Goal: Transaction & Acquisition: Purchase product/service

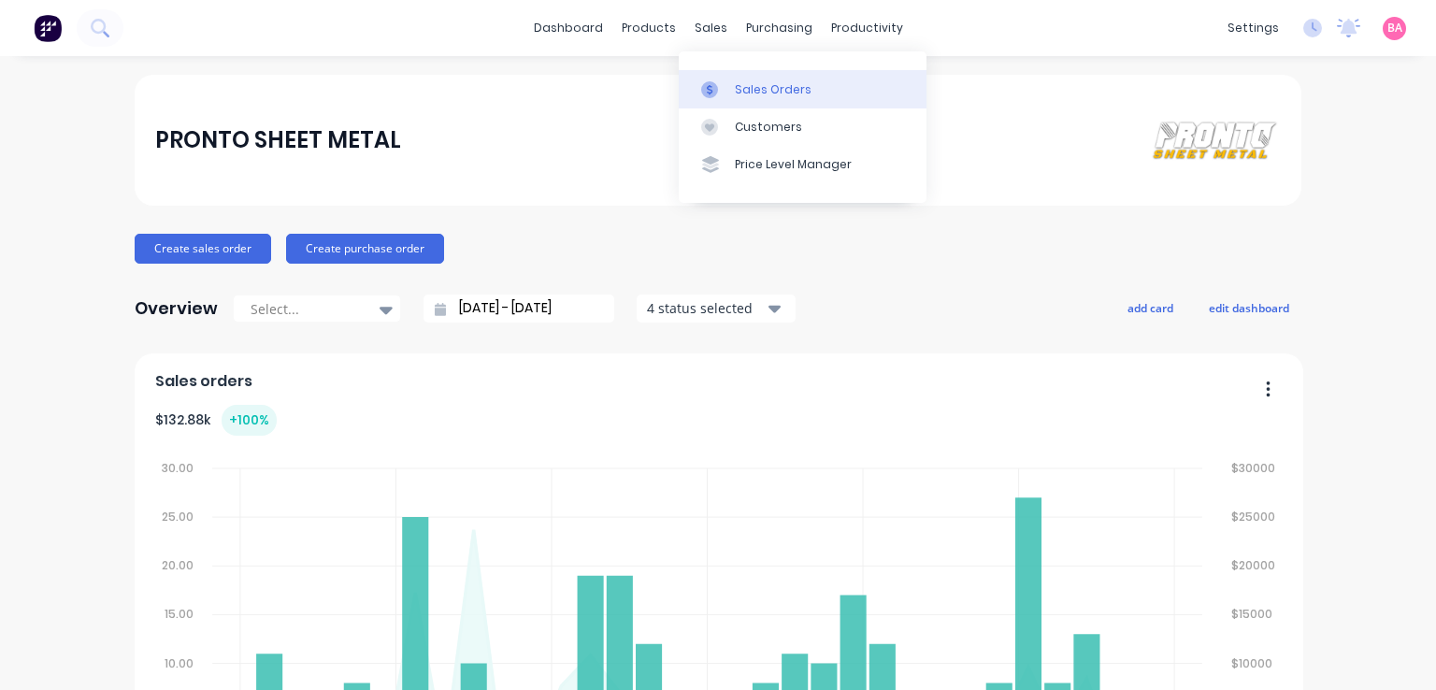
click at [740, 87] on div "Sales Orders" at bounding box center [773, 89] width 77 height 17
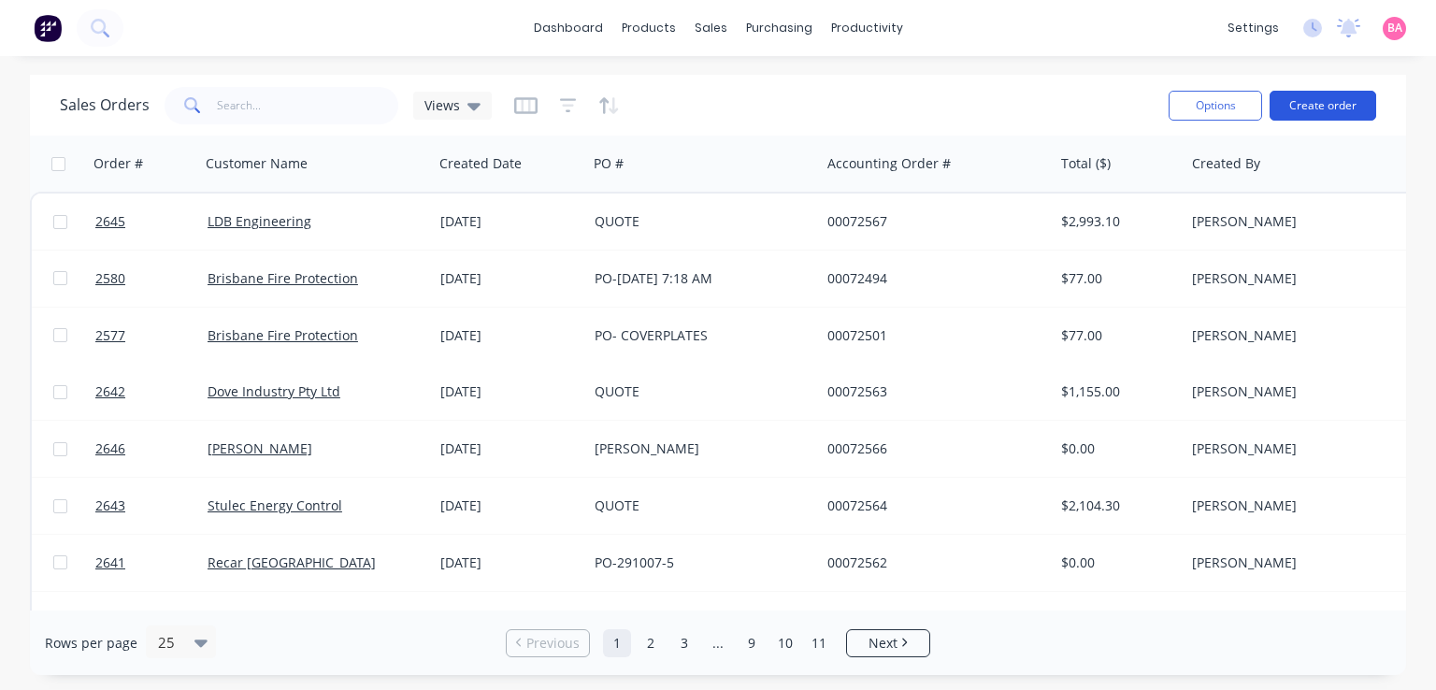
click at [1318, 102] on button "Create order" at bounding box center [1322, 106] width 107 height 30
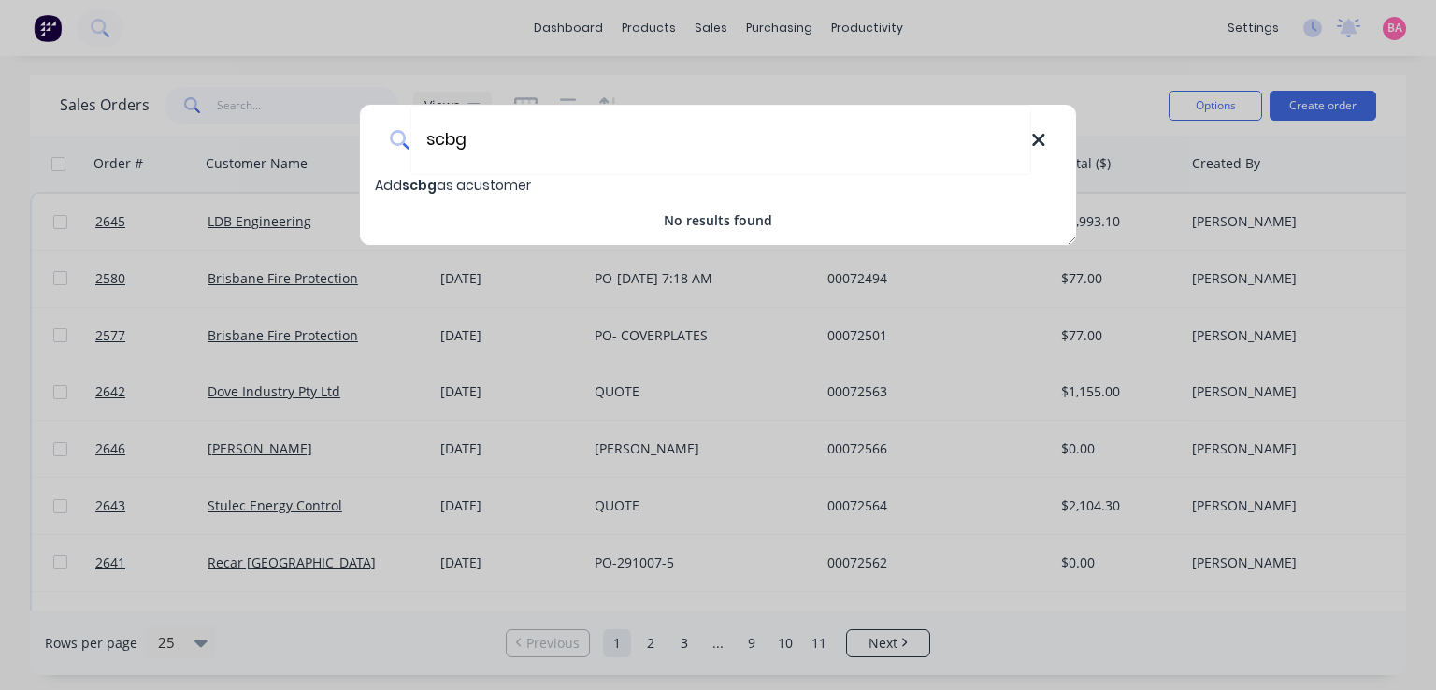
type input "scbg"
click at [1039, 136] on icon at bounding box center [1038, 140] width 15 height 21
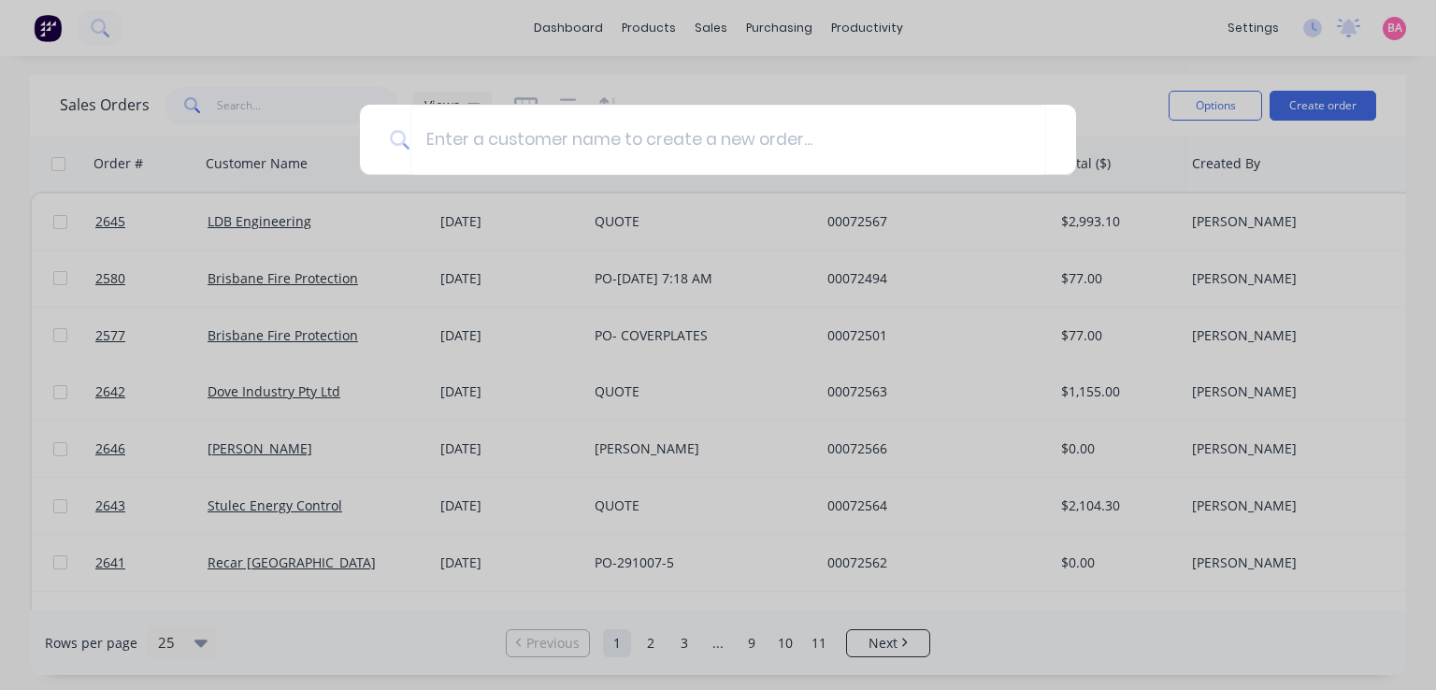
click at [714, 20] on div at bounding box center [718, 345] width 1436 height 690
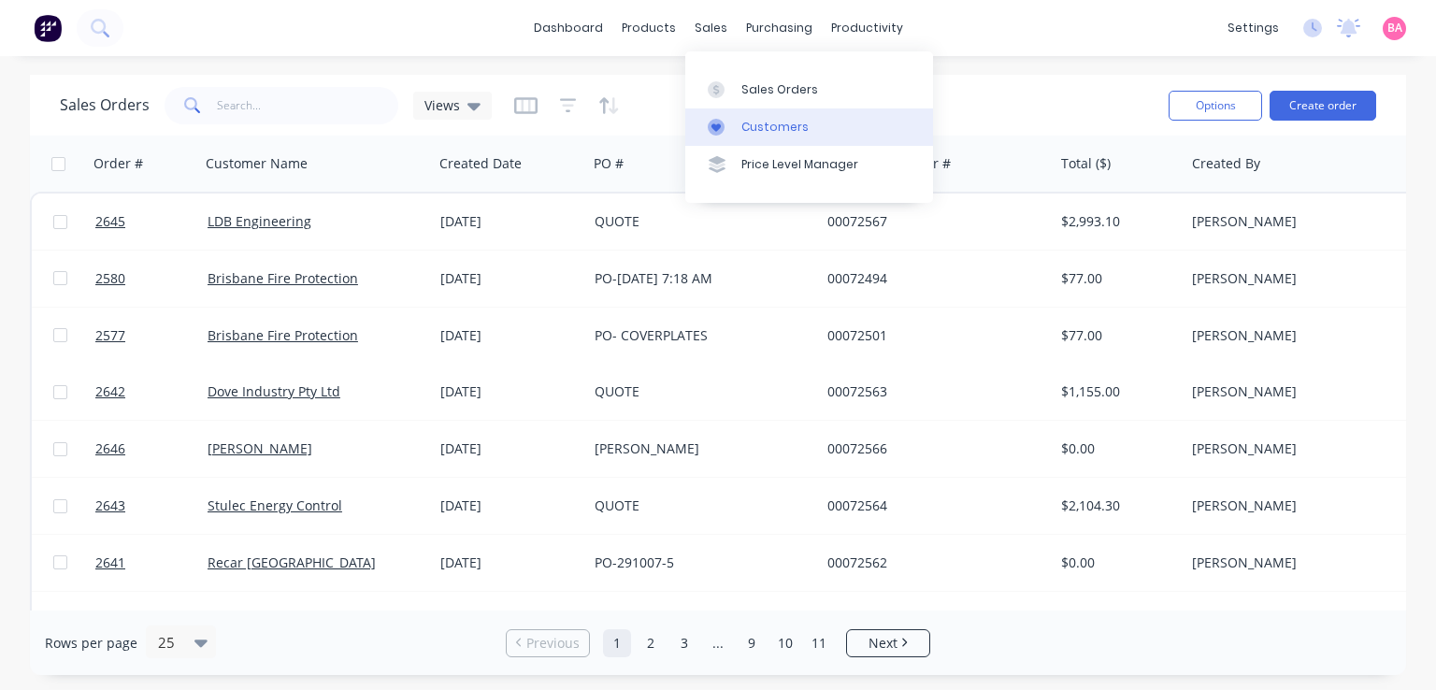
click at [765, 125] on div "Customers" at bounding box center [774, 127] width 67 height 17
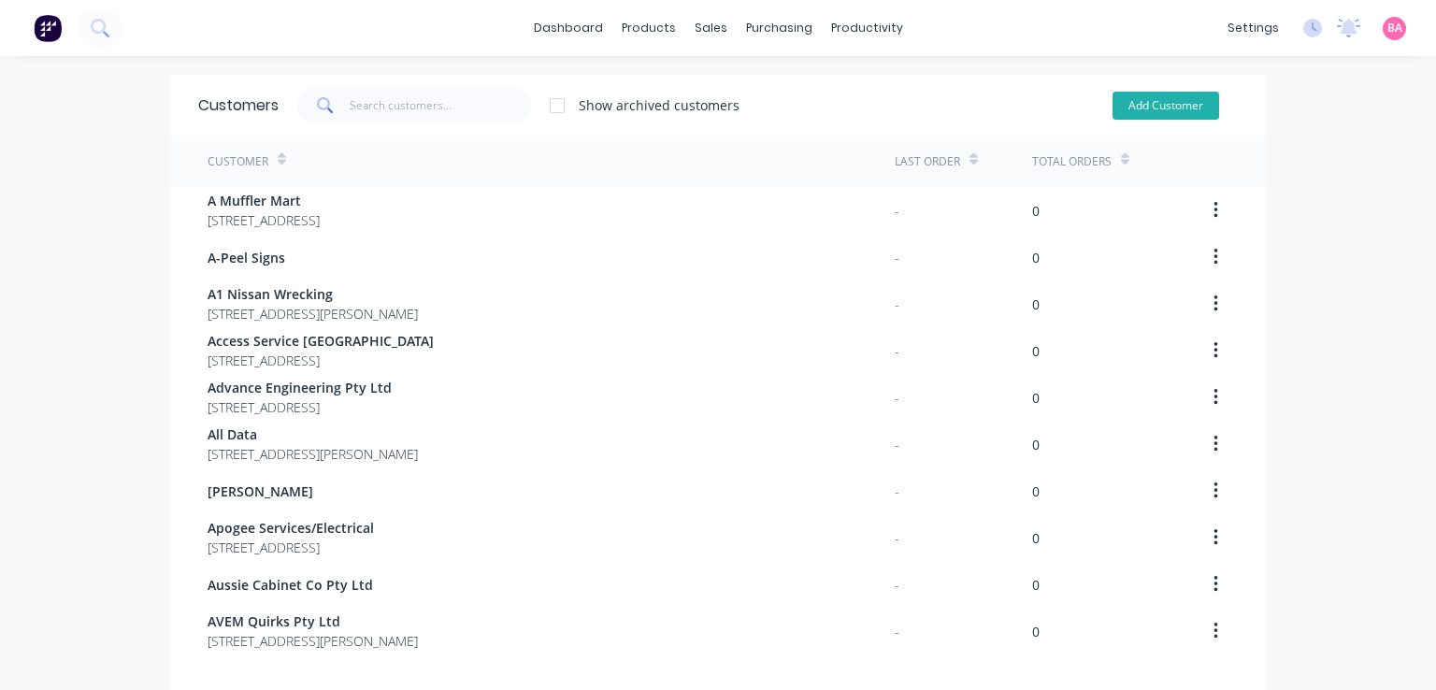
click at [1138, 98] on button "Add Customer" at bounding box center [1165, 106] width 107 height 28
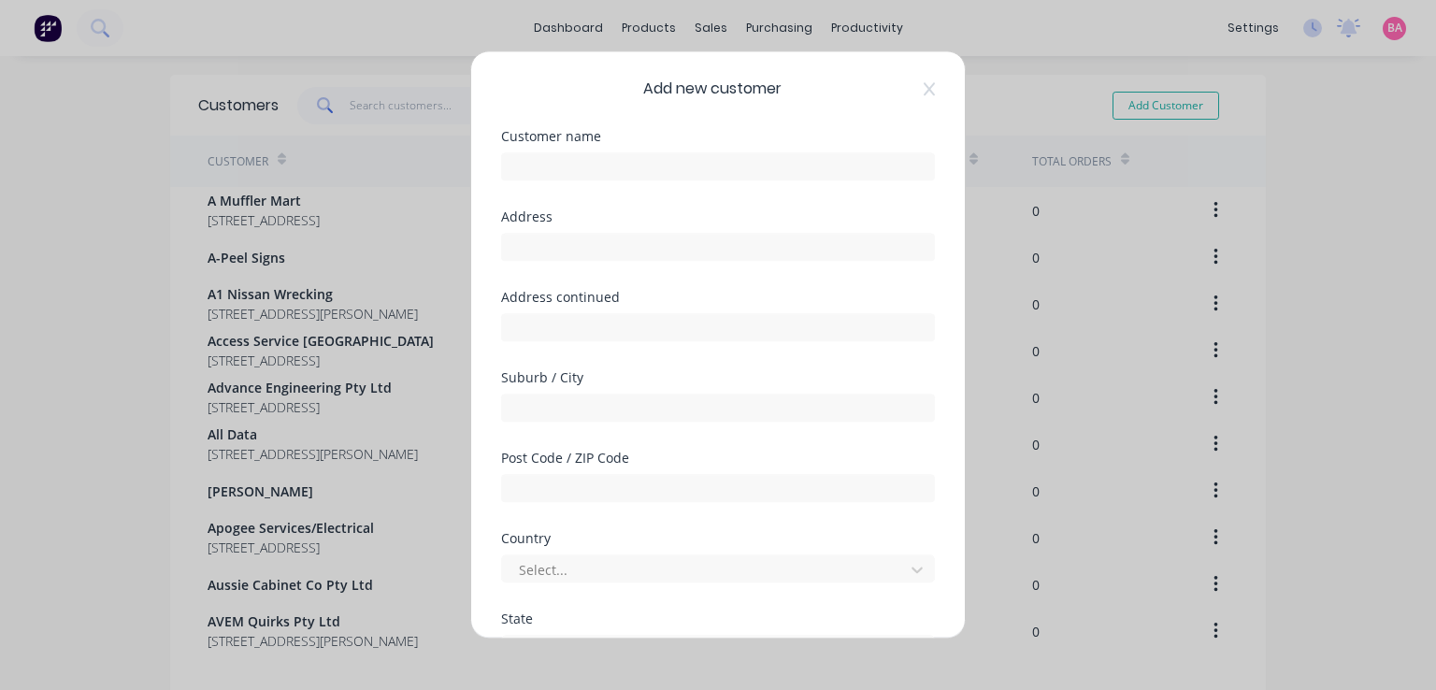
select select "AU"
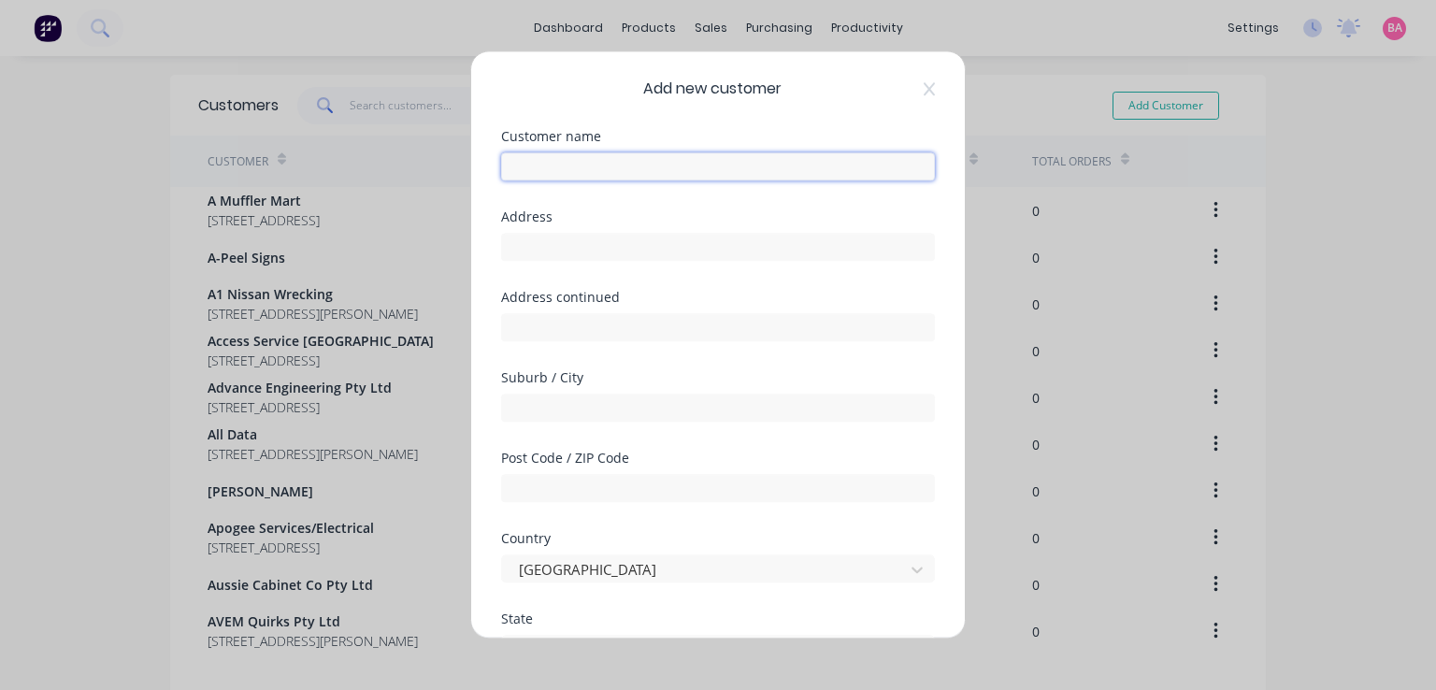
click at [531, 168] on input "text" at bounding box center [718, 166] width 434 height 28
type input "s"
type input "SCBG Build"
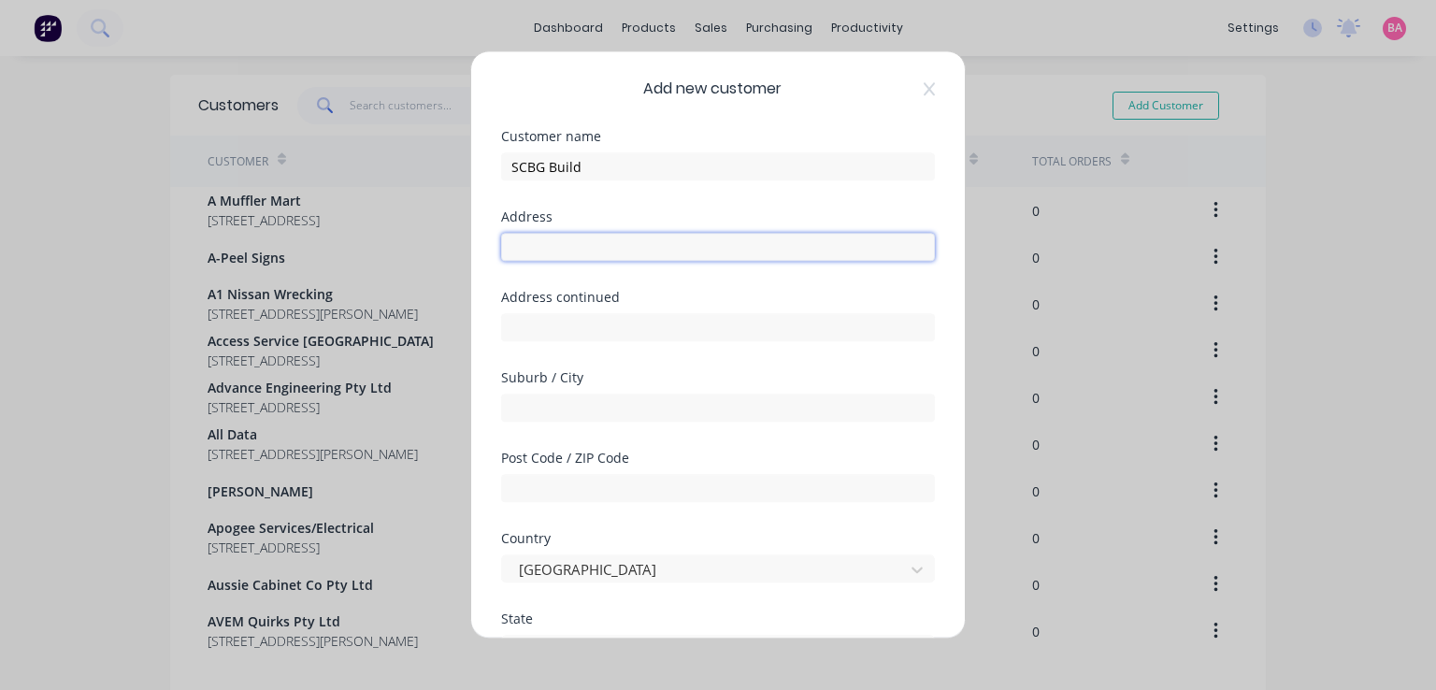
click at [535, 241] on input "text" at bounding box center [718, 247] width 434 height 28
type input "[STREET_ADDRESS]"
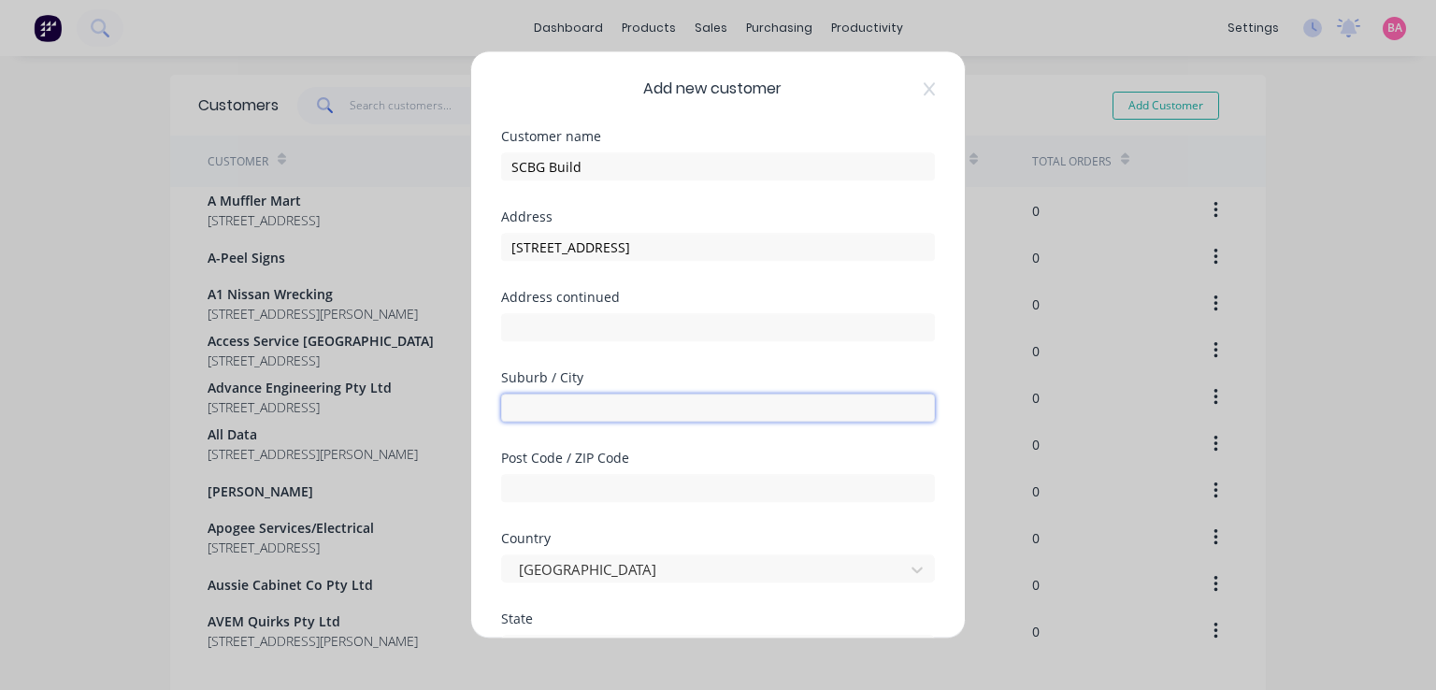
click at [619, 412] on input "text" at bounding box center [718, 408] width 434 height 28
type input "NEWSTEAD"
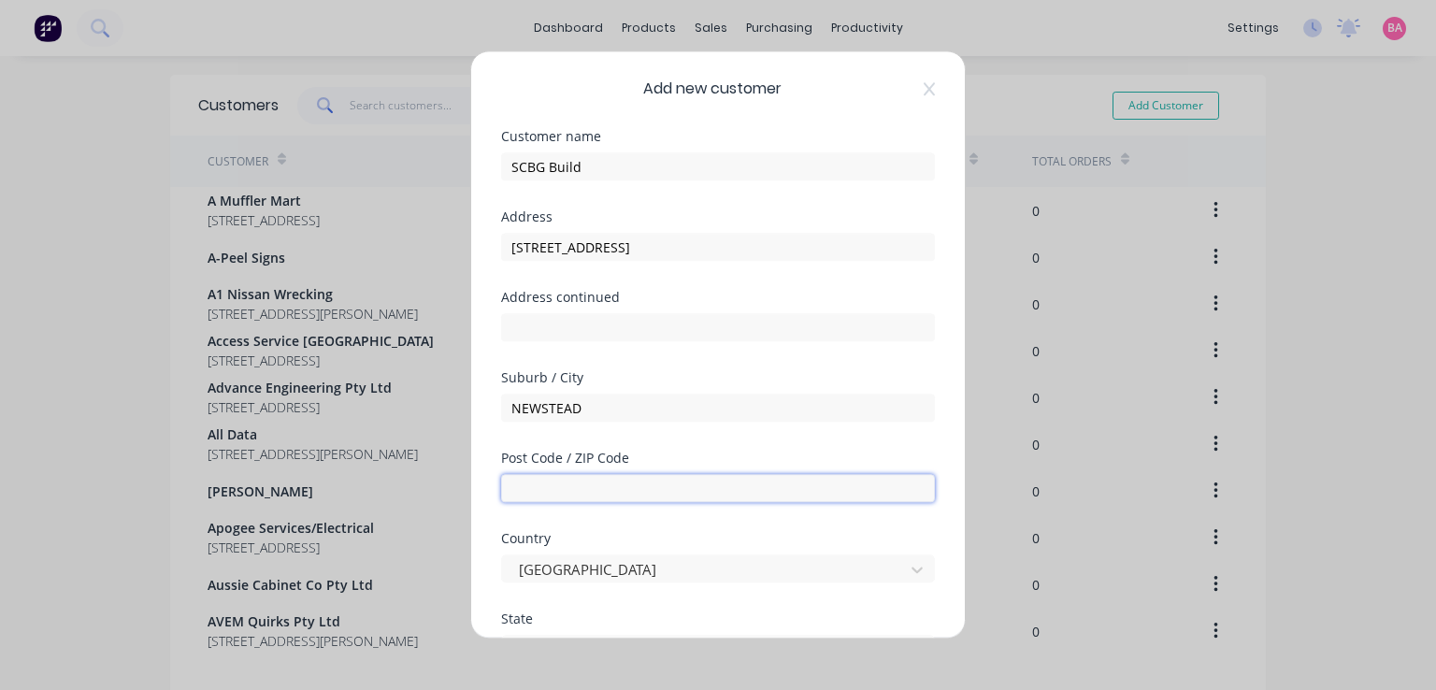
click at [553, 480] on input "text" at bounding box center [718, 488] width 434 height 28
type input "4006"
click at [526, 622] on div "State" at bounding box center [718, 618] width 434 height 13
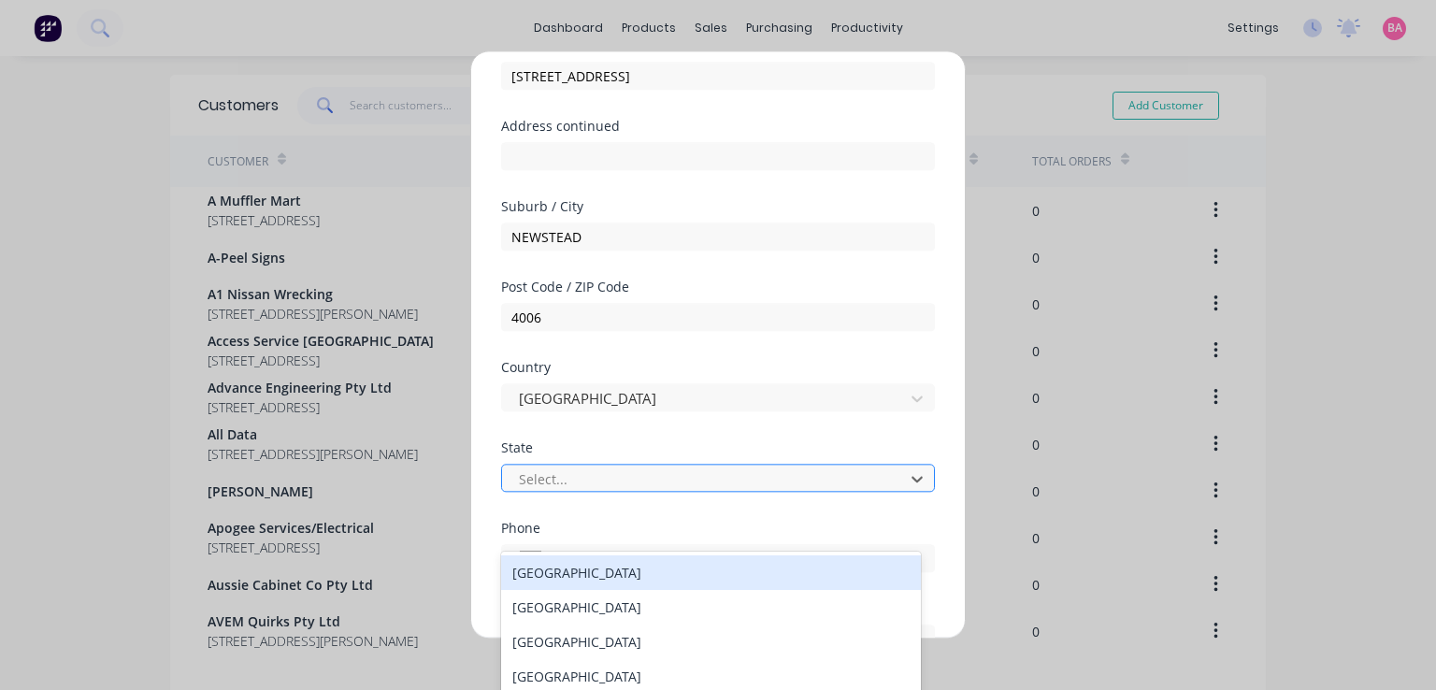
scroll to position [69, 0]
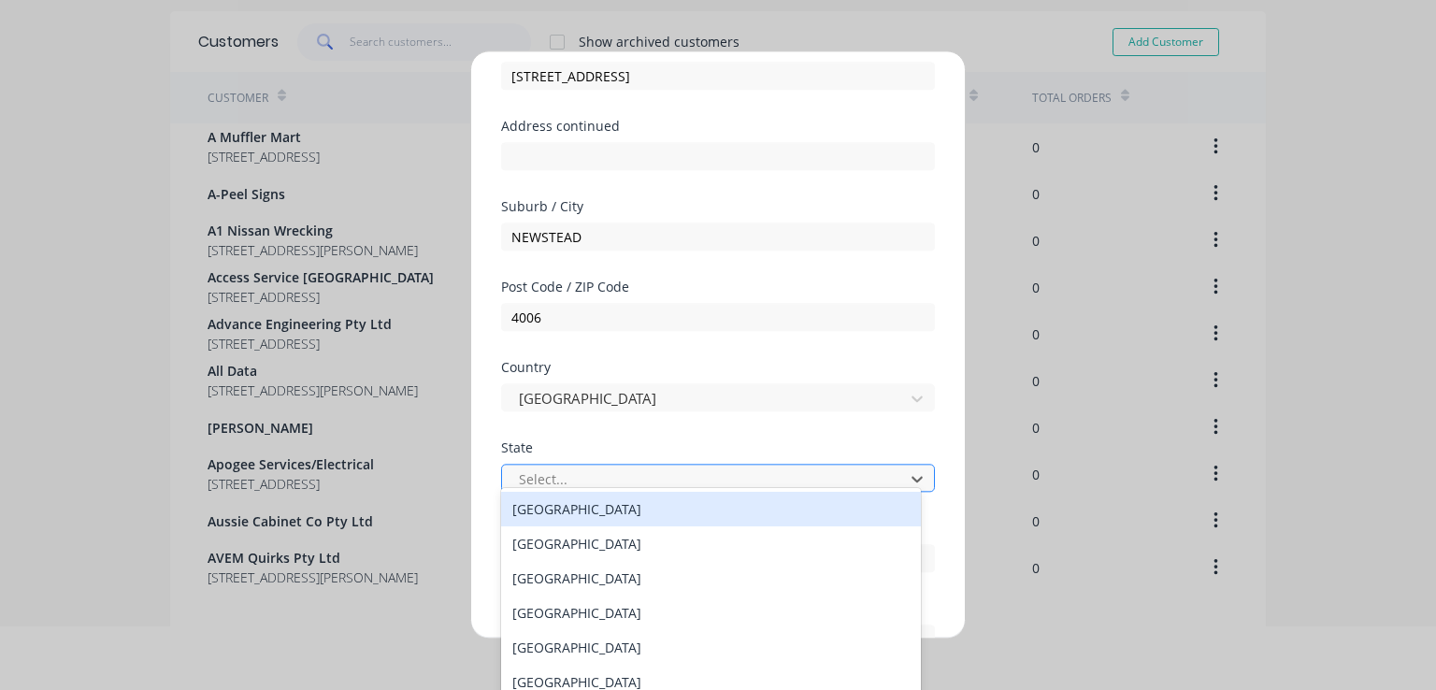
click at [569, 491] on div "Select..." at bounding box center [705, 479] width 389 height 28
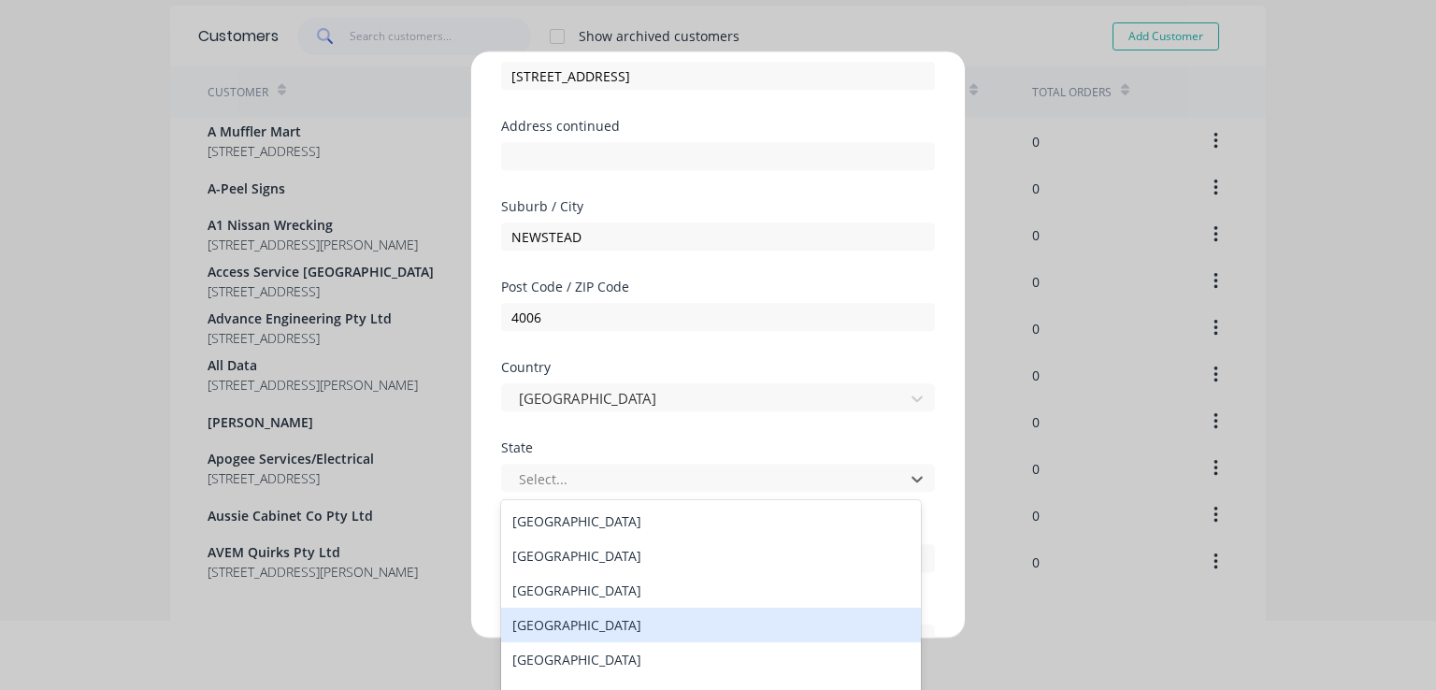
click at [551, 630] on div "Queensland" at bounding box center [711, 625] width 420 height 35
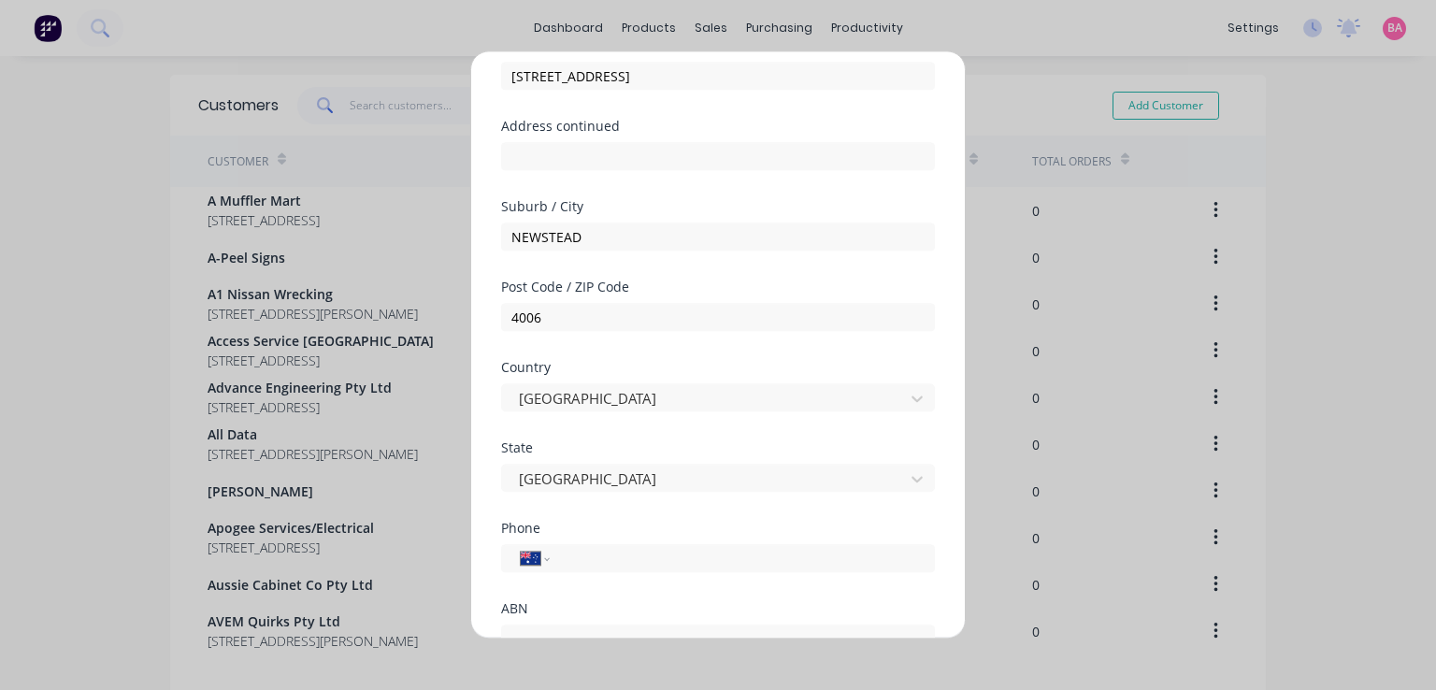
scroll to position [0, 0]
click at [580, 551] on input "tel" at bounding box center [739, 558] width 352 height 21
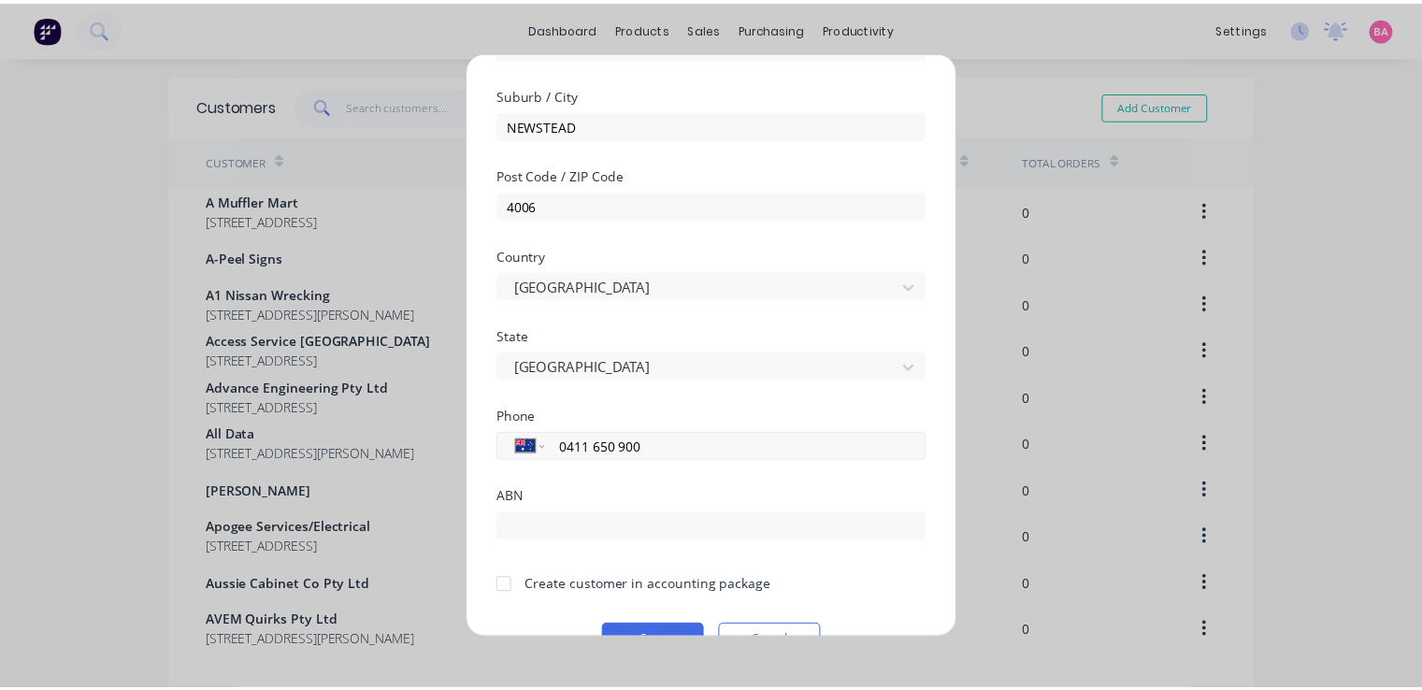
scroll to position [325, 0]
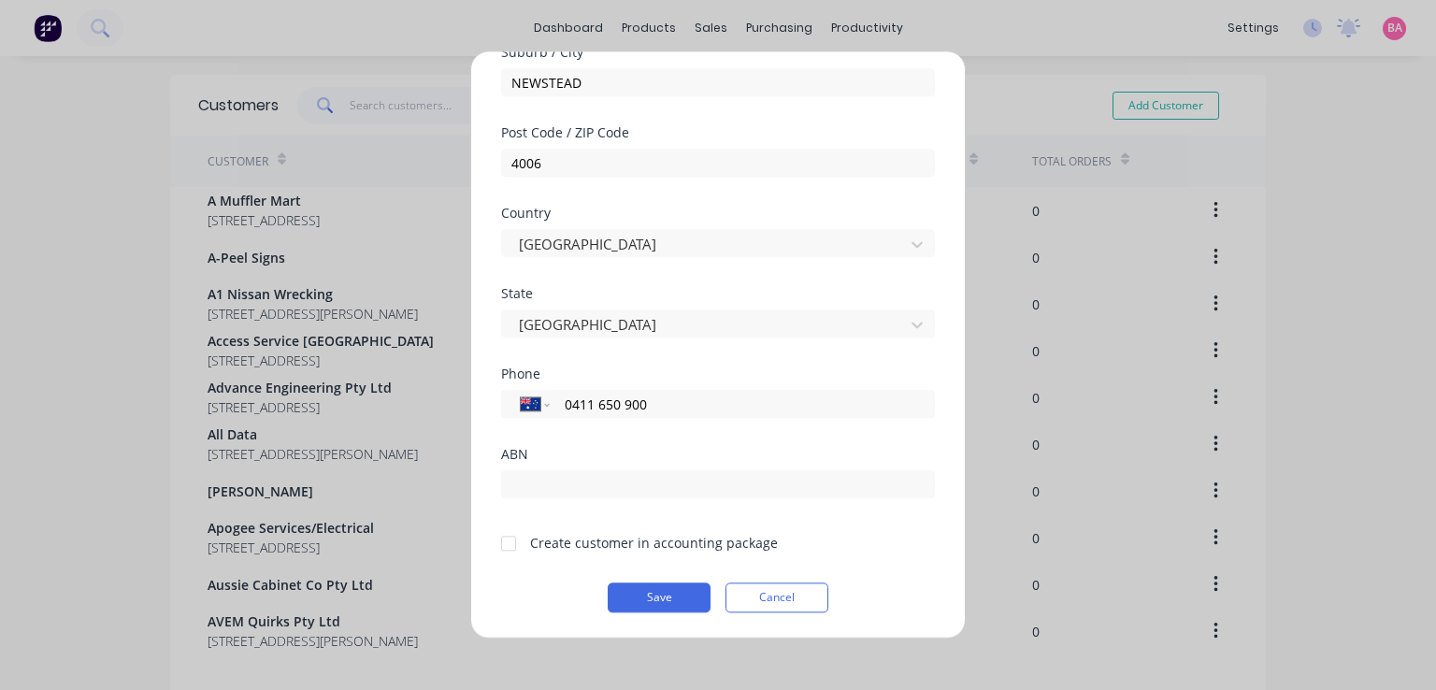
type input "0411 650 900"
click at [503, 548] on div at bounding box center [508, 542] width 37 height 37
click at [669, 597] on button "Save" at bounding box center [659, 597] width 103 height 30
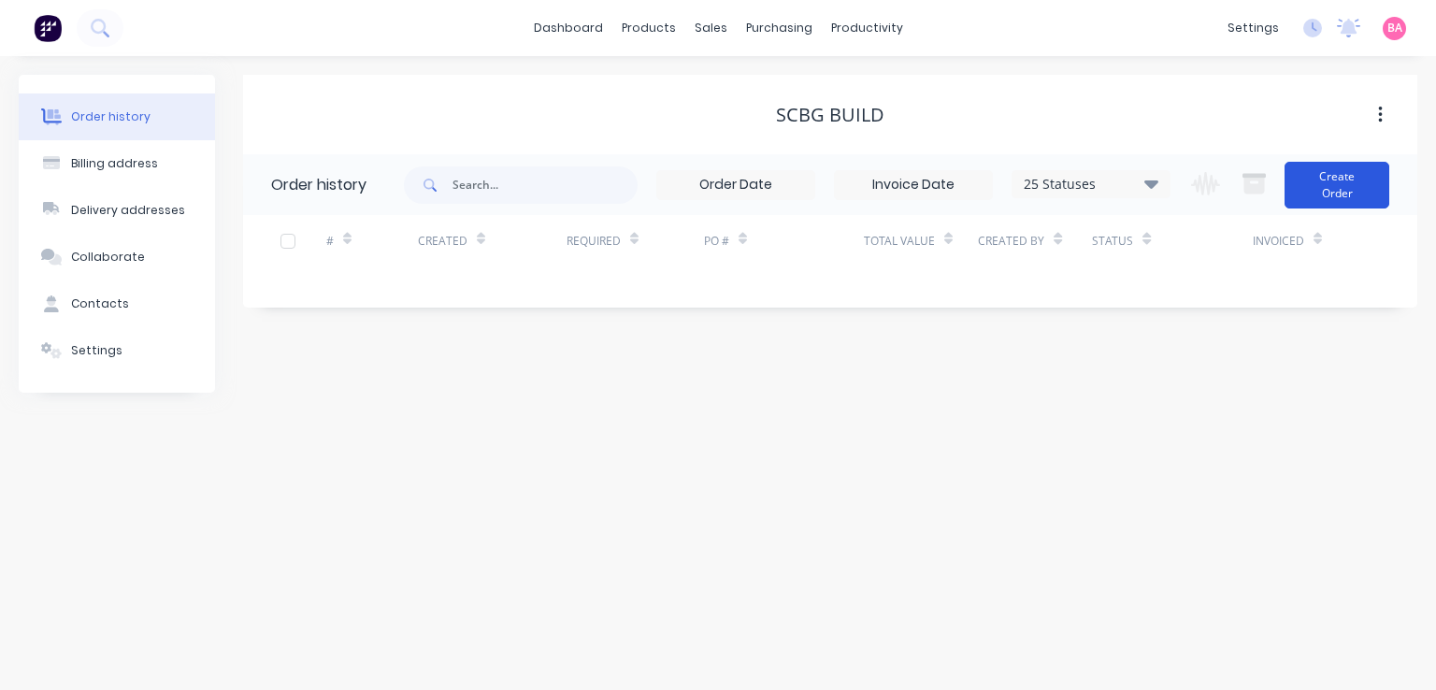
click at [1320, 180] on button "Create Order" at bounding box center [1336, 185] width 105 height 47
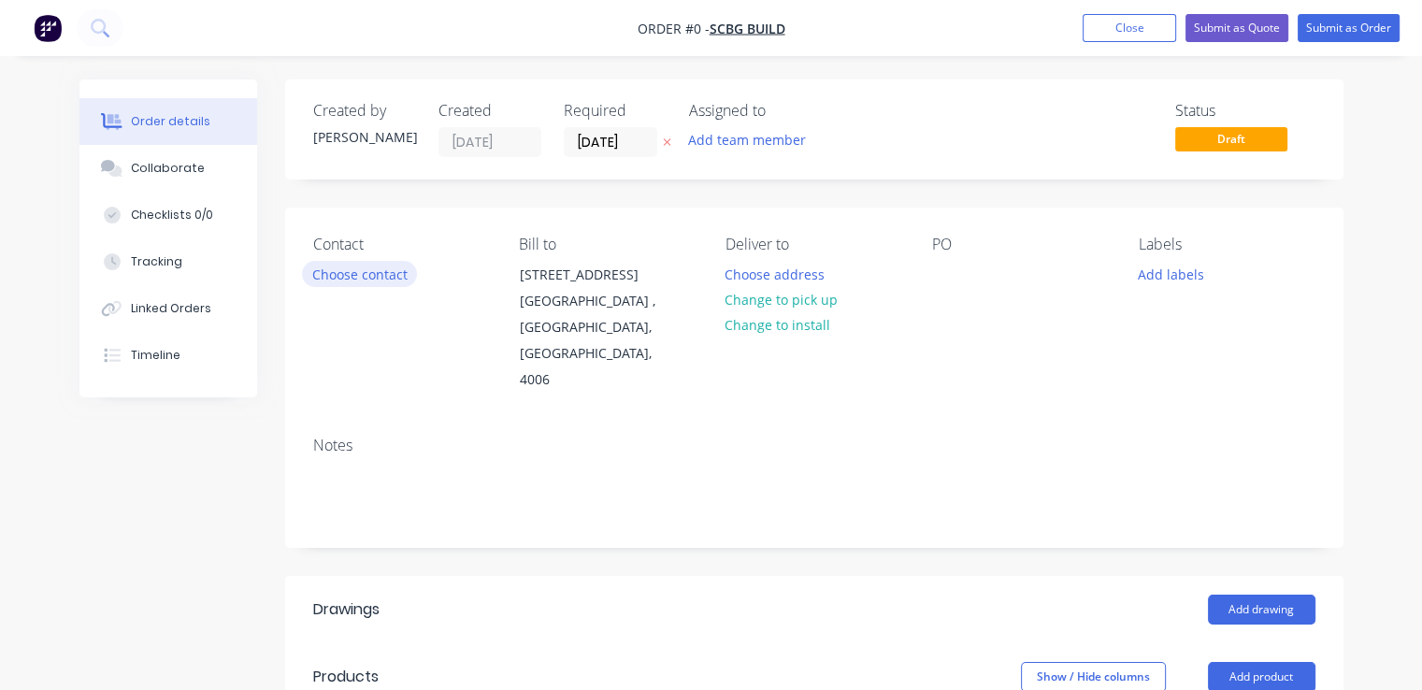
click at [375, 279] on button "Choose contact" at bounding box center [359, 273] width 115 height 25
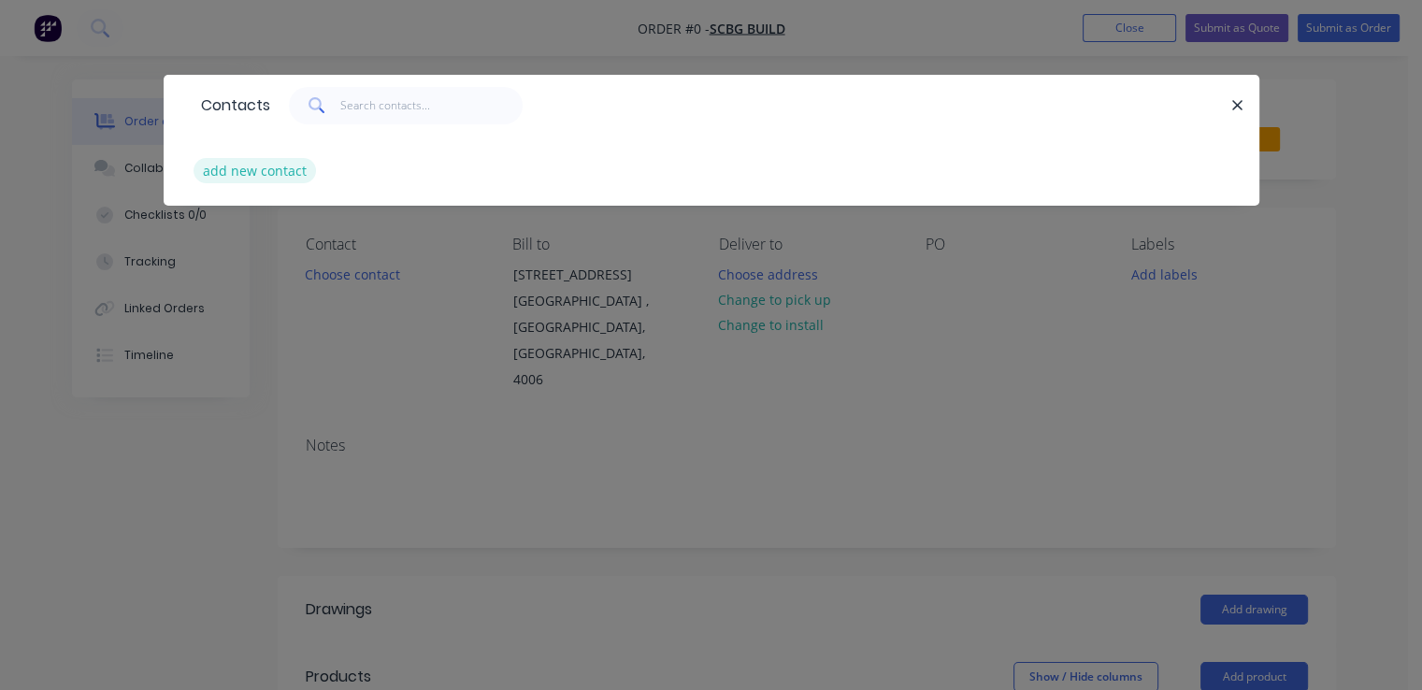
click at [277, 166] on button "add new contact" at bounding box center [254, 170] width 123 height 25
select select "AU"
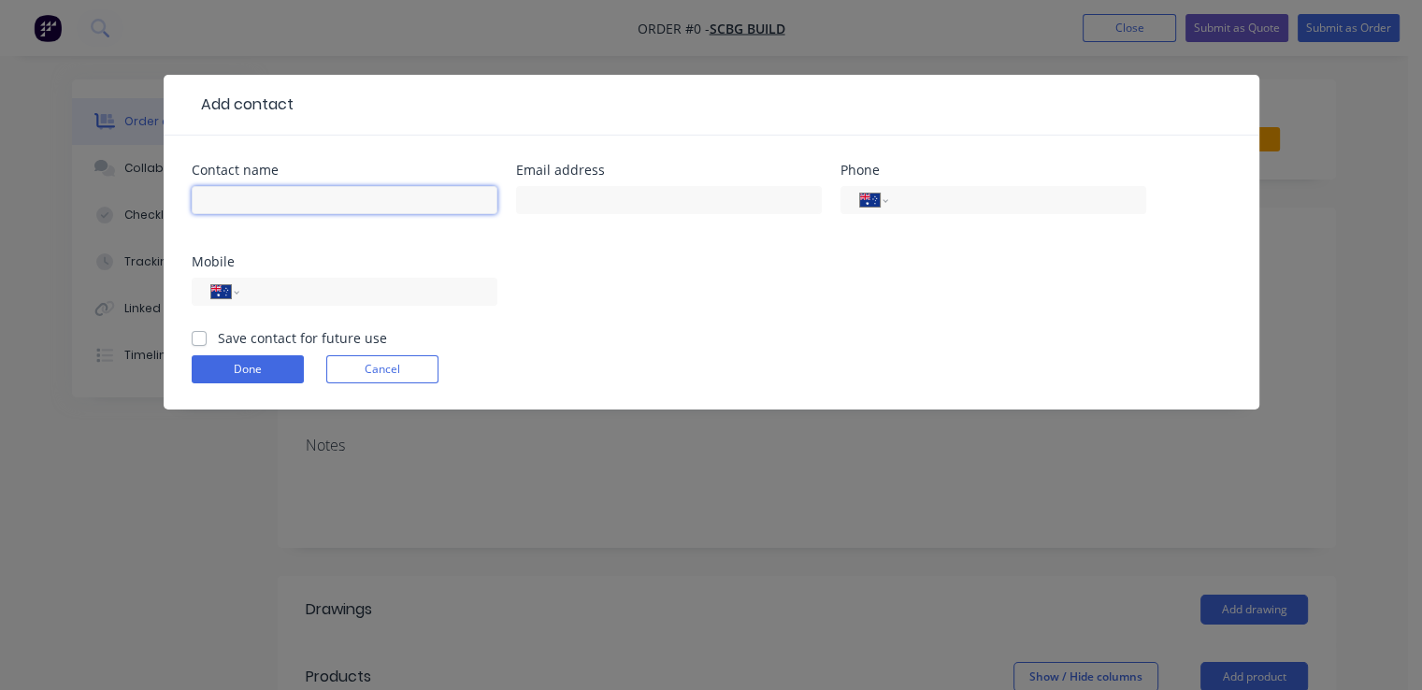
click at [262, 205] on input "text" at bounding box center [345, 200] width 306 height 28
type input "[PERSON_NAME]"
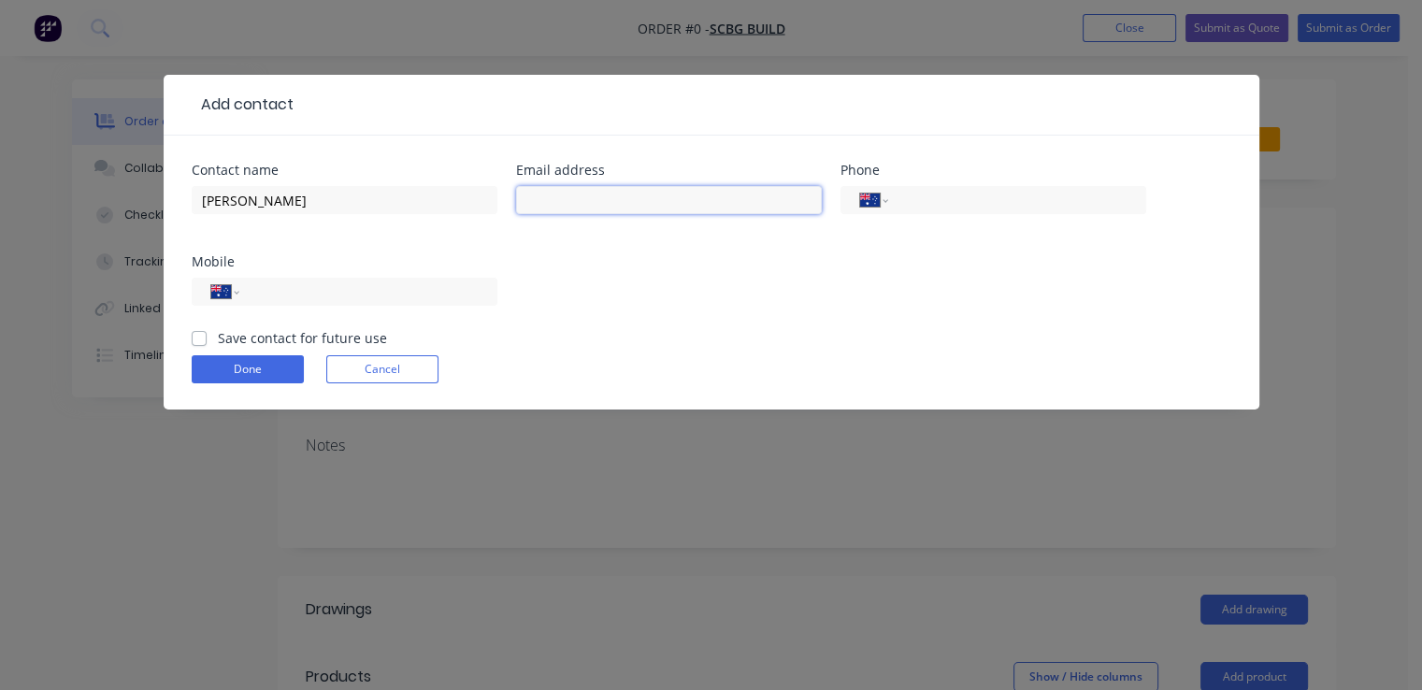
click at [628, 203] on input "text" at bounding box center [669, 200] width 306 height 28
type input "[DOMAIN_NAME][EMAIL_ADDRESS][DOMAIN_NAME]"
click at [307, 300] on input "tel" at bounding box center [364, 291] width 224 height 21
type input "0411 650 900"
click at [218, 337] on label "Save contact for future use" at bounding box center [302, 338] width 169 height 20
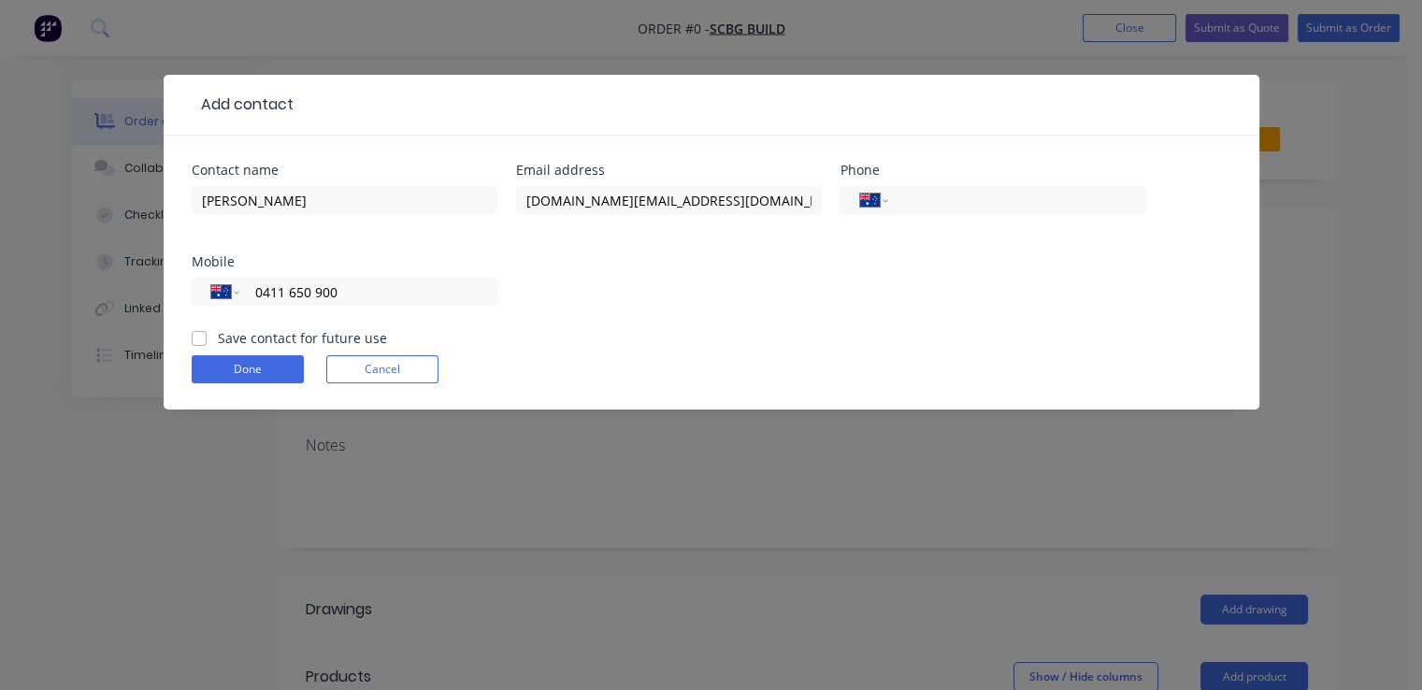
click at [194, 337] on input "Save contact for future use" at bounding box center [199, 337] width 15 height 18
checkbox input "true"
click at [243, 366] on button "Done" at bounding box center [248, 369] width 112 height 28
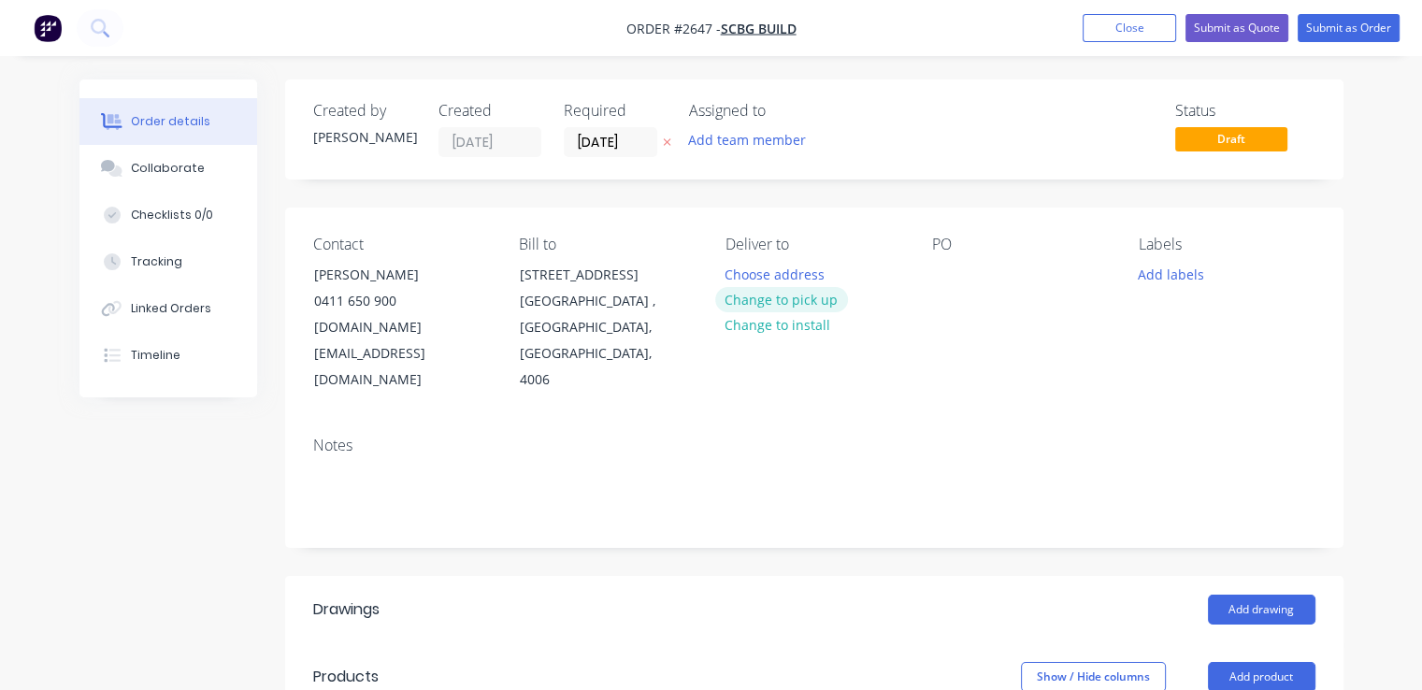
click at [795, 300] on button "Change to pick up" at bounding box center [781, 299] width 133 height 25
click at [946, 267] on div at bounding box center [947, 274] width 30 height 27
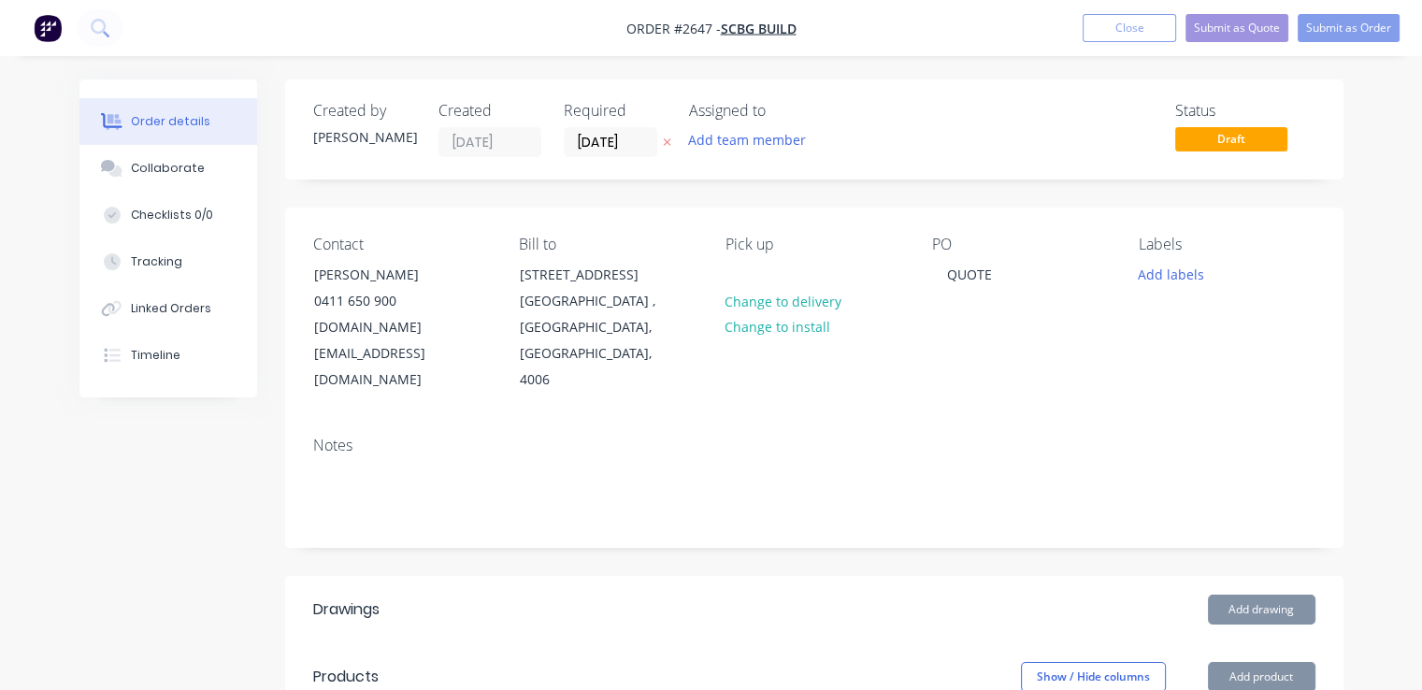
click at [666, 141] on icon at bounding box center [666, 142] width 7 height 7
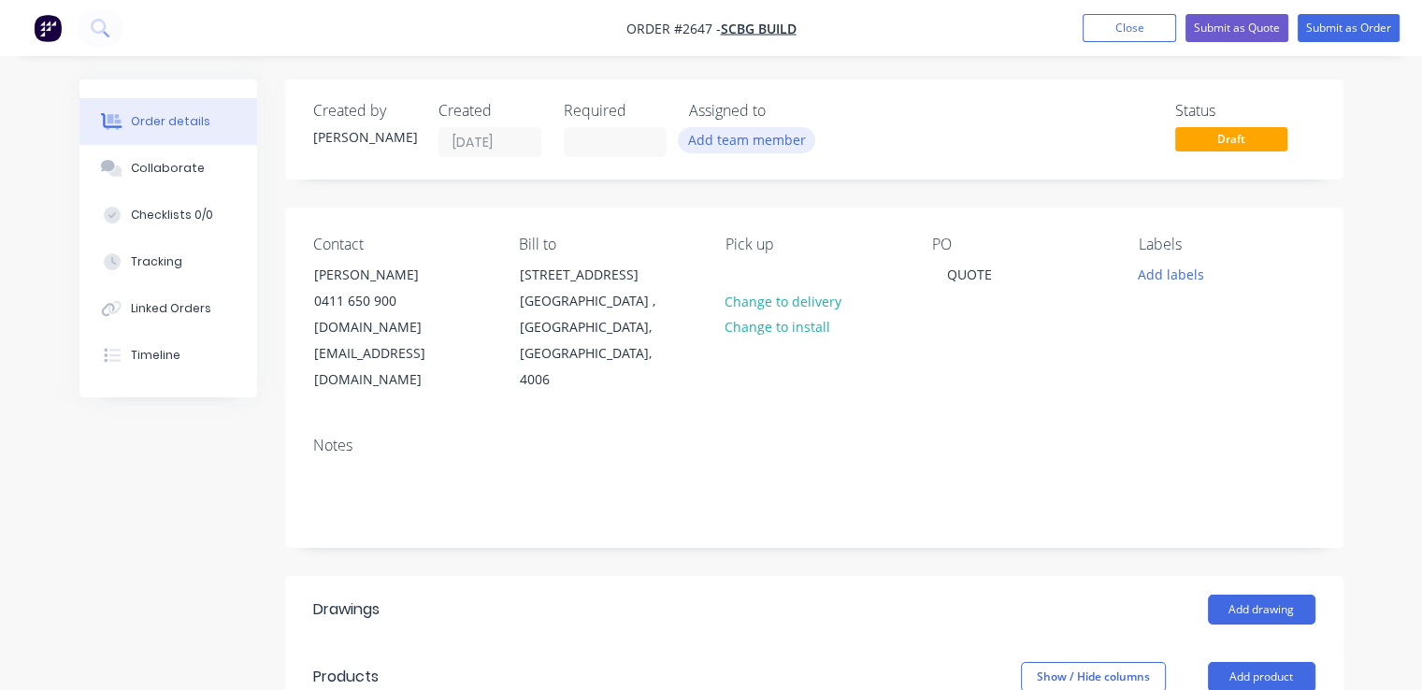
click at [732, 139] on button "Add team member" at bounding box center [746, 139] width 137 height 25
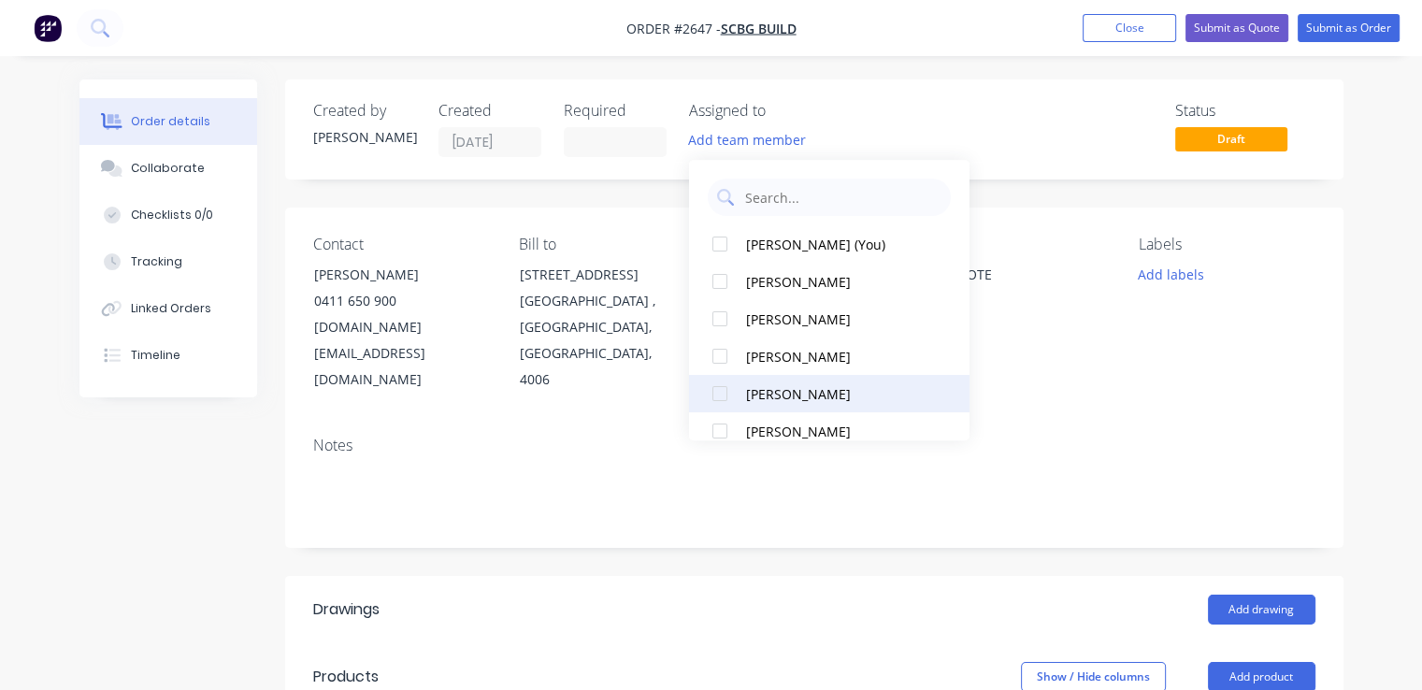
scroll to position [97, 0]
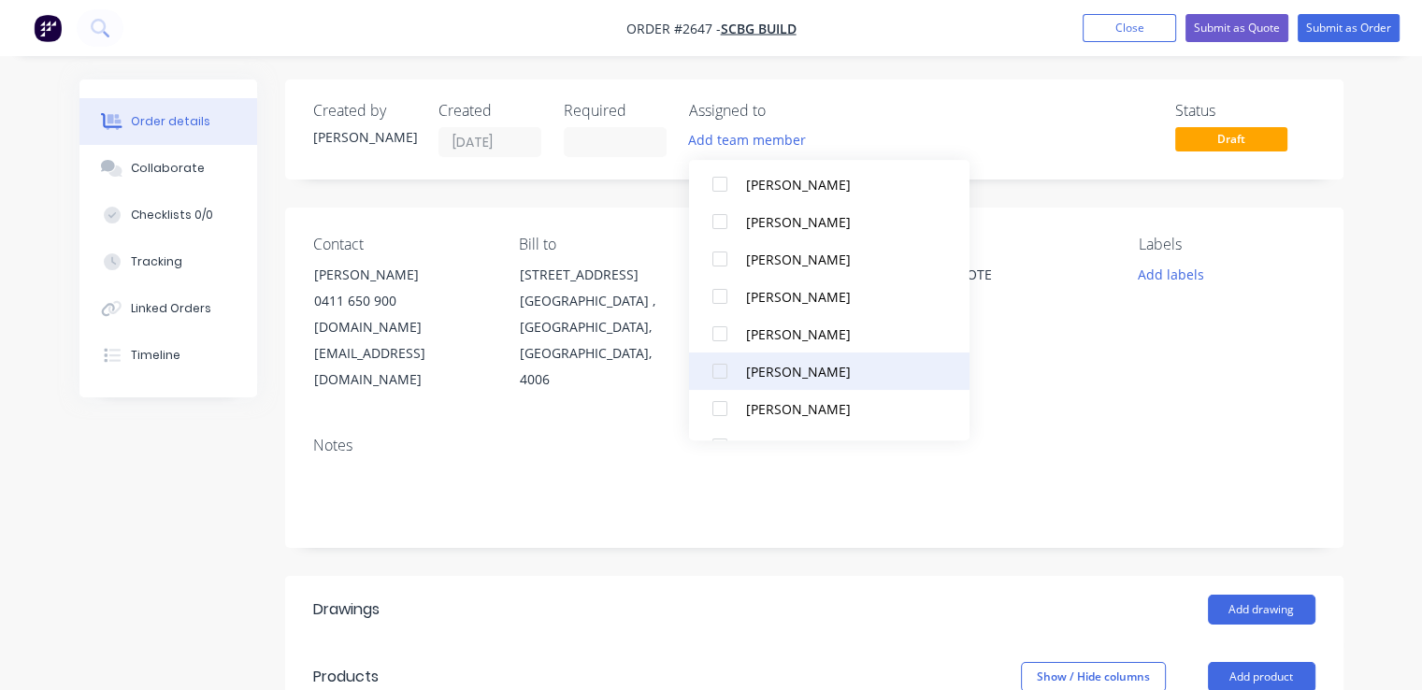
click at [717, 375] on div at bounding box center [719, 370] width 37 height 37
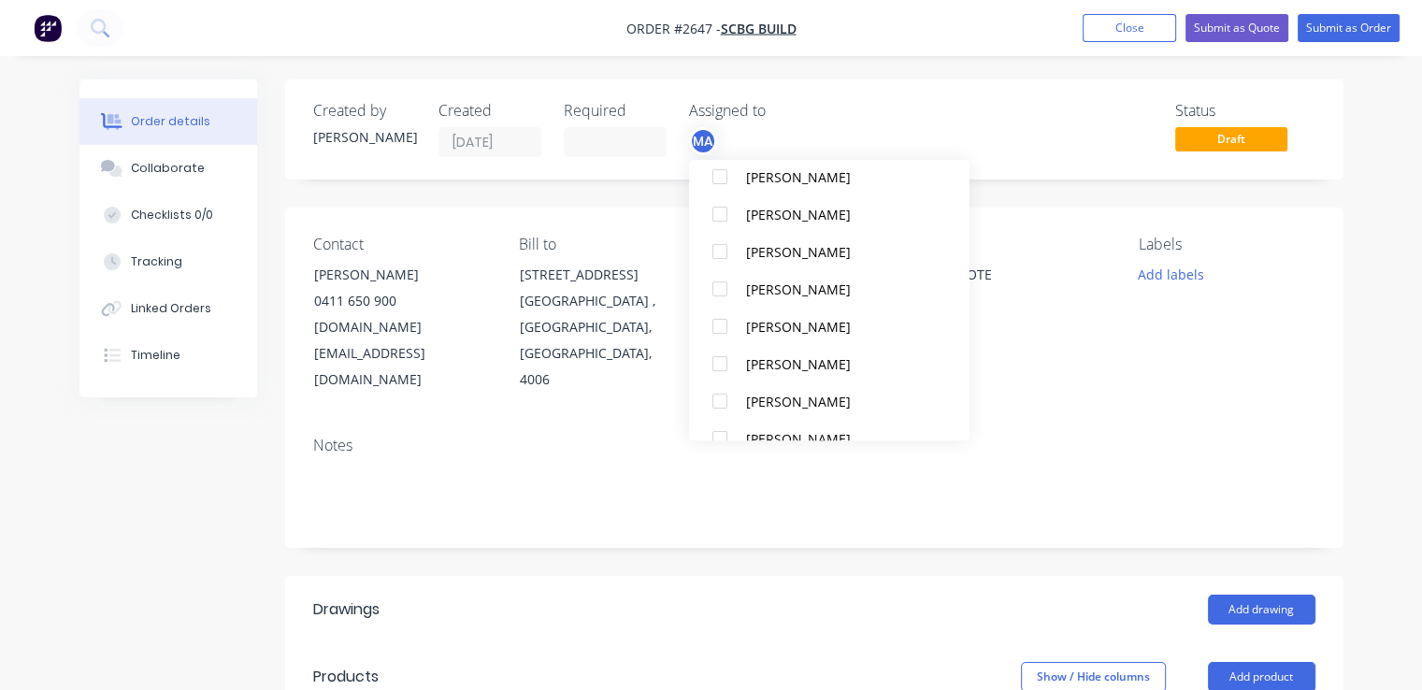
scroll to position [144, 0]
click at [716, 399] on div at bounding box center [719, 398] width 37 height 37
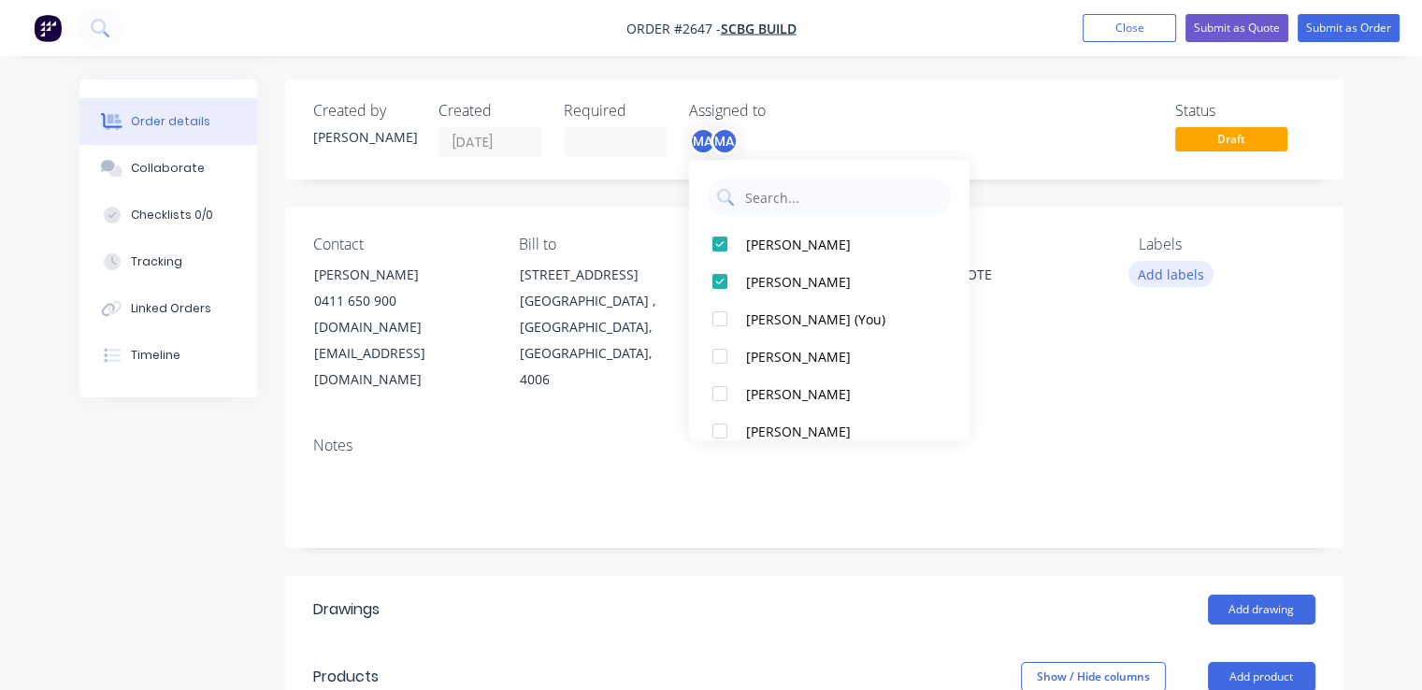
click at [1170, 271] on button "Add labels" at bounding box center [1171, 273] width 86 height 25
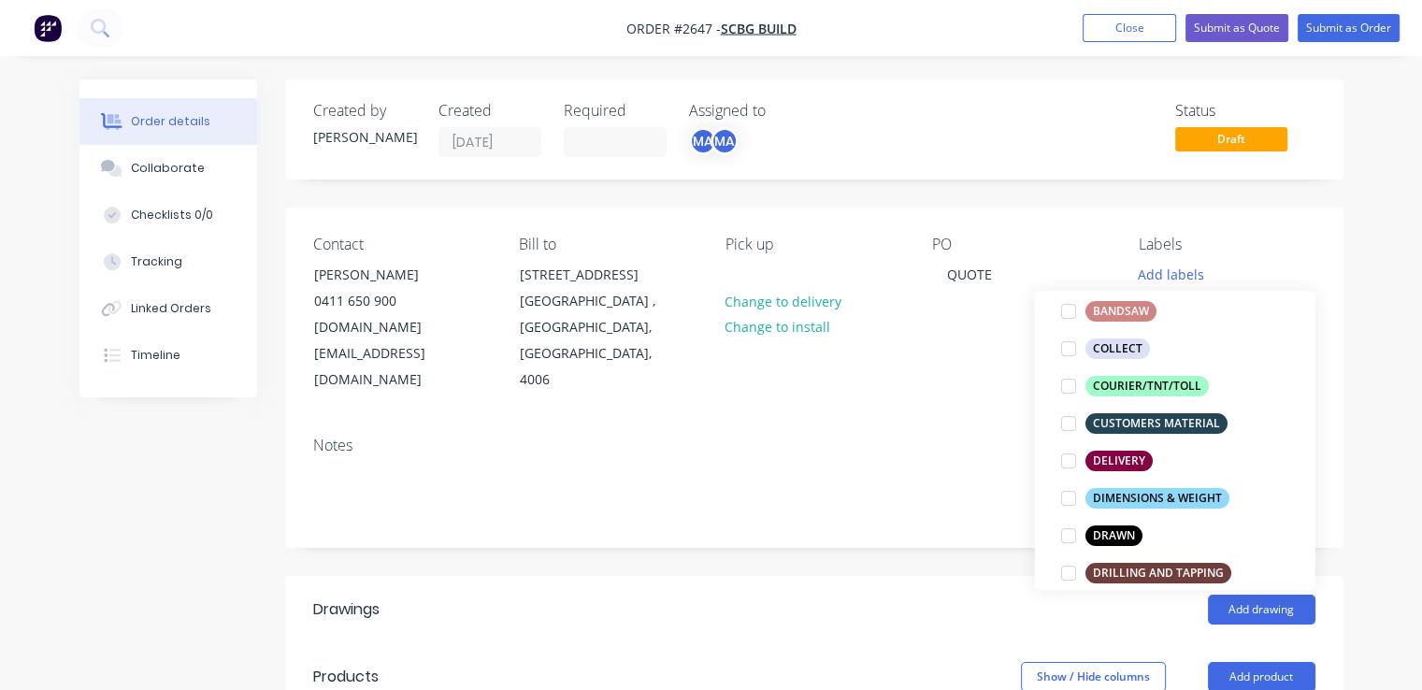
scroll to position [294, 0]
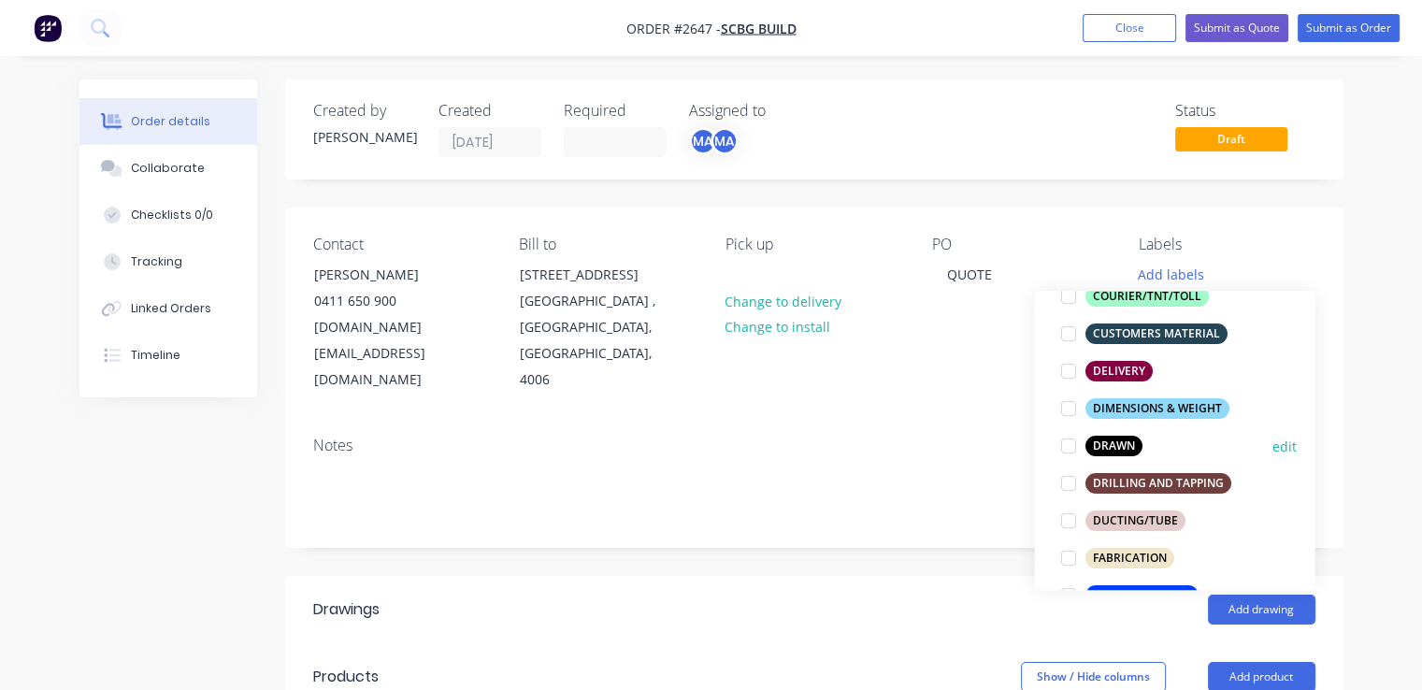
click at [1068, 451] on div at bounding box center [1067, 445] width 37 height 37
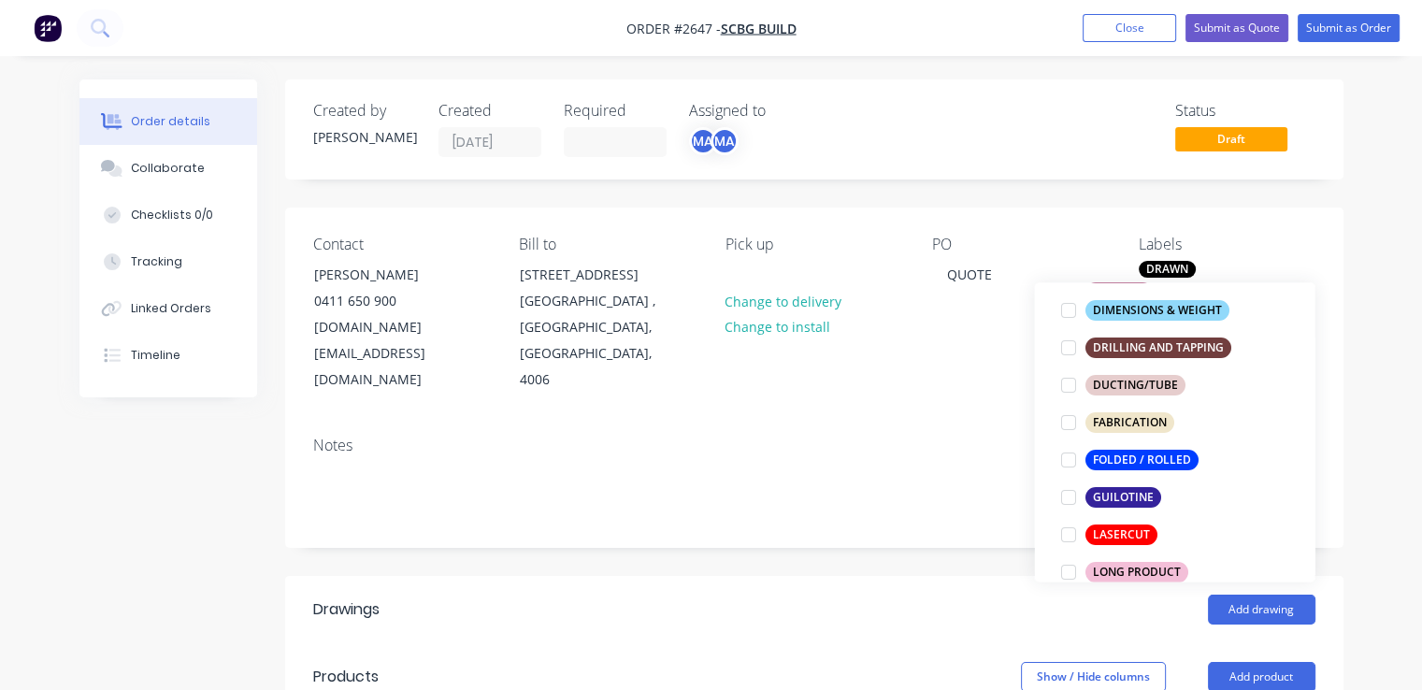
scroll to position [488, 0]
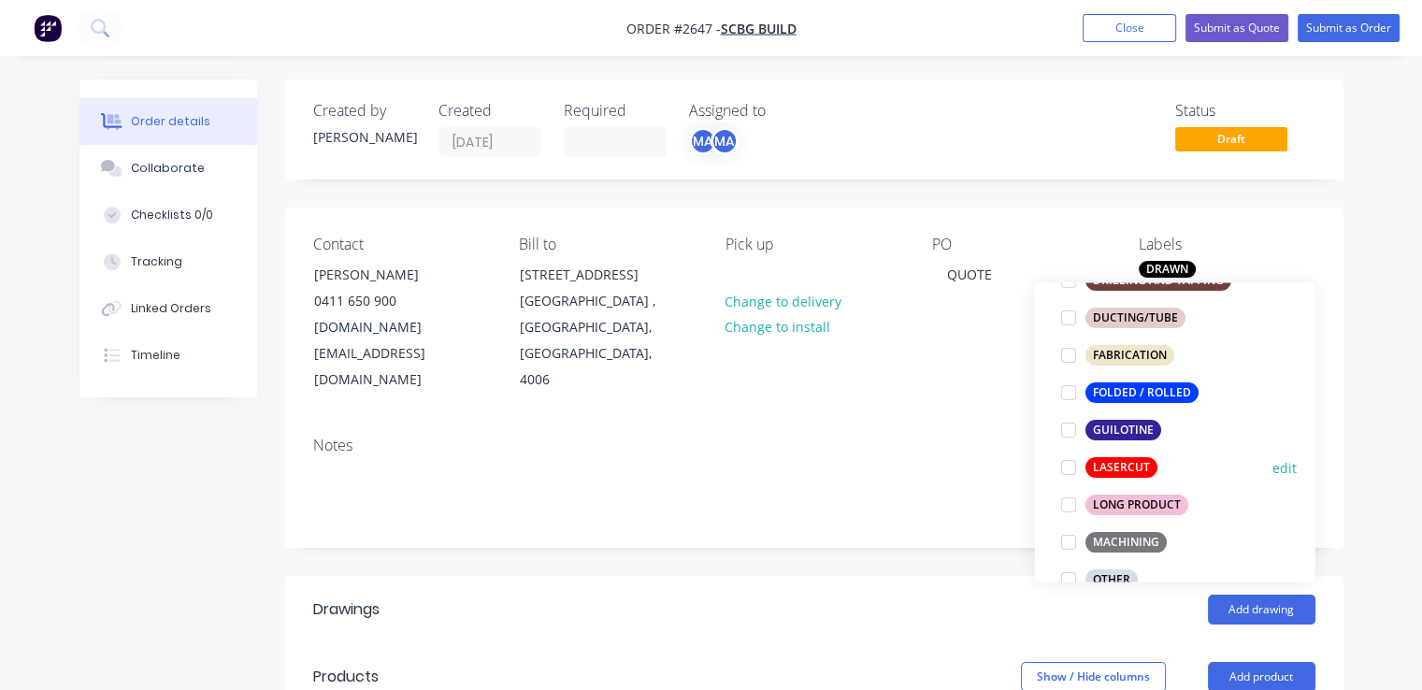
click at [1063, 470] on div at bounding box center [1067, 467] width 37 height 37
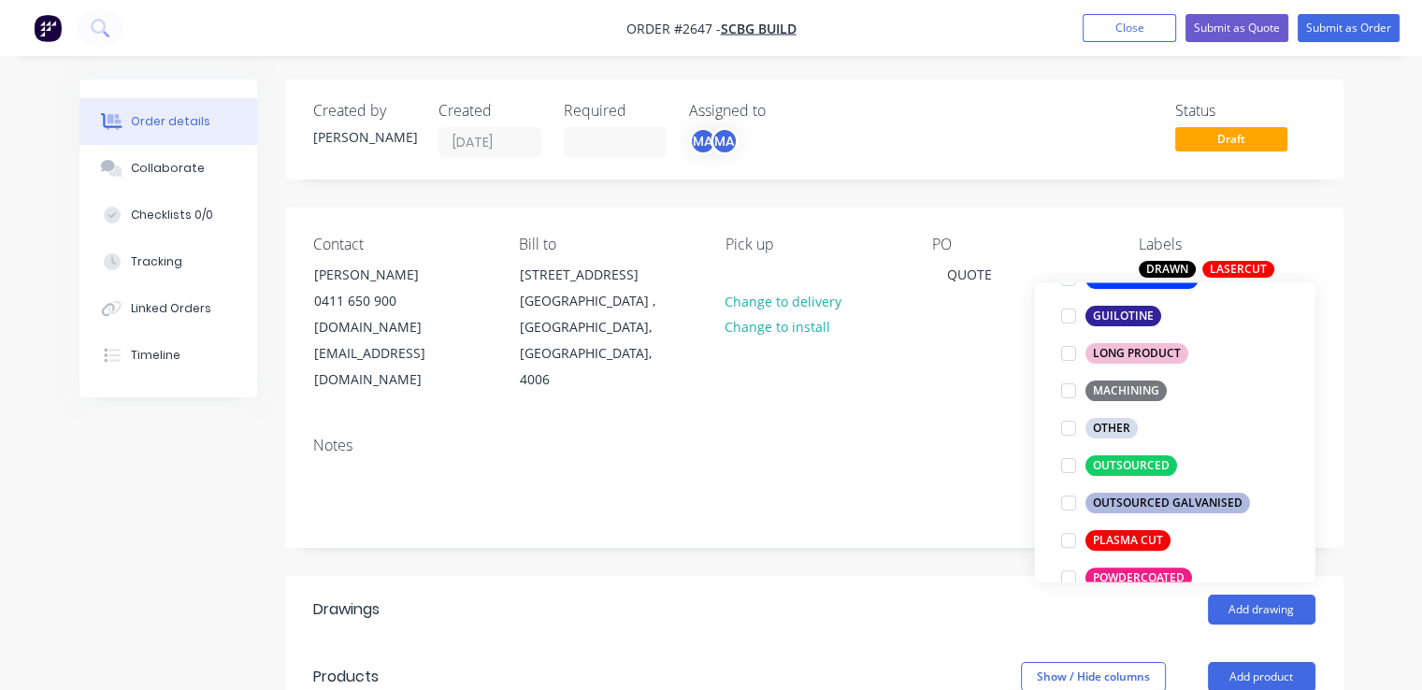
scroll to position [640, 0]
click at [1066, 468] on div at bounding box center [1067, 464] width 37 height 37
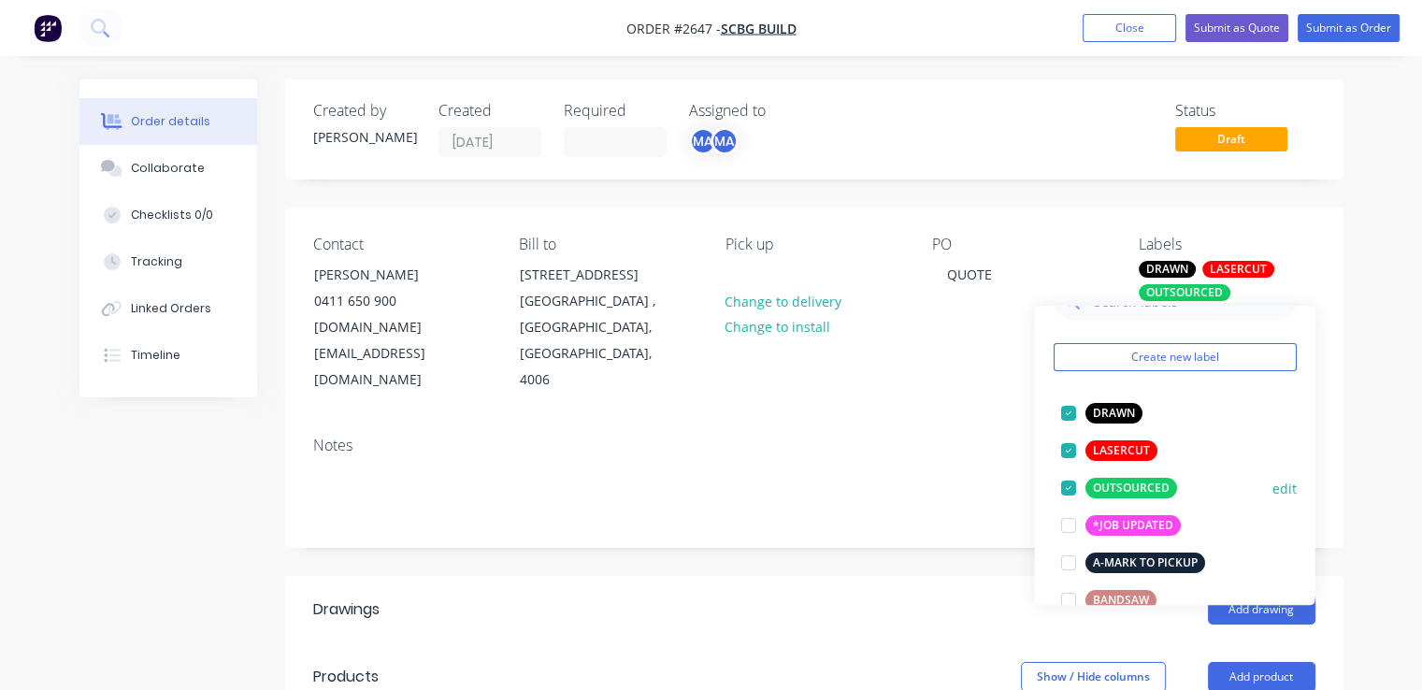
click at [1067, 492] on div at bounding box center [1067, 487] width 37 height 37
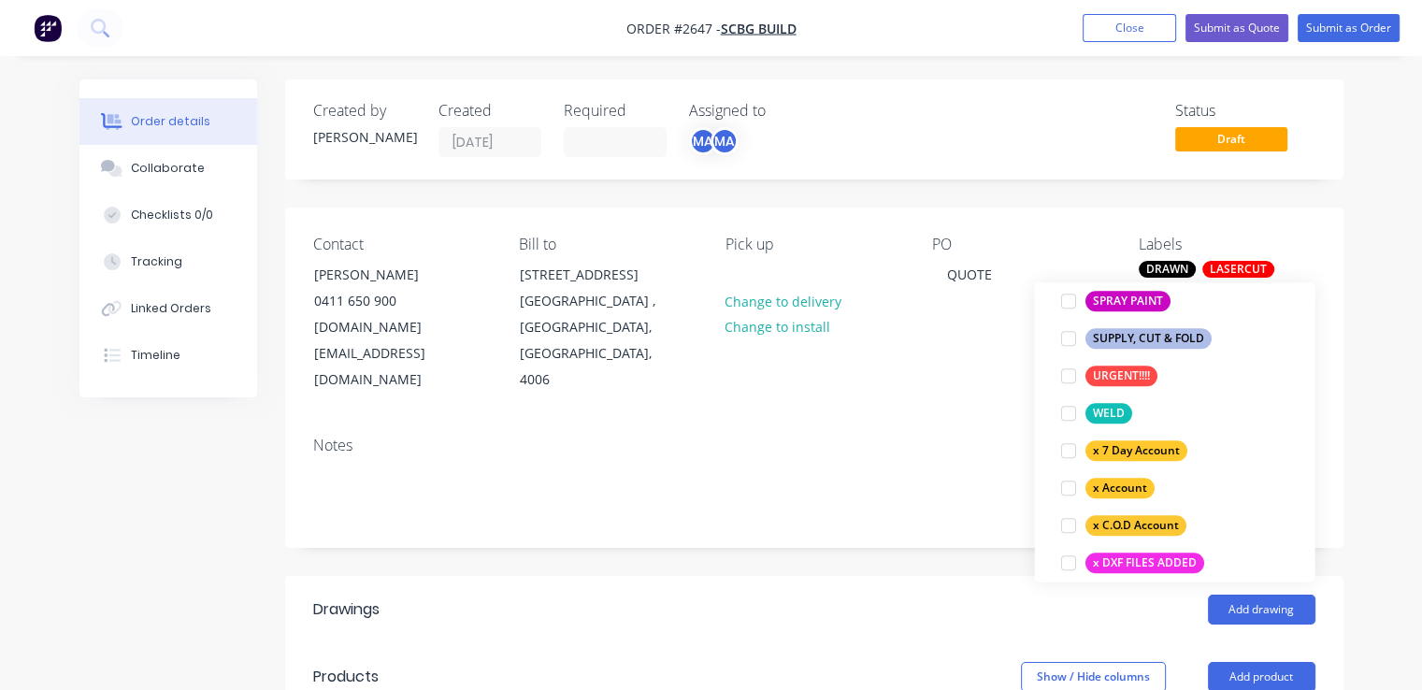
scroll to position [1197, 0]
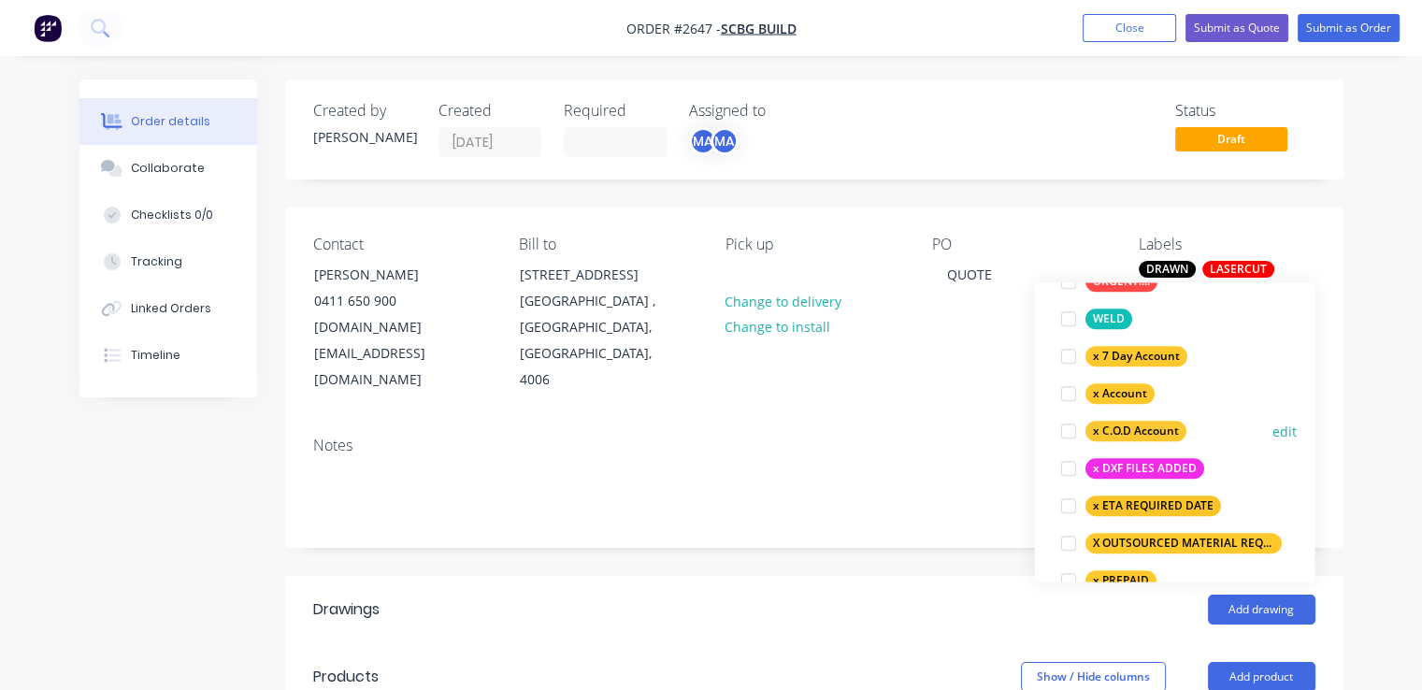
click at [1069, 433] on div at bounding box center [1067, 430] width 37 height 37
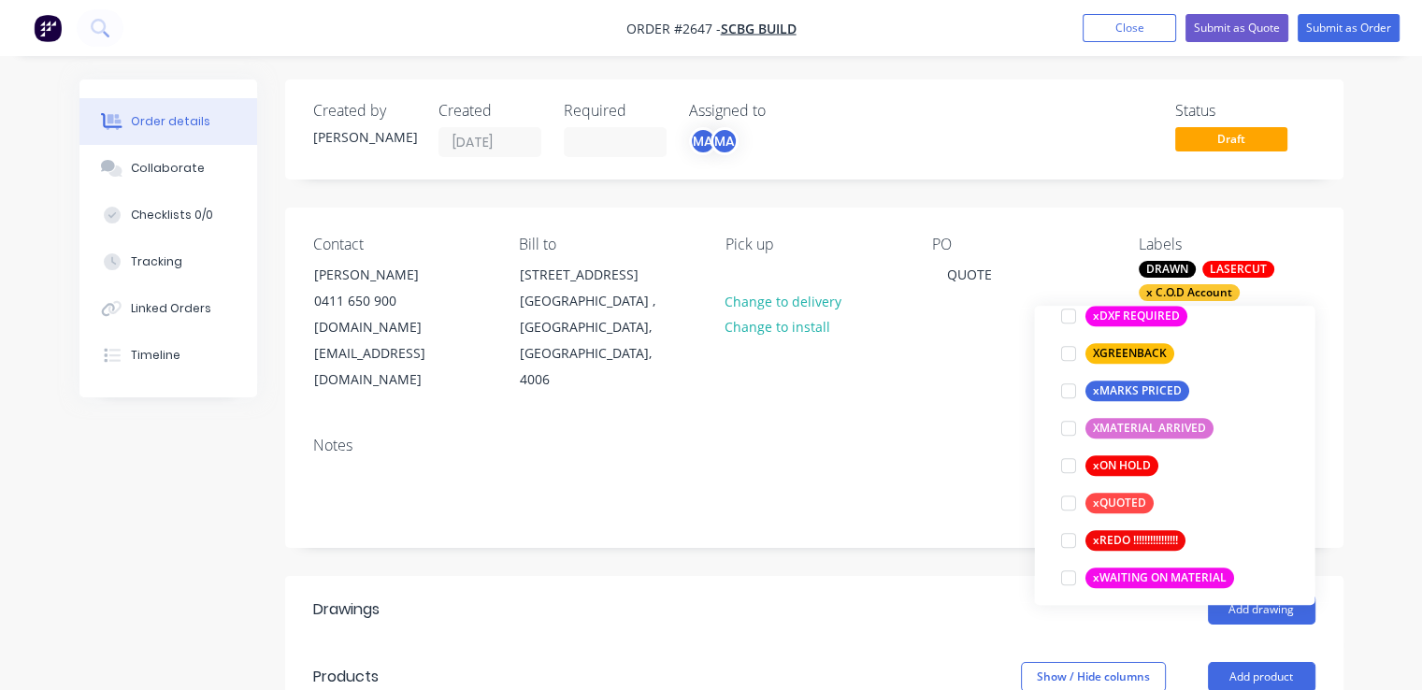
scroll to position [1602, 0]
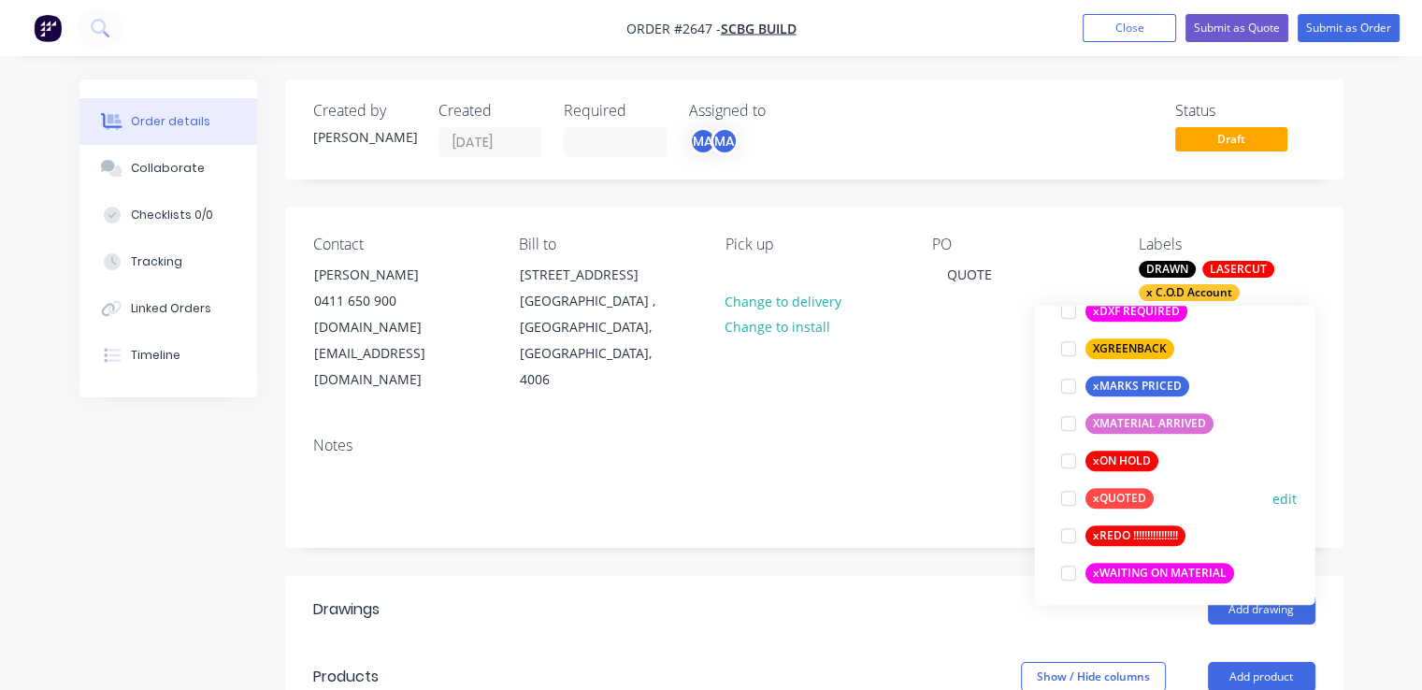
click at [1066, 500] on div at bounding box center [1067, 498] width 37 height 37
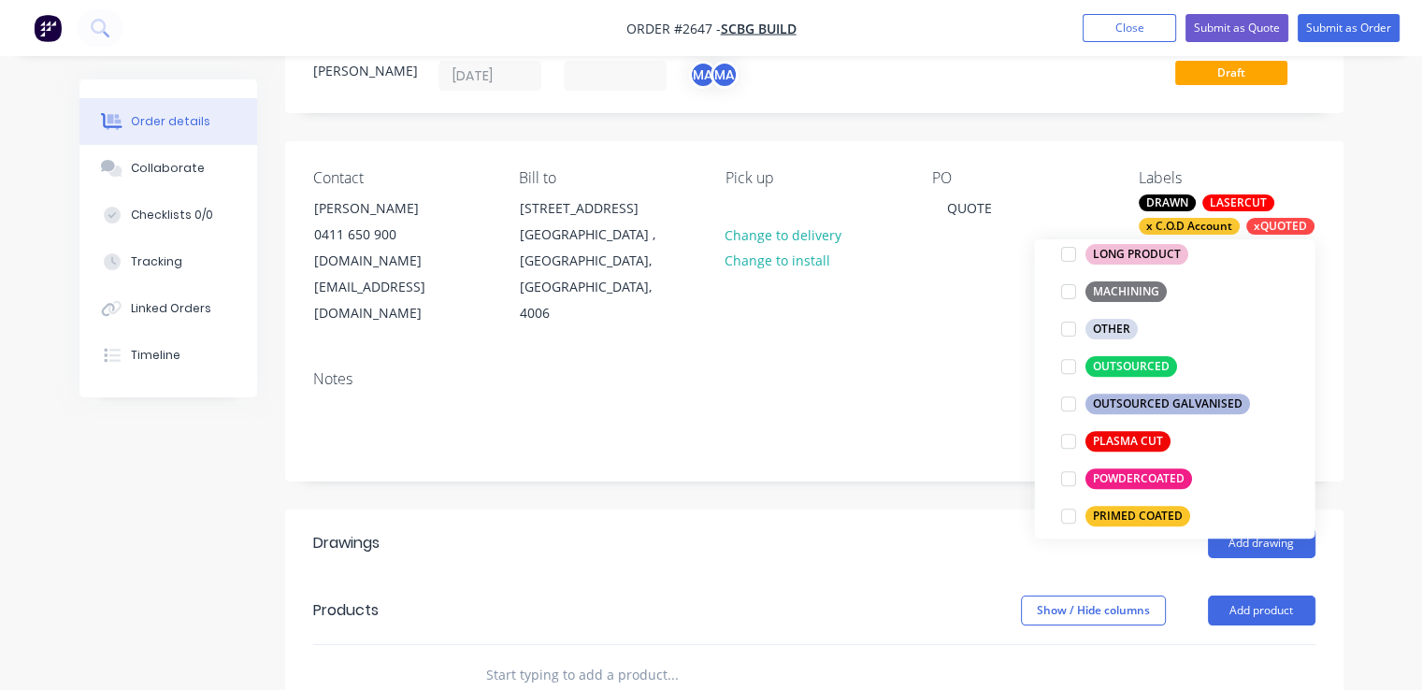
scroll to position [757, 0]
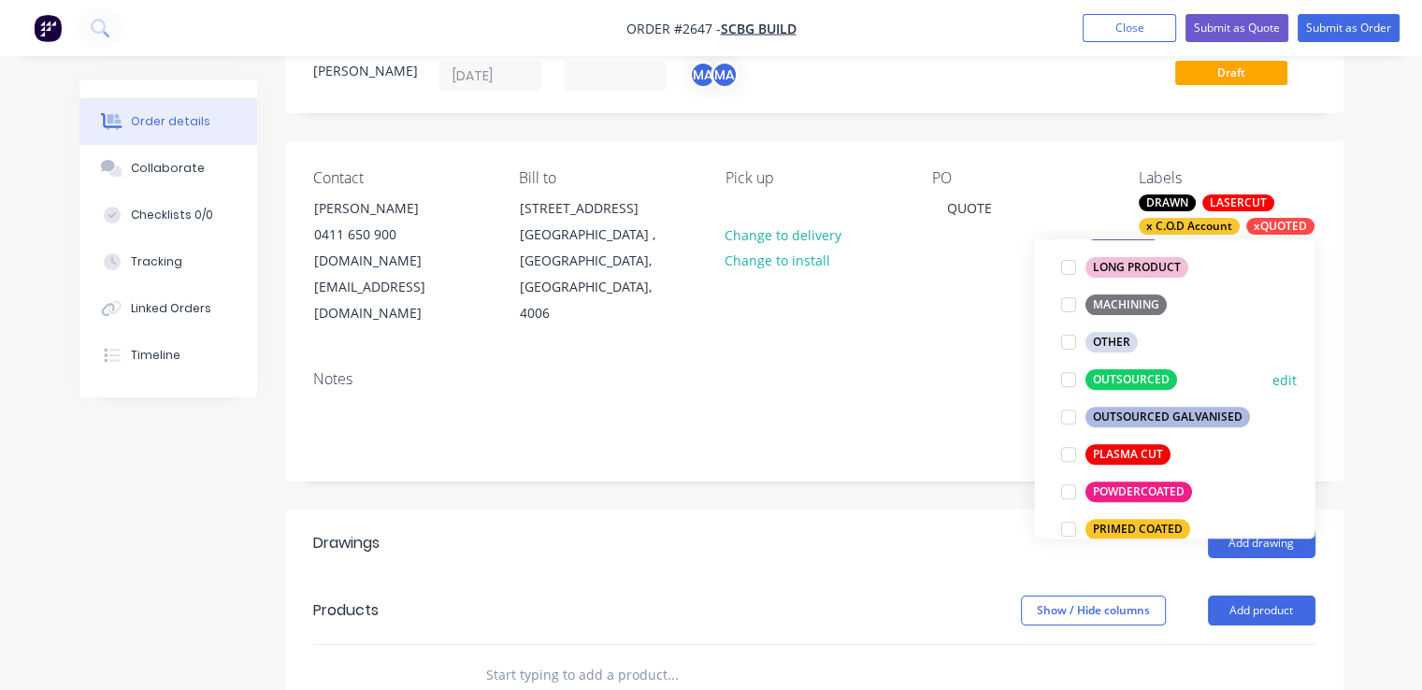
click at [1069, 379] on div at bounding box center [1067, 379] width 37 height 37
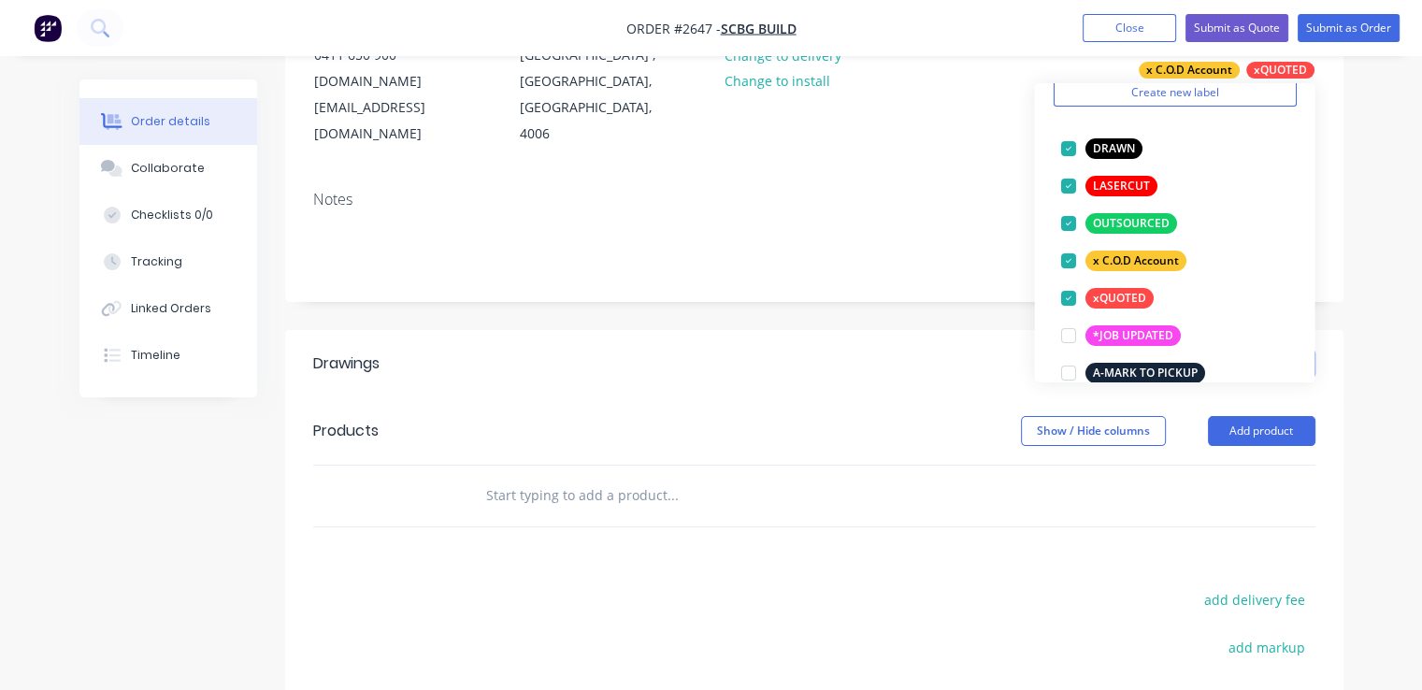
scroll to position [247, 0]
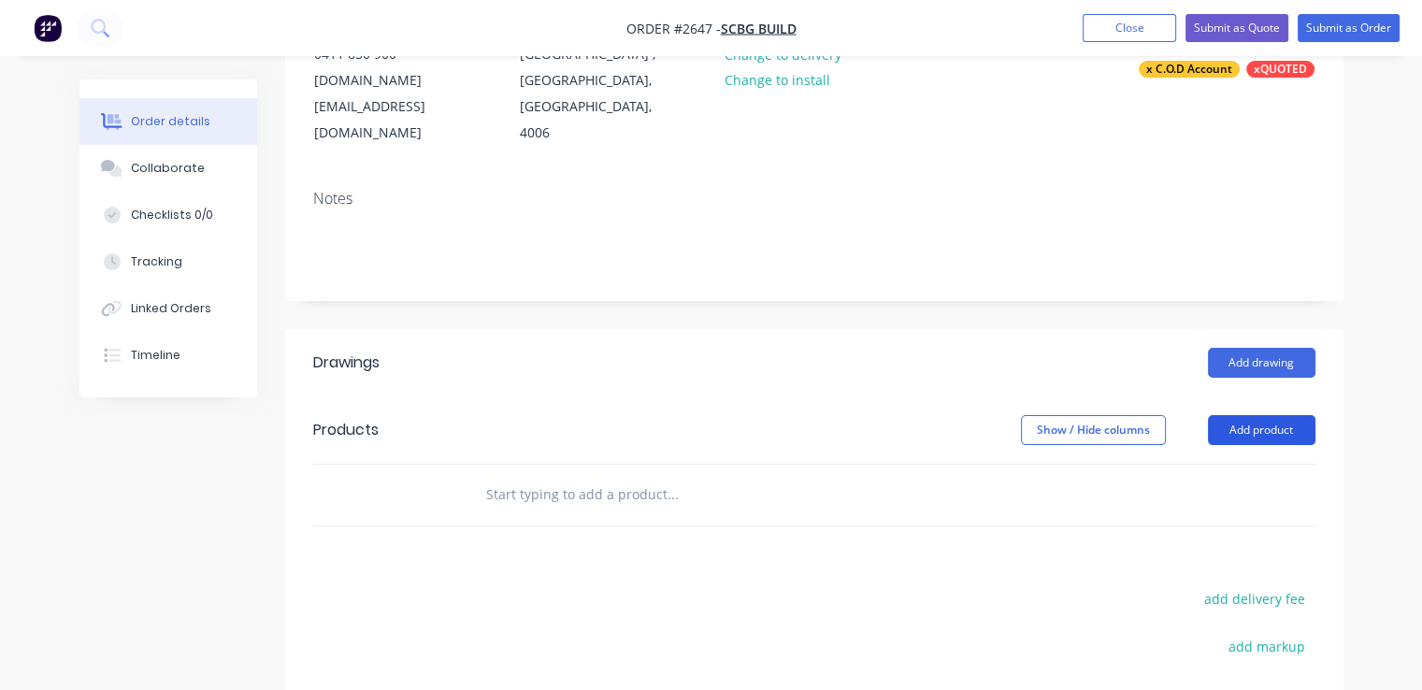
drag, startPoint x: 1284, startPoint y: 405, endPoint x: 1293, endPoint y: 412, distance: 11.3
click at [1293, 415] on button "Add product" at bounding box center [1261, 430] width 107 height 30
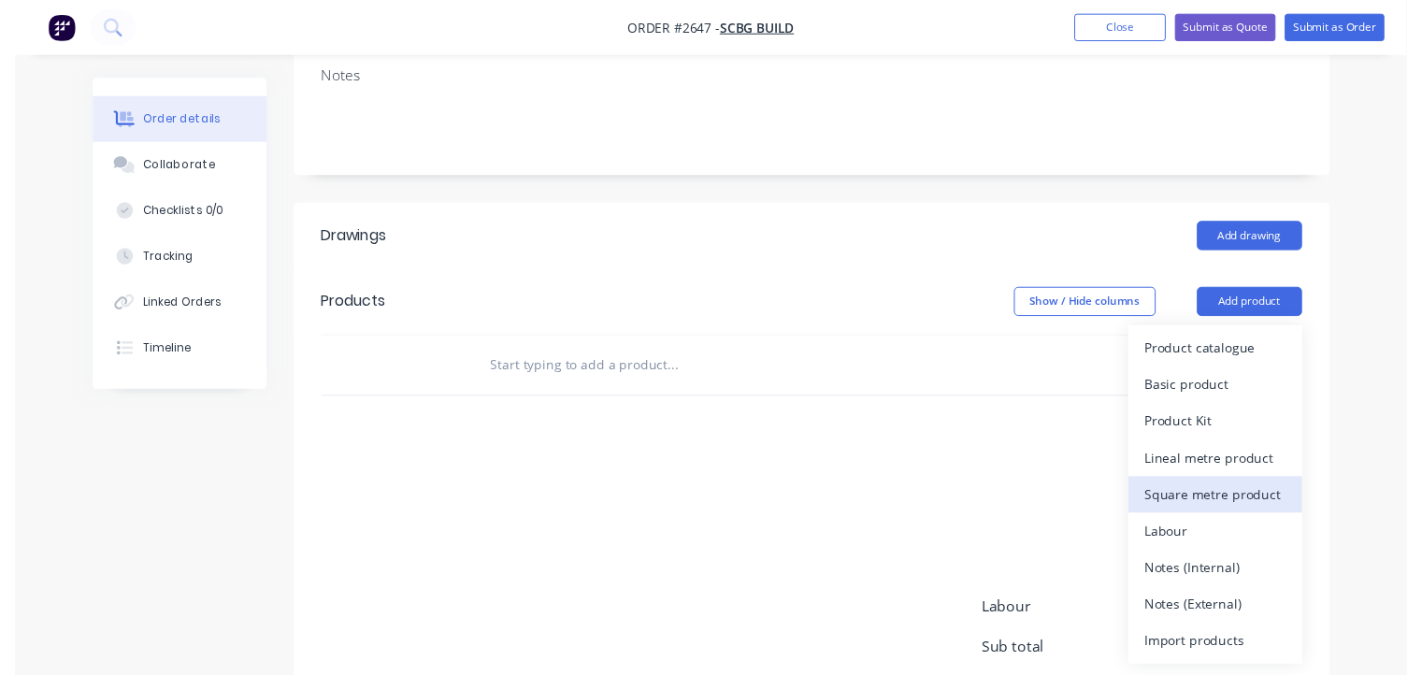
scroll to position [381, 0]
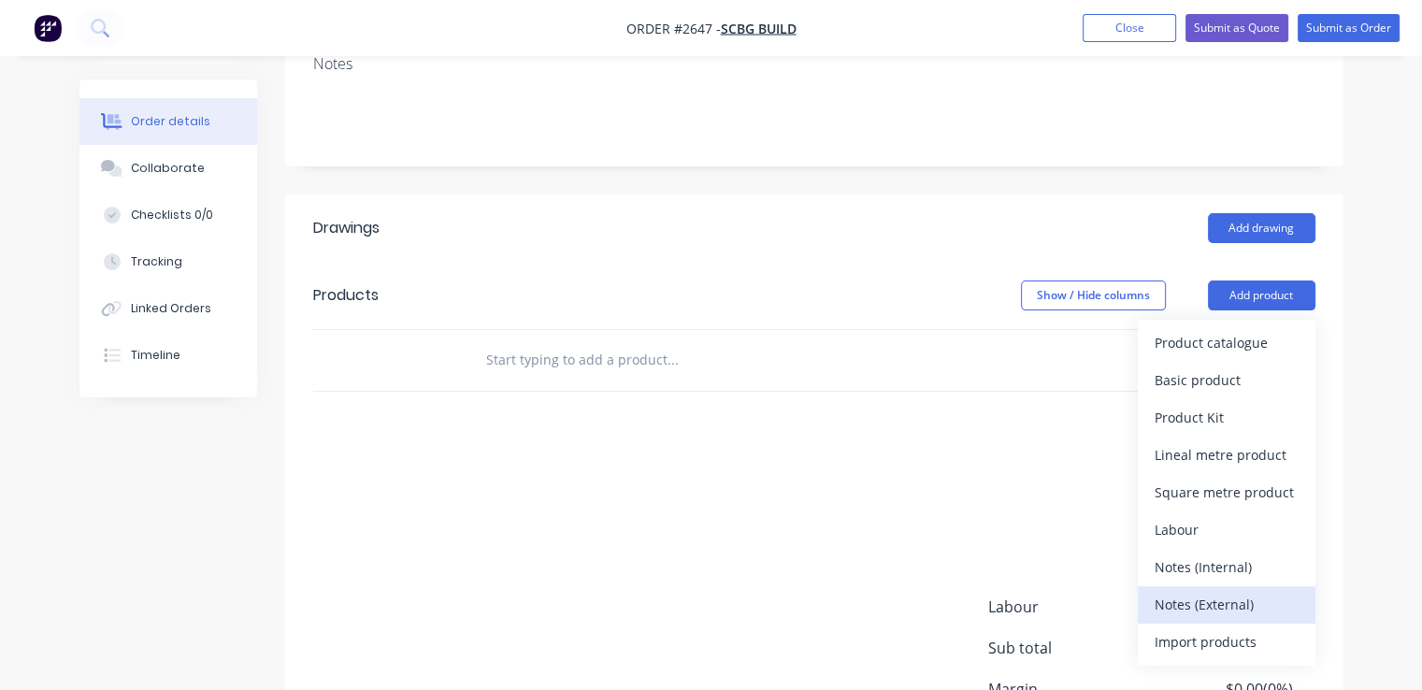
click at [1212, 591] on div "Notes (External)" at bounding box center [1226, 604] width 144 height 27
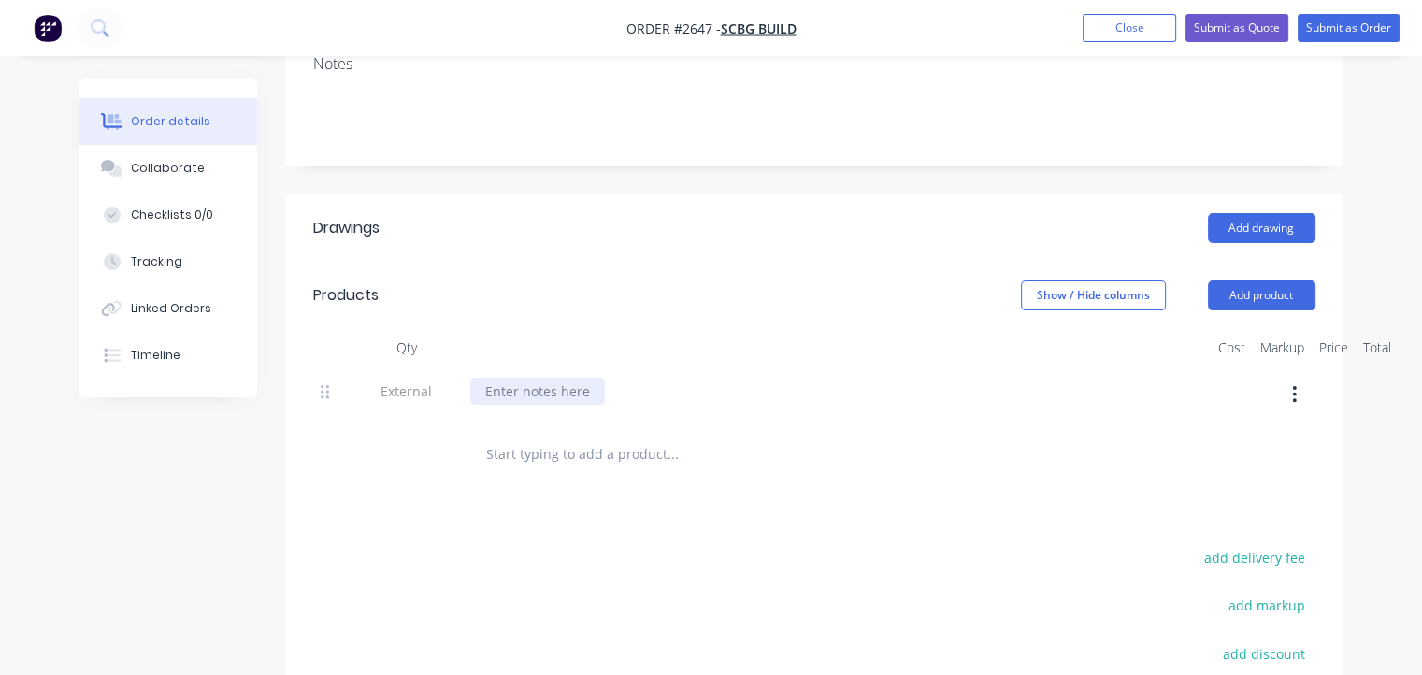
click at [568, 378] on div at bounding box center [537, 391] width 135 height 27
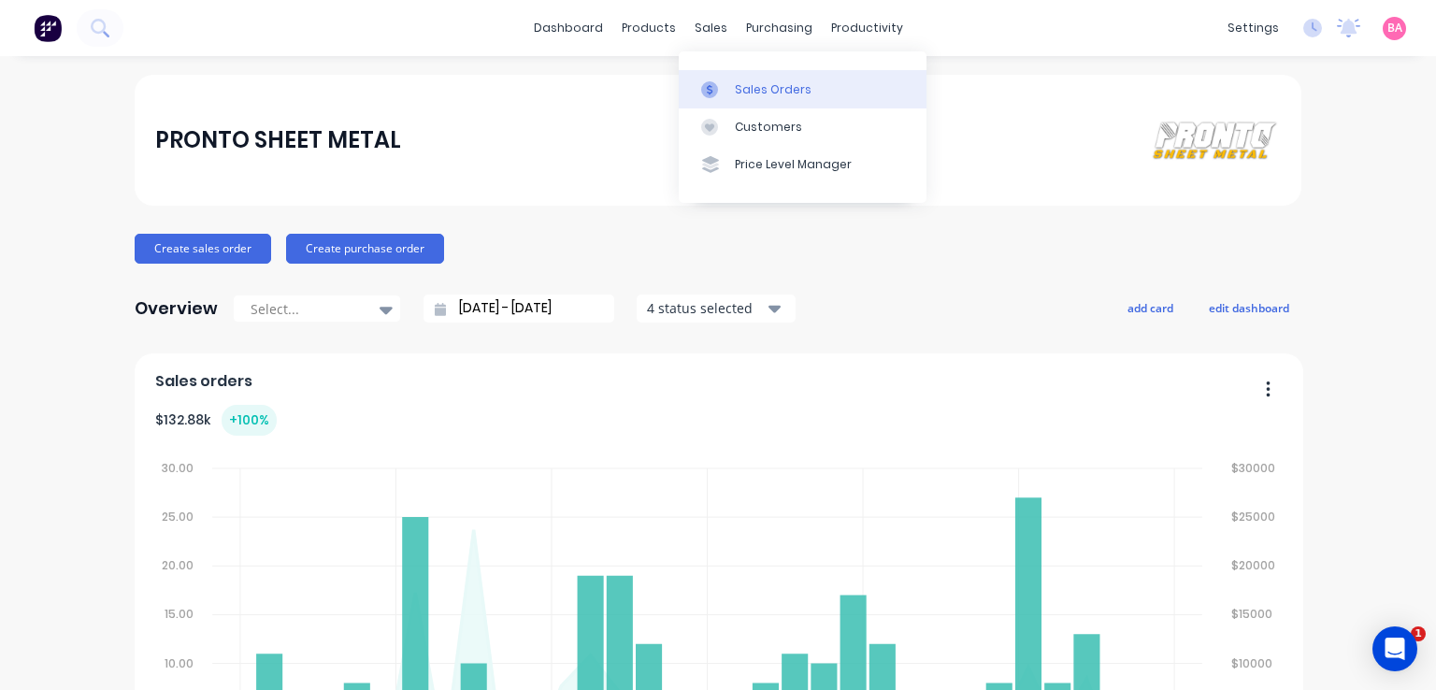
click at [746, 91] on div "Sales Orders" at bounding box center [773, 89] width 77 height 17
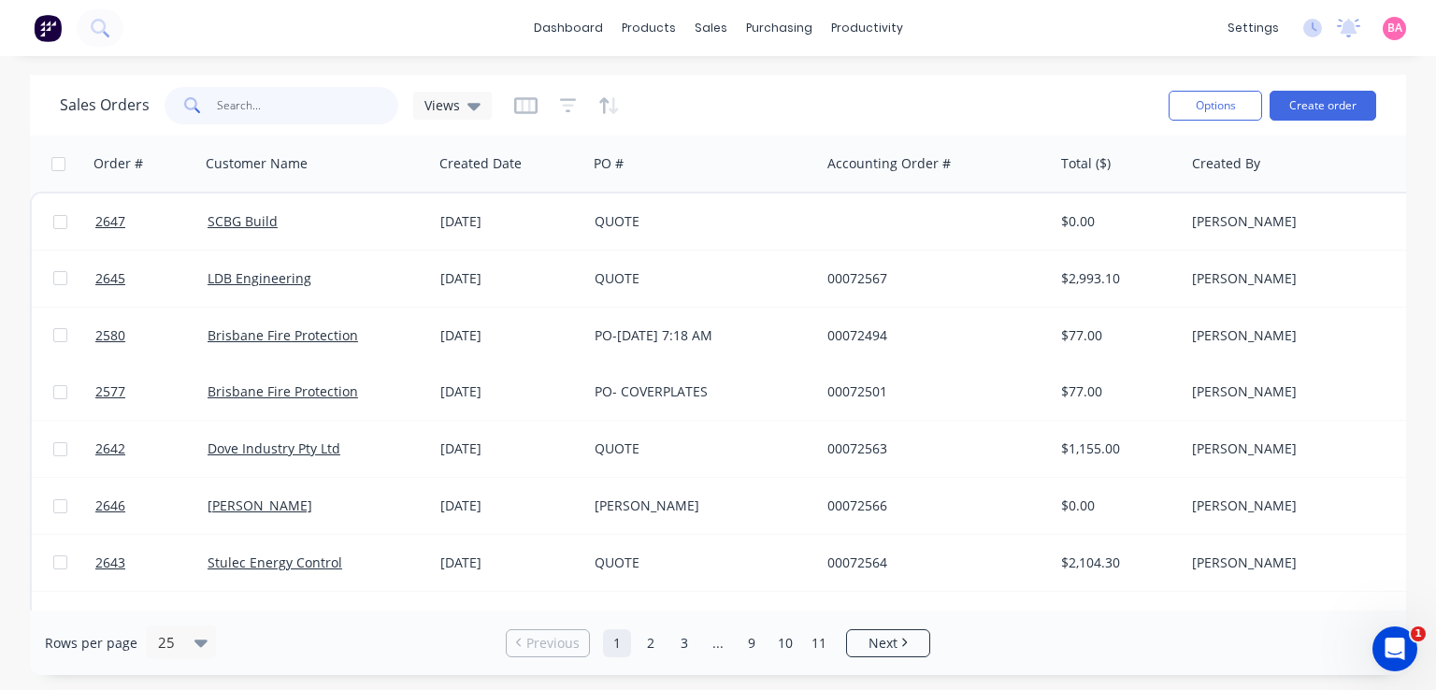
click at [273, 106] on input "text" at bounding box center [308, 105] width 182 height 37
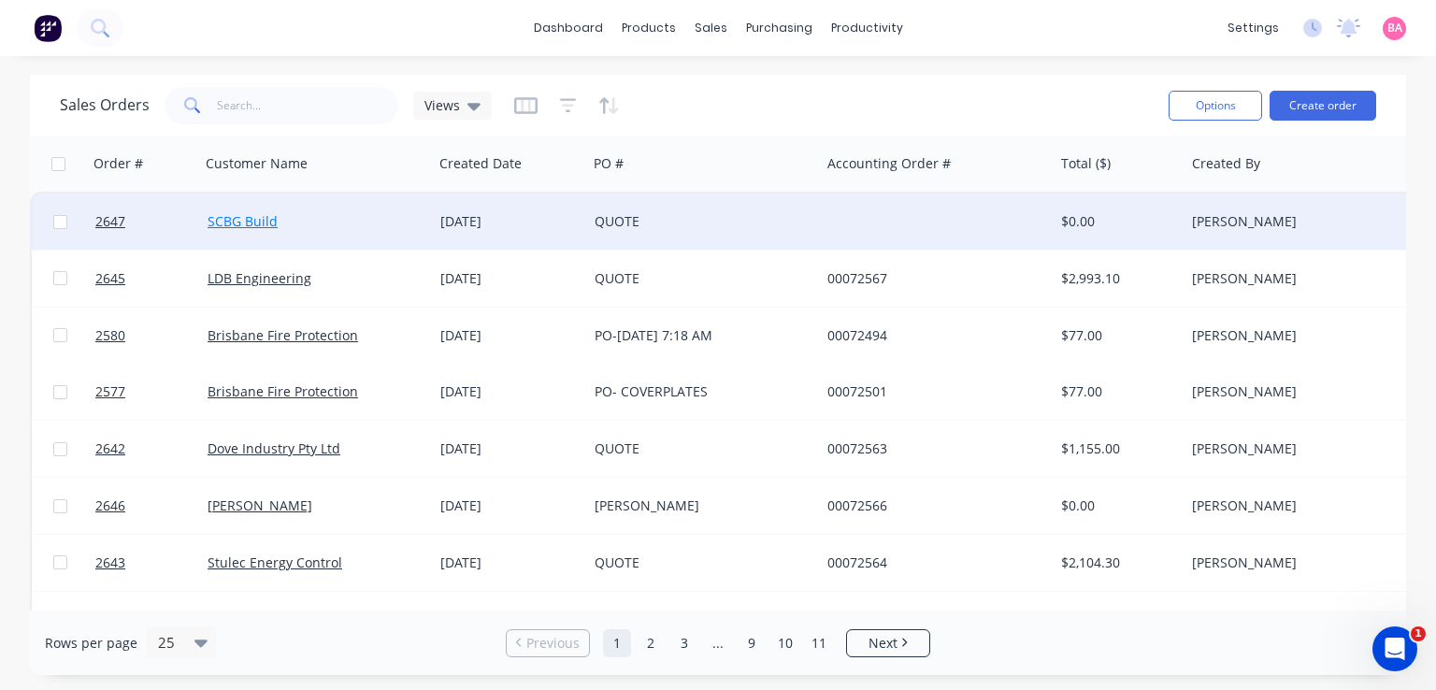
click at [254, 219] on link "SCBG Build" at bounding box center [243, 221] width 70 height 18
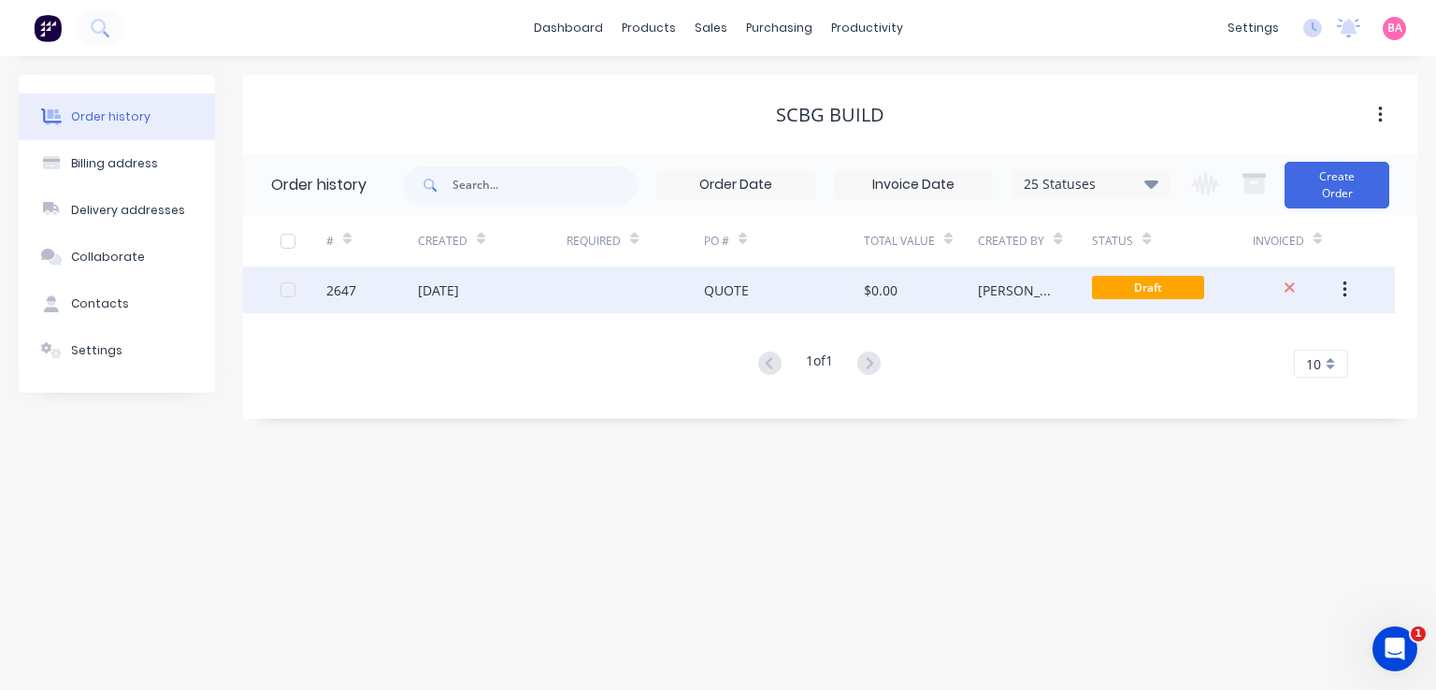
click at [459, 286] on div "17 Aug 2025" at bounding box center [438, 290] width 41 height 20
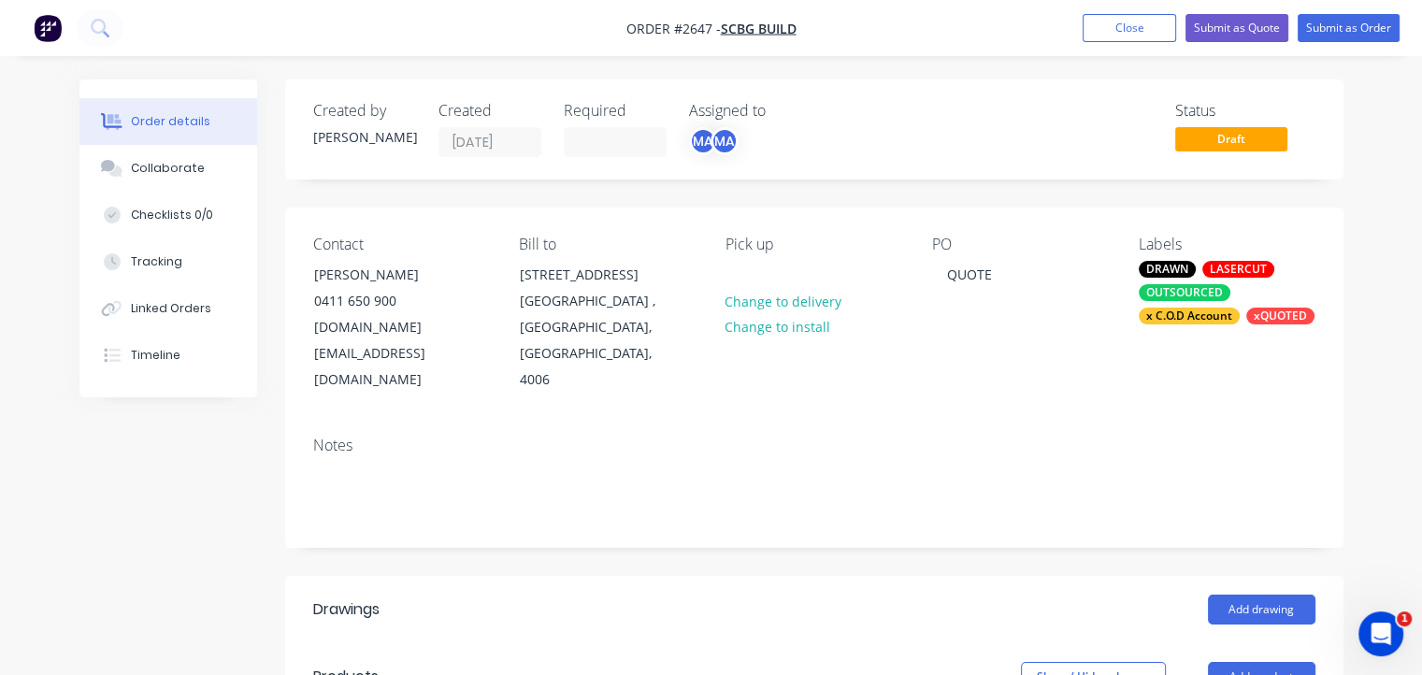
click at [1085, 427] on div "Notes" at bounding box center [814, 484] width 1058 height 125
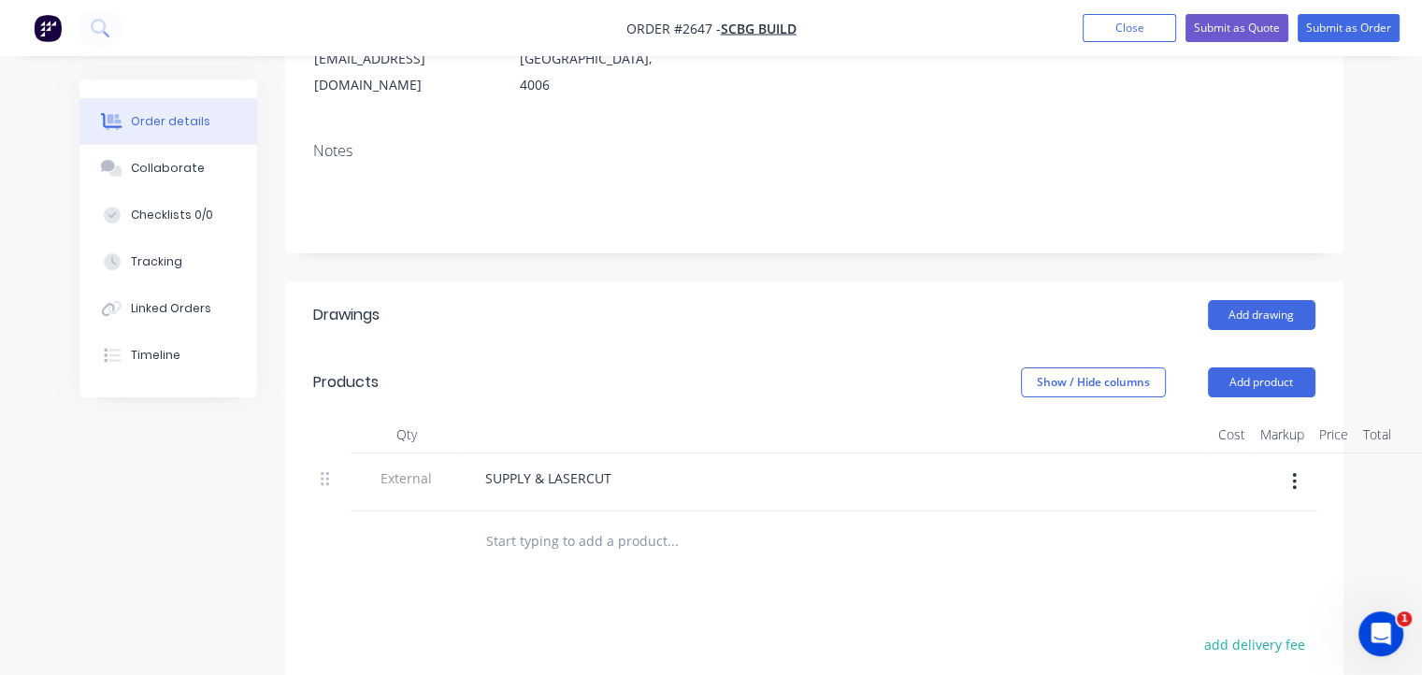
scroll to position [295, 0]
click at [571, 522] on input "text" at bounding box center [672, 540] width 374 height 37
paste input "o No.1 – Measure from right edge: 85mm to 685mm; from bottom edge: 200mm to 505…"
type input "o No.1 – Measure from right edge: 85mm to 685mm; from bottom edge: 200mm to 505…"
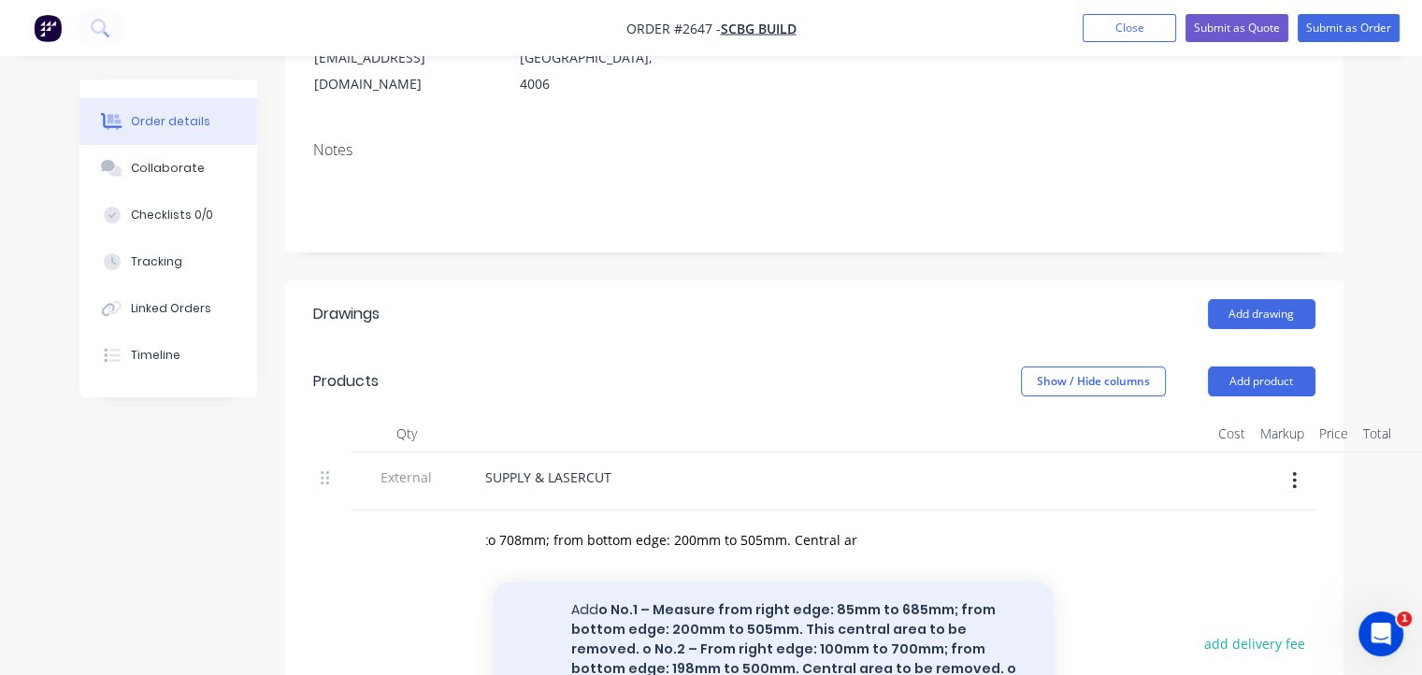
drag, startPoint x: 704, startPoint y: 611, endPoint x: 692, endPoint y: 610, distance: 12.2
click at [692, 610] on button "Add o No.1 – Measure from right edge: 85mm to 685mm; from bottom edge: 200mm to…" at bounding box center [773, 678] width 561 height 194
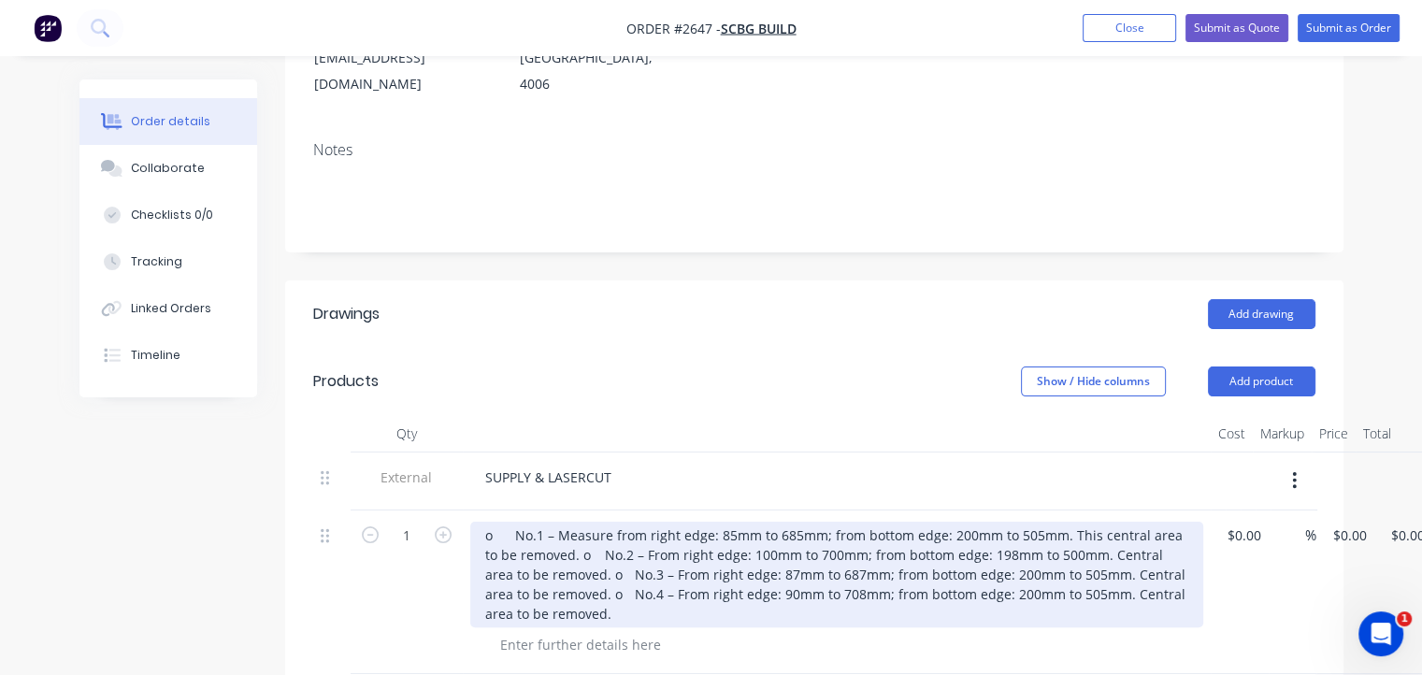
click at [593, 524] on div "o No.1 – Measure from right edge: 85mm to 685mm; from bottom edge: 200mm to 505…" at bounding box center [836, 575] width 733 height 106
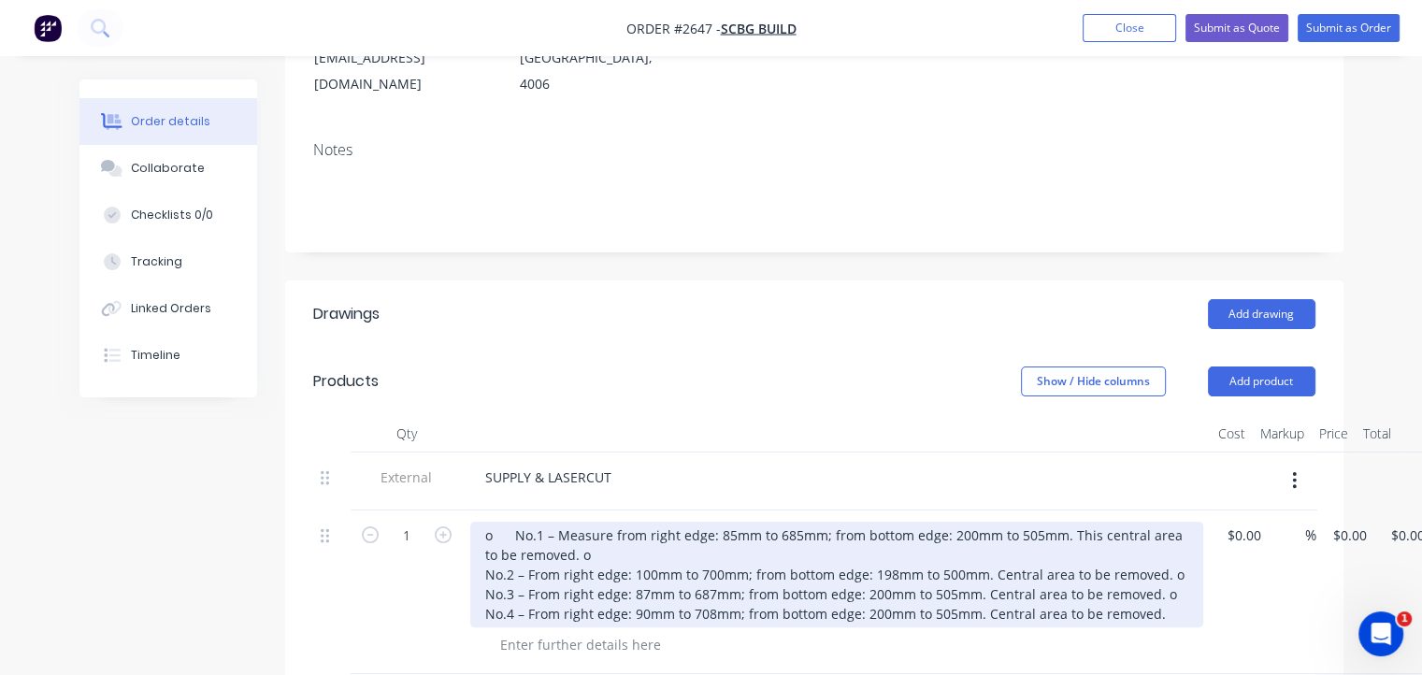
click at [512, 522] on div "o No.1 – Measure from right edge: 85mm to 685mm; from bottom edge: 200mm to 505…" at bounding box center [836, 575] width 733 height 106
click at [564, 528] on div "No.1 – Measure from right edge: 85mm to 685mm; from bottom edge: 200mm to 505mm…" at bounding box center [836, 575] width 733 height 106
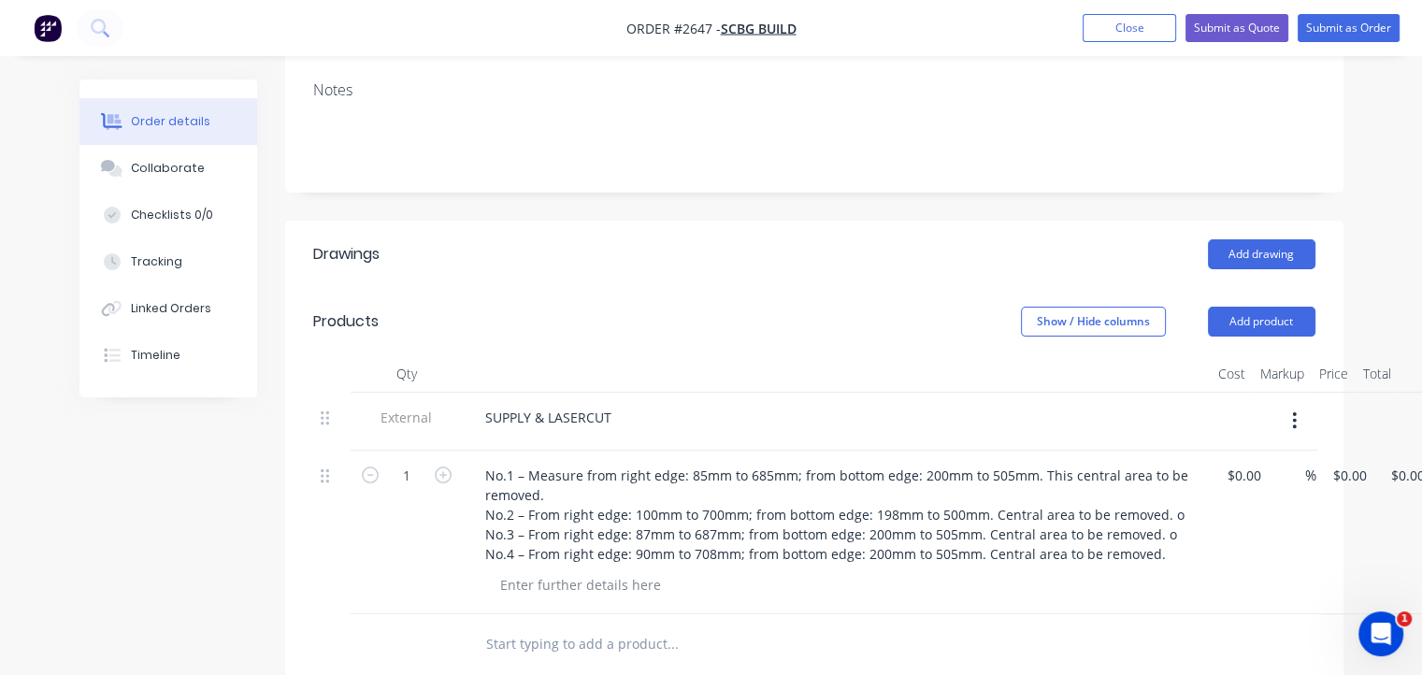
scroll to position [439, 0]
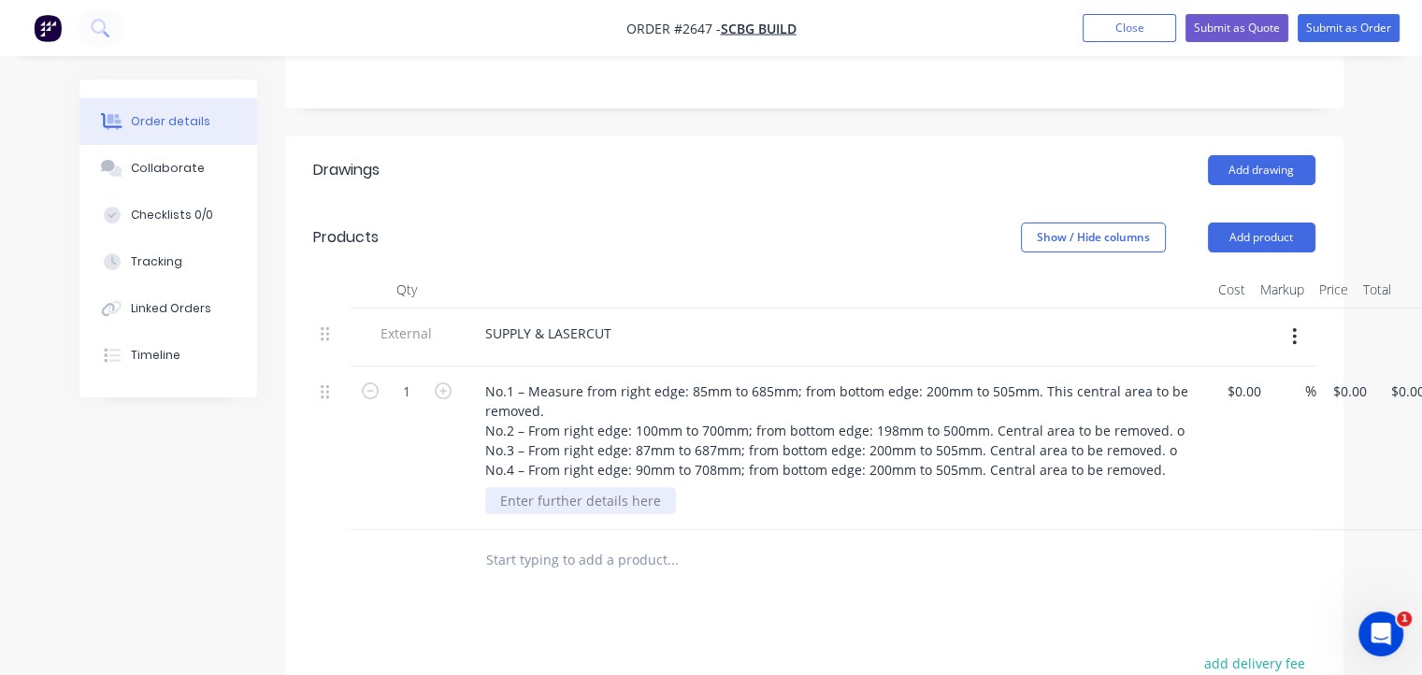
click at [609, 487] on div at bounding box center [580, 500] width 191 height 27
type input "$0.00"
click at [1391, 378] on input "0.00" at bounding box center [1389, 391] width 43 height 27
type input "1"
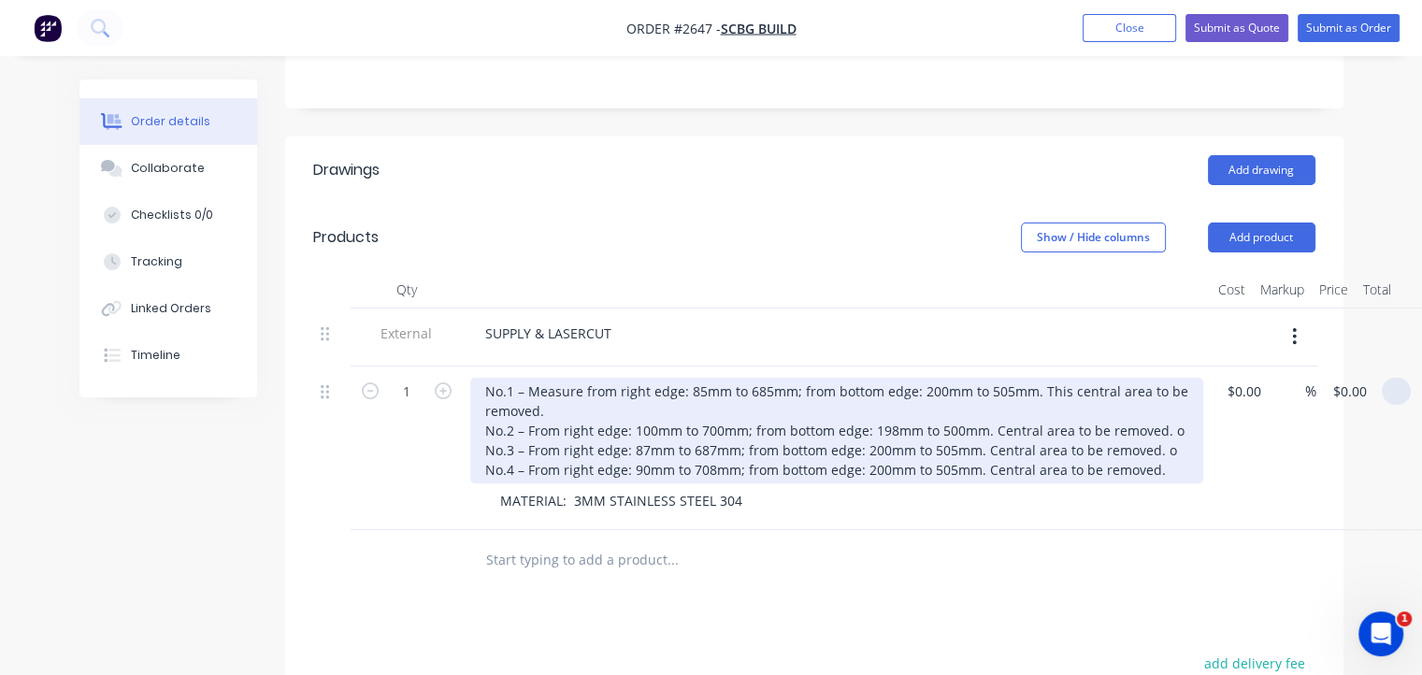
type input "$0.00"
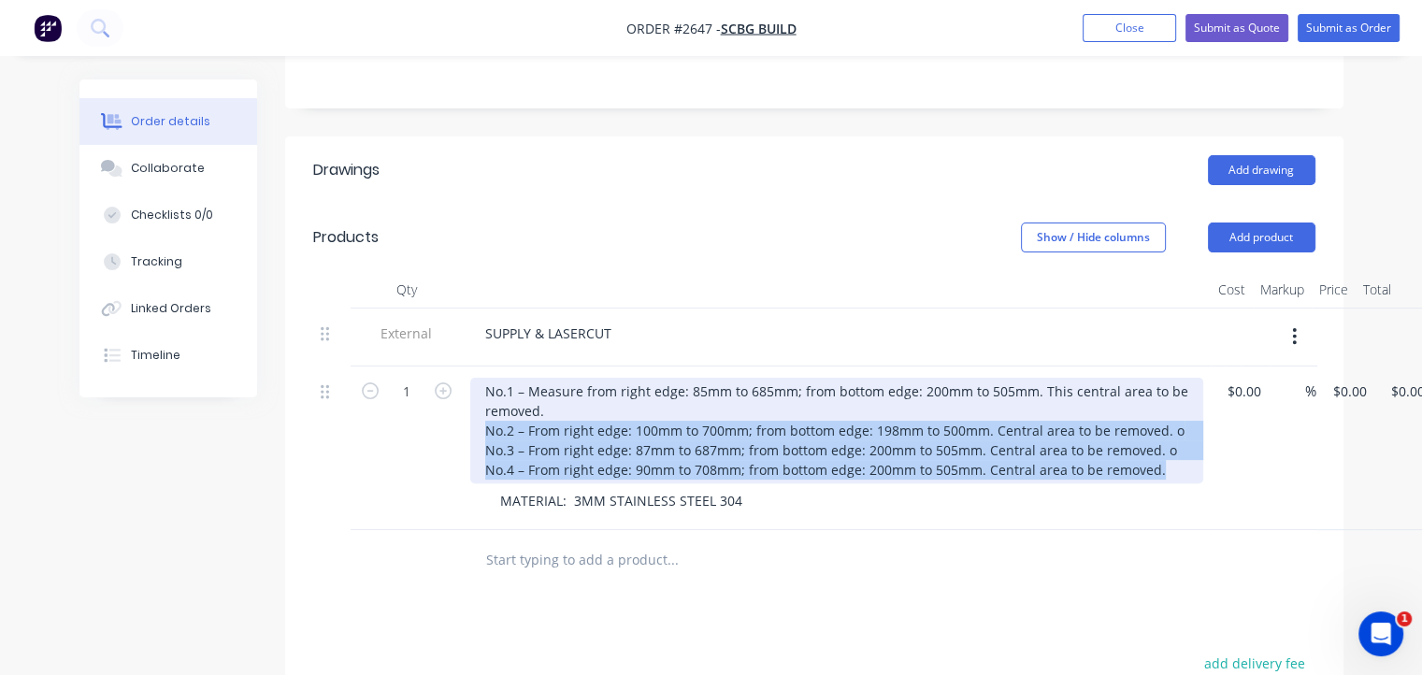
drag, startPoint x: 485, startPoint y: 396, endPoint x: 1280, endPoint y: 576, distance: 814.6
click at [1280, 576] on div "Drawings Add drawing Products Show / Hide columns Add product Qty Cost Markup P…" at bounding box center [814, 587] width 1058 height 903
copy div "No.2 – From right edge: 100mm to 700mm; from bottom edge: 198mm to 500mm. Centr…"
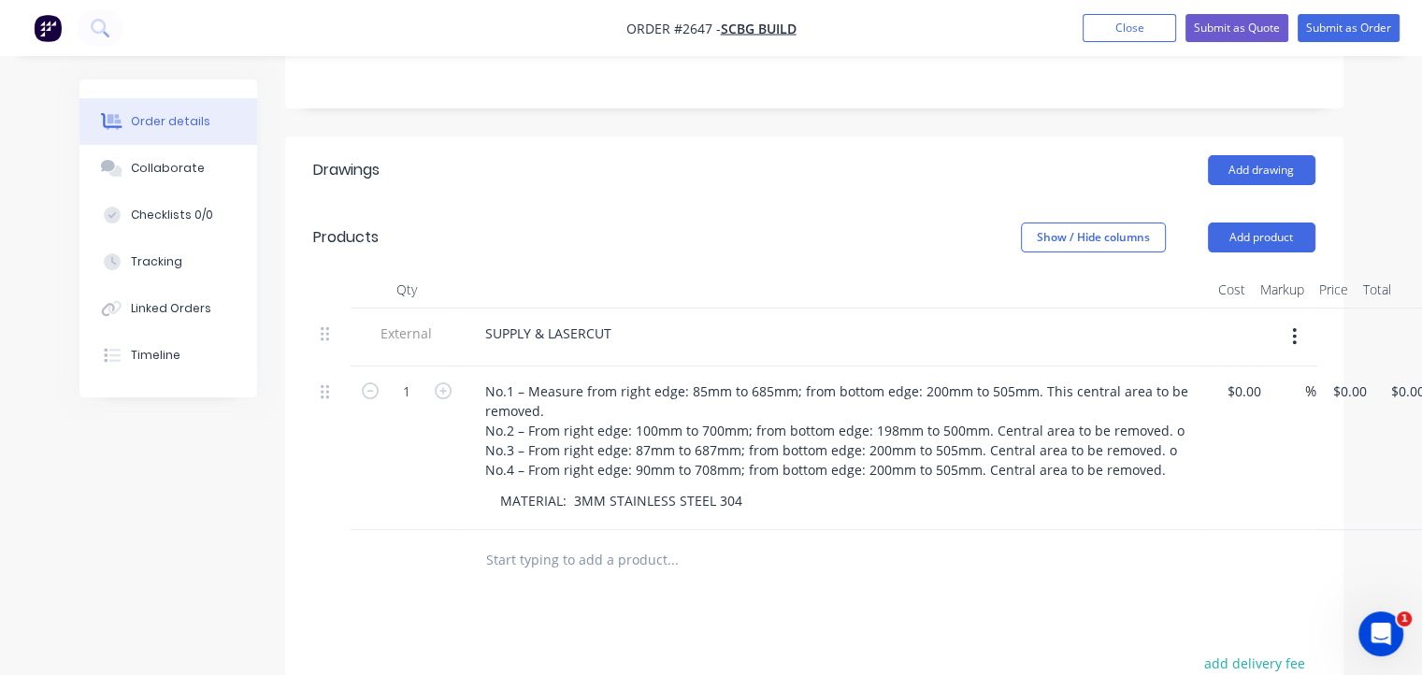
click at [617, 541] on input "text" at bounding box center [672, 559] width 374 height 37
paste input "No.2 – From right edge: 100mm to 700mm; from bottom edge: 198mm to 500mm. Centr…"
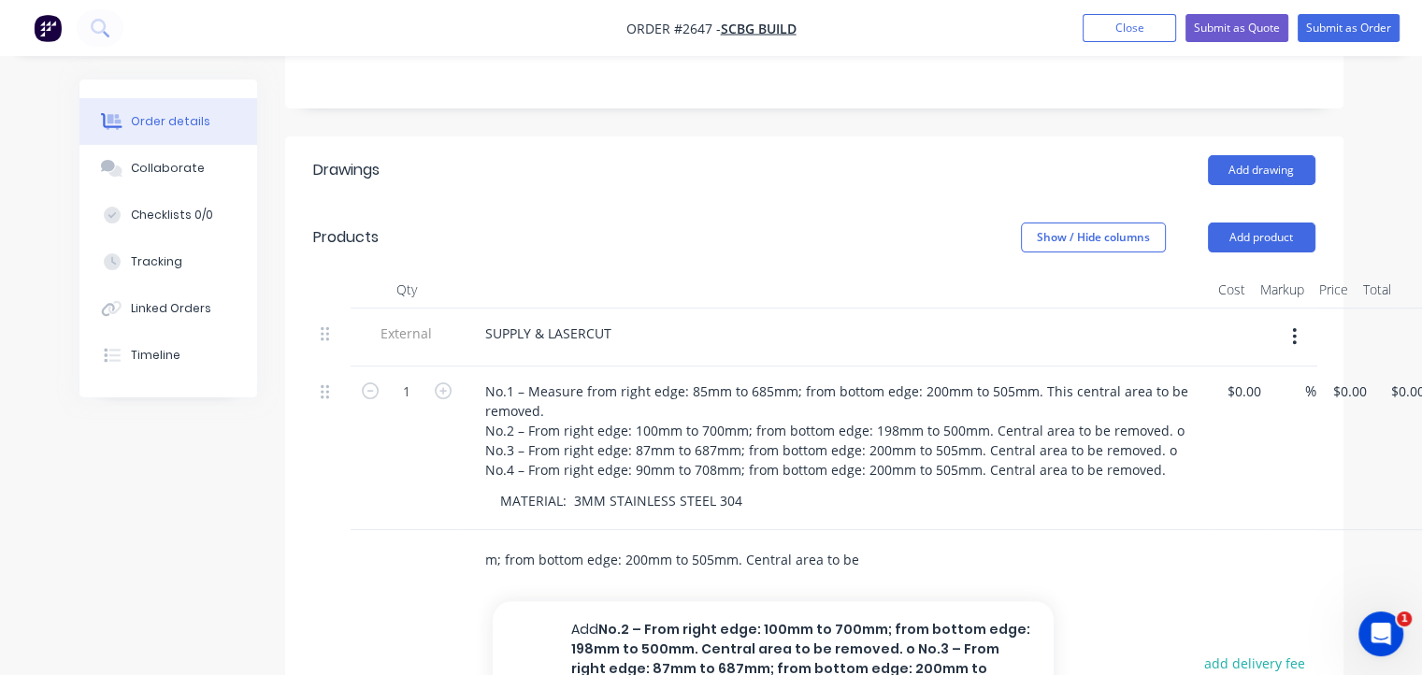
type input "No.2 – From right edge: 100mm to 700mm; from bottom edge: 198mm to 500mm. Centr…"
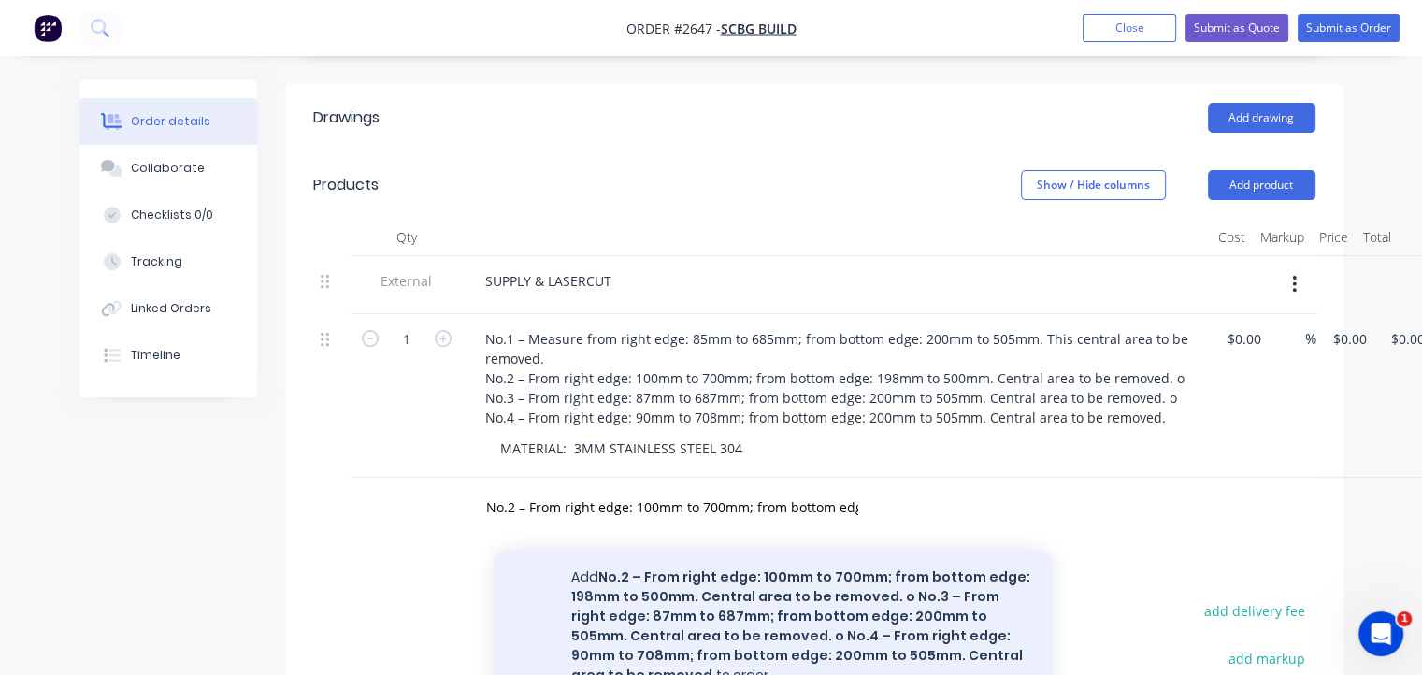
click at [694, 580] on button "Add No.2 – From right edge: 100mm to 700mm; from bottom edge: 198mm to 500mm. C…" at bounding box center [773, 626] width 561 height 155
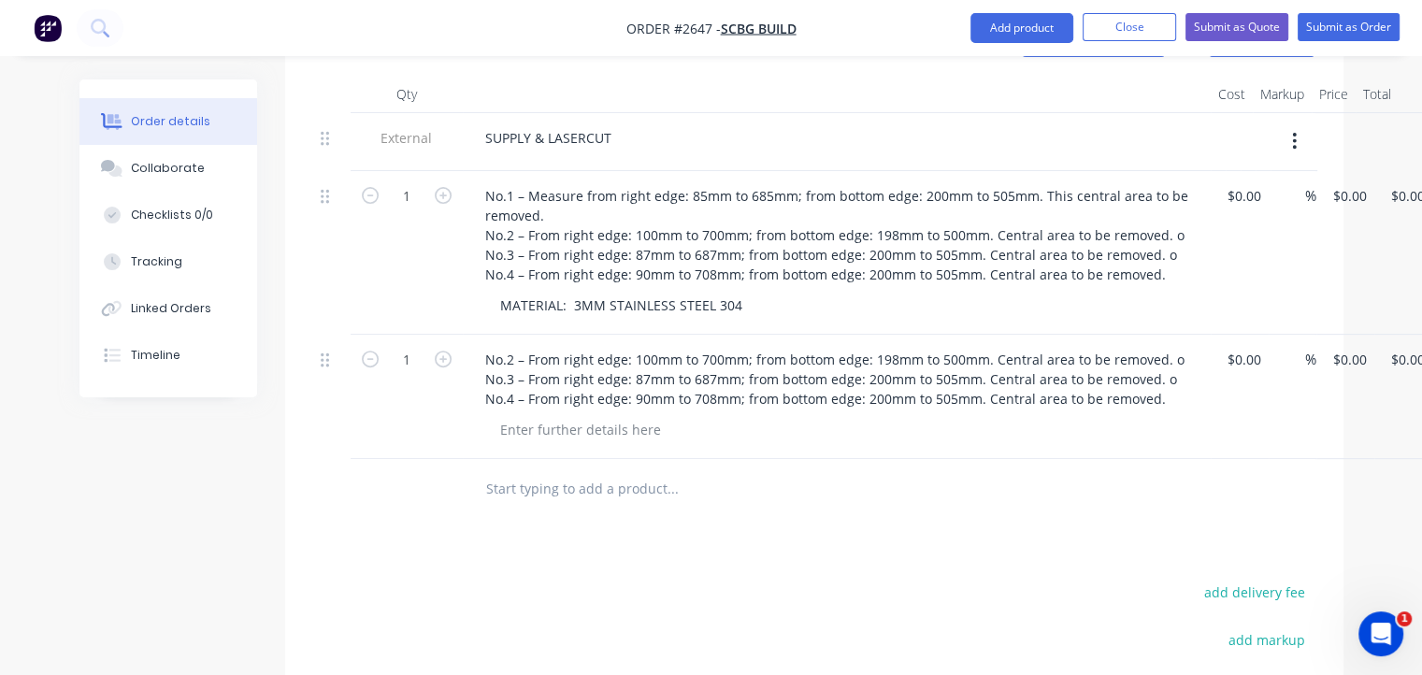
scroll to position [649, 0]
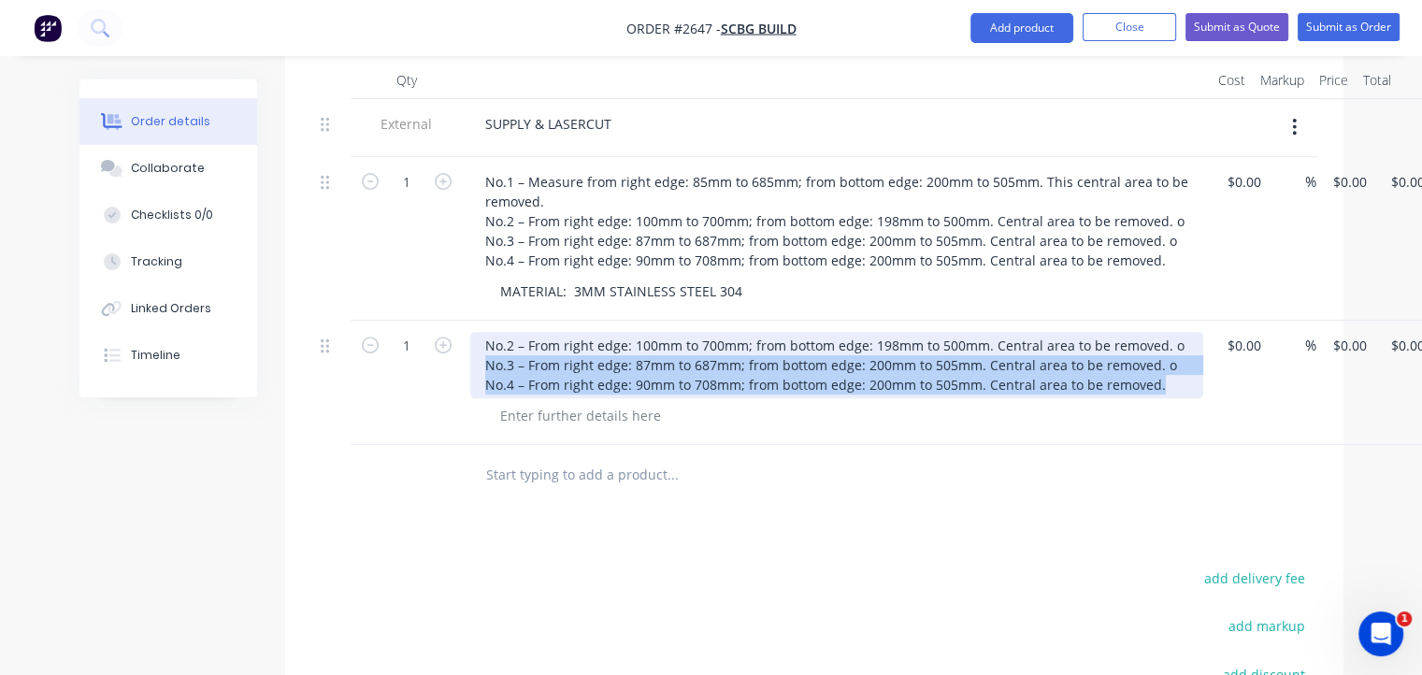
drag, startPoint x: 475, startPoint y: 336, endPoint x: 1297, endPoint y: 498, distance: 838.5
click at [1297, 498] on div "Drawings Add drawing Products Show / Hide columns Add product Qty Cost Markup P…" at bounding box center [814, 440] width 1058 height 1027
copy div "No.3 – From right edge: 87mm to 687mm; from bottom edge: 200mm to 505mm. Centra…"
click at [573, 456] on input "text" at bounding box center [672, 474] width 374 height 37
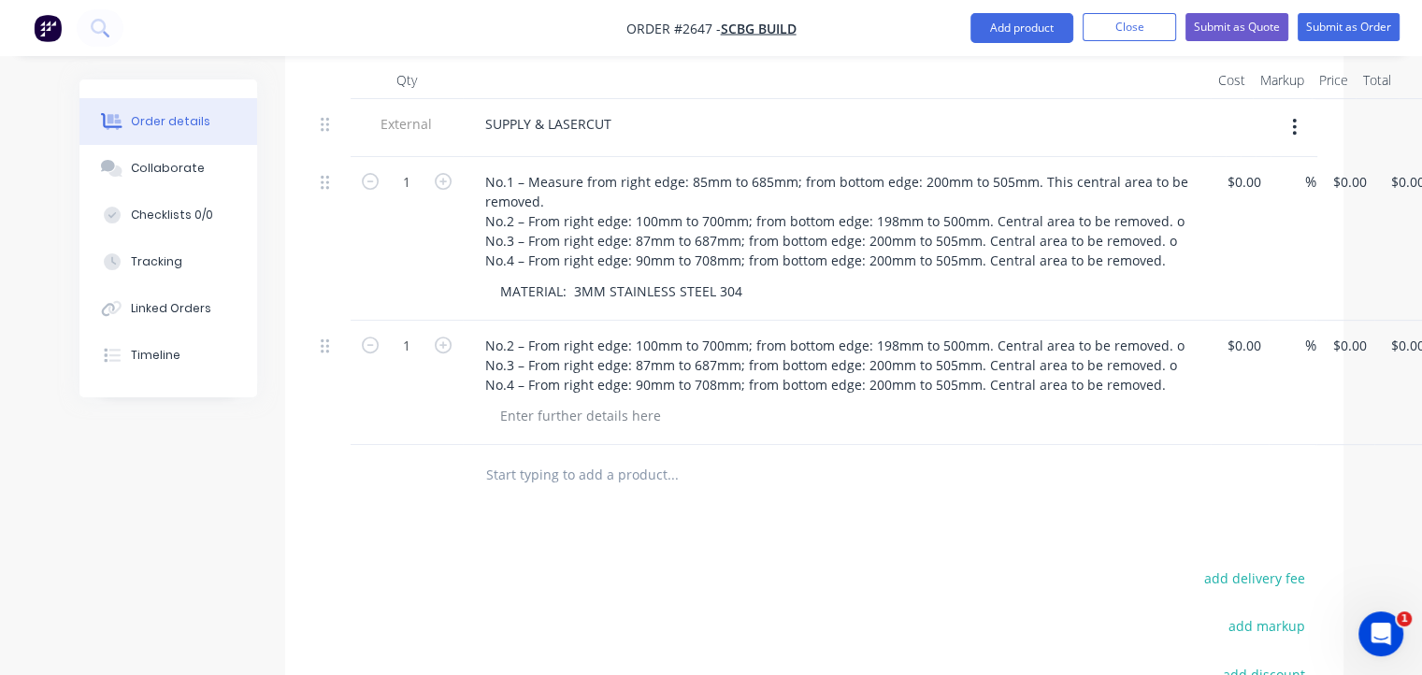
paste input "No.3 – From right edge: 87mm to 687mm; from bottom edge: 200mm to 505mm. Centra…"
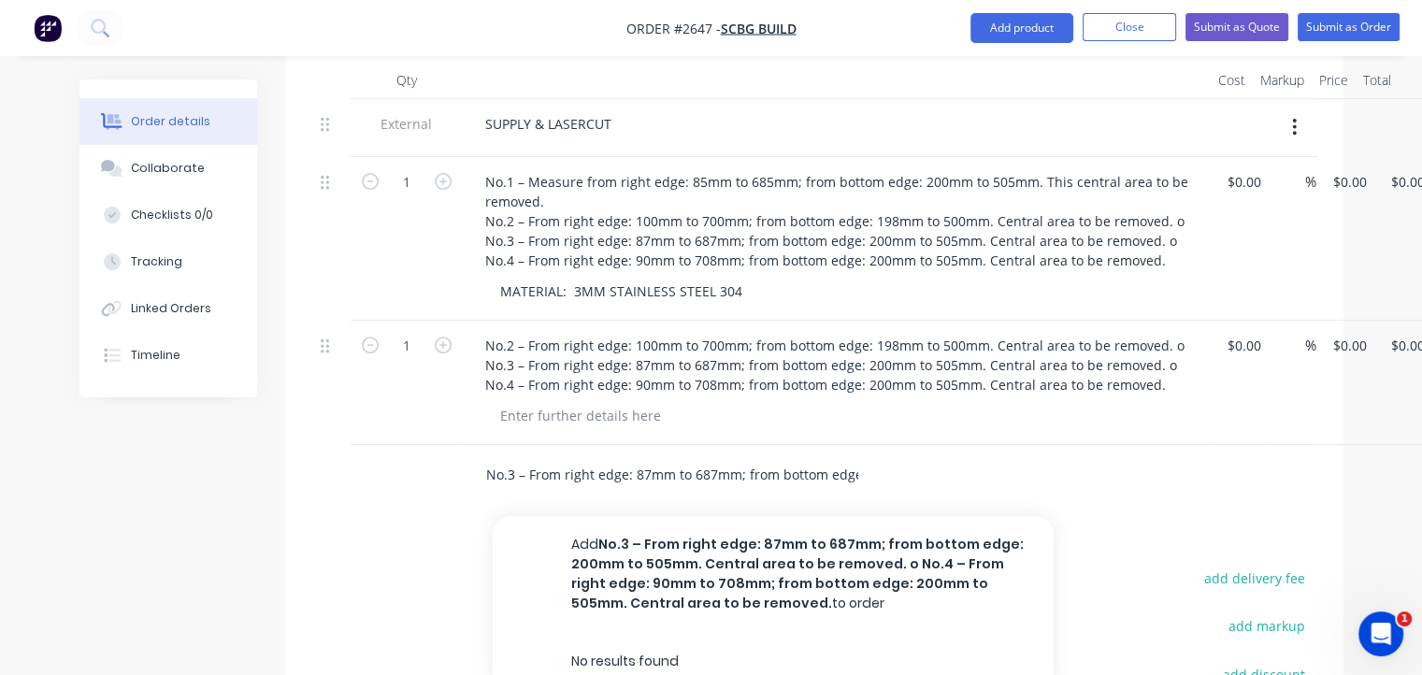
scroll to position [0, 974]
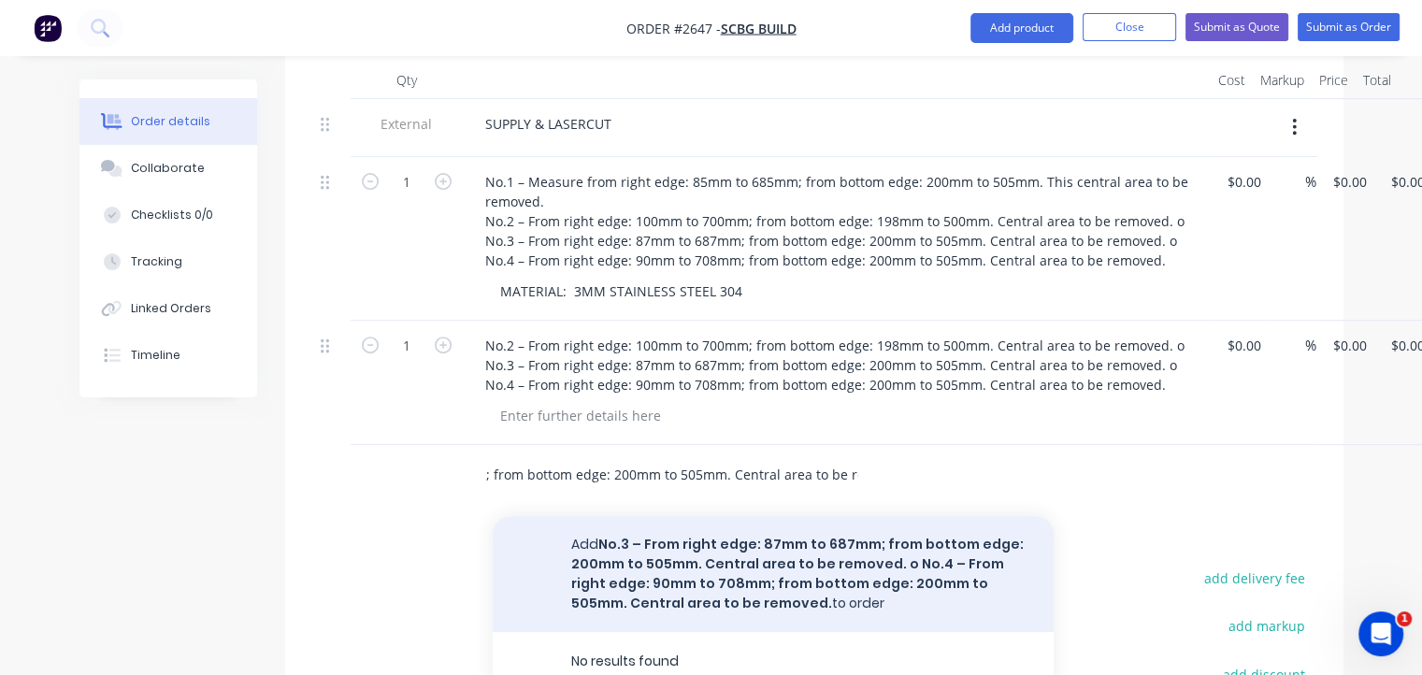
type input "No.3 – From right edge: 87mm to 687mm; from bottom edge: 200mm to 505mm. Centra…"
click at [714, 525] on button "Add No.3 – From right edge: 87mm to 687mm; from bottom edge: 200mm to 505mm. Ce…" at bounding box center [773, 574] width 561 height 116
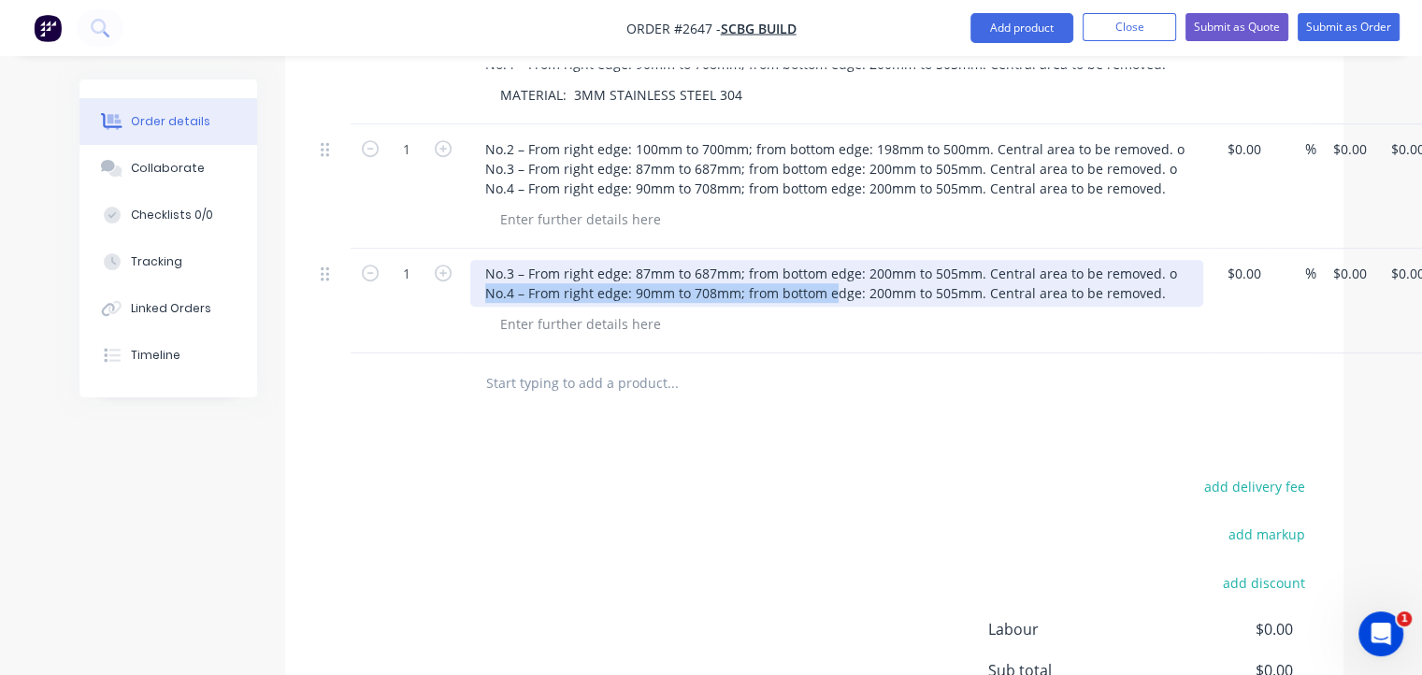
scroll to position [1032, 0]
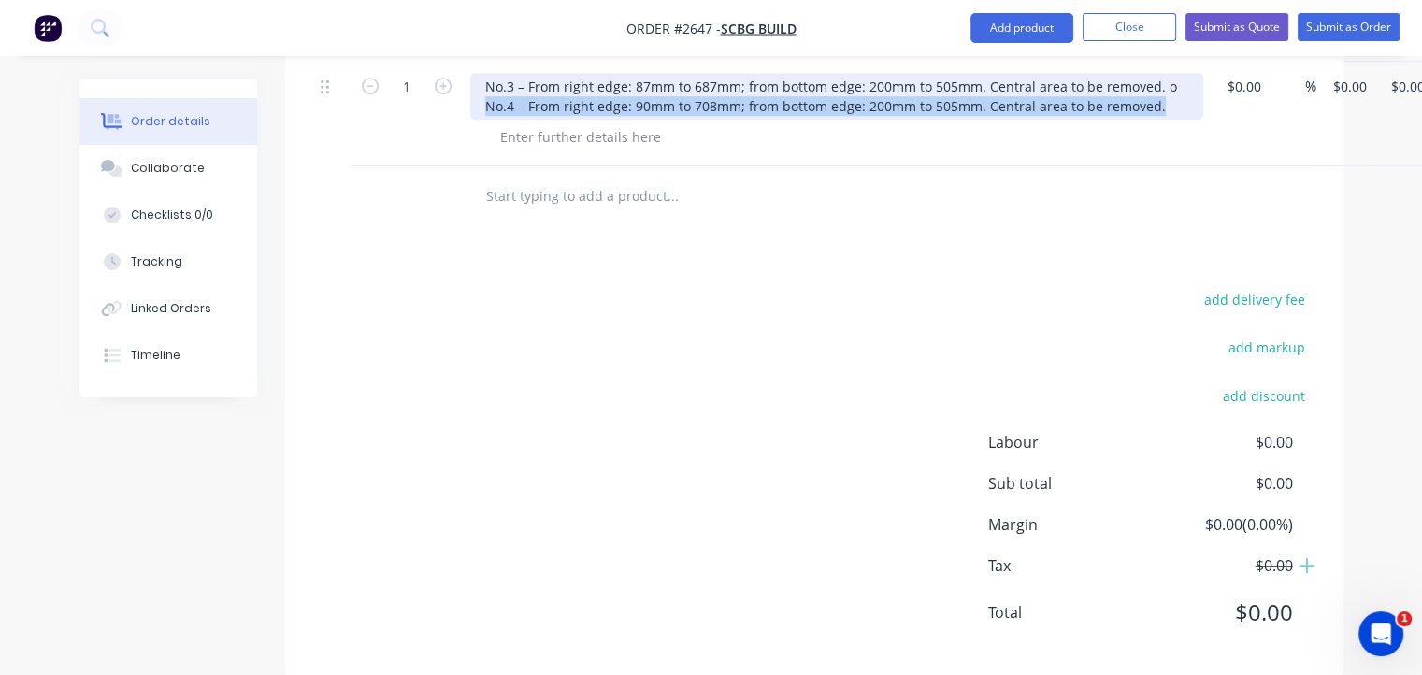
drag, startPoint x: 480, startPoint y: 459, endPoint x: 1312, endPoint y: 725, distance: 873.6
copy div "No.4 – From right edge: 90mm to 708mm; from bottom edge: 200mm to 505mm. Centra…"
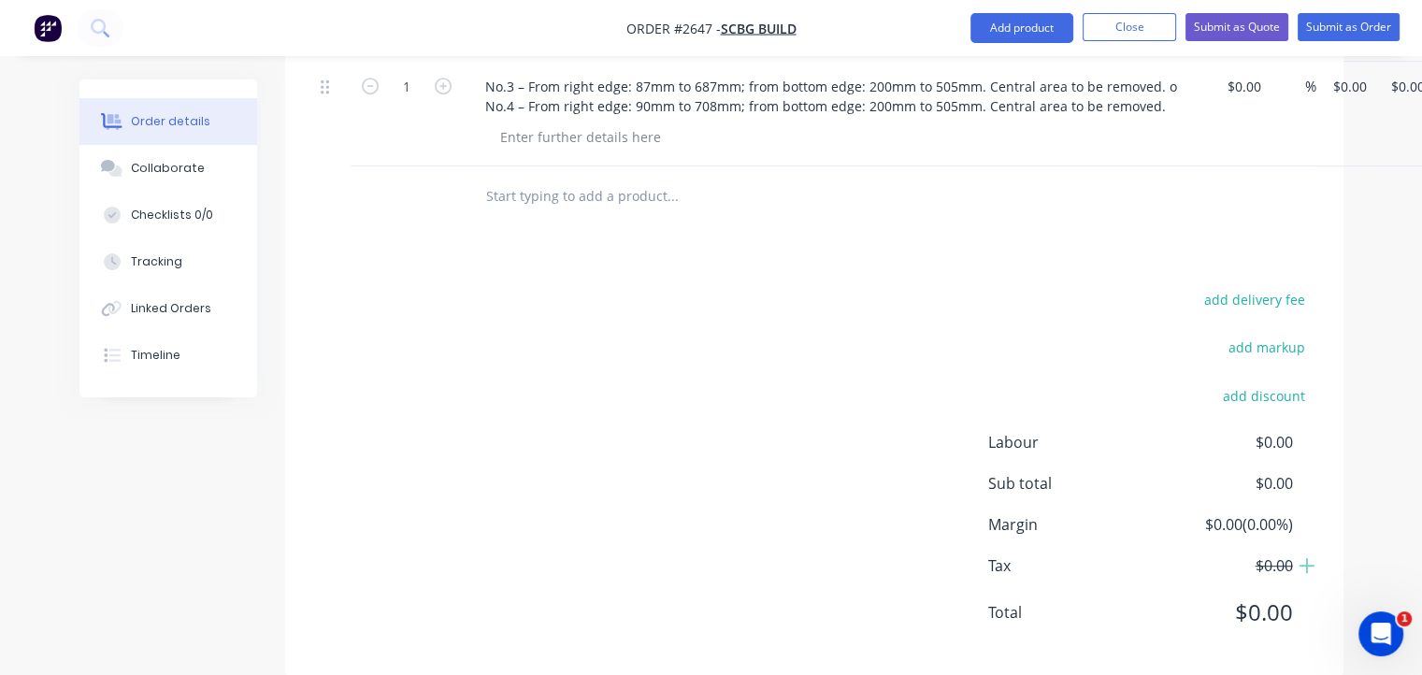
click at [591, 178] on input "text" at bounding box center [672, 196] width 374 height 37
paste input "No.4 – From right edge: 90mm to 708mm; from bottom edge: 200mm to 505mm. Centra…"
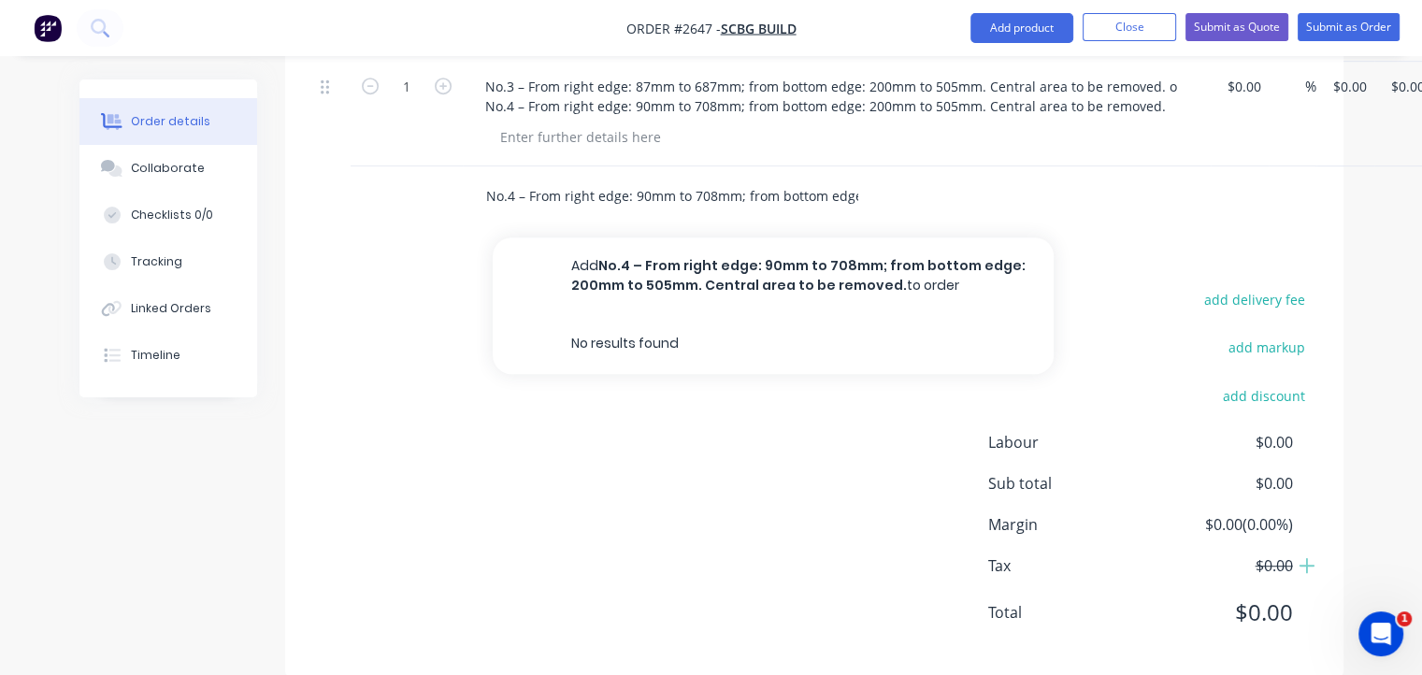
scroll to position [0, 294]
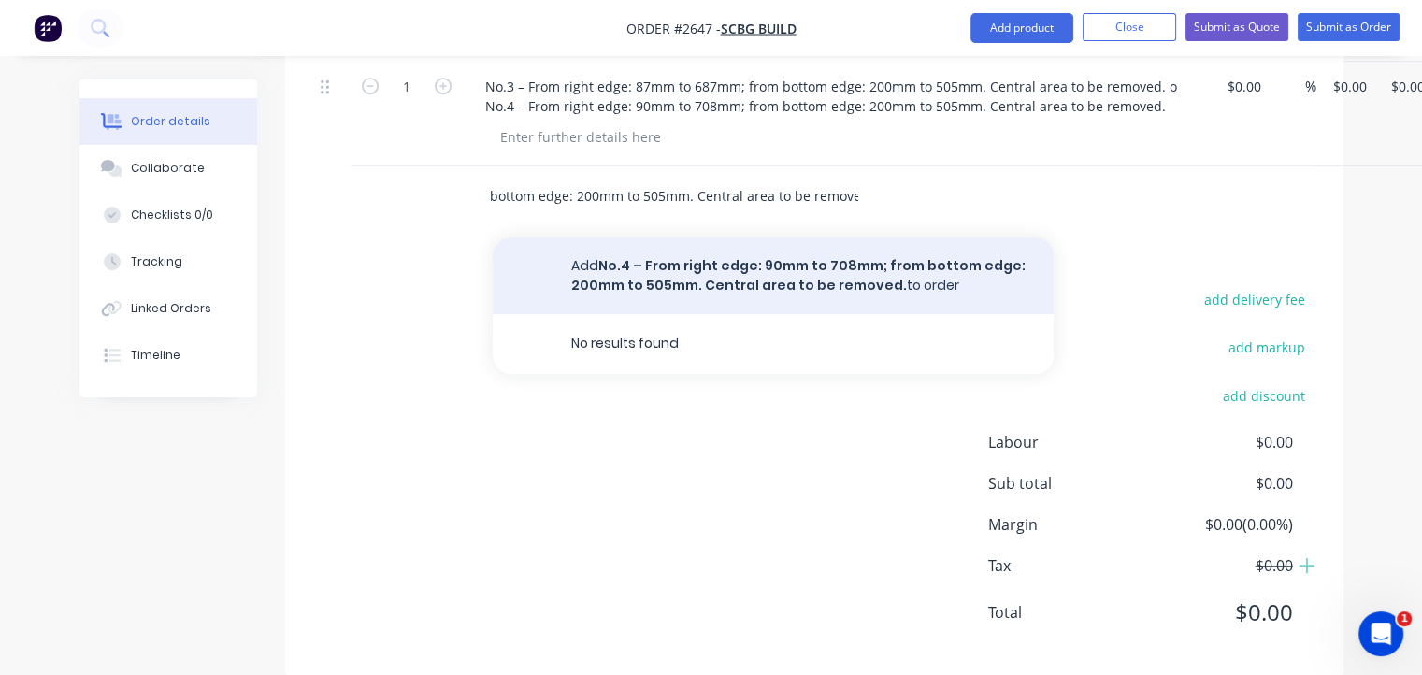
type input "No.4 – From right edge: 90mm to 708mm; from bottom edge: 200mm to 505mm. Centra…"
click at [755, 249] on button "Add No.4 – From right edge: 90mm to 708mm; from bottom edge: 200mm to 505mm. Ce…" at bounding box center [773, 275] width 561 height 77
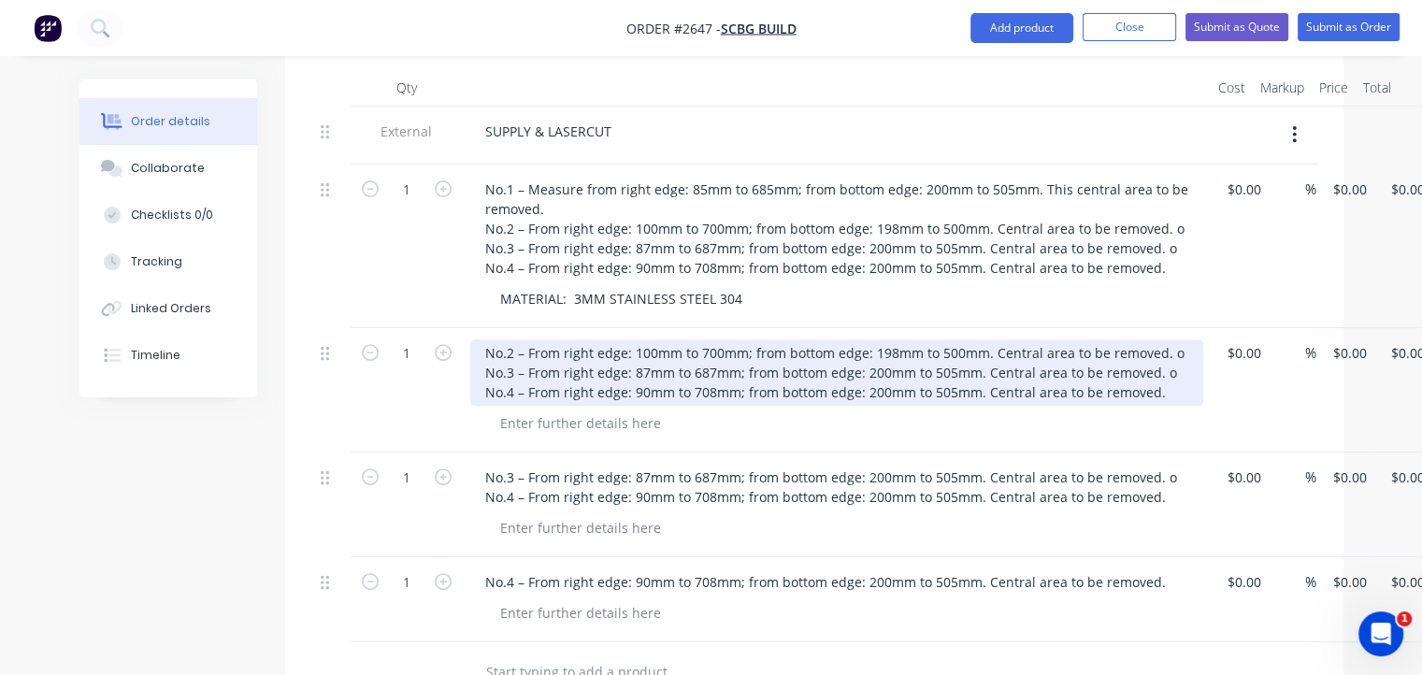
scroll to position [639, 0]
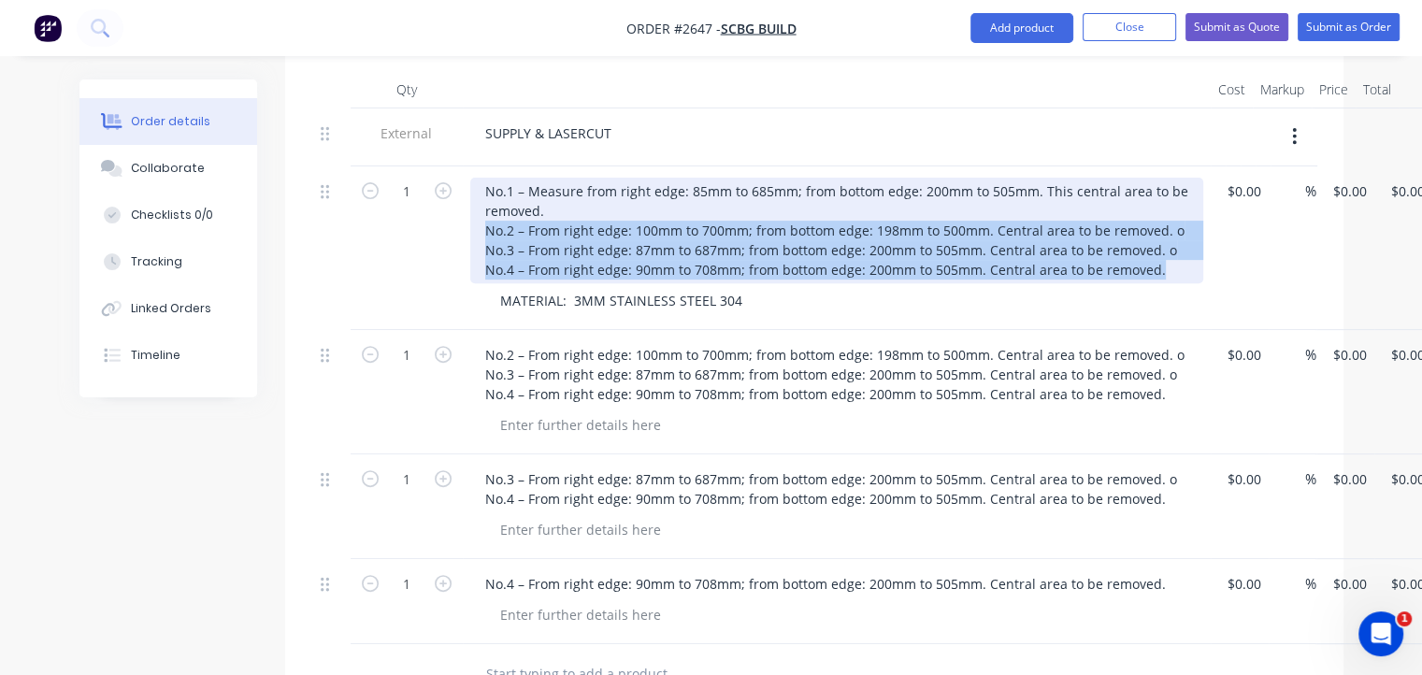
drag, startPoint x: 479, startPoint y: 207, endPoint x: 1308, endPoint y: 655, distance: 942.8
click at [1308, 655] on div "Qty Cost Markup Price Total External SUPPLY & LASERCUT 1 No.1 – Measure from ri…" at bounding box center [814, 388] width 1058 height 634
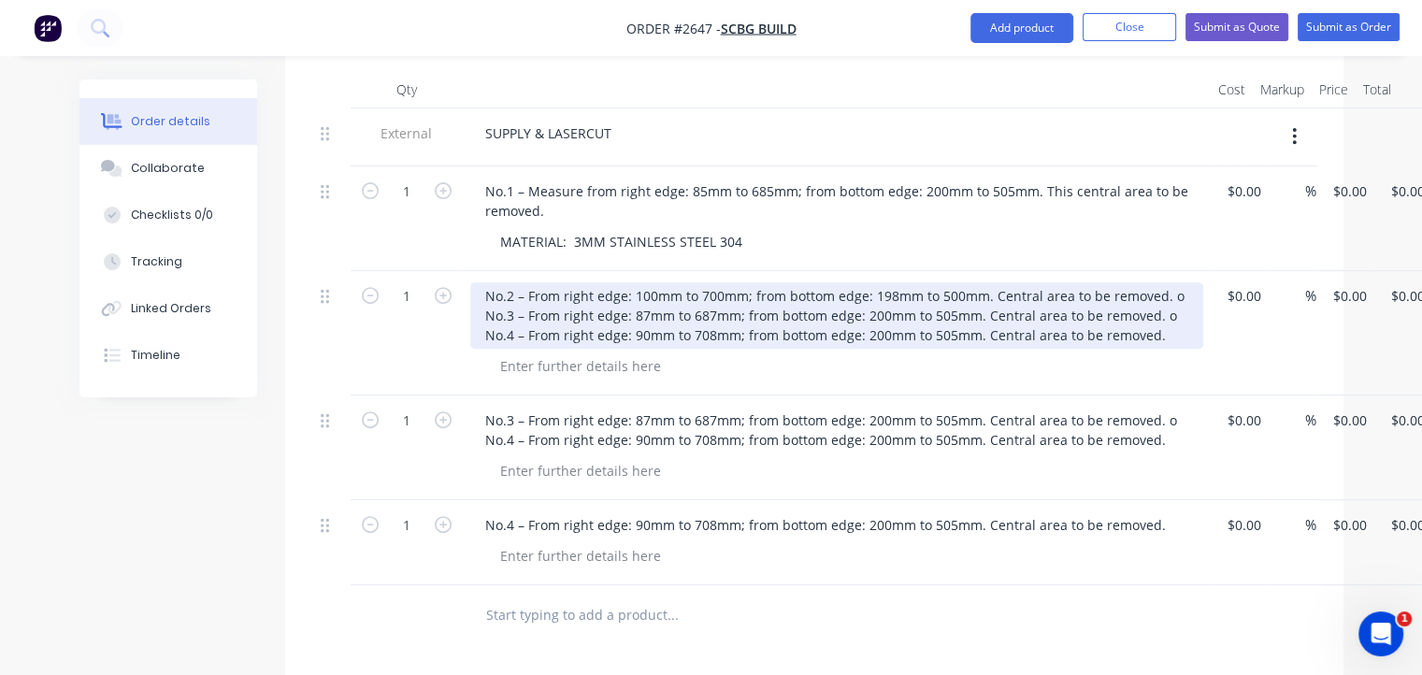
click at [482, 304] on div "No.2 – From right edge: 100mm to 700mm; from bottom edge: 198mm to 500mm. Centr…" at bounding box center [836, 315] width 733 height 66
drag, startPoint x: 482, startPoint y: 304, endPoint x: 572, endPoint y: 350, distance: 100.8
click at [572, 350] on div "No.2 – From right edge: 100mm to 700mm; from bottom edge: 198mm to 500mm. Centr…" at bounding box center [837, 333] width 748 height 124
click at [480, 288] on div "No.2 – From right edge: 100mm to 700mm; from bottom edge: 198mm to 500mm. Centr…" at bounding box center [836, 315] width 733 height 66
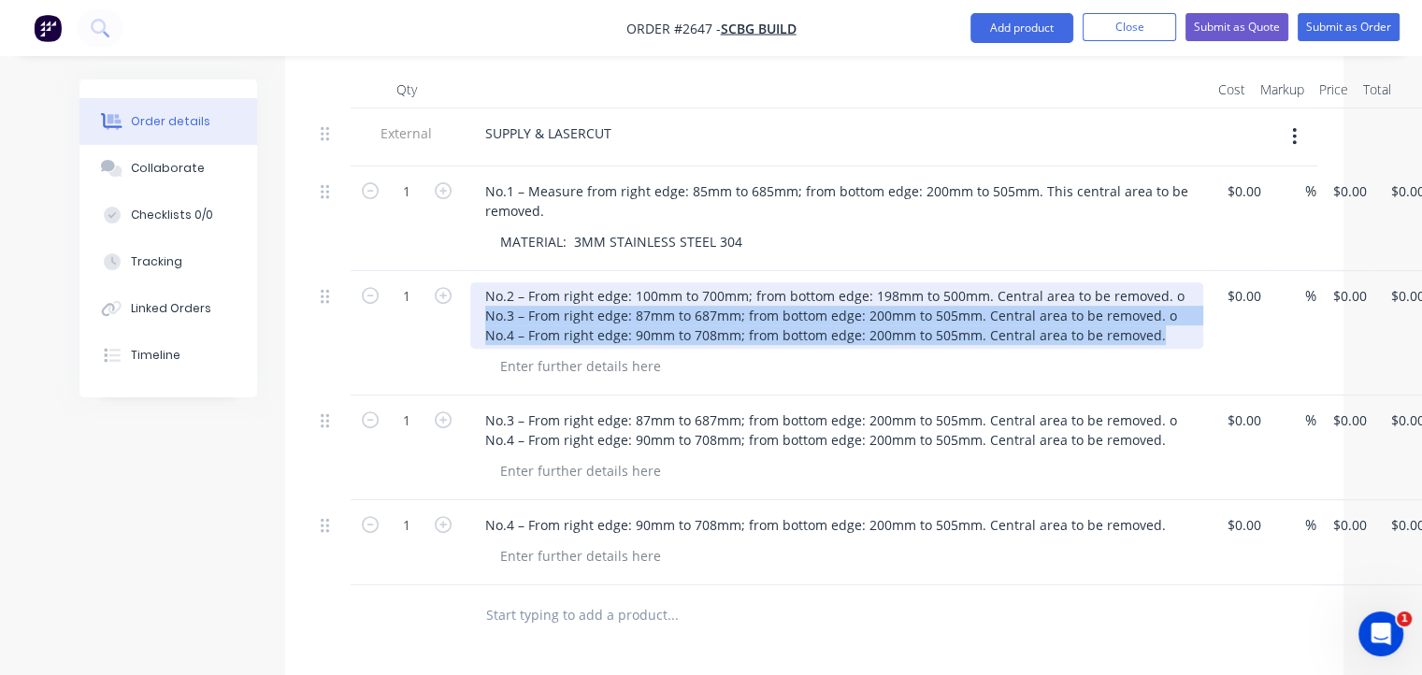
drag, startPoint x: 480, startPoint y: 288, endPoint x: 1310, endPoint y: 326, distance: 830.0
click at [1313, 334] on div "1 No.2 – From right edge: 100mm to 700mm; from bottom edge: 198mm to 500mm. Cen…" at bounding box center [814, 333] width 1002 height 124
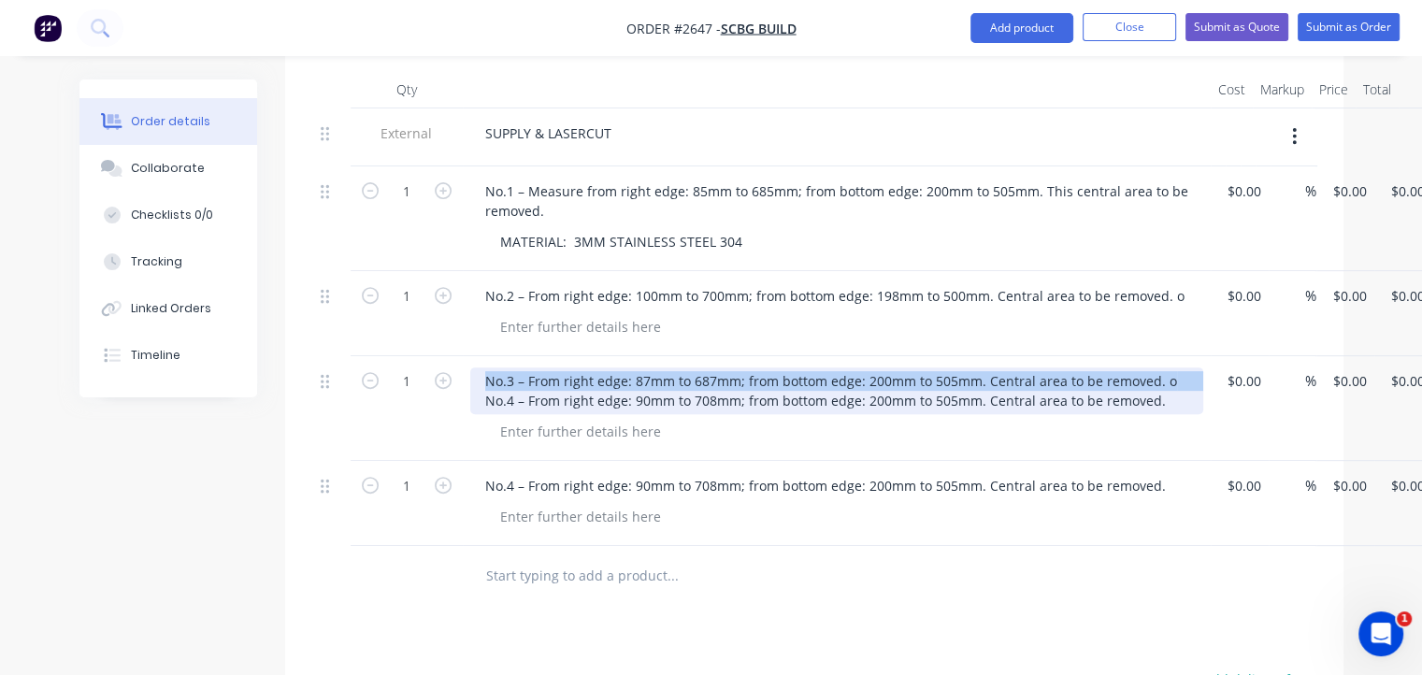
drag, startPoint x: 480, startPoint y: 343, endPoint x: 1276, endPoint y: 297, distance: 797.7
click at [1276, 297] on div "External SUPPLY & LASERCUT 1 No.1 – Measure from right edge: 85mm to 685mm; fro…" at bounding box center [814, 326] width 1002 height 437
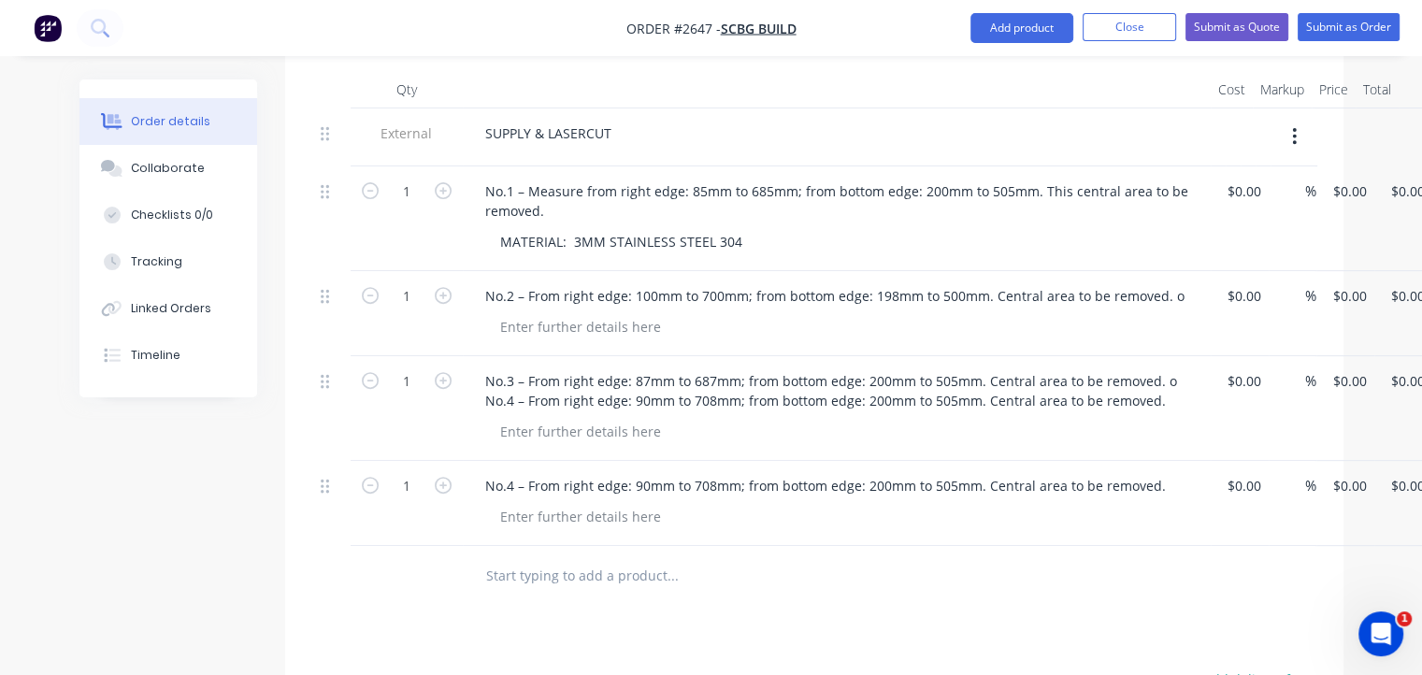
click at [912, 418] on div "No.3 – From right edge: 87mm to 687mm; from bottom edge: 200mm to 505mm. Centra…" at bounding box center [837, 408] width 748 height 105
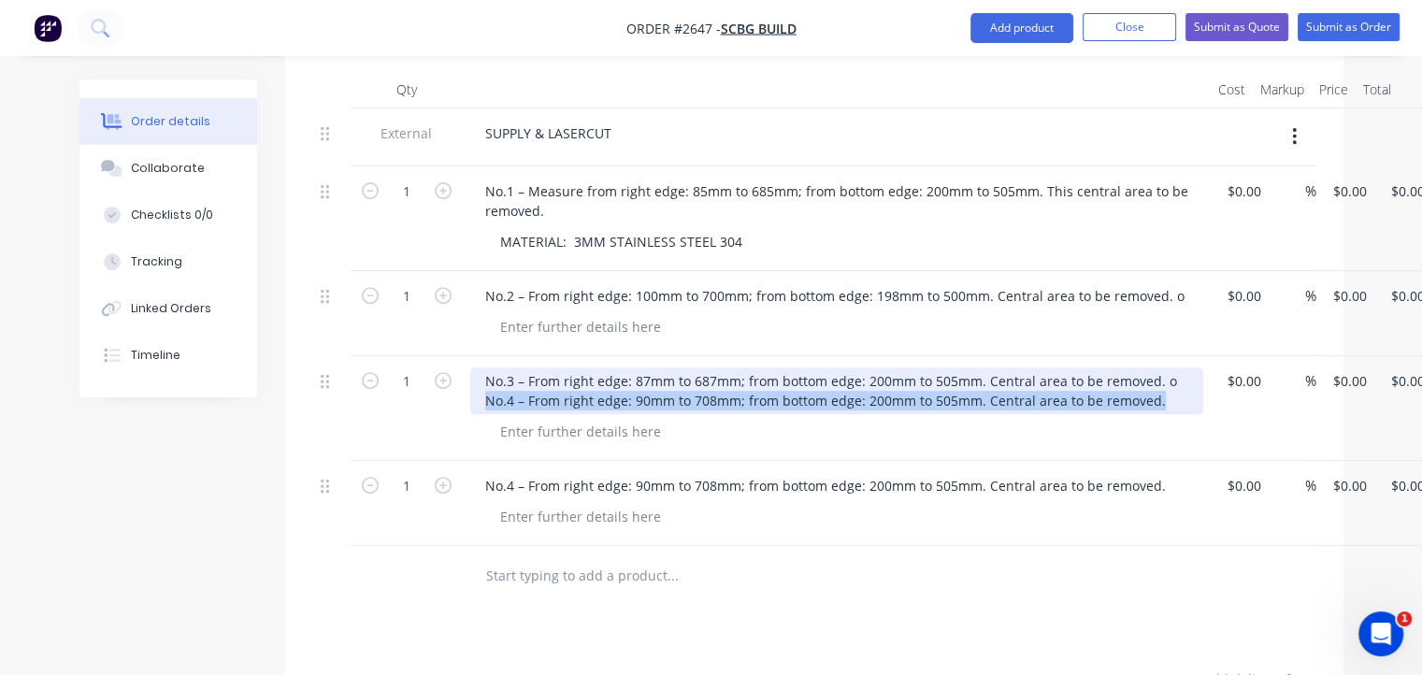
drag, startPoint x: 1164, startPoint y: 375, endPoint x: 404, endPoint y: 416, distance: 761.1
click at [404, 416] on div "1 No.3 – From right edge: 87mm to 687mm; from bottom edge: 200mm to 505mm. Cent…" at bounding box center [814, 408] width 1002 height 105
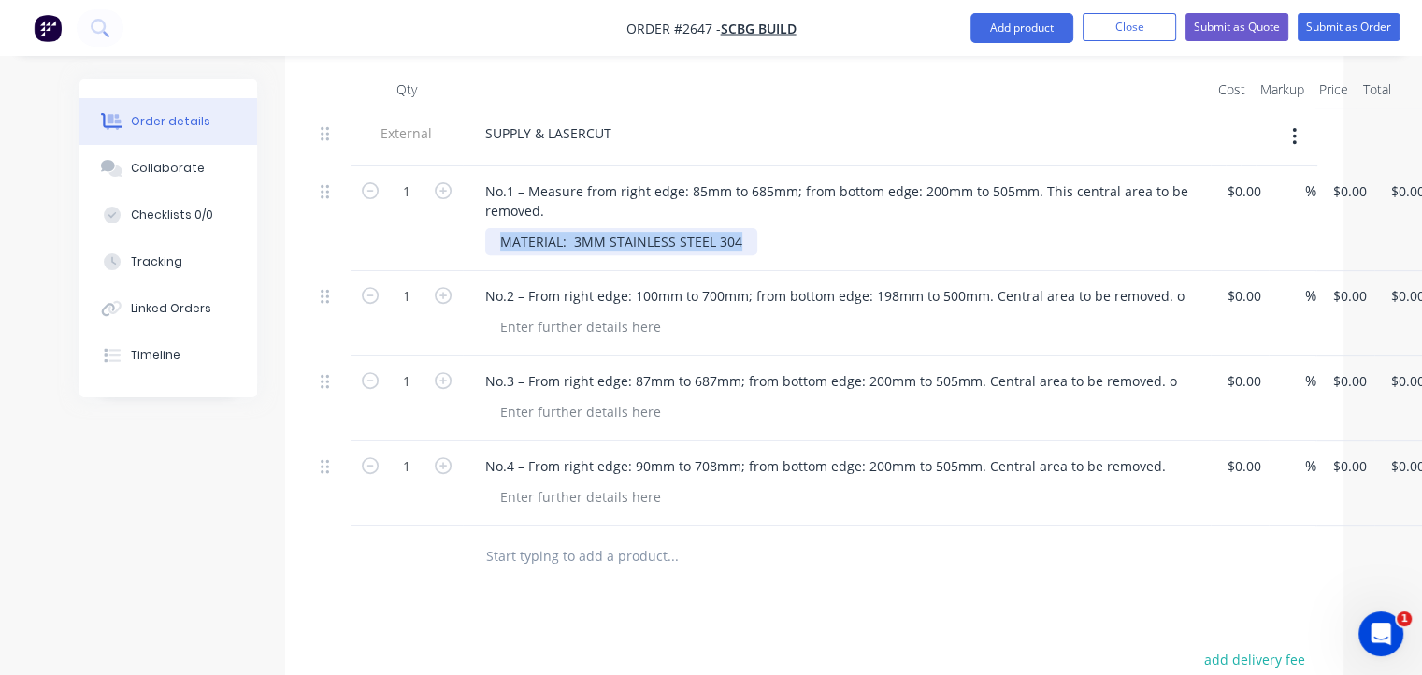
drag, startPoint x: 742, startPoint y: 214, endPoint x: 369, endPoint y: 201, distance: 373.2
click at [369, 201] on div "1 No.1 – Measure from right edge: 85mm to 685mm; from bottom edge: 200mm to 505…" at bounding box center [814, 218] width 1002 height 105
copy div "MATERIAL: 3MM STAINLESS STEEL 304"
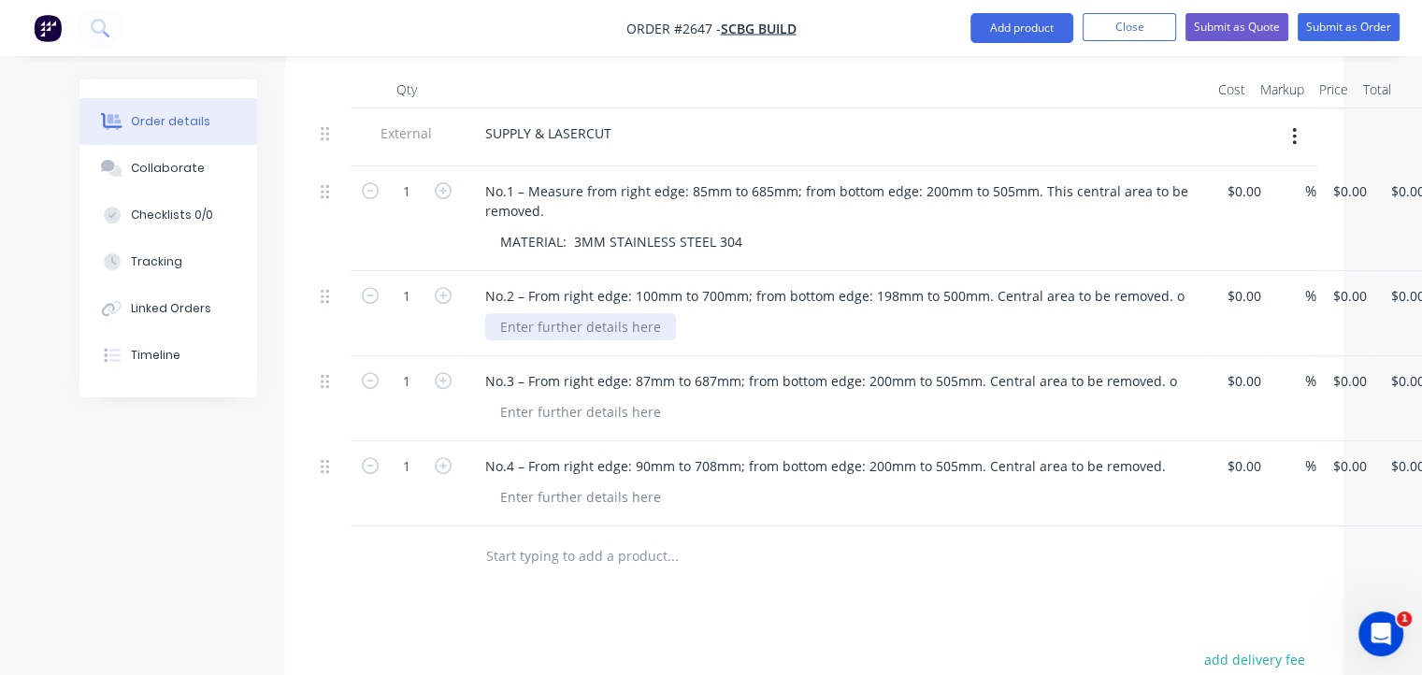
click at [524, 313] on div at bounding box center [580, 326] width 191 height 27
paste div
click at [580, 398] on div at bounding box center [580, 411] width 191 height 27
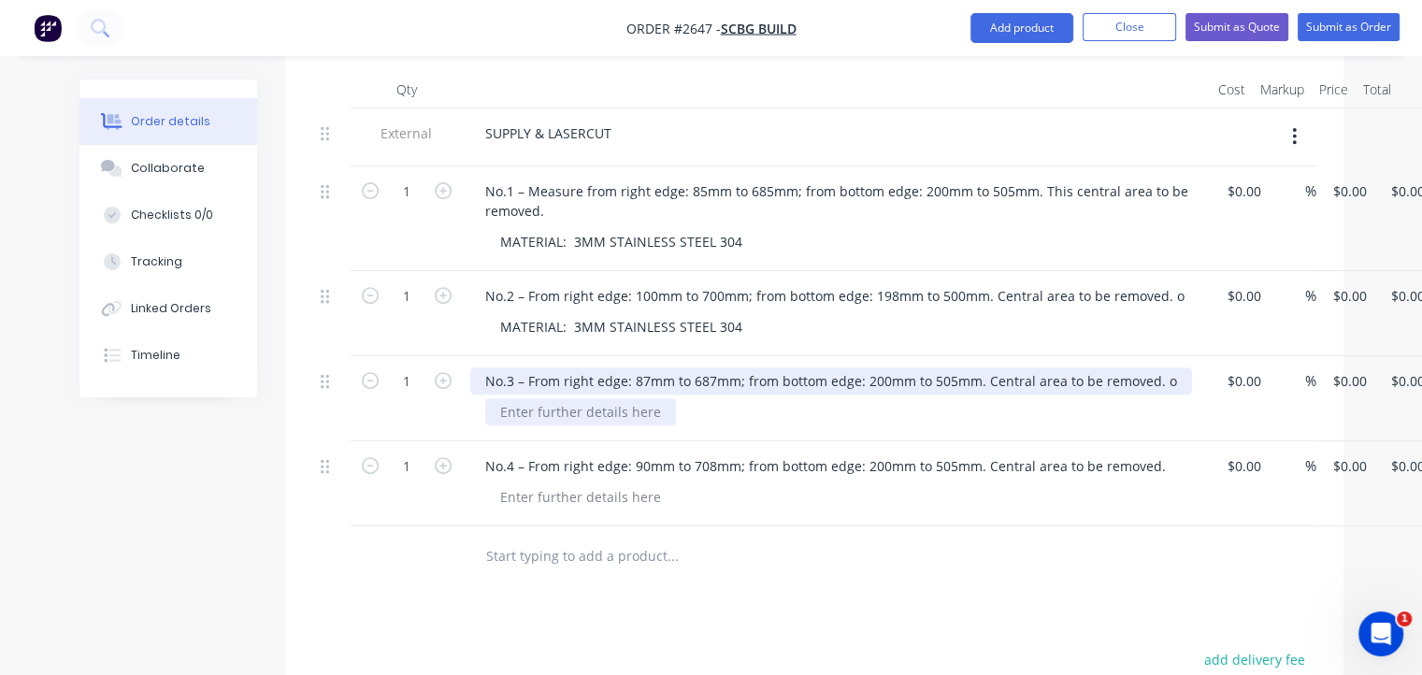
paste div
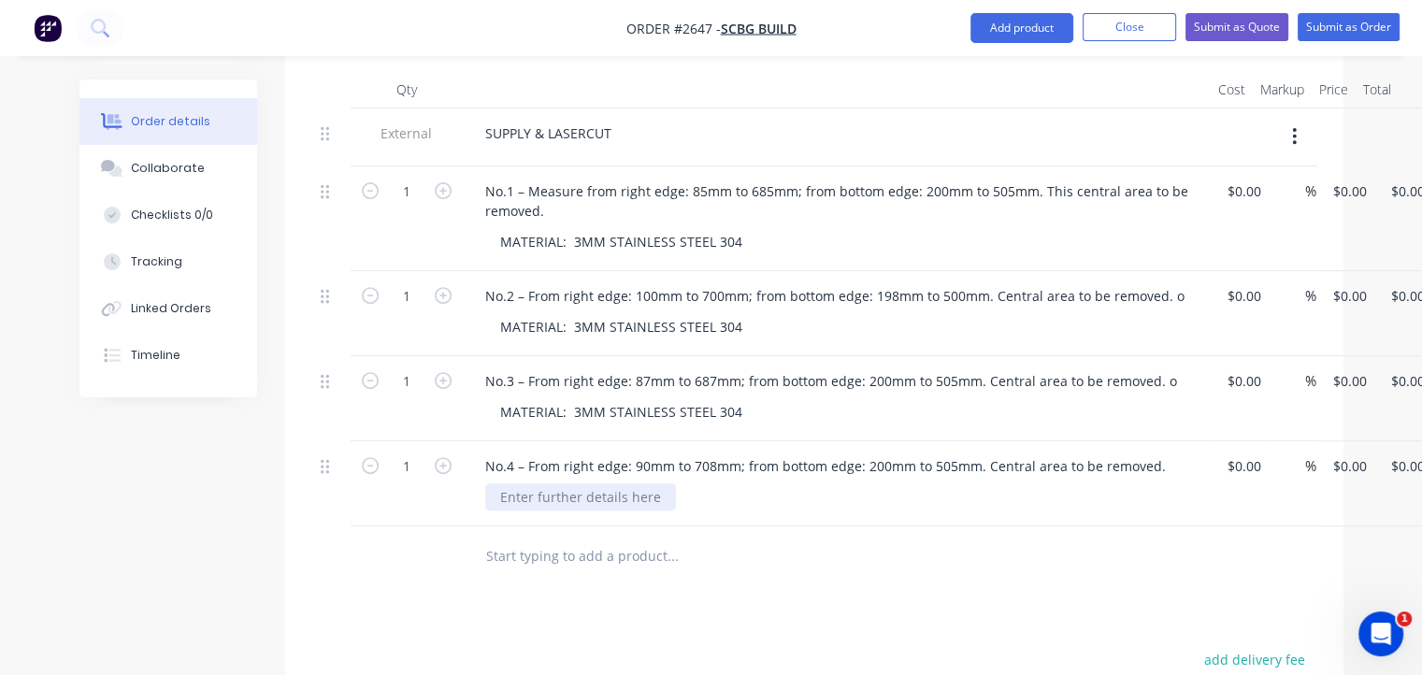
click at [577, 483] on div at bounding box center [580, 496] width 191 height 27
paste div
click at [1315, 166] on div "1 No.1 – Measure from right edge: 85mm to 685mm; from bottom edge: 200mm to 505…" at bounding box center [814, 218] width 1002 height 105
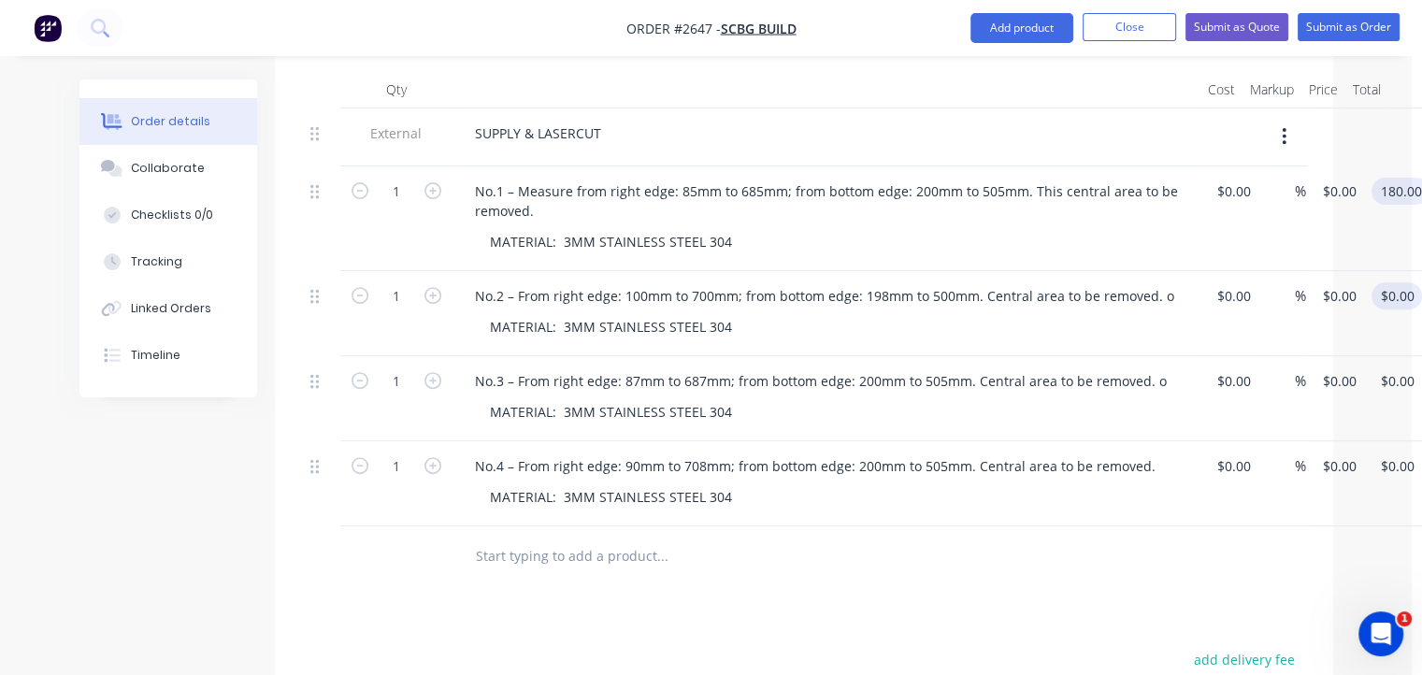
type input "180.00"
type input "$180.00"
click at [1402, 282] on input "0.00" at bounding box center [1397, 295] width 36 height 27
type input "180.00"
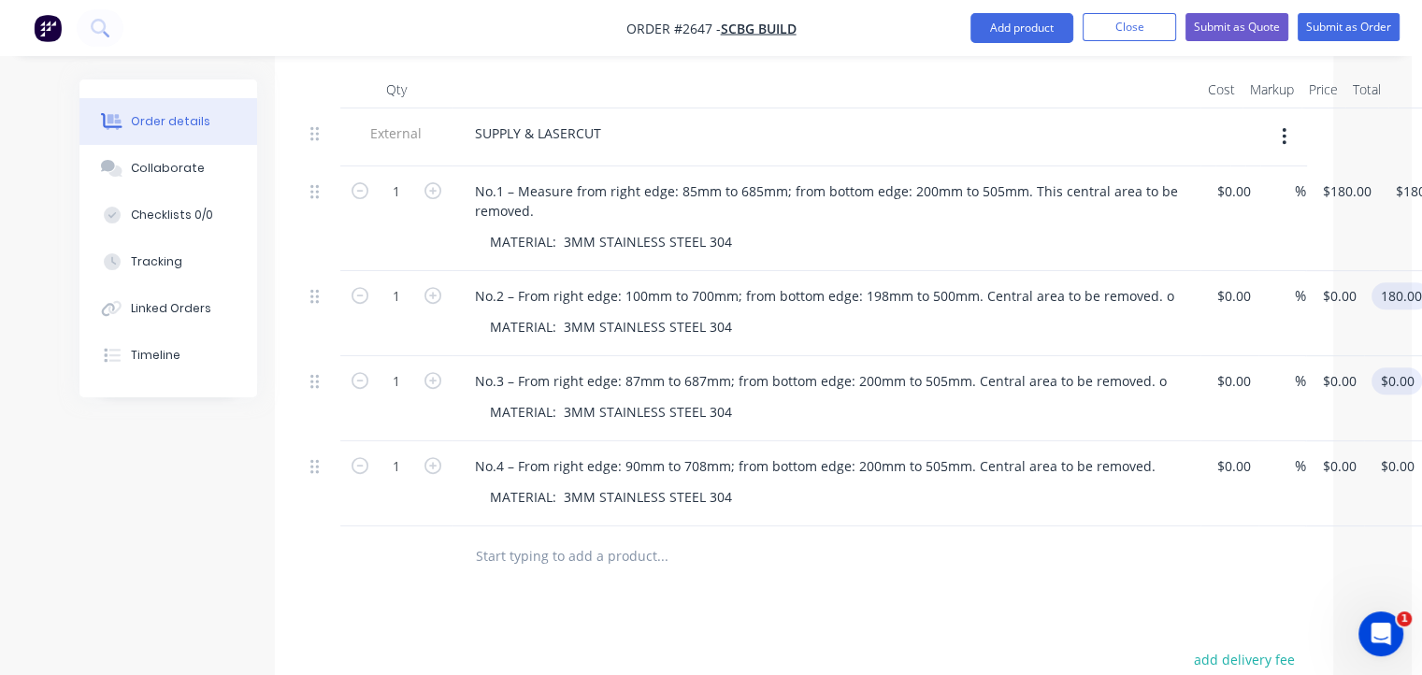
type input "$180.00"
click at [1387, 367] on input "0.00" at bounding box center [1397, 380] width 36 height 27
type input "180.00"
type input "$180.00"
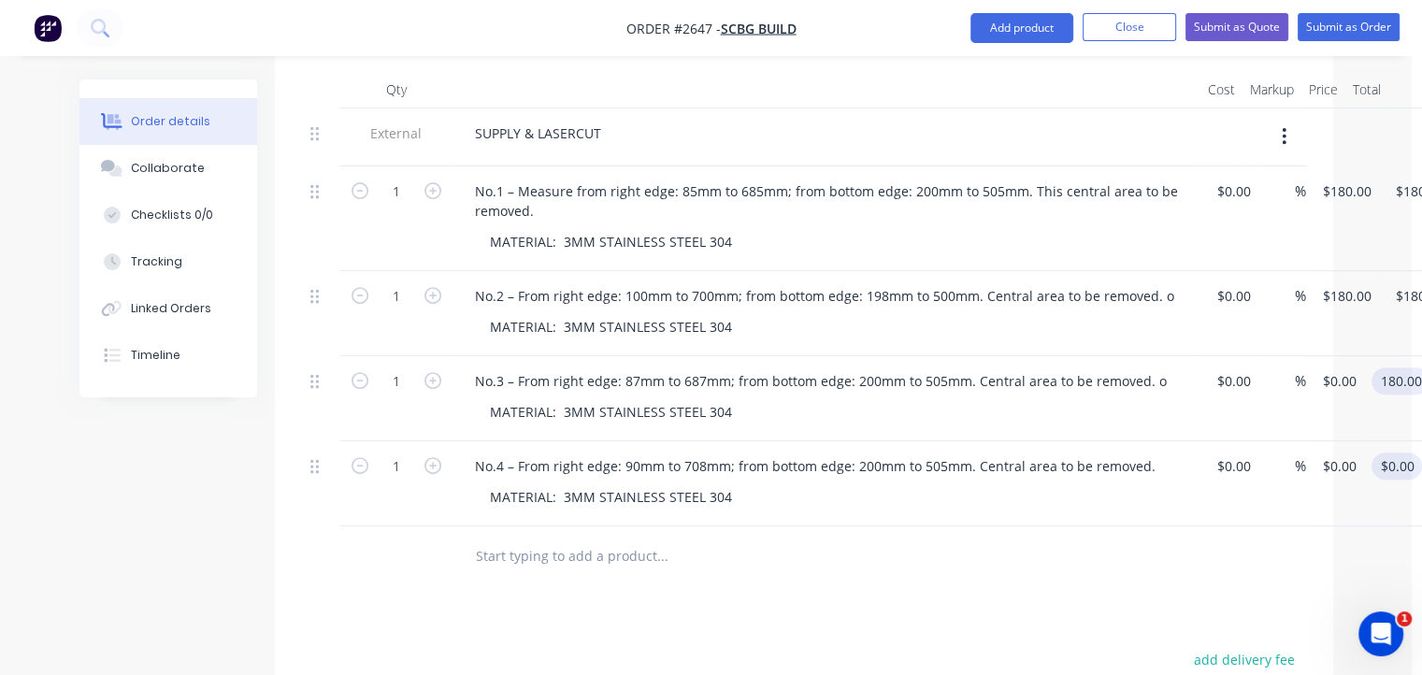
type input "$180.00"
click at [1397, 452] on input "0.00" at bounding box center [1397, 465] width 36 height 27
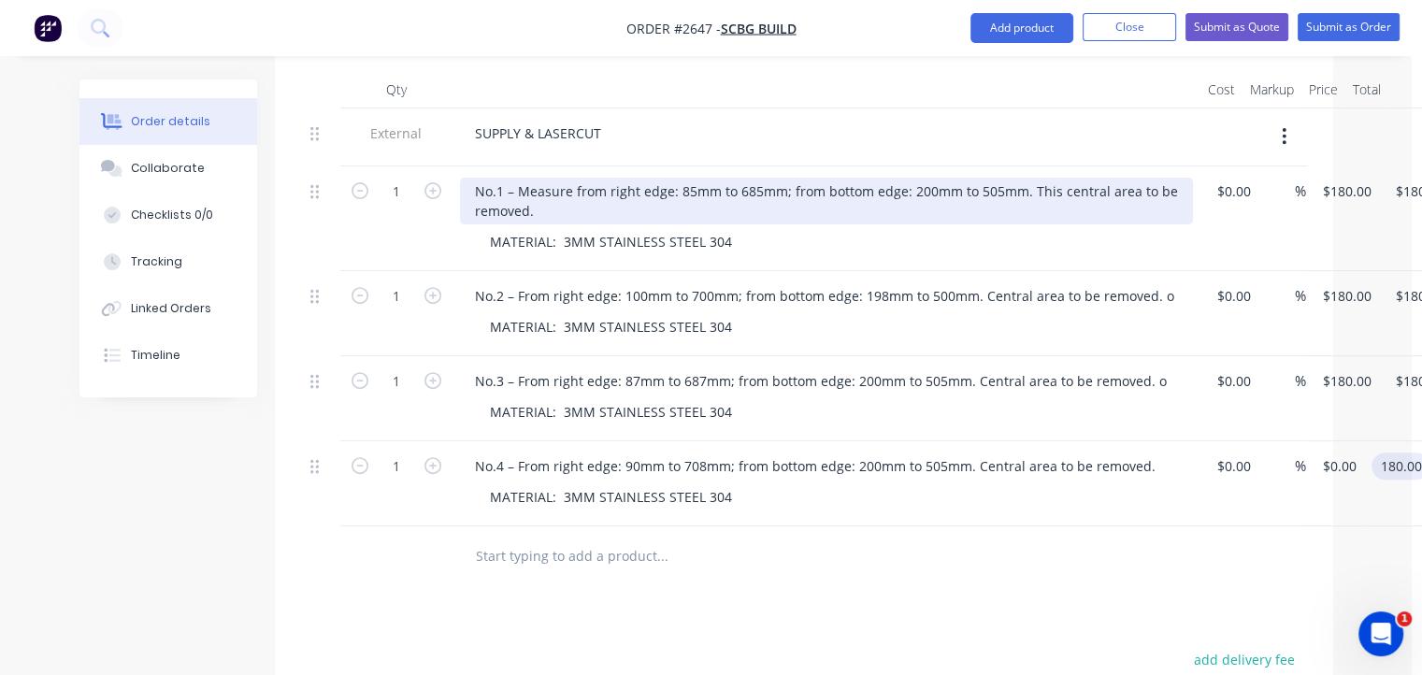
type input "180.00"
type input "$180.00"
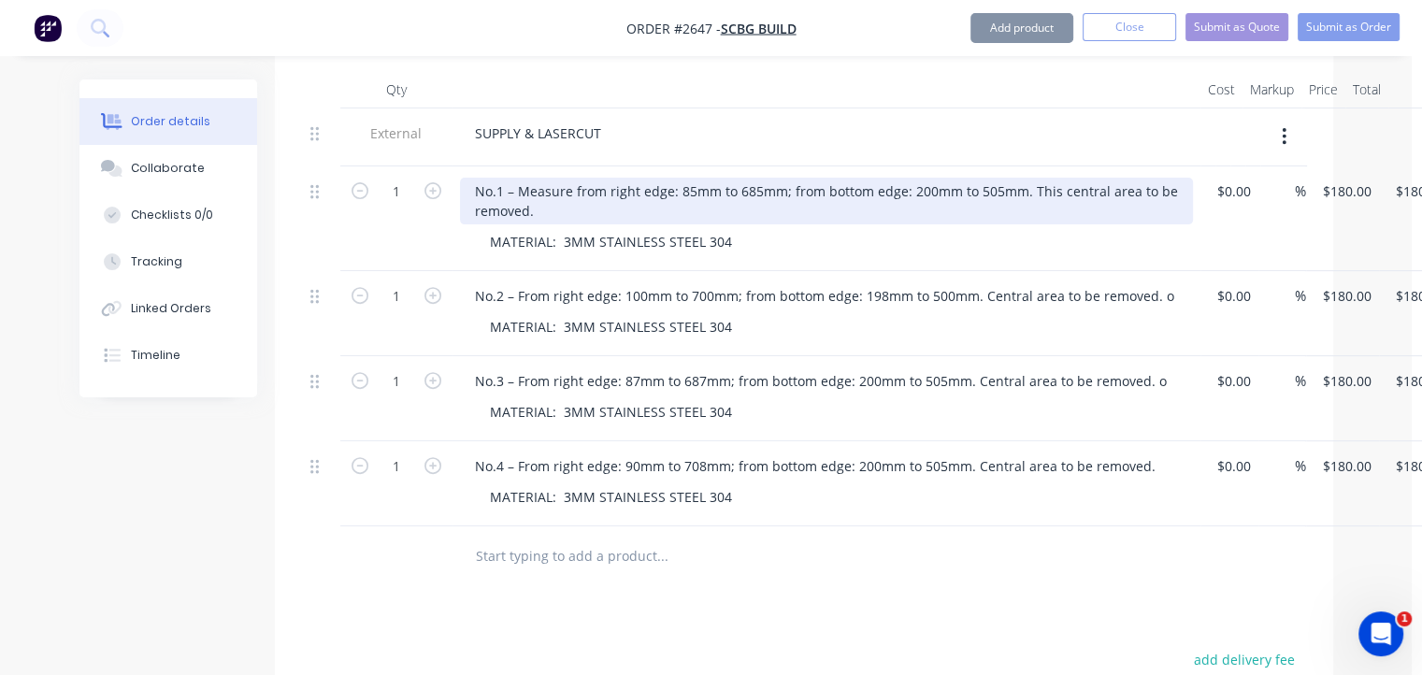
click at [568, 184] on div "No.1 – Measure from right edge: 85mm to 685mm; from bottom edge: 200mm to 505mm…" at bounding box center [826, 201] width 733 height 47
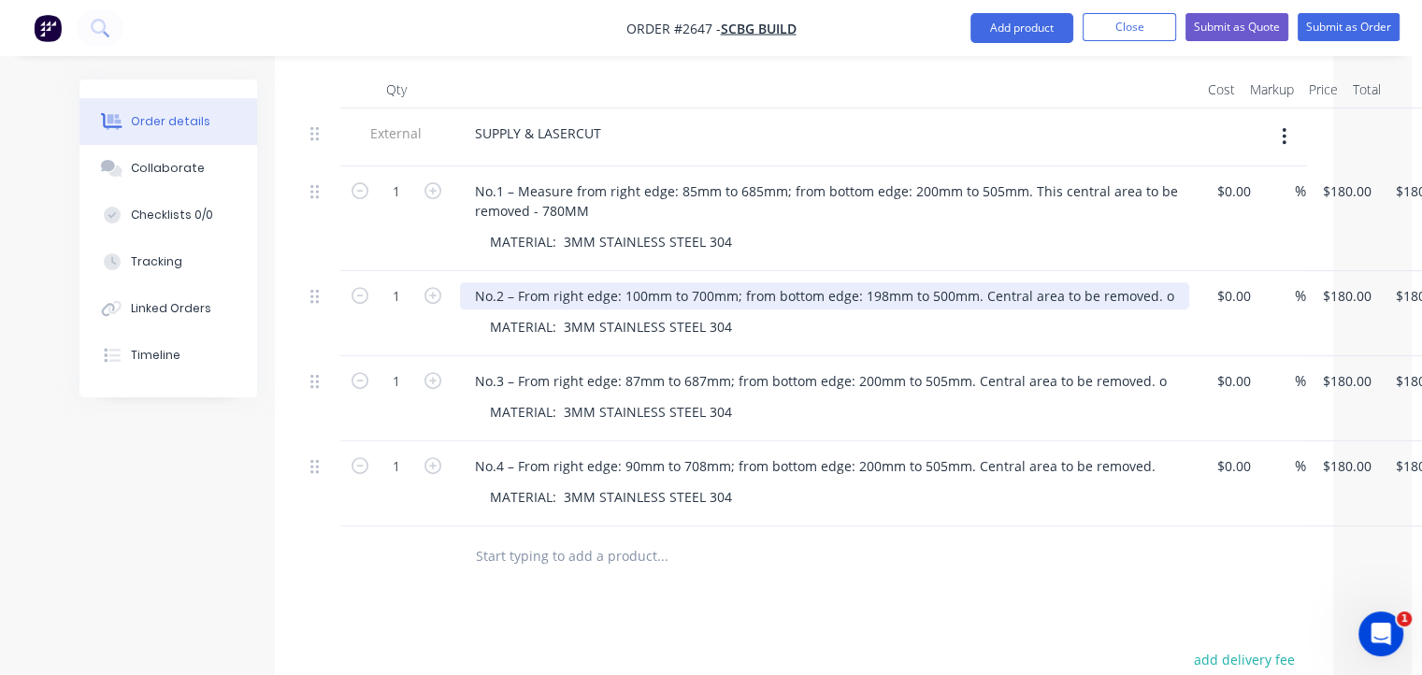
click at [1167, 282] on div "No.2 – From right edge: 100mm to 700mm; from bottom edge: 198mm to 500mm. Centr…" at bounding box center [824, 295] width 729 height 27
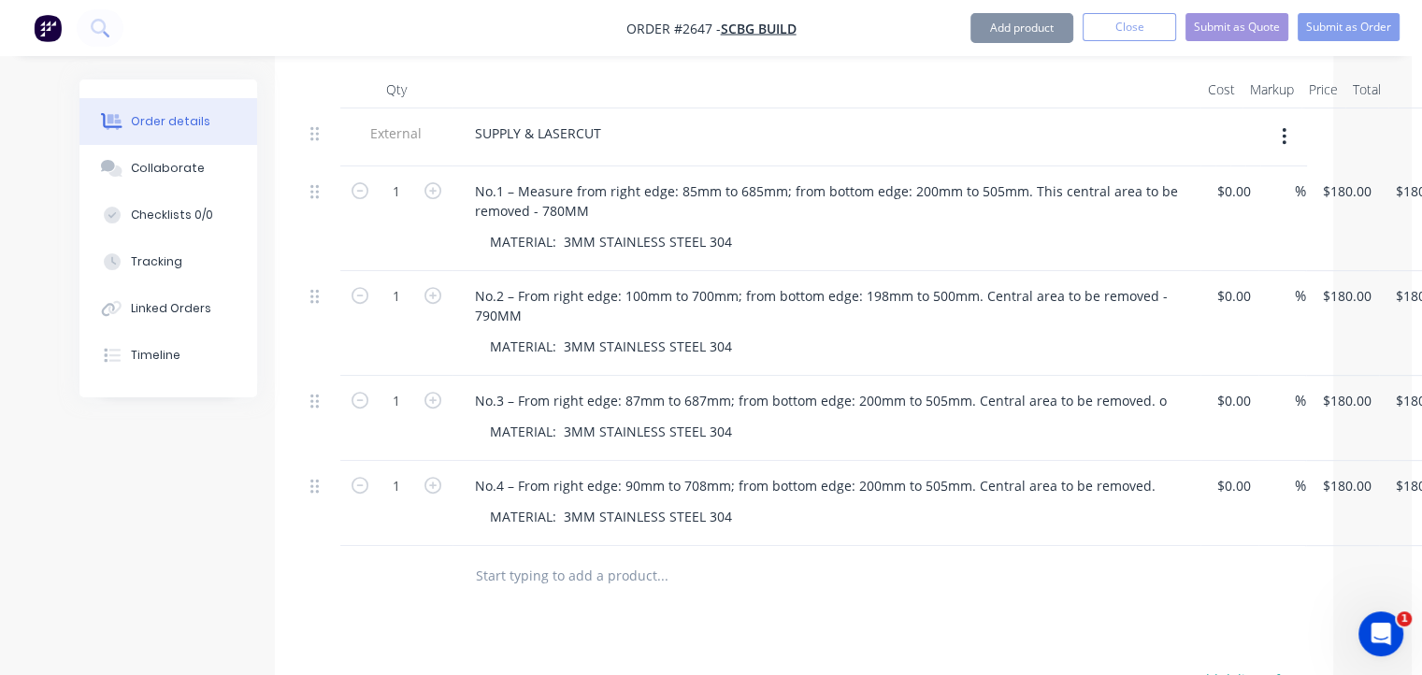
click at [1187, 387] on div "No.3 – From right edge: 87mm to 687mm; from bottom edge: 200mm to 505mm. Centra…" at bounding box center [826, 400] width 733 height 27
click at [1172, 387] on div "No.3 – From right edge: 87mm to 687mm; from bottom edge: 200mm to 505mm. Centra…" at bounding box center [826, 400] width 733 height 27
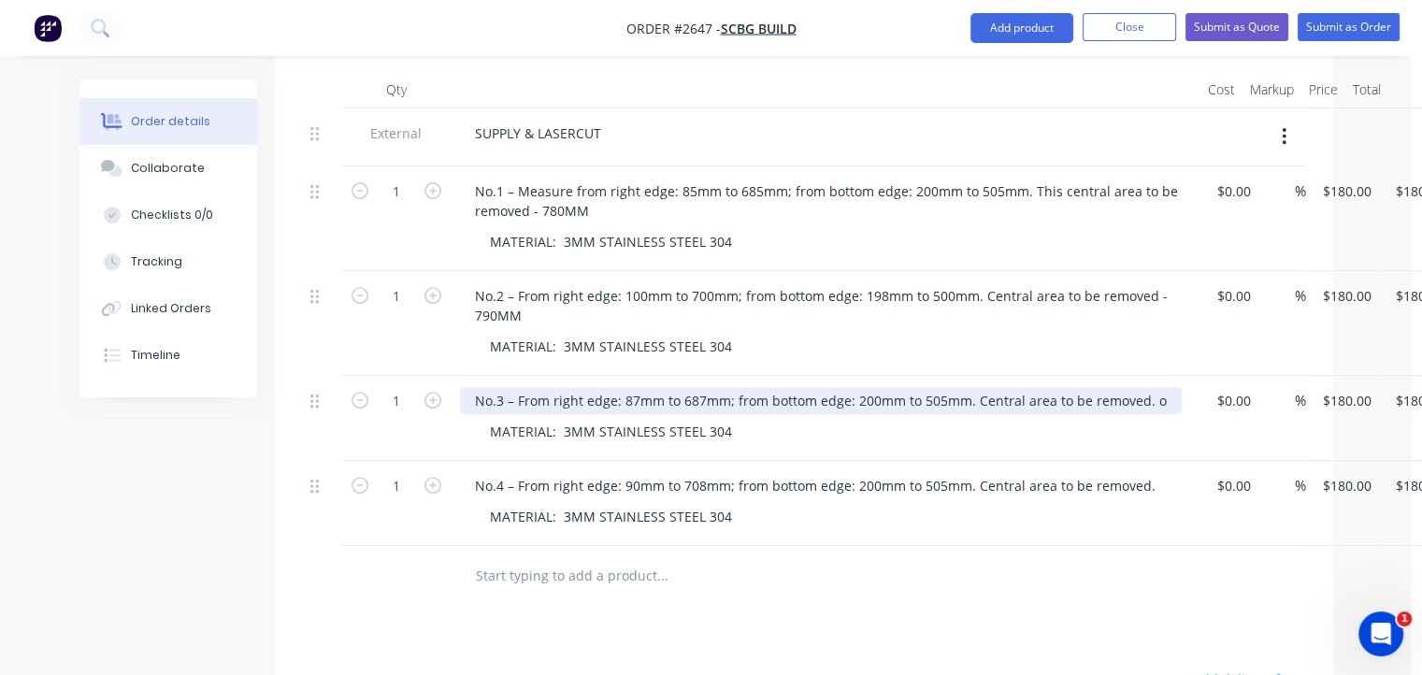
click at [1156, 387] on div "No.3 – From right edge: 87mm to 687mm; from bottom edge: 200mm to 505mm. Centra…" at bounding box center [821, 400] width 722 height 27
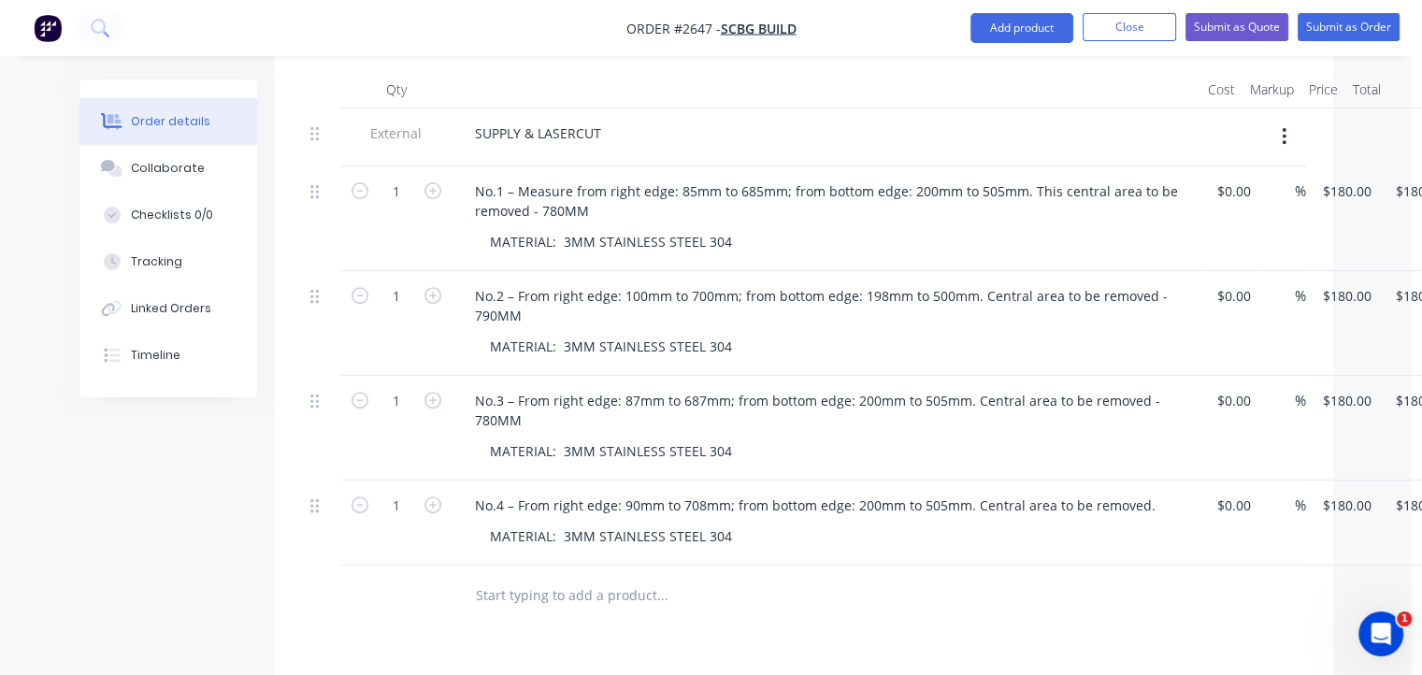
click at [1157, 493] on div "No.4 – From right edge: 90mm to 708mm; from bottom edge: 200mm to 505mm. Centra…" at bounding box center [826, 522] width 748 height 85
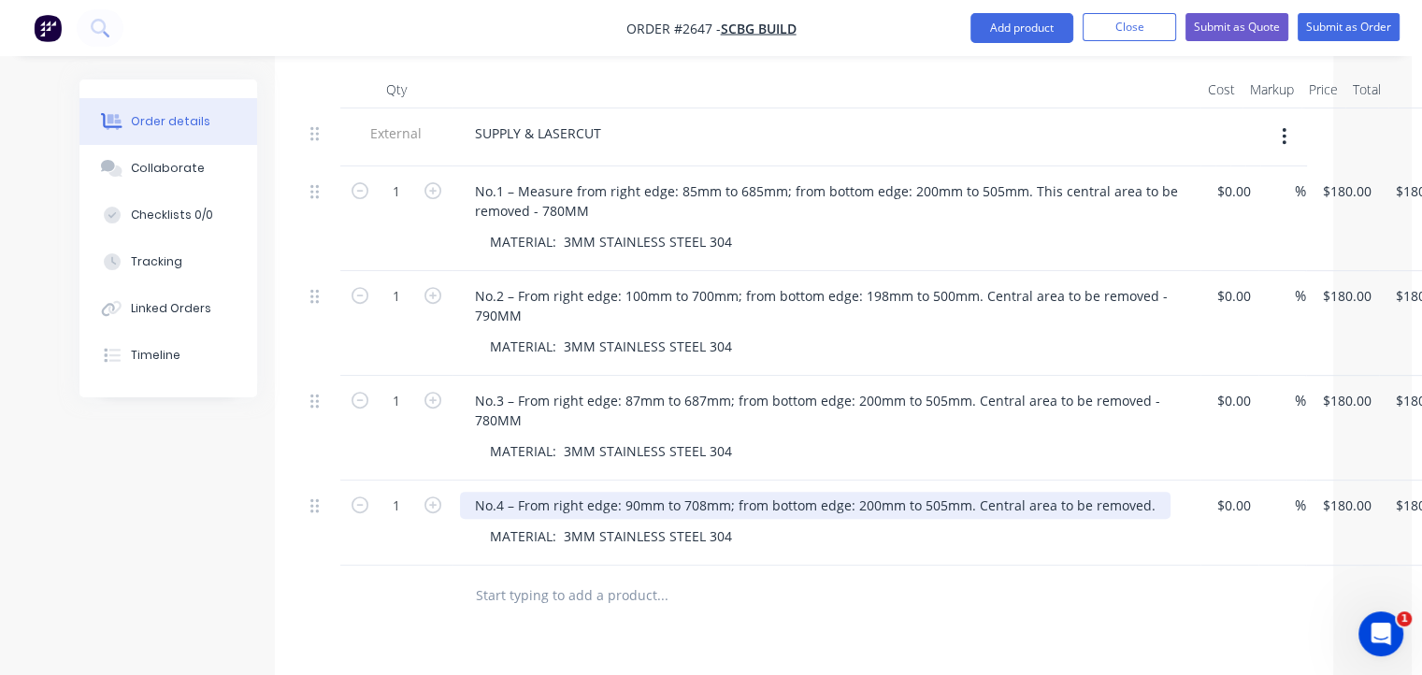
click at [1151, 492] on div "No.4 – From right edge: 90mm to 708mm; from bottom edge: 200mm to 505mm. Centra…" at bounding box center [815, 505] width 710 height 27
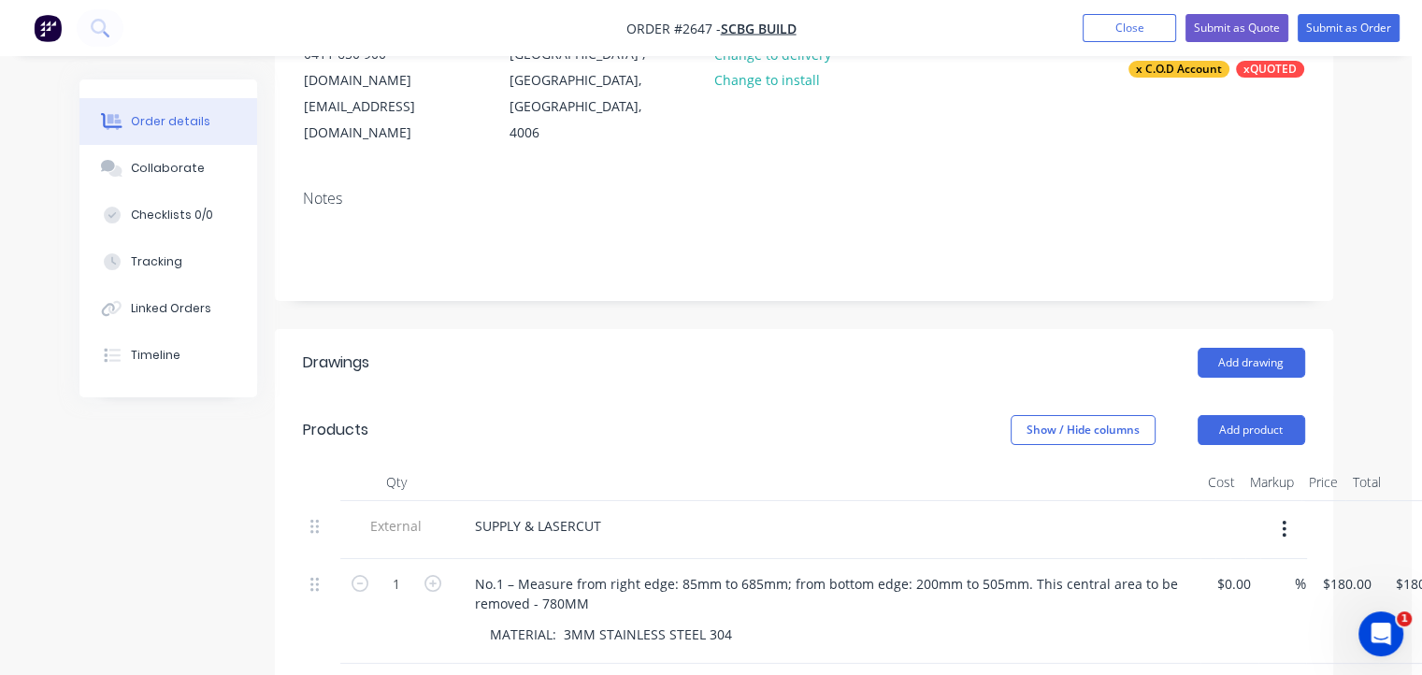
scroll to position [0, 10]
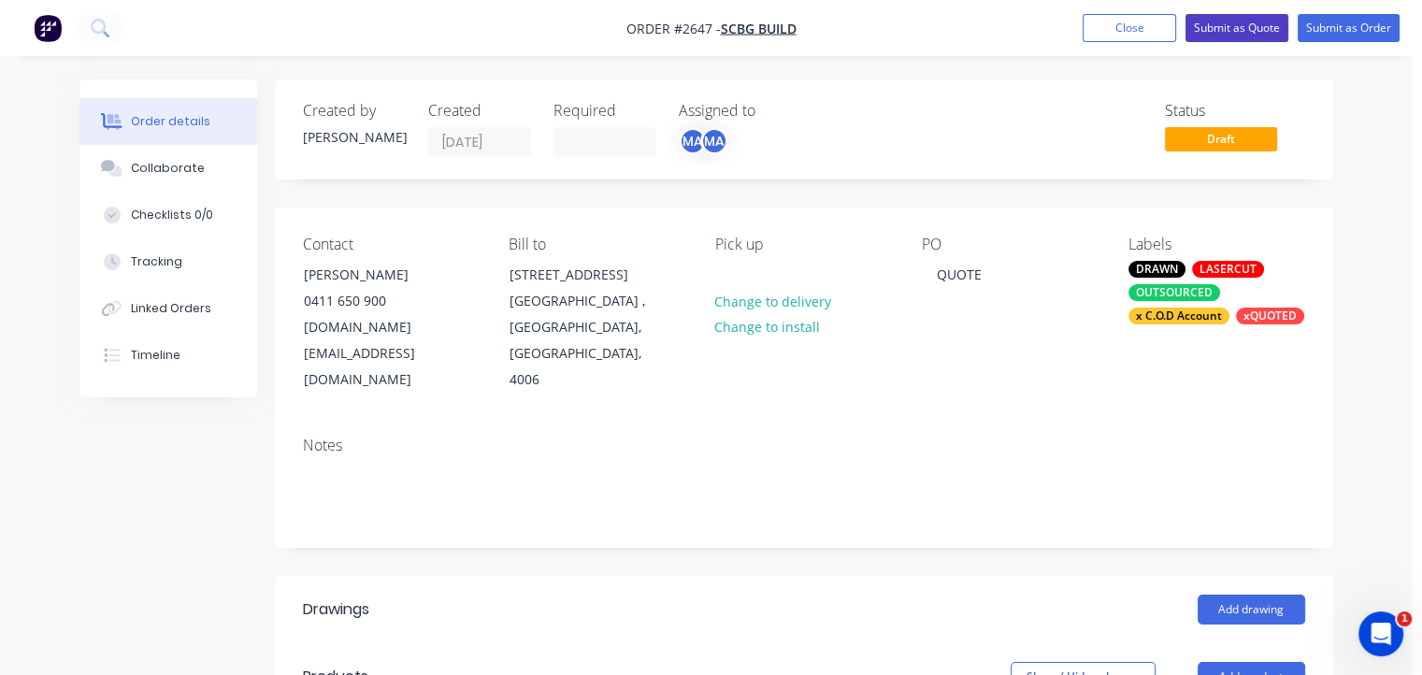
click at [1221, 27] on button "Submit as Quote" at bounding box center [1236, 28] width 103 height 28
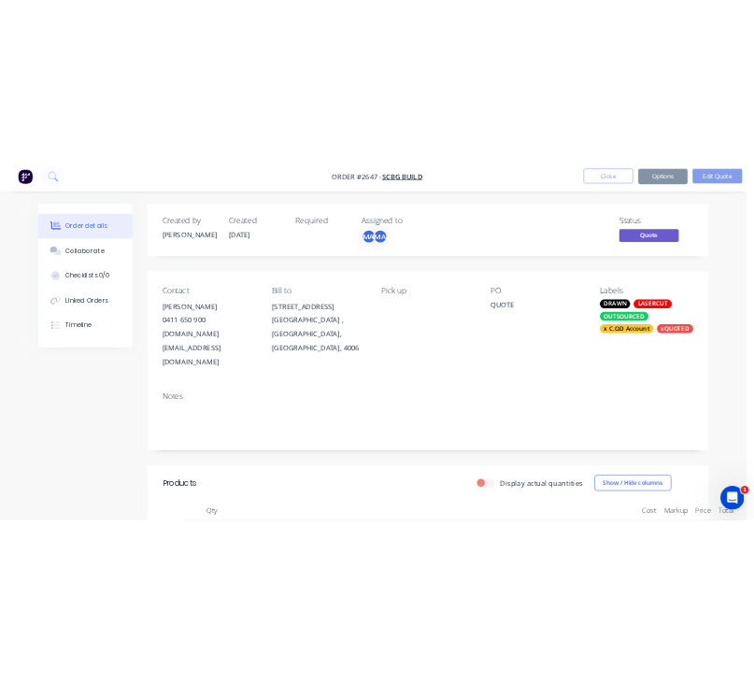
scroll to position [0, 0]
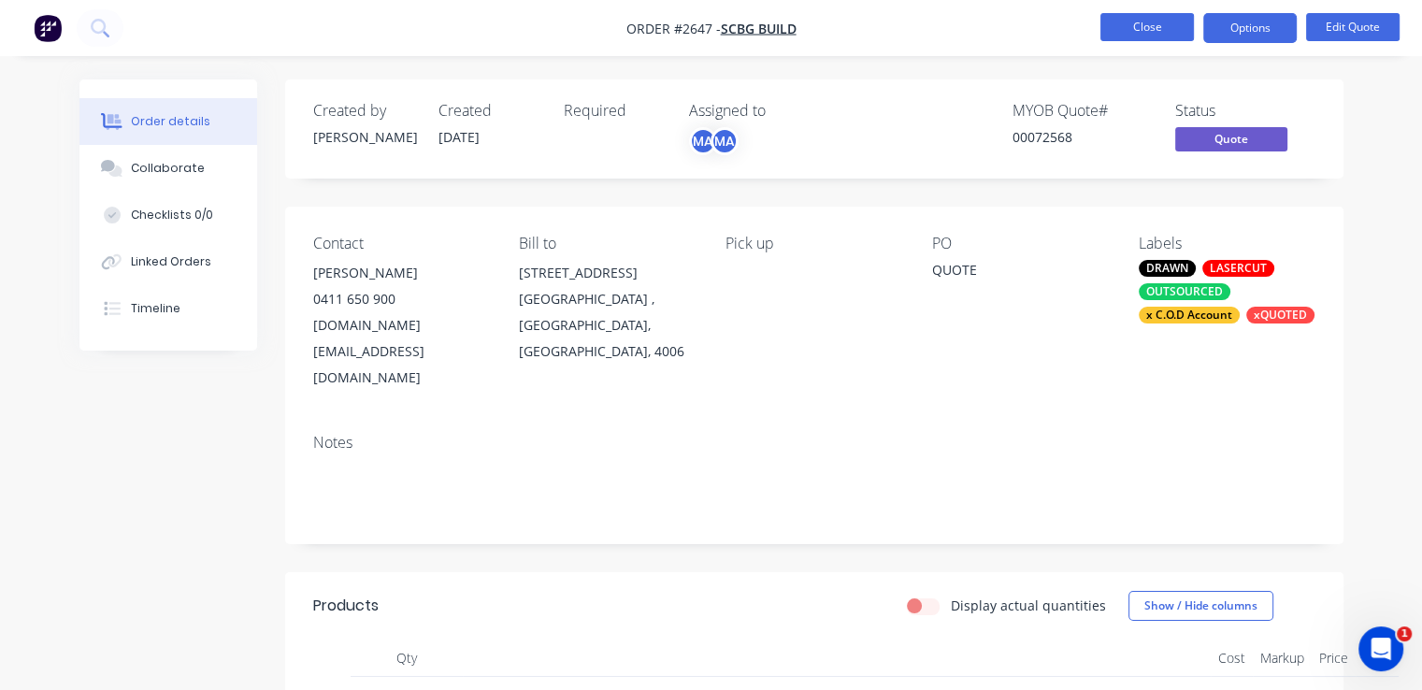
click at [1147, 24] on button "Close" at bounding box center [1146, 27] width 93 height 28
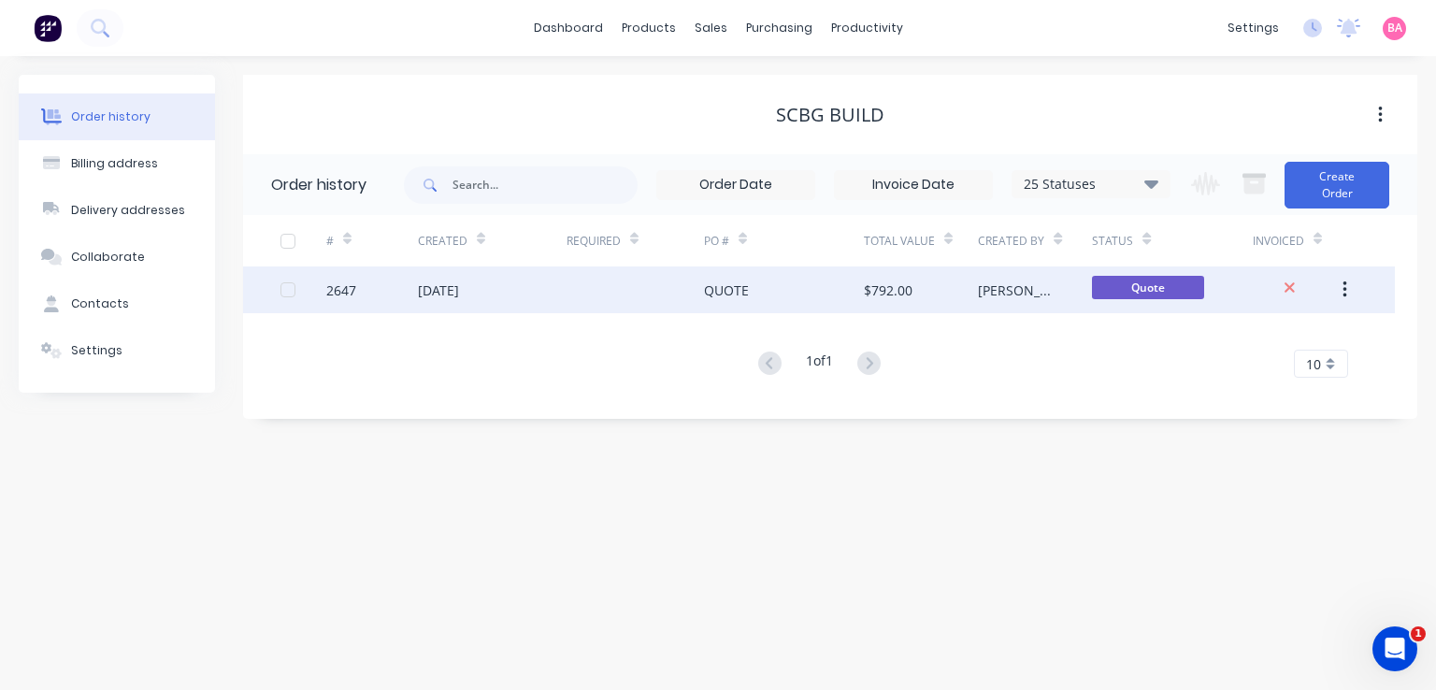
click at [552, 292] on div "[DATE]" at bounding box center [492, 289] width 149 height 47
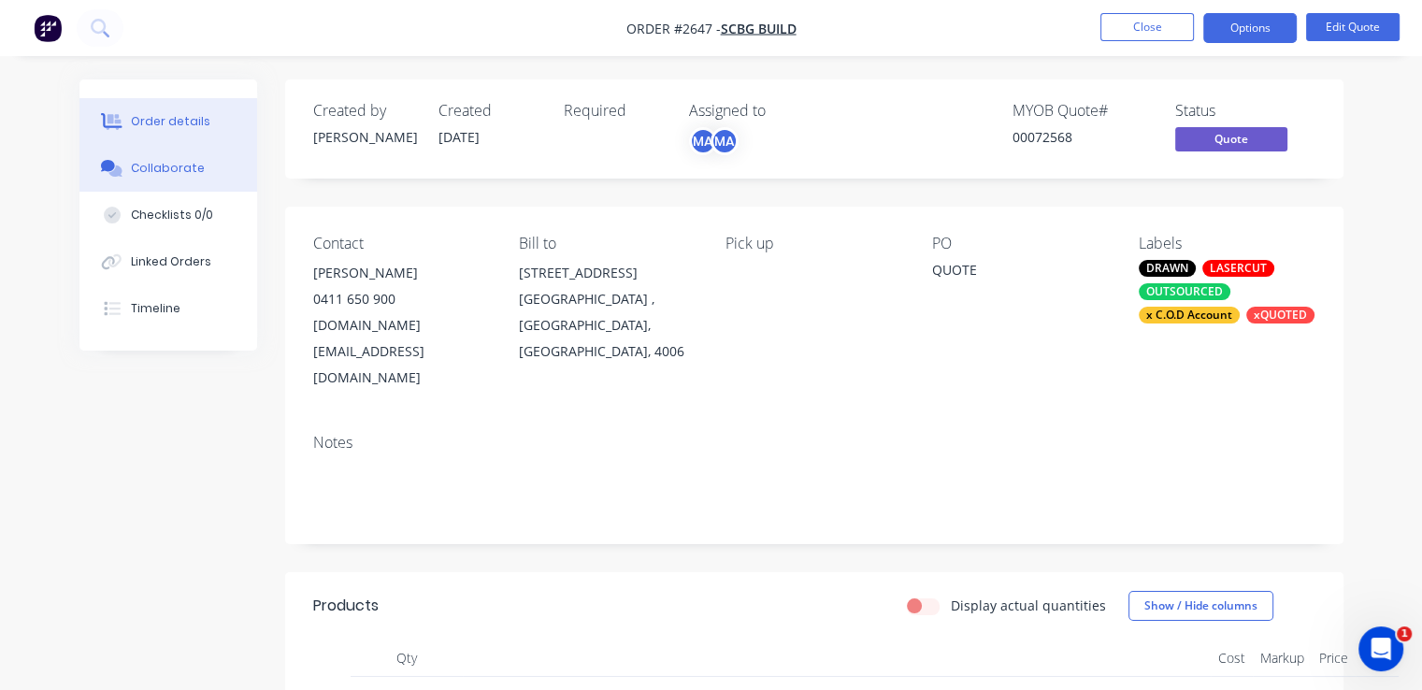
click at [184, 171] on div "Collaborate" at bounding box center [168, 168] width 74 height 17
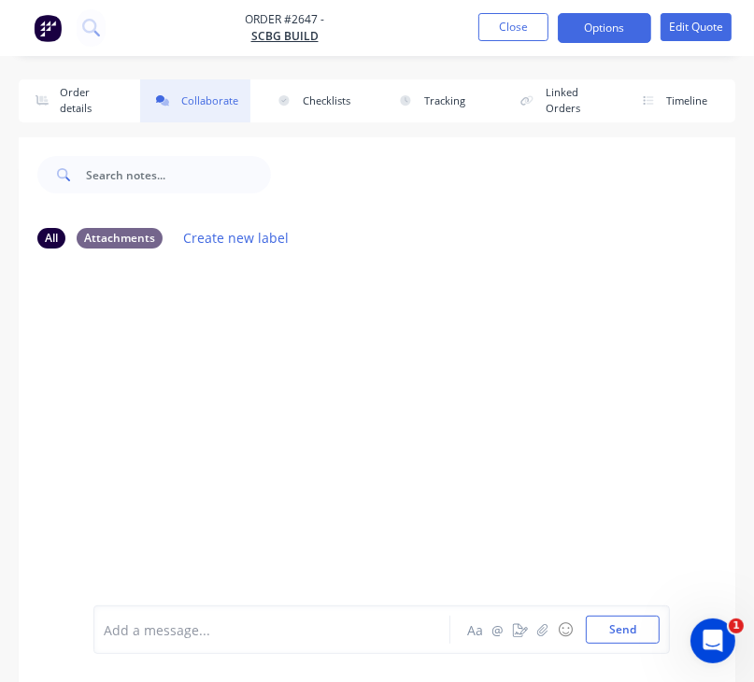
click at [151, 615] on div "Add a message... Aa @ ☺ Send" at bounding box center [381, 630] width 577 height 49
click at [150, 640] on div "Add a message..." at bounding box center [277, 630] width 346 height 28
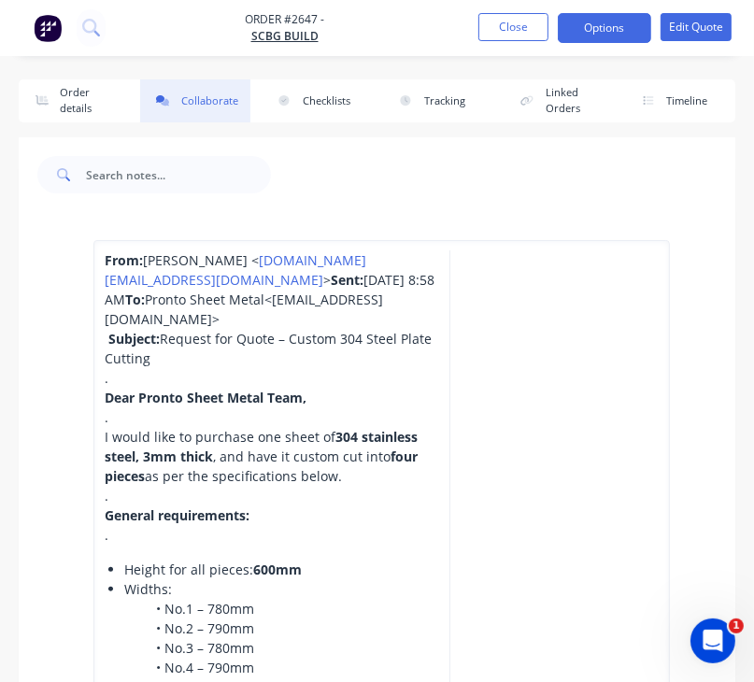
scroll to position [849, 0]
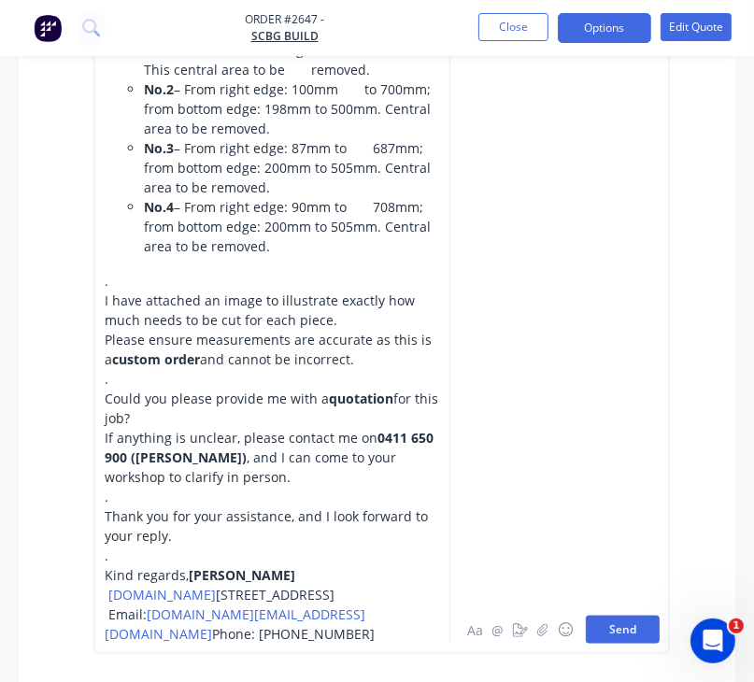
click at [629, 640] on button "Send" at bounding box center [623, 630] width 74 height 28
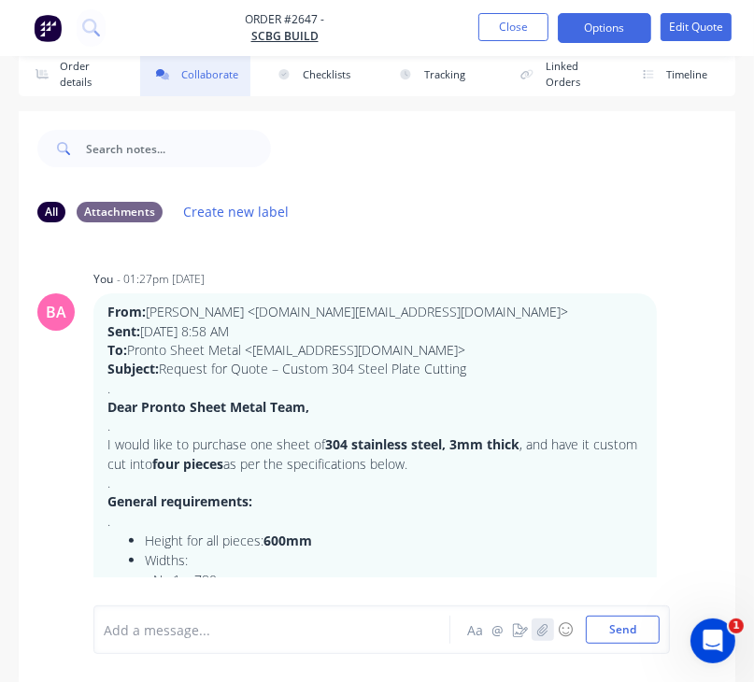
click at [542, 631] on icon "button" at bounding box center [542, 629] width 10 height 12
click at [542, 633] on icon "button" at bounding box center [542, 629] width 11 height 13
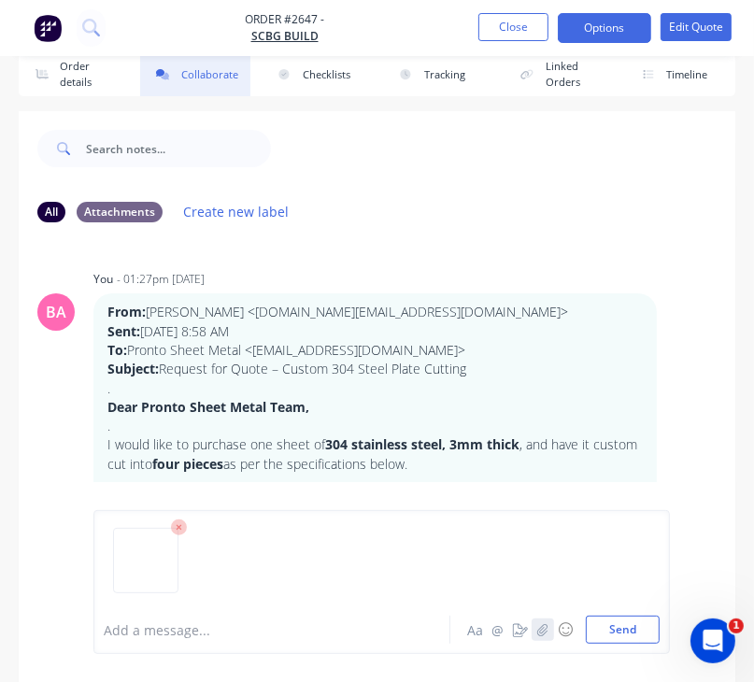
click at [549, 635] on icon "button" at bounding box center [542, 629] width 11 height 13
click at [542, 629] on icon "button" at bounding box center [542, 629] width 11 height 13
click at [548, 630] on icon "button" at bounding box center [542, 629] width 11 height 13
click at [548, 626] on icon "button" at bounding box center [542, 629] width 10 height 12
click at [545, 636] on icon "button" at bounding box center [542, 629] width 10 height 12
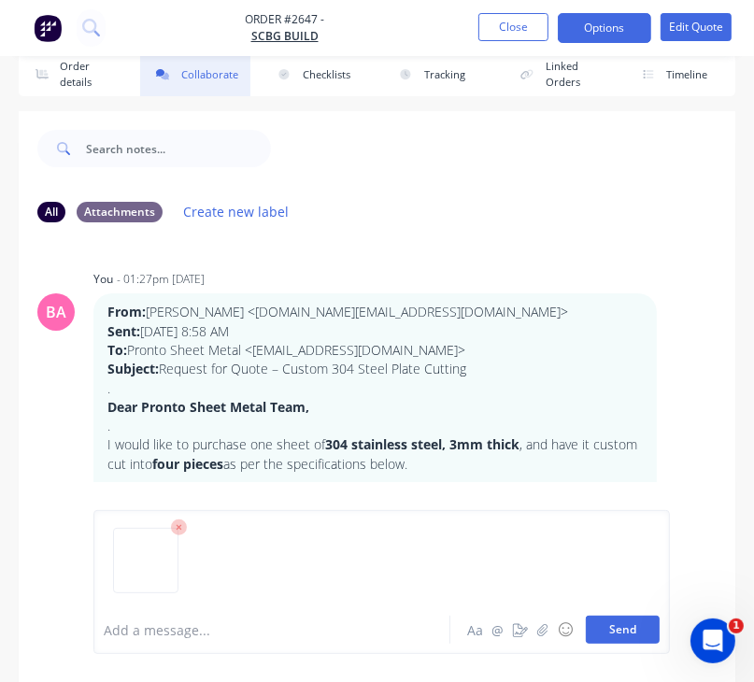
click at [632, 619] on button "Send" at bounding box center [623, 630] width 74 height 28
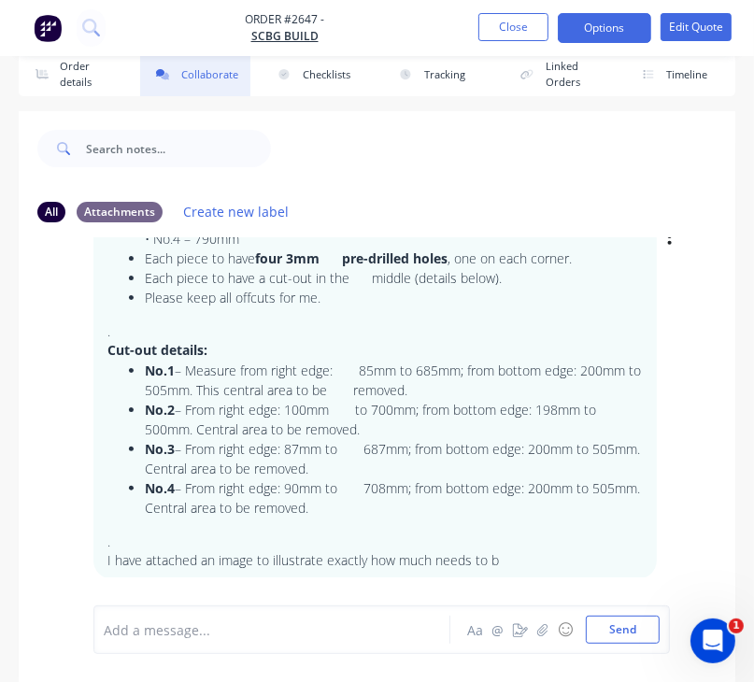
scroll to position [613, 0]
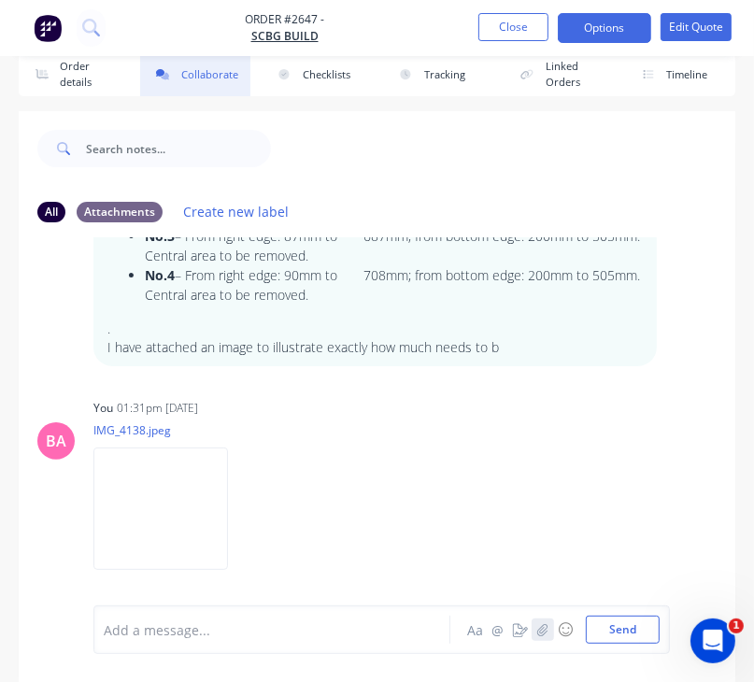
click at [543, 633] on icon "button" at bounding box center [542, 629] width 10 height 12
click at [618, 628] on button "Send" at bounding box center [623, 630] width 74 height 28
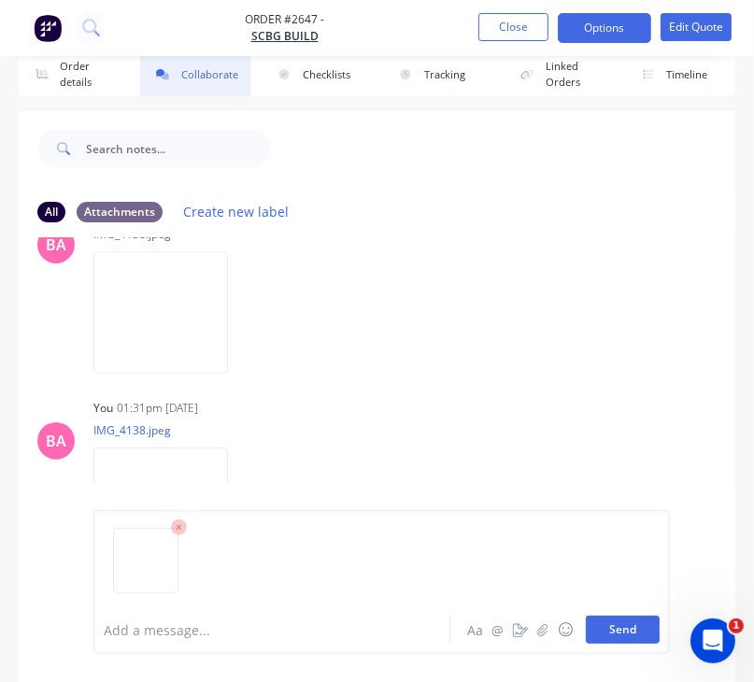
click at [608, 625] on button "Send" at bounding box center [623, 630] width 74 height 28
click at [284, 629] on div at bounding box center [277, 631] width 345 height 20
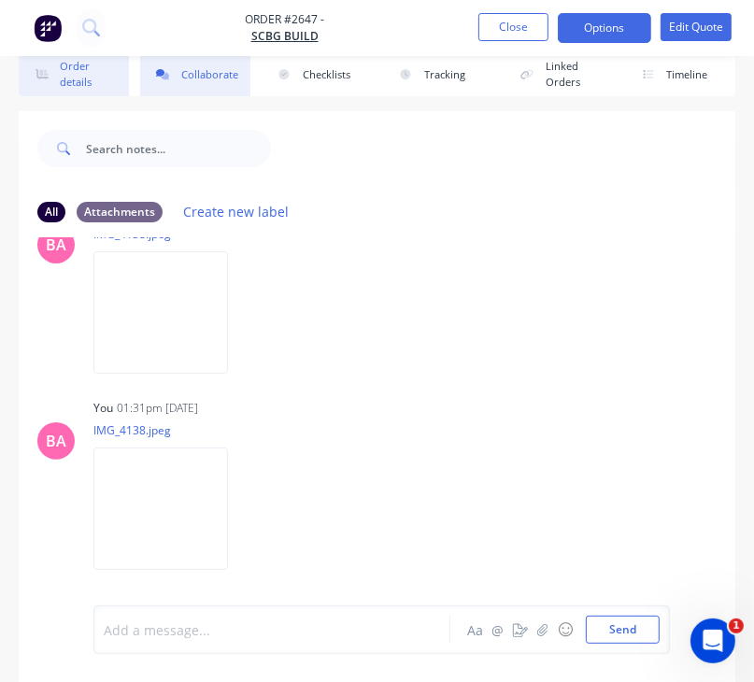
click at [88, 75] on button "Order details" at bounding box center [74, 74] width 110 height 43
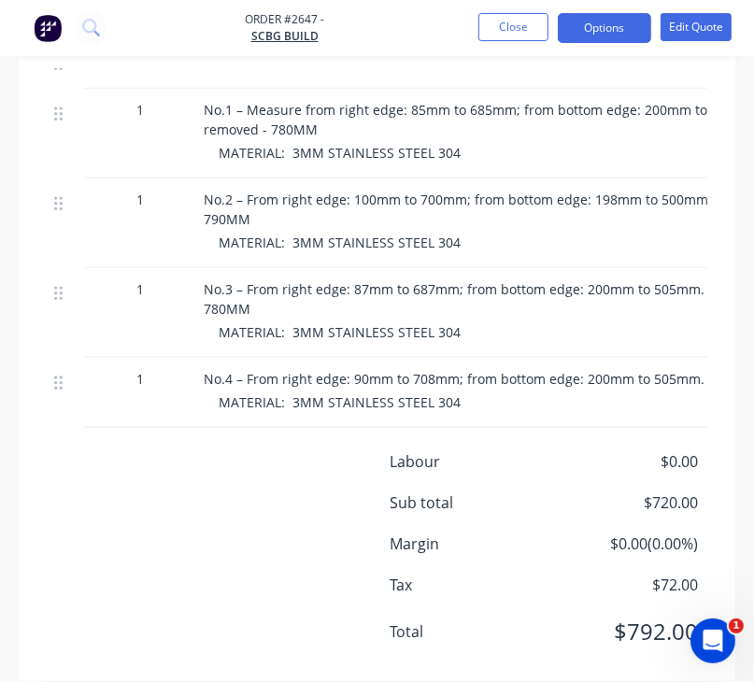
scroll to position [880, 0]
click at [520, 22] on button "Close" at bounding box center [514, 27] width 70 height 28
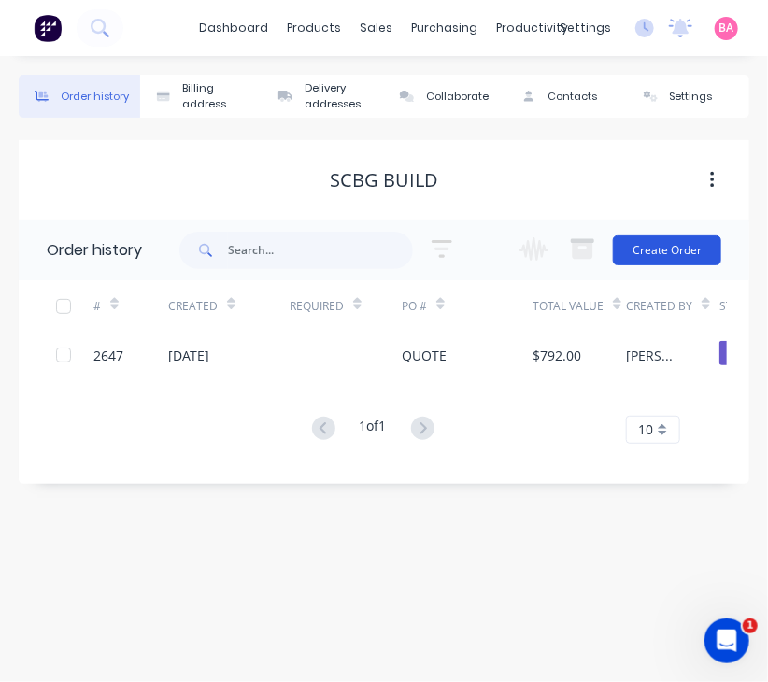
click at [668, 251] on button "Create Order" at bounding box center [667, 251] width 108 height 30
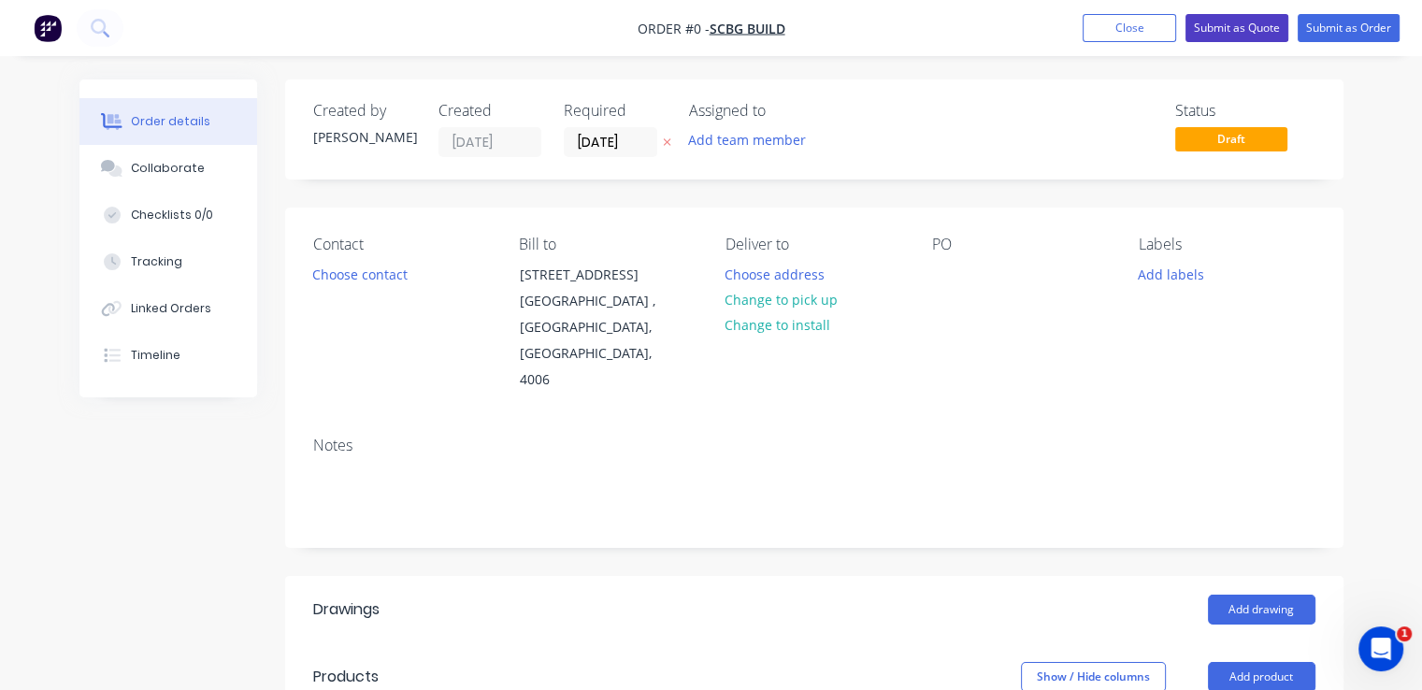
click at [1256, 23] on button "Submit as Quote" at bounding box center [1236, 28] width 103 height 28
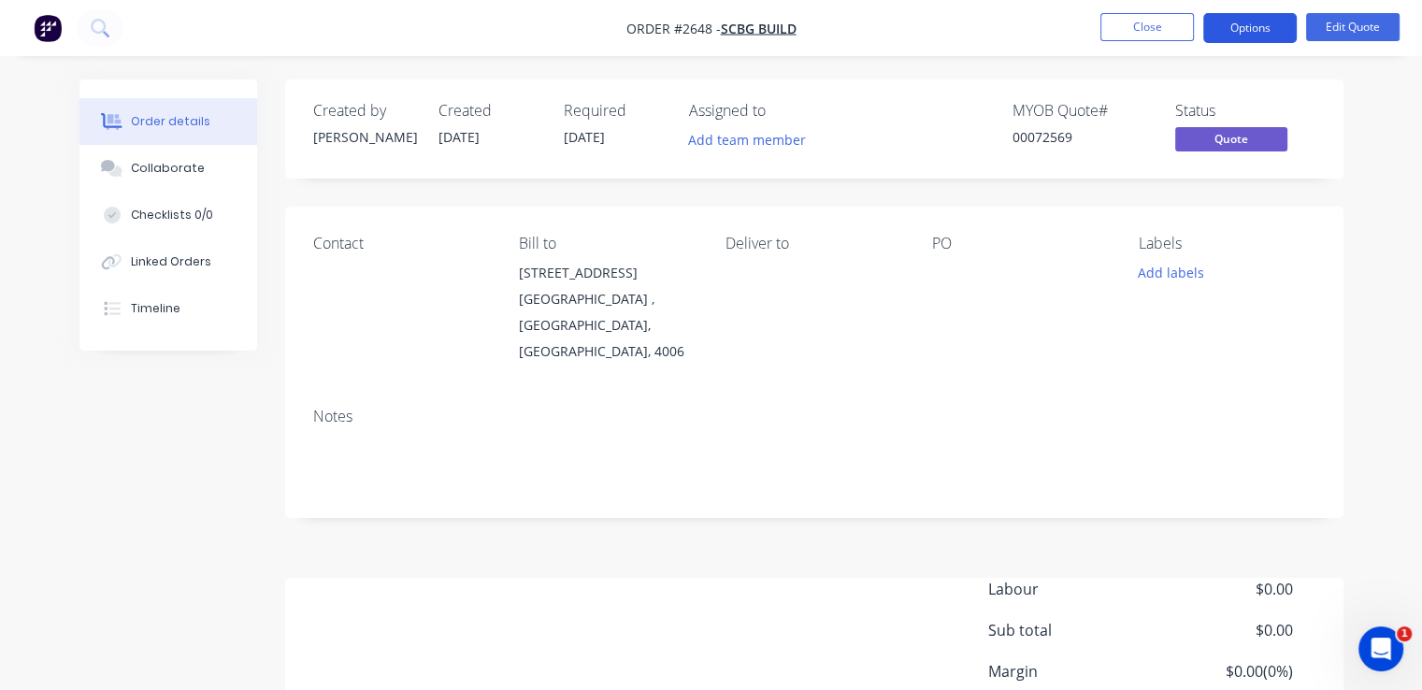
click at [1262, 24] on button "Options" at bounding box center [1249, 28] width 93 height 30
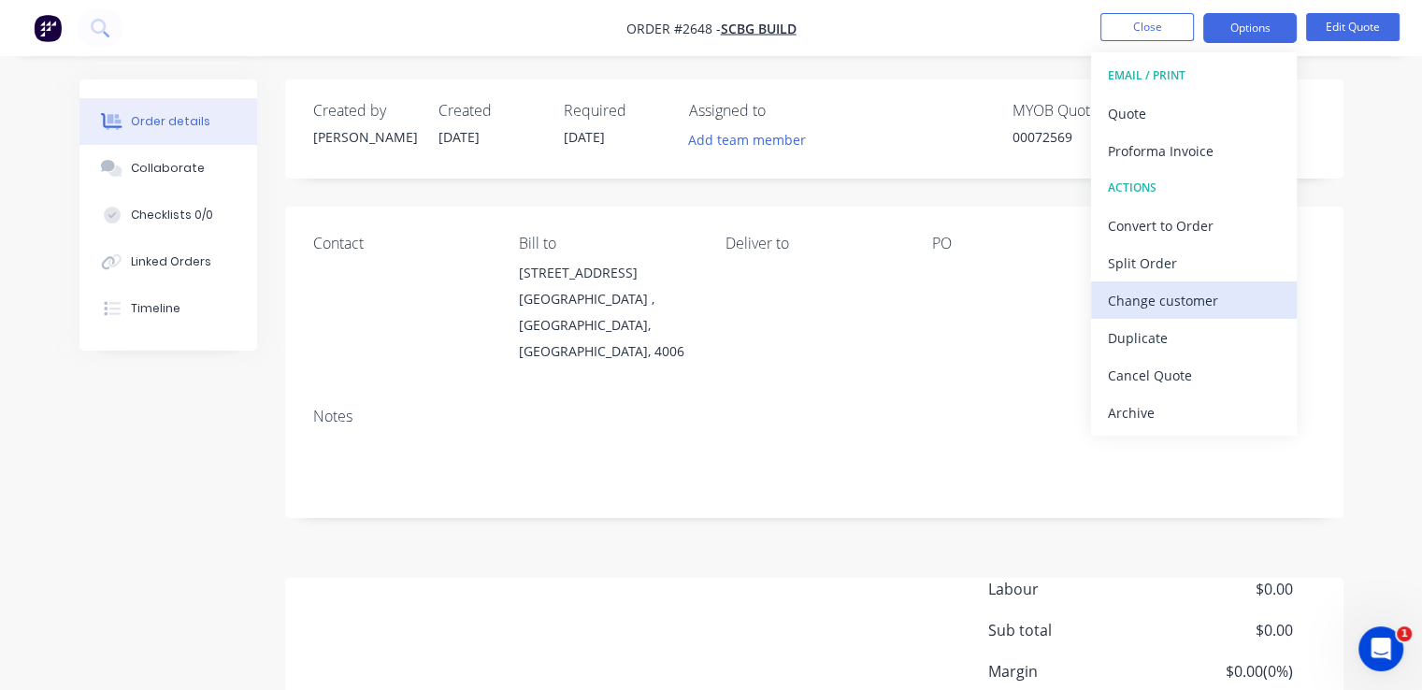
click at [1159, 289] on div "Change customer" at bounding box center [1194, 300] width 172 height 27
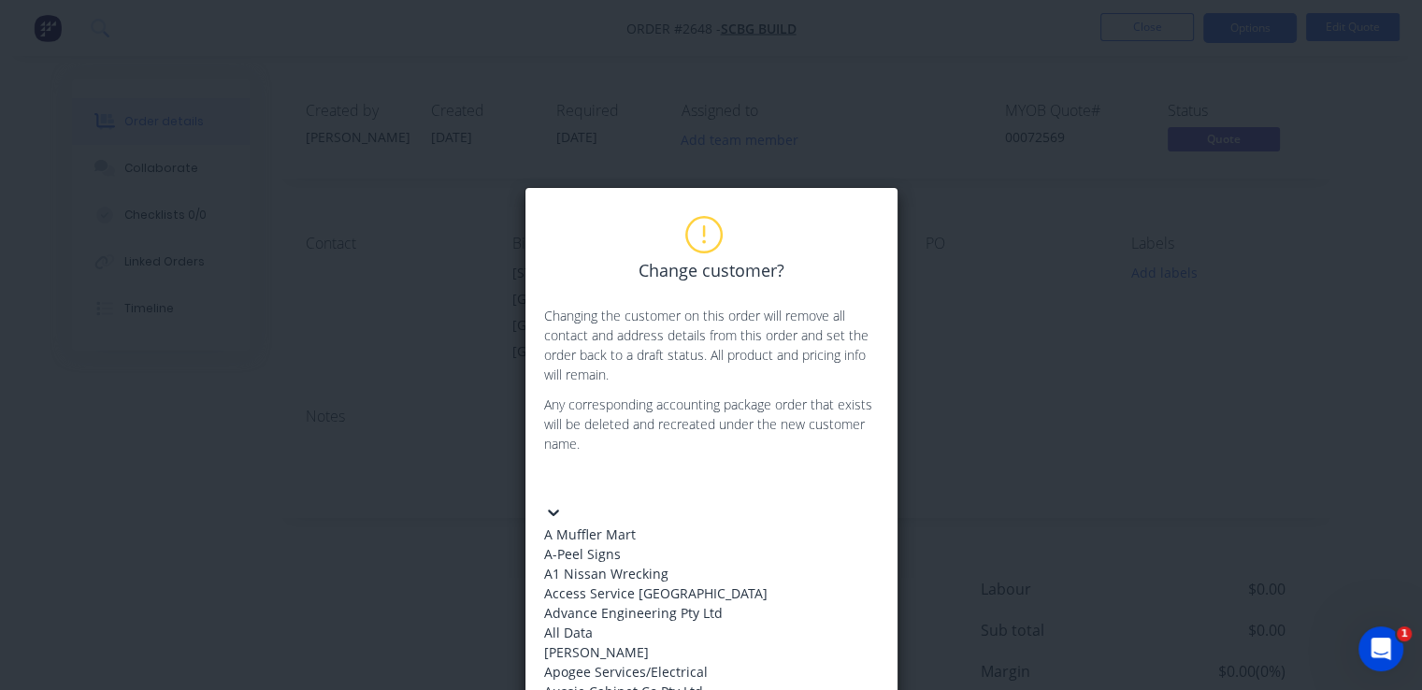
click at [690, 491] on div at bounding box center [684, 482] width 269 height 23
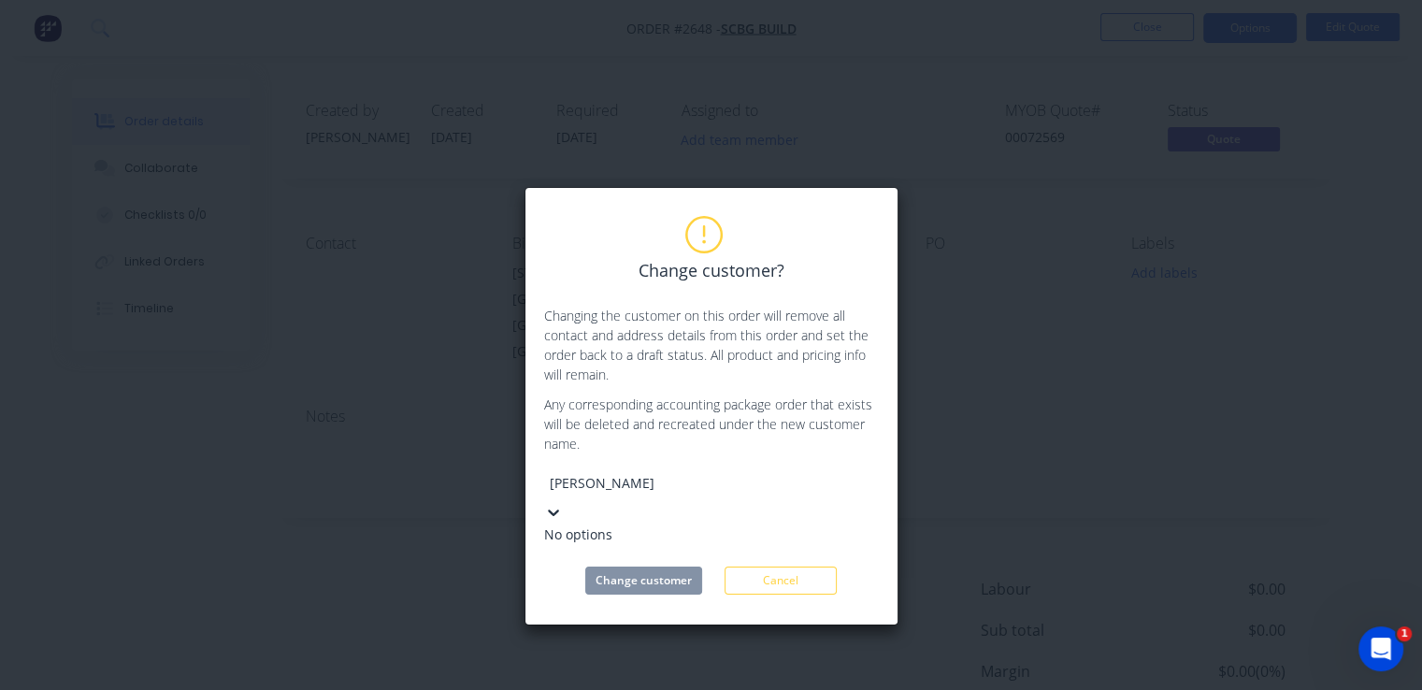
click at [603, 480] on input "[PERSON_NAME]" at bounding box center [684, 483] width 269 height 20
type input "[PERSON_NAME]"
click at [671, 526] on div "[PERSON_NAME] Engineering" at bounding box center [684, 534] width 280 height 20
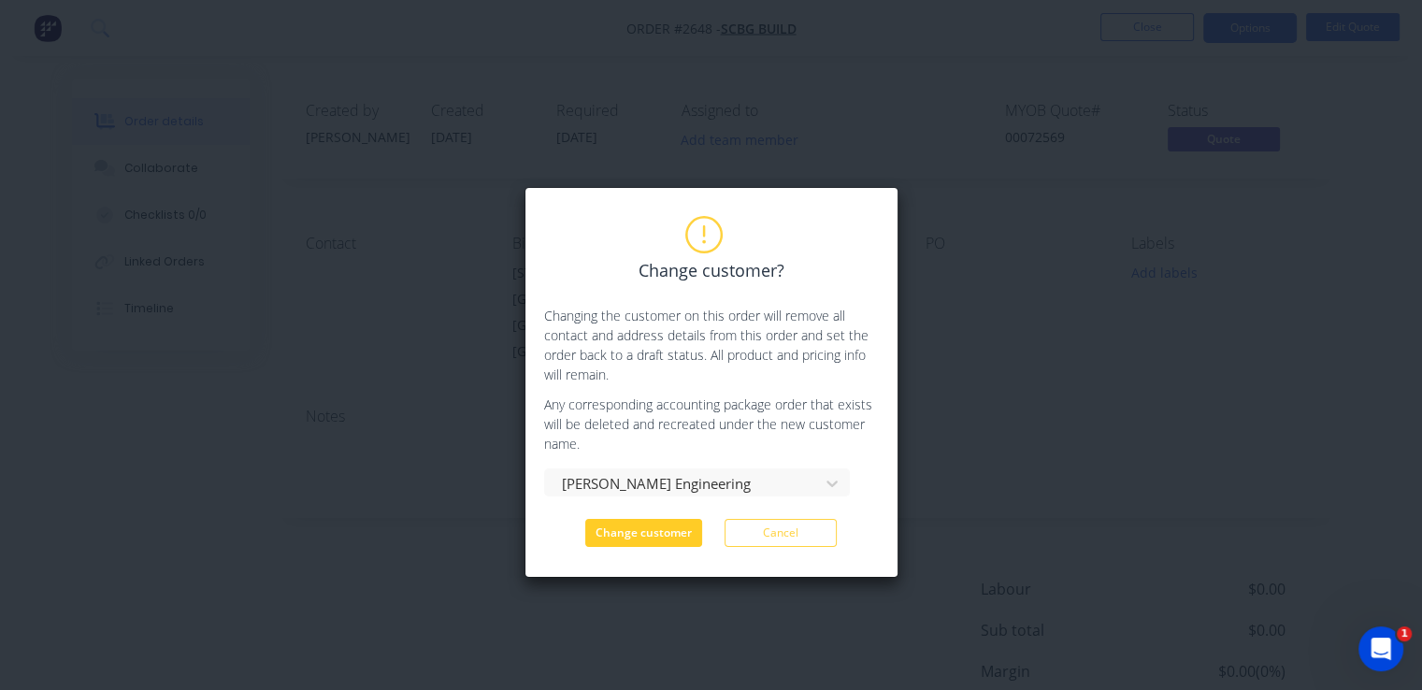
click at [671, 527] on button "Change customer" at bounding box center [643, 533] width 117 height 28
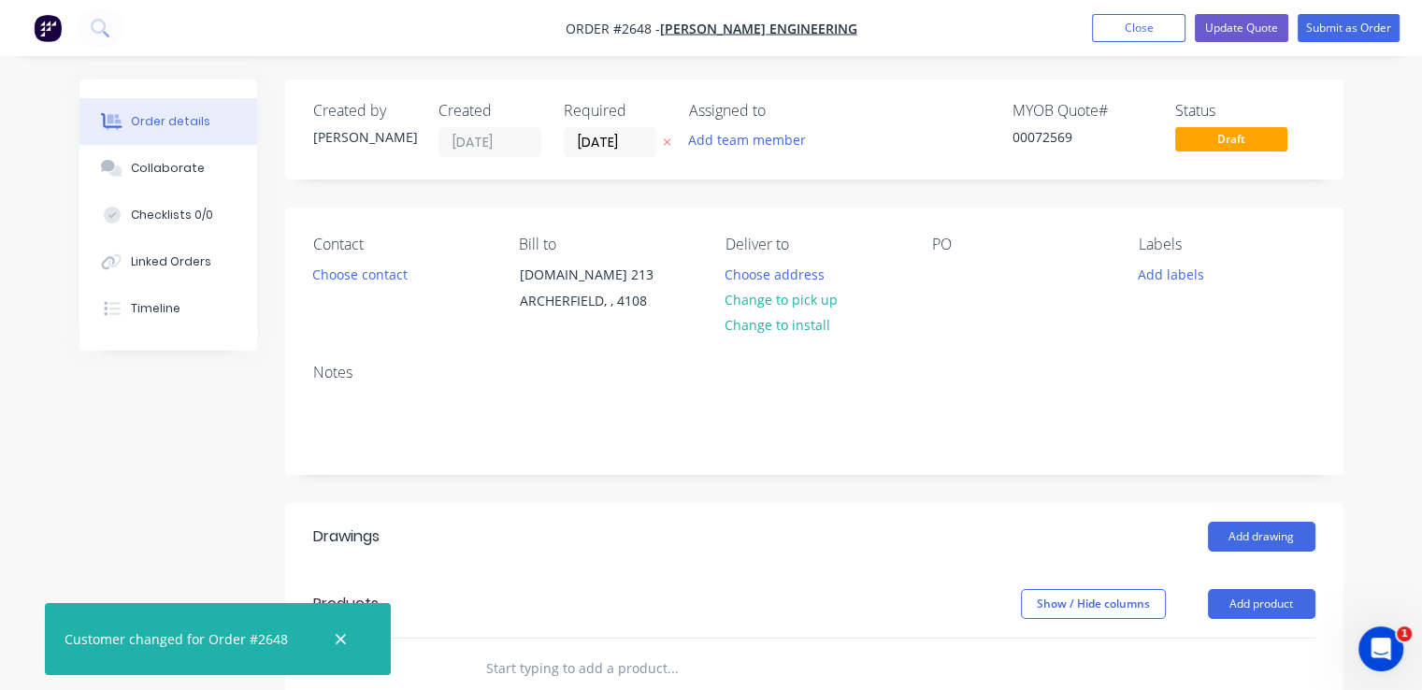
click at [669, 144] on icon at bounding box center [667, 141] width 8 height 11
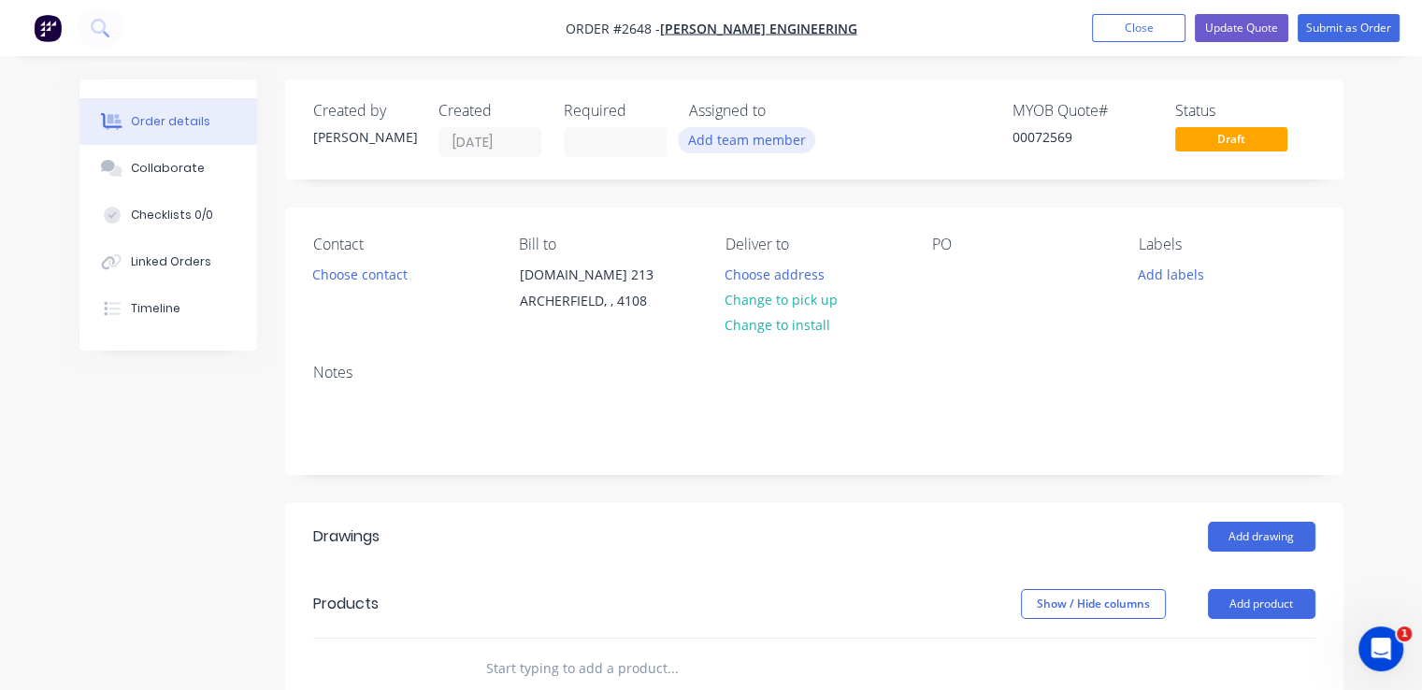
click at [740, 141] on button "Add team member" at bounding box center [746, 139] width 137 height 25
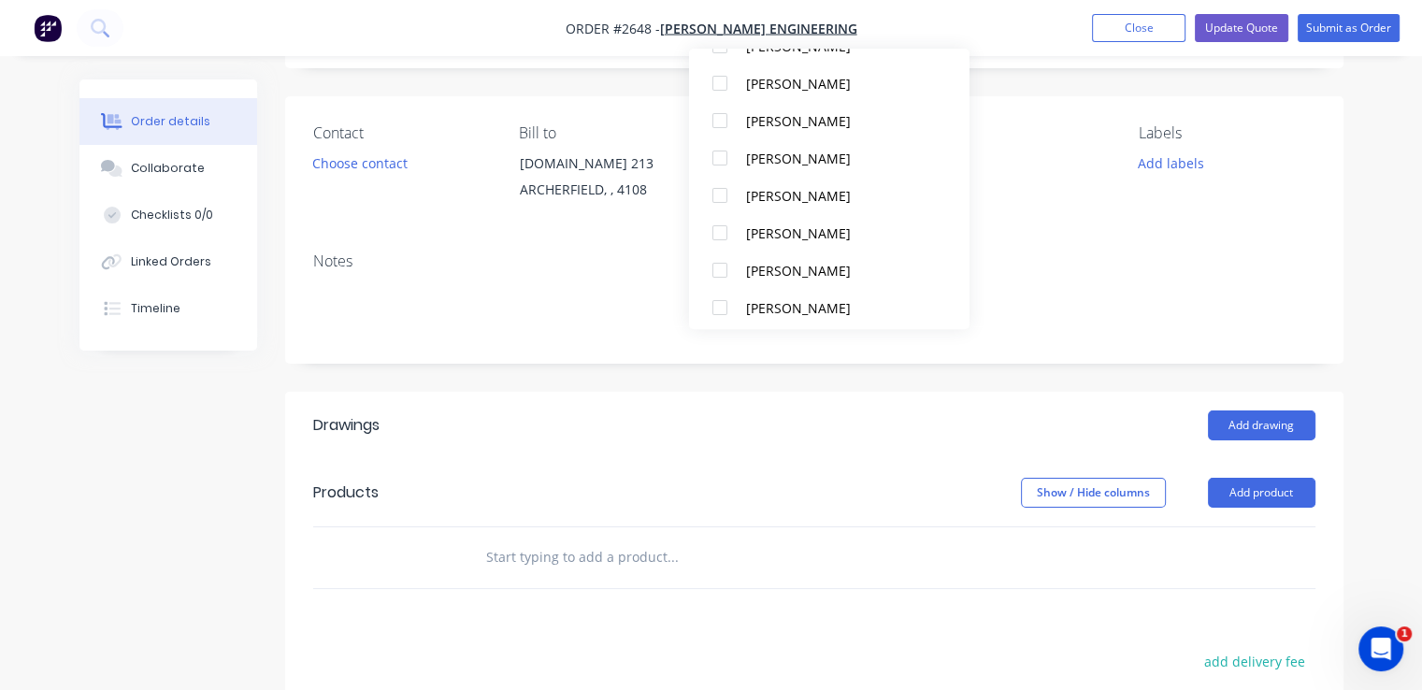
scroll to position [168, 0]
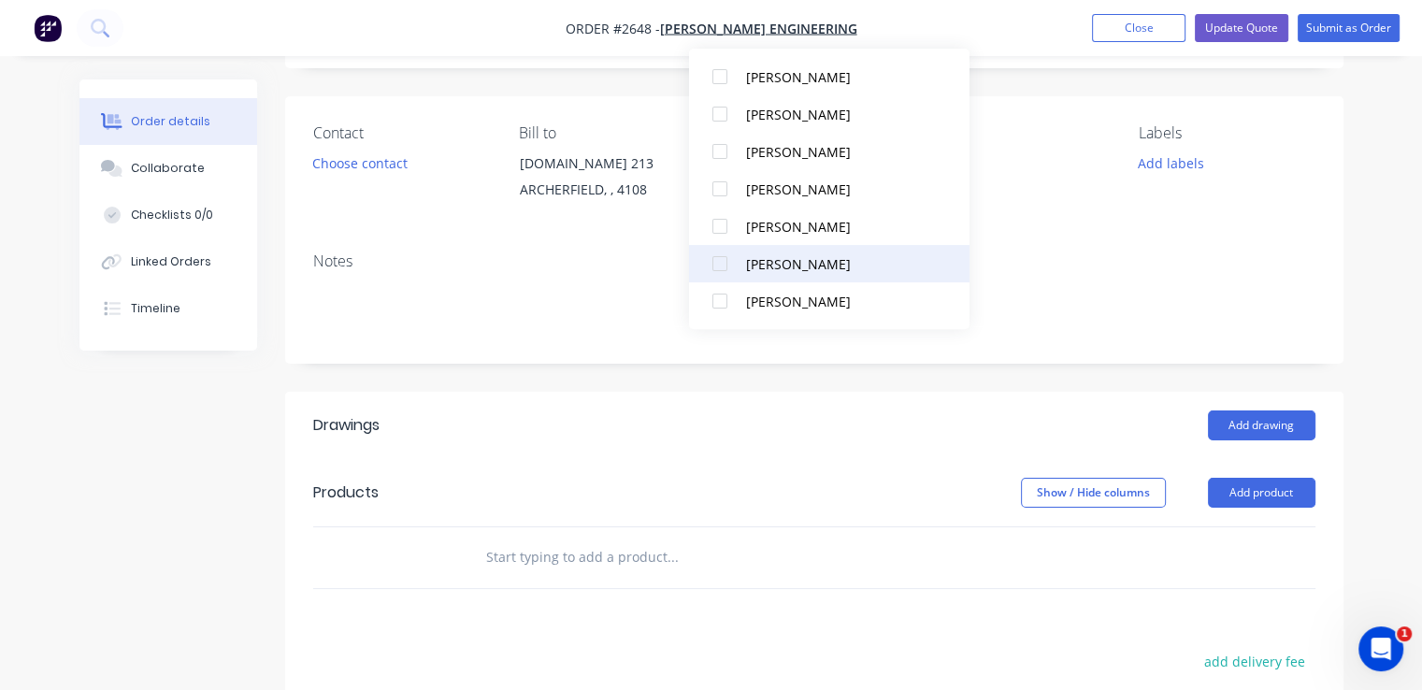
click at [718, 259] on div at bounding box center [719, 263] width 37 height 37
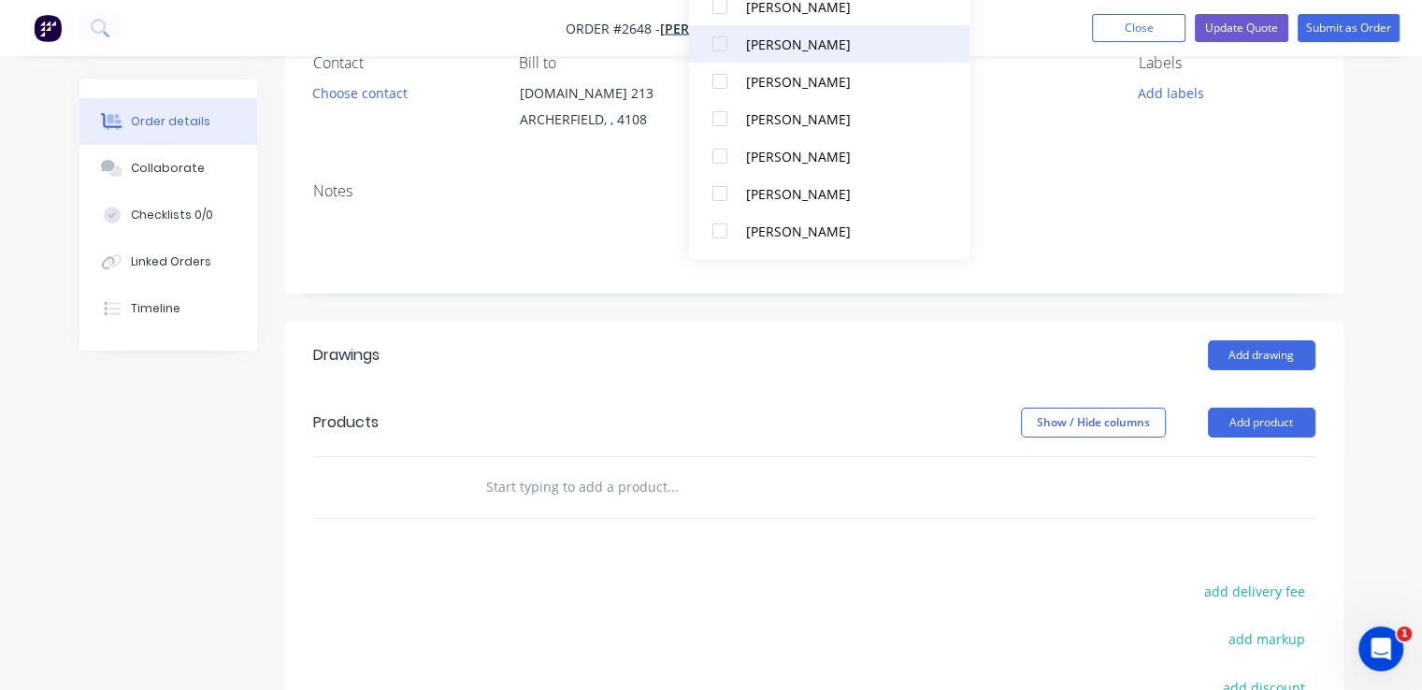
scroll to position [182, 0]
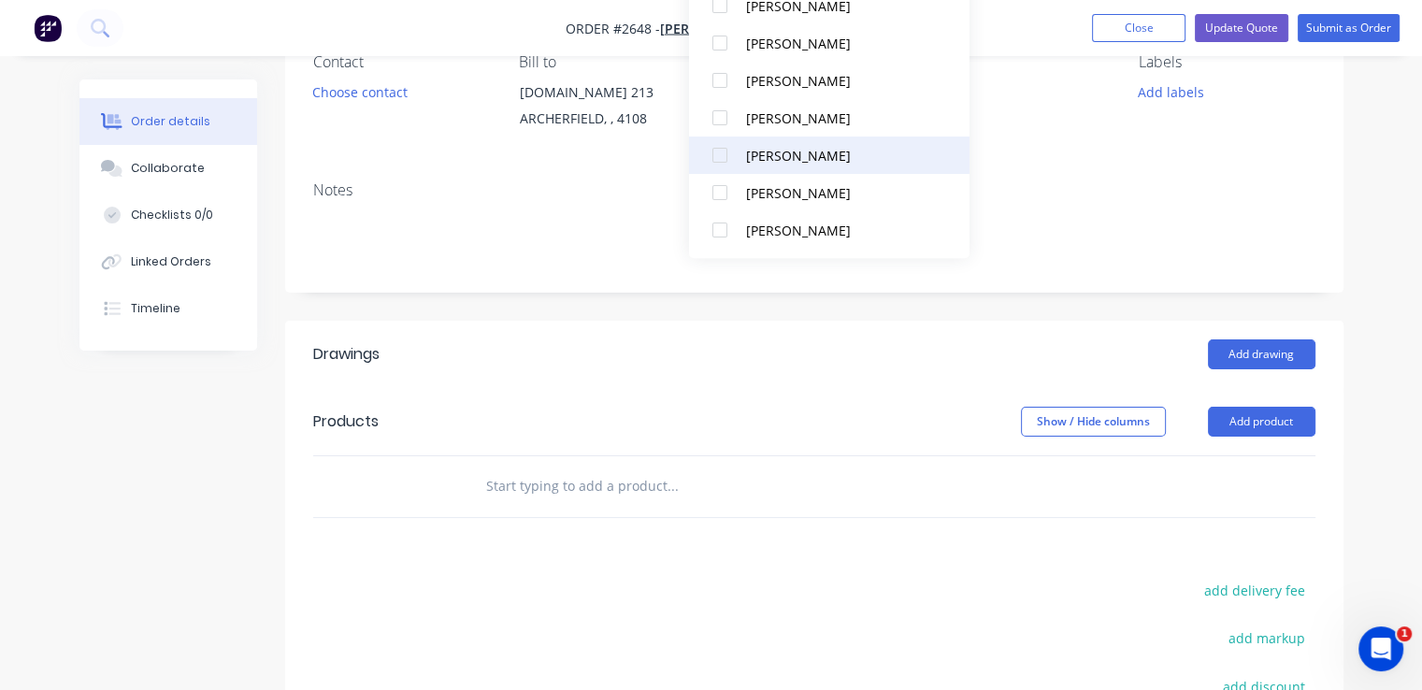
click at [718, 154] on div at bounding box center [719, 154] width 37 height 37
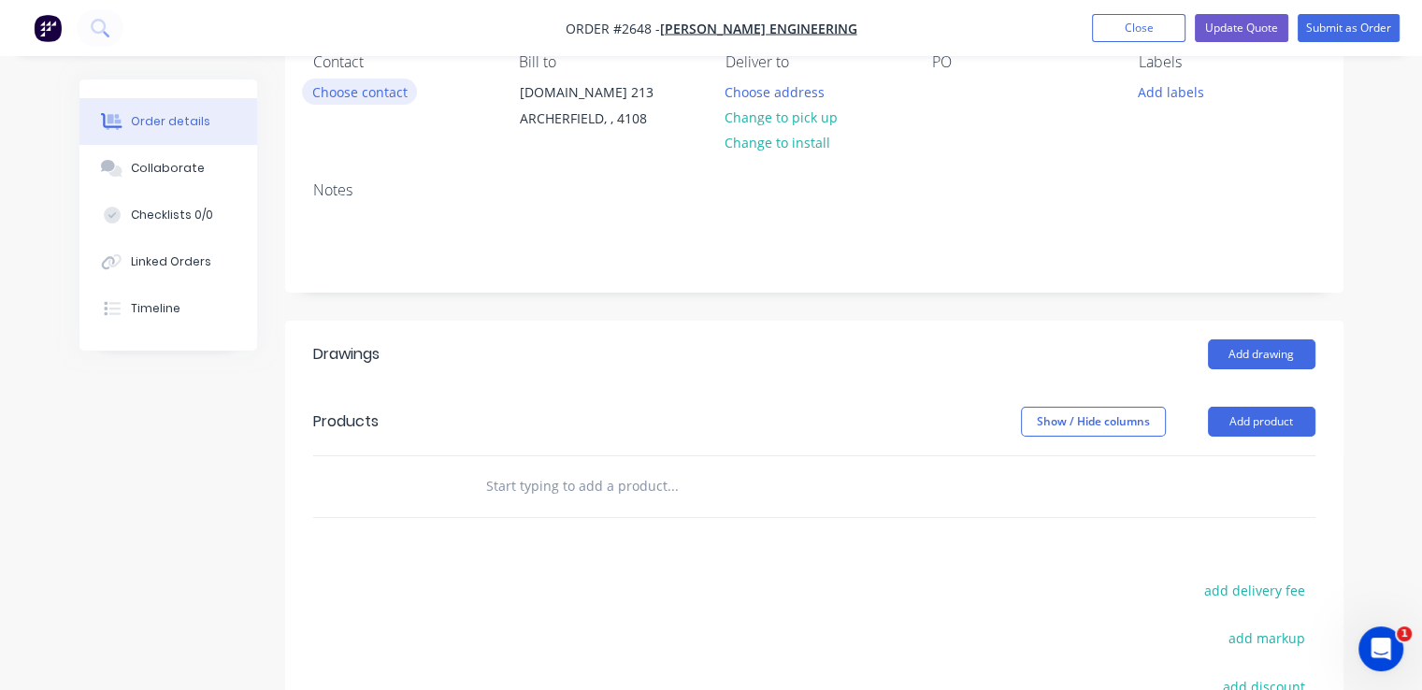
click at [385, 96] on button "Choose contact" at bounding box center [359, 91] width 115 height 25
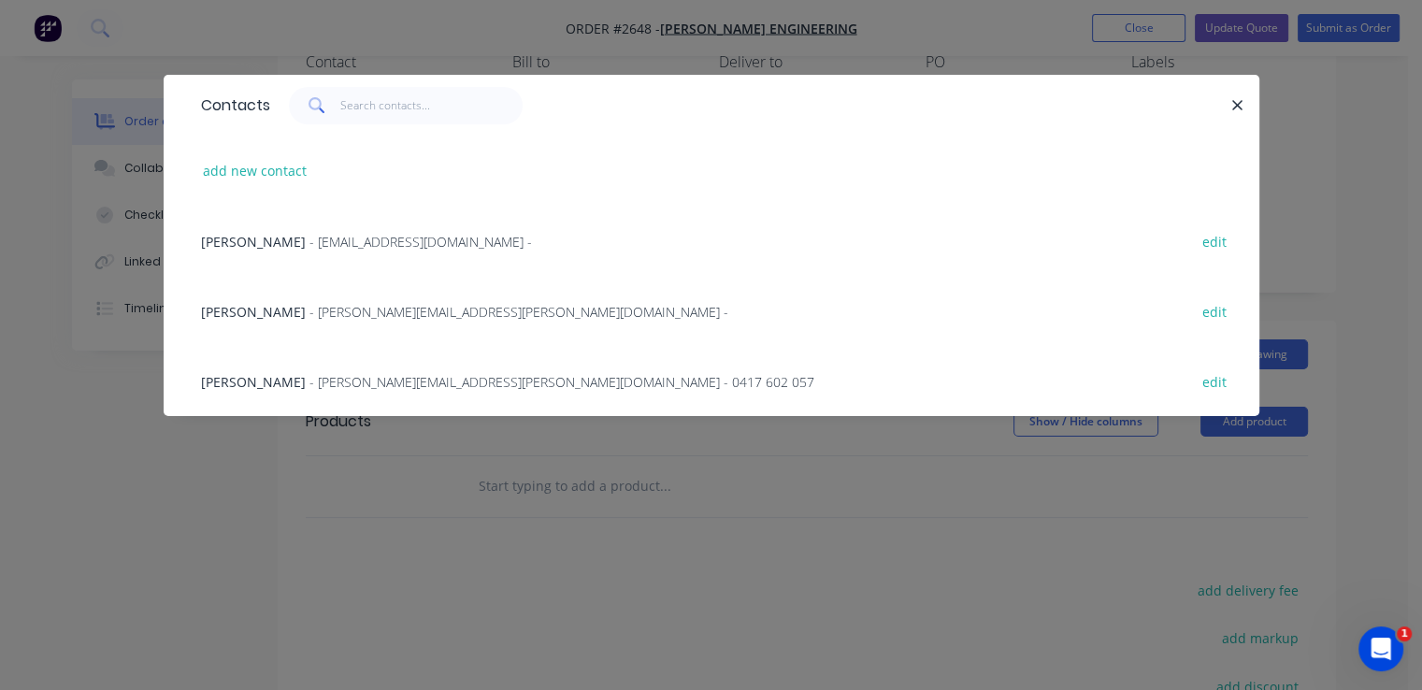
click at [309, 385] on span "- [PERSON_NAME][EMAIL_ADDRESS][PERSON_NAME][DOMAIN_NAME] - 0417 602 057" at bounding box center [561, 382] width 505 height 18
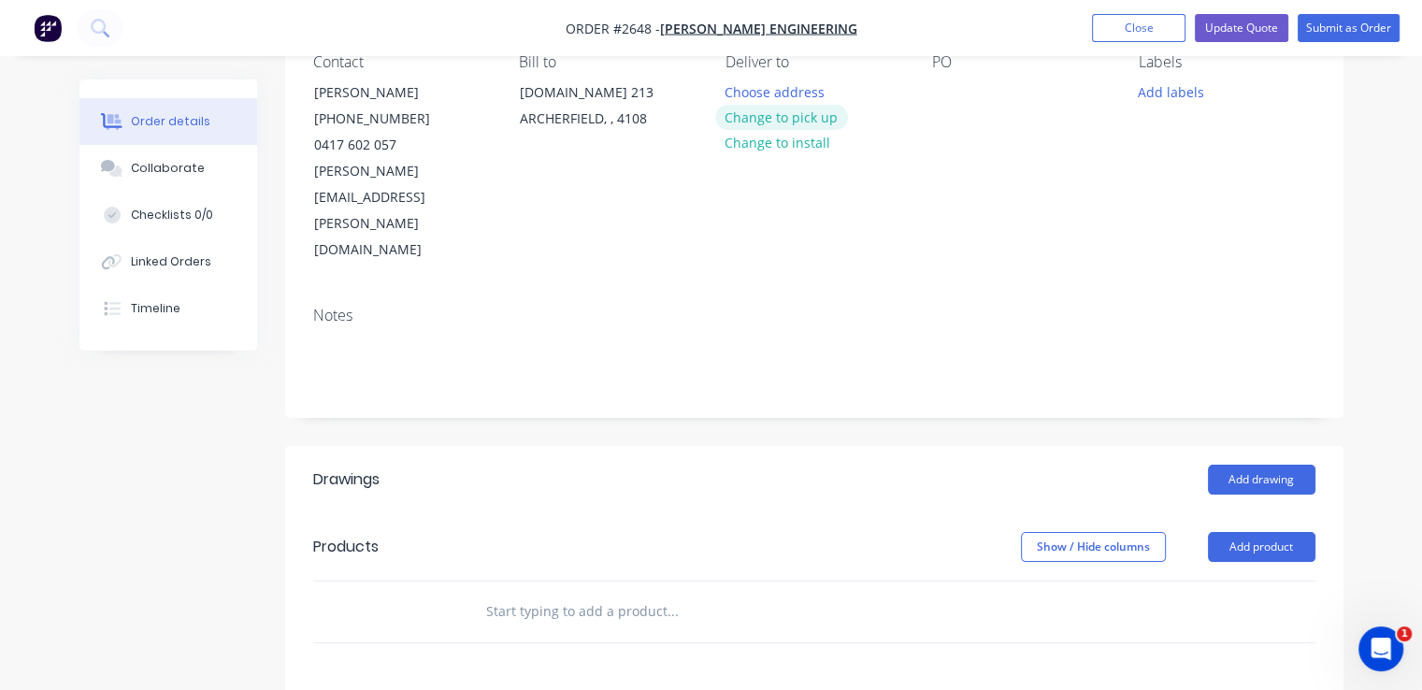
click at [789, 121] on button "Change to pick up" at bounding box center [781, 117] width 133 height 25
click at [945, 104] on div at bounding box center [947, 92] width 30 height 27
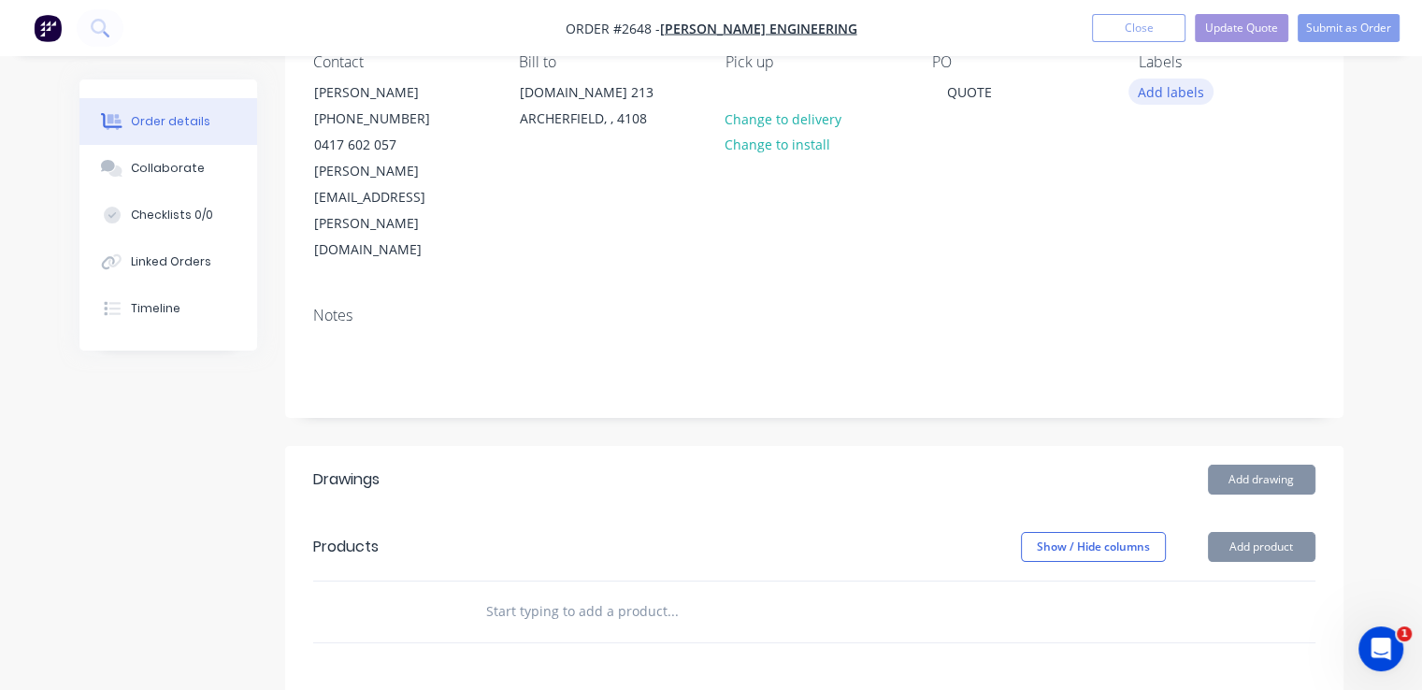
click at [1182, 92] on button "Add labels" at bounding box center [1171, 91] width 86 height 25
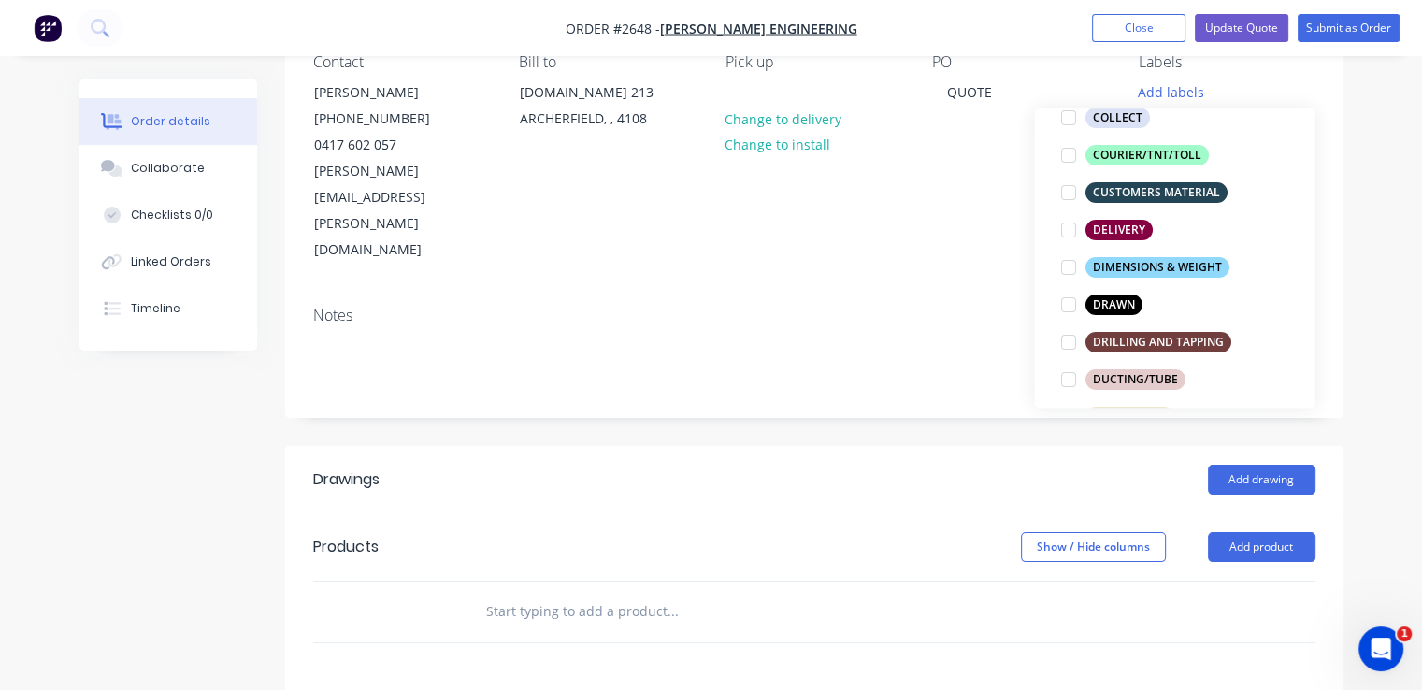
scroll to position [253, 0]
click at [1067, 302] on div at bounding box center [1067, 303] width 37 height 37
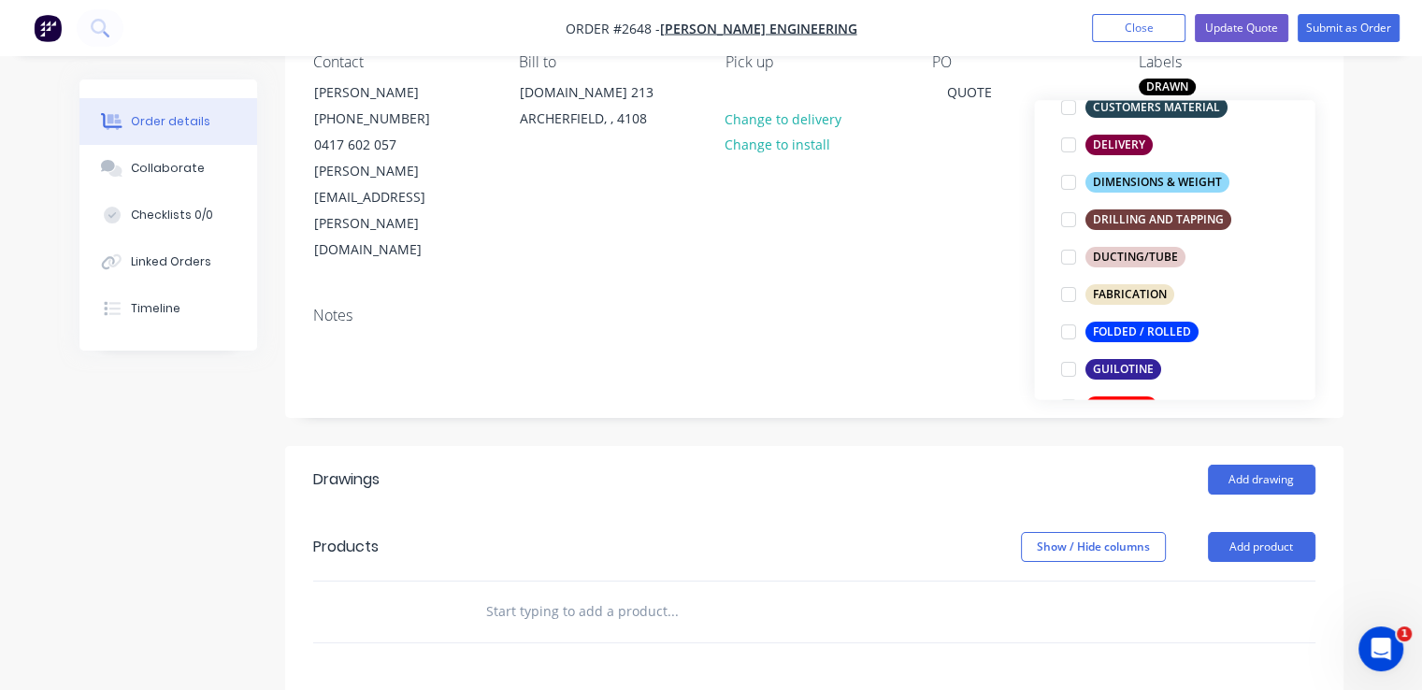
scroll to position [370, 0]
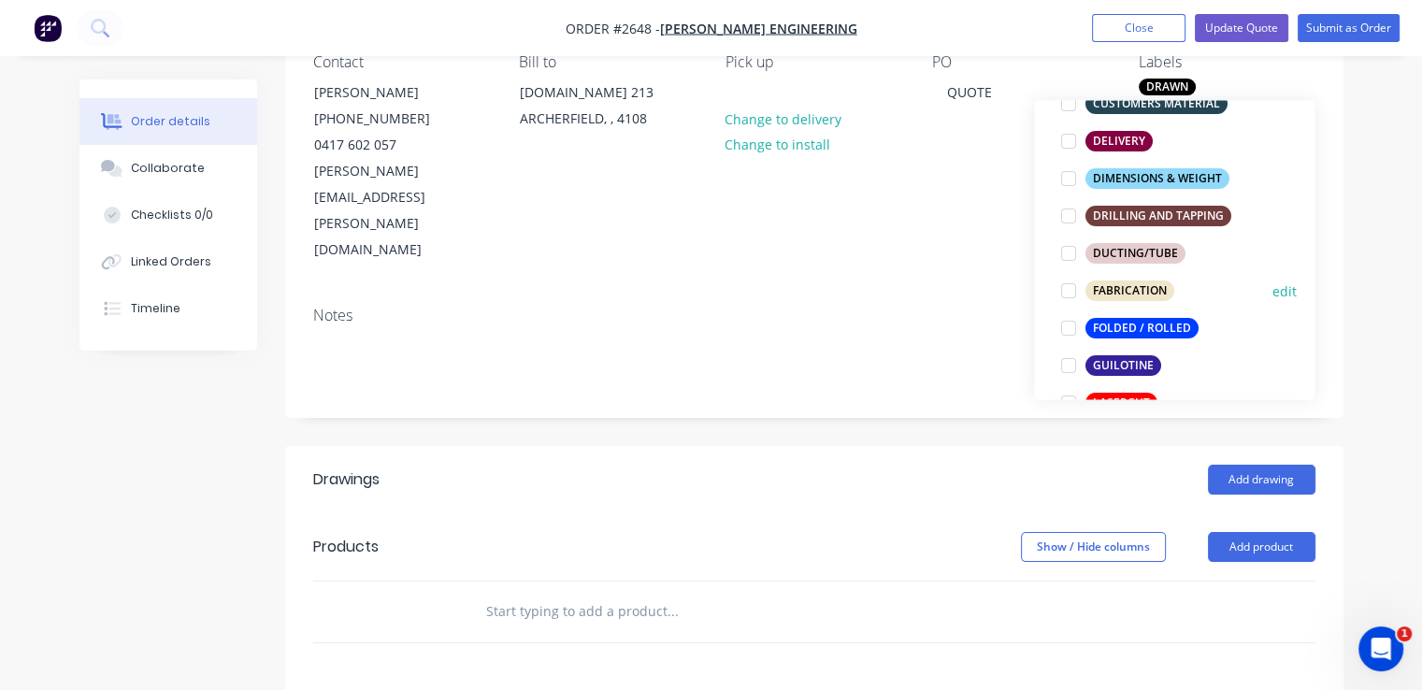
click at [1066, 290] on div at bounding box center [1067, 290] width 37 height 37
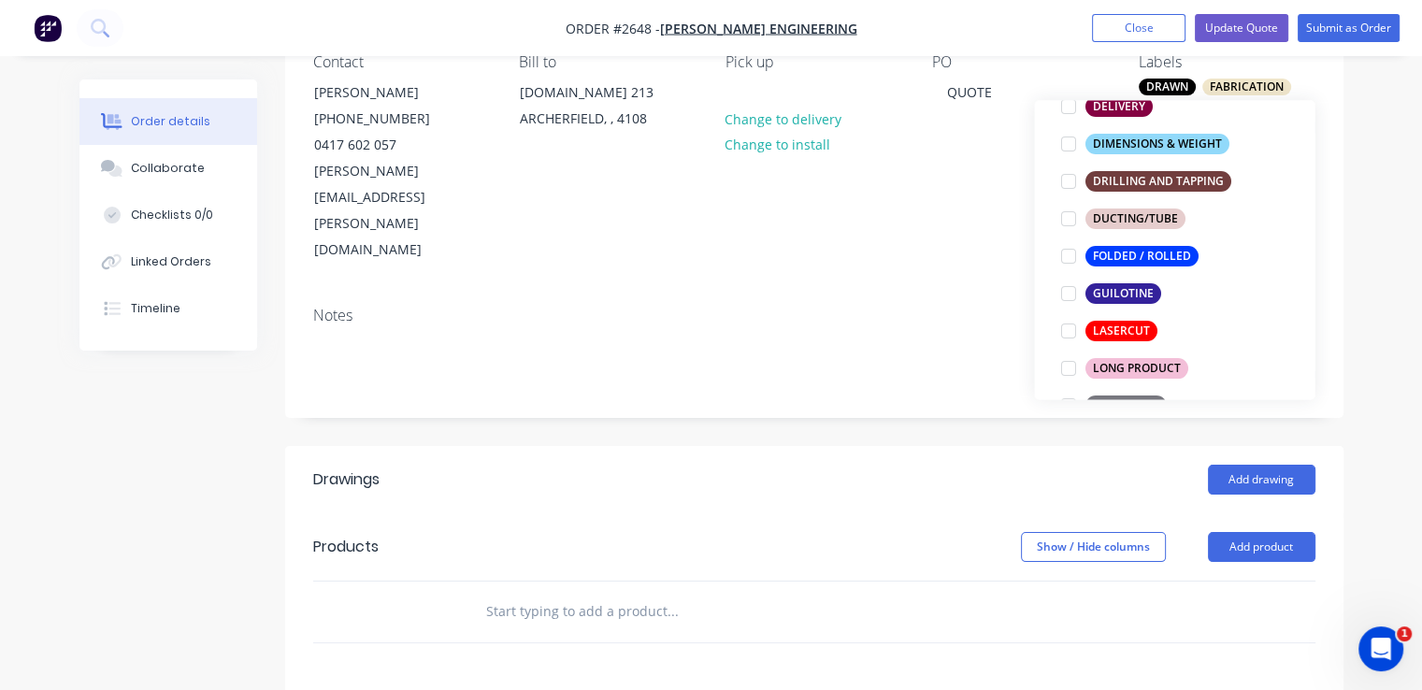
scroll to position [444, 0]
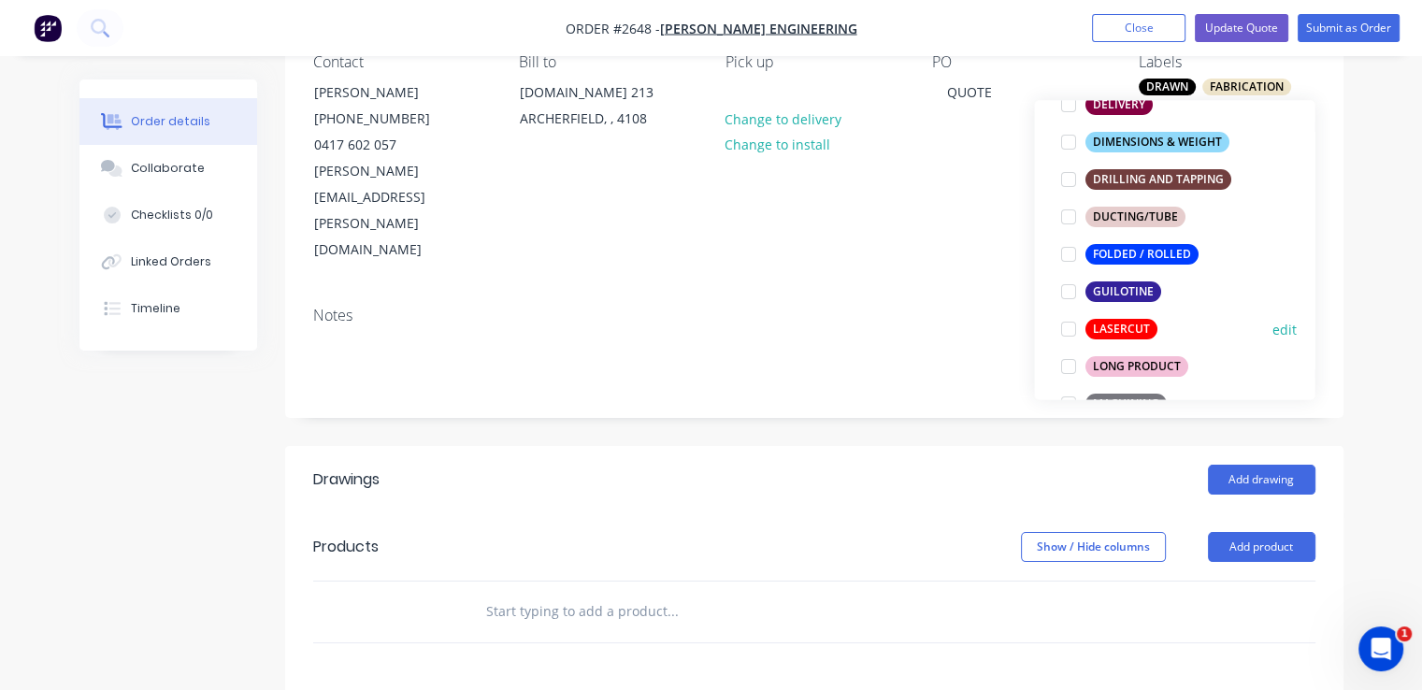
click at [1071, 330] on div at bounding box center [1067, 328] width 37 height 37
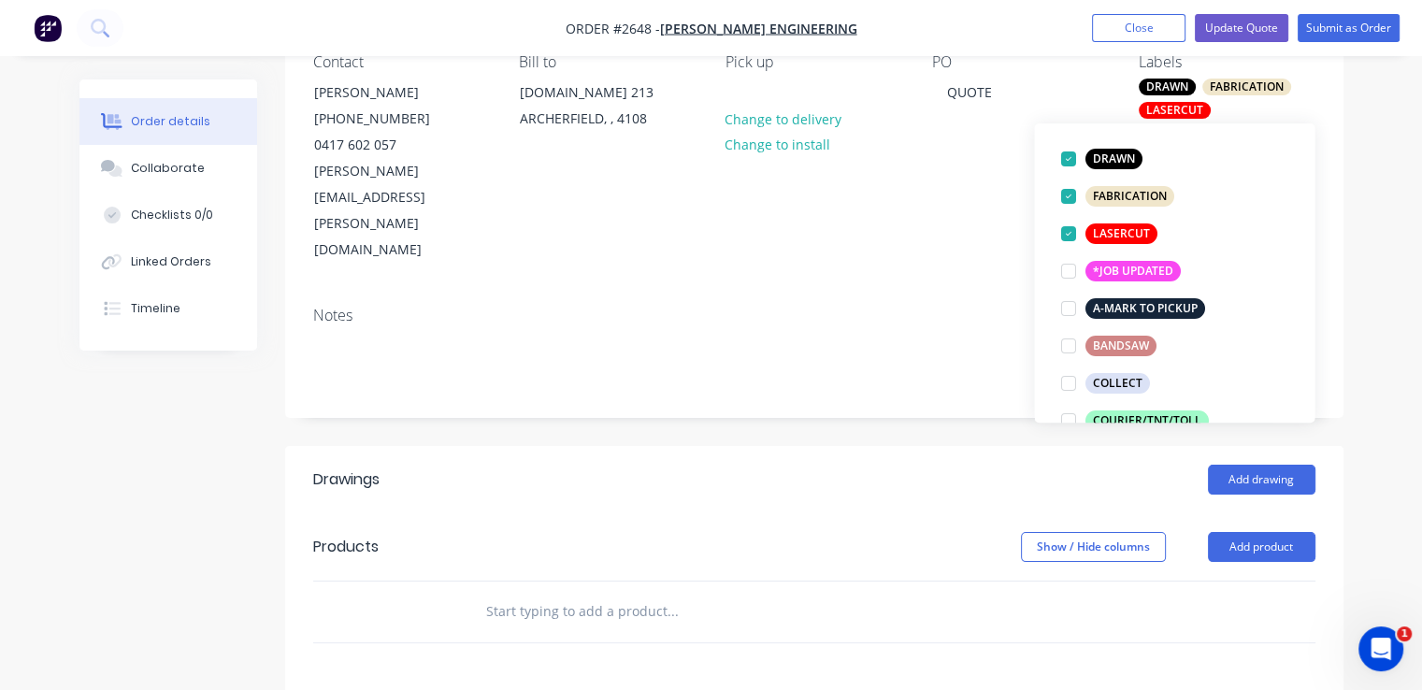
scroll to position [107, 0]
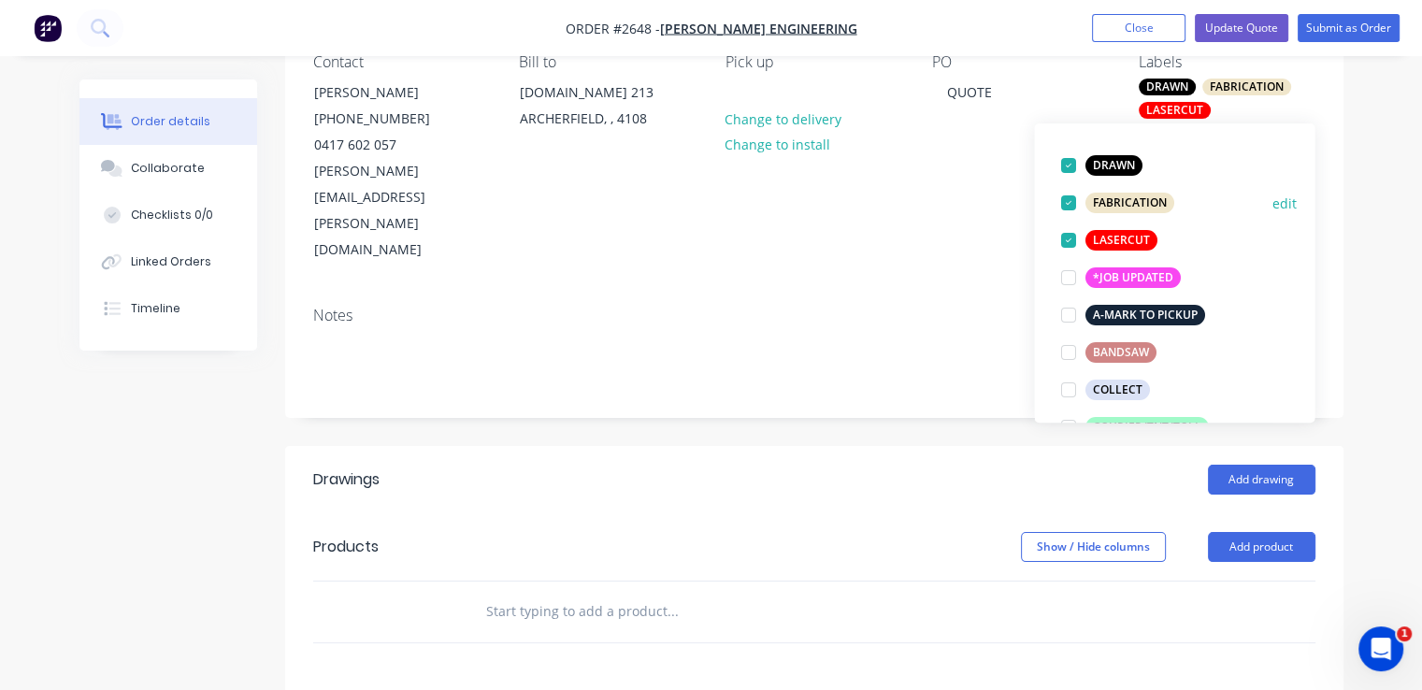
click at [1067, 204] on div at bounding box center [1067, 202] width 37 height 37
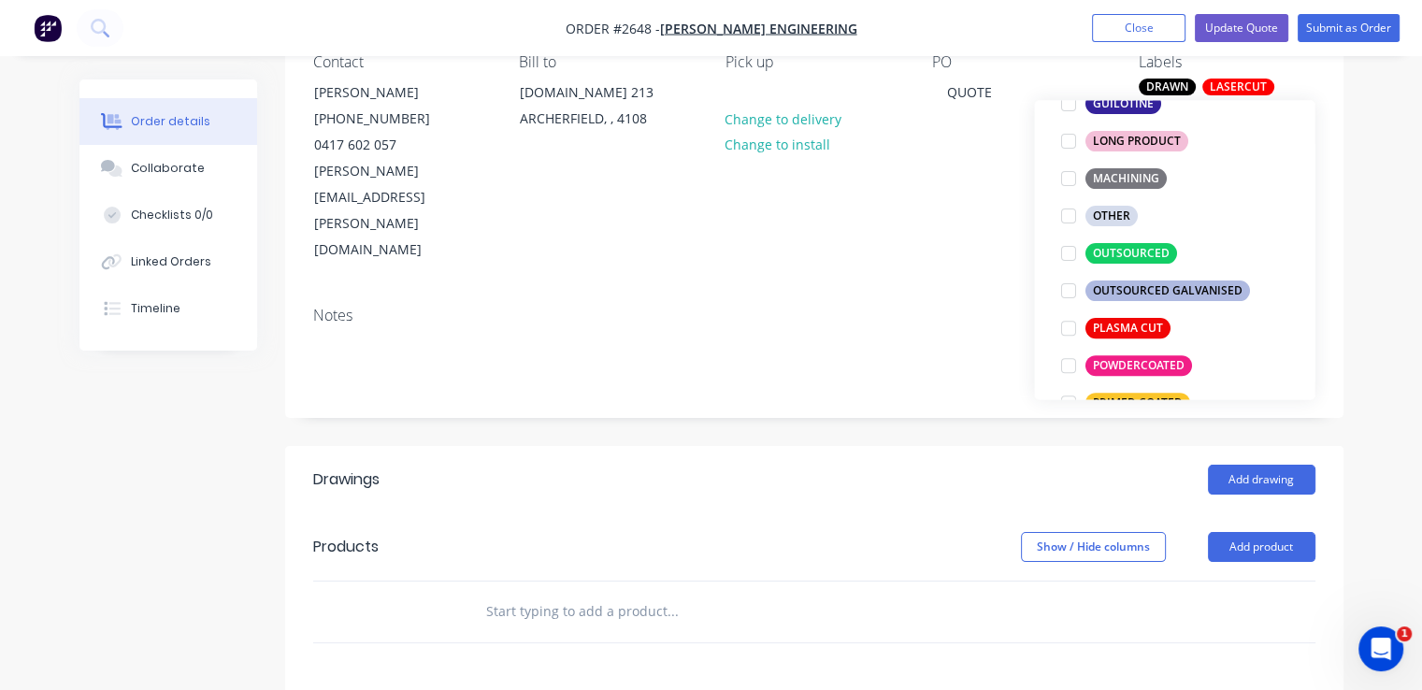
scroll to position [675, 0]
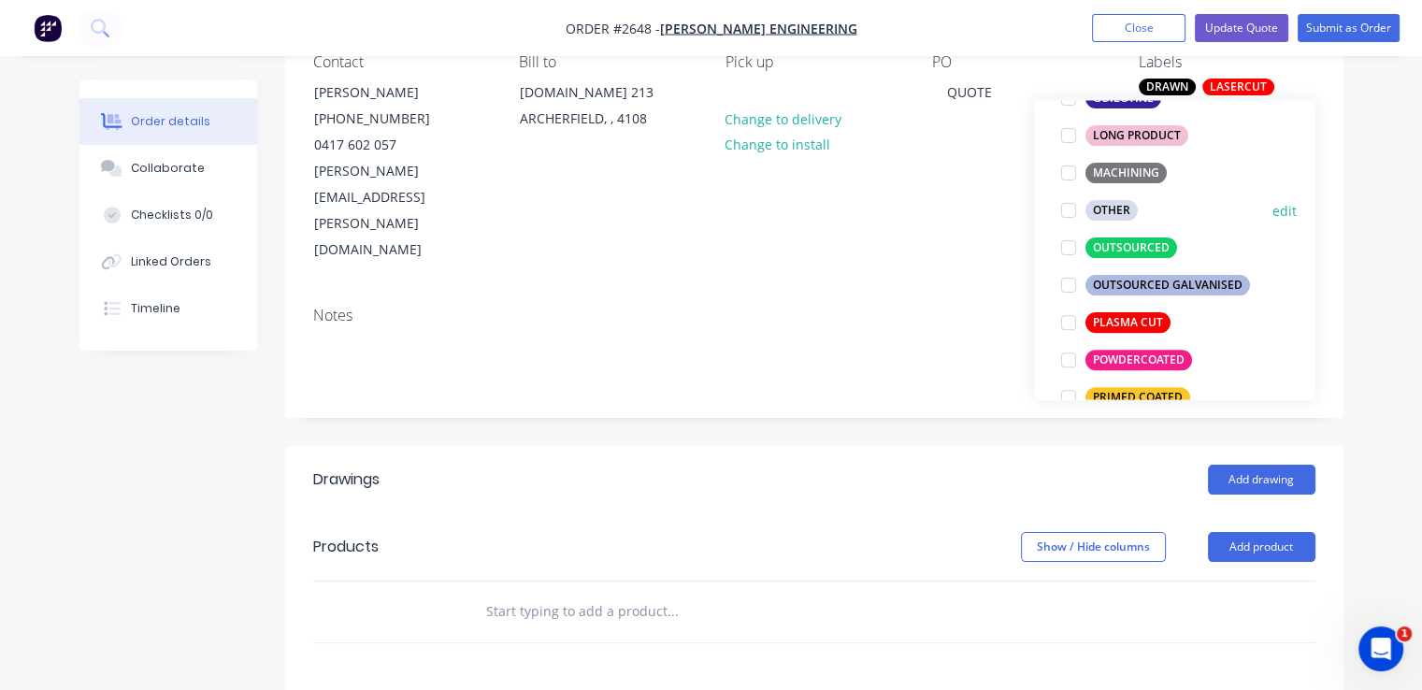
click at [1065, 208] on div at bounding box center [1067, 210] width 37 height 37
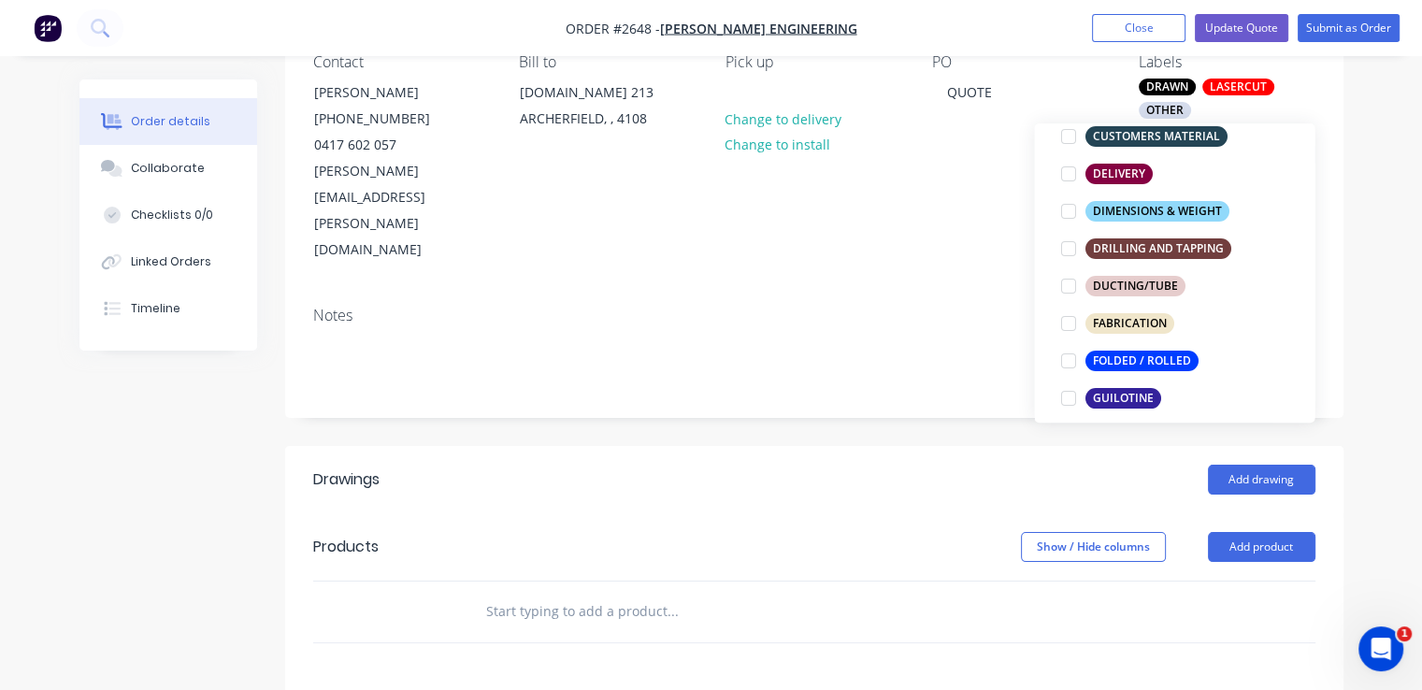
scroll to position [493, 0]
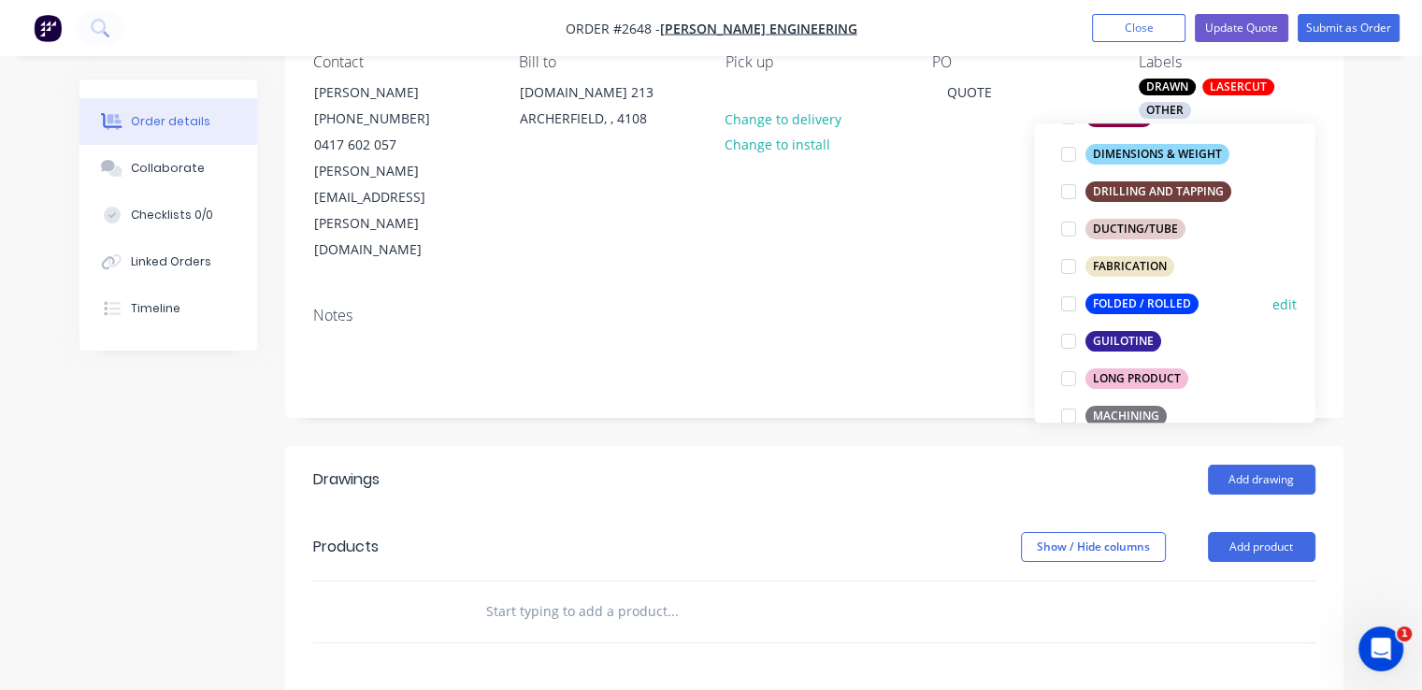
click at [1065, 300] on div at bounding box center [1067, 303] width 37 height 37
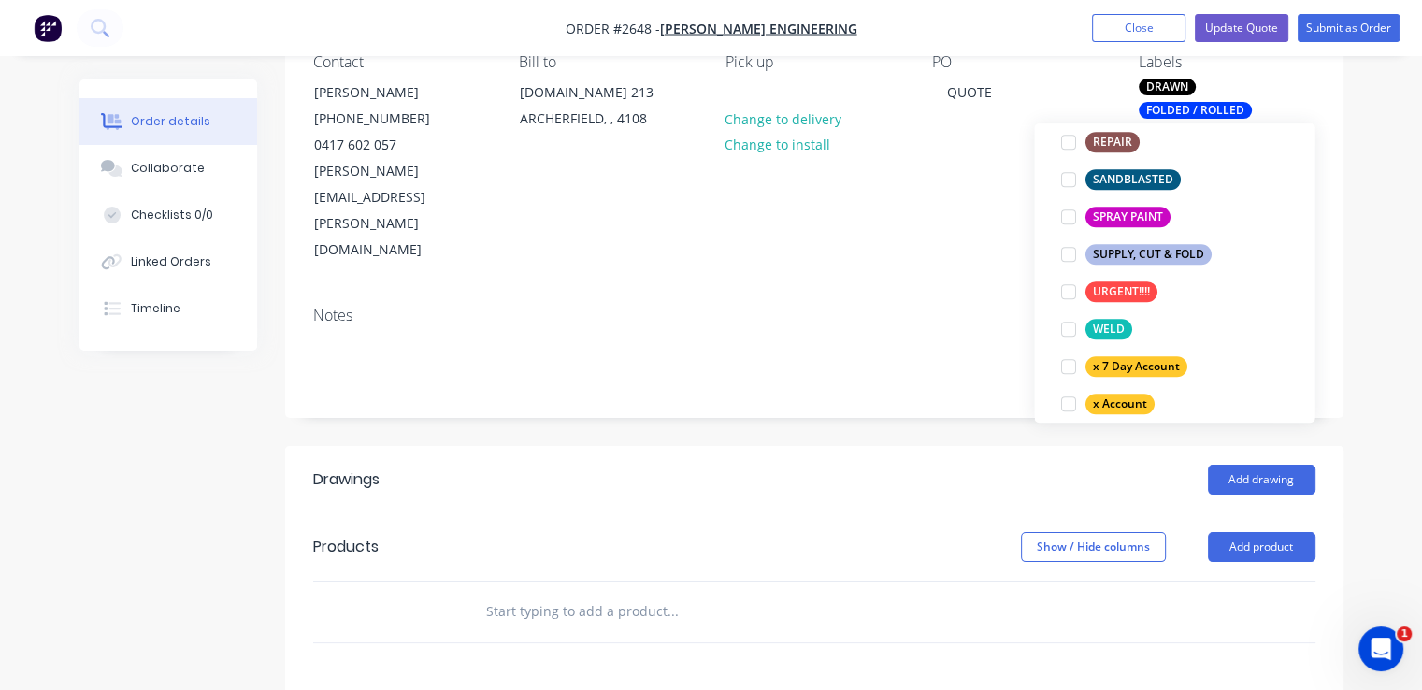
scroll to position [1036, 0]
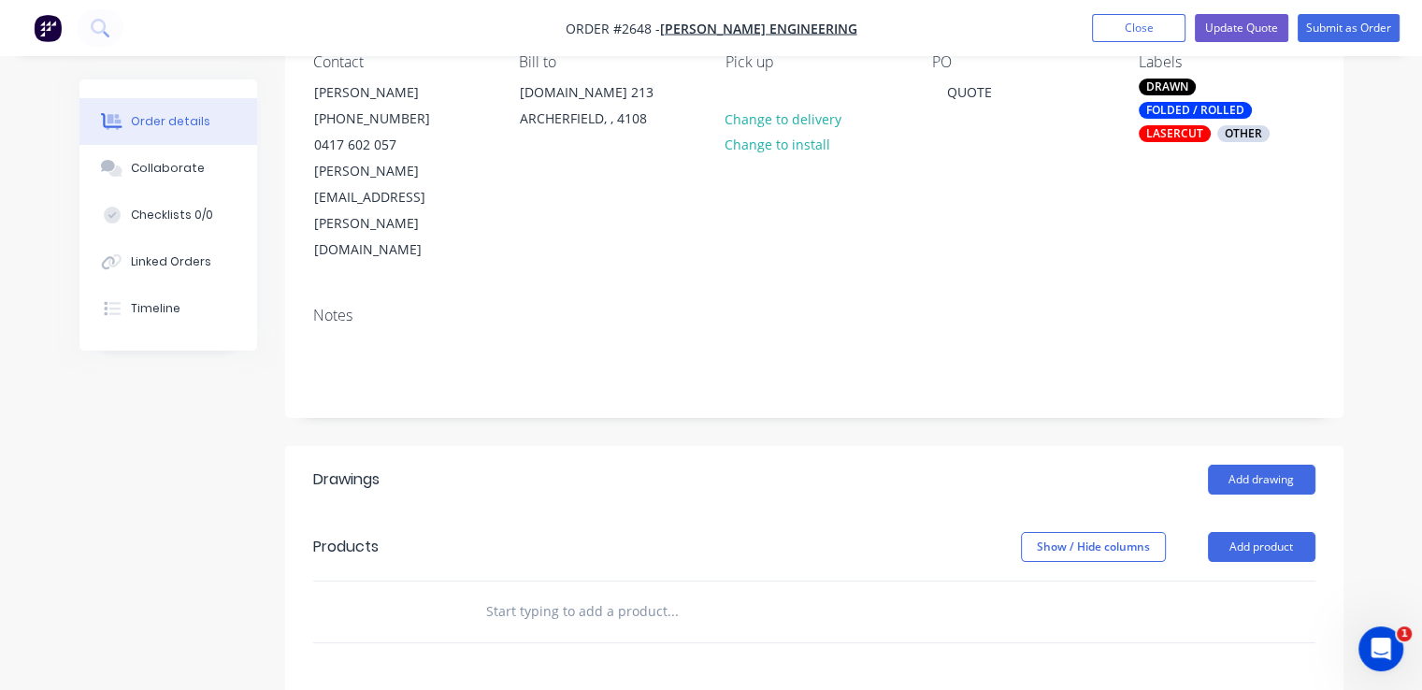
click at [981, 642] on div at bounding box center [814, 642] width 1002 height 1
drag, startPoint x: 1104, startPoint y: 688, endPoint x: 924, endPoint y: 607, distance: 197.9
click at [1253, 532] on button "Add product" at bounding box center [1261, 547] width 107 height 30
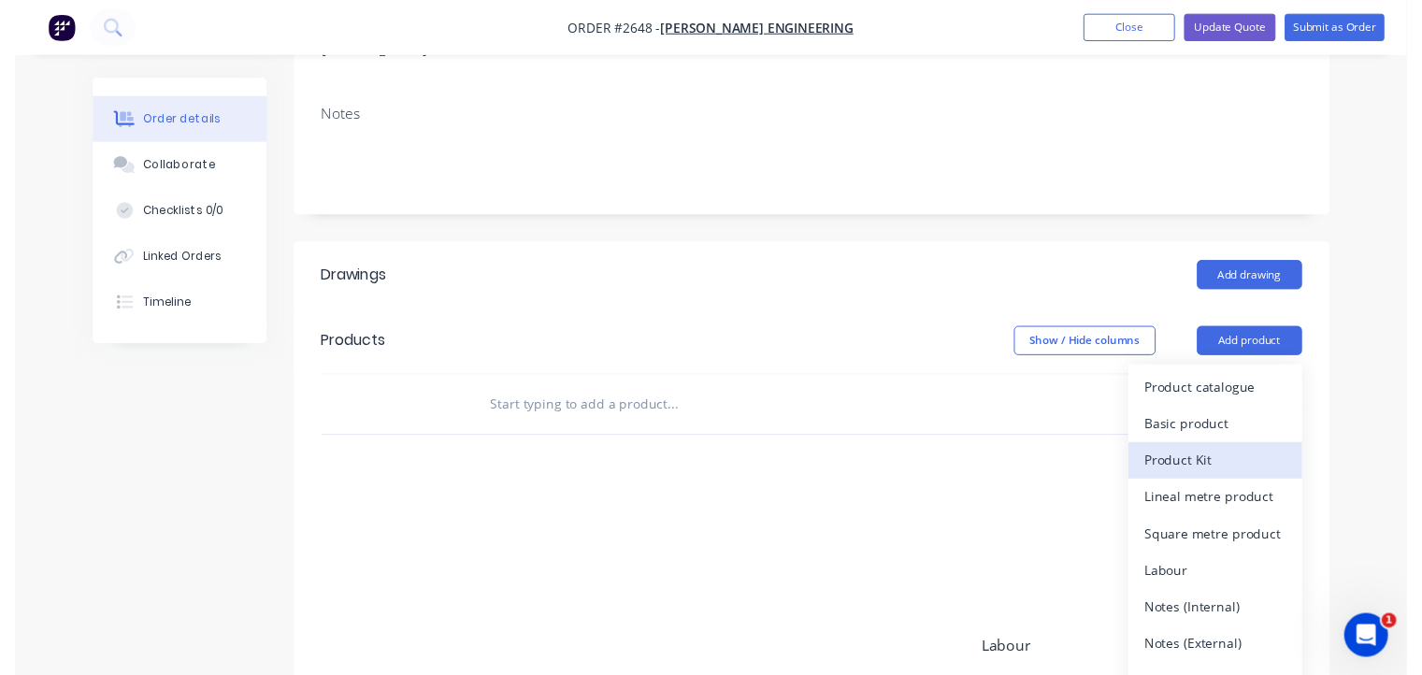
scroll to position [385, 0]
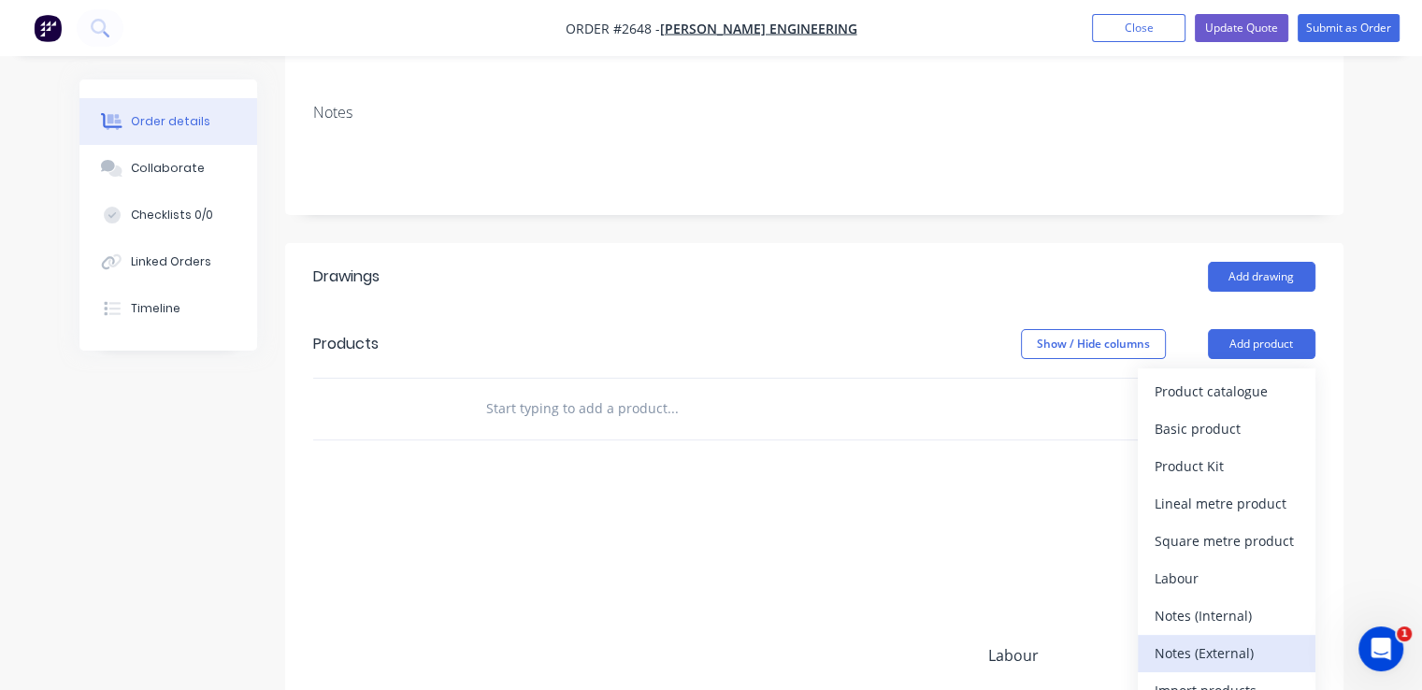
click at [1203, 639] on div "Notes (External)" at bounding box center [1226, 652] width 144 height 27
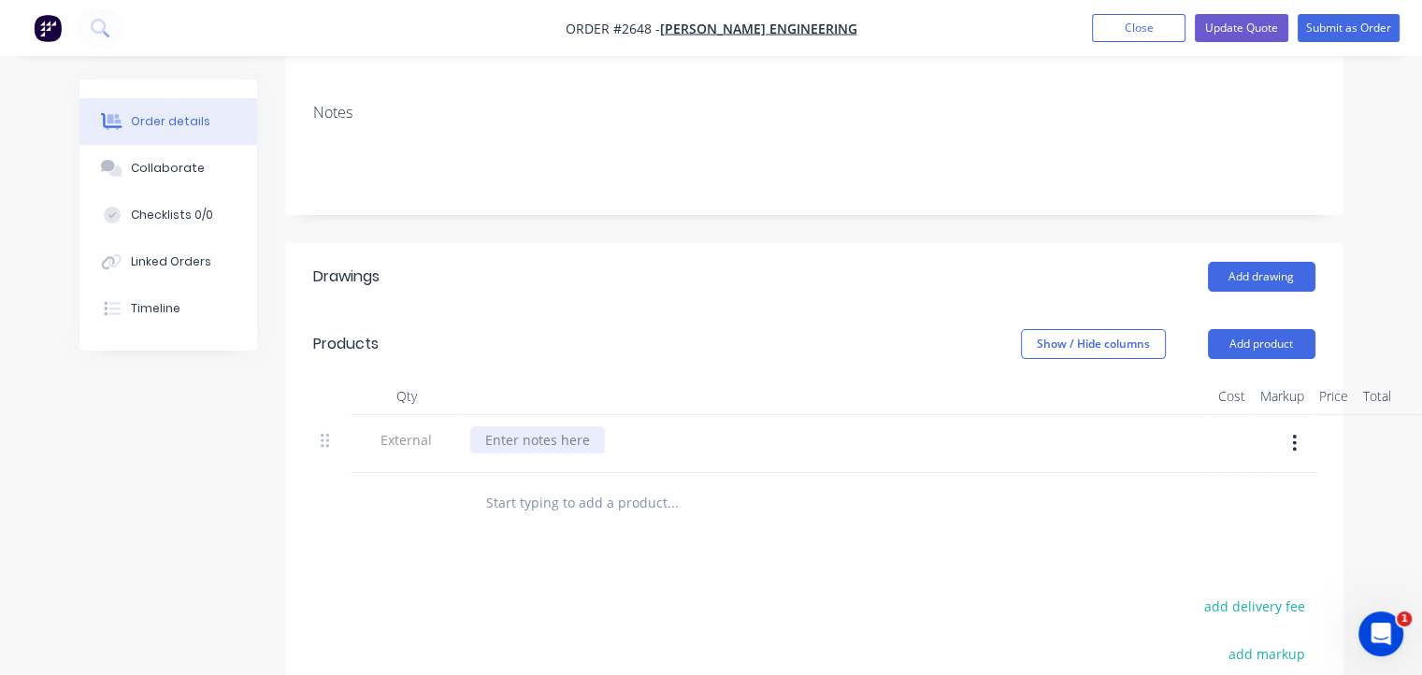
click at [553, 426] on div at bounding box center [537, 439] width 135 height 27
click at [639, 484] on input "text" at bounding box center [672, 502] width 374 height 37
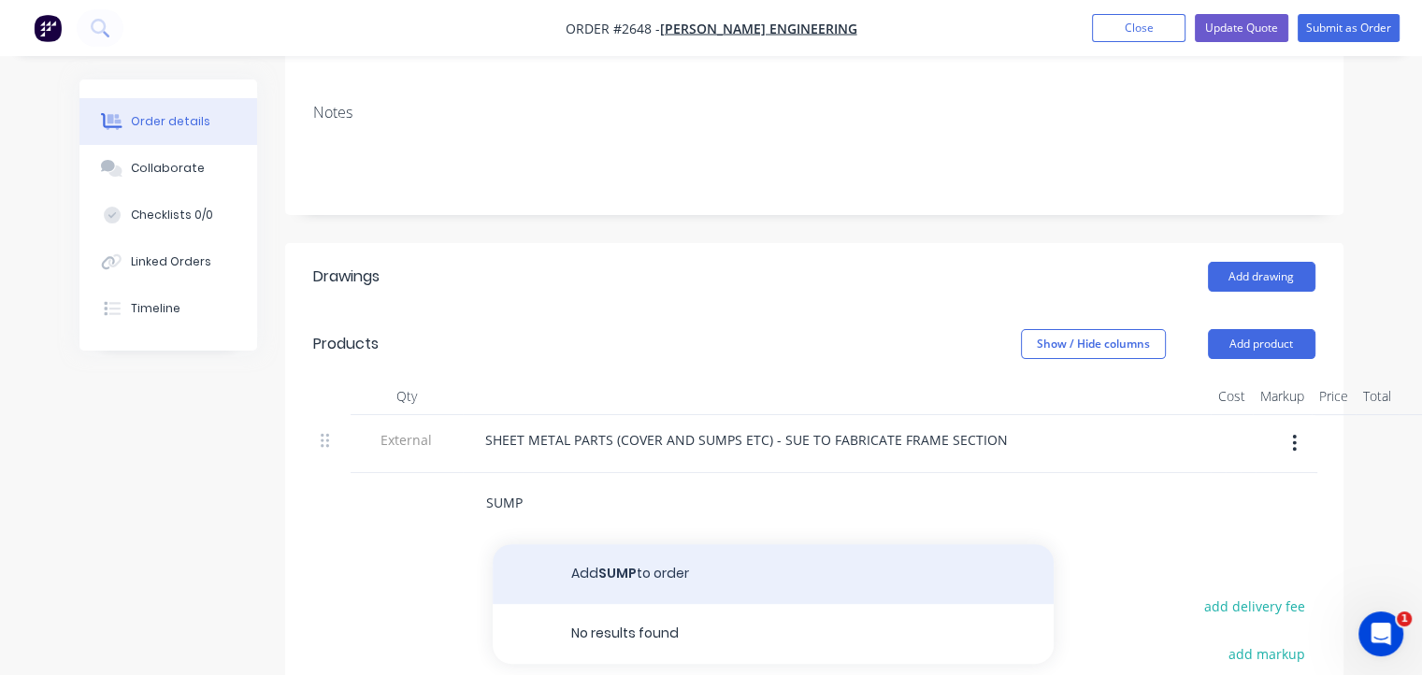
type input "SUMP"
click at [622, 544] on button "Add SUMP to order" at bounding box center [773, 574] width 561 height 60
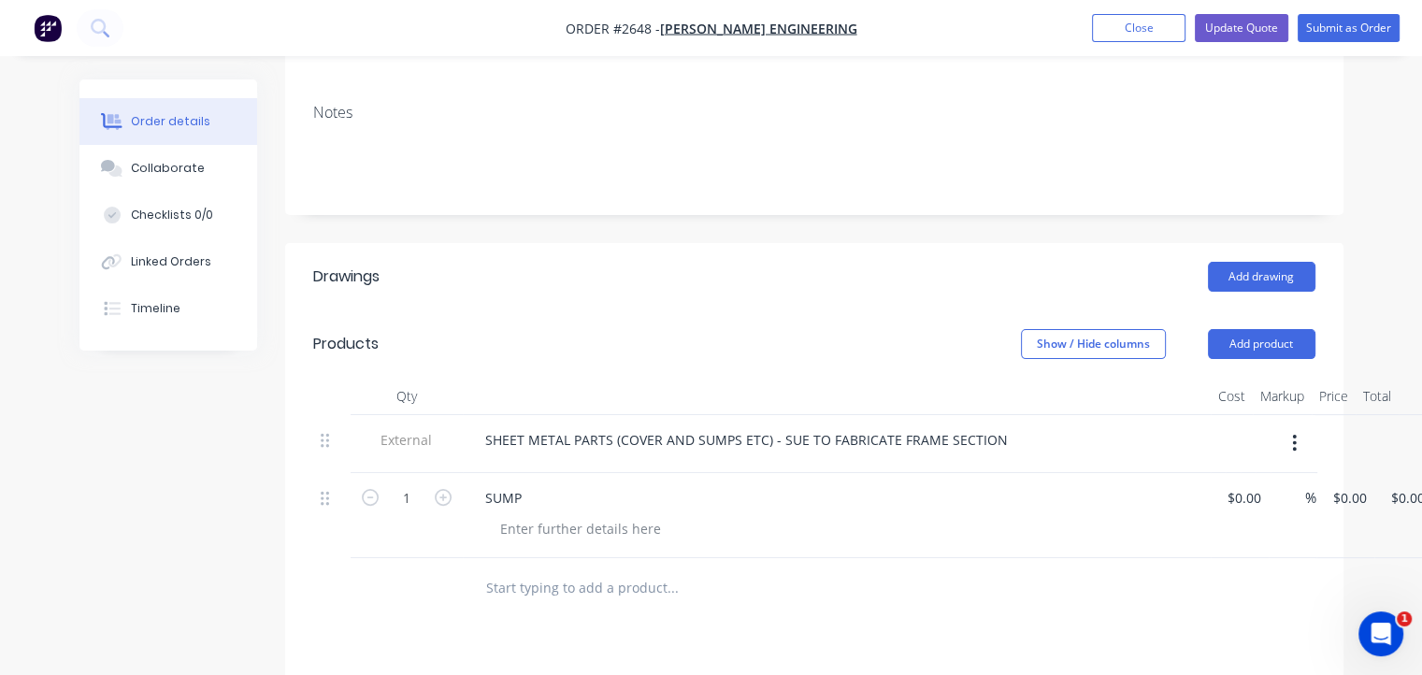
click at [527, 569] on input "text" at bounding box center [672, 587] width 374 height 37
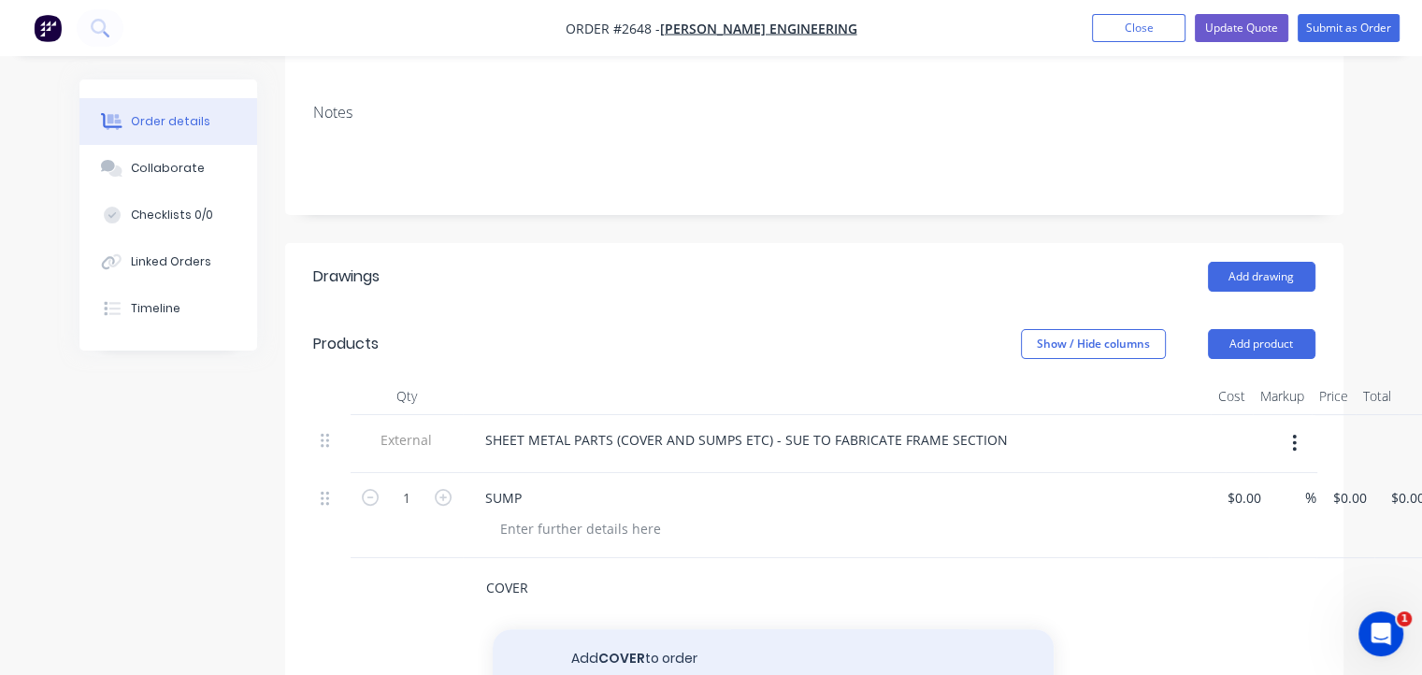
type input "COVER"
click at [634, 629] on button "Add COVER to order" at bounding box center [773, 659] width 561 height 60
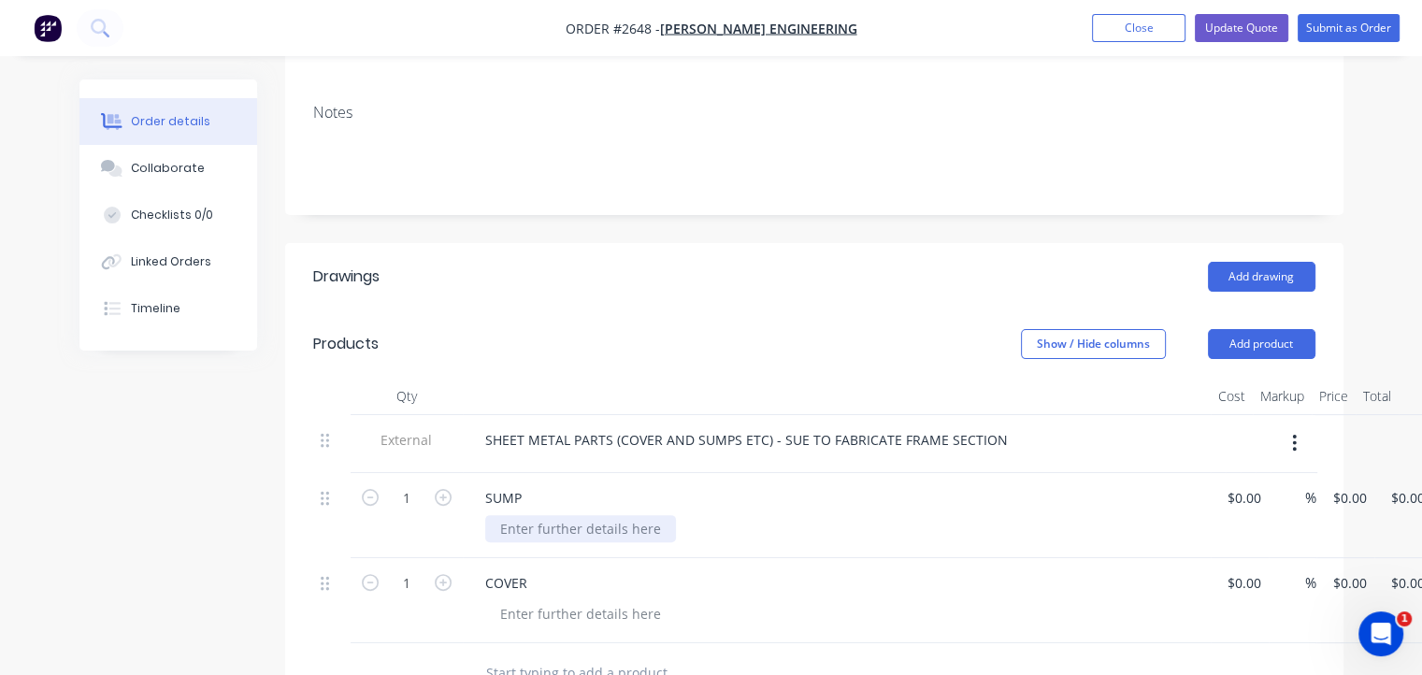
click at [565, 515] on div at bounding box center [580, 528] width 191 height 27
click at [531, 600] on div at bounding box center [580, 613] width 191 height 27
click at [1401, 484] on input "0.00" at bounding box center [1410, 497] width 43 height 27
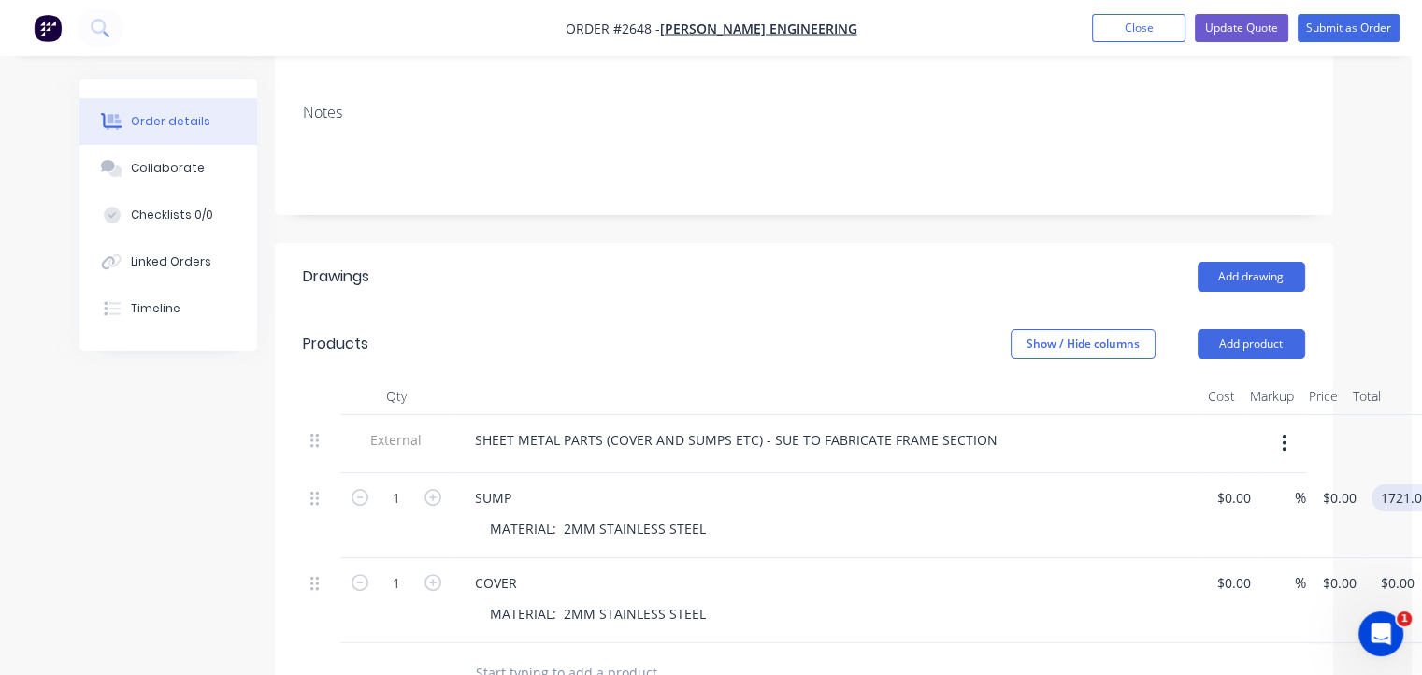
scroll to position [385, 18]
type input "1721.00"
type input "$1,721.00"
click at [1397, 569] on input "0.00" at bounding box center [1389, 582] width 36 height 27
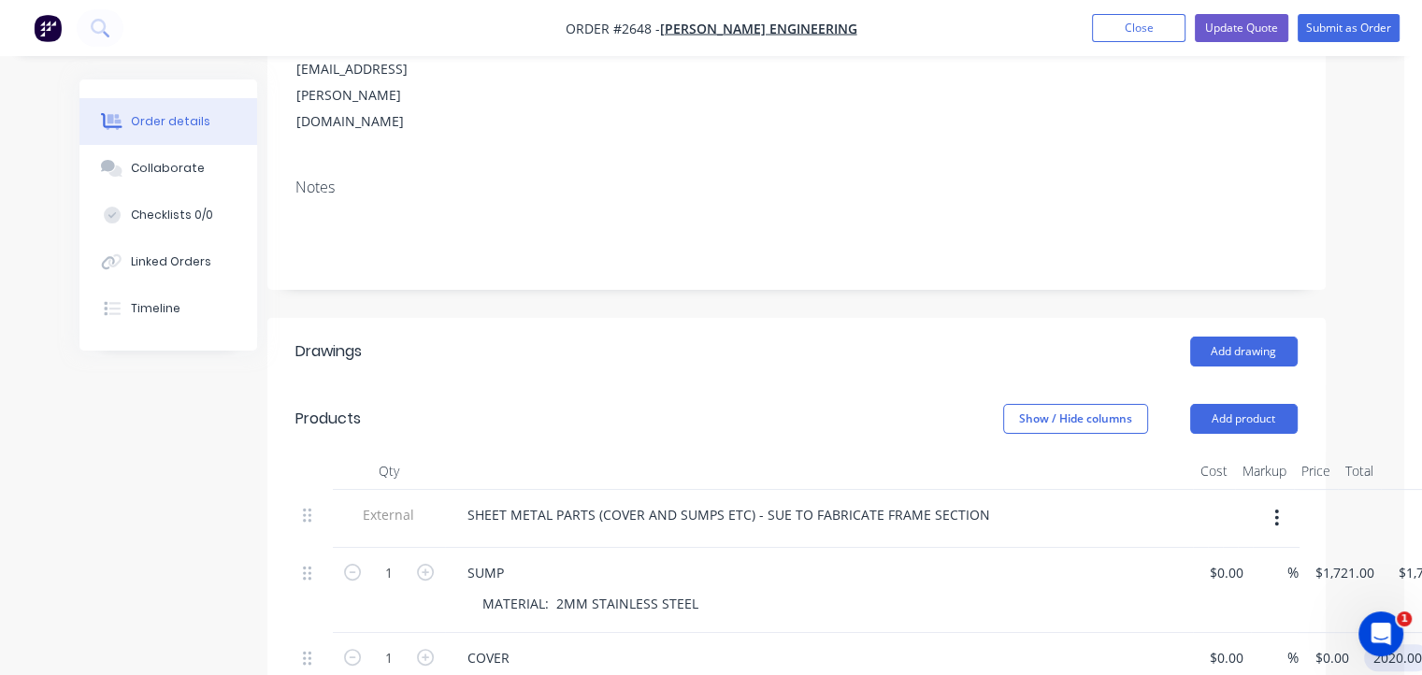
scroll to position [309, 18]
type input "2020.00"
type input "$2,020.00"
click at [1237, 29] on button "Update Quote" at bounding box center [1241, 28] width 93 height 28
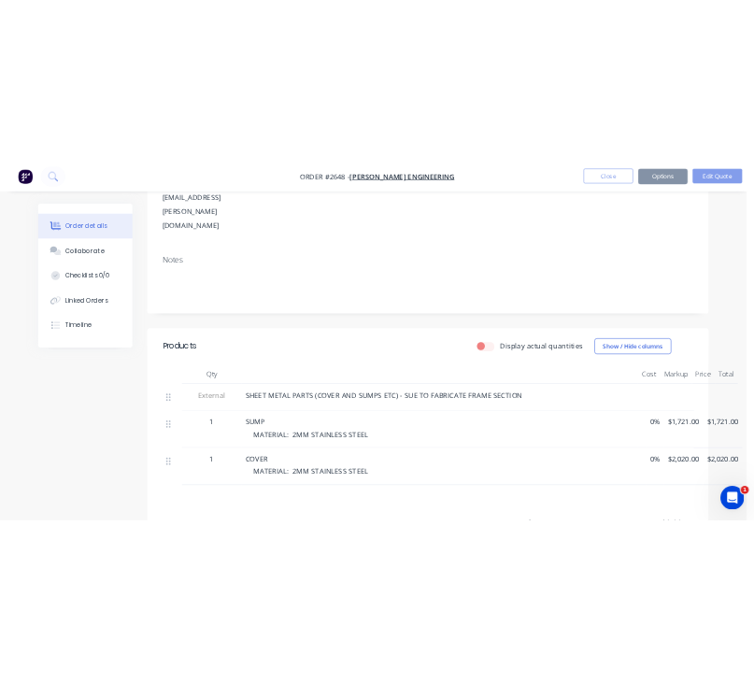
scroll to position [0, 0]
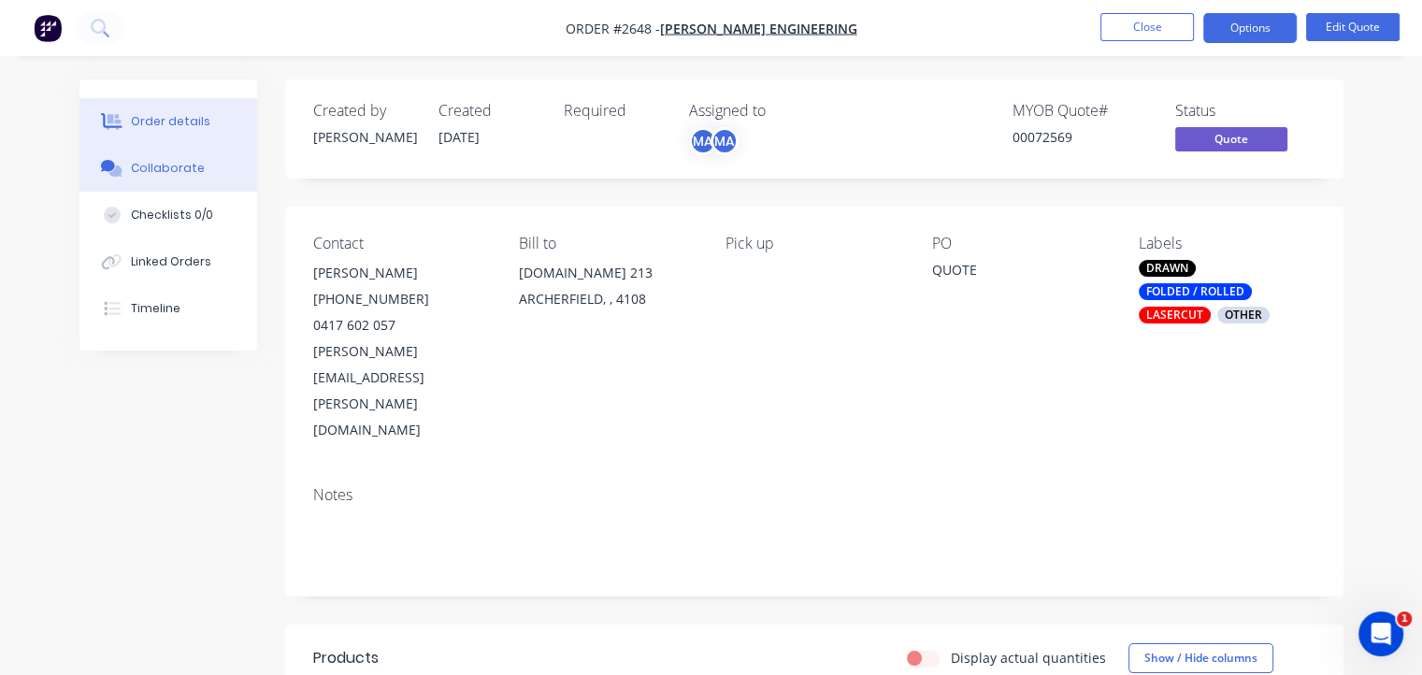
click at [157, 167] on div "Collaborate" at bounding box center [168, 168] width 74 height 17
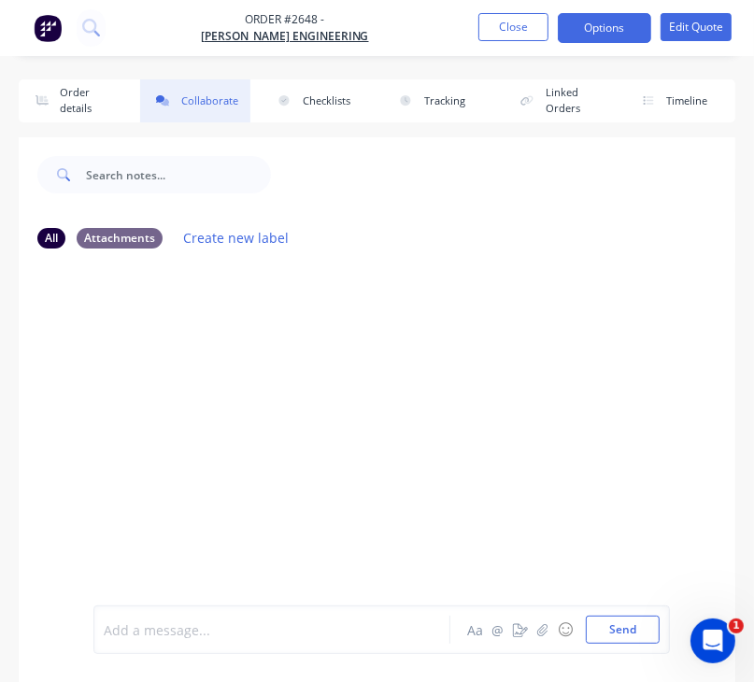
click at [263, 636] on div at bounding box center [277, 631] width 345 height 20
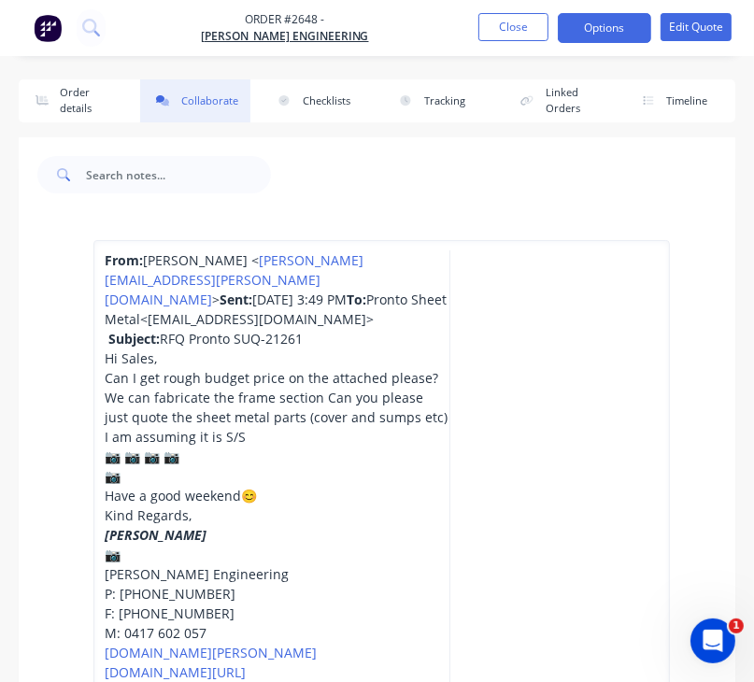
scroll to position [30, 0]
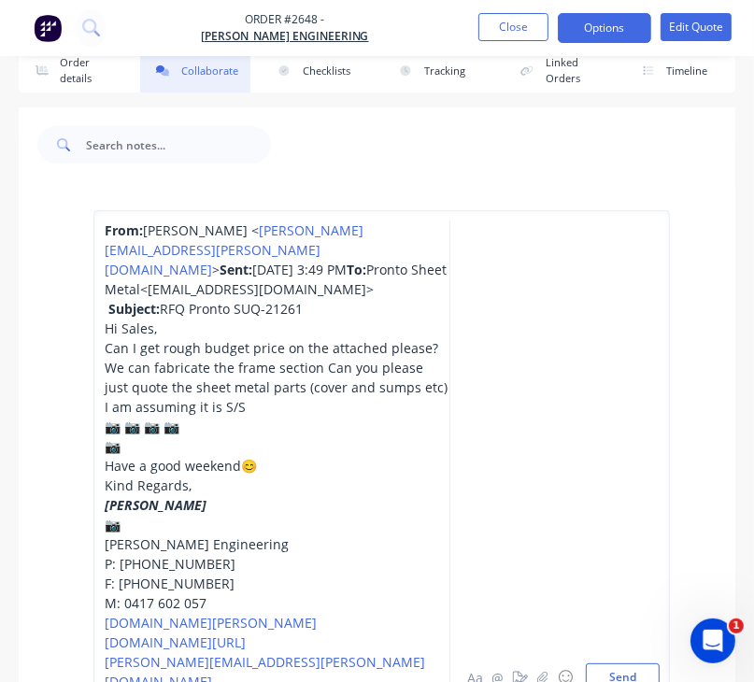
click at [317, 308] on div "From: [PERSON_NAME] < [PERSON_NAME][EMAIL_ADDRESS][PERSON_NAME][DOMAIN_NAME] > …" at bounding box center [277, 270] width 345 height 98
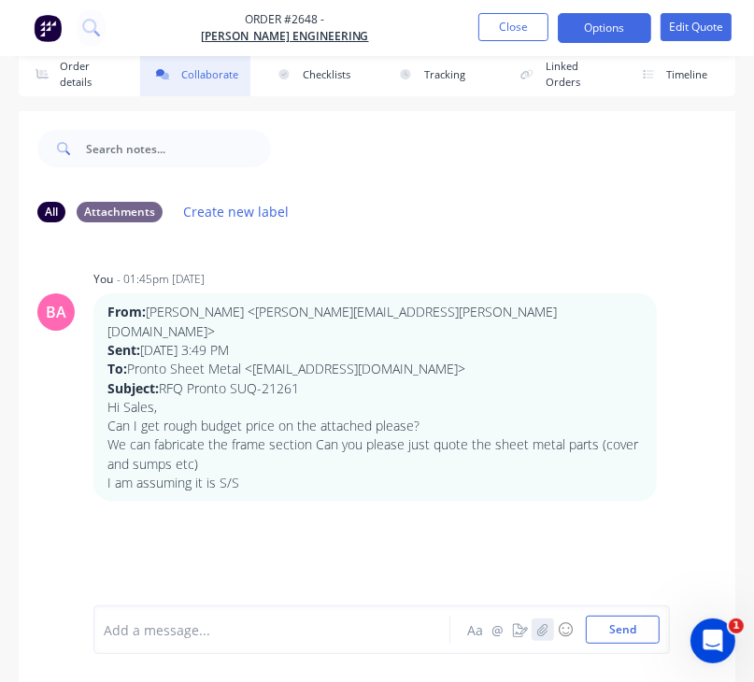
click at [547, 633] on icon "button" at bounding box center [542, 629] width 11 height 13
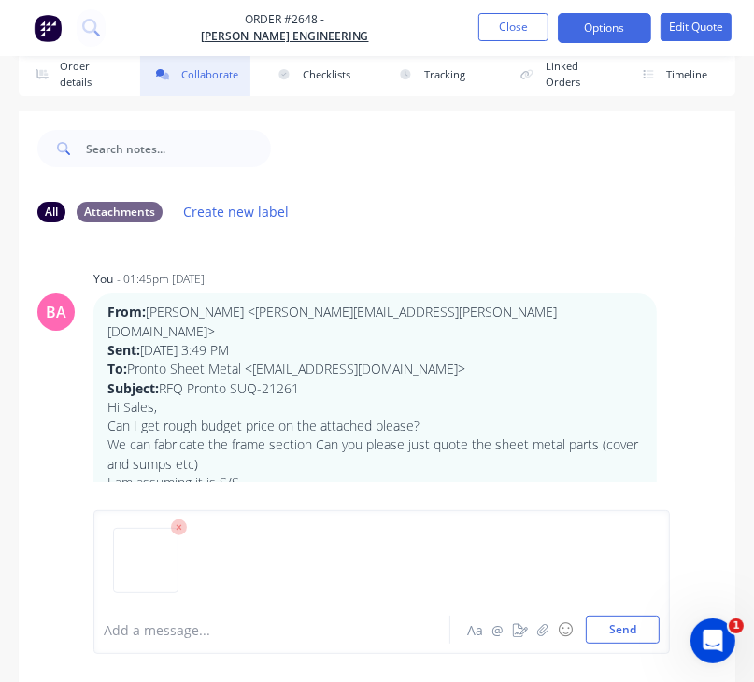
click at [280, 46] on nav "Order #2648 - [PERSON_NAME] Engineering Close Options Edit Quote" at bounding box center [377, 28] width 754 height 56
click at [612, 633] on button "Send" at bounding box center [623, 630] width 74 height 28
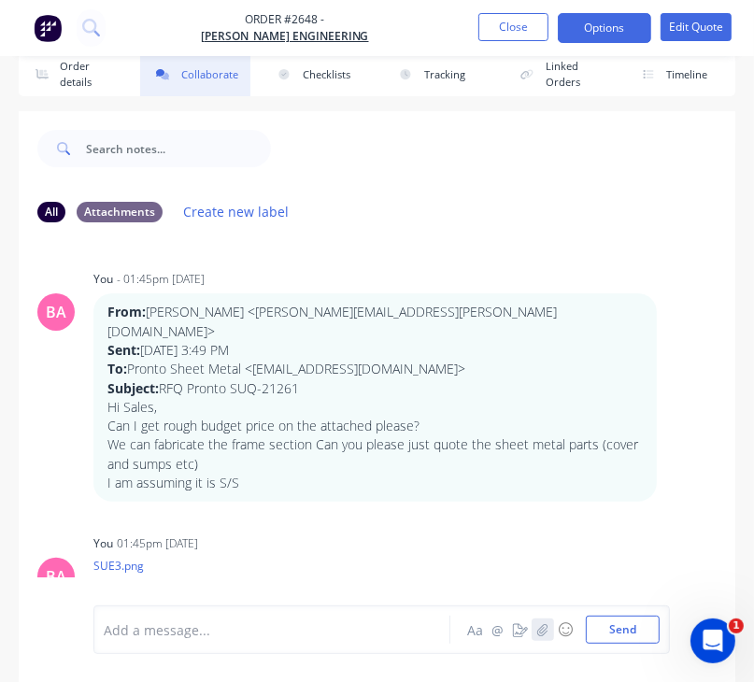
click at [541, 629] on icon "button" at bounding box center [542, 629] width 11 height 13
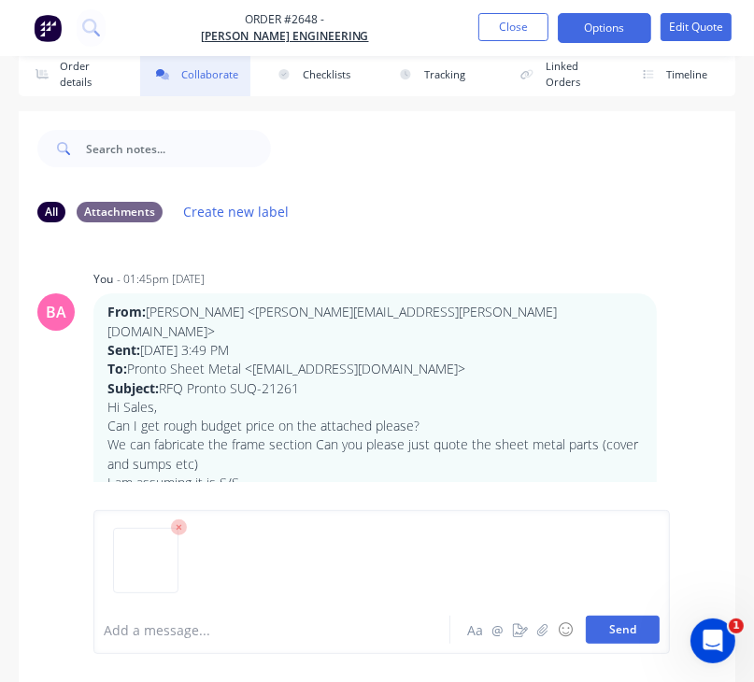
click at [620, 631] on button "Send" at bounding box center [623, 630] width 74 height 28
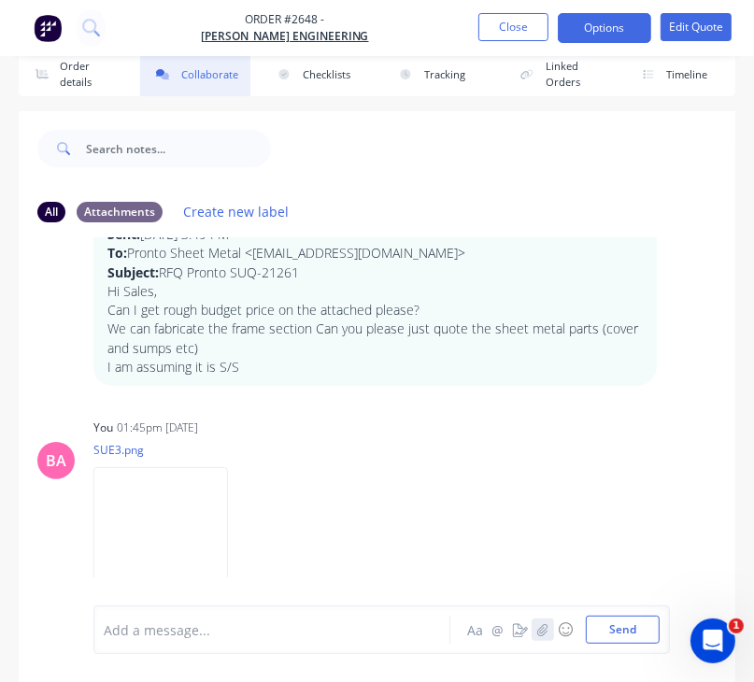
click at [544, 634] on icon "button" at bounding box center [542, 629] width 11 height 13
click at [602, 631] on button "Send" at bounding box center [623, 630] width 74 height 28
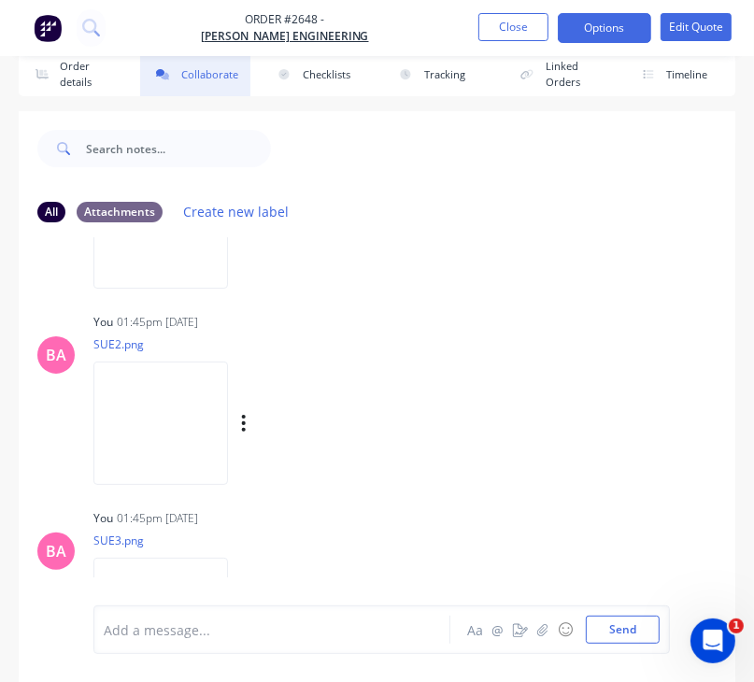
scroll to position [419, 0]
click at [541, 629] on icon "button" at bounding box center [542, 629] width 11 height 13
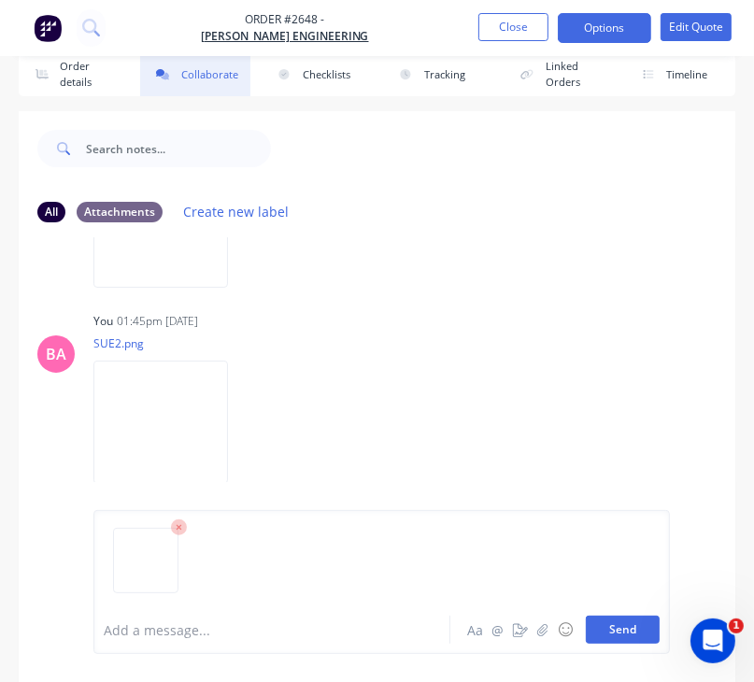
click at [633, 632] on button "Send" at bounding box center [623, 630] width 74 height 28
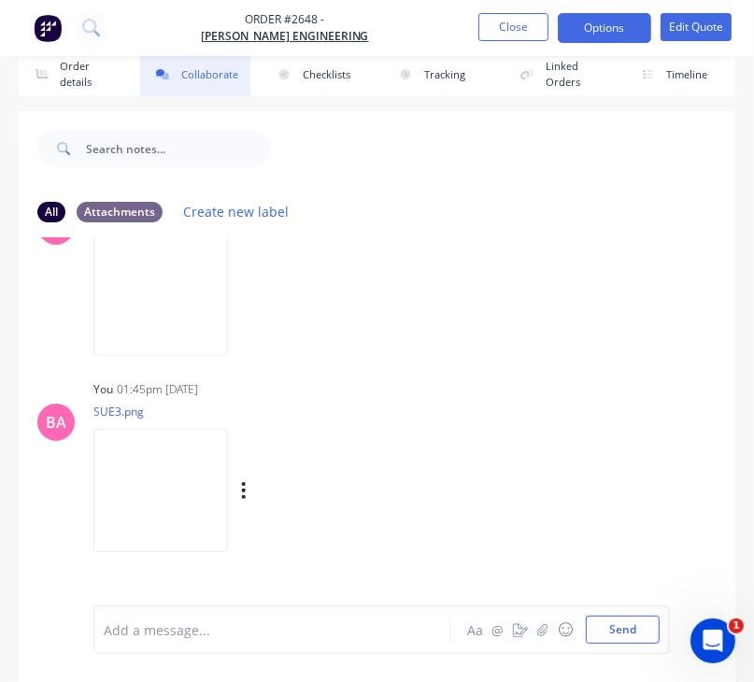
scroll to position [555, 0]
click at [248, 469] on button "button" at bounding box center [243, 482] width 7 height 27
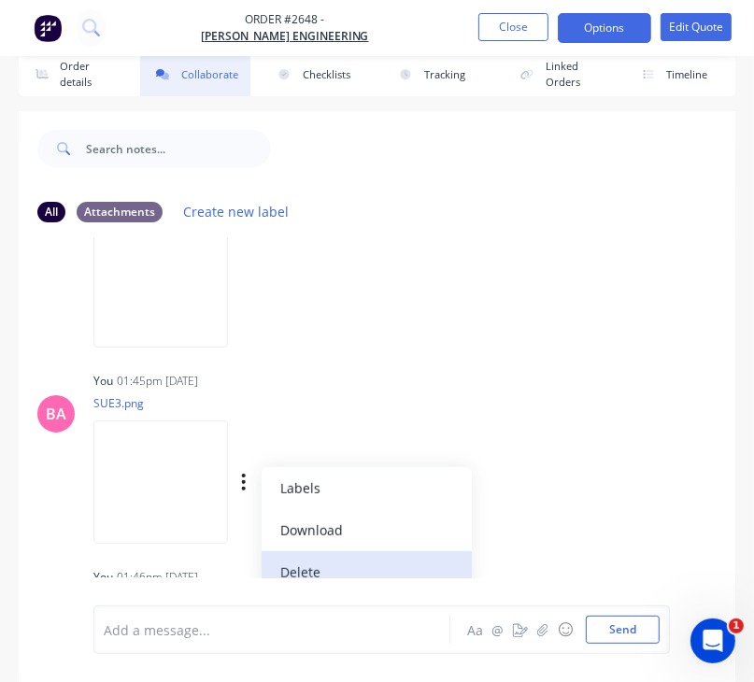
click at [382, 553] on button "Delete" at bounding box center [367, 573] width 210 height 42
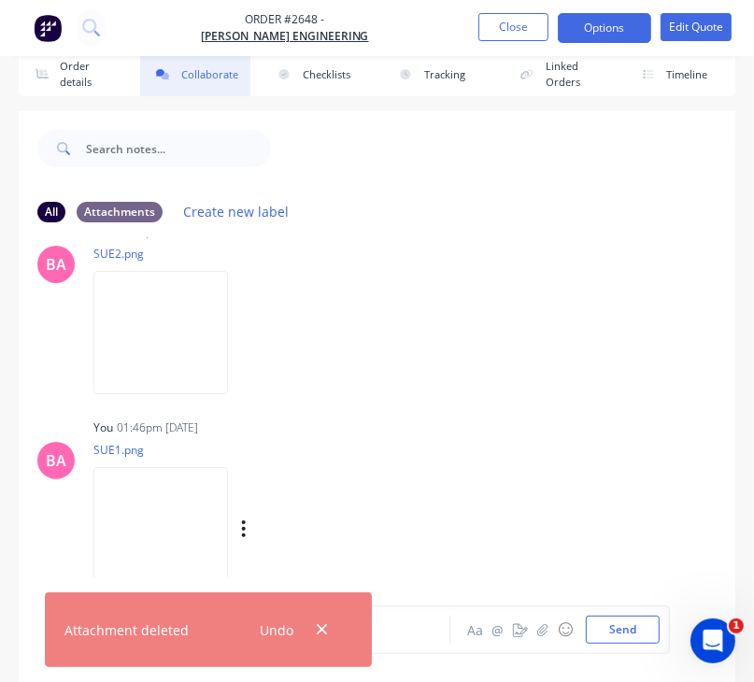
click at [390, 442] on p "SUE1.png" at bounding box center [264, 450] width 343 height 16
click at [319, 625] on icon "button" at bounding box center [322, 630] width 12 height 17
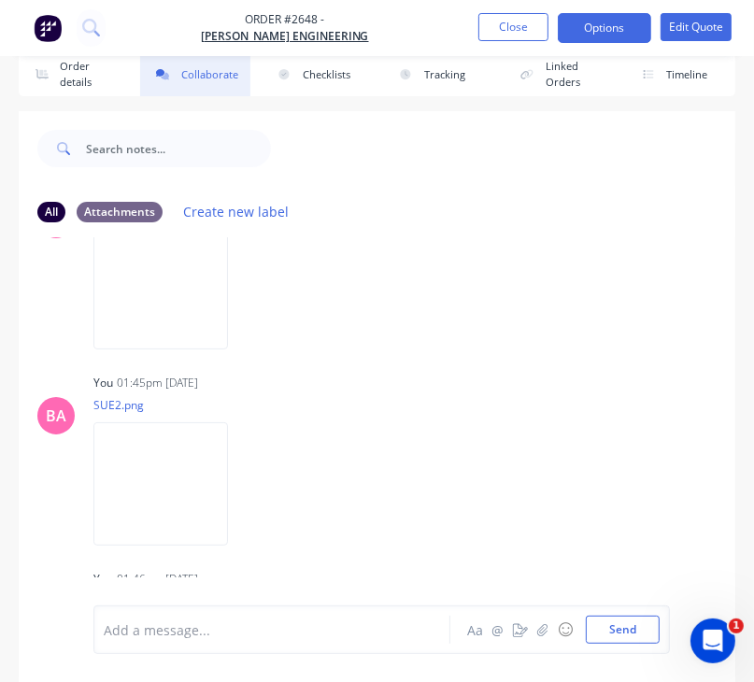
scroll to position [251, 0]
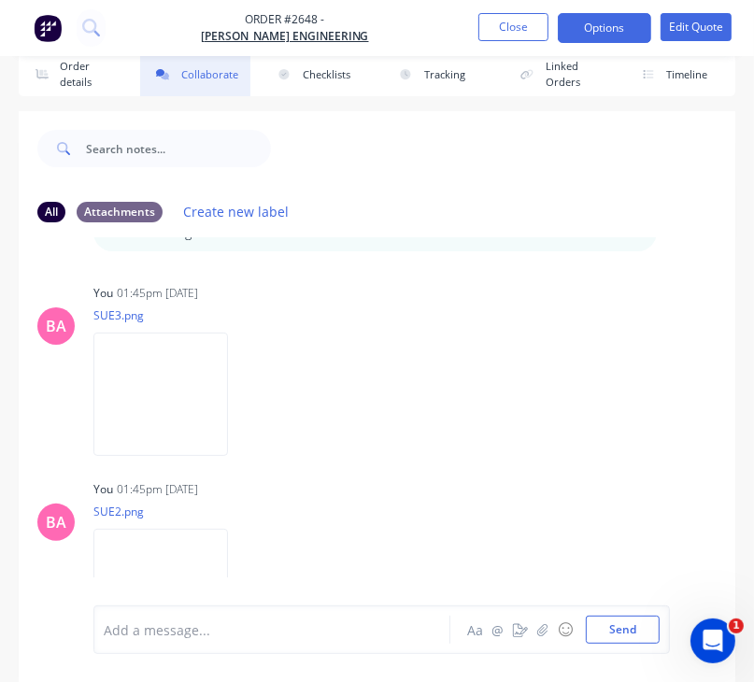
click at [247, 544] on div "Labels Download Delete" at bounding box center [169, 591] width 153 height 140
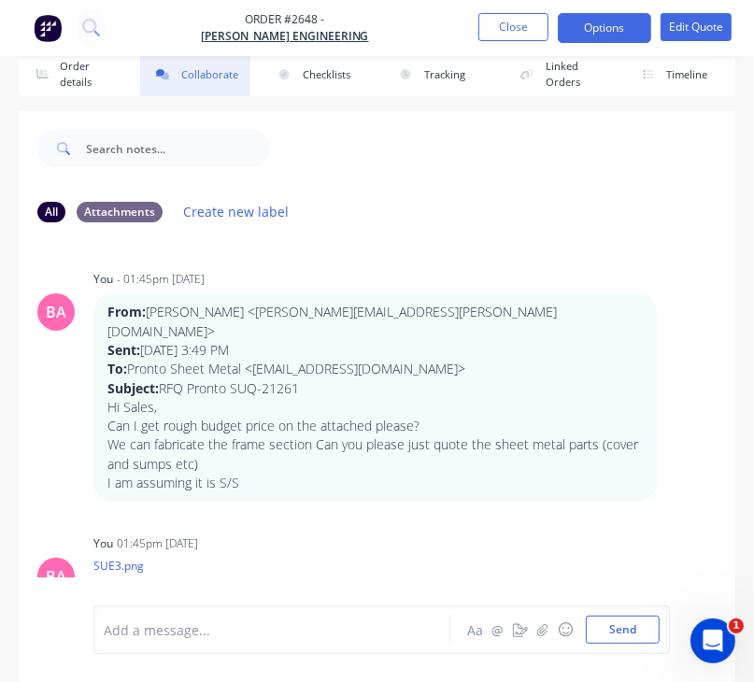
scroll to position [0, 0]
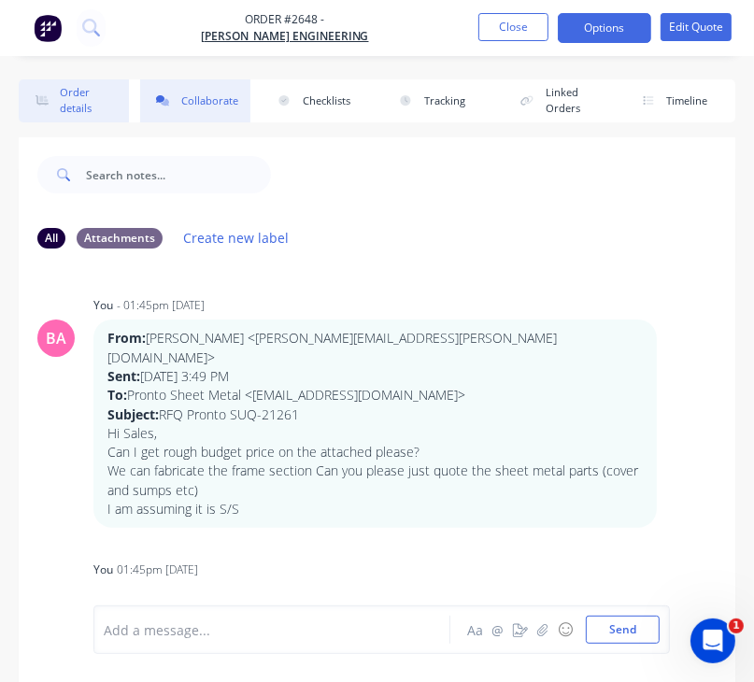
click at [85, 89] on button "Order details" at bounding box center [74, 100] width 110 height 43
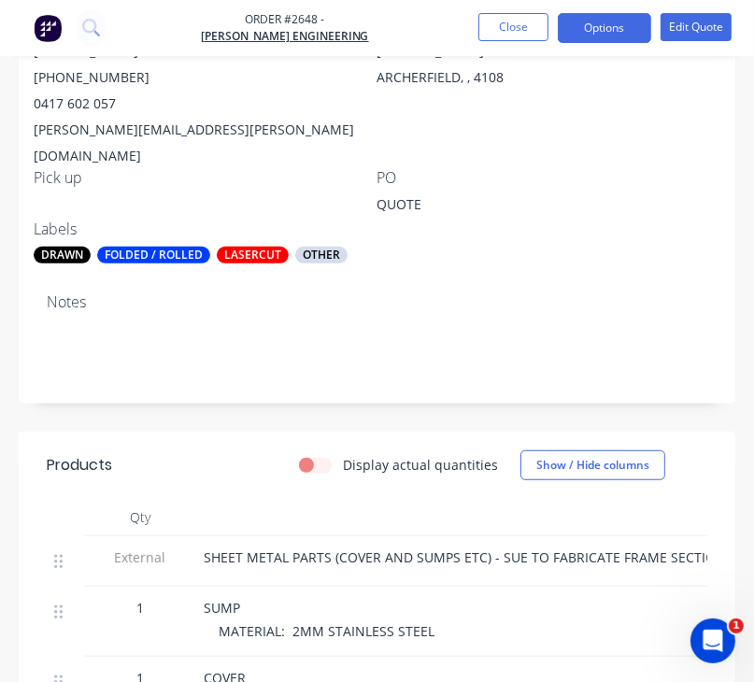
scroll to position [410, 0]
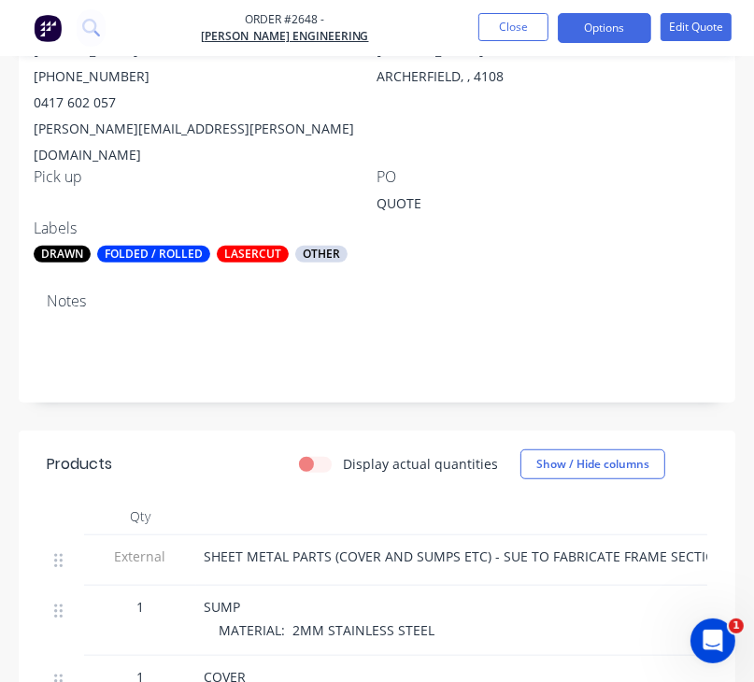
click at [72, 246] on div "DRAWN" at bounding box center [62, 254] width 57 height 17
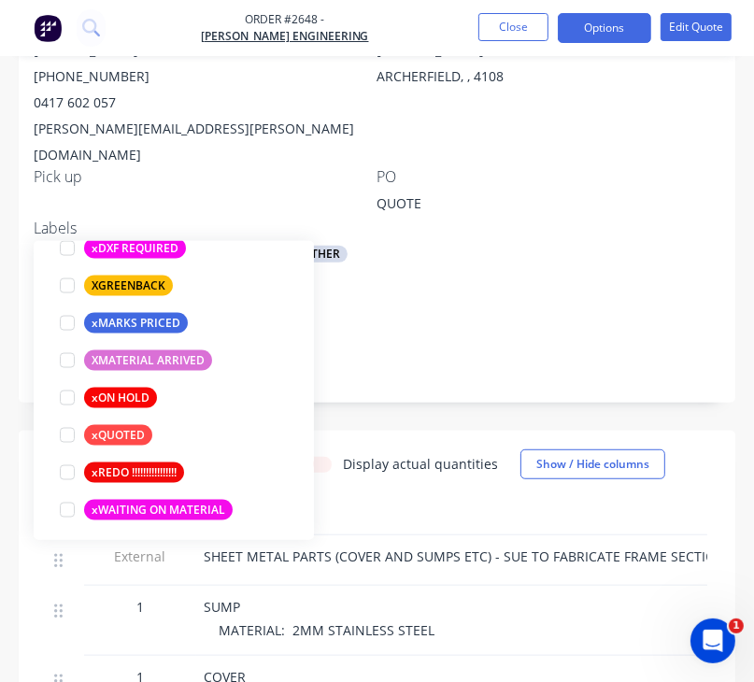
scroll to position [1608, 0]
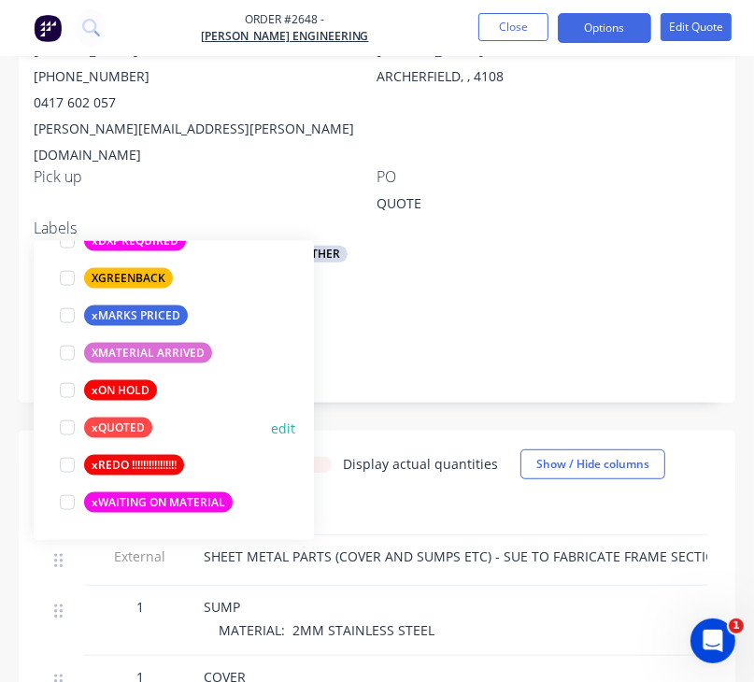
click at [67, 426] on div at bounding box center [67, 427] width 37 height 37
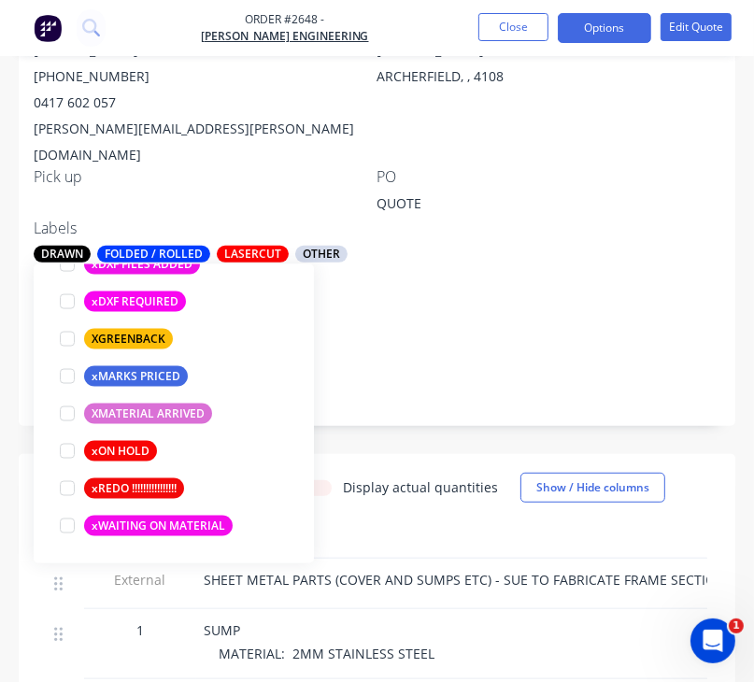
scroll to position [112, 0]
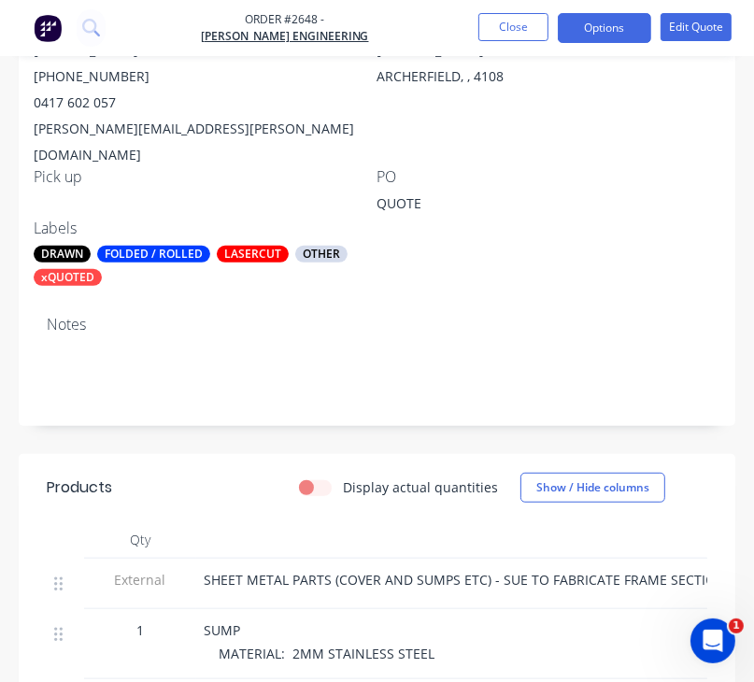
click at [592, 204] on div "Contact [PERSON_NAME] [PHONE_NUMBER] [PERSON_NAME][EMAIL_ADDRESS][PERSON_NAME][…" at bounding box center [377, 149] width 717 height 304
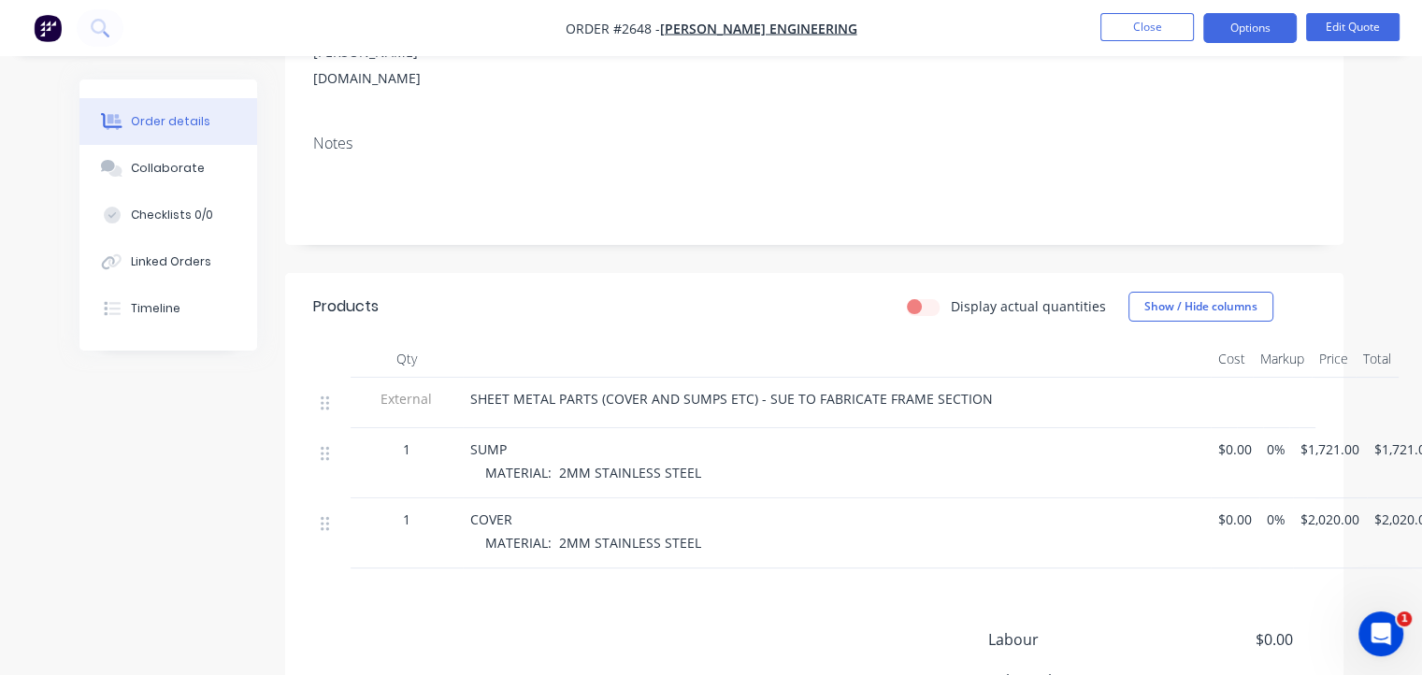
scroll to position [353, 0]
click at [515, 437] on div "SUMP" at bounding box center [836, 447] width 733 height 20
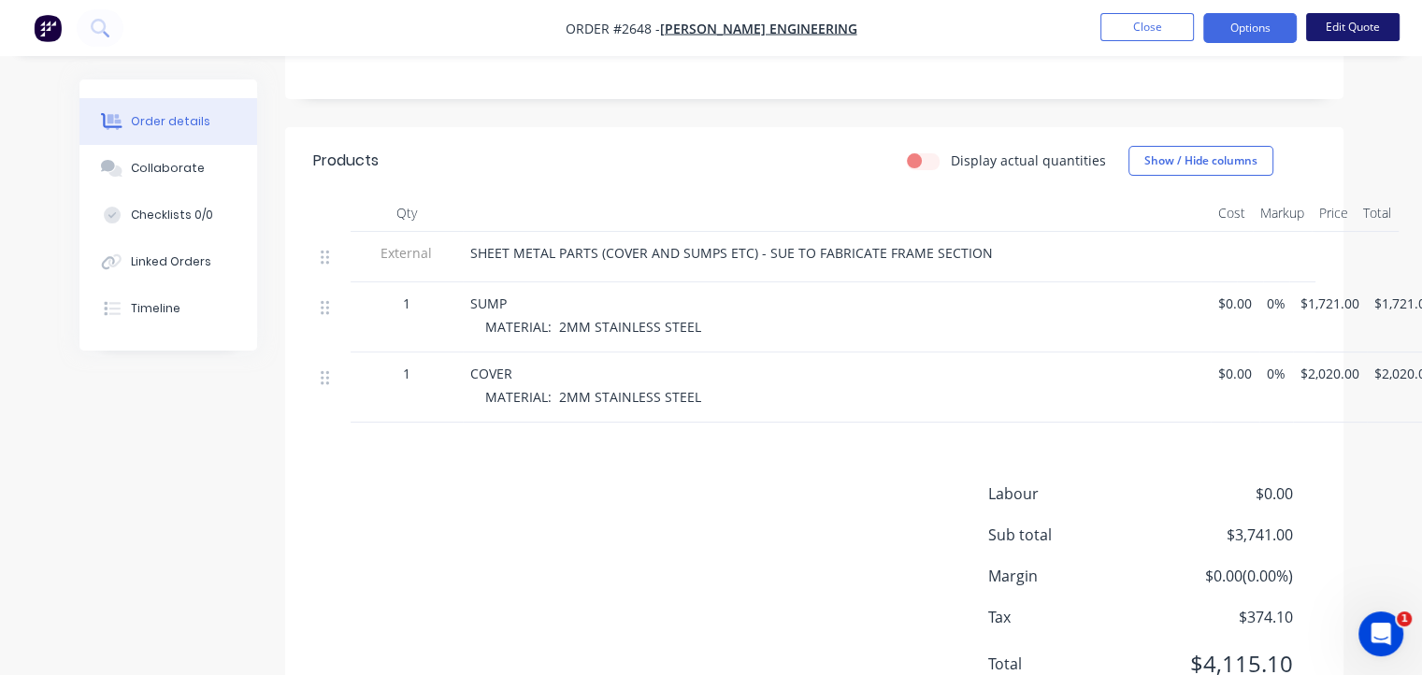
click at [1339, 24] on button "Edit Quote" at bounding box center [1352, 27] width 93 height 28
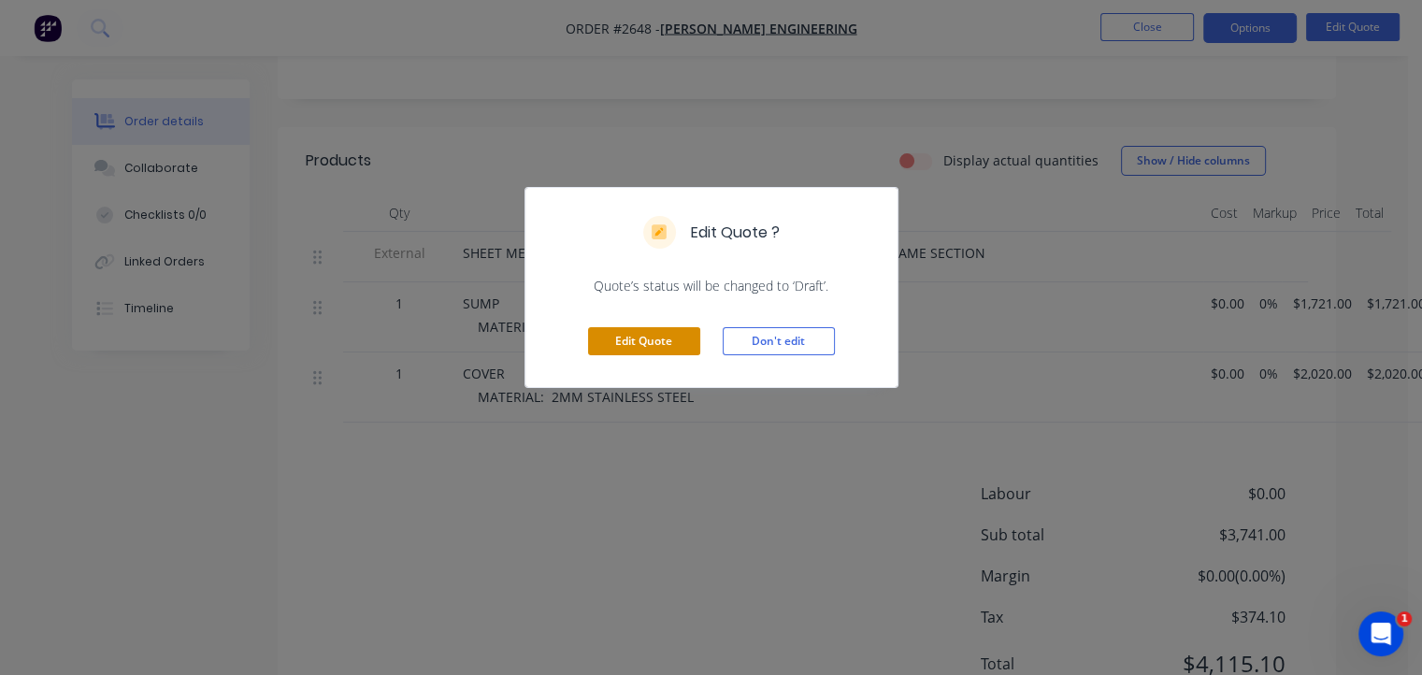
click at [666, 347] on button "Edit Quote" at bounding box center [644, 341] width 112 height 28
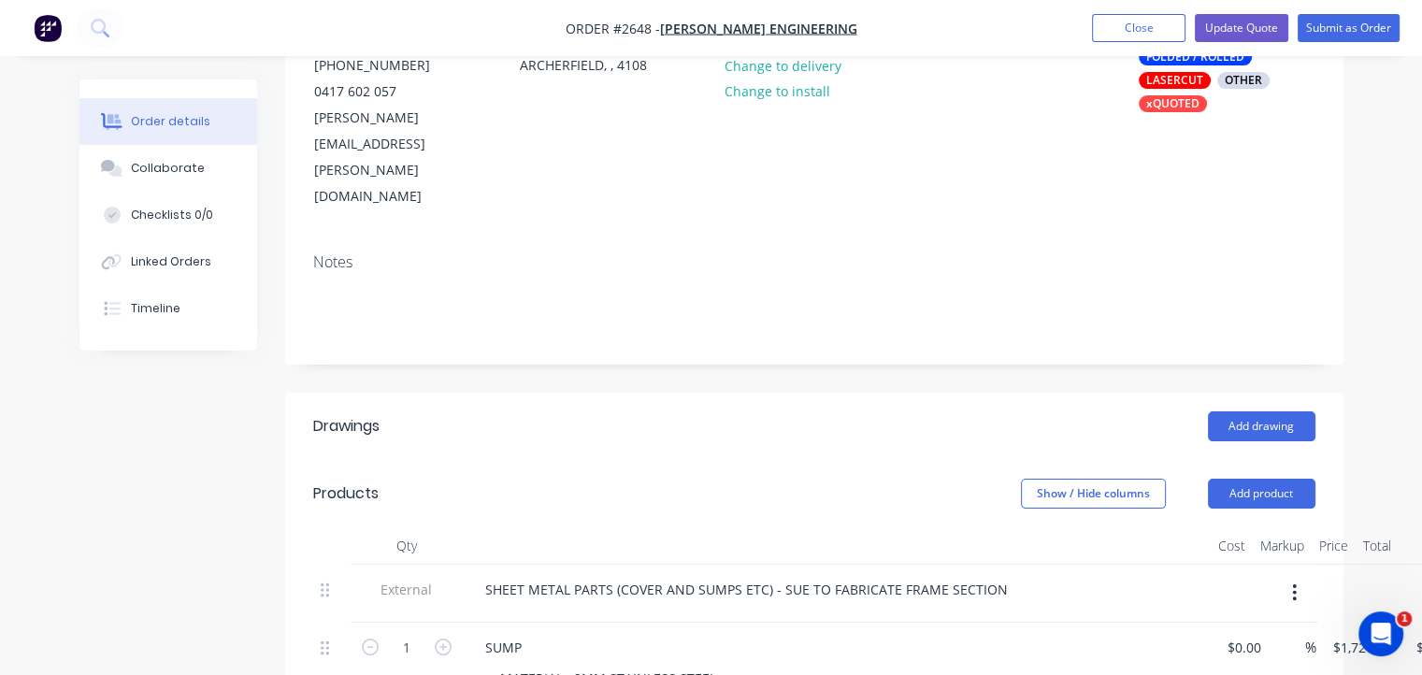
scroll to position [243, 0]
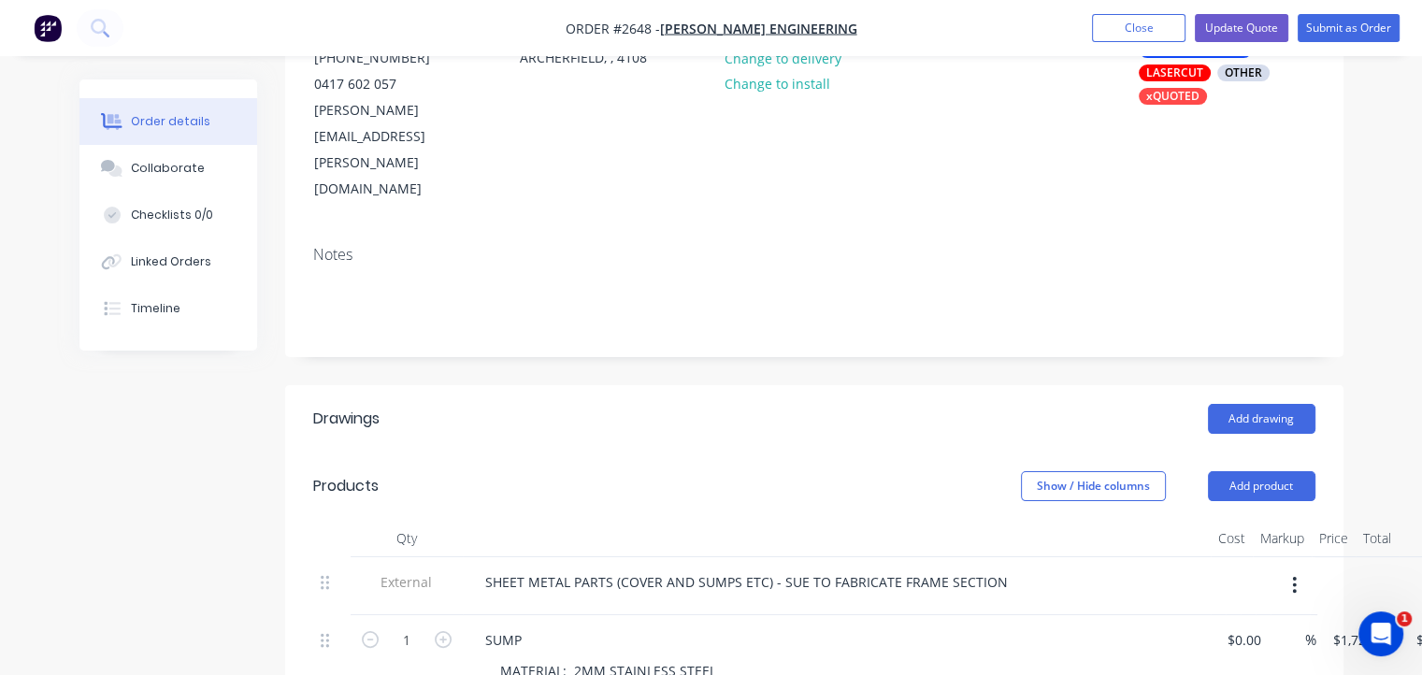
click at [546, 626] on div "SUMP" at bounding box center [836, 639] width 733 height 27
click at [539, 626] on div "SUMP" at bounding box center [836, 639] width 733 height 27
click at [523, 615] on div "SUMP MATERIAL: 2MM STAINLESS STEEL" at bounding box center [837, 657] width 748 height 85
click at [531, 626] on div "SUMP" at bounding box center [503, 639] width 66 height 27
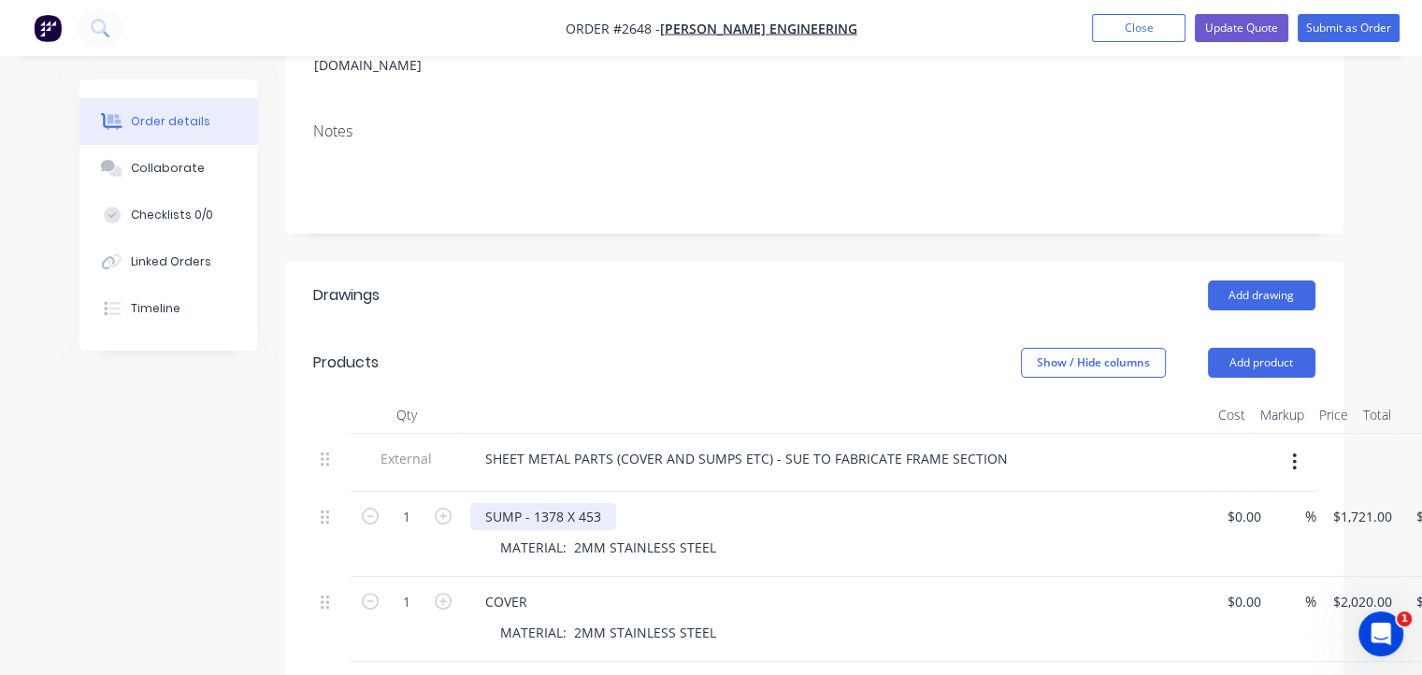
scroll to position [418, 0]
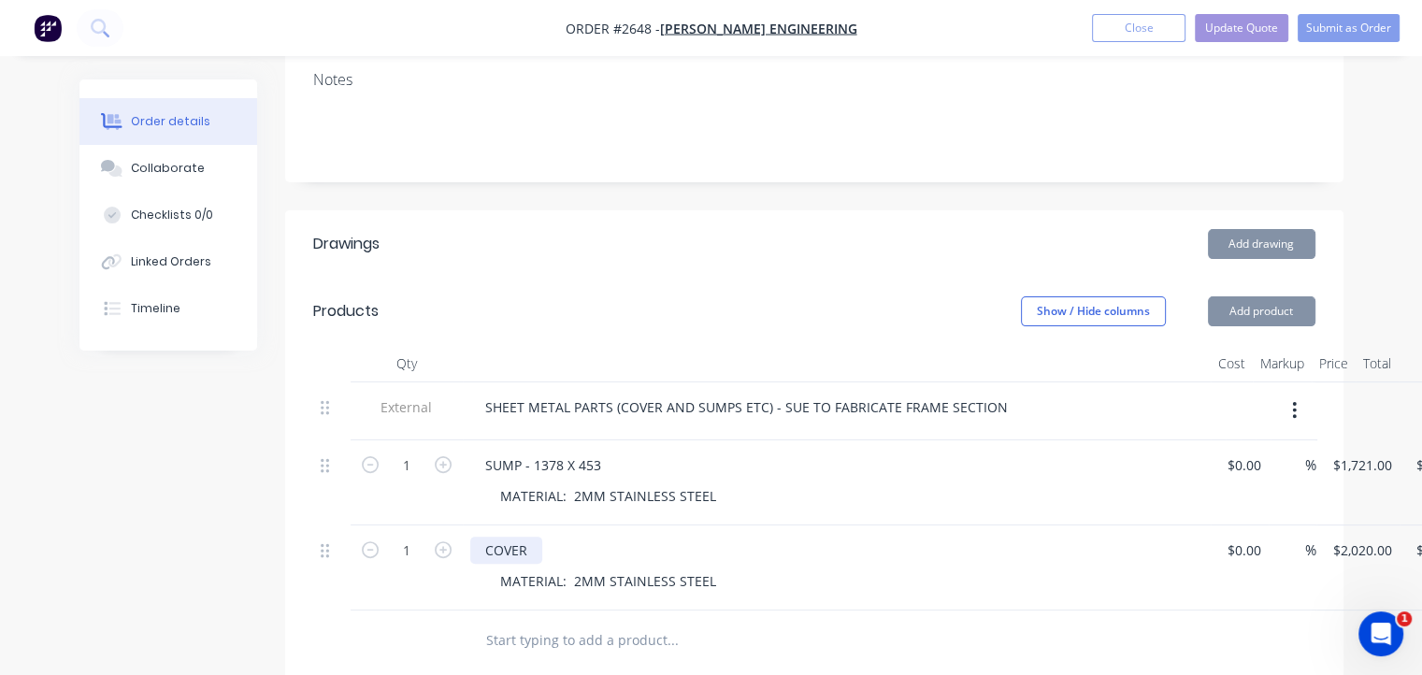
click at [537, 537] on div "COVER" at bounding box center [506, 550] width 72 height 27
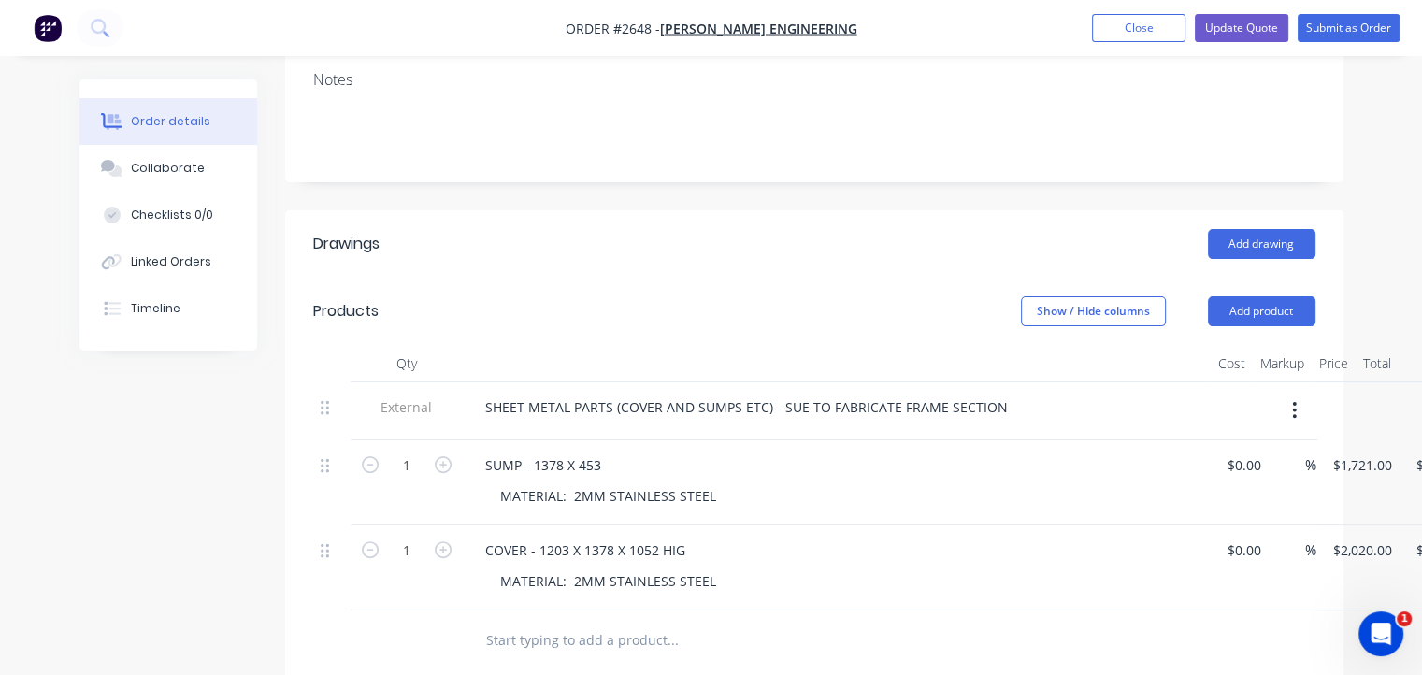
click at [617, 451] on div "SUMP - 1378 X 453" at bounding box center [836, 464] width 733 height 27
click at [602, 451] on div "SUMP - 1378 X 453" at bounding box center [543, 464] width 146 height 27
click at [565, 451] on div "SUMP - 1378 X 453 HIGH" at bounding box center [560, 464] width 181 height 27
click at [537, 537] on div "COVER - 1203 X 1378 X 1052 HIG" at bounding box center [585, 550] width 230 height 27
click at [570, 537] on div "COVER - 1203 X 1378 X 1052 HIG" at bounding box center [585, 550] width 230 height 27
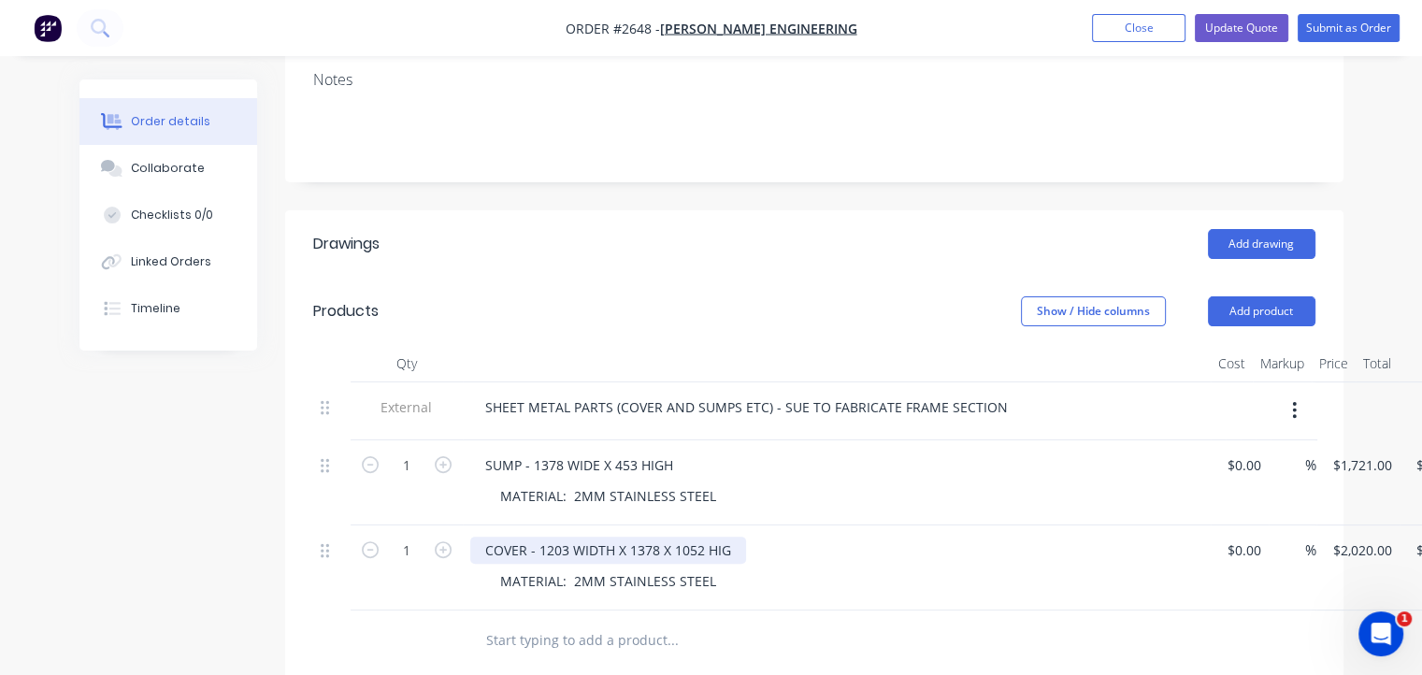
click at [656, 537] on div "COVER - 1203 WIDTH X 1378 X 1052 HIG" at bounding box center [608, 550] width 276 height 27
click at [770, 537] on div "COVER - 1203 WIDTH X 1378 WIDE X 1052 HIG" at bounding box center [626, 550] width 312 height 27
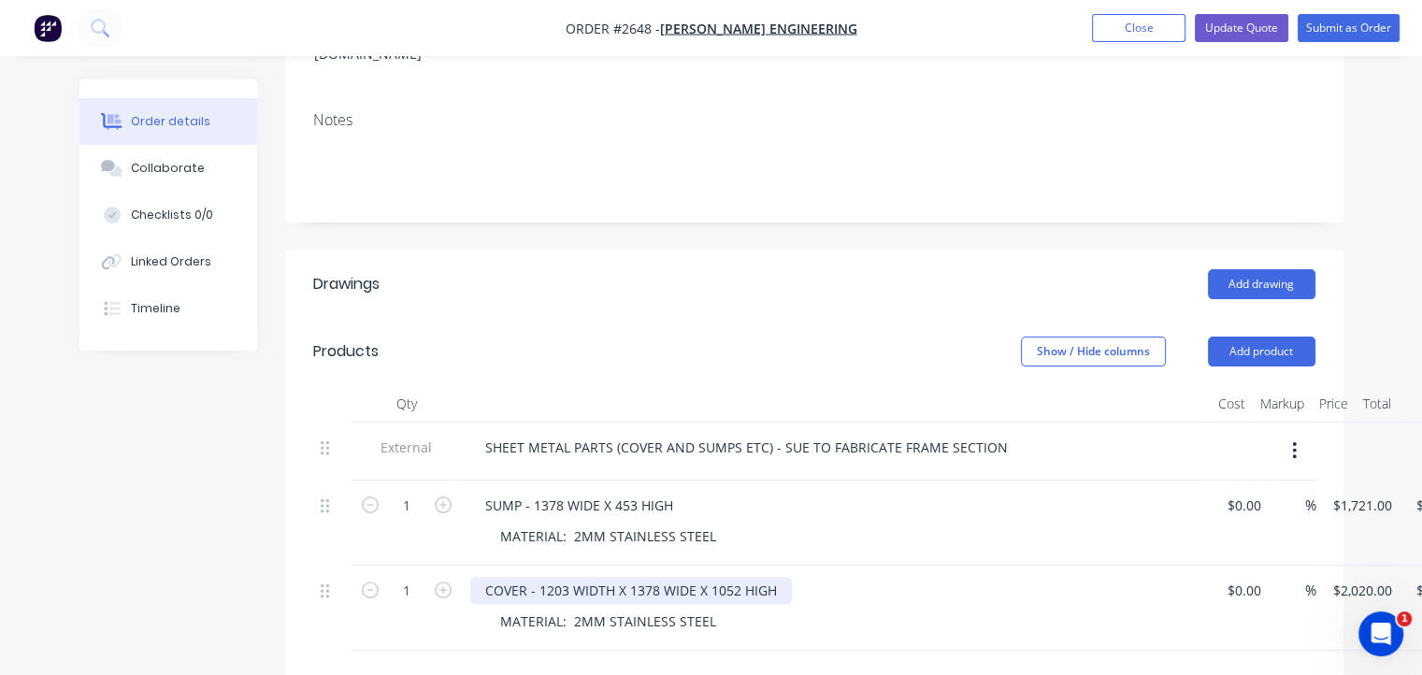
scroll to position [376, 0]
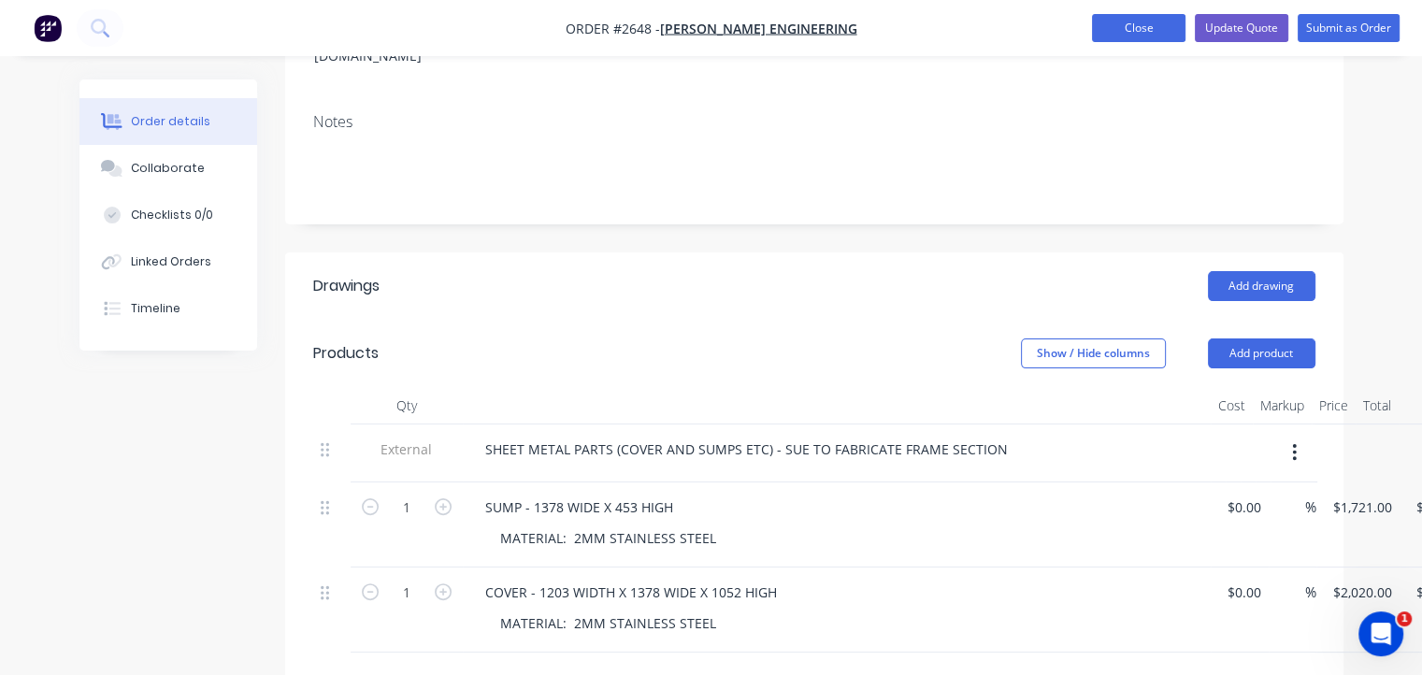
click at [1140, 29] on button "Close" at bounding box center [1138, 28] width 93 height 28
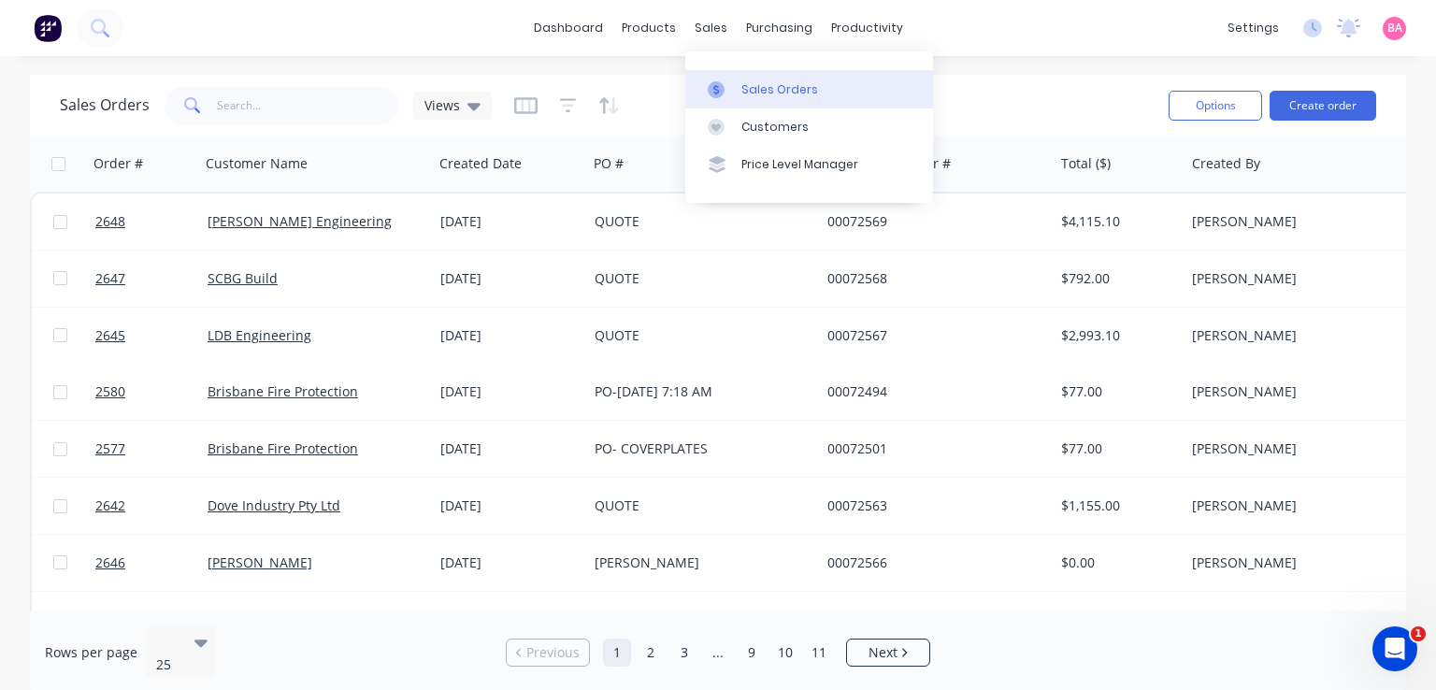
click at [752, 83] on div "Sales Orders" at bounding box center [779, 89] width 77 height 17
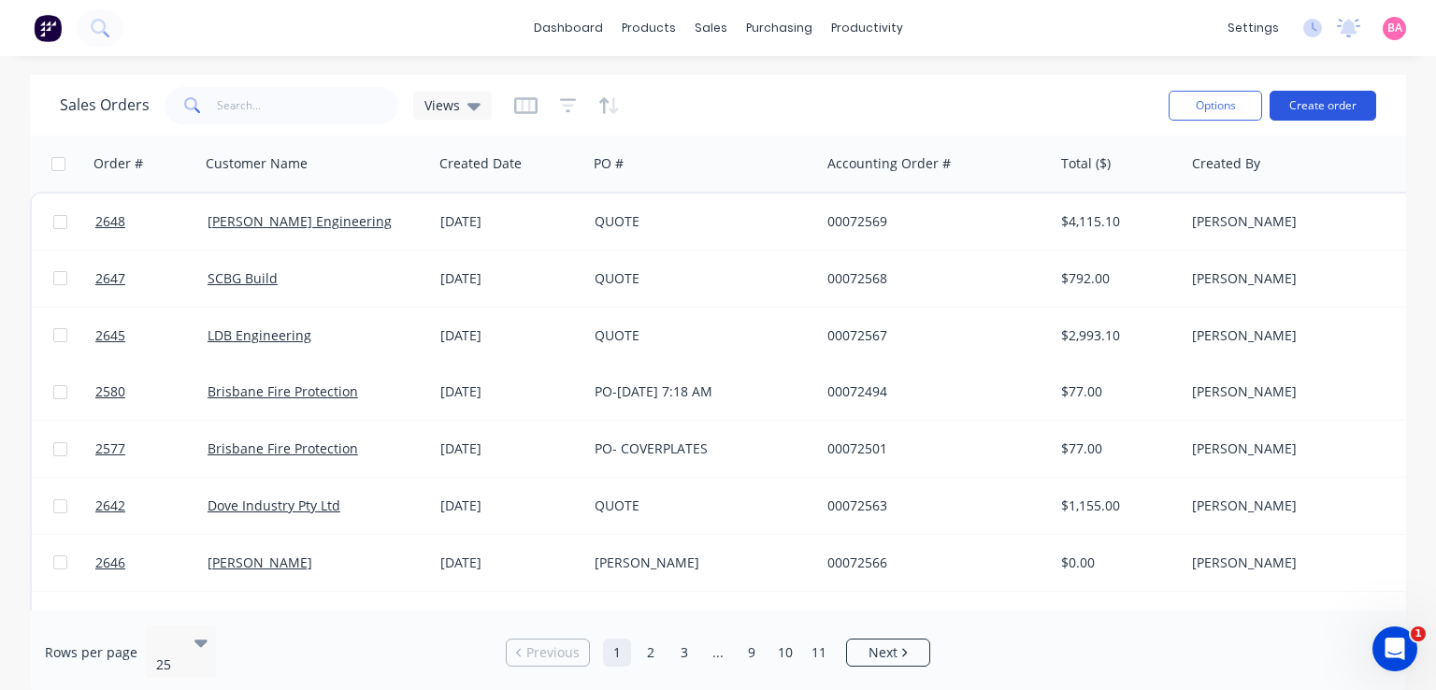
click at [1339, 97] on button "Create order" at bounding box center [1322, 106] width 107 height 30
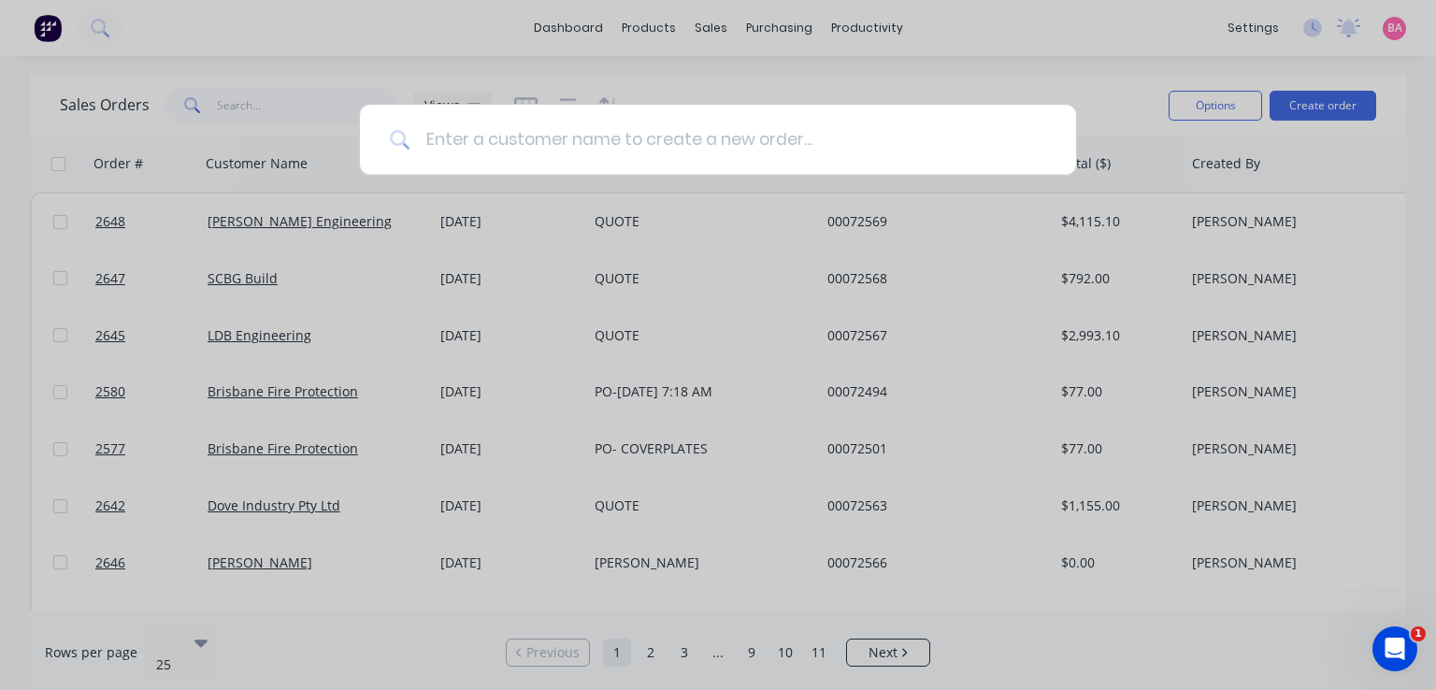
click at [615, 148] on input at bounding box center [728, 140] width 636 height 70
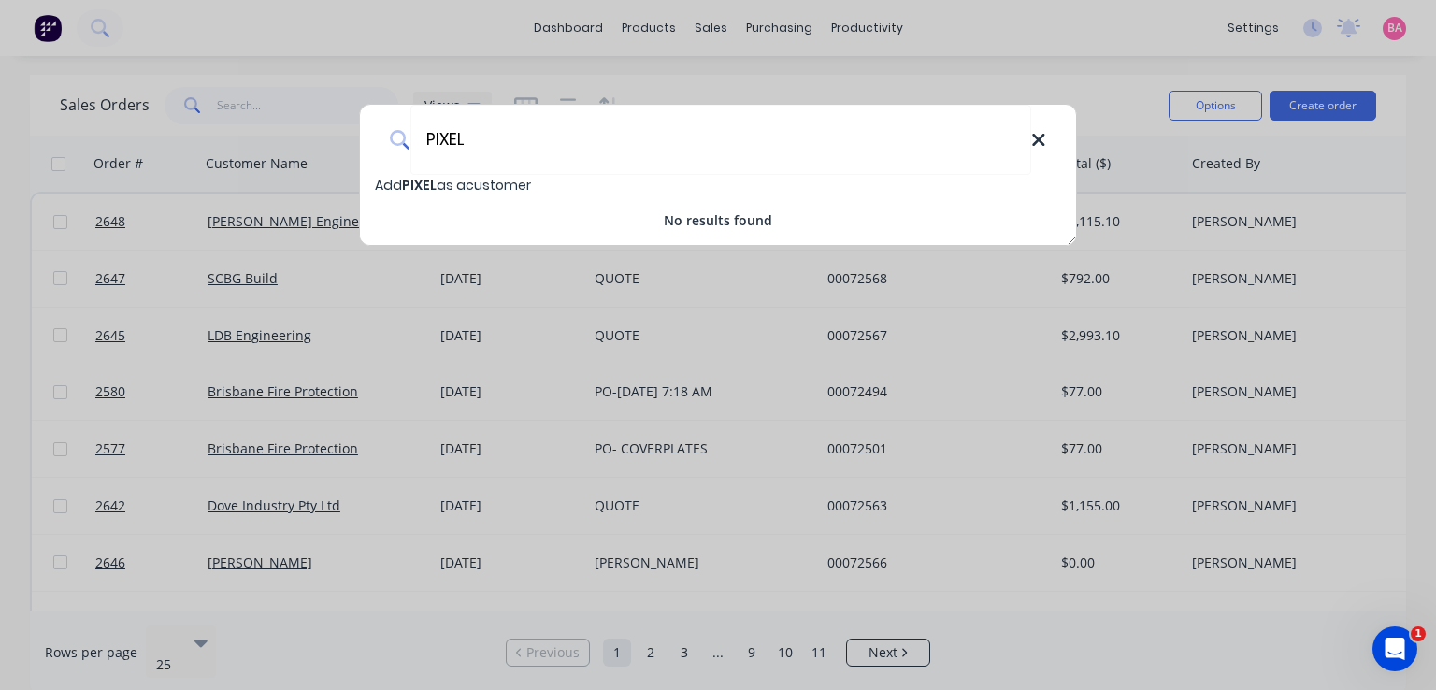
type input "PIXEL"
click at [1039, 139] on icon at bounding box center [1038, 140] width 12 height 12
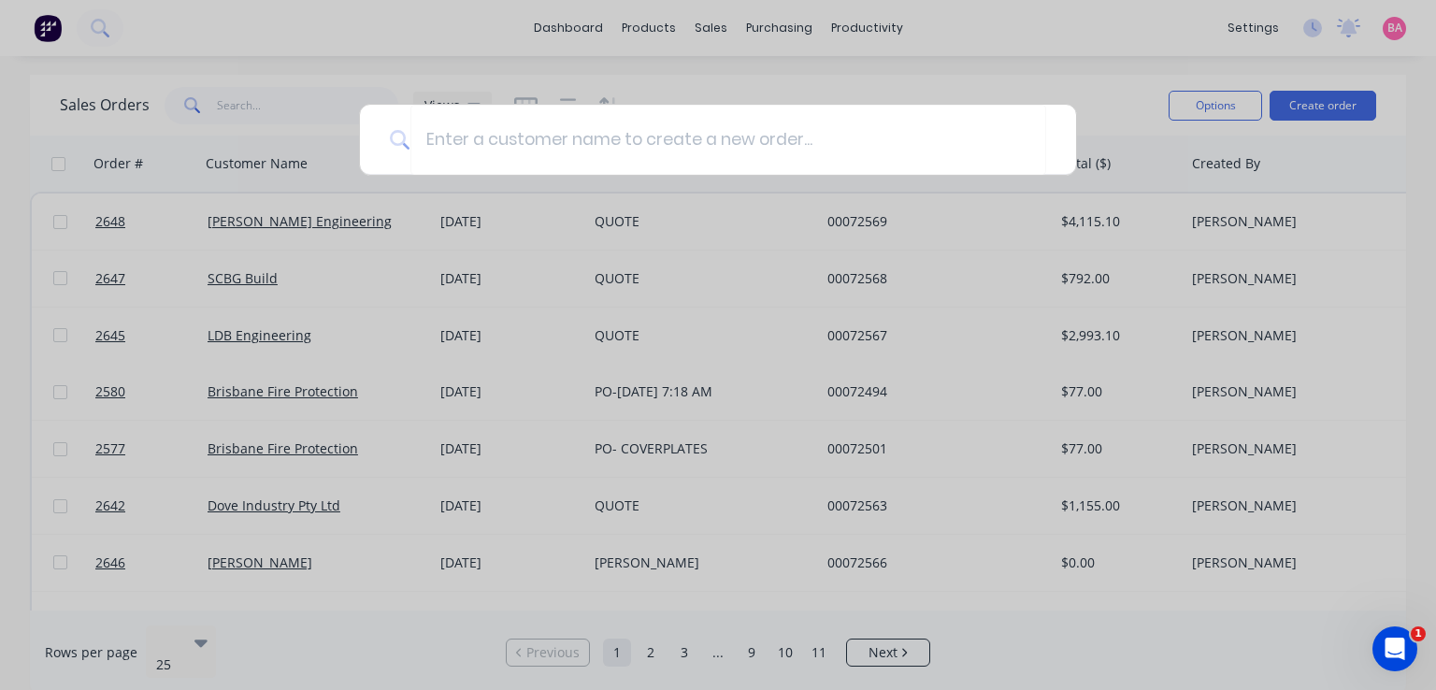
click at [715, 25] on div at bounding box center [718, 345] width 1436 height 690
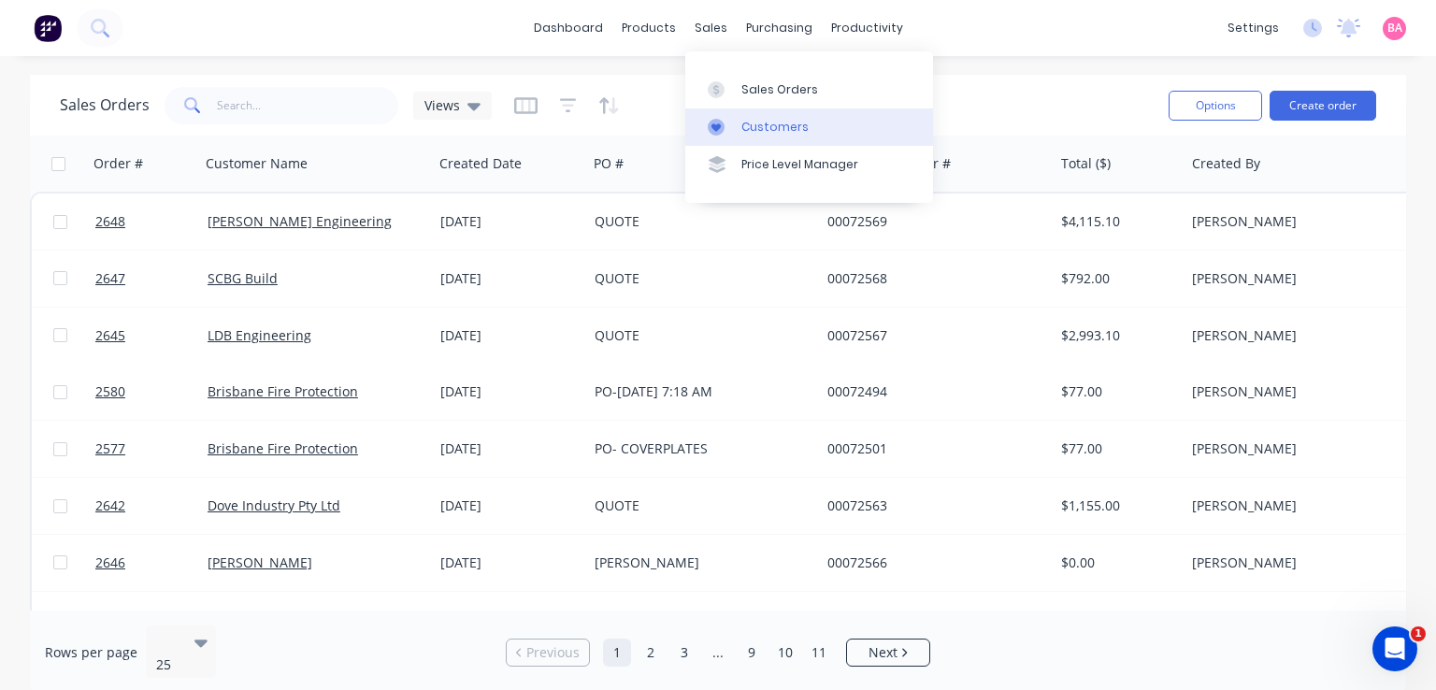
click at [759, 130] on div "Customers" at bounding box center [774, 127] width 67 height 17
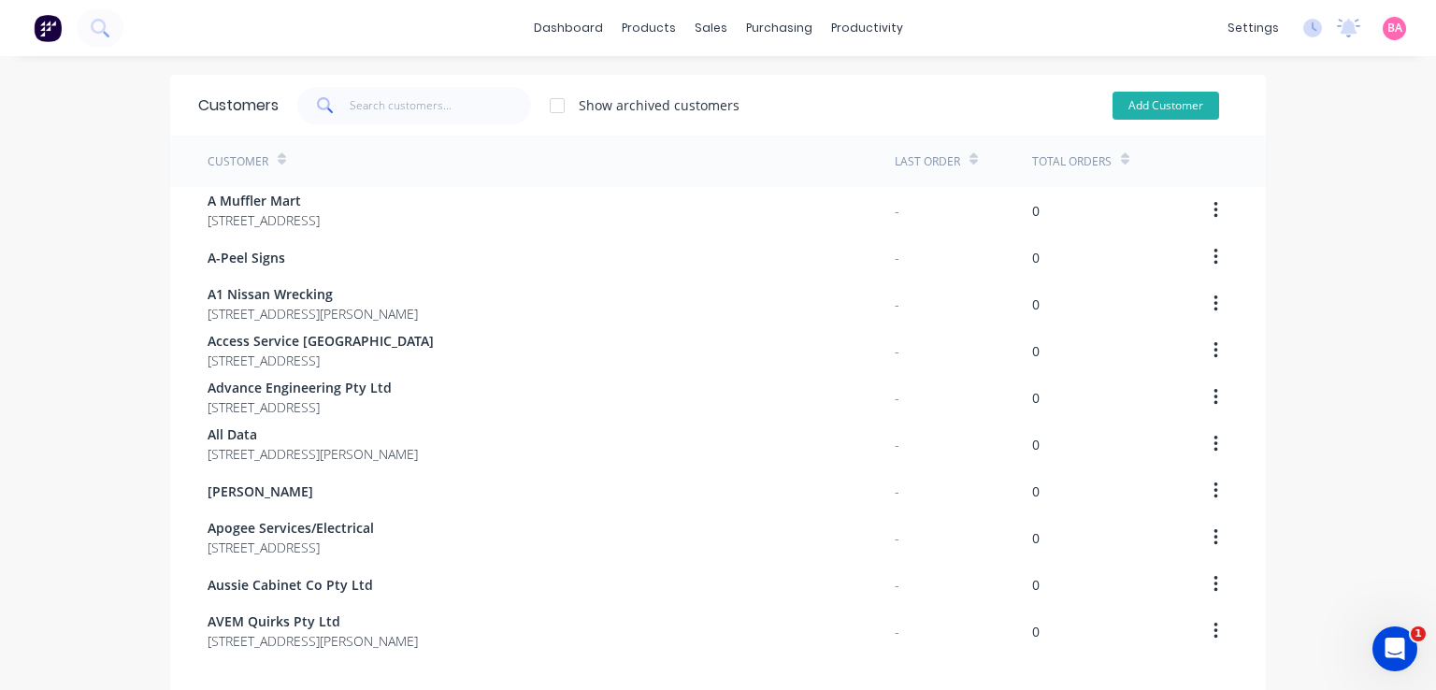
click at [1159, 103] on button "Add Customer" at bounding box center [1165, 106] width 107 height 28
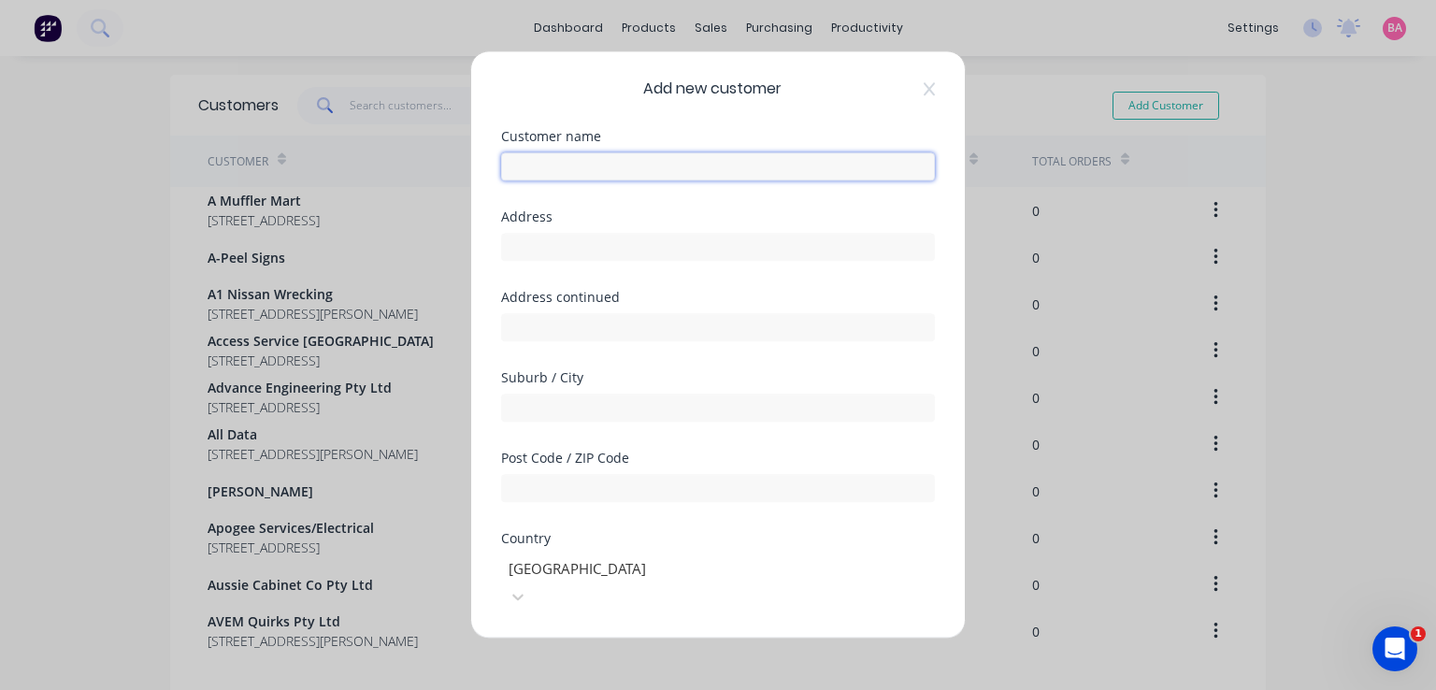
click at [572, 170] on input "text" at bounding box center [718, 166] width 434 height 28
type input "Pixel Dream Scape"
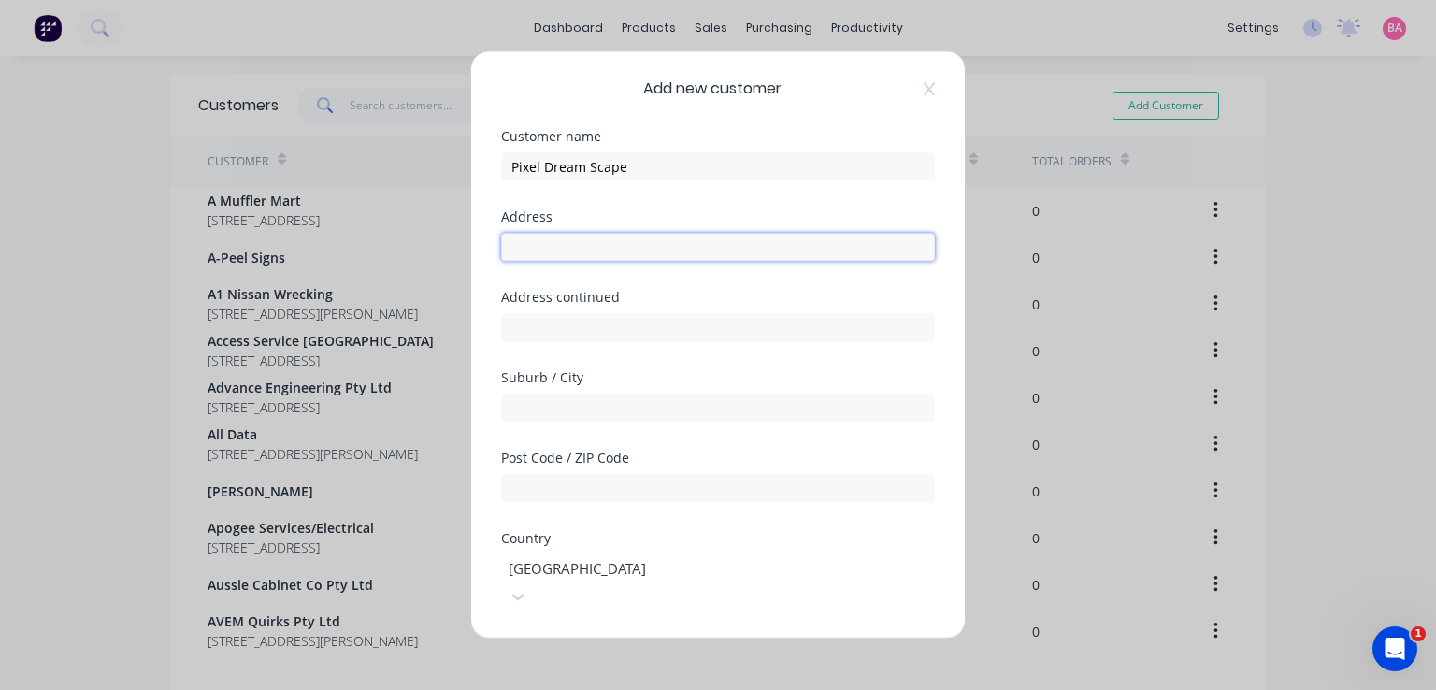
click at [573, 249] on input "text" at bounding box center [718, 247] width 434 height 28
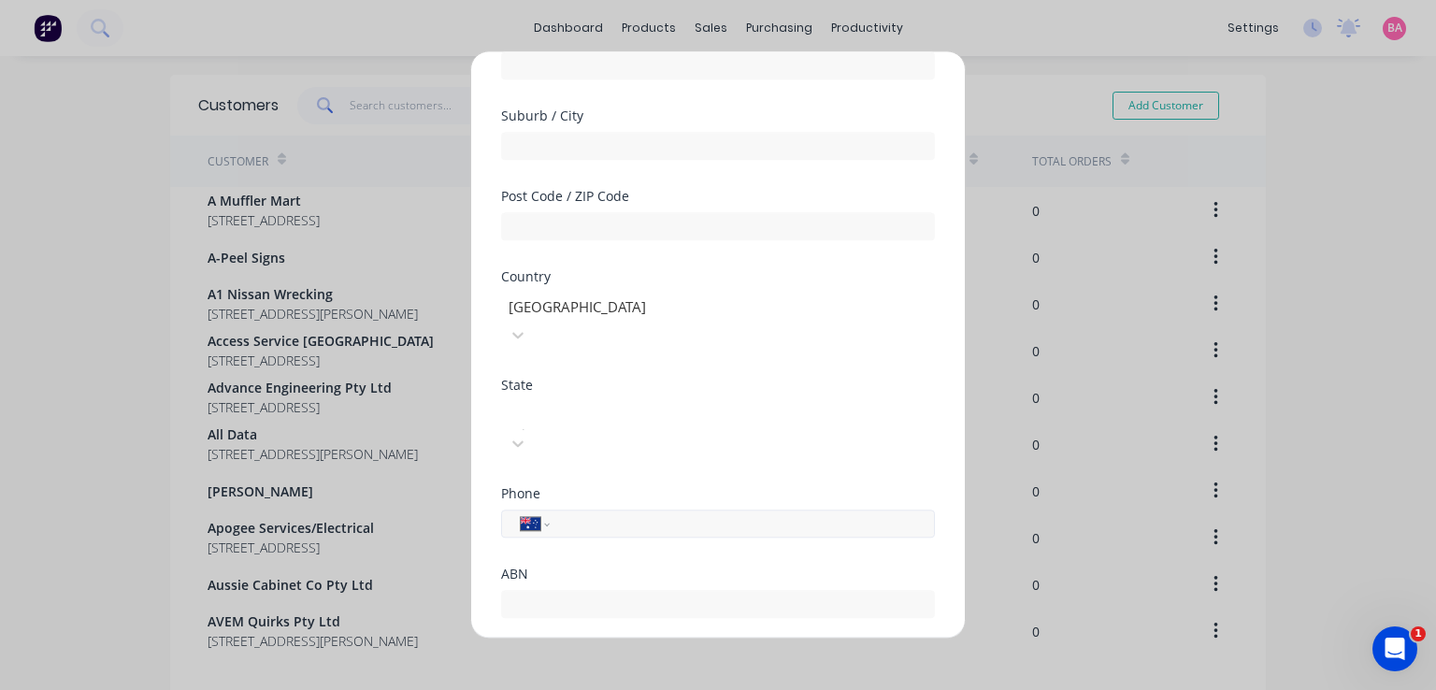
click at [628, 513] on input "tel" at bounding box center [739, 523] width 352 height 21
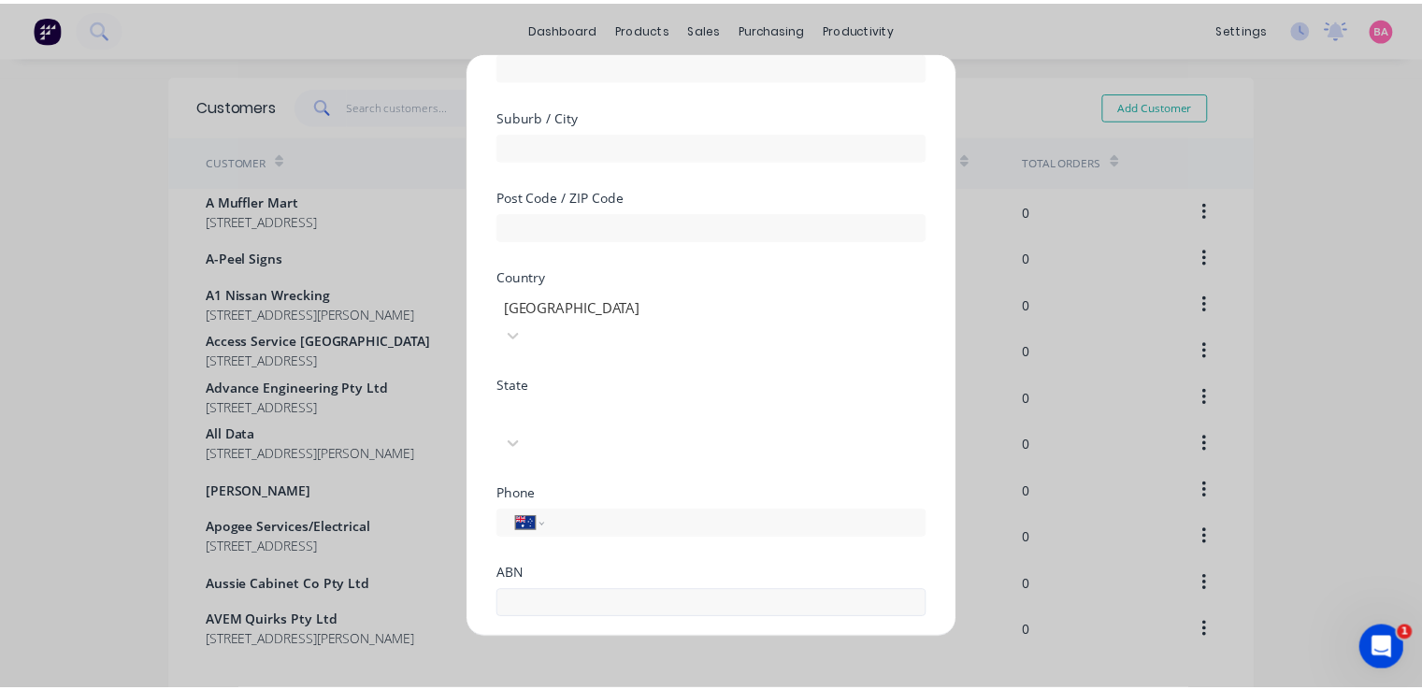
scroll to position [325, 0]
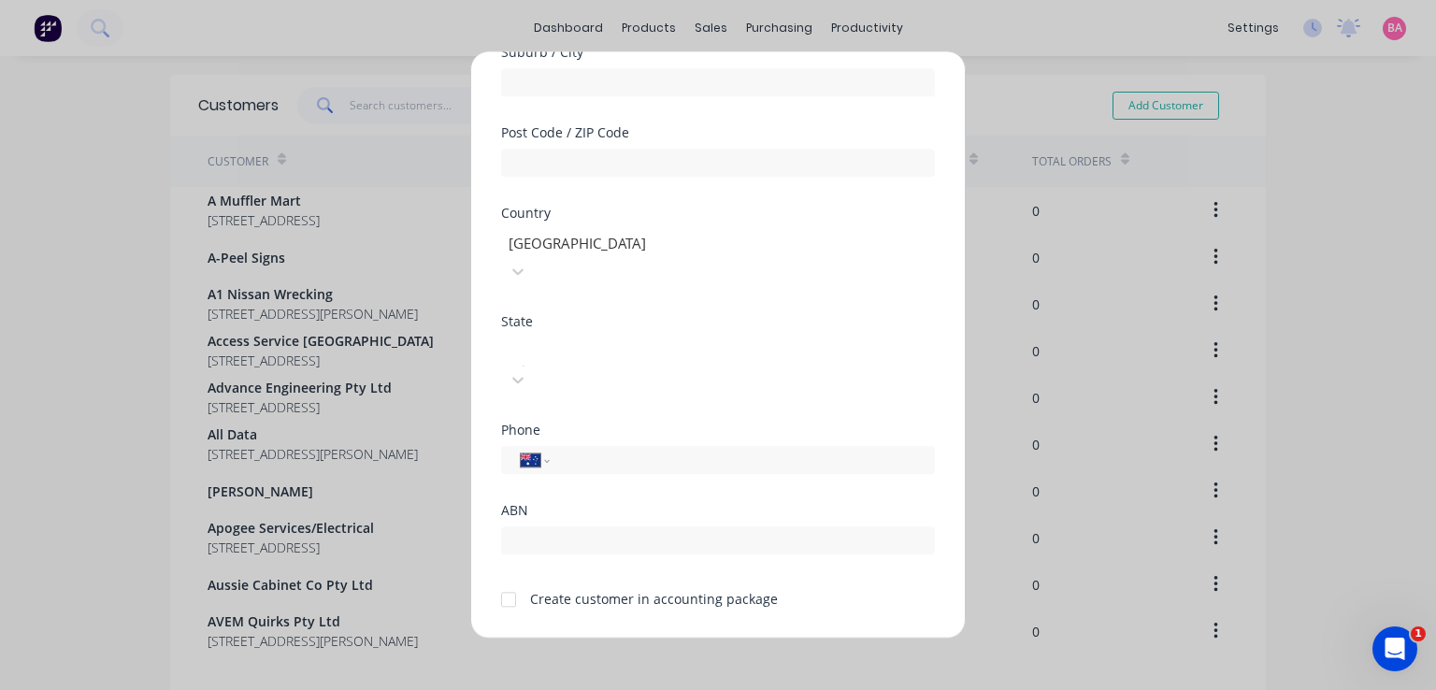
click at [505, 580] on div at bounding box center [508, 598] width 37 height 37
click at [640, 638] on button "Save" at bounding box center [659, 653] width 103 height 30
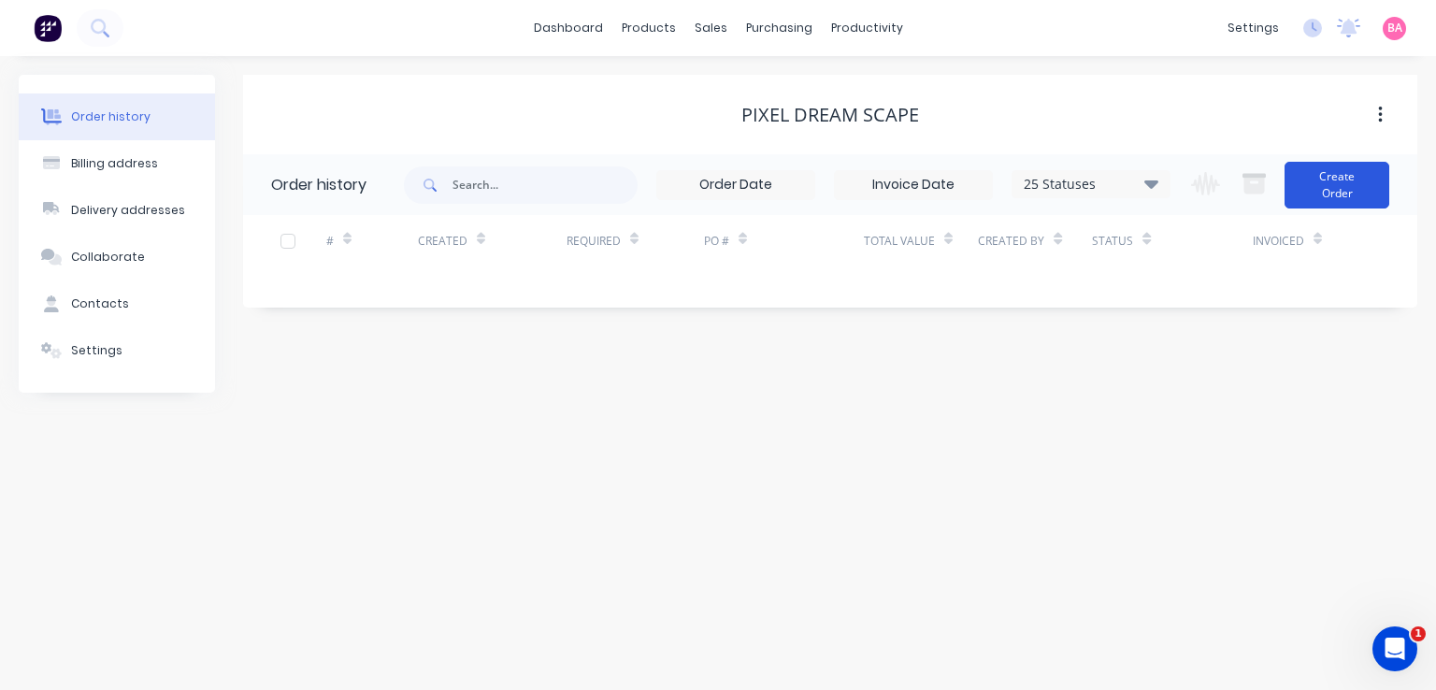
click at [1337, 193] on button "Create Order" at bounding box center [1336, 185] width 105 height 47
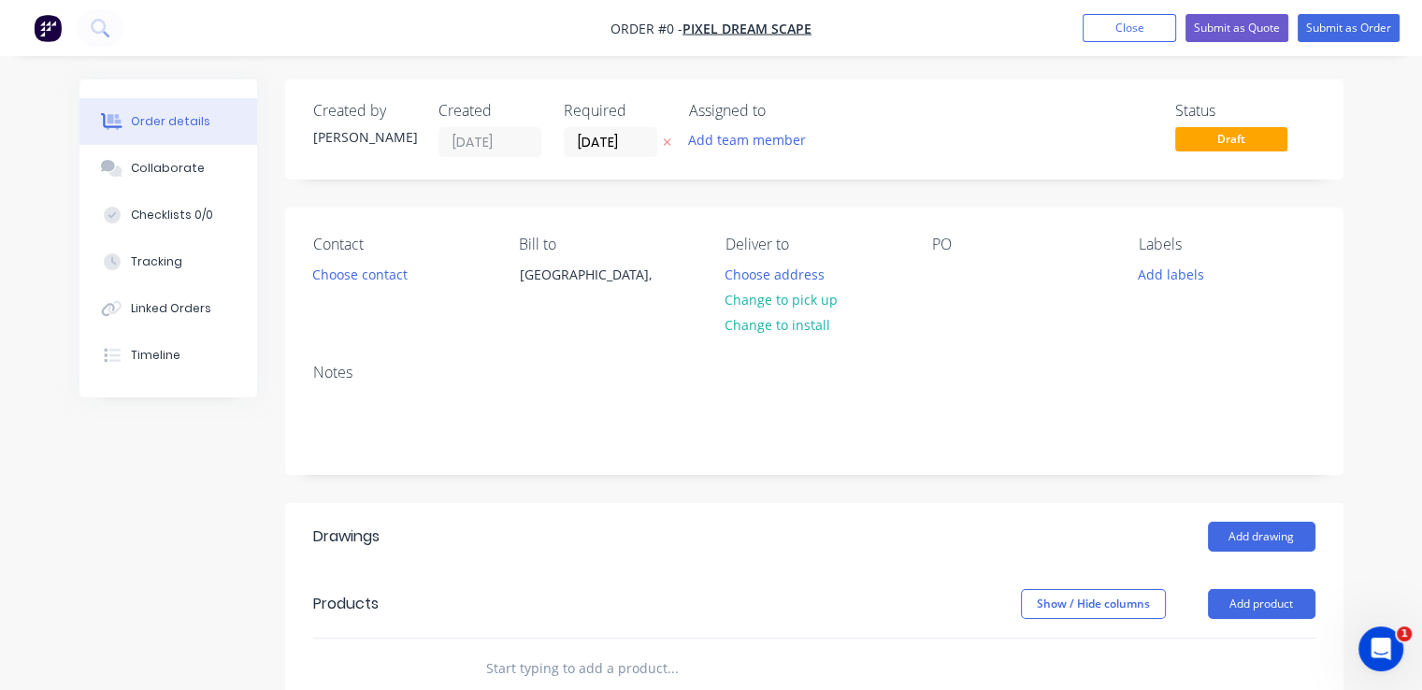
click at [663, 143] on icon at bounding box center [667, 141] width 8 height 11
click at [716, 137] on button "Add team member" at bounding box center [746, 139] width 137 height 25
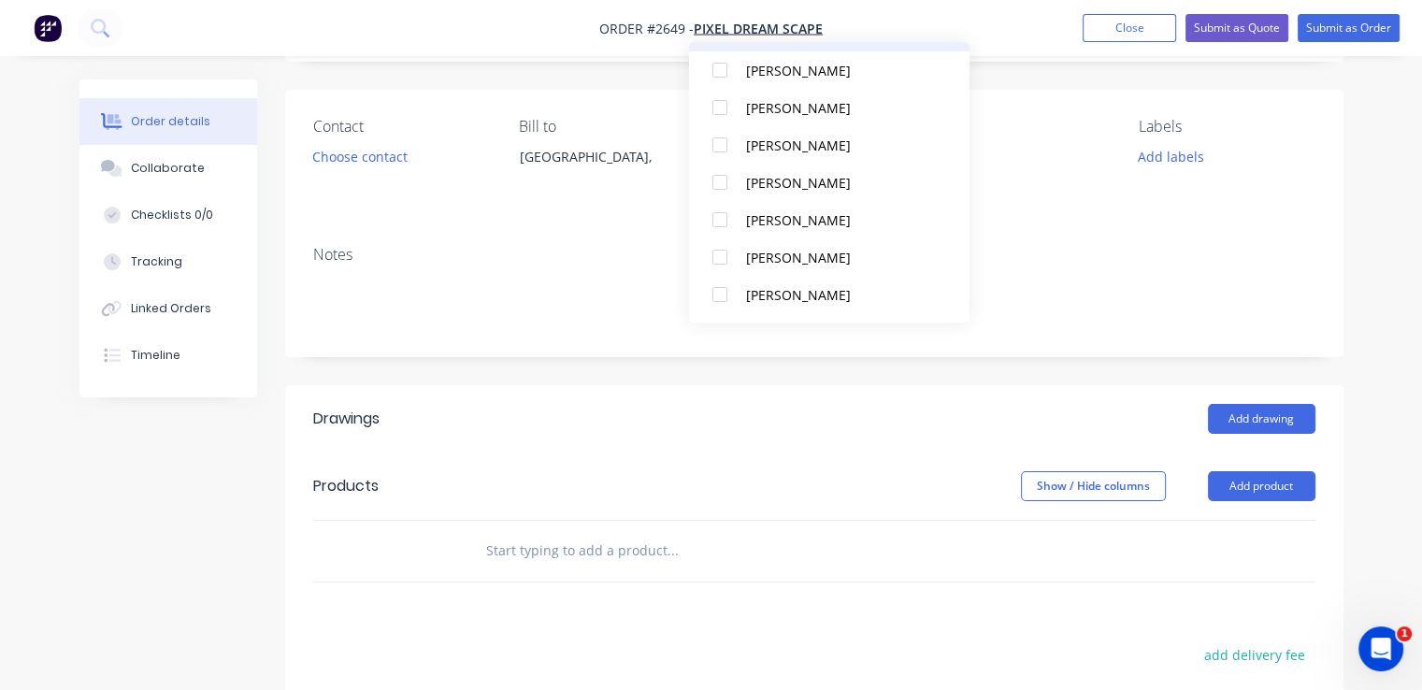
scroll to position [127, 0]
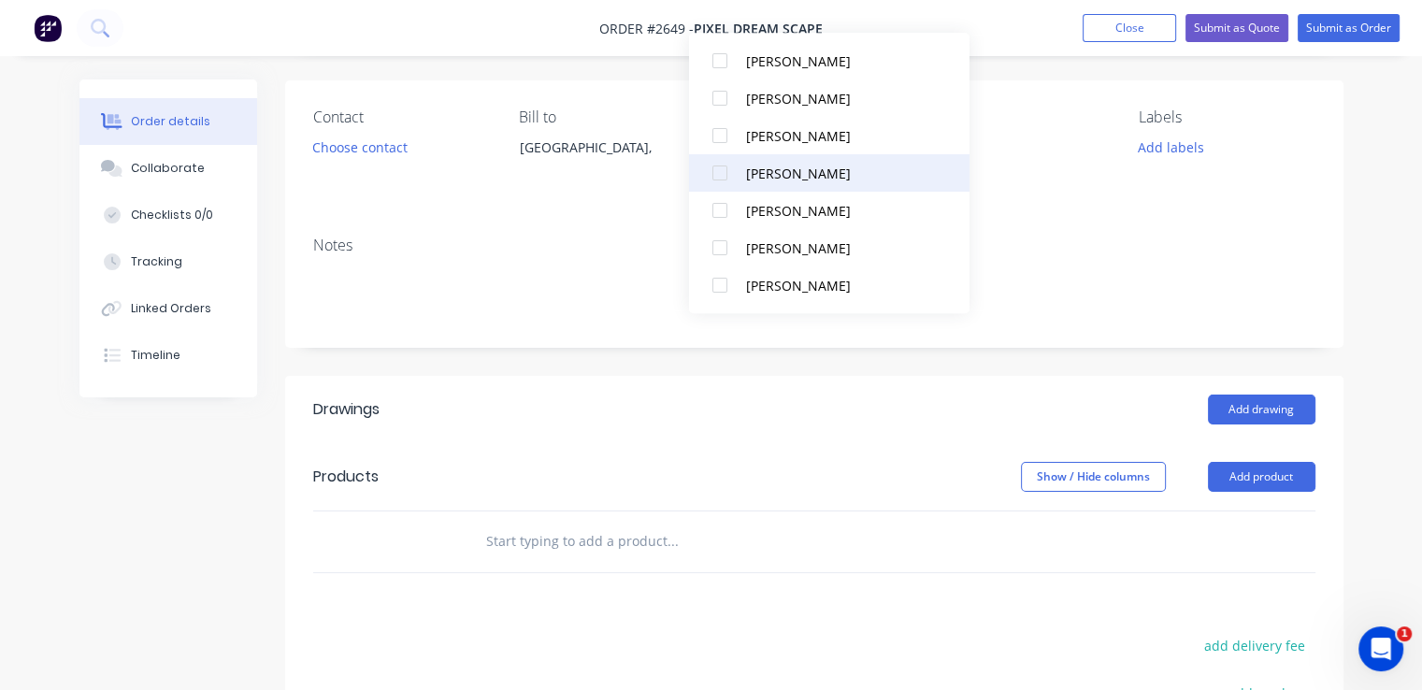
click at [722, 175] on div at bounding box center [719, 172] width 37 height 37
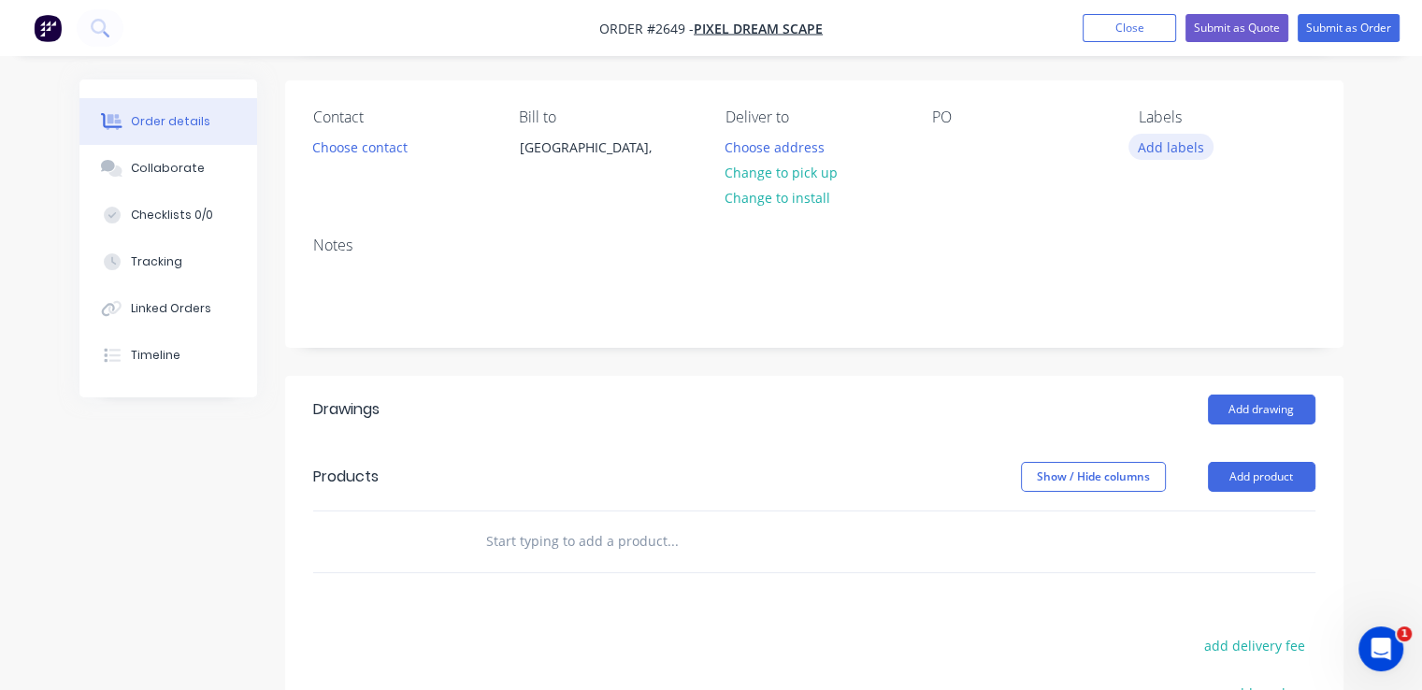
click at [1174, 143] on button "Add labels" at bounding box center [1171, 146] width 86 height 25
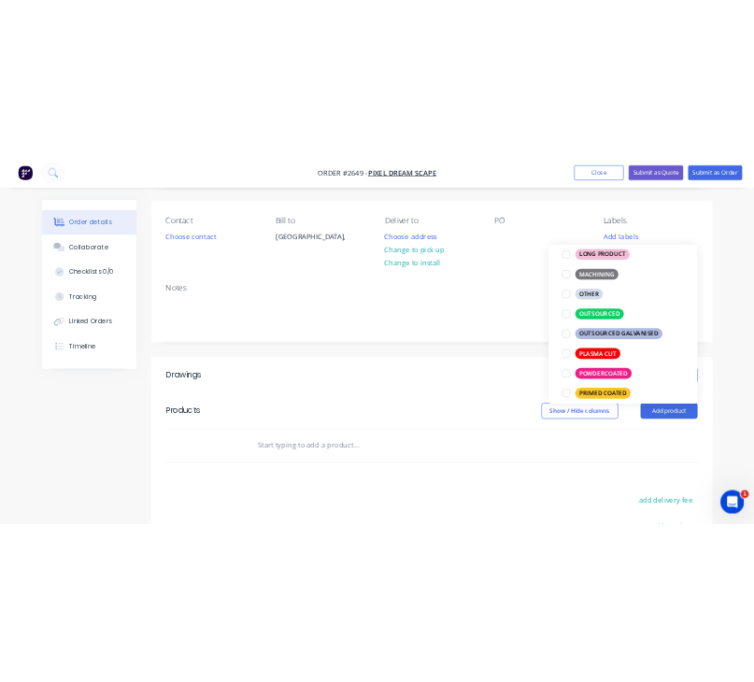
scroll to position [758, 0]
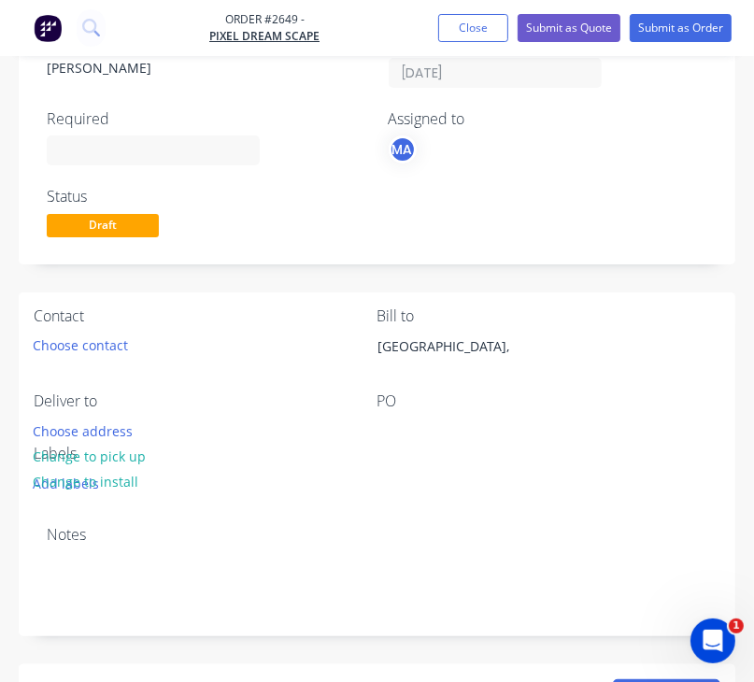
click at [114, 101] on div "Created by [PERSON_NAME] Created [DATE] Required Assigned to MA" at bounding box center [377, 99] width 661 height 133
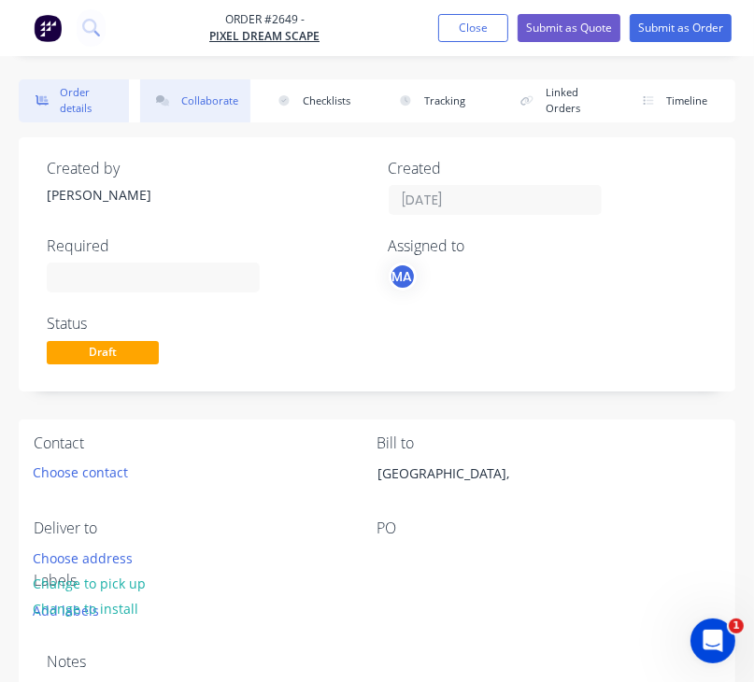
click at [193, 96] on button "Collaborate" at bounding box center [195, 100] width 110 height 43
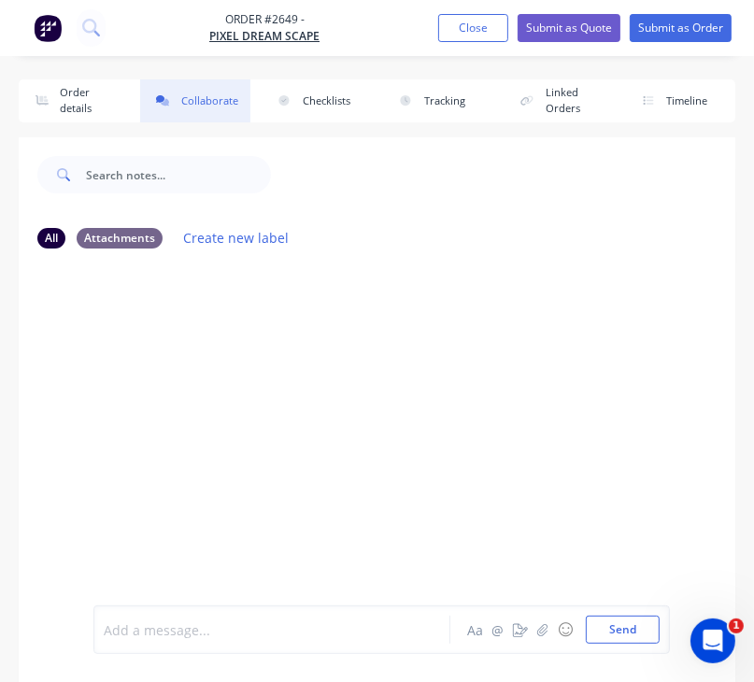
click at [133, 628] on div at bounding box center [277, 631] width 345 height 20
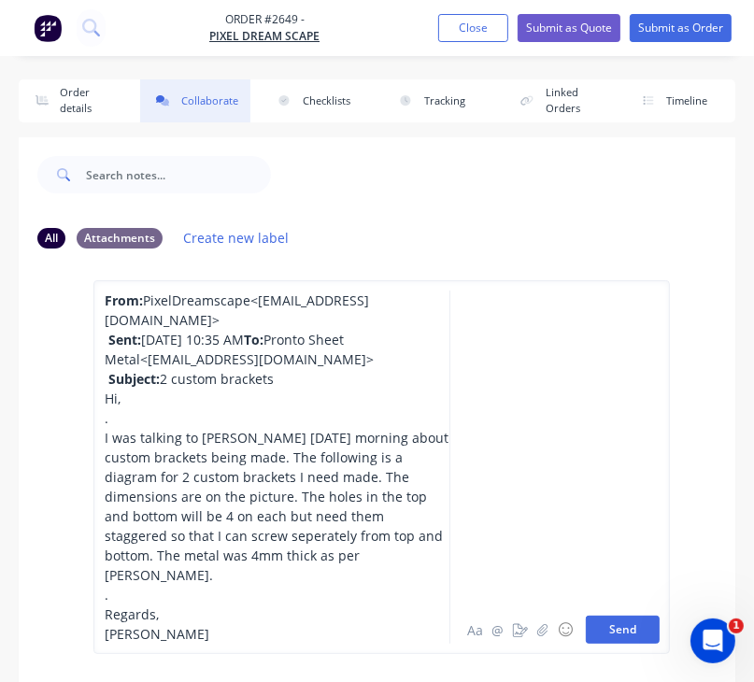
click at [622, 637] on button "Send" at bounding box center [623, 630] width 74 height 28
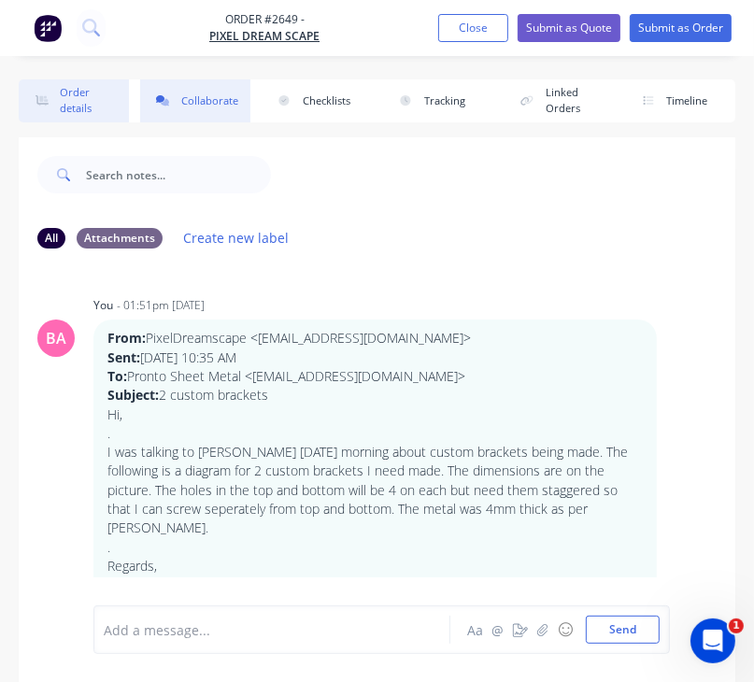
click at [64, 81] on button "Order details" at bounding box center [74, 100] width 110 height 43
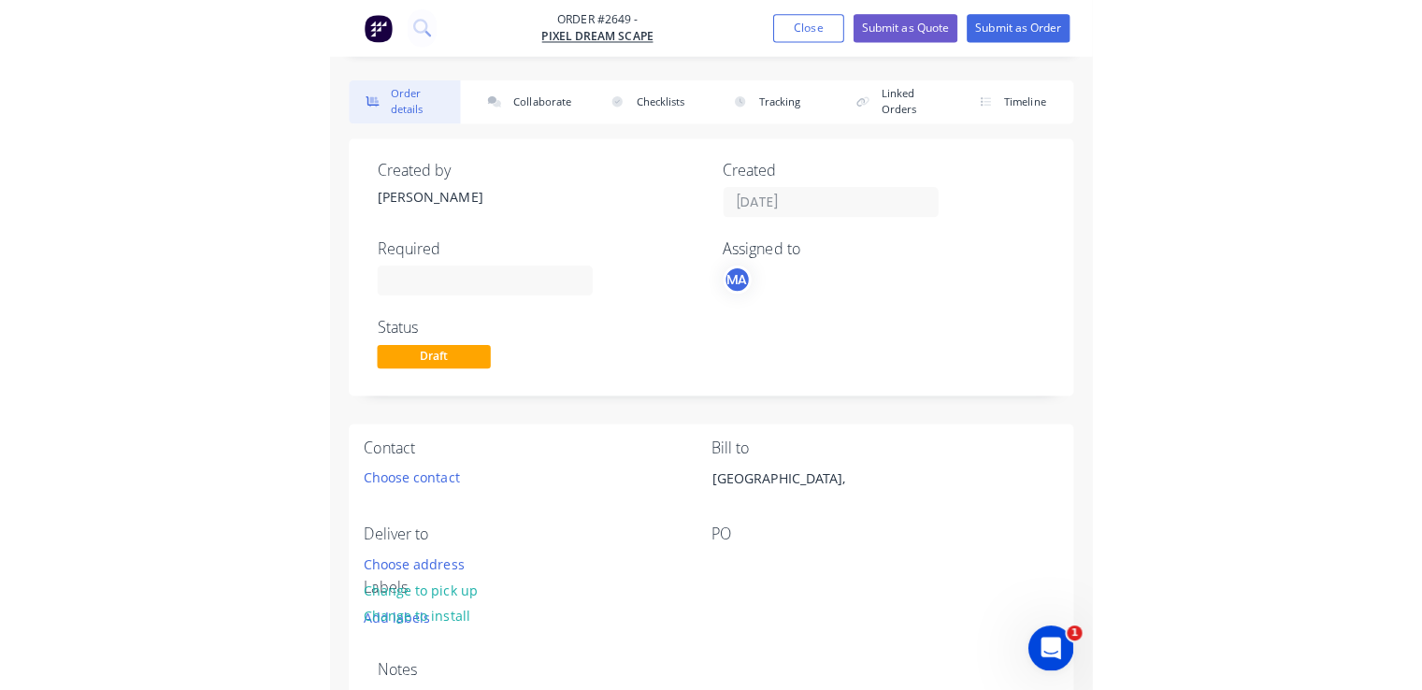
scroll to position [52, 0]
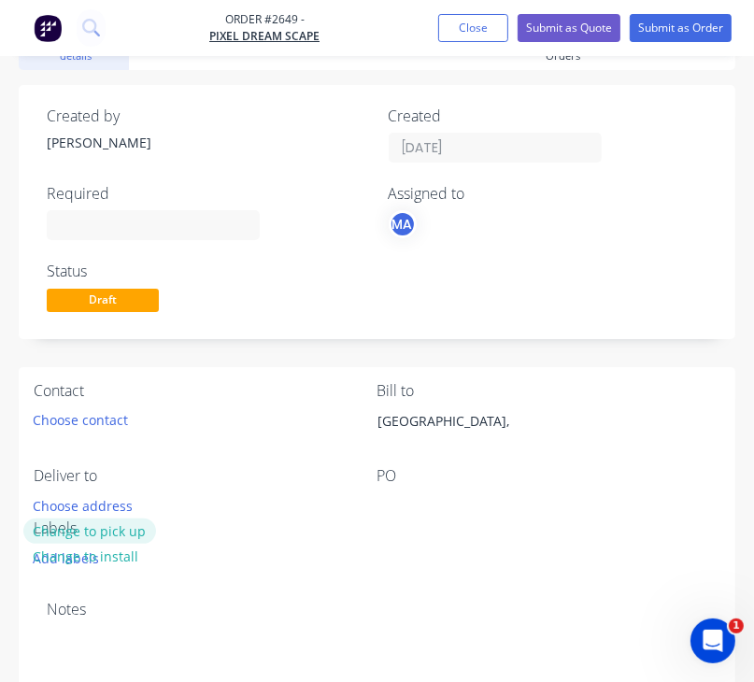
click at [123, 534] on button "Change to pick up" at bounding box center [89, 531] width 133 height 25
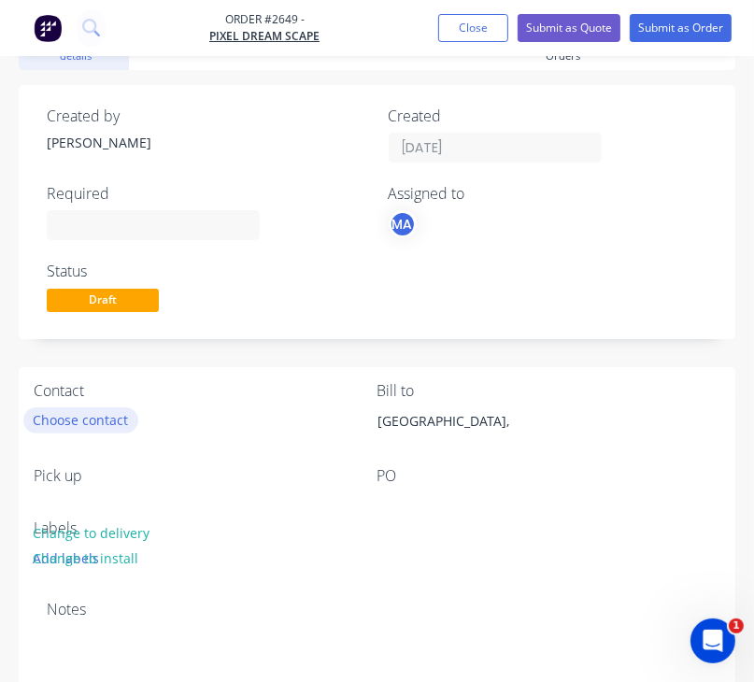
click at [97, 421] on button "Choose contact" at bounding box center [80, 420] width 115 height 25
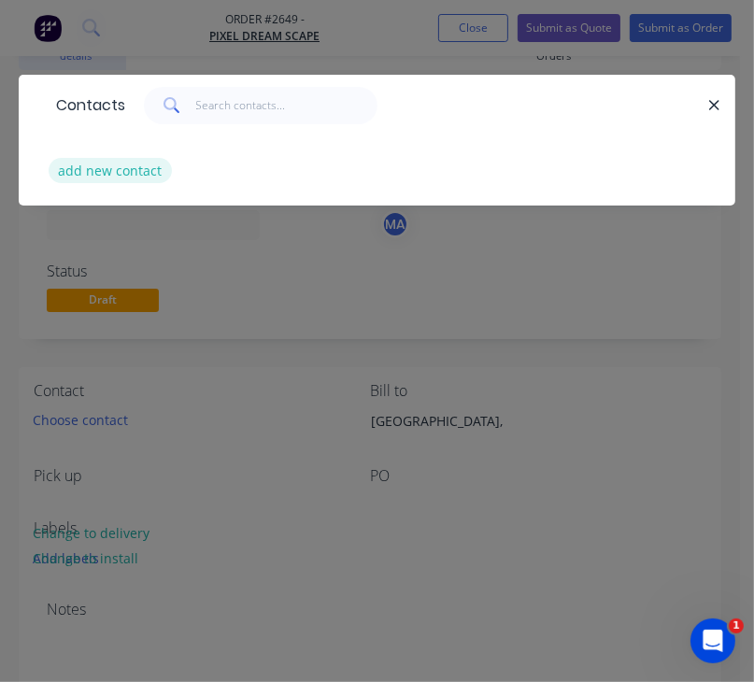
click at [93, 173] on button "add new contact" at bounding box center [110, 170] width 123 height 25
select select "AU"
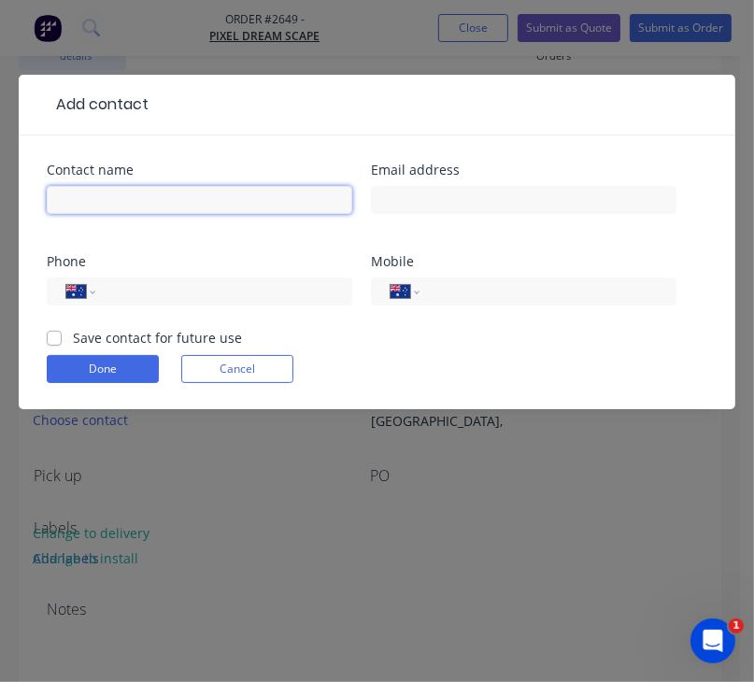
click at [105, 202] on input "text" at bounding box center [200, 200] width 306 height 28
type input "a"
type input "[PERSON_NAME]"
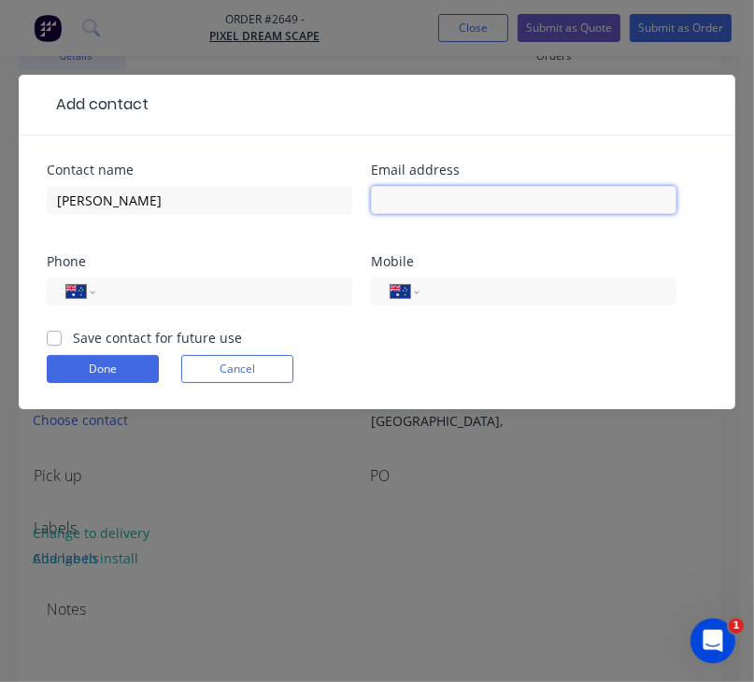
click at [441, 192] on input "text" at bounding box center [524, 200] width 306 height 28
click at [492, 201] on input "[EMAIL_ADDRESS][DOMAIN_NAME]" at bounding box center [524, 200] width 306 height 28
type input "[EMAIL_ADDRESS][DOMAIN_NAME]"
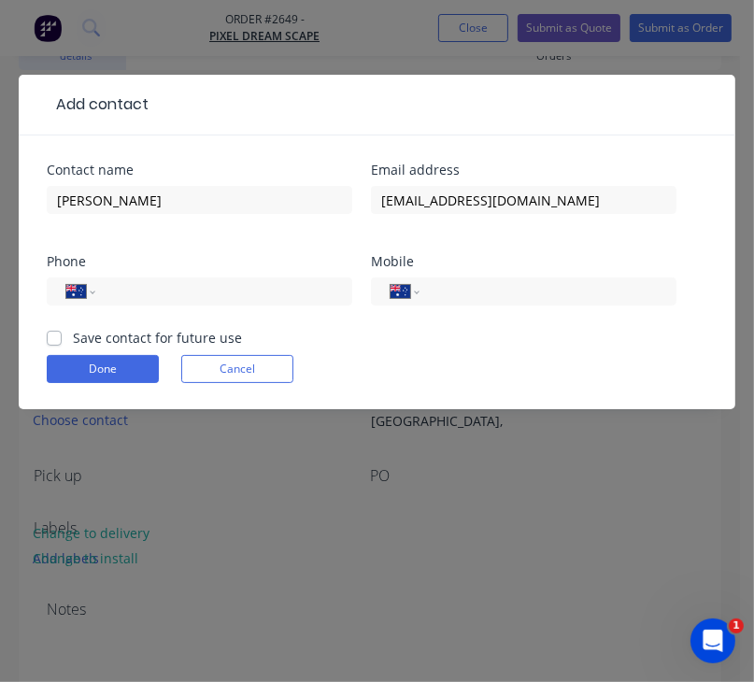
click at [73, 341] on label "Save contact for future use" at bounding box center [157, 338] width 169 height 20
click at [51, 341] on input "Save contact for future use" at bounding box center [54, 337] width 15 height 18
checkbox input "true"
click at [115, 367] on button "Done" at bounding box center [103, 369] width 112 height 28
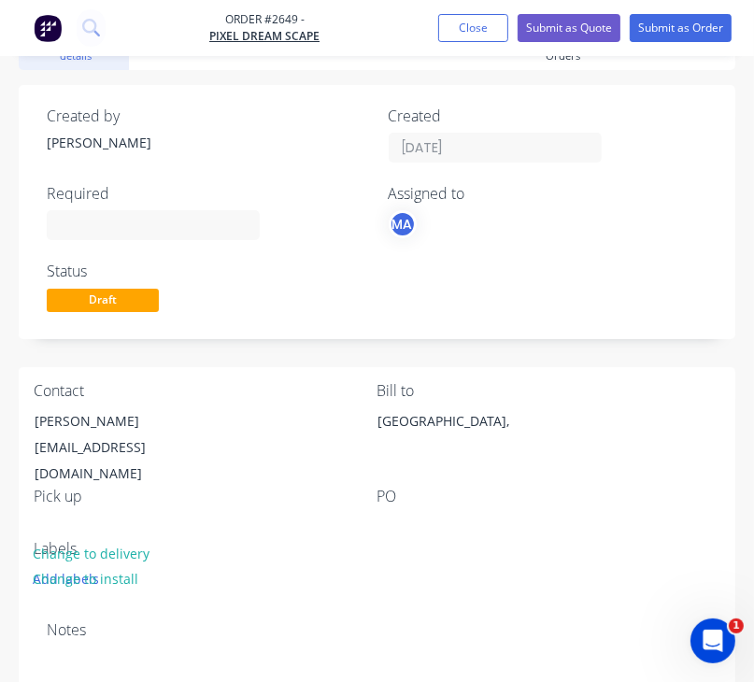
click at [427, 488] on div "PO" at bounding box center [550, 497] width 344 height 18
click at [400, 513] on div at bounding box center [393, 526] width 30 height 27
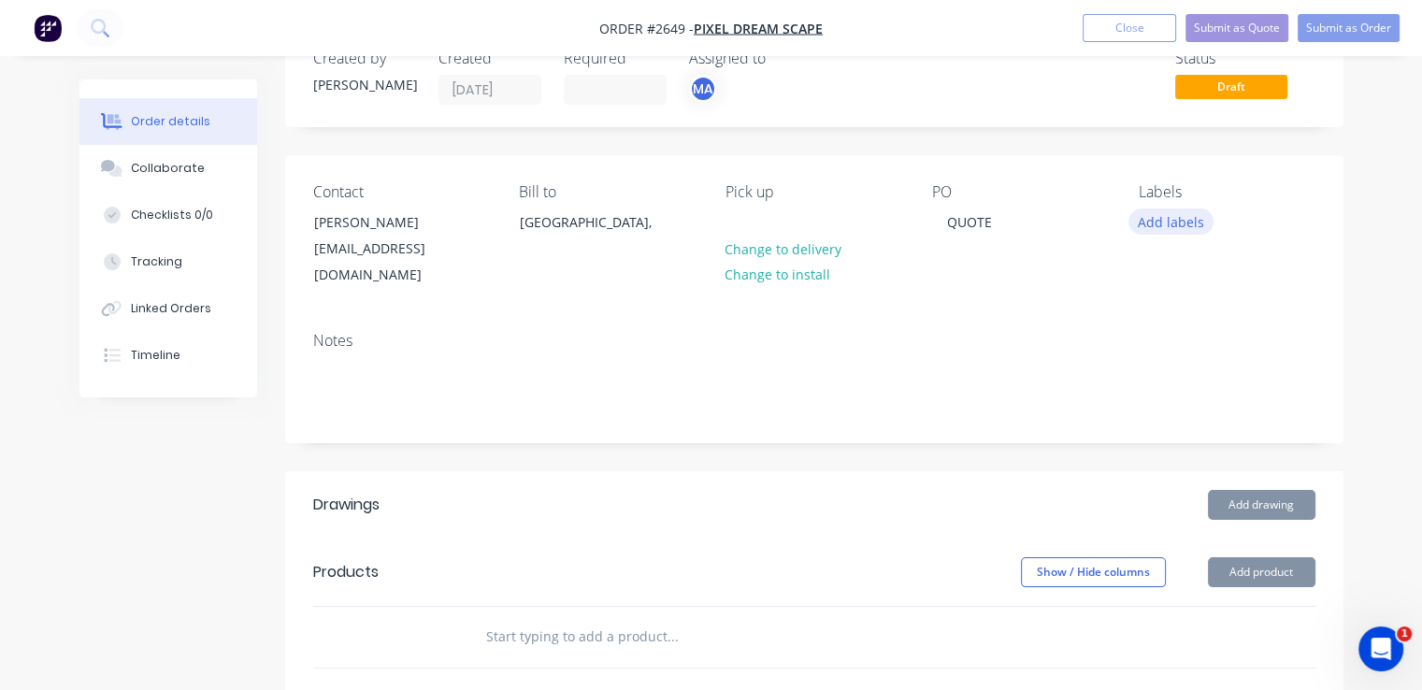
drag, startPoint x: 1172, startPoint y: 219, endPoint x: 1150, endPoint y: 222, distance: 22.6
click at [1150, 222] on button "Add labels" at bounding box center [1171, 220] width 86 height 25
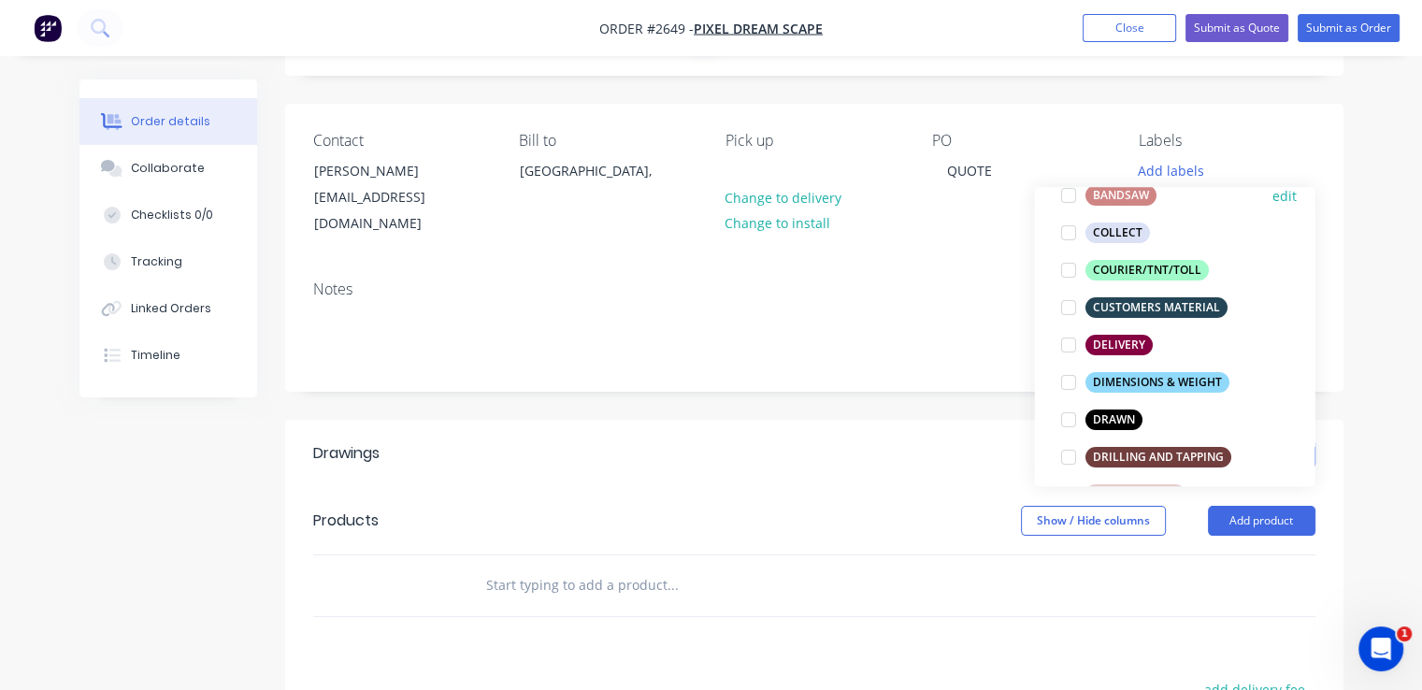
scroll to position [279, 0]
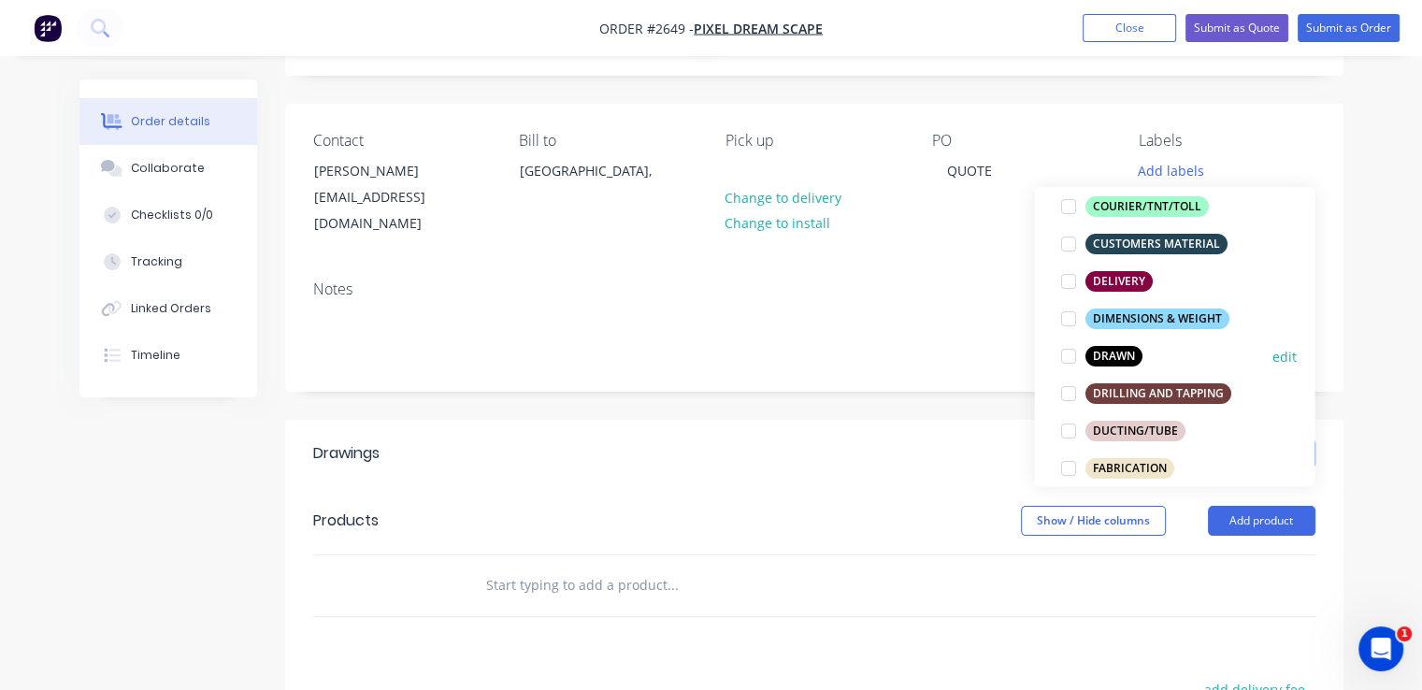
click at [1064, 360] on div at bounding box center [1067, 355] width 37 height 37
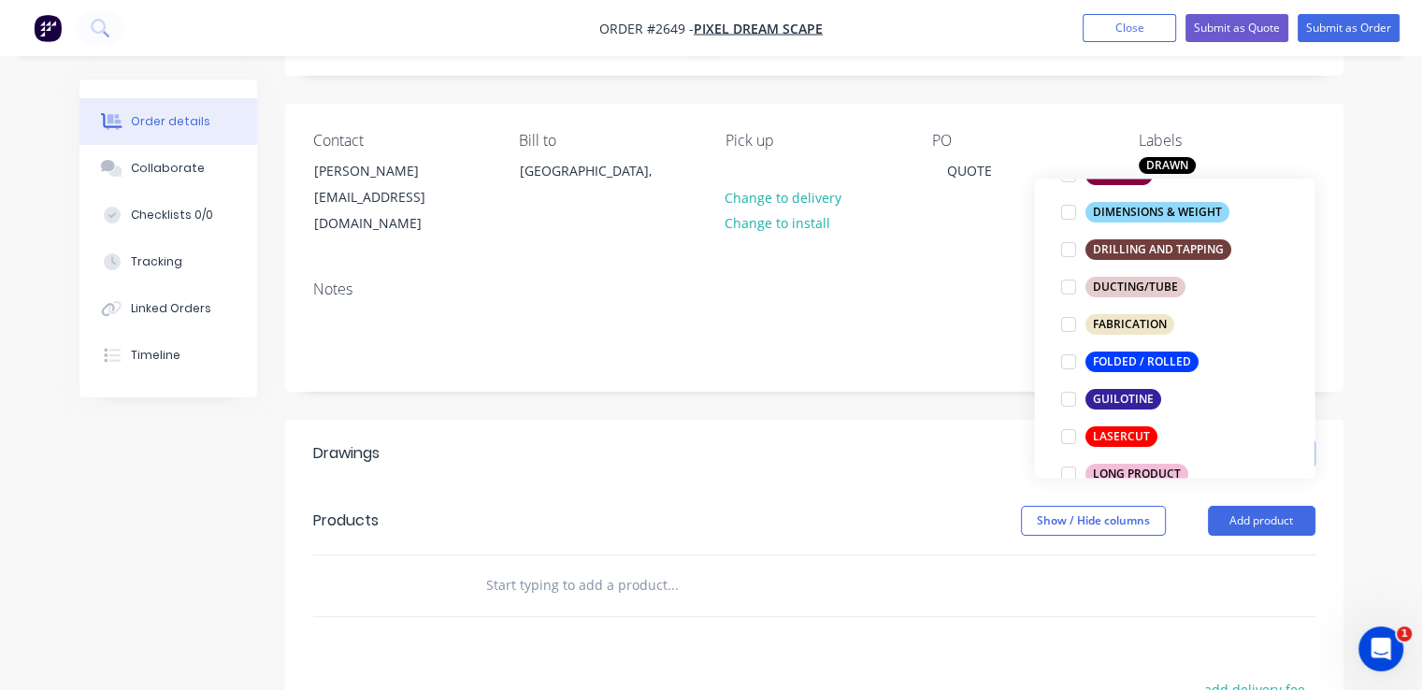
scroll to position [468, 0]
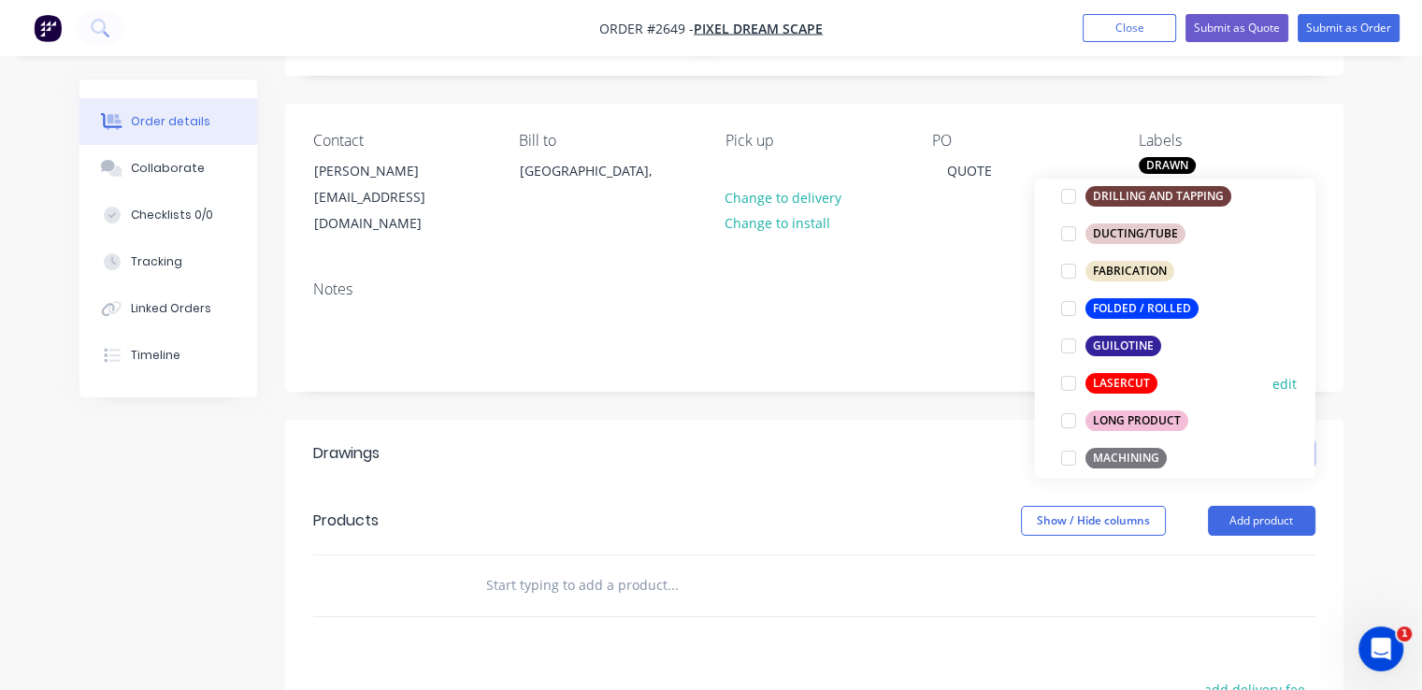
click at [1071, 382] on div at bounding box center [1067, 383] width 37 height 37
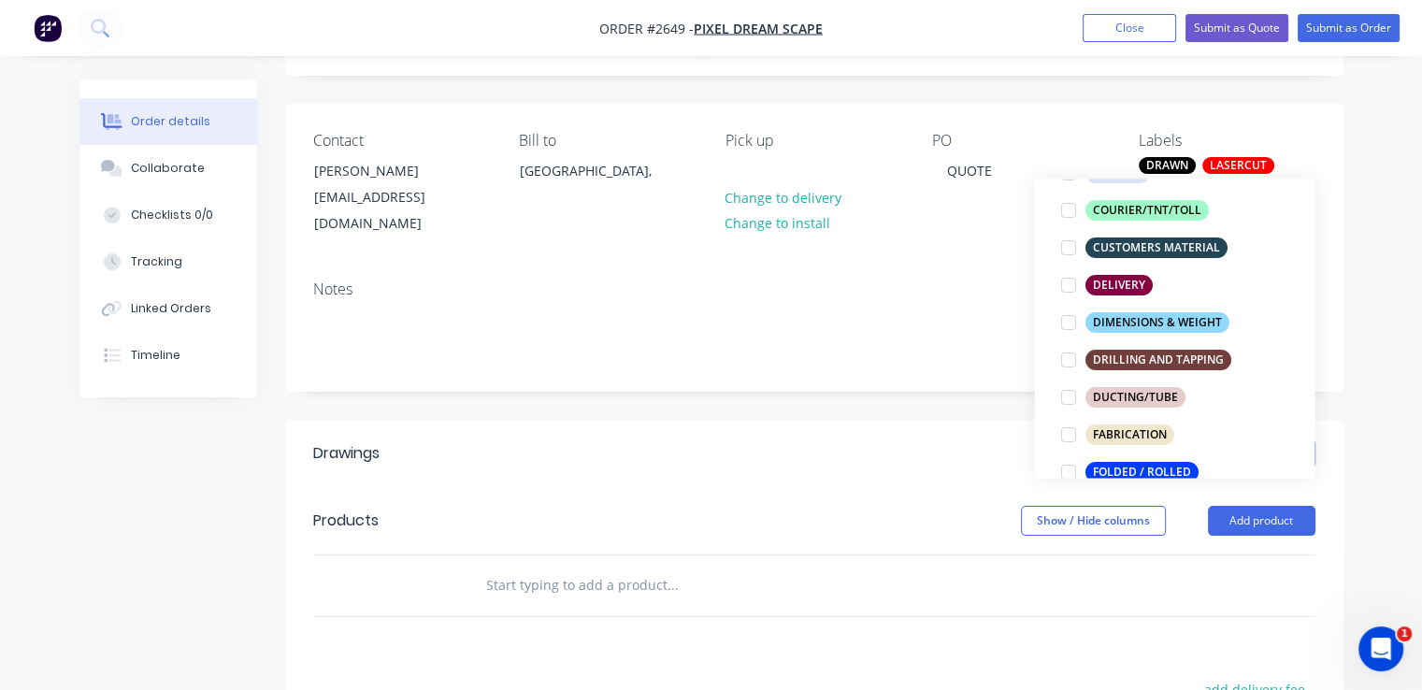
scroll to position [434, 0]
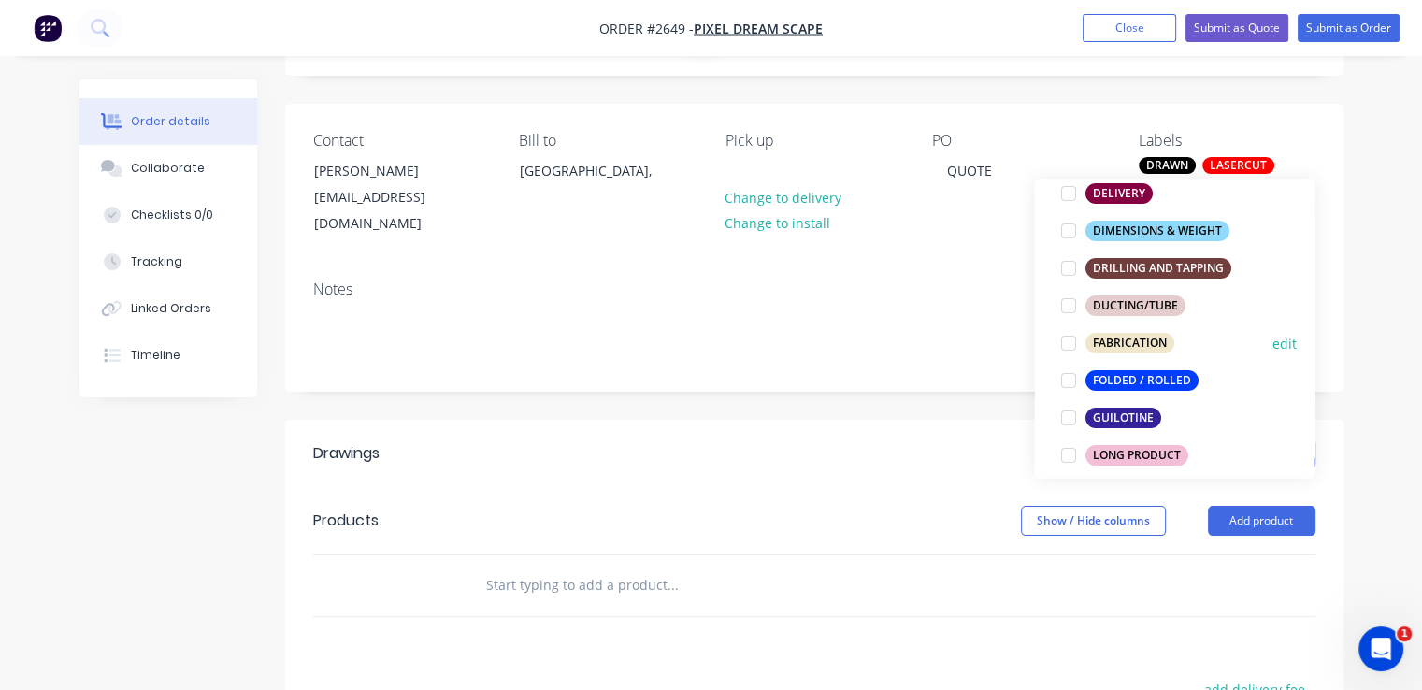
click at [1066, 348] on div at bounding box center [1067, 342] width 37 height 37
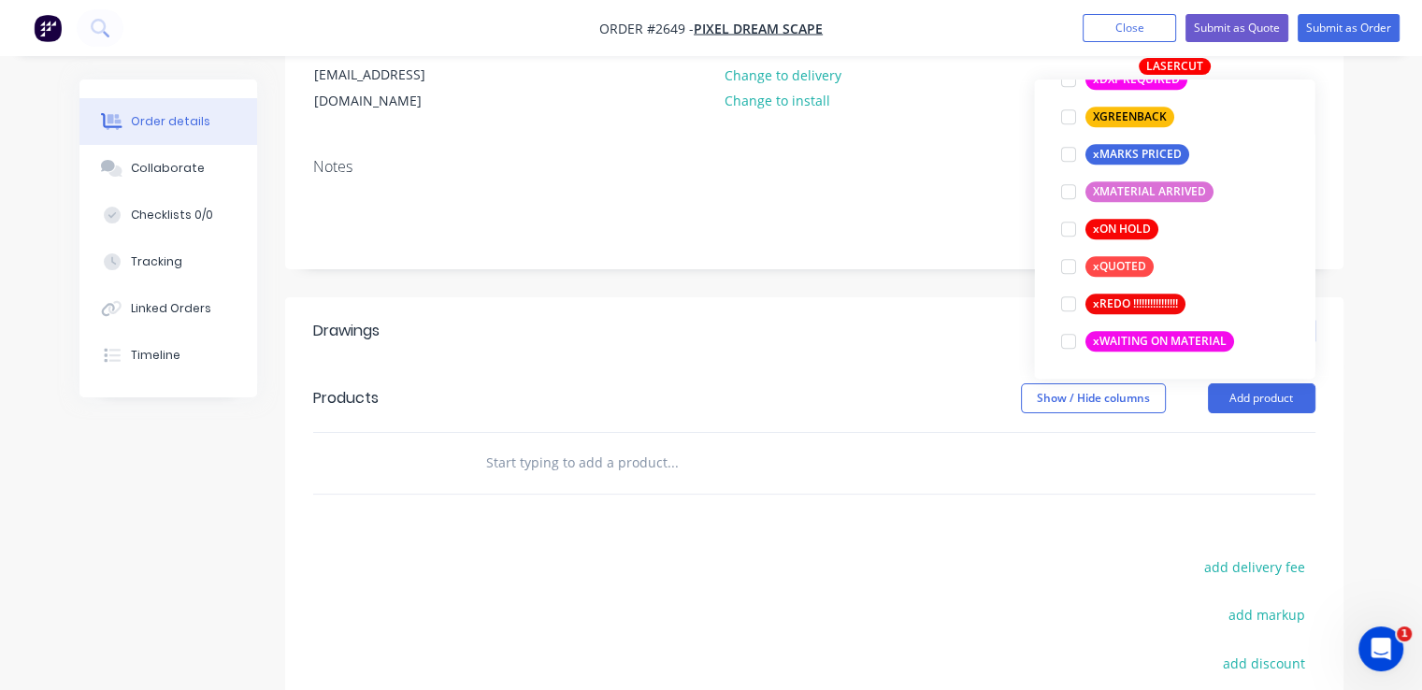
scroll to position [228, 0]
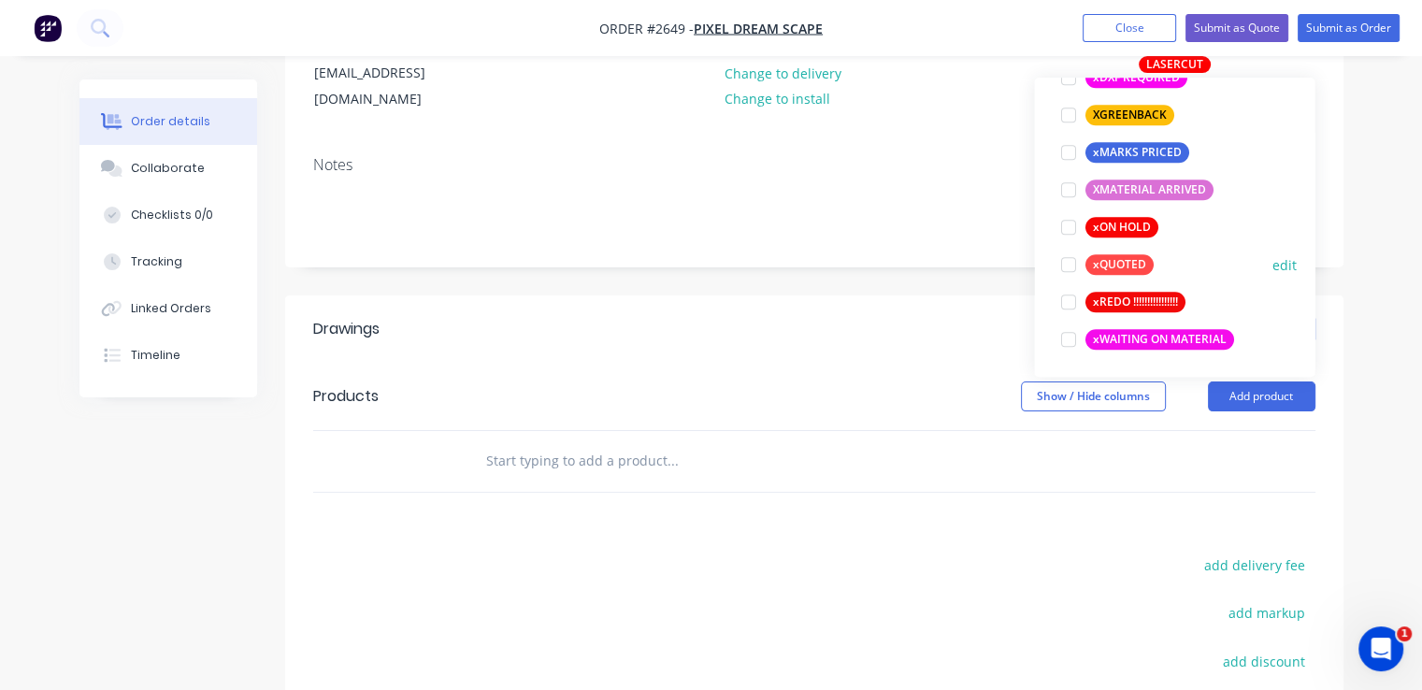
click at [1067, 268] on div at bounding box center [1067, 264] width 37 height 37
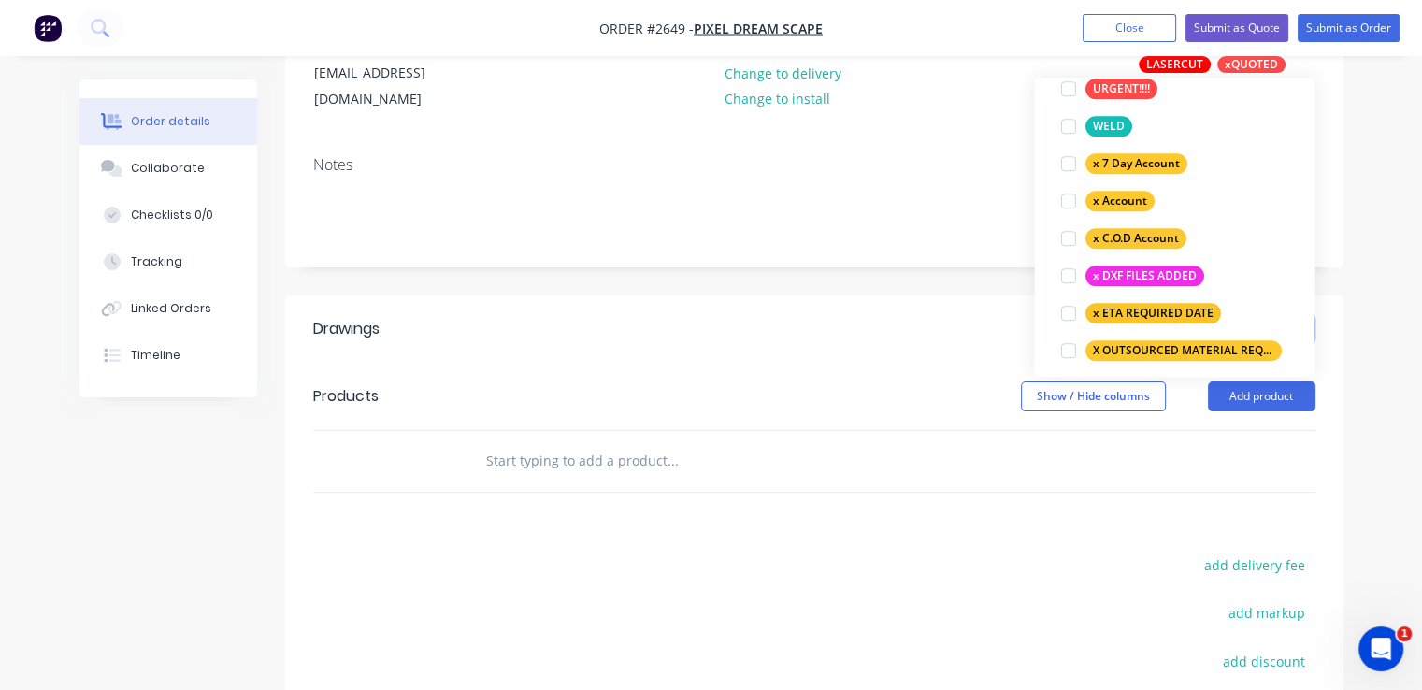
scroll to position [1233, 0]
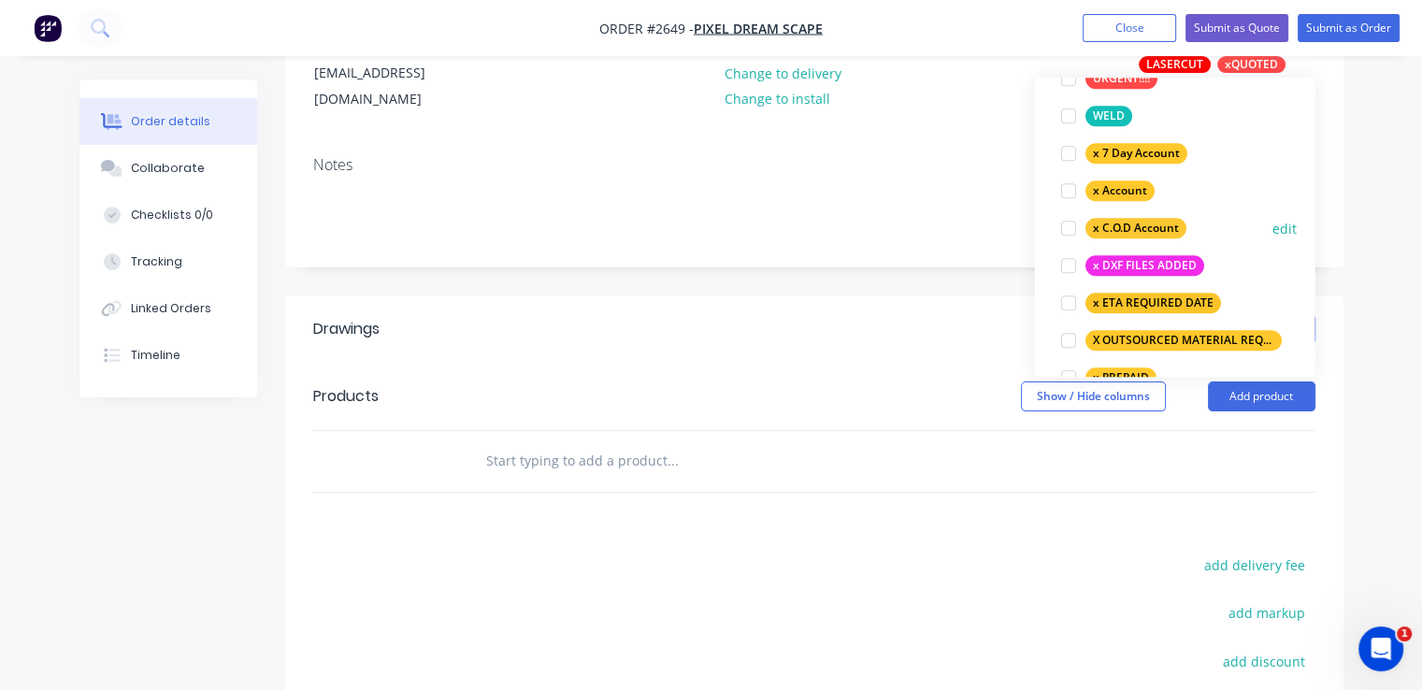
click at [1063, 229] on div at bounding box center [1067, 227] width 37 height 37
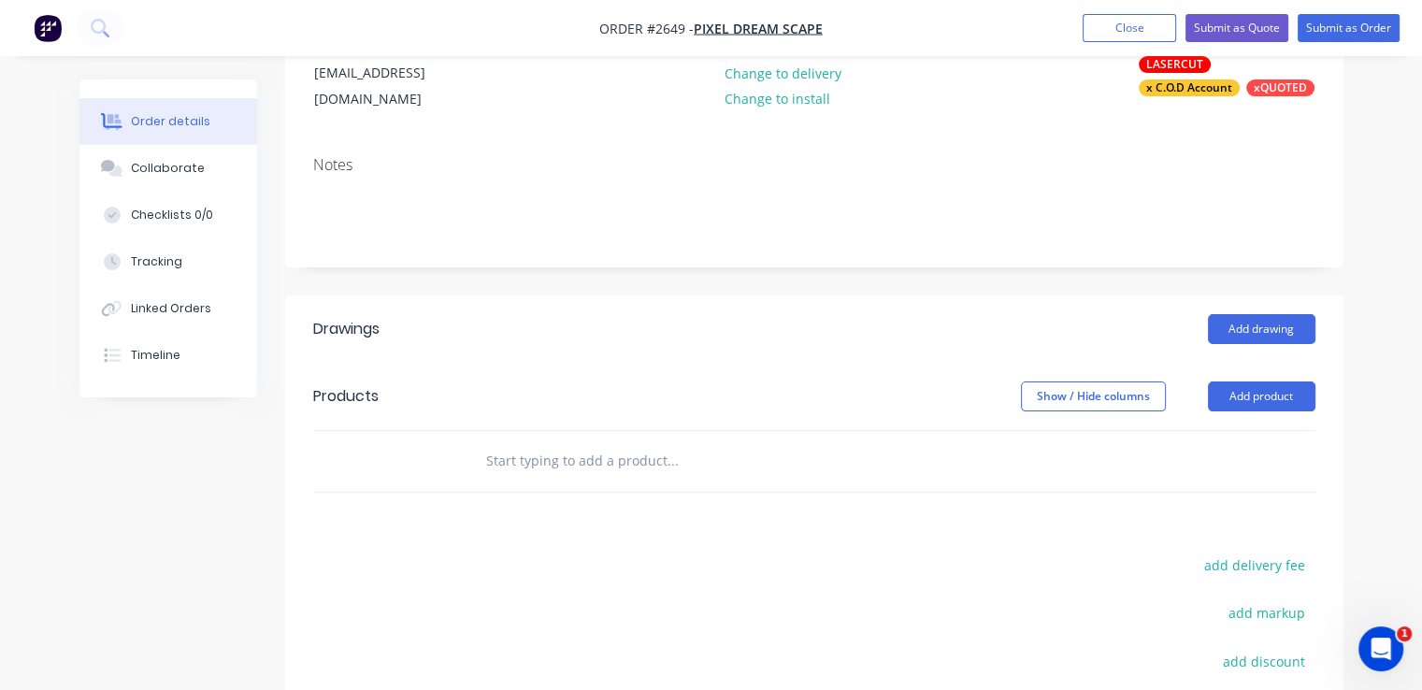
click at [1242, 382] on button "Add product" at bounding box center [1261, 396] width 107 height 30
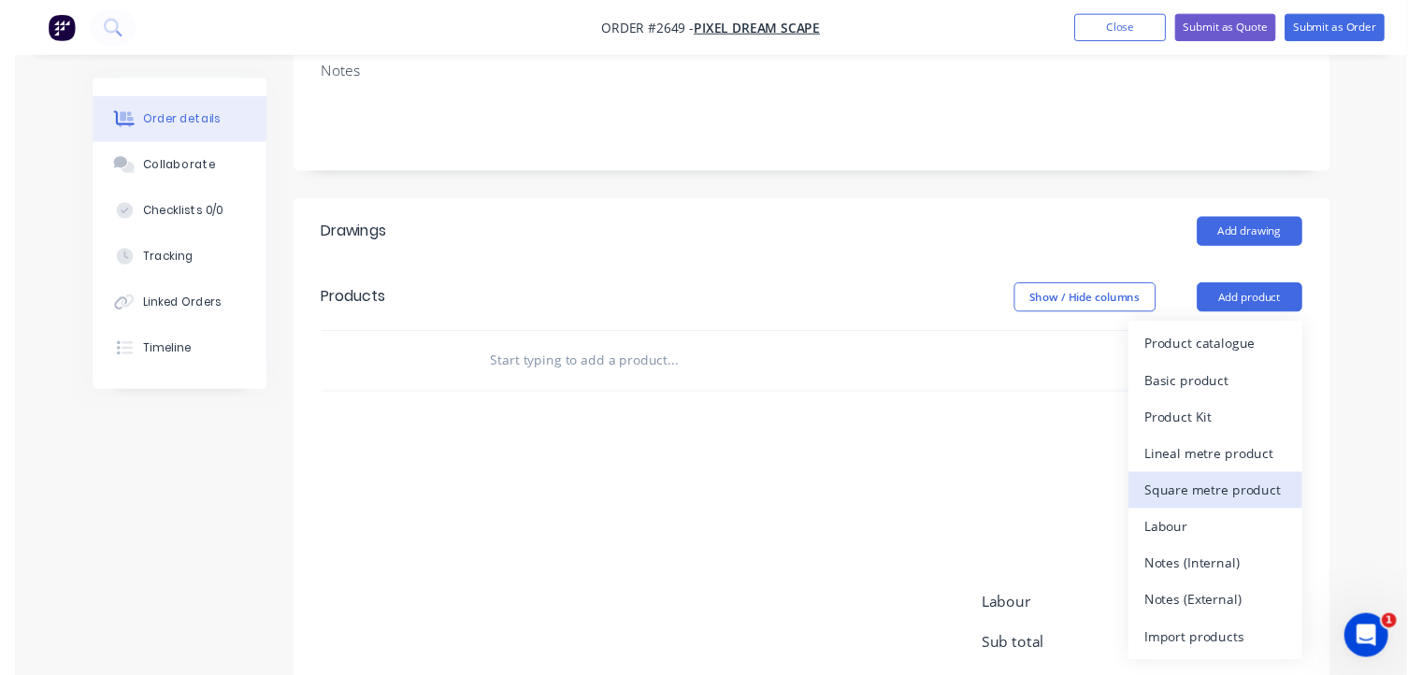
scroll to position [322, 0]
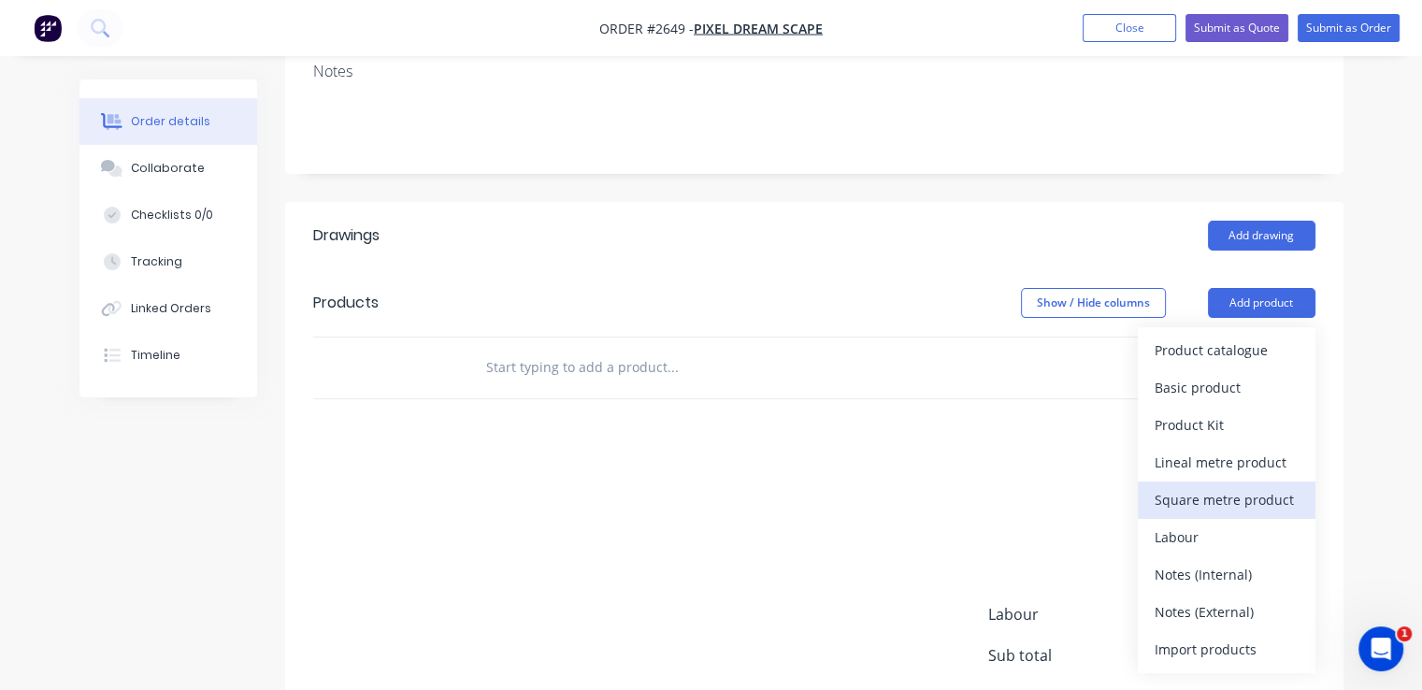
click at [1204, 598] on div "Notes (External)" at bounding box center [1226, 611] width 144 height 27
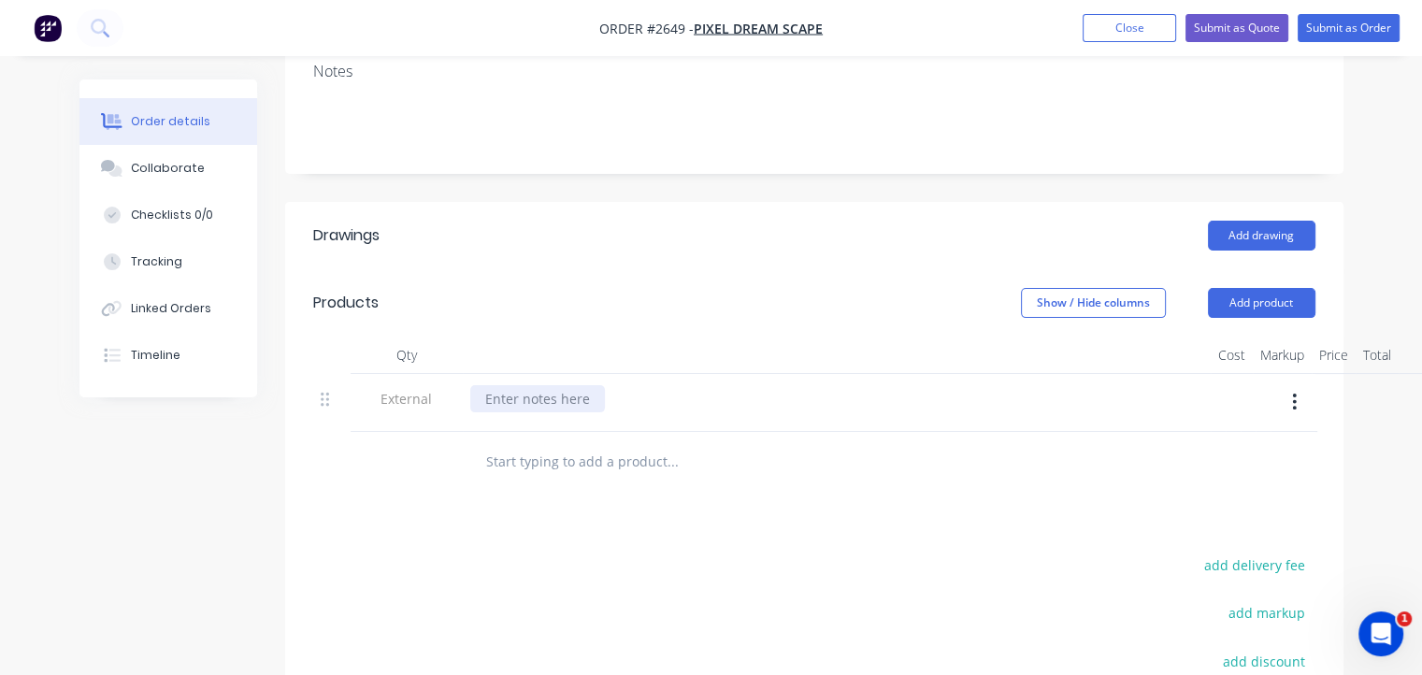
click at [568, 385] on div at bounding box center [537, 398] width 135 height 27
click at [555, 450] on input "text" at bounding box center [672, 461] width 374 height 37
type input "2"
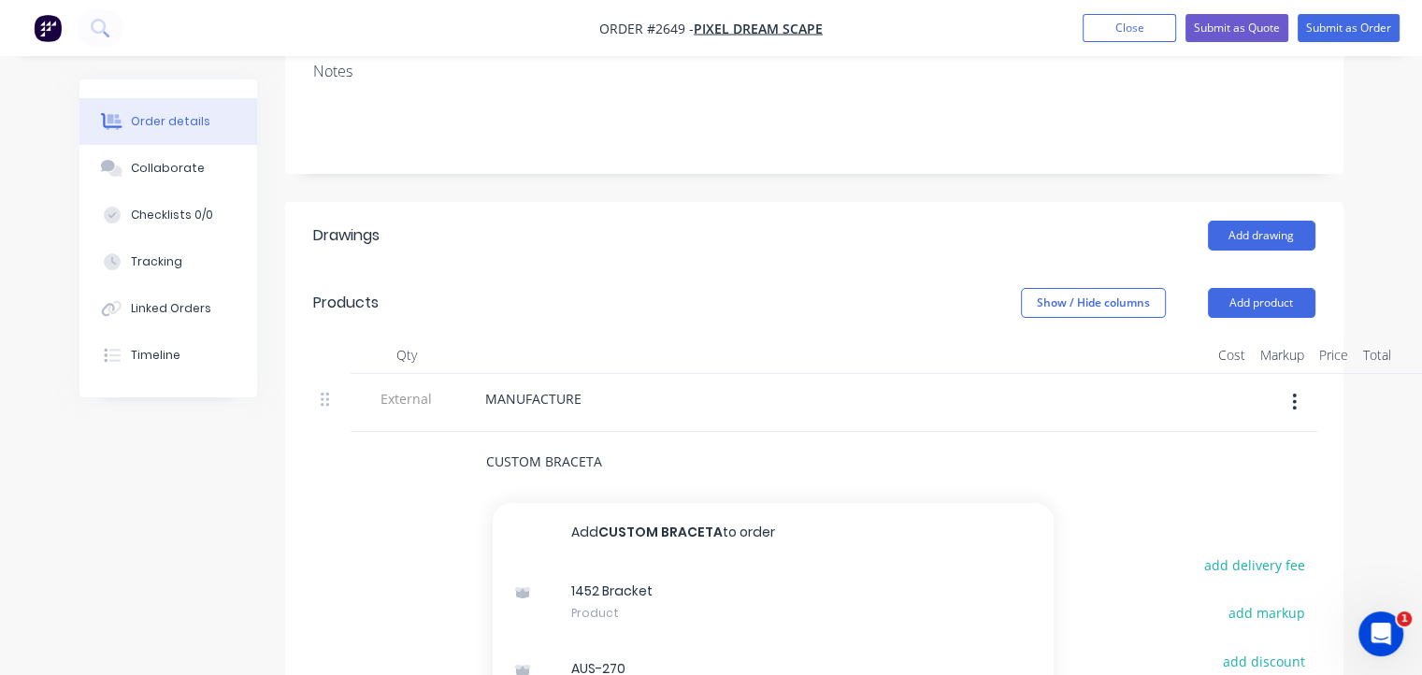
click at [595, 443] on input "CUSTOM BRACETA" at bounding box center [672, 461] width 374 height 37
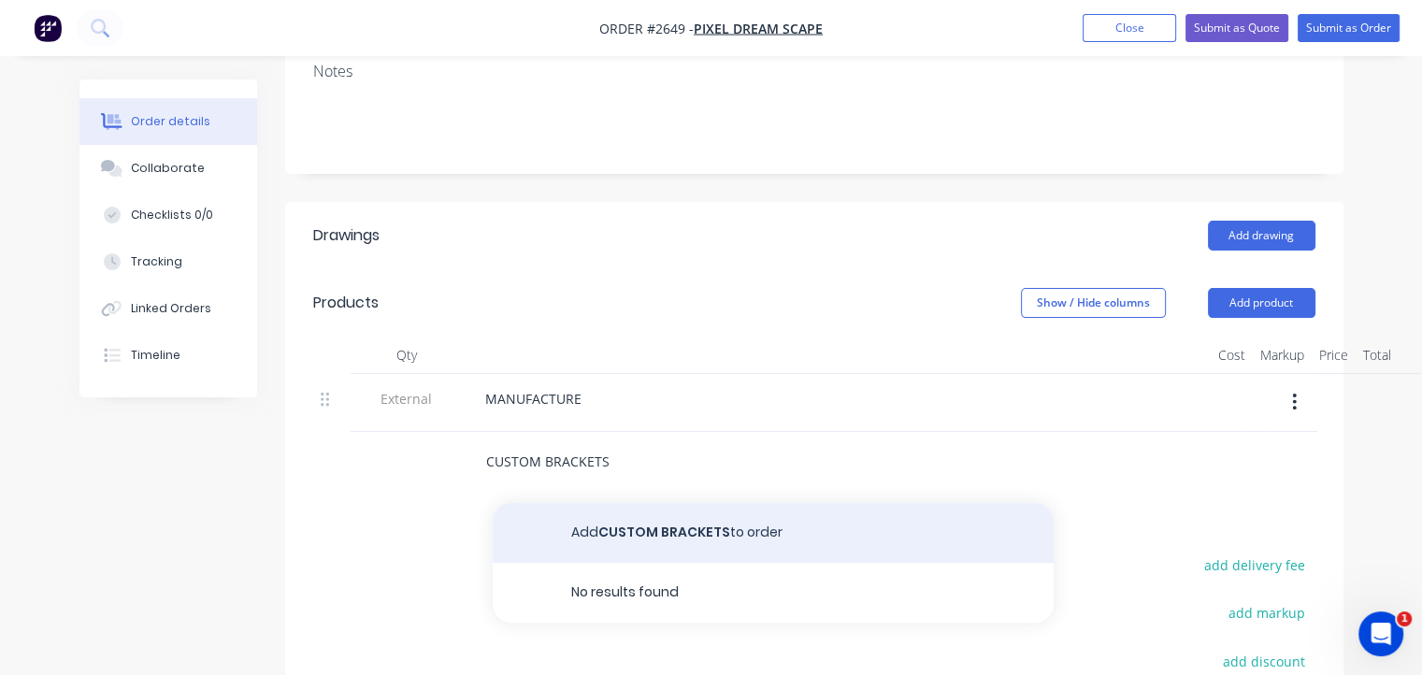
type input "CUSTOM BRACKETS"
click at [645, 507] on button "Add CUSTOM BRACKETS to order" at bounding box center [773, 533] width 561 height 60
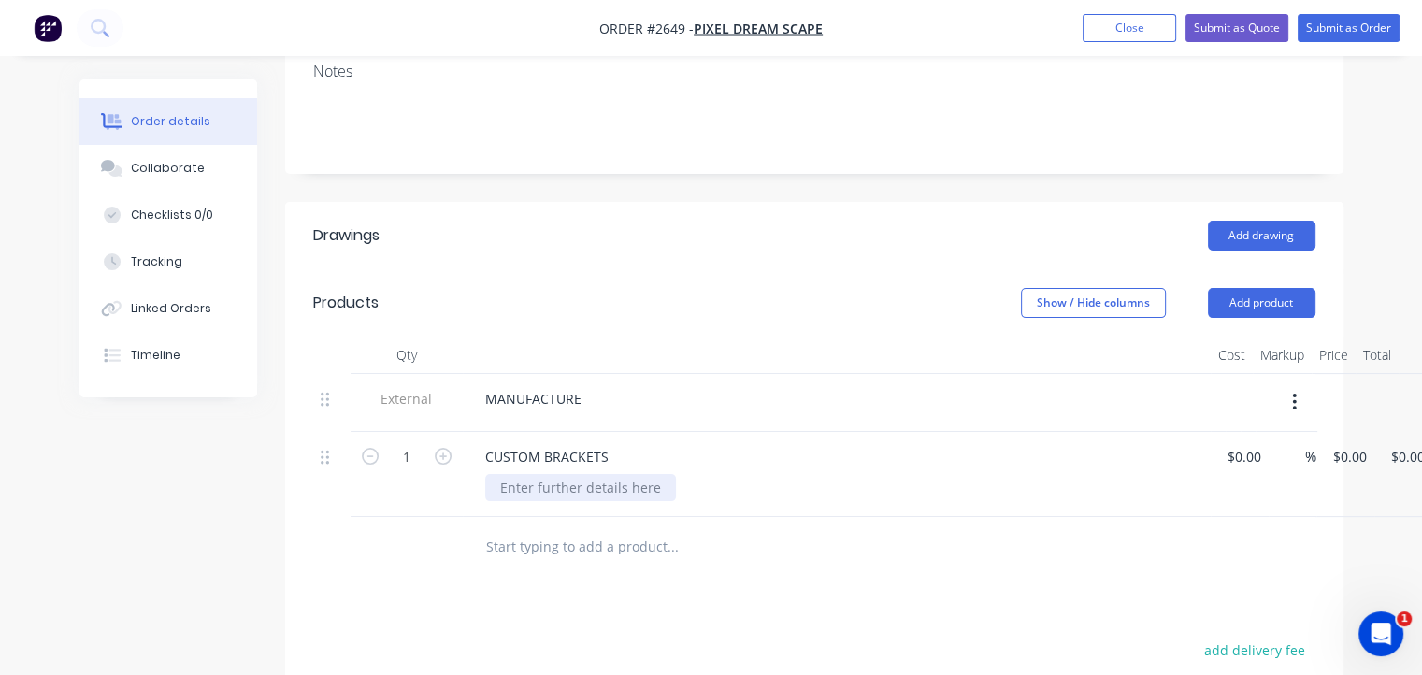
click at [580, 481] on div at bounding box center [580, 487] width 191 height 27
type input "$0.00"
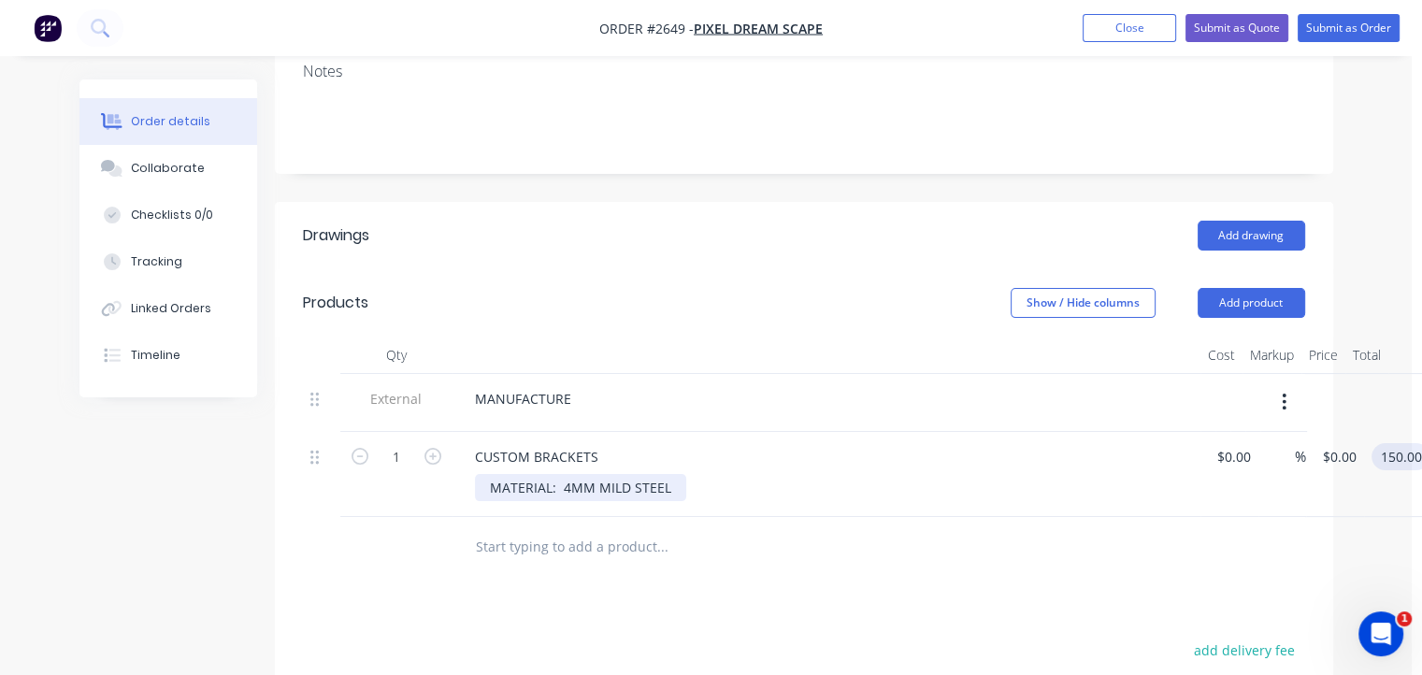
type input "150.00"
type input "$150.00"
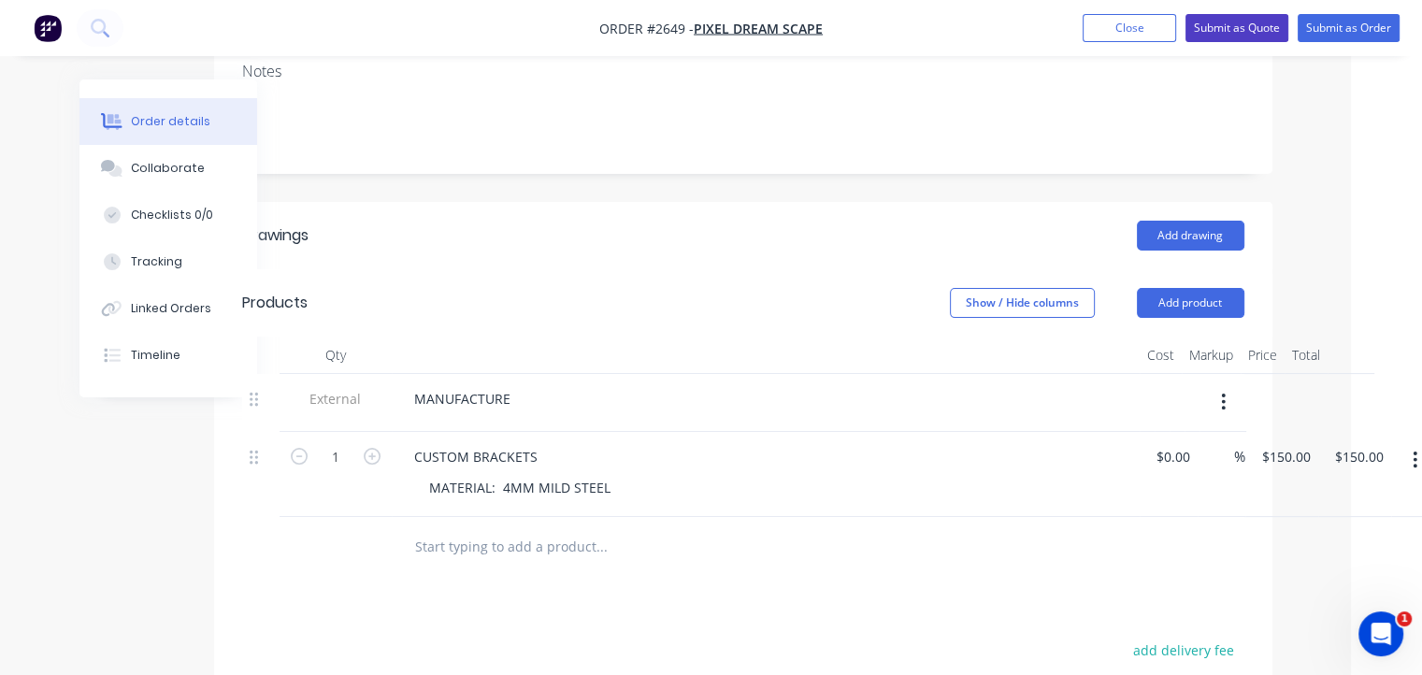
click at [1253, 30] on button "Submit as Quote" at bounding box center [1236, 28] width 103 height 28
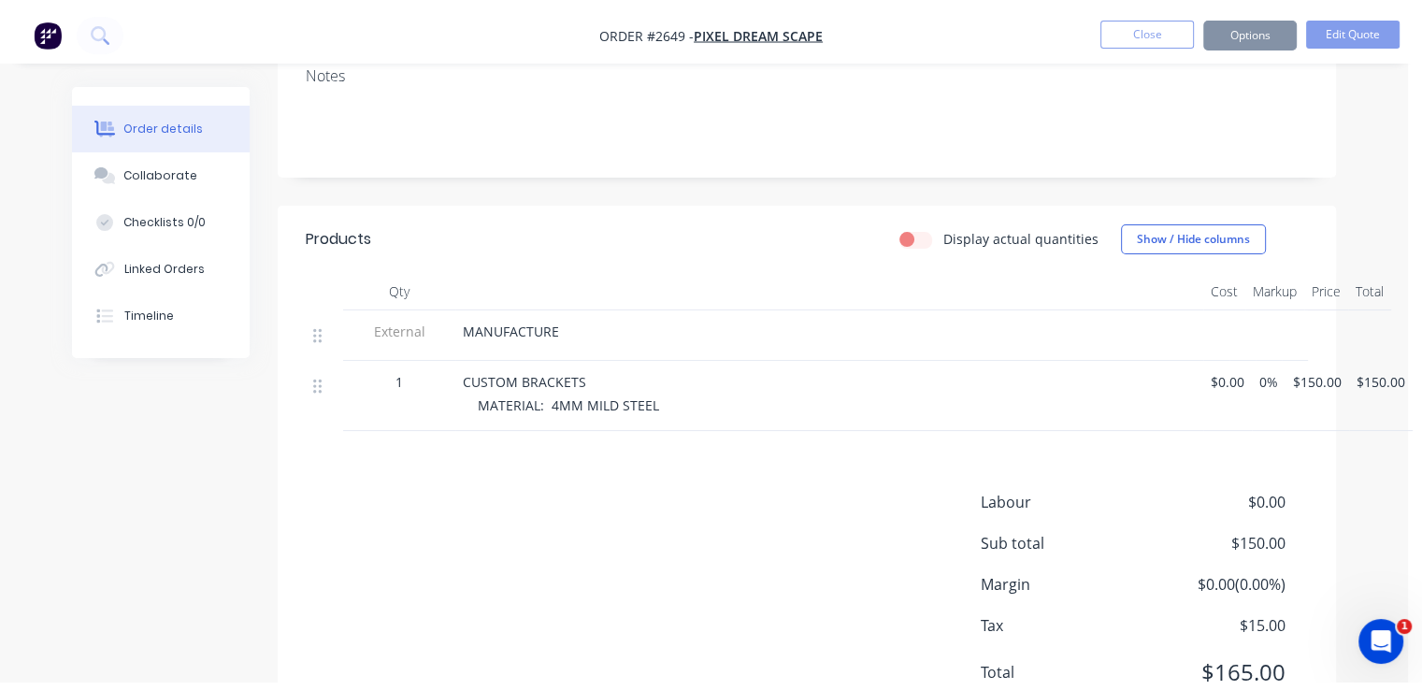
scroll to position [0, 0]
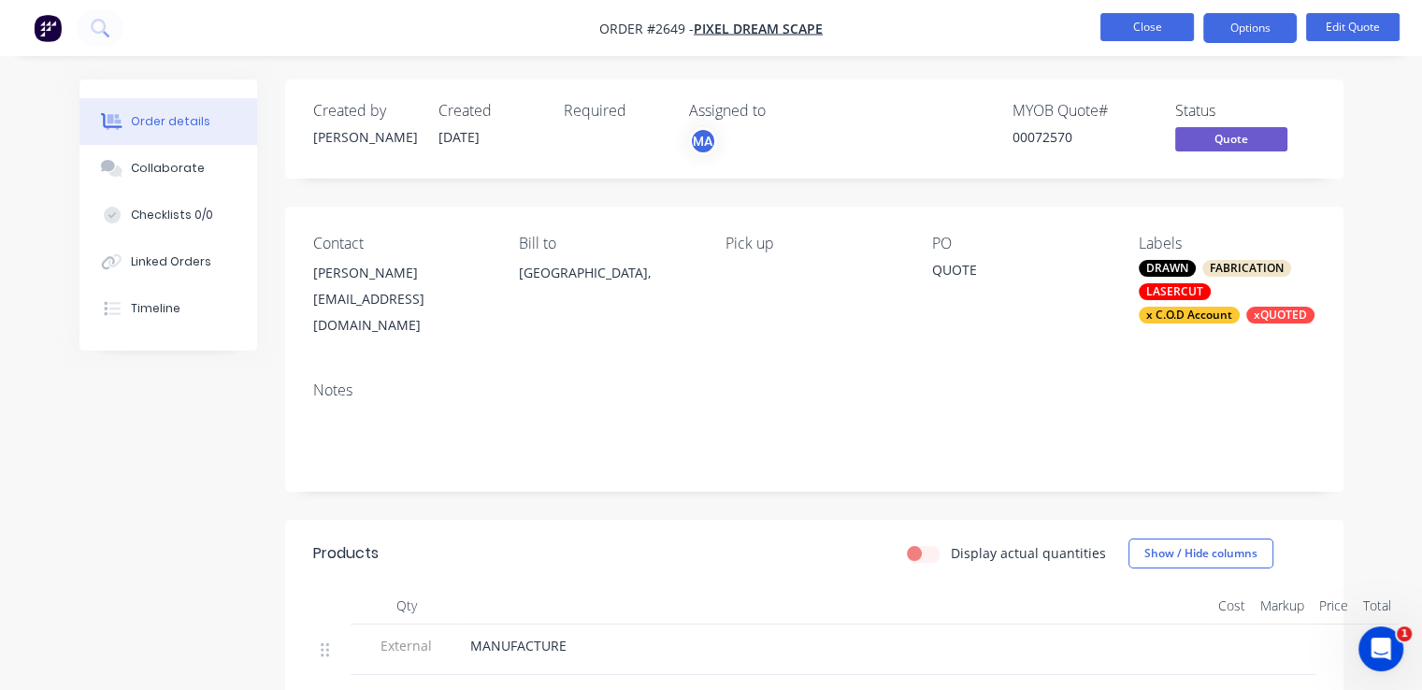
click at [1130, 31] on button "Close" at bounding box center [1146, 27] width 93 height 28
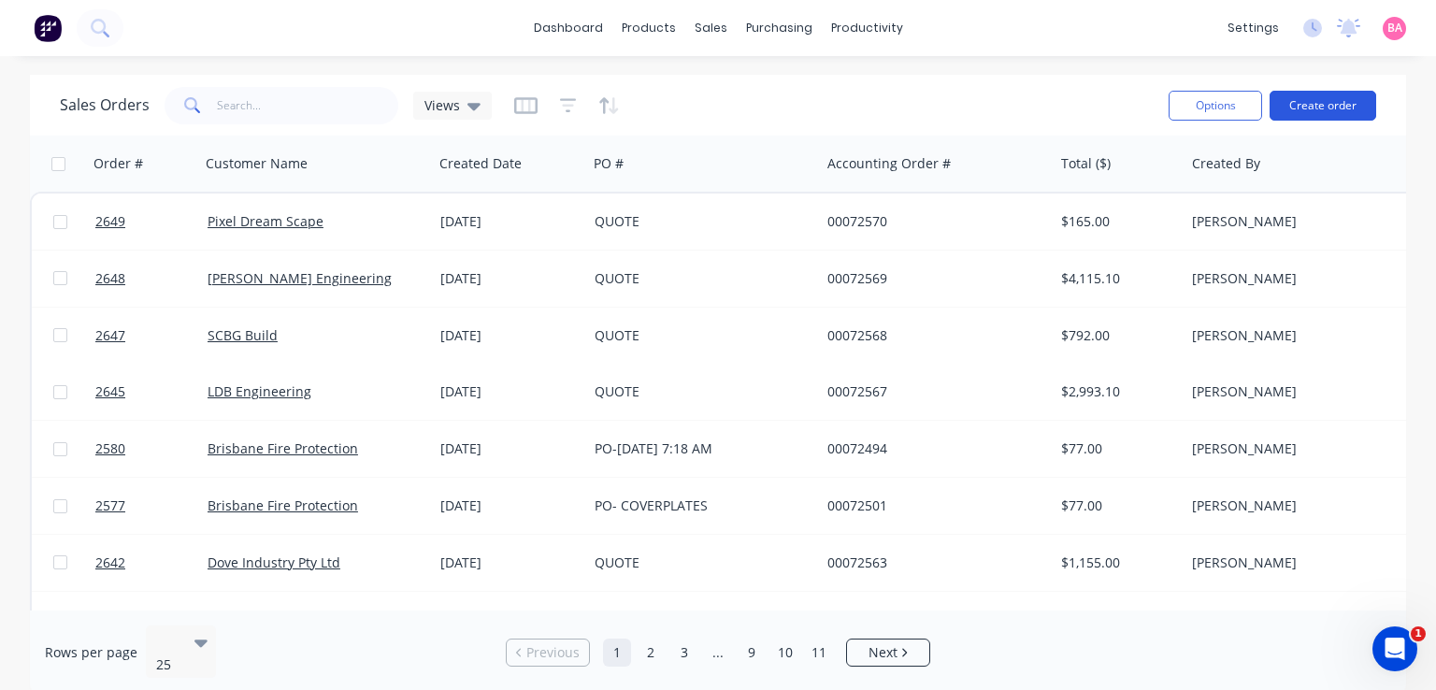
click at [1312, 102] on button "Create order" at bounding box center [1322, 106] width 107 height 30
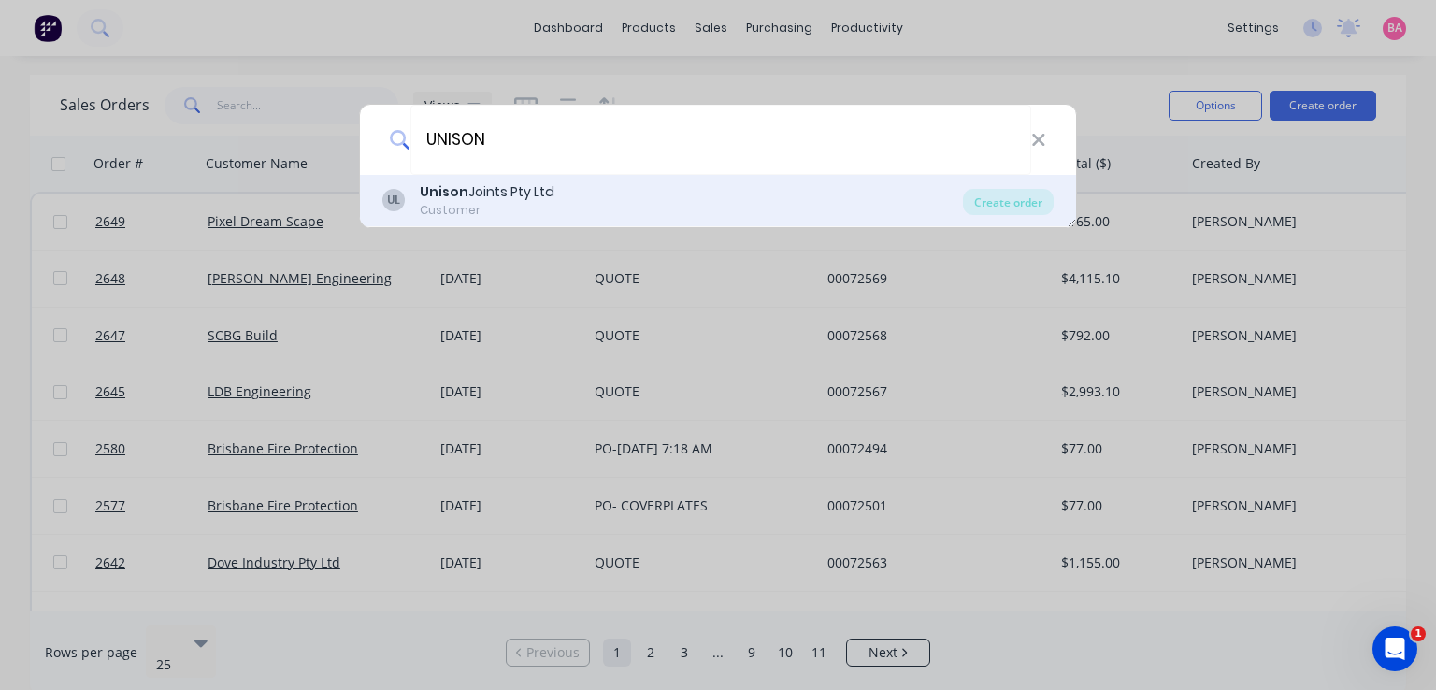
type input "UNISON"
click at [553, 193] on div "UL Unison Joints Pty Ltd Customer" at bounding box center [672, 200] width 580 height 36
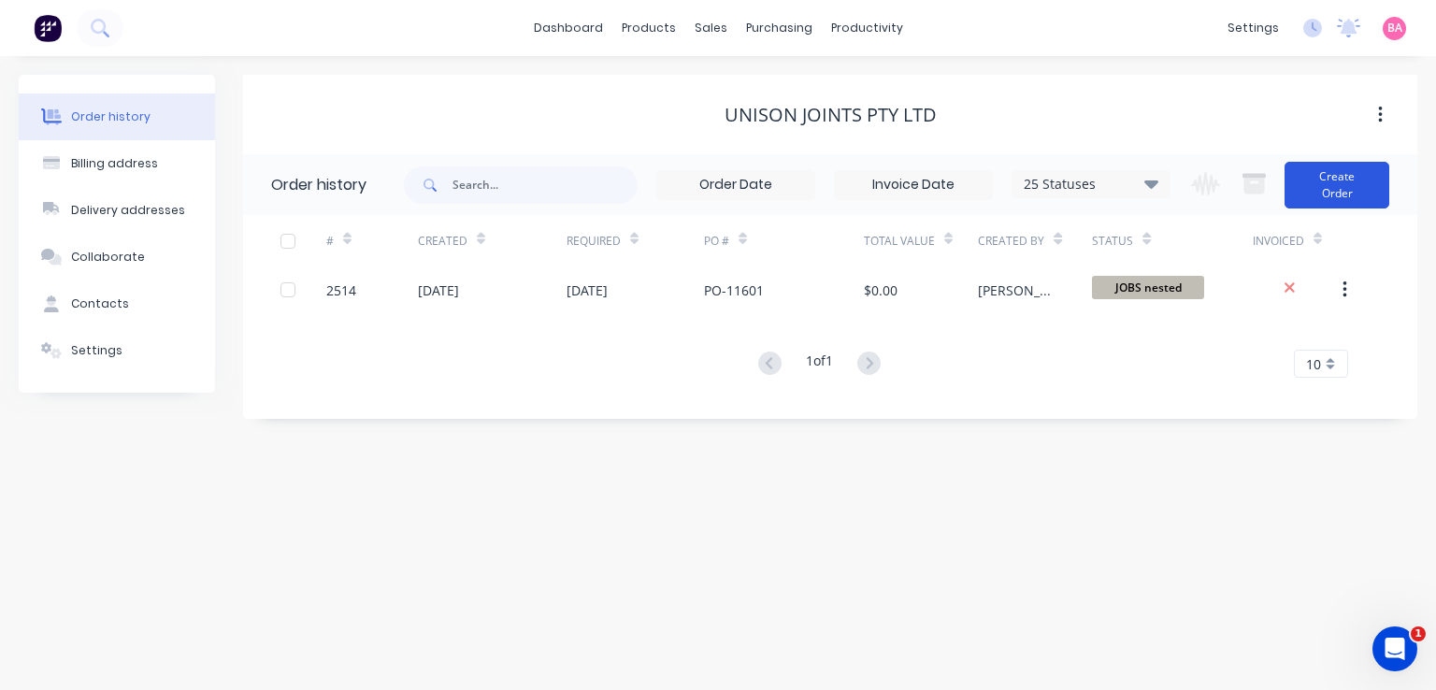
click at [1331, 191] on button "Create Order" at bounding box center [1336, 185] width 105 height 47
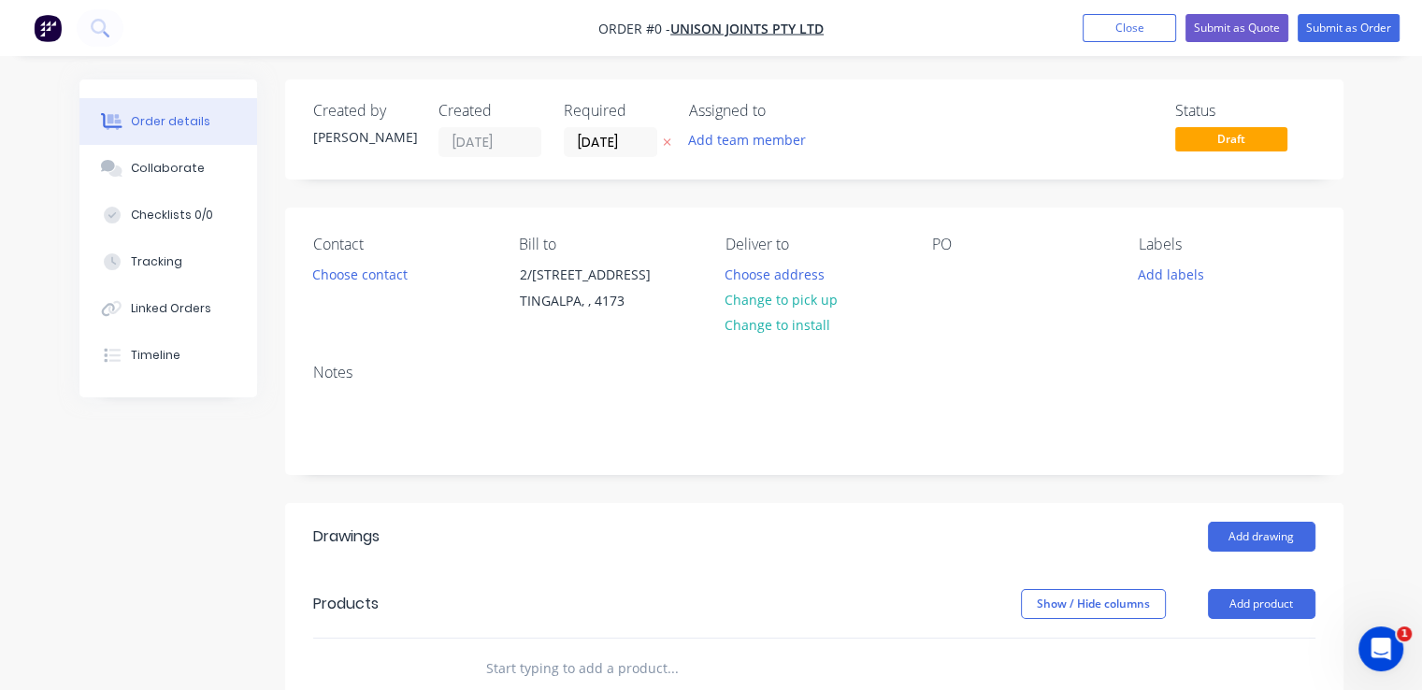
click at [666, 137] on icon at bounding box center [667, 141] width 8 height 11
click at [741, 153] on div "Add team member" at bounding box center [782, 141] width 187 height 28
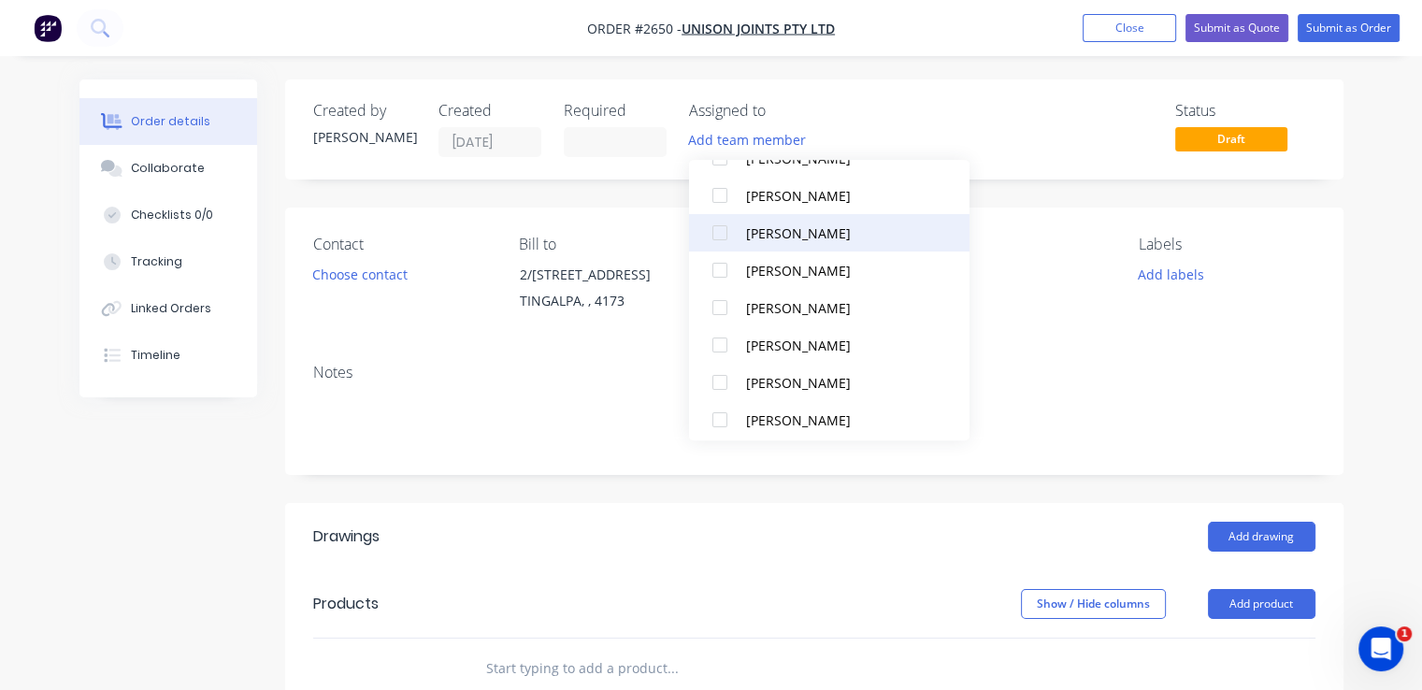
scroll to position [129, 0]
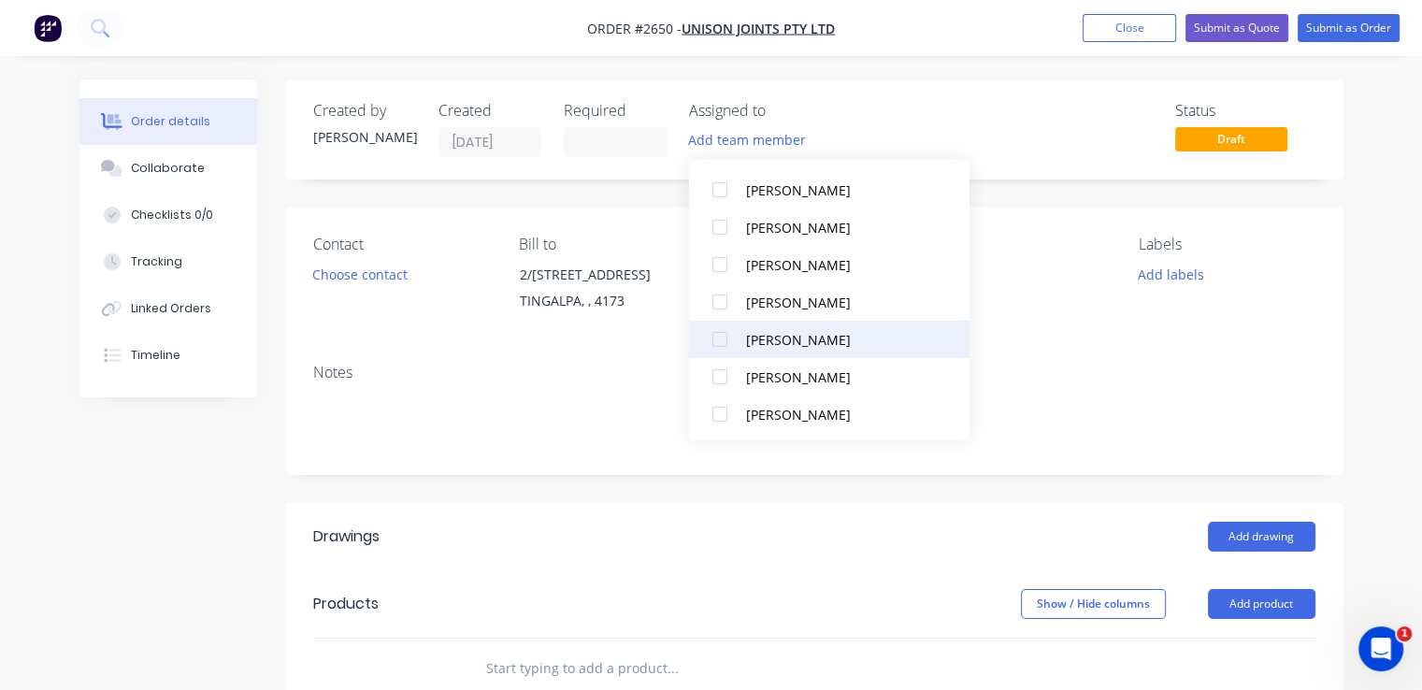
click at [718, 337] on div at bounding box center [719, 339] width 37 height 37
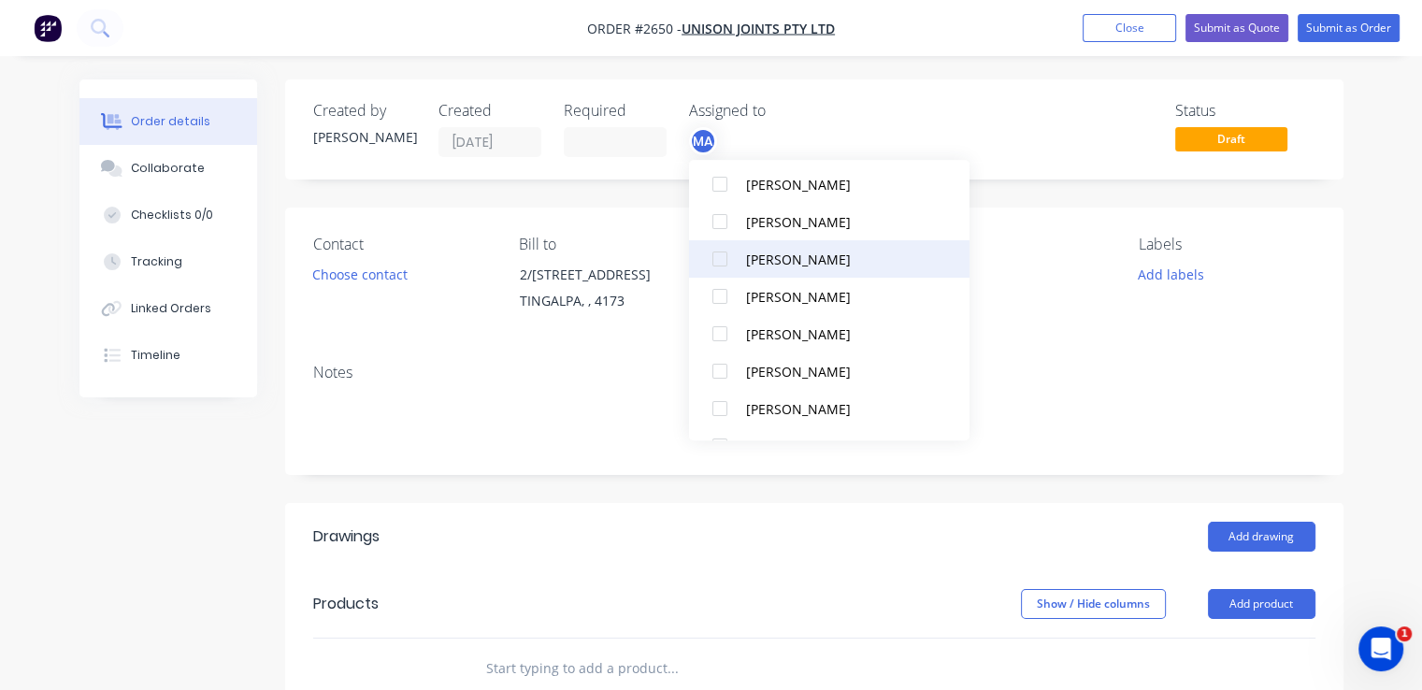
scroll to position [168, 0]
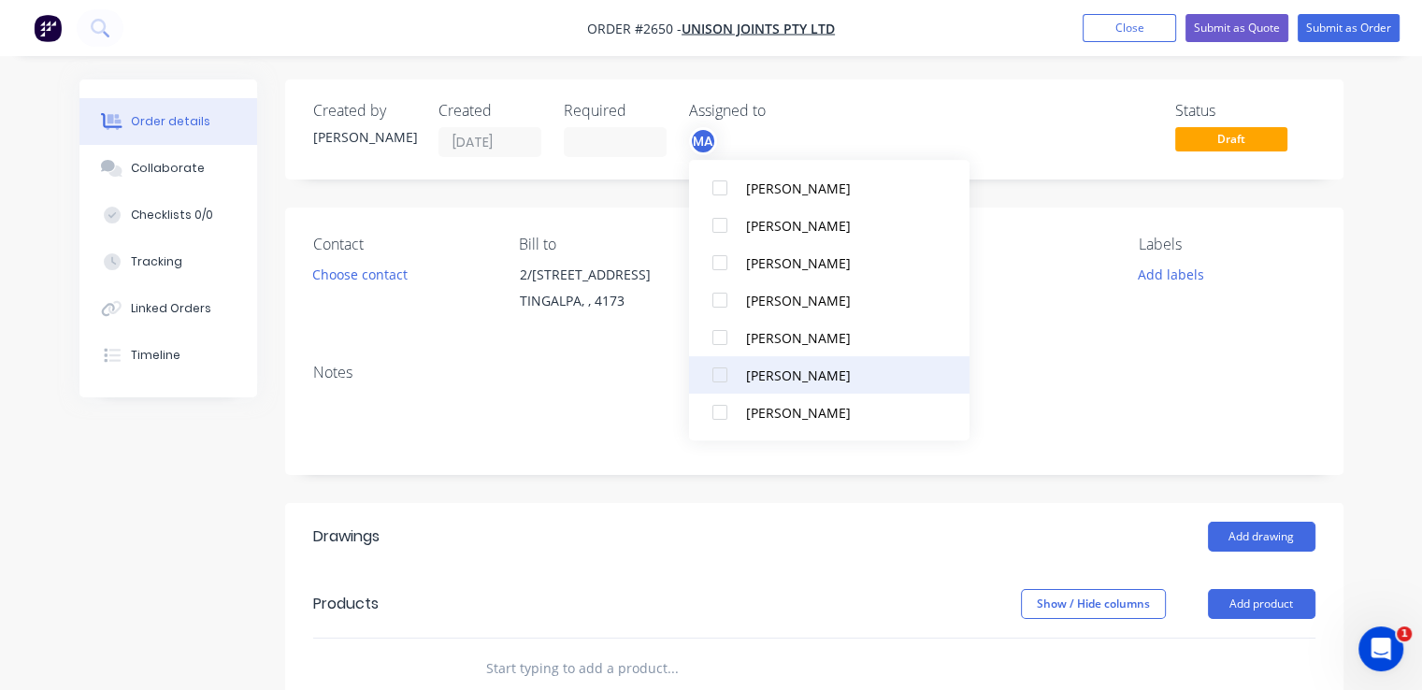
click at [713, 367] on div at bounding box center [719, 374] width 37 height 37
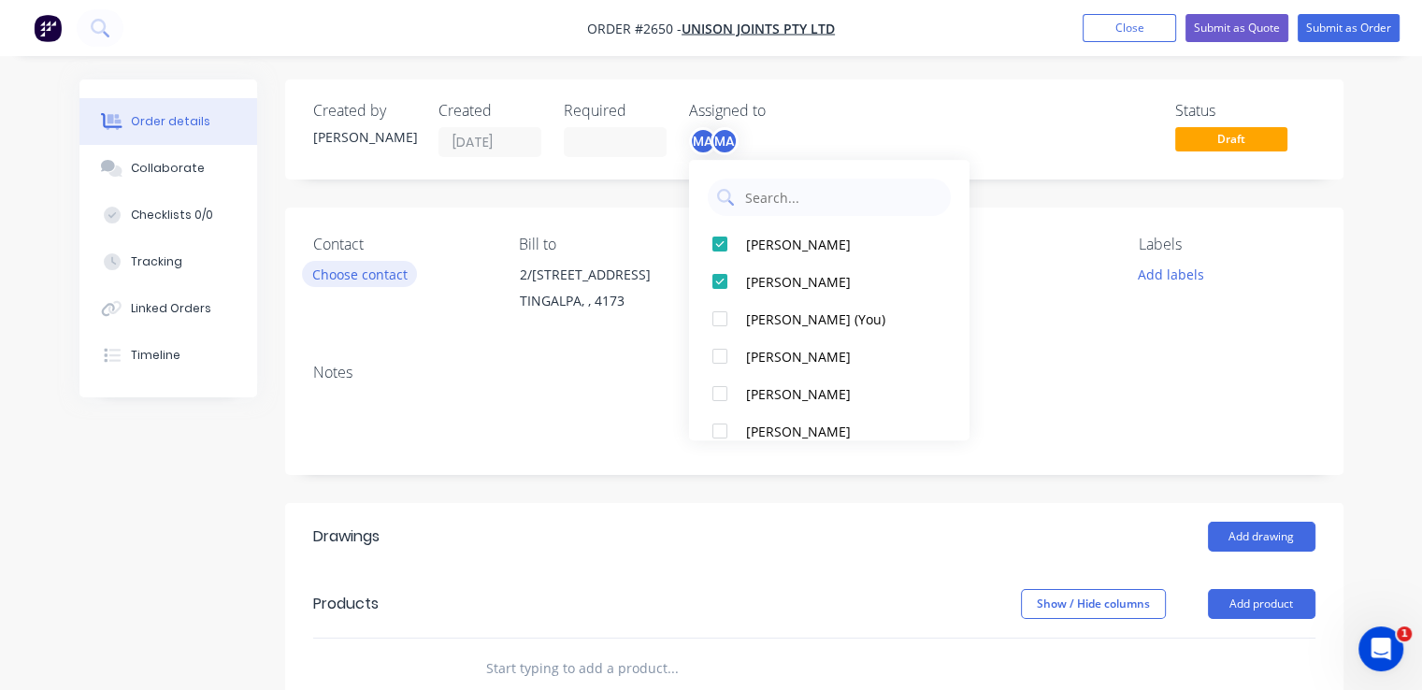
click at [390, 279] on button "Choose contact" at bounding box center [359, 273] width 115 height 25
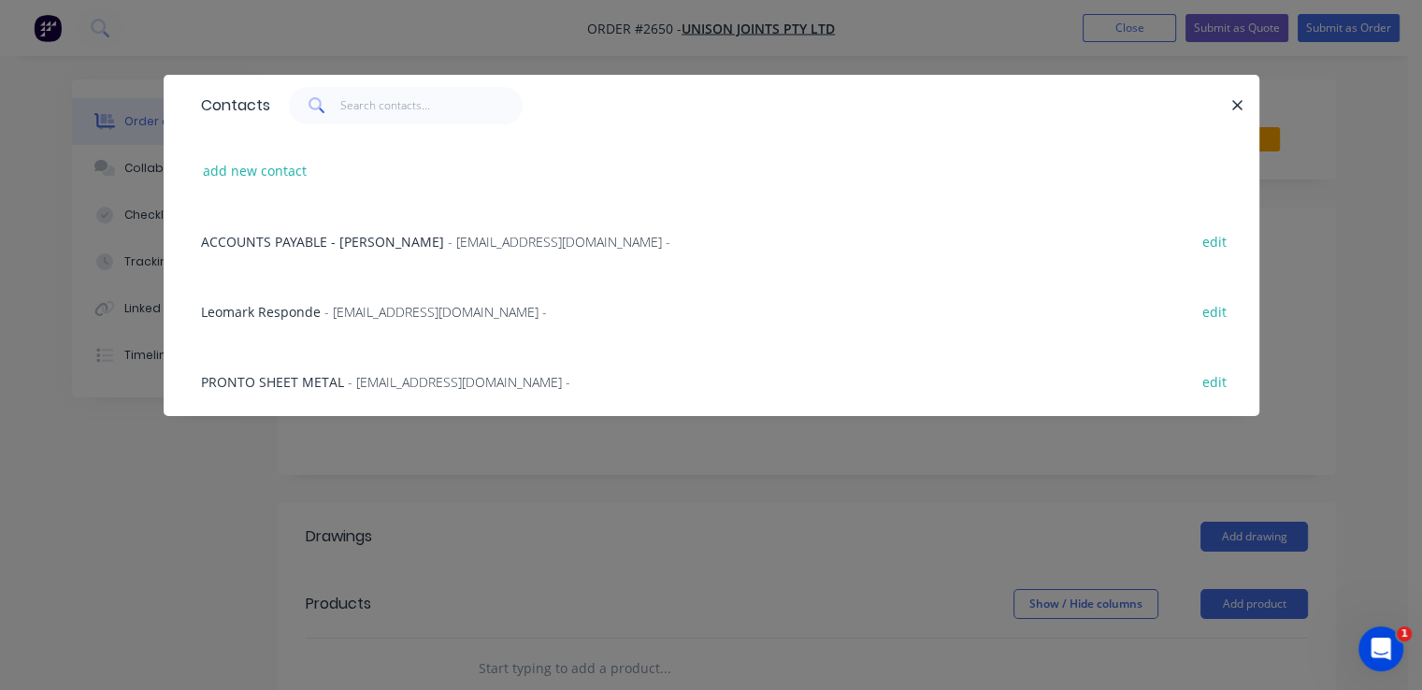
click at [326, 311] on span "- [EMAIL_ADDRESS][DOMAIN_NAME] -" at bounding box center [435, 312] width 222 height 18
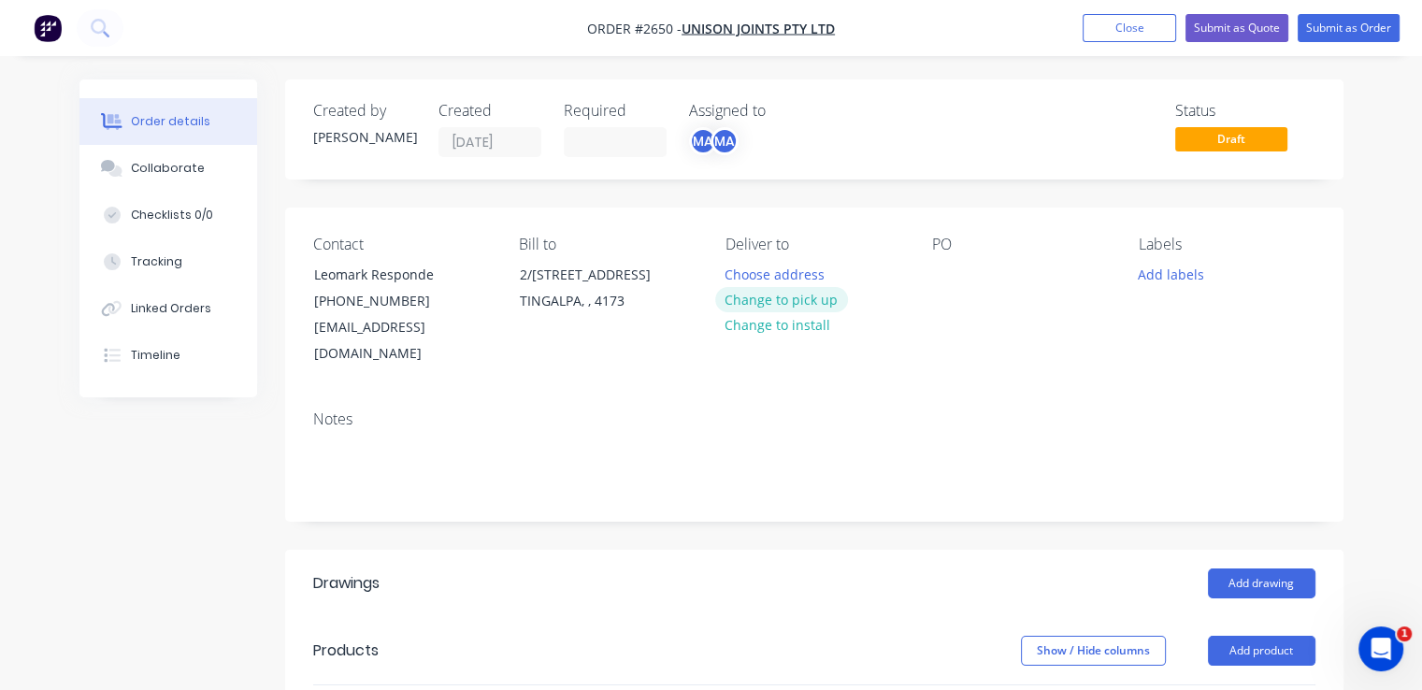
click at [771, 299] on button "Change to pick up" at bounding box center [781, 299] width 133 height 25
click at [951, 266] on div at bounding box center [947, 274] width 30 height 27
click at [1174, 278] on button "Add labels" at bounding box center [1171, 273] width 86 height 25
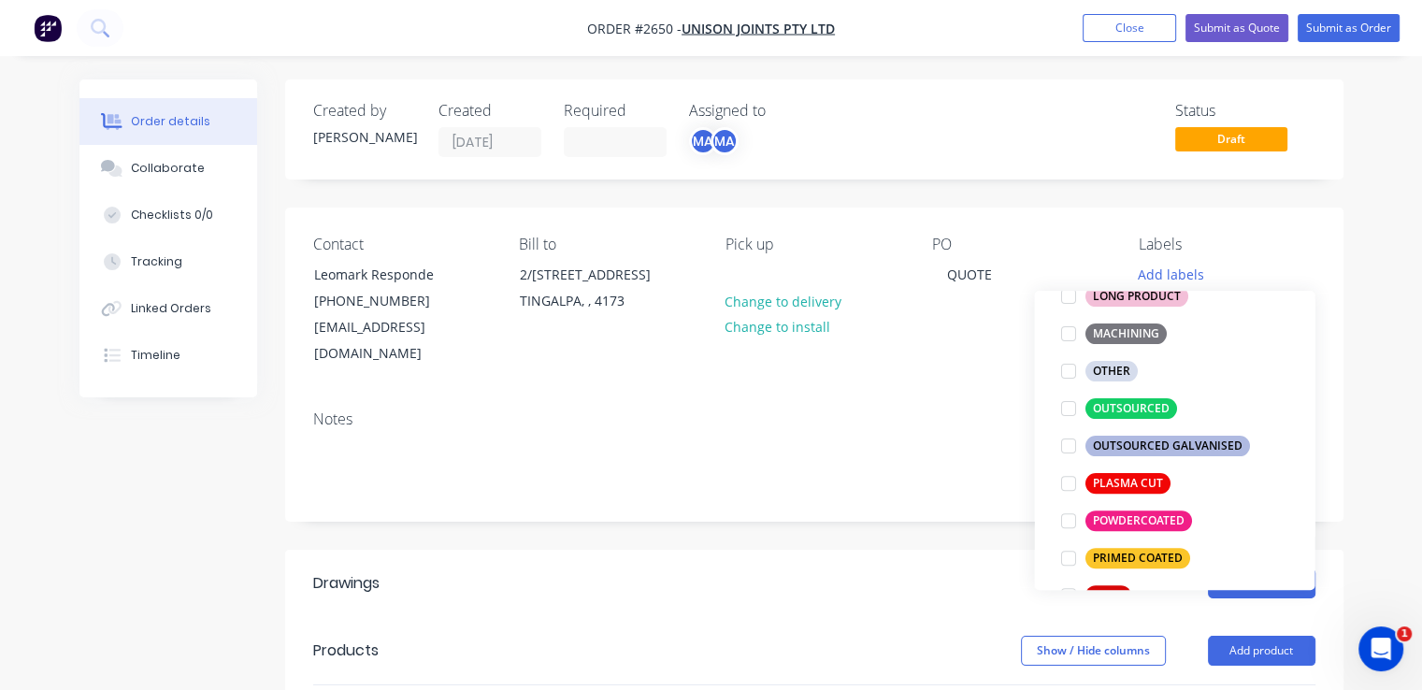
scroll to position [767, 0]
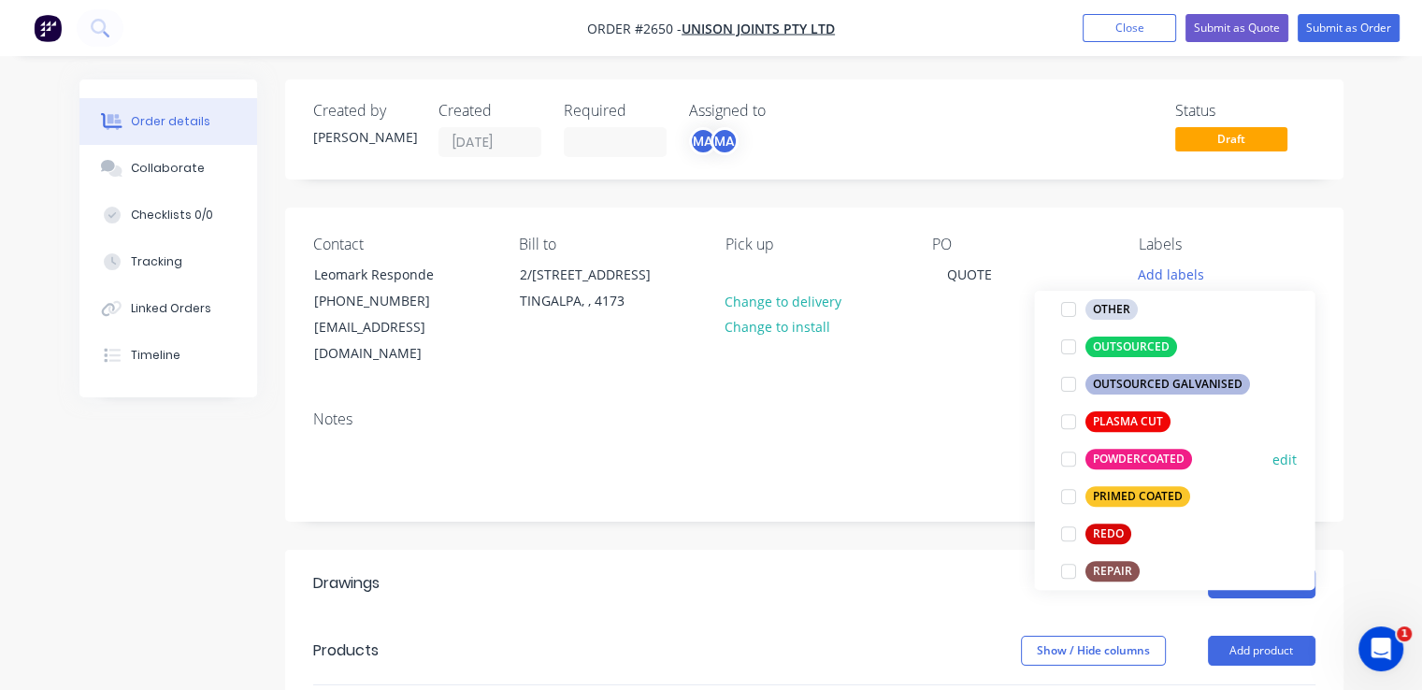
click at [1072, 460] on div at bounding box center [1067, 458] width 37 height 37
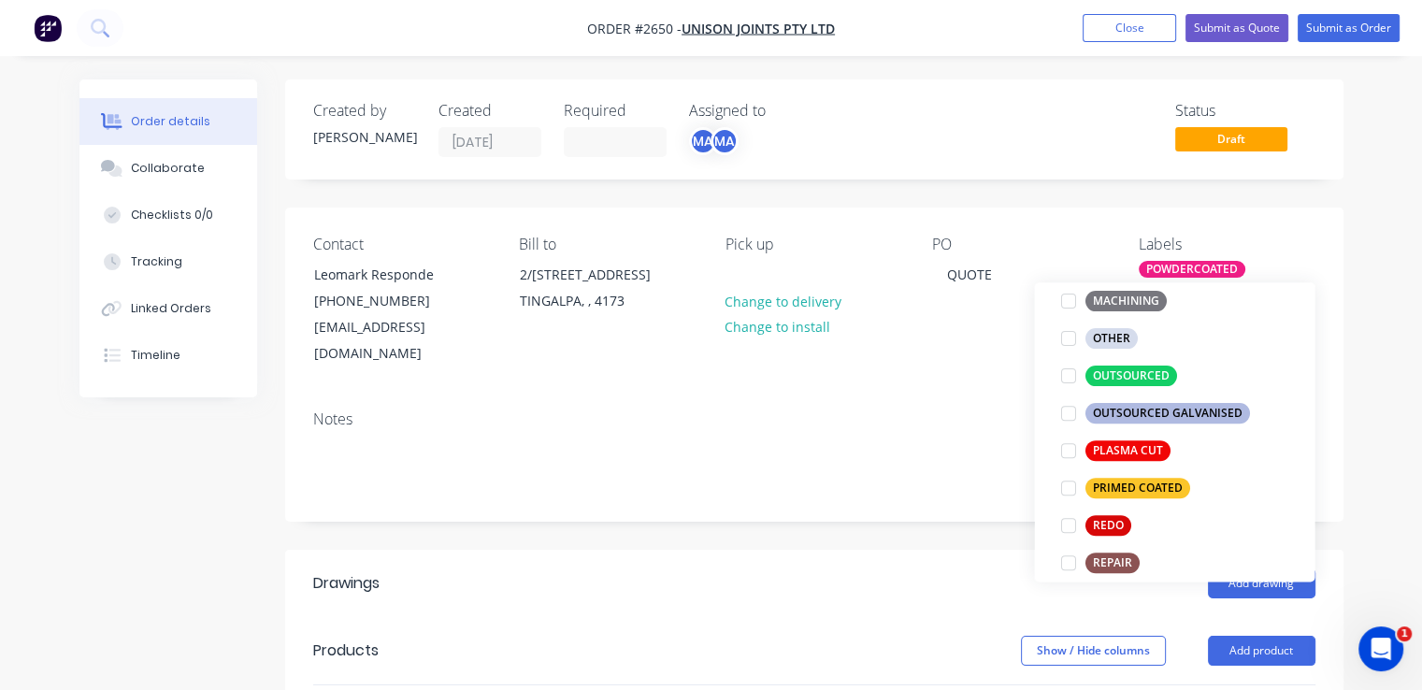
scroll to position [0, 0]
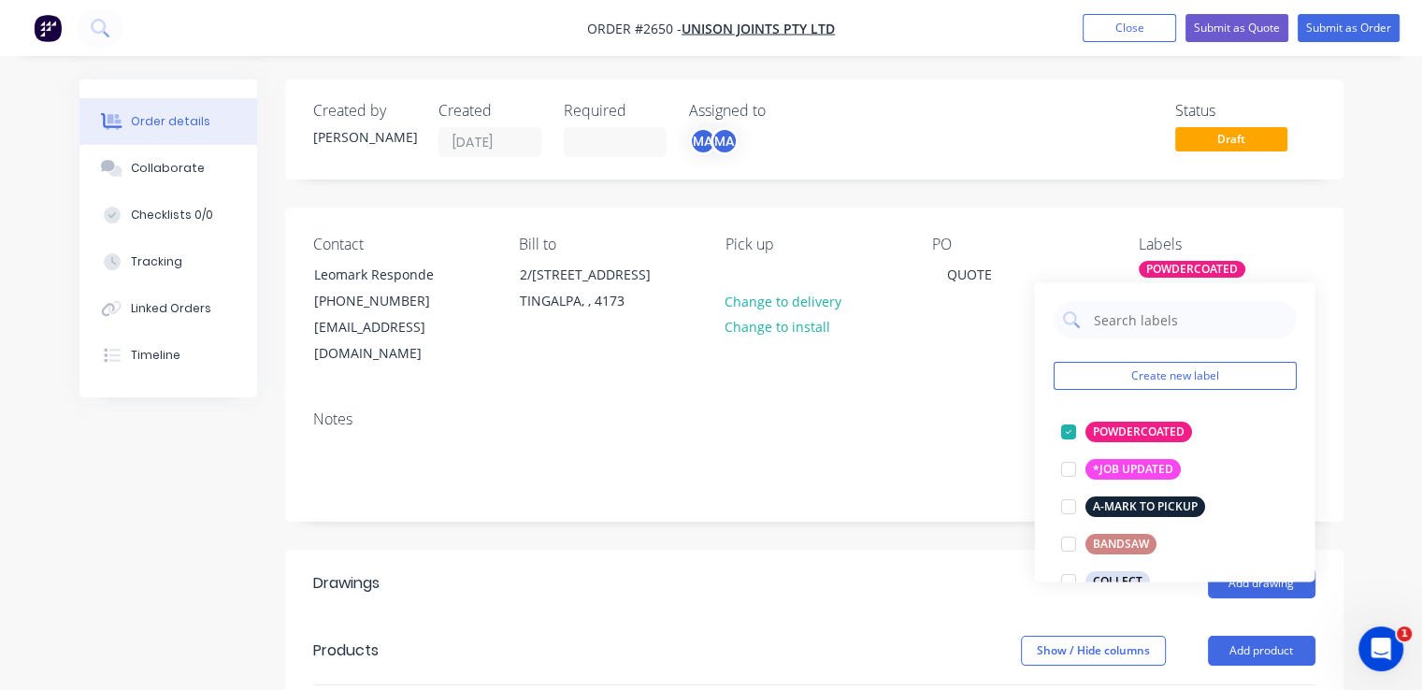
click at [957, 395] on div "Notes" at bounding box center [814, 457] width 1058 height 125
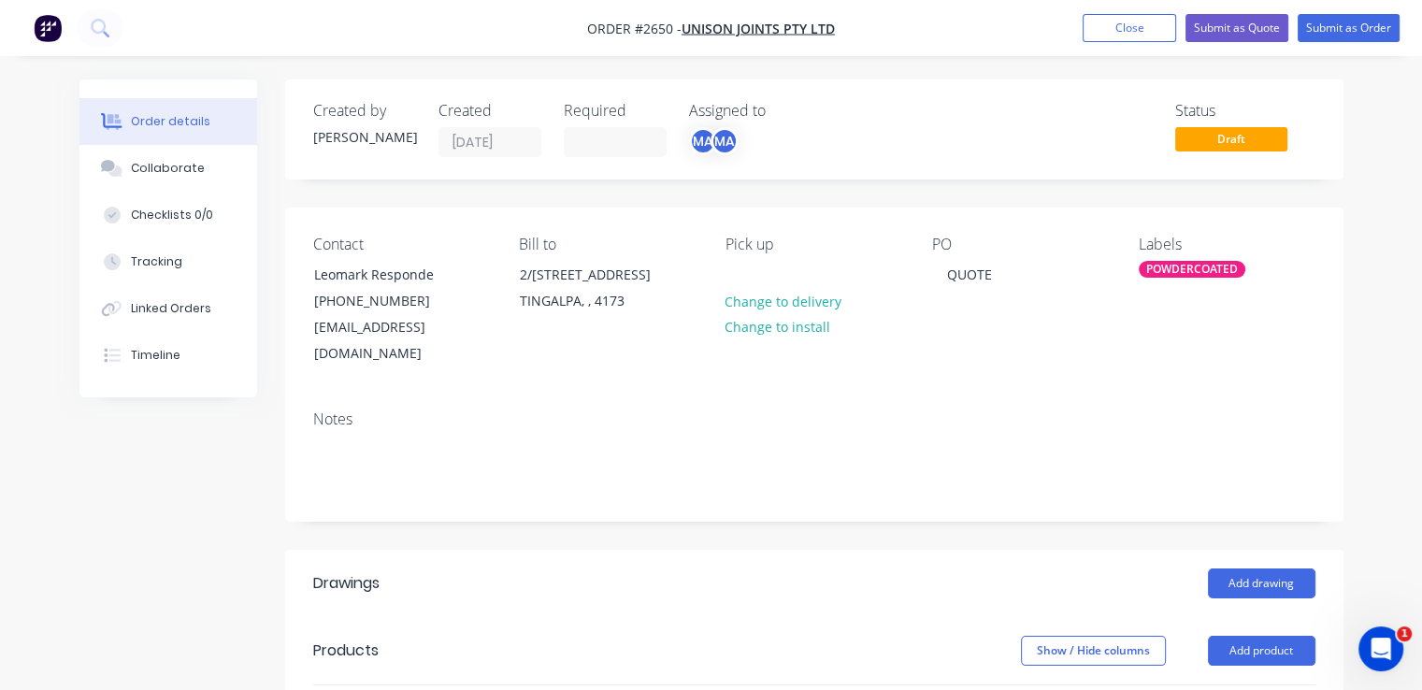
click at [1205, 265] on div "POWDERCOATED" at bounding box center [1192, 269] width 107 height 17
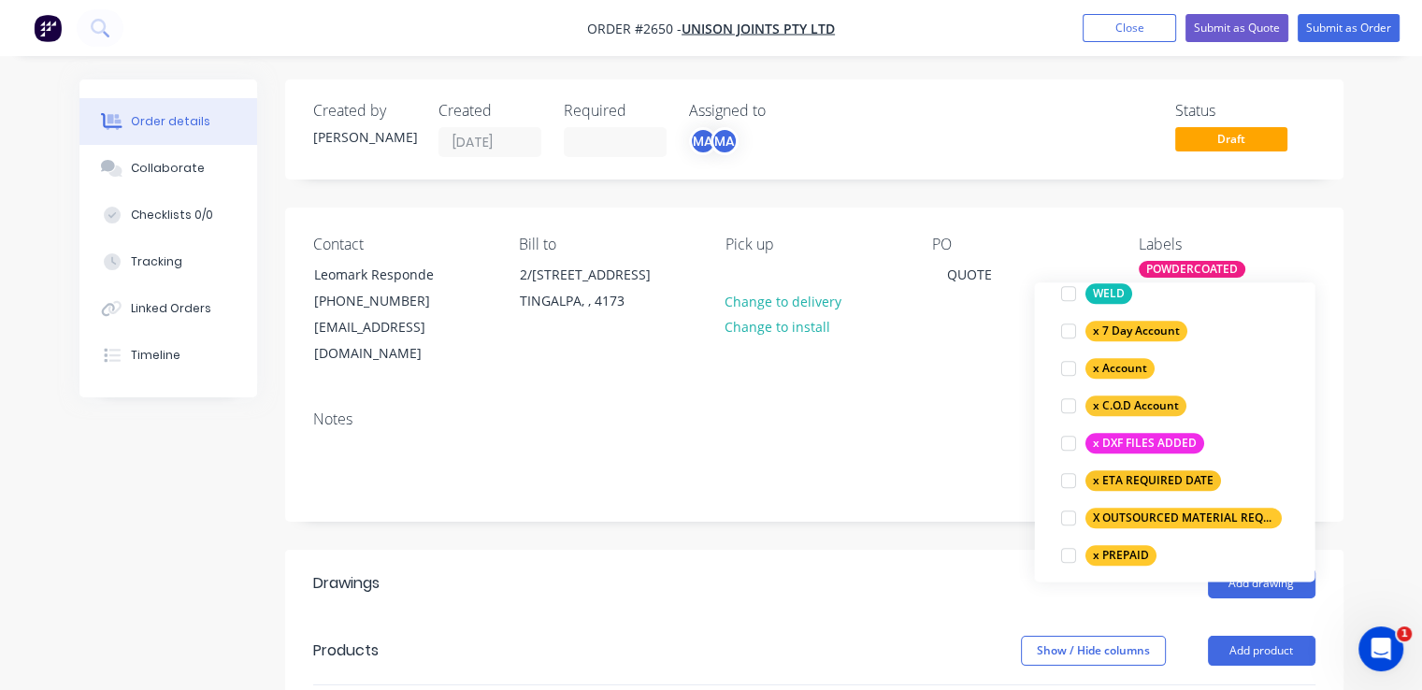
scroll to position [1608, 0]
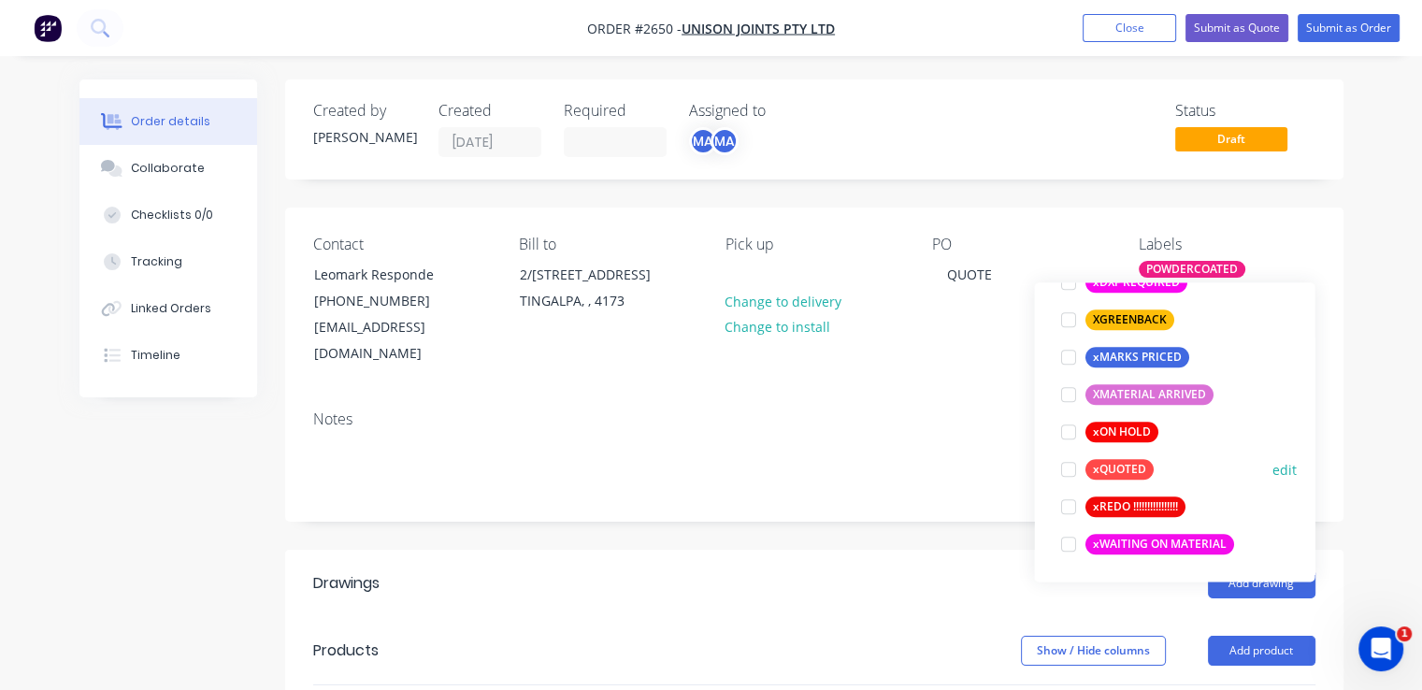
click at [1072, 470] on div at bounding box center [1067, 469] width 37 height 37
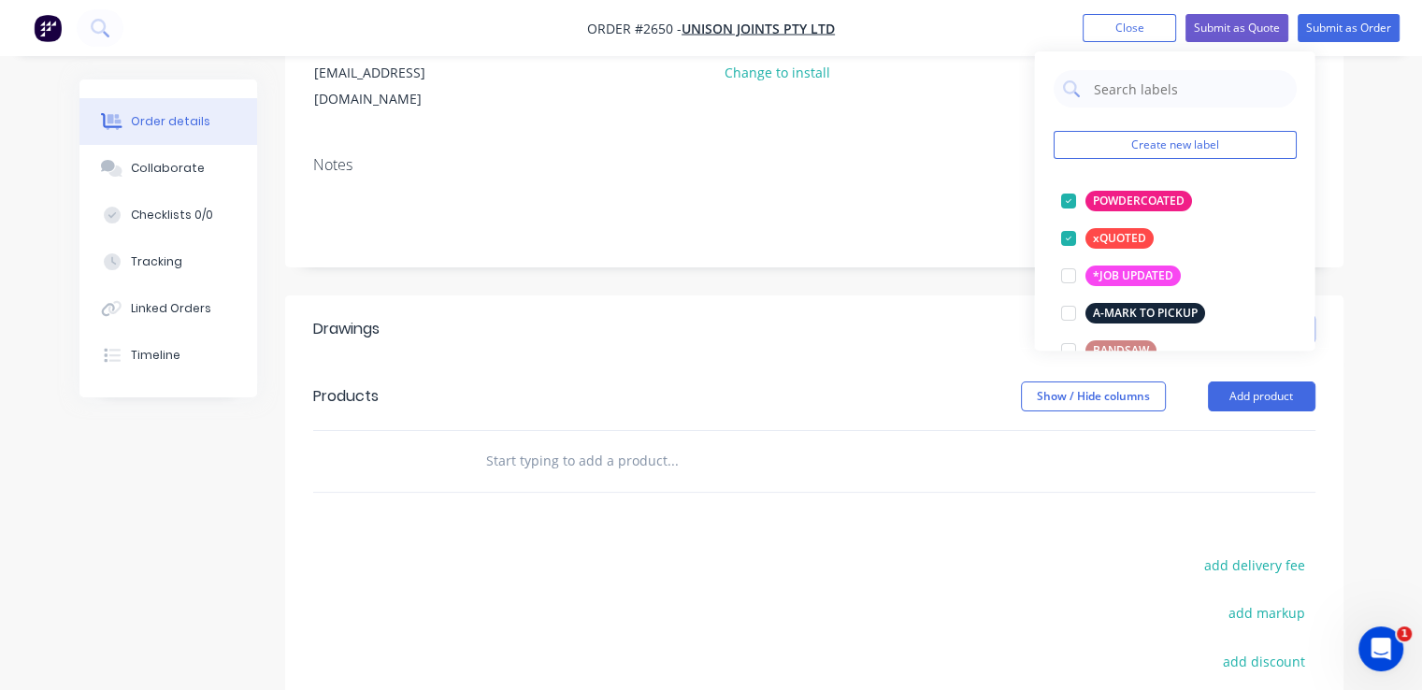
scroll to position [257, 0]
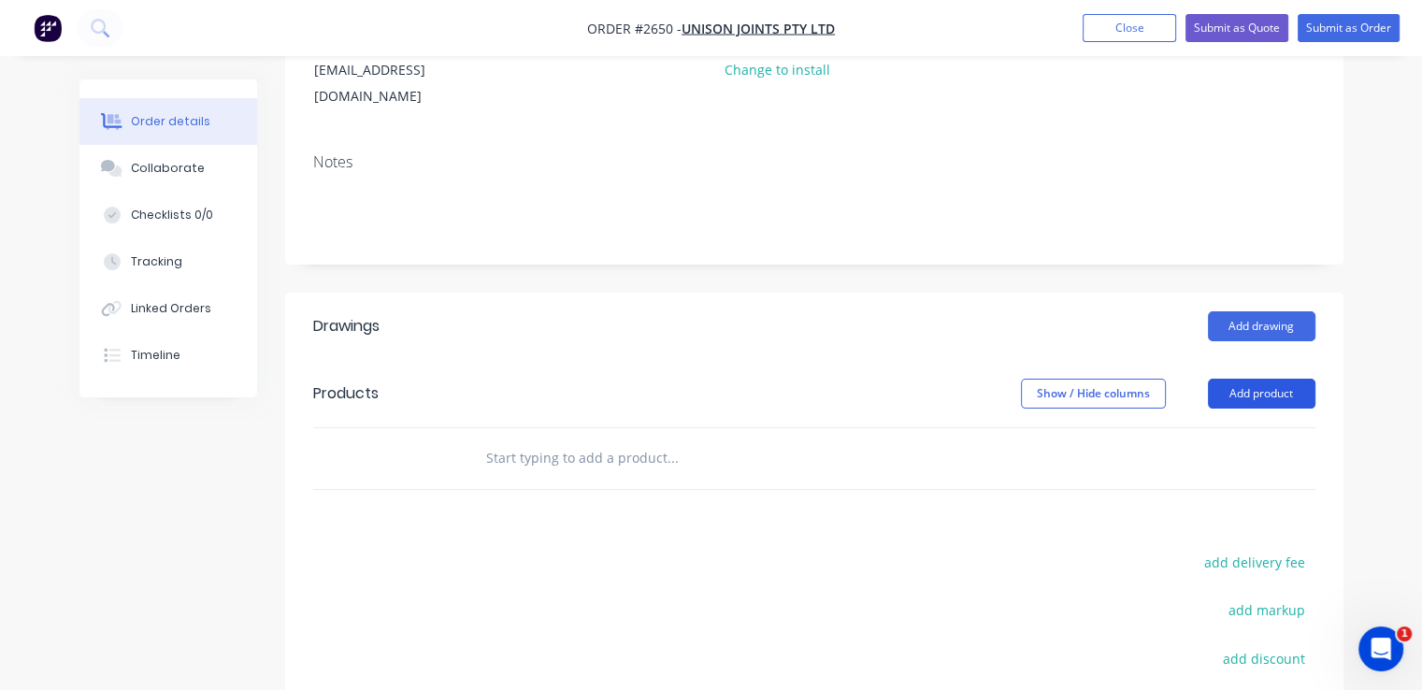
click at [1259, 379] on button "Add product" at bounding box center [1261, 394] width 107 height 30
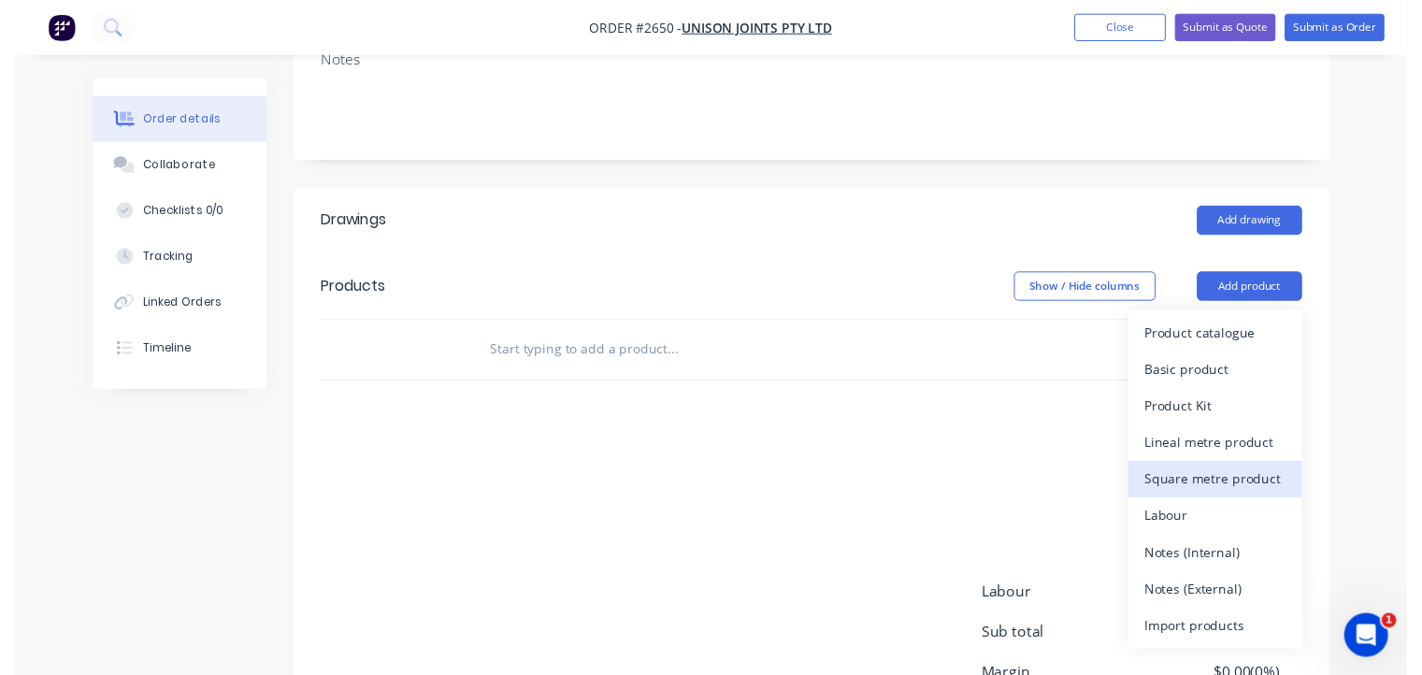
scroll to position [362, 0]
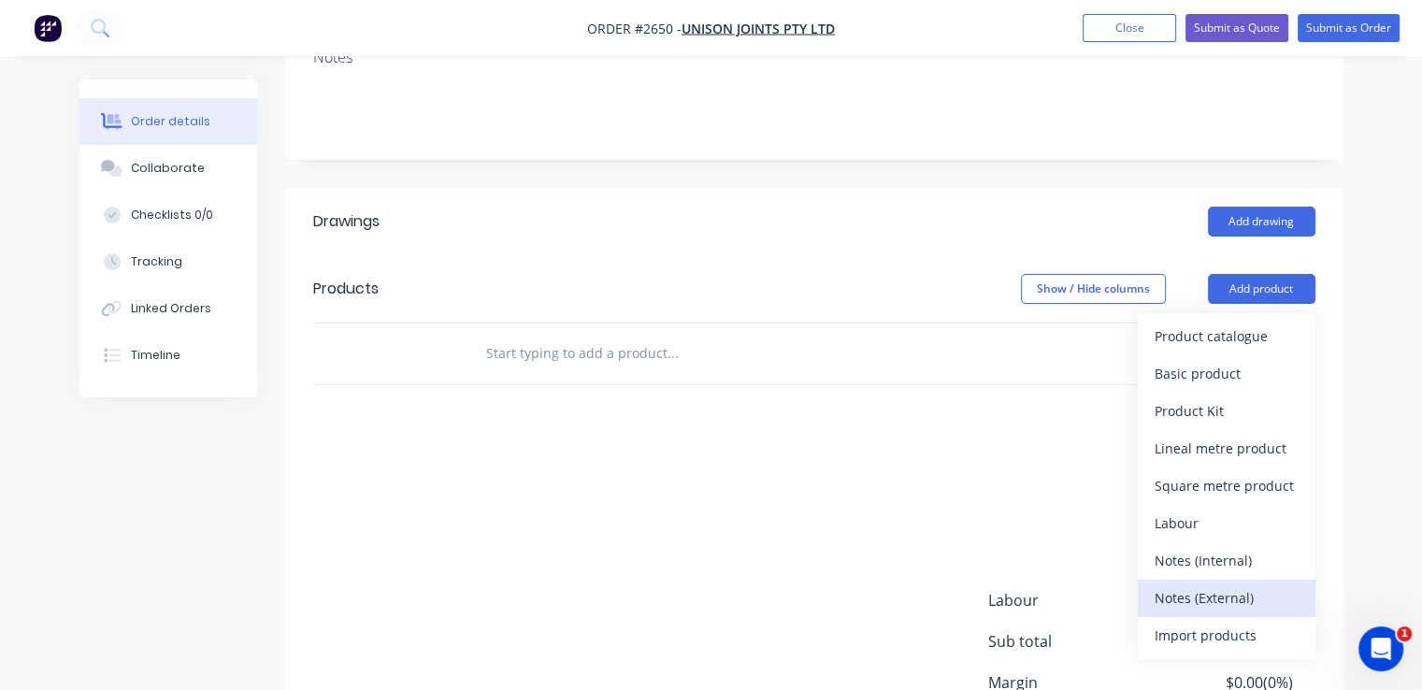
click at [1216, 584] on div "Notes (External)" at bounding box center [1226, 597] width 144 height 27
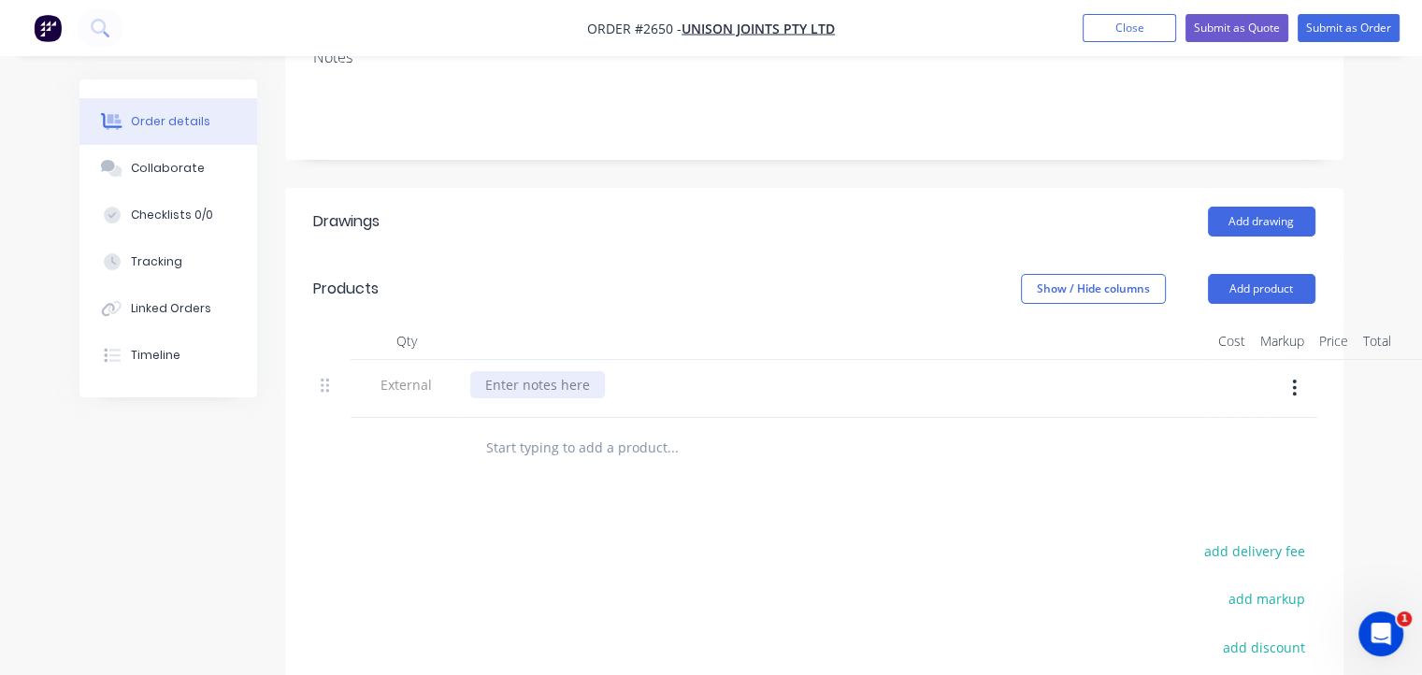
click at [539, 371] on div at bounding box center [537, 384] width 135 height 27
click at [537, 429] on input "text" at bounding box center [672, 447] width 374 height 37
type input "H"
click at [629, 371] on div "POWDERCOAT ONLY" at bounding box center [836, 384] width 733 height 27
click at [613, 371] on div "POWDERCOAT ONLY" at bounding box center [548, 384] width 157 height 27
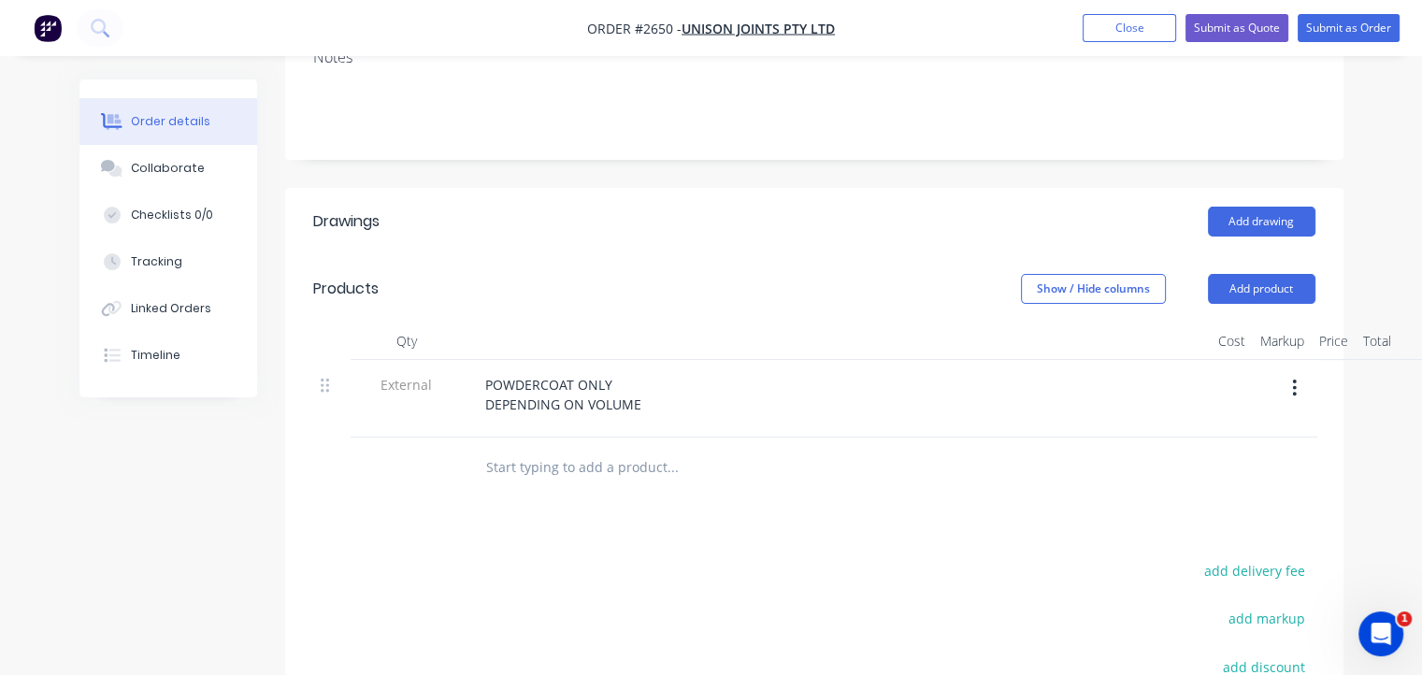
click at [646, 455] on input "text" at bounding box center [672, 467] width 374 height 37
type input "HIGH VOLUME"
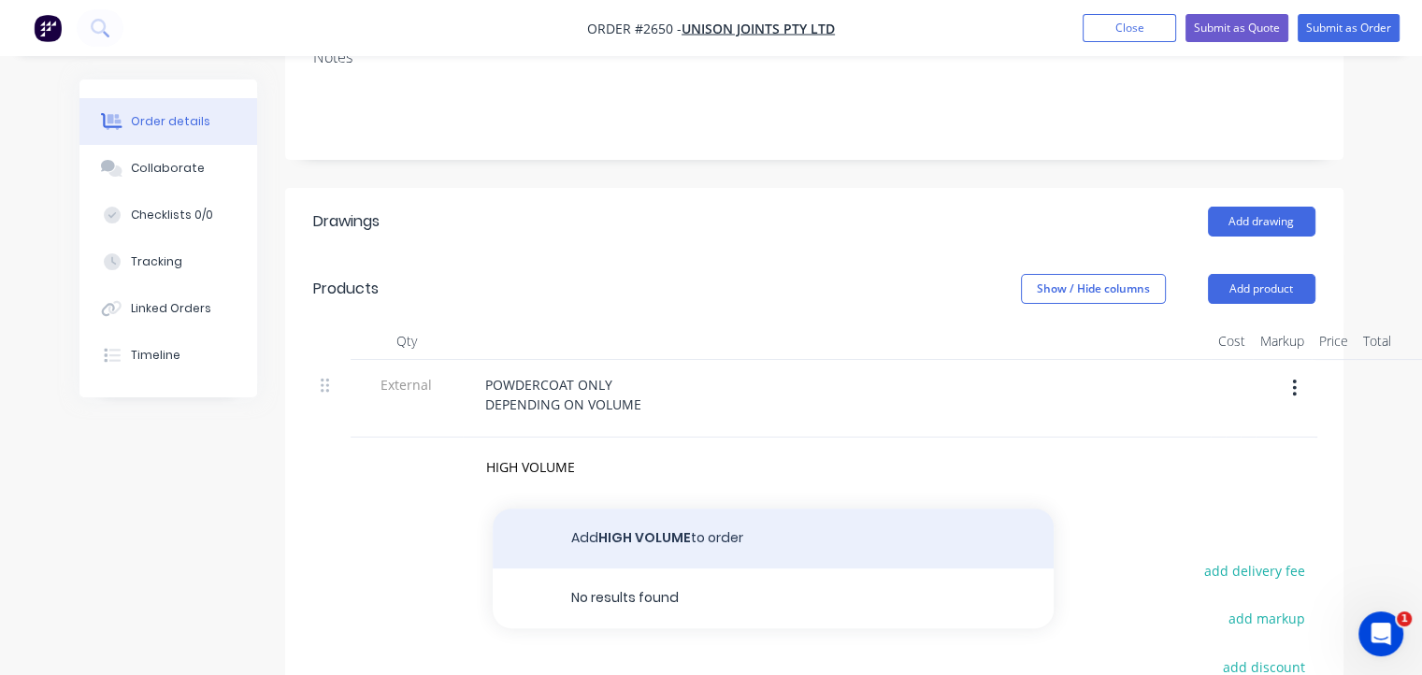
click at [632, 517] on button "Add HIGH VOLUME to order" at bounding box center [773, 539] width 561 height 60
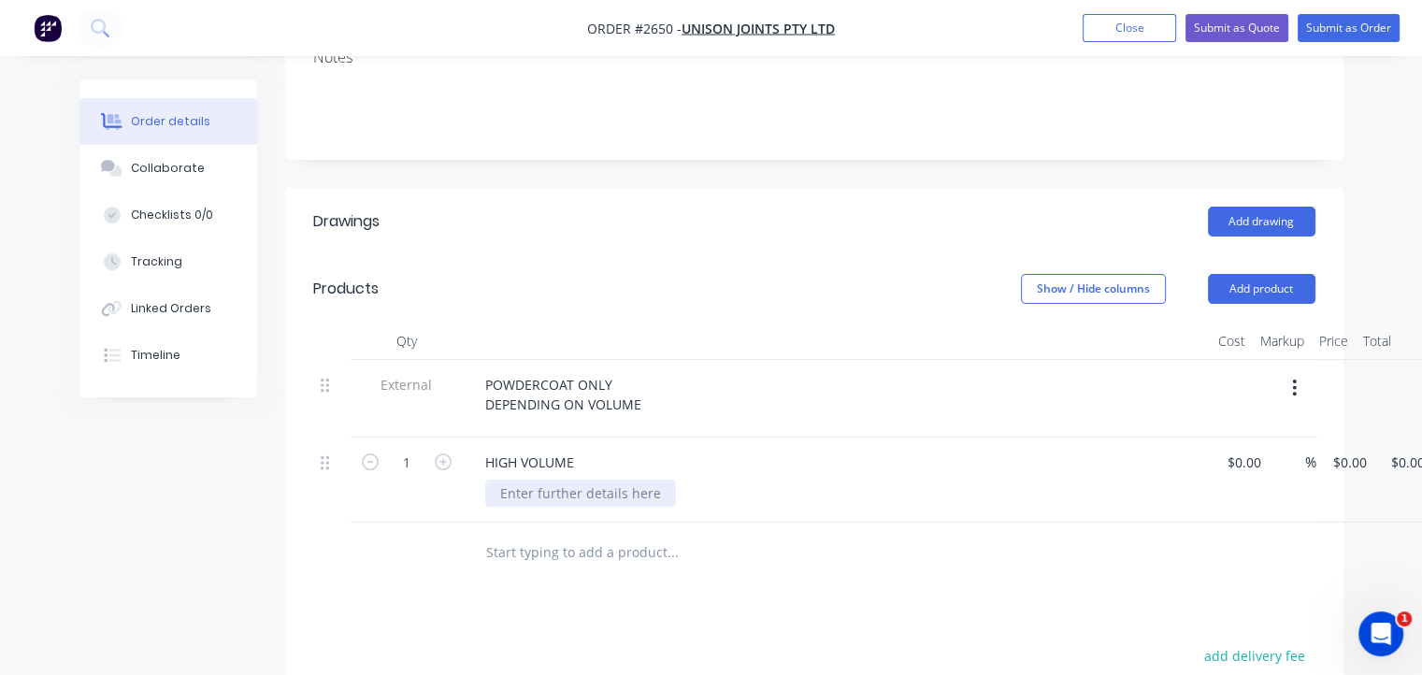
click at [621, 480] on div at bounding box center [580, 493] width 191 height 27
type input "$0.00"
type input "0.00"
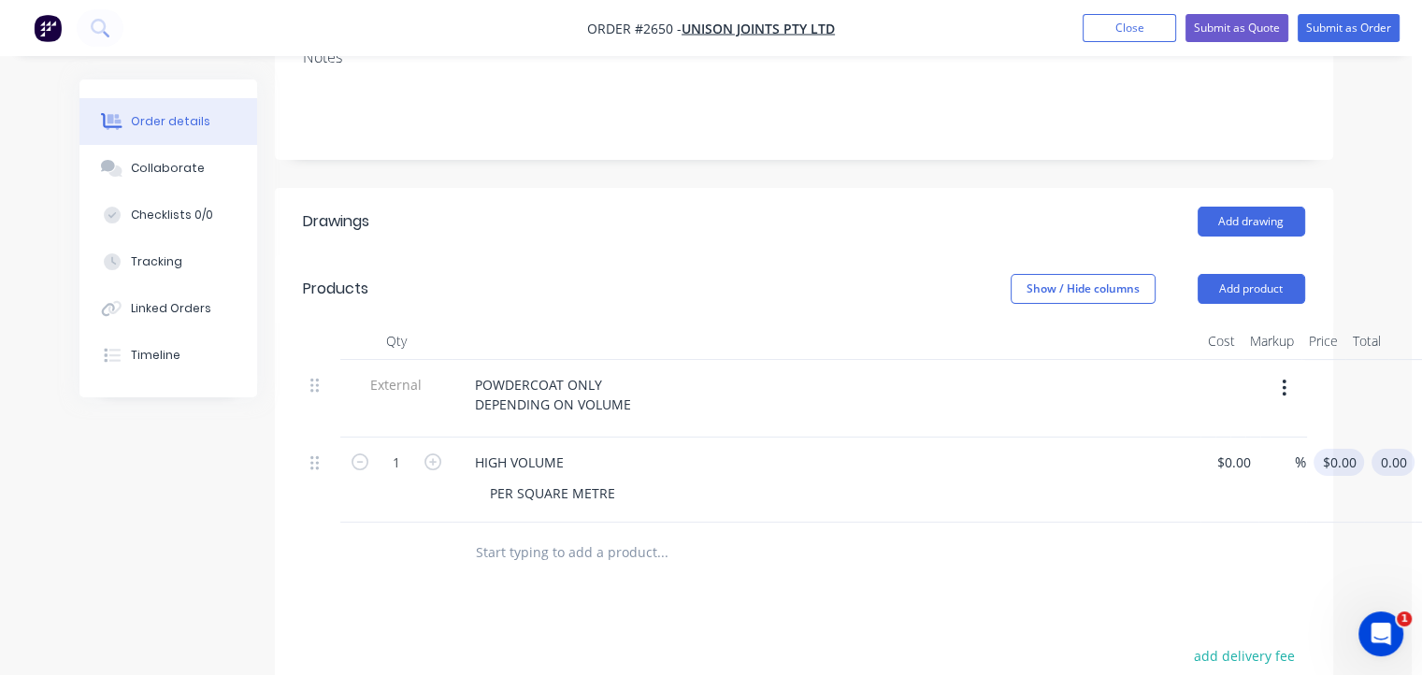
type input "0"
type input "$0.00"
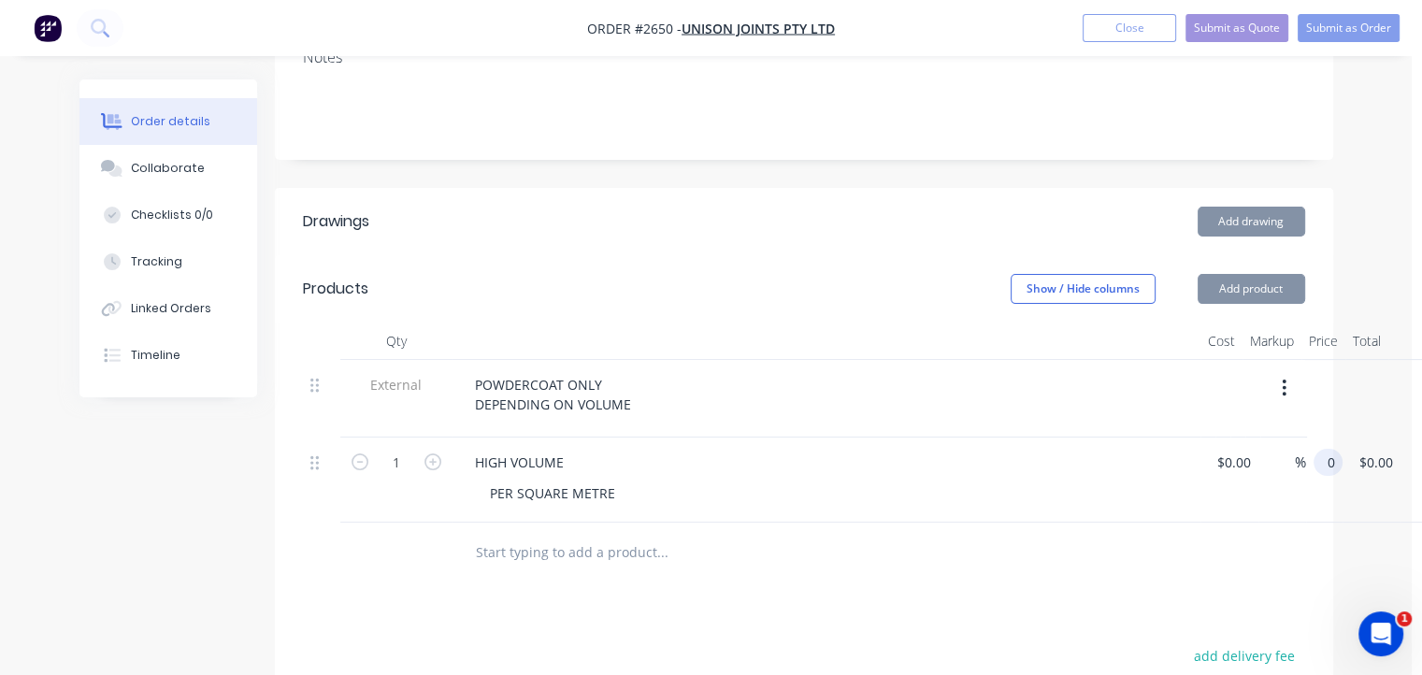
click at [1334, 449] on input "0" at bounding box center [1331, 462] width 21 height 27
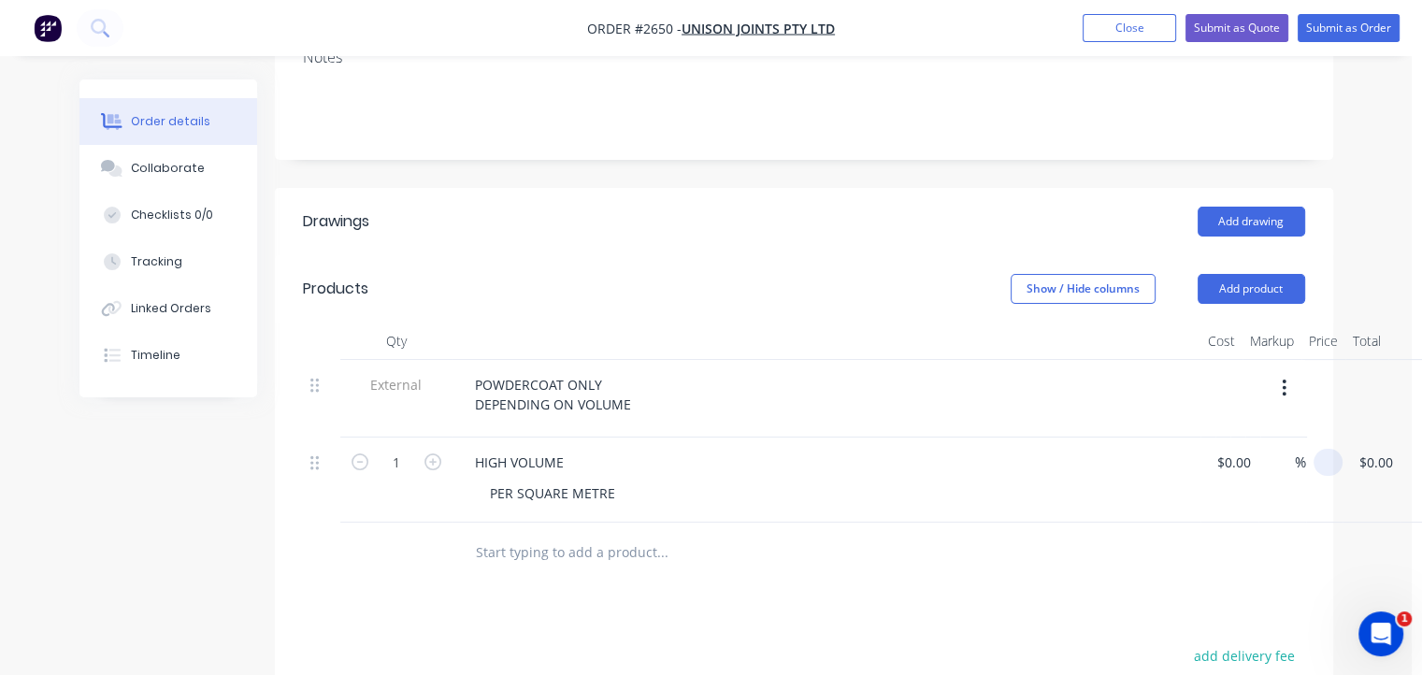
click at [1334, 449] on input at bounding box center [1331, 462] width 21 height 27
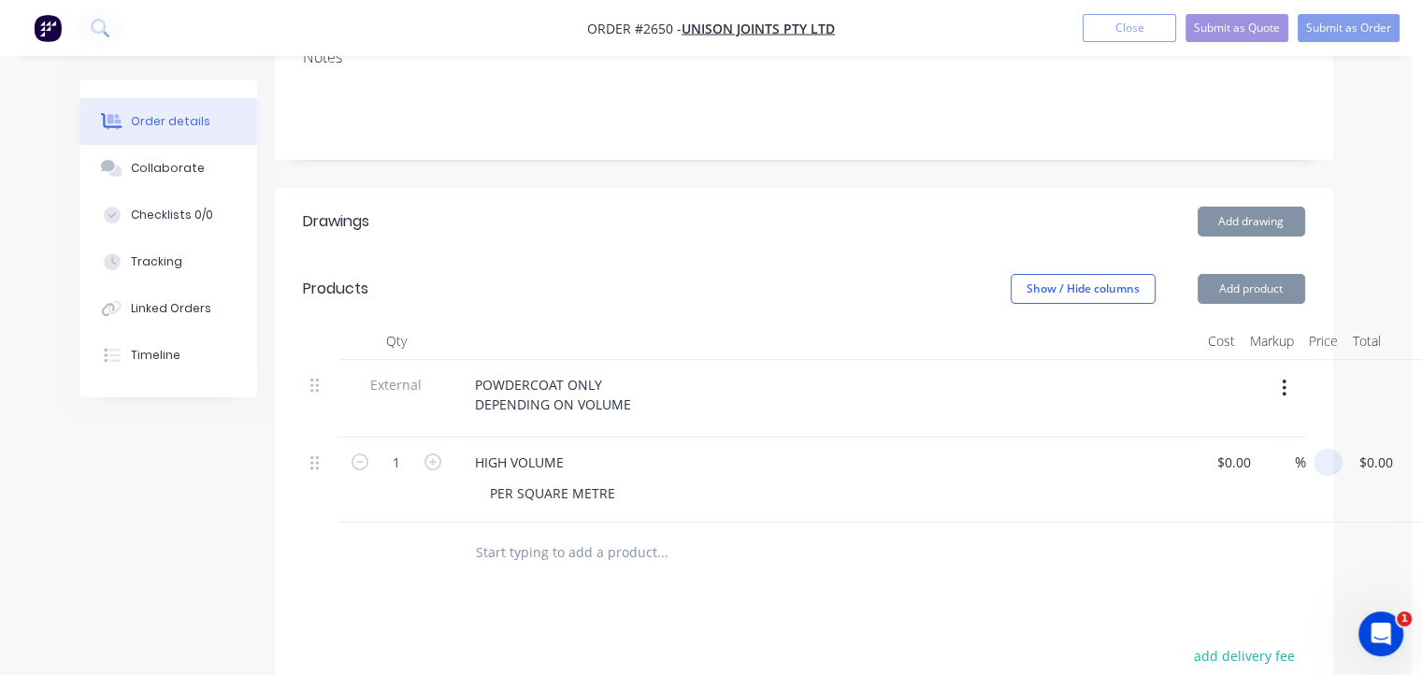
click at [1316, 449] on div at bounding box center [1327, 462] width 29 height 27
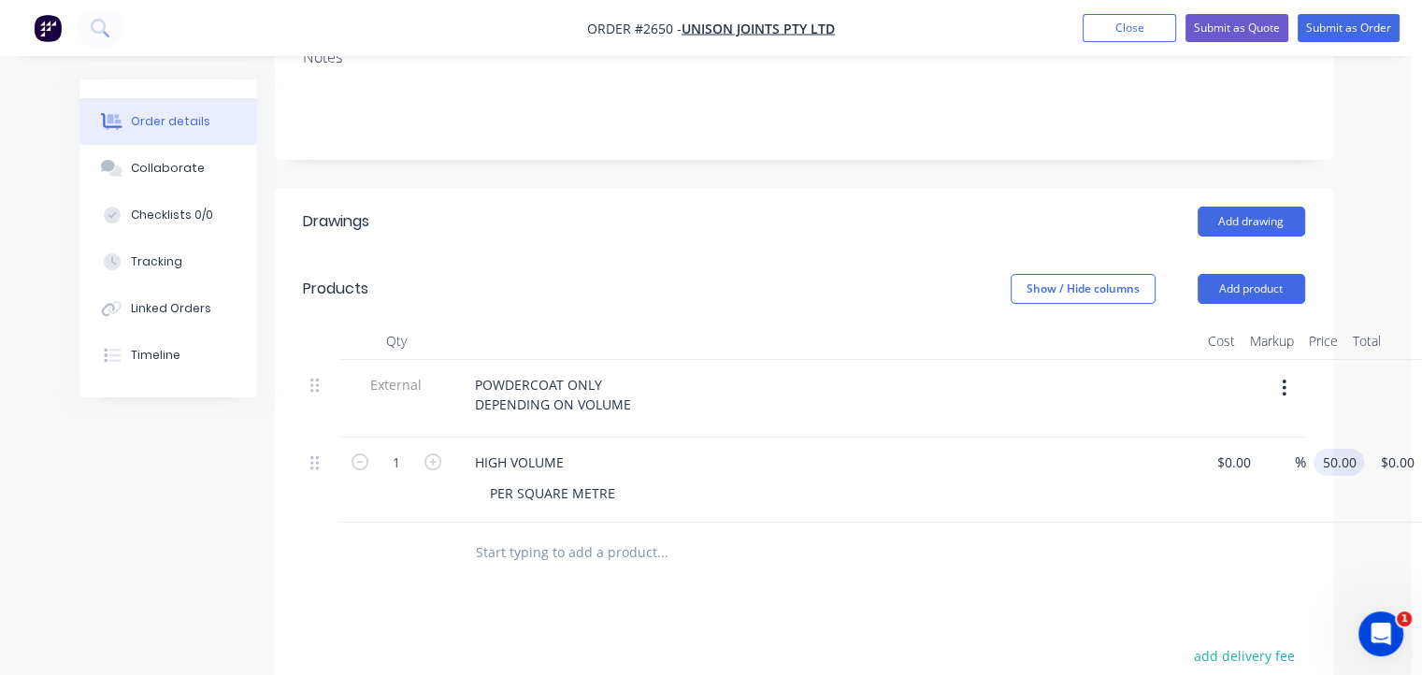
type input "$50.00"
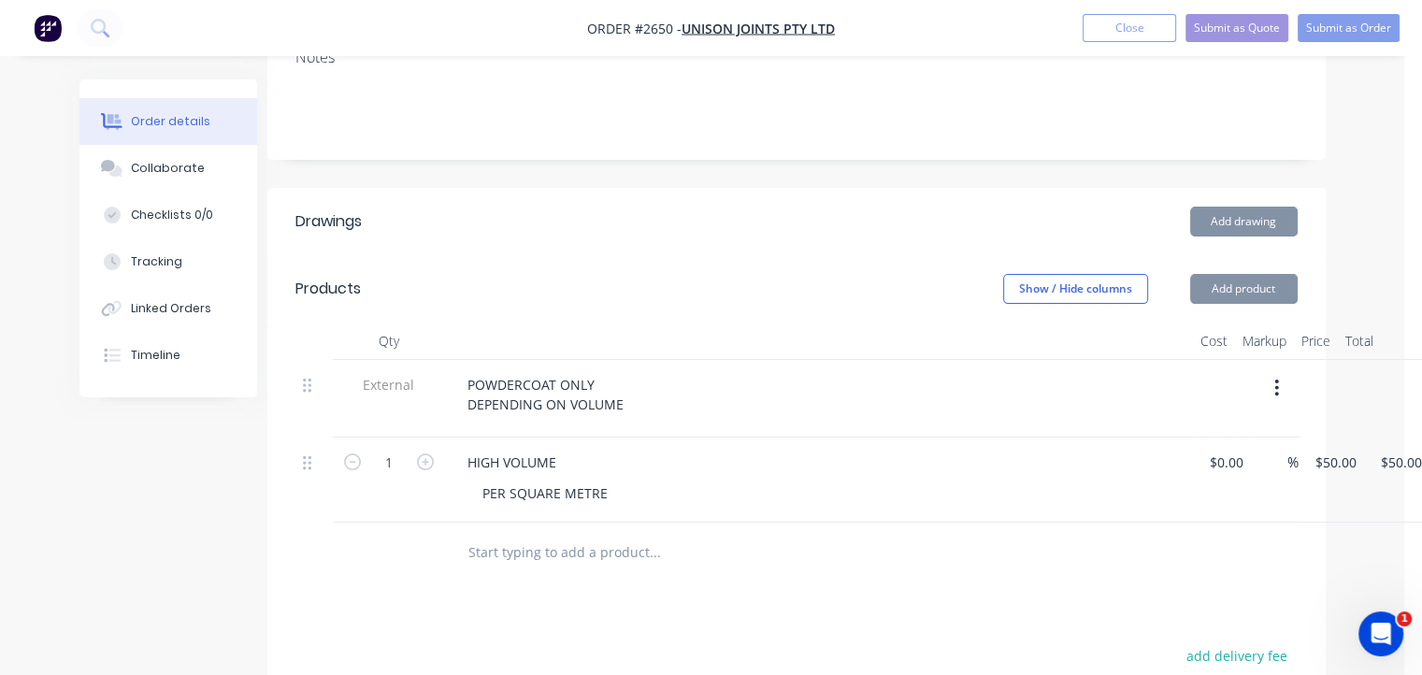
click at [553, 534] on input "text" at bounding box center [654, 552] width 374 height 37
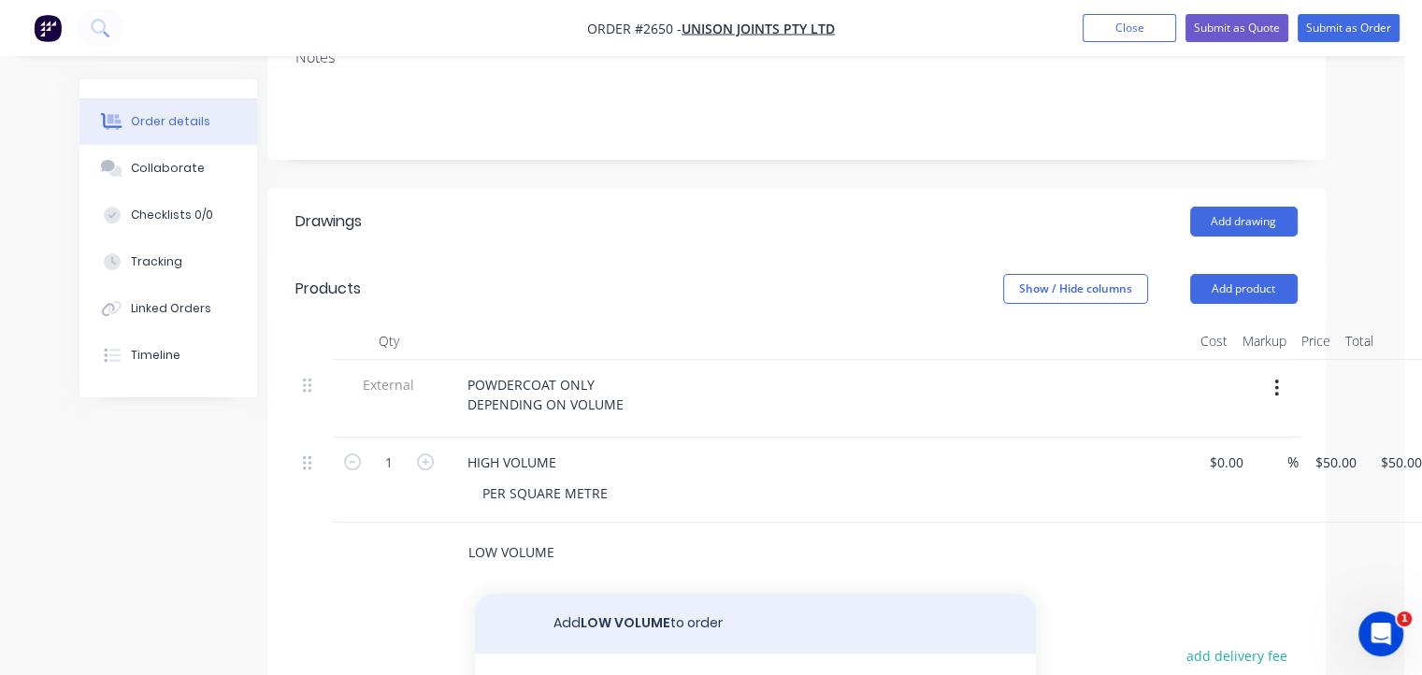
type input "LOW VOLUME"
click at [626, 595] on button "Add LOW VOLUME to order" at bounding box center [755, 624] width 561 height 60
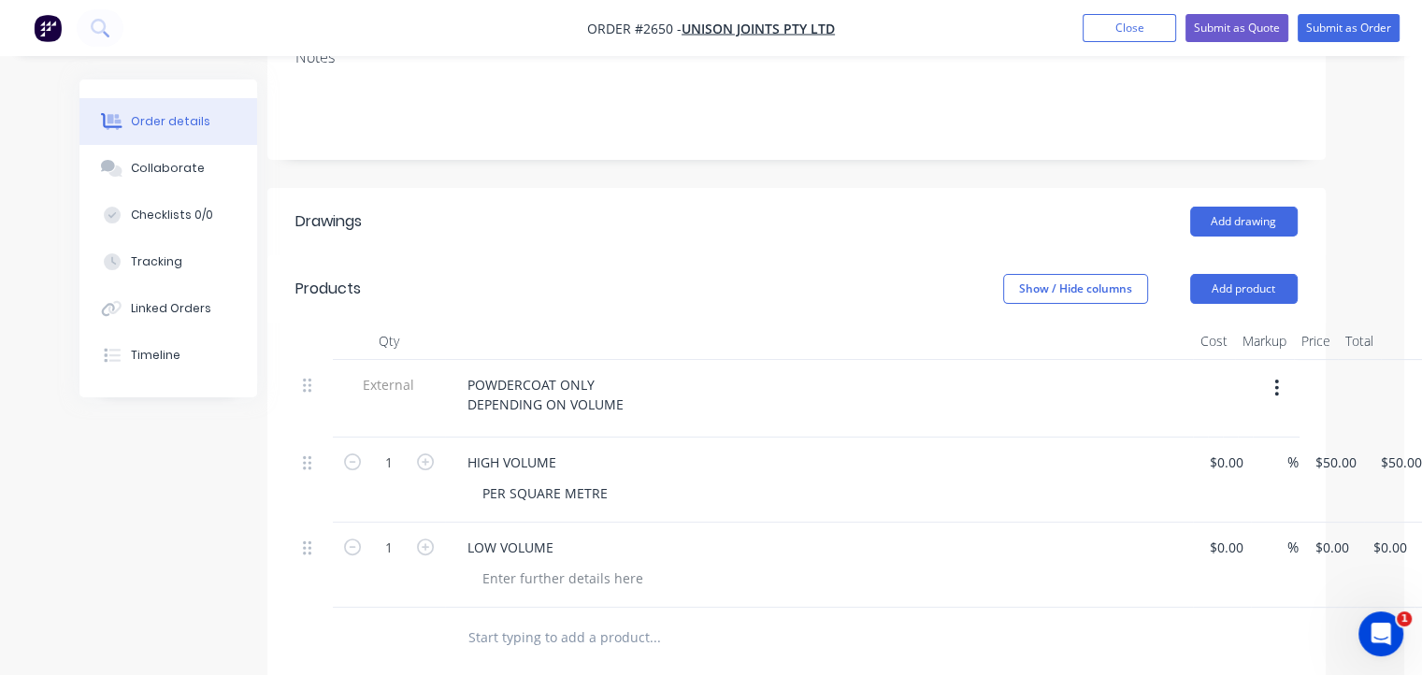
click at [626, 619] on input "text" at bounding box center [654, 637] width 374 height 37
click at [575, 565] on div at bounding box center [562, 578] width 191 height 27
click at [1315, 534] on input "0" at bounding box center [1334, 547] width 43 height 27
type input "$80.00"
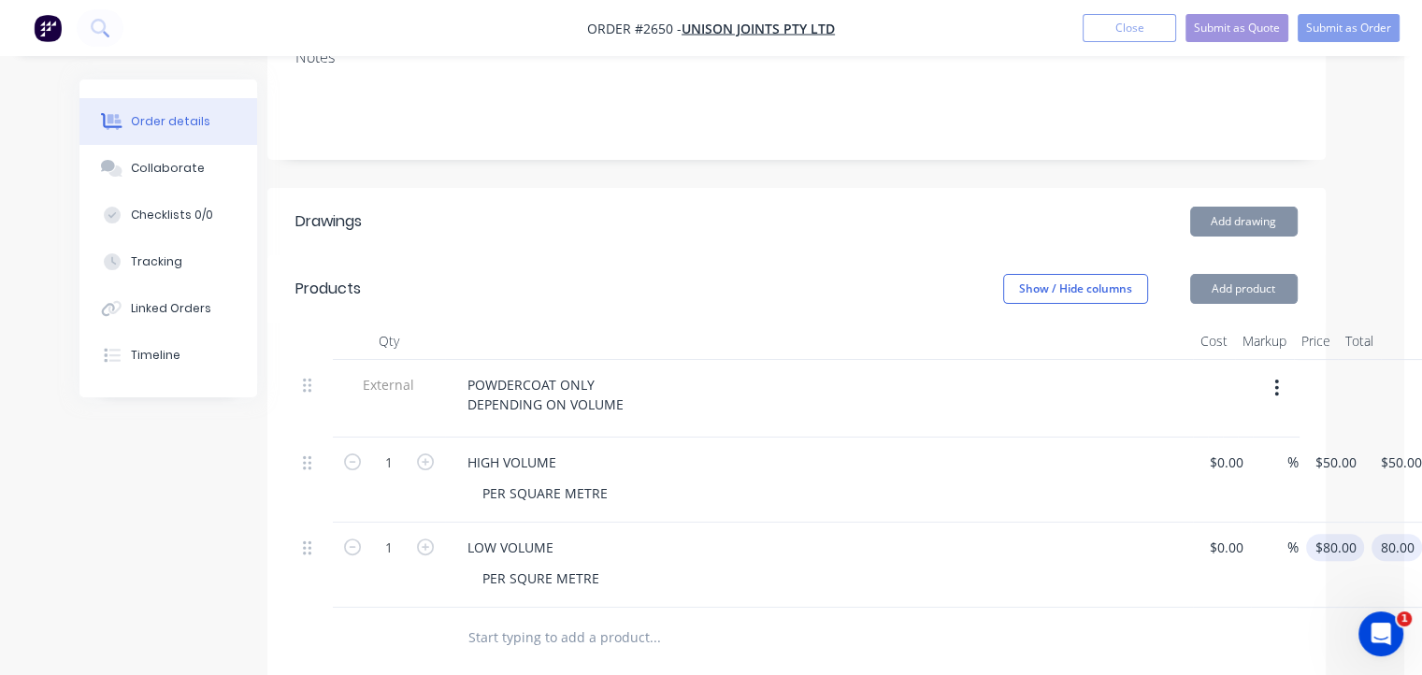
type input "$80.00"
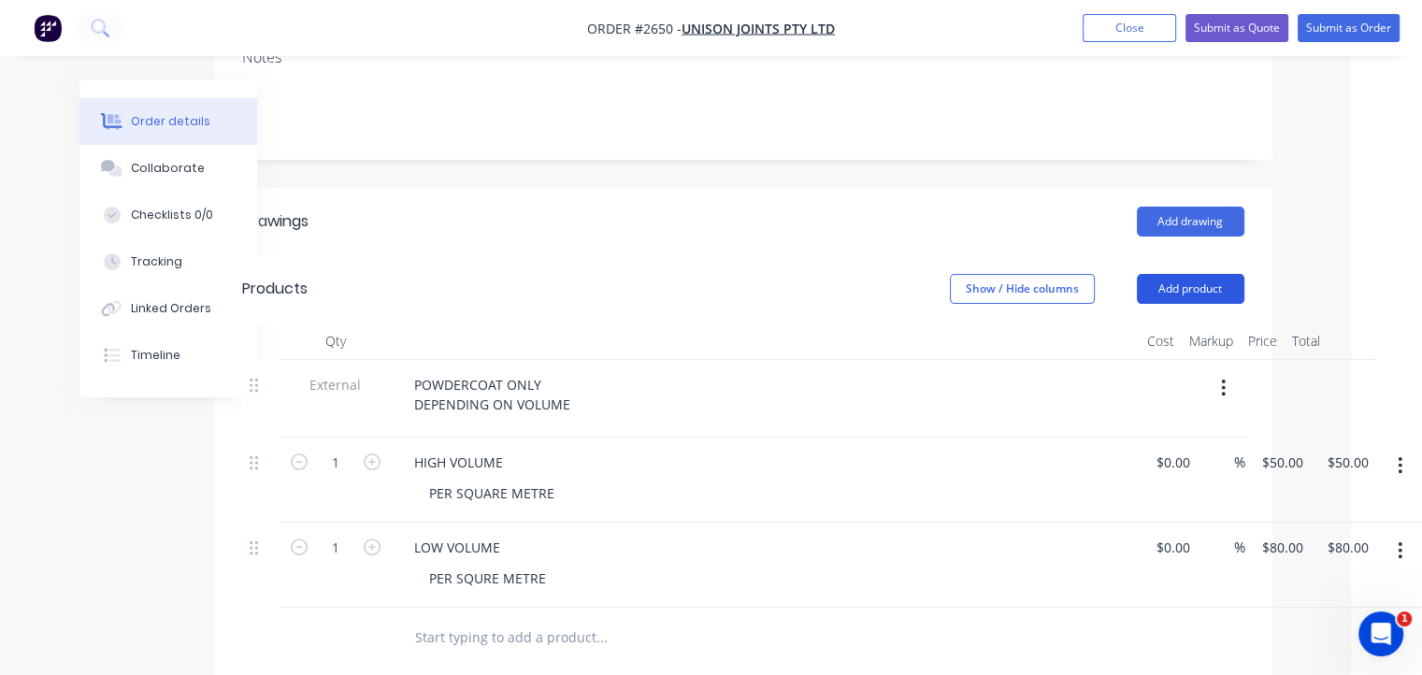
click at [1177, 274] on button "Add product" at bounding box center [1190, 289] width 107 height 30
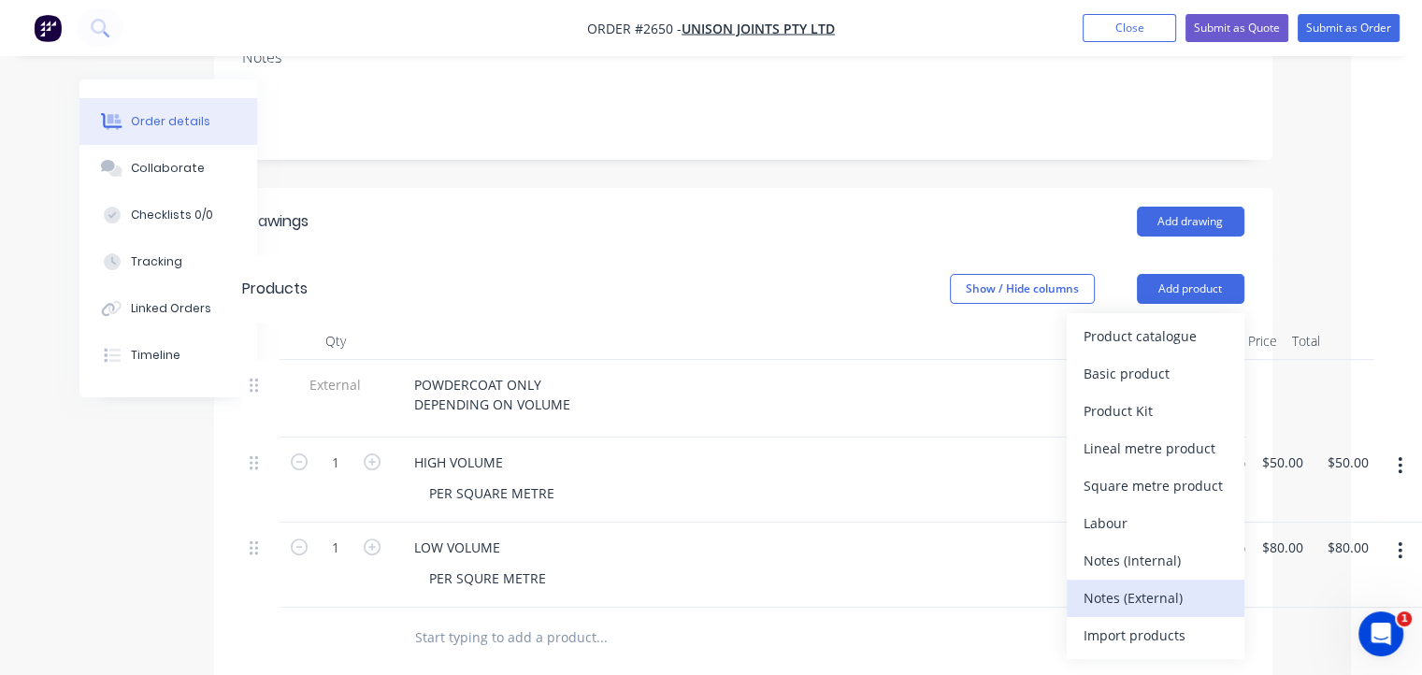
click at [1168, 584] on div "Notes (External)" at bounding box center [1155, 597] width 144 height 27
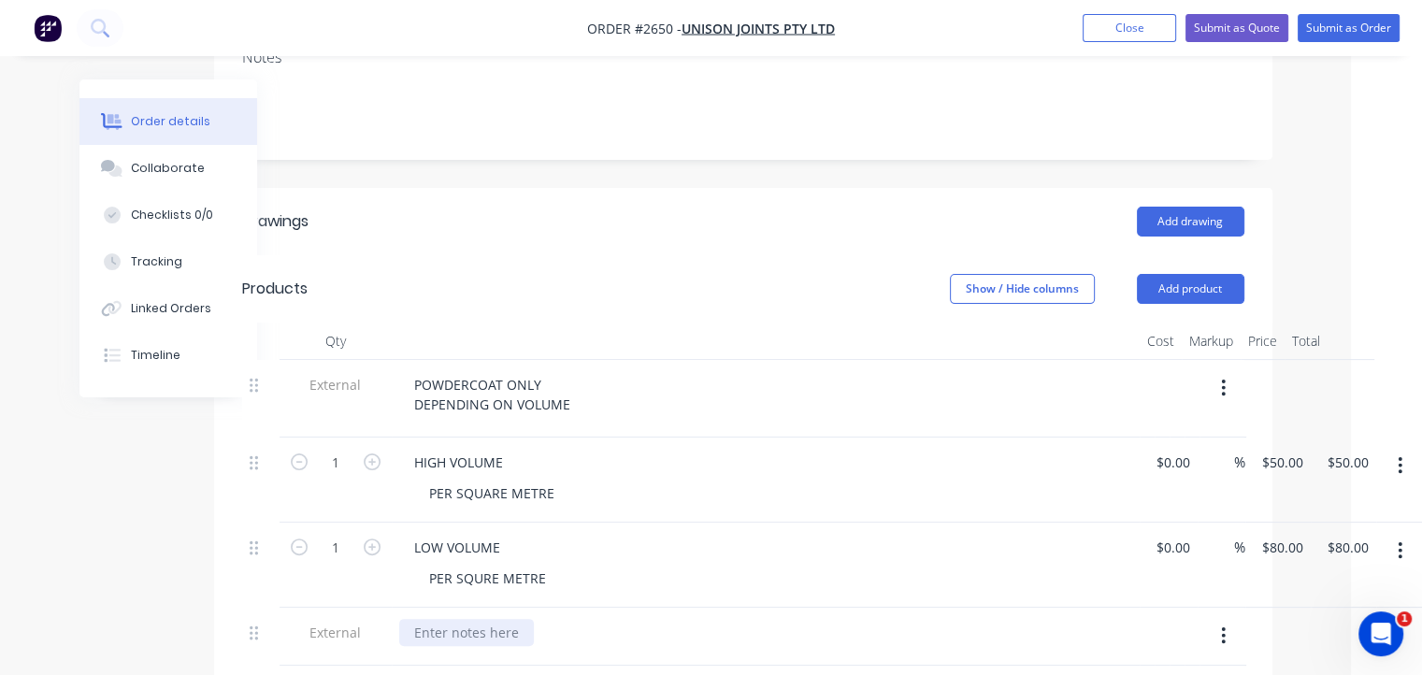
click at [472, 619] on div at bounding box center [466, 632] width 135 height 27
click at [515, 619] on div "POWDERCOATl: WHISPER WHITE MATTE" at bounding box center [539, 632] width 280 height 27
click at [749, 619] on div "POWDERCOATl: DULUX WHISPER WHITE MATTE" at bounding box center [765, 632] width 733 height 27
click at [726, 619] on div "POWDERCOATl: DULUX WHISPER WHITE MATTE" at bounding box center [765, 632] width 733 height 27
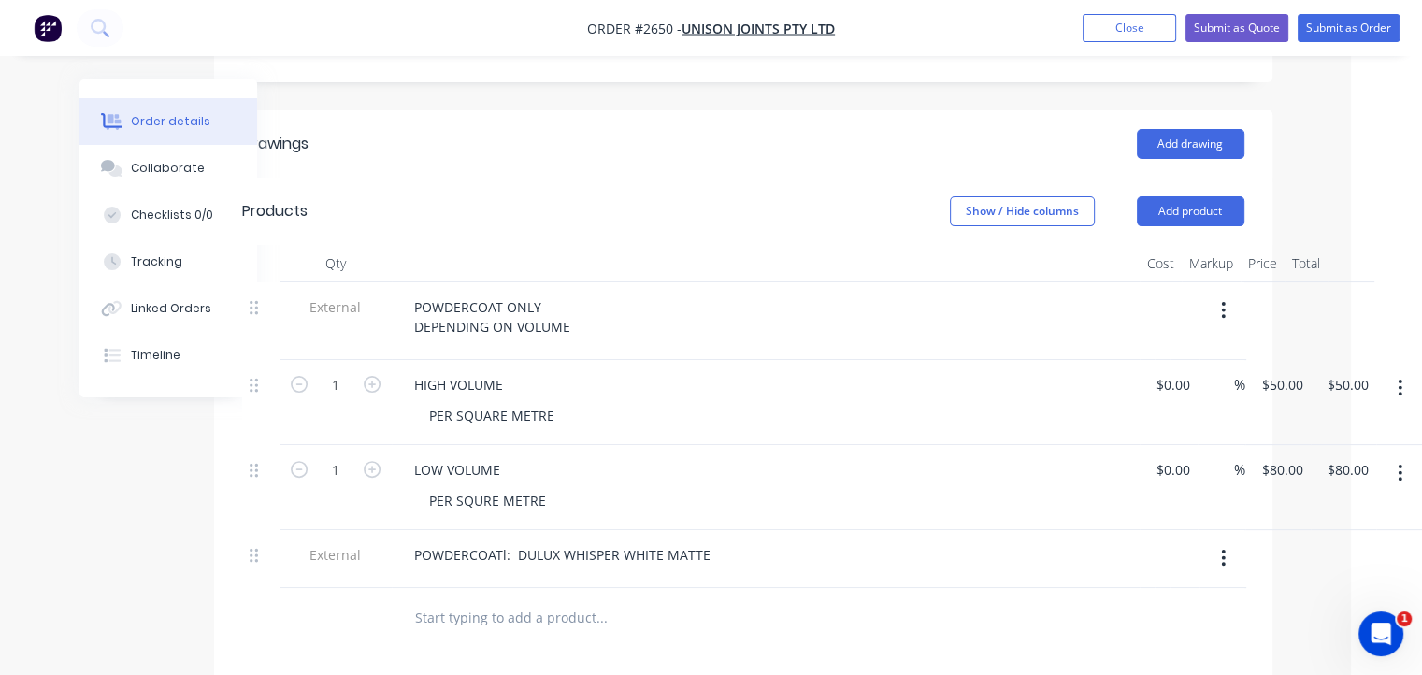
scroll to position [475, 71]
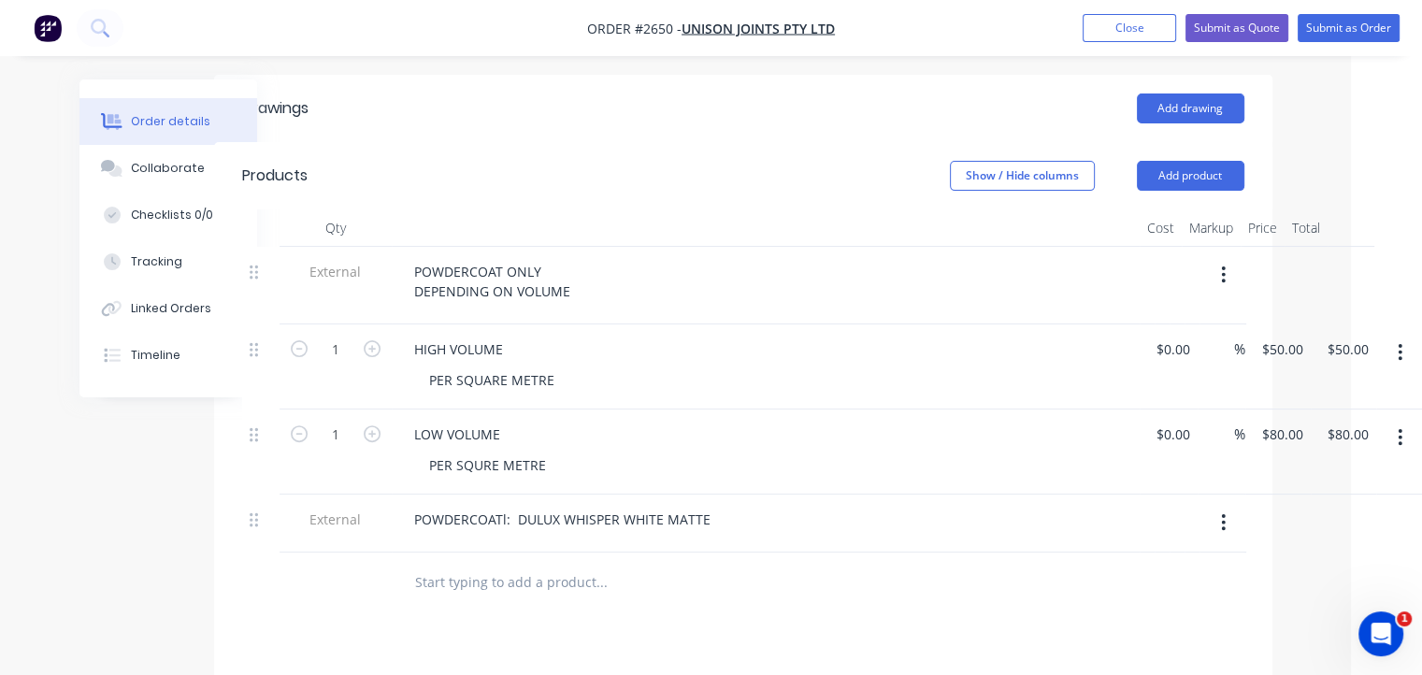
click at [733, 506] on div "POWDERCOATl: DULUX WHISPER WHITE MATTE" at bounding box center [765, 519] width 733 height 27
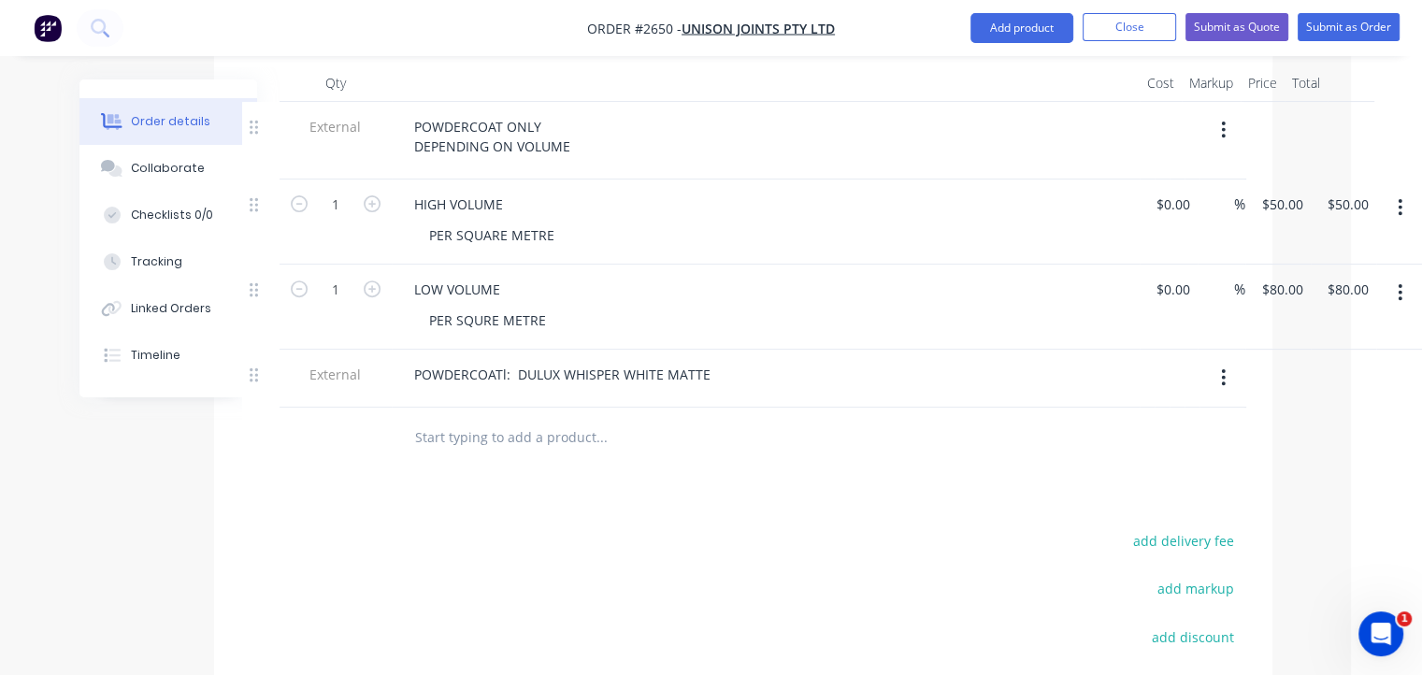
scroll to position [621, 71]
click at [497, 418] on input "text" at bounding box center [601, 436] width 374 height 37
click at [712, 360] on div "POWDERCOATl: DULUX WHISPER WHITE MATTE" at bounding box center [562, 373] width 326 height 27
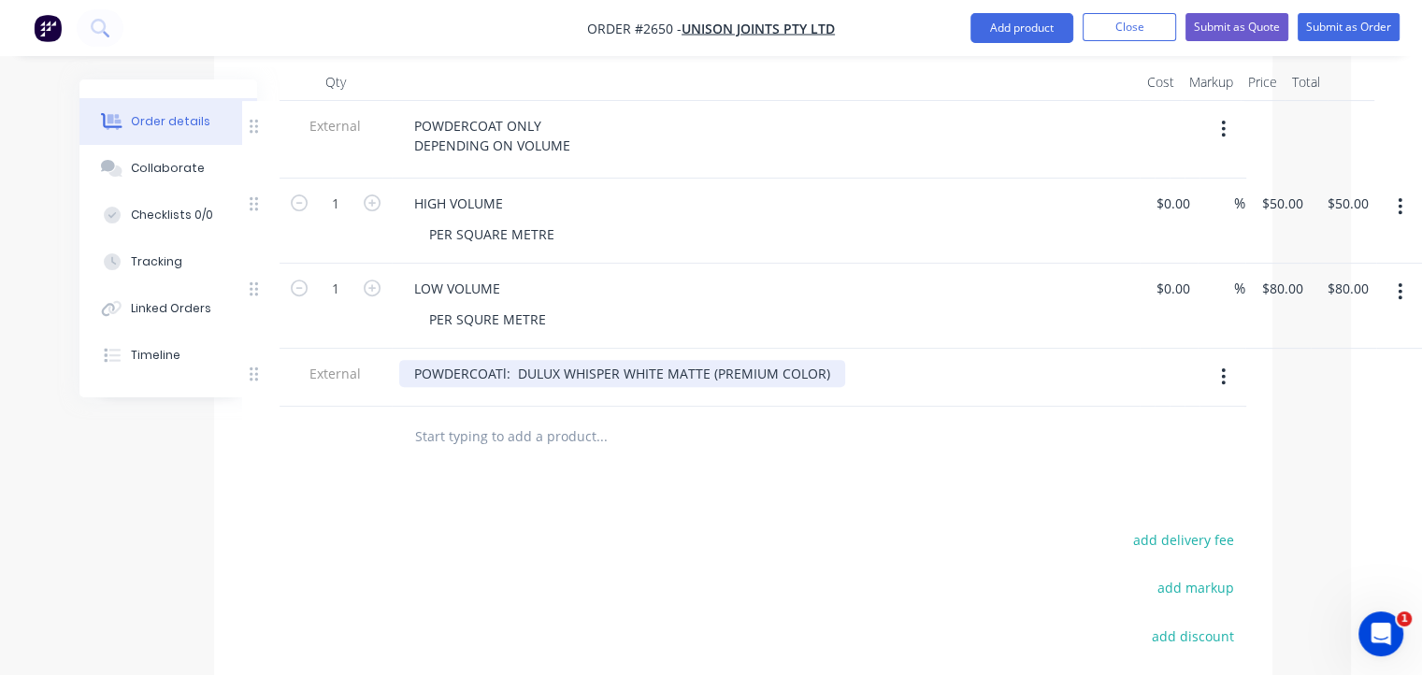
click at [505, 360] on div "POWDERCOATl: DULUX WHISPER WHITE MATTE (PREMIUM COLOR)" at bounding box center [622, 373] width 446 height 27
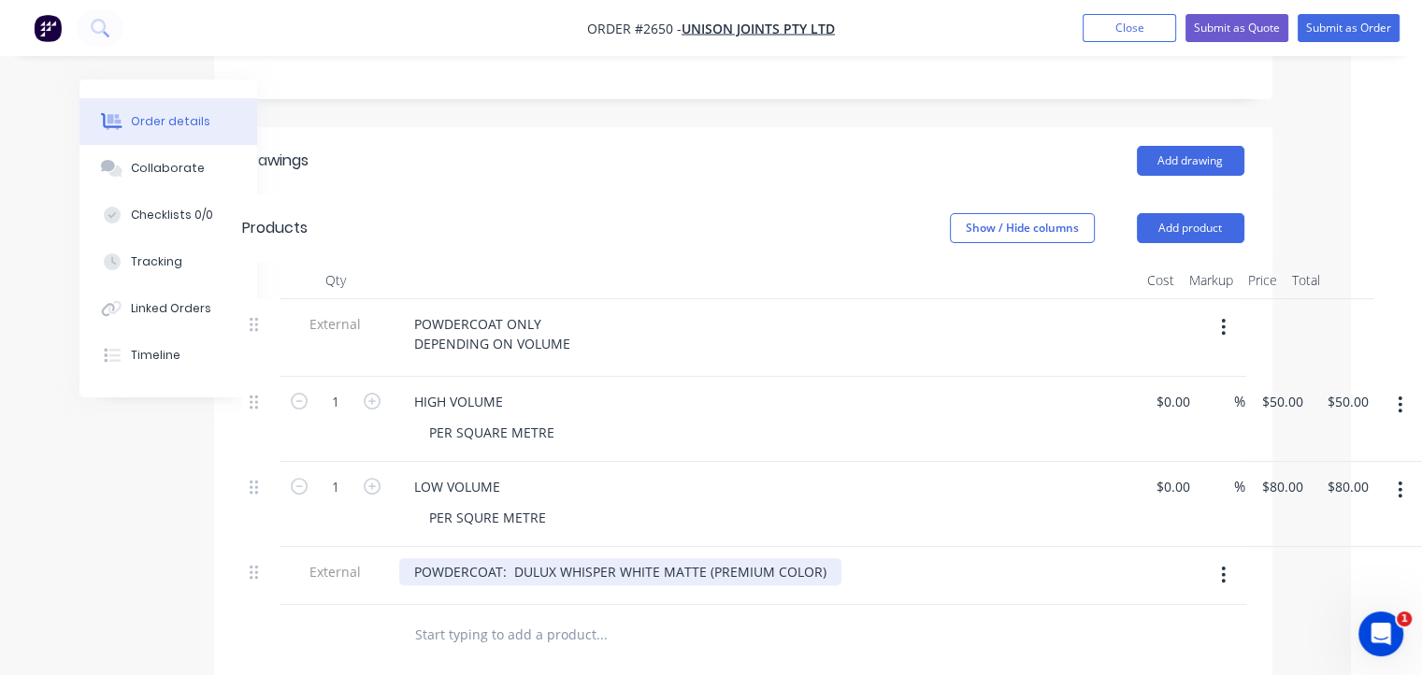
scroll to position [422, 71]
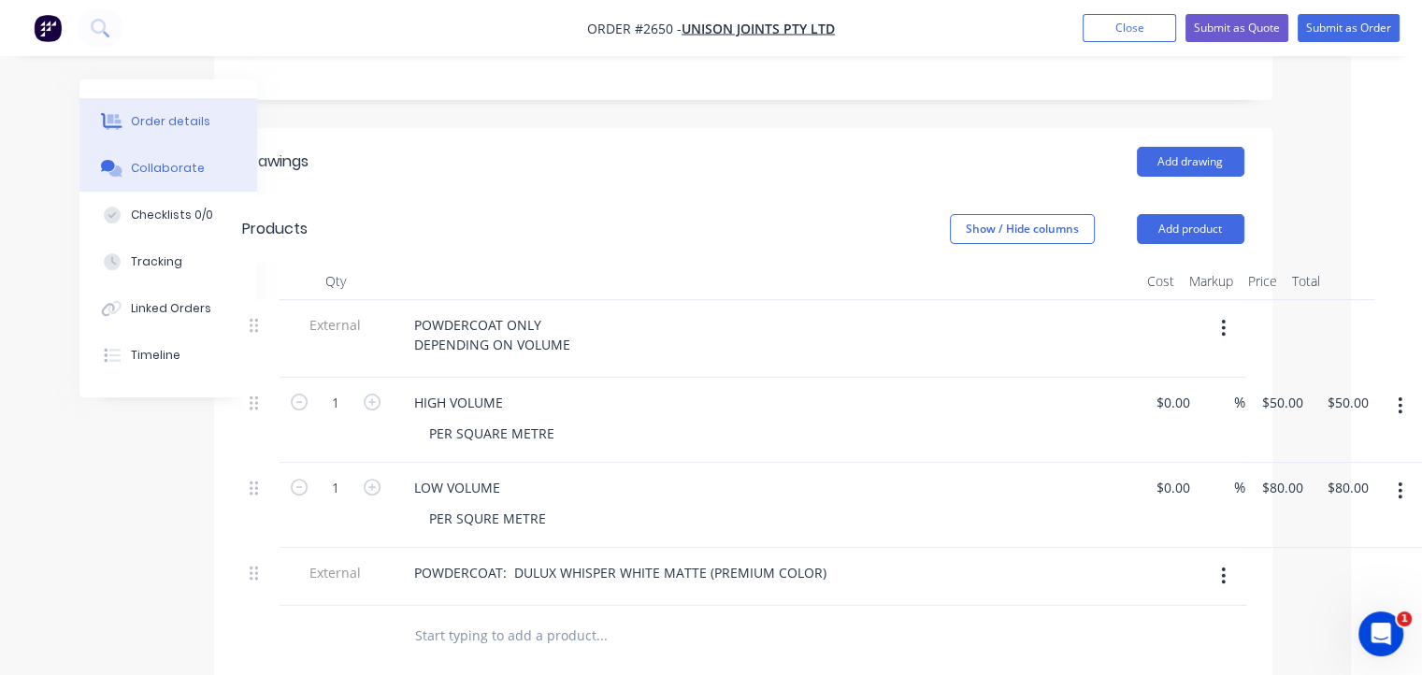
click at [142, 169] on div "Collaborate" at bounding box center [168, 168] width 74 height 17
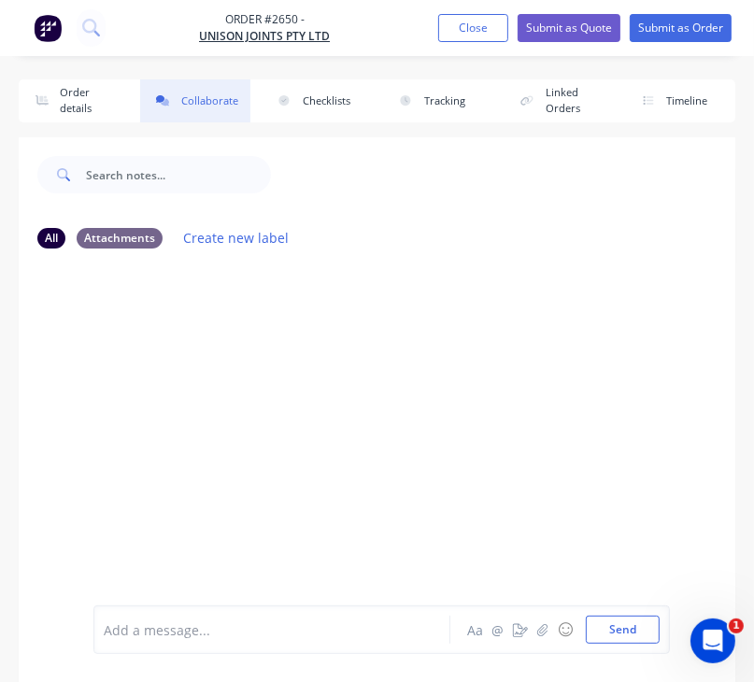
click at [202, 98] on button "Collaborate" at bounding box center [195, 100] width 110 height 43
click at [177, 632] on div at bounding box center [277, 631] width 345 height 20
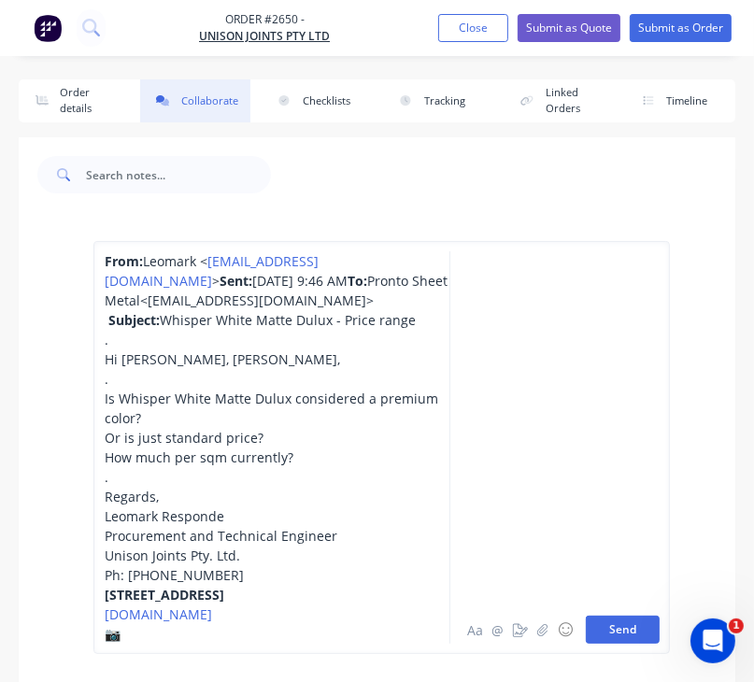
click at [638, 644] on button "Send" at bounding box center [623, 630] width 74 height 28
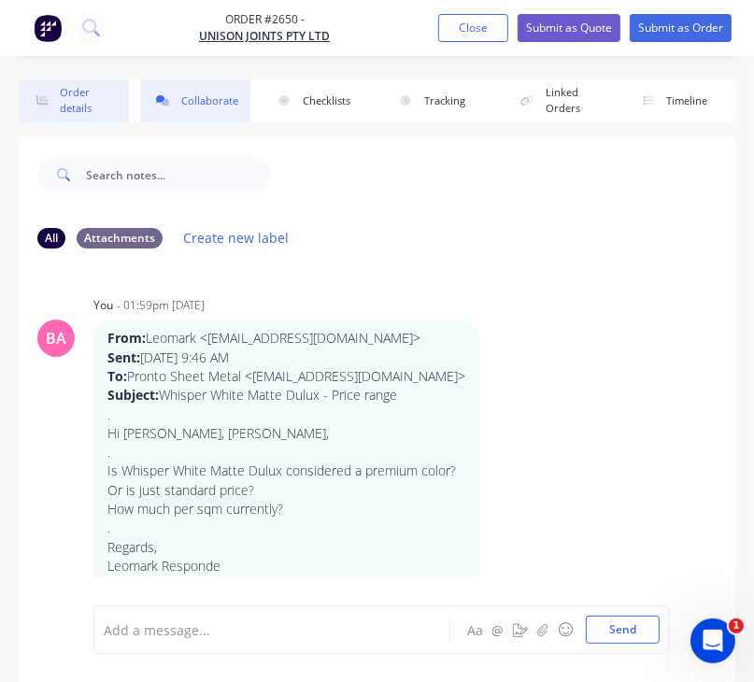
click at [70, 97] on button "Order details" at bounding box center [74, 100] width 110 height 43
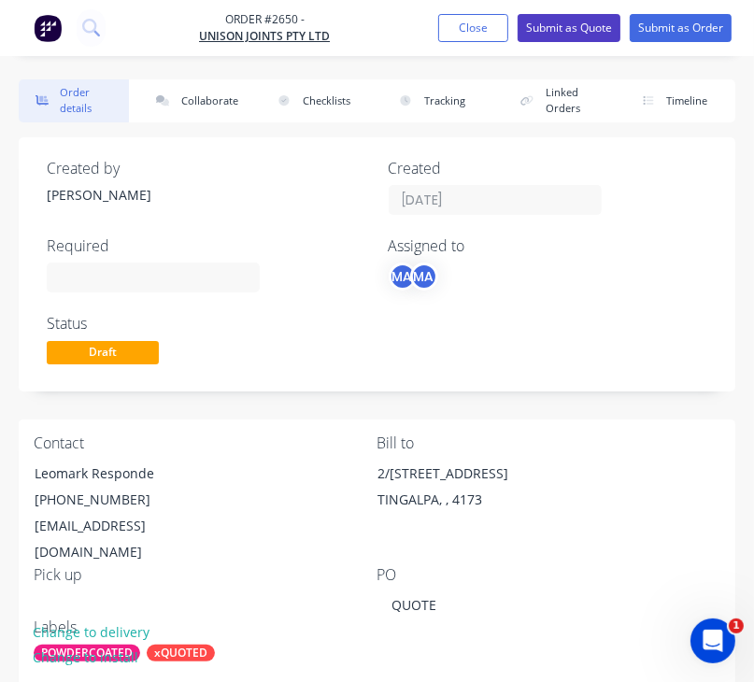
click at [580, 18] on button "Submit as Quote" at bounding box center [569, 28] width 103 height 28
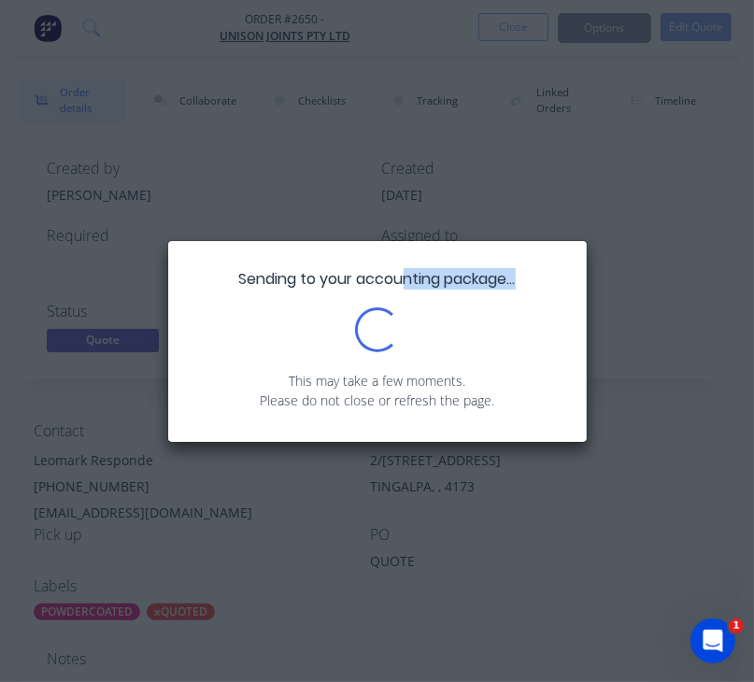
drag, startPoint x: 580, startPoint y: 18, endPoint x: 367, endPoint y: 154, distance: 252.3
click at [367, 154] on div "Sending to your accounting package... Loading... This may take a few moments. P…" at bounding box center [377, 341] width 754 height 682
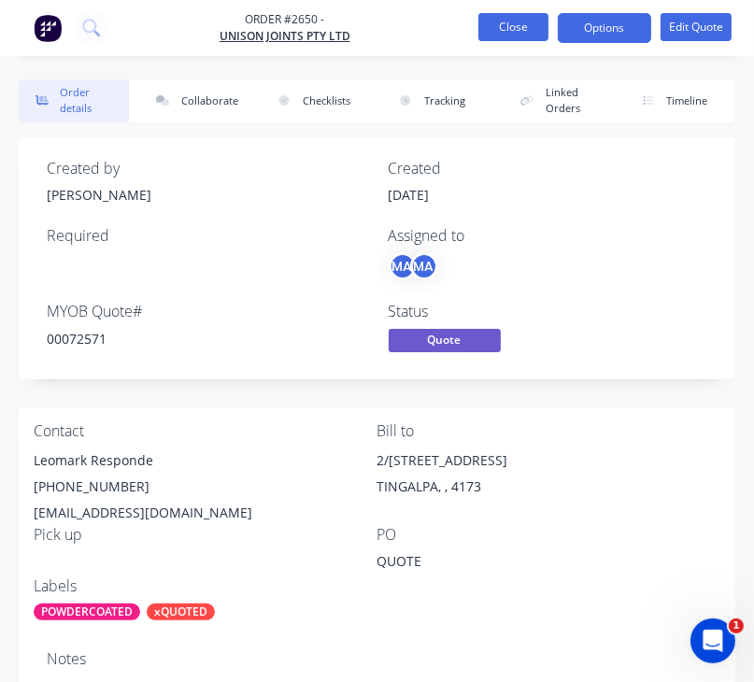
click at [523, 22] on button "Close" at bounding box center [514, 27] width 70 height 28
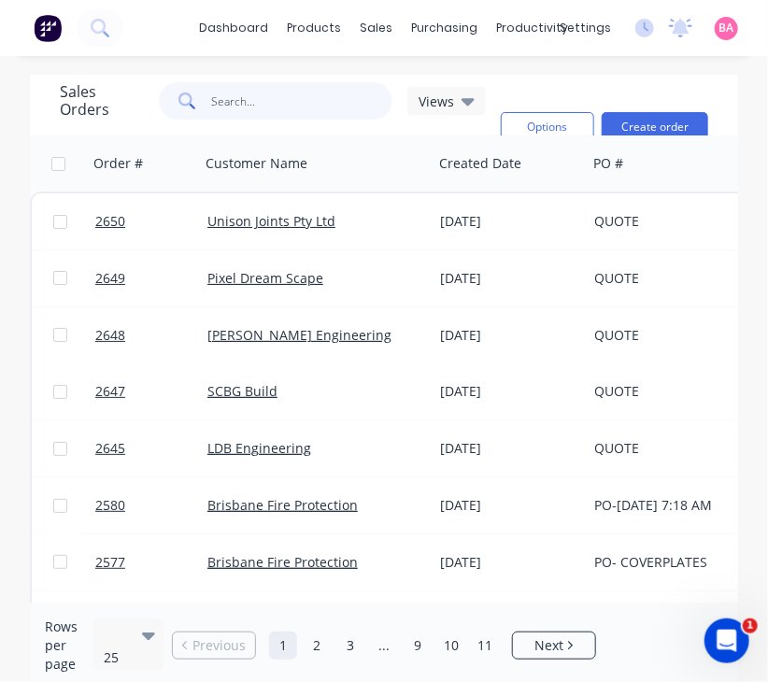
click at [313, 101] on input "text" at bounding box center [302, 100] width 182 height 37
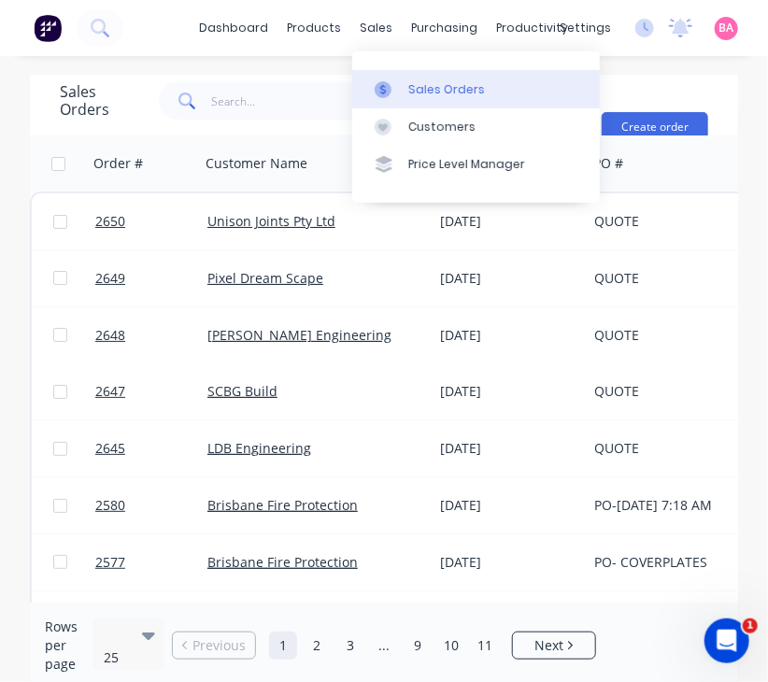
click at [415, 88] on div "Sales Orders" at bounding box center [446, 89] width 77 height 17
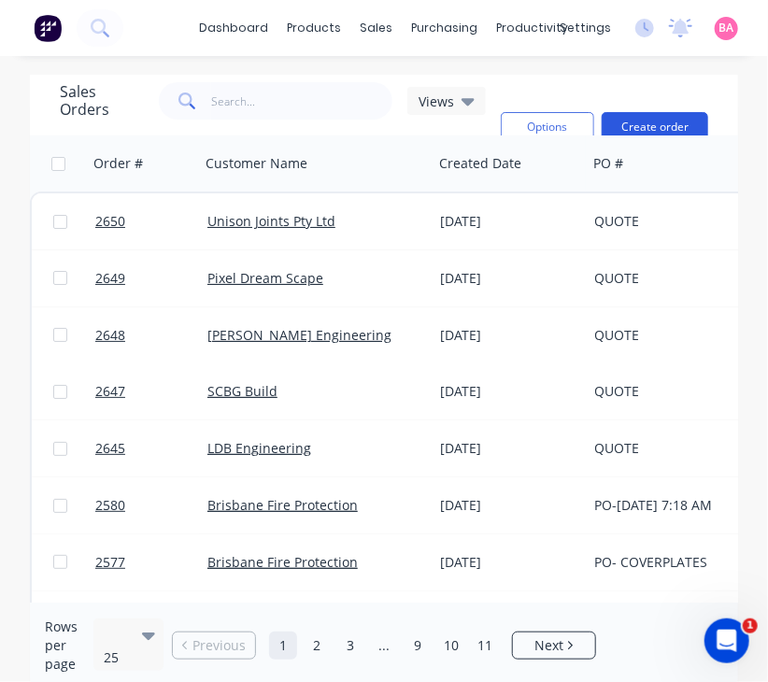
click at [669, 121] on button "Create order" at bounding box center [655, 127] width 107 height 30
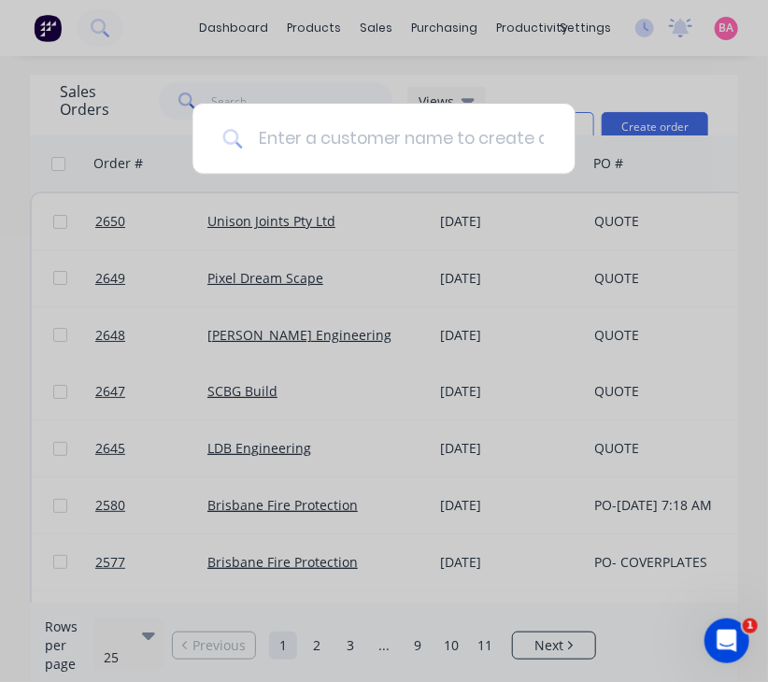
drag, startPoint x: 315, startPoint y: 140, endPoint x: 324, endPoint y: 118, distance: 24.3
click at [324, 118] on input at bounding box center [394, 139] width 302 height 70
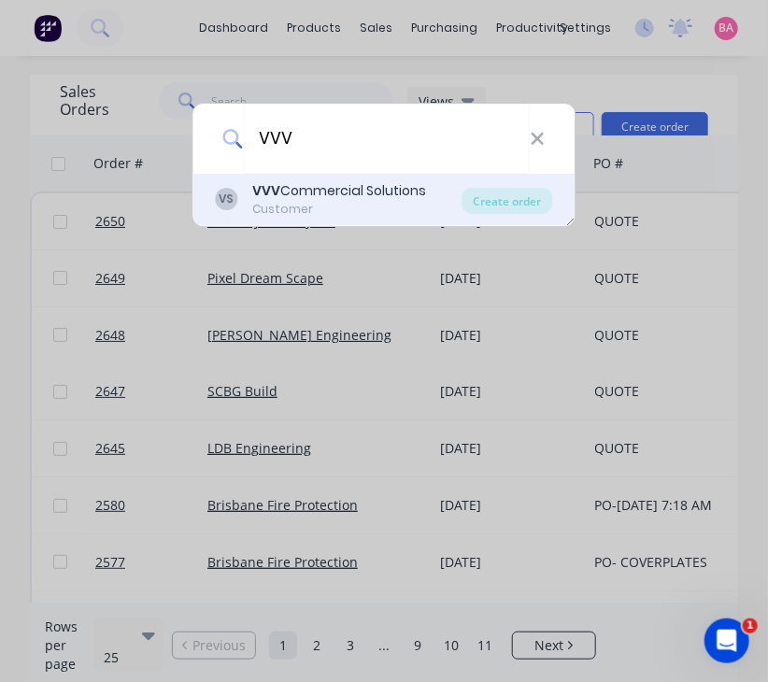
type input "VVV"
click at [298, 191] on div "VVV Commercial Solutions" at bounding box center [340, 191] width 174 height 20
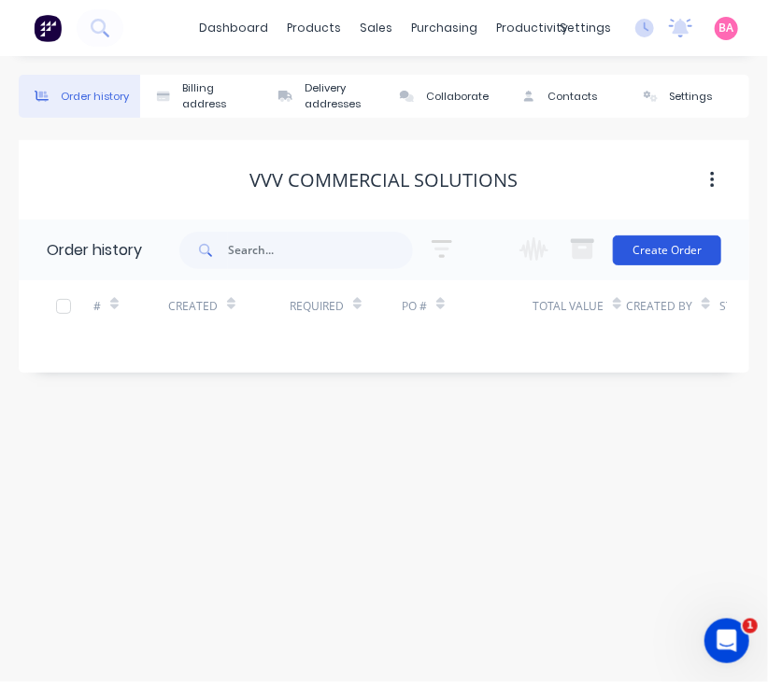
click at [653, 240] on button "Create Order" at bounding box center [667, 251] width 108 height 30
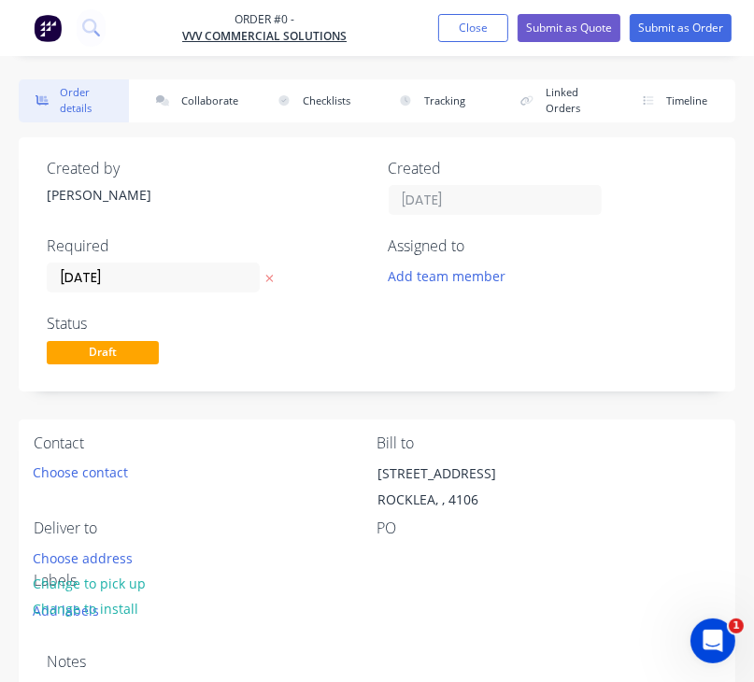
click at [266, 278] on icon at bounding box center [269, 278] width 7 height 7
click at [477, 266] on button "Add team member" at bounding box center [446, 275] width 137 height 25
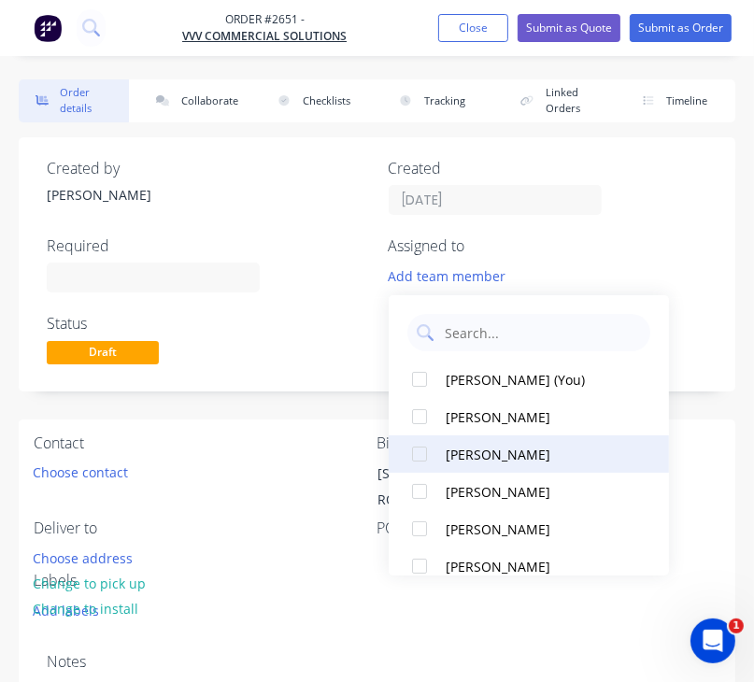
scroll to position [155, 0]
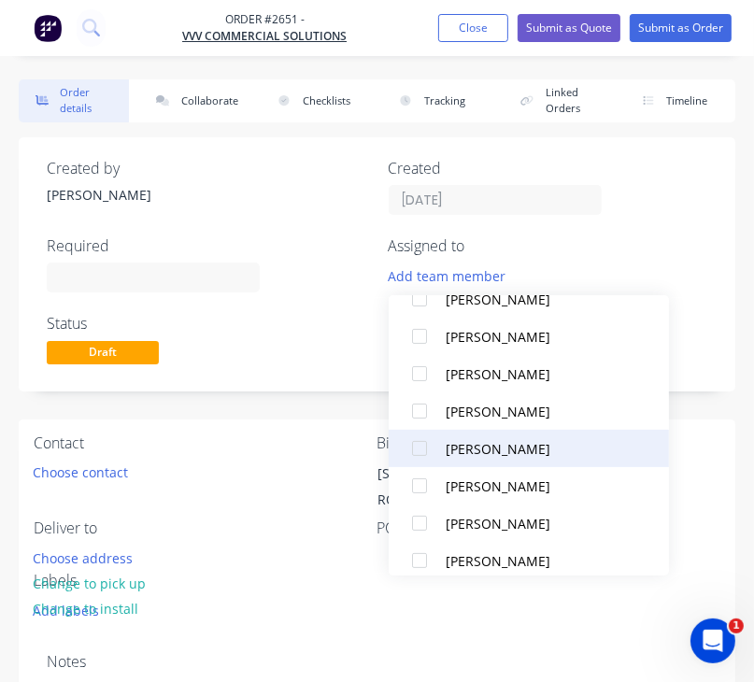
click at [417, 447] on div at bounding box center [419, 448] width 37 height 37
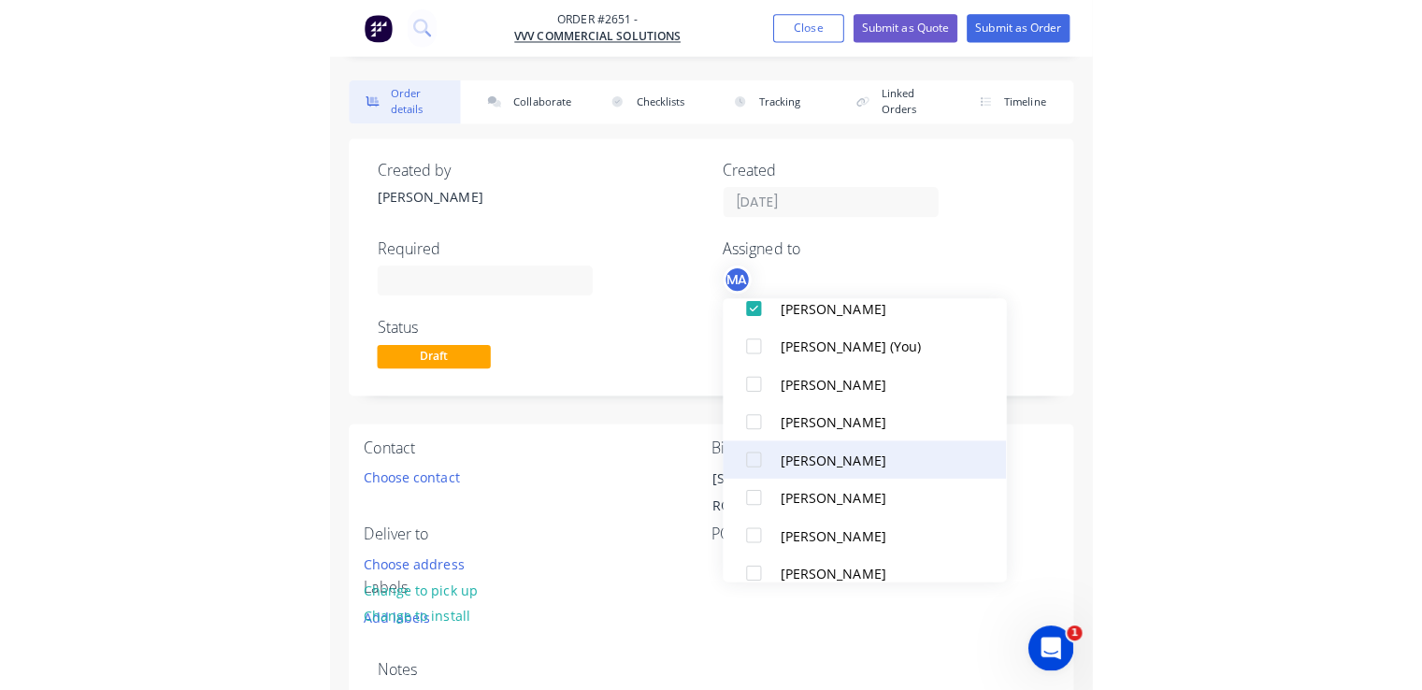
scroll to position [0, 0]
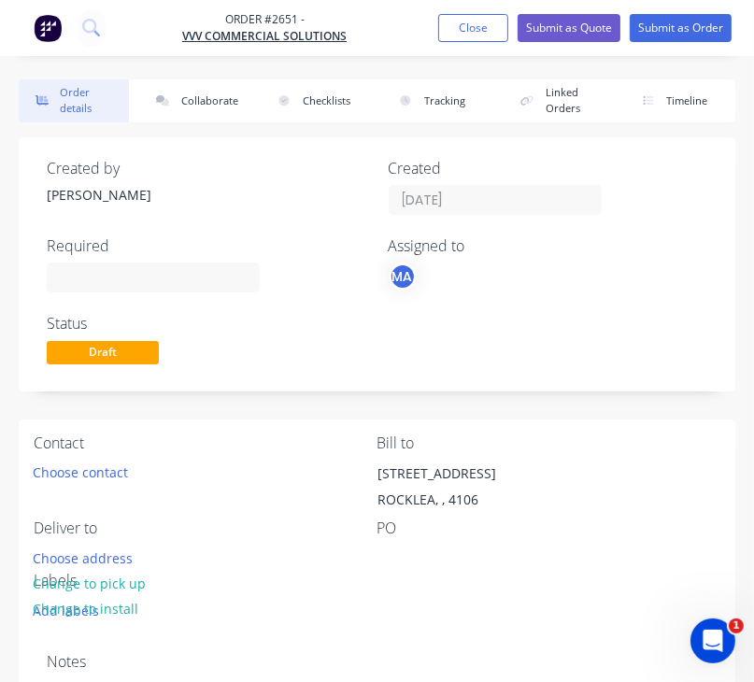
click at [206, 527] on div "Deliver to" at bounding box center [206, 529] width 344 height 18
click at [82, 469] on button "Choose contact" at bounding box center [80, 472] width 115 height 25
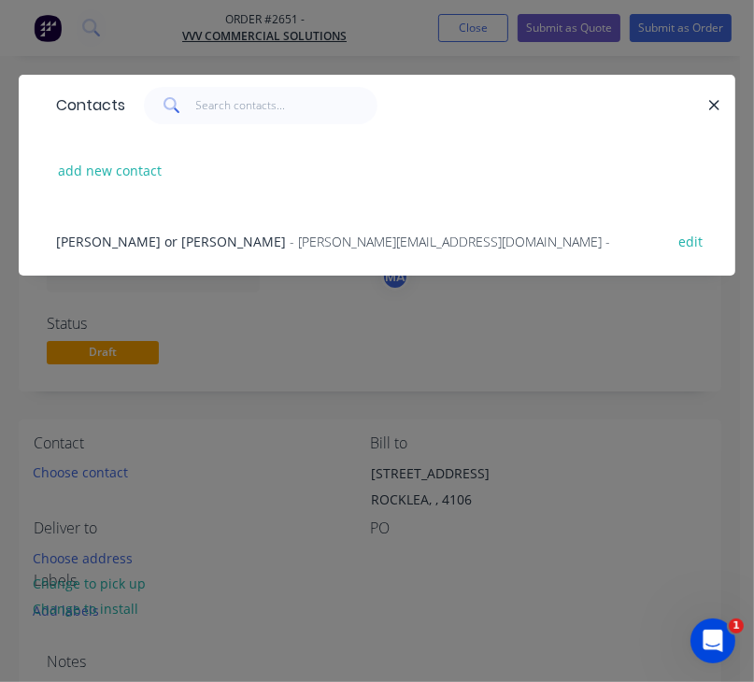
click at [149, 237] on span "[PERSON_NAME] or [PERSON_NAME]" at bounding box center [171, 242] width 230 height 18
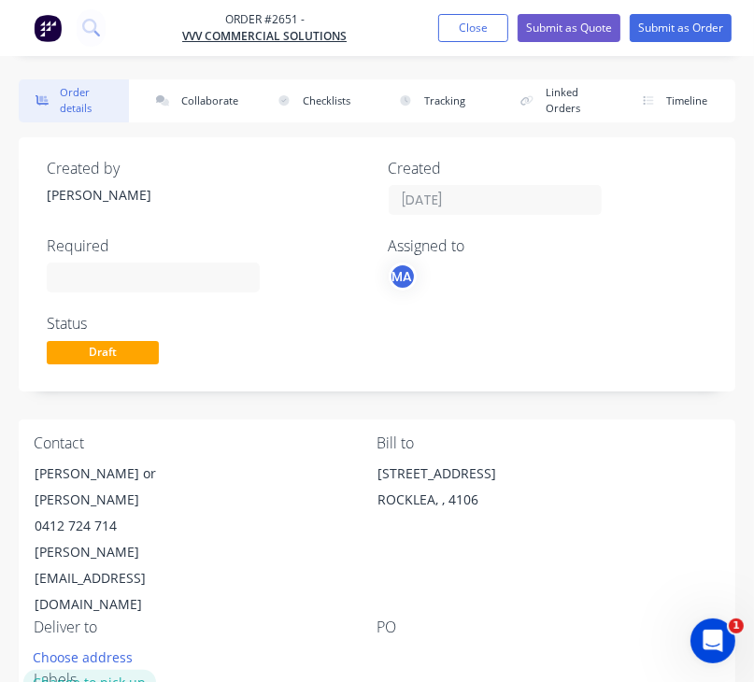
click at [96, 670] on button "Change to pick up" at bounding box center [89, 682] width 133 height 25
click at [403, 644] on div at bounding box center [393, 657] width 30 height 27
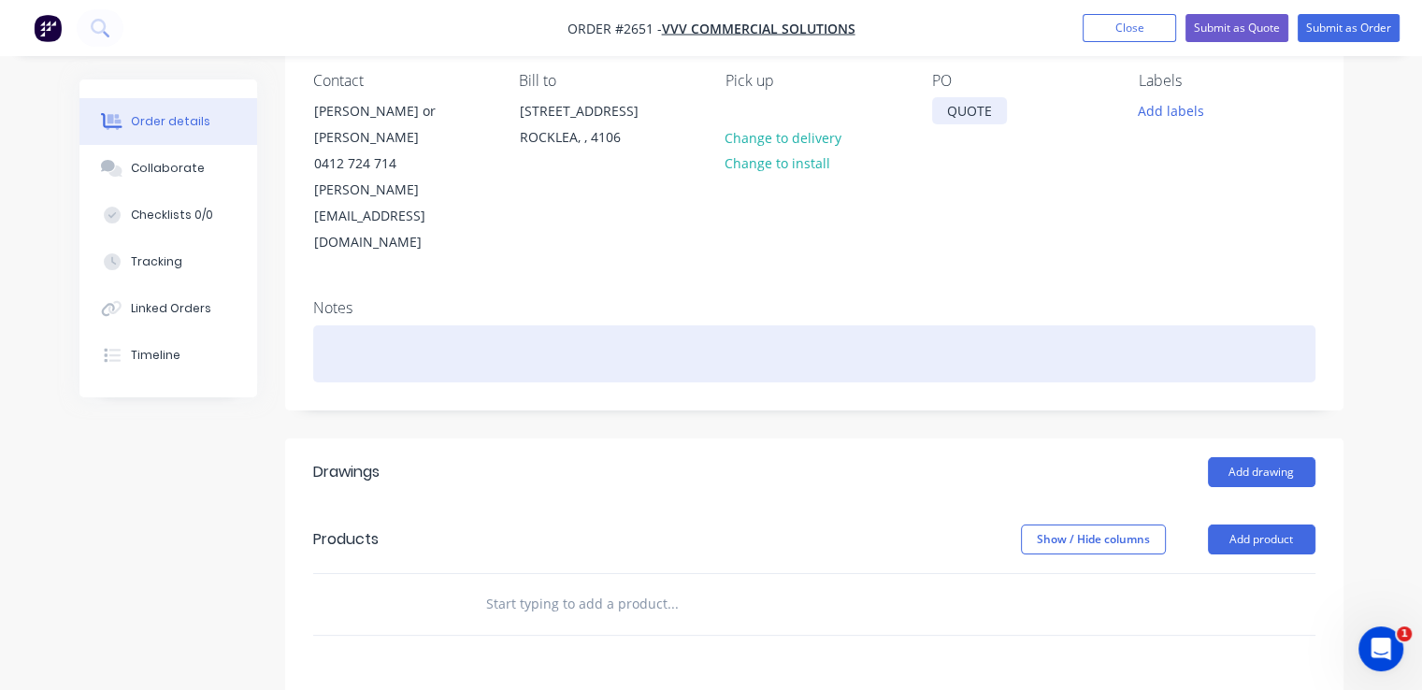
scroll to position [165, 0]
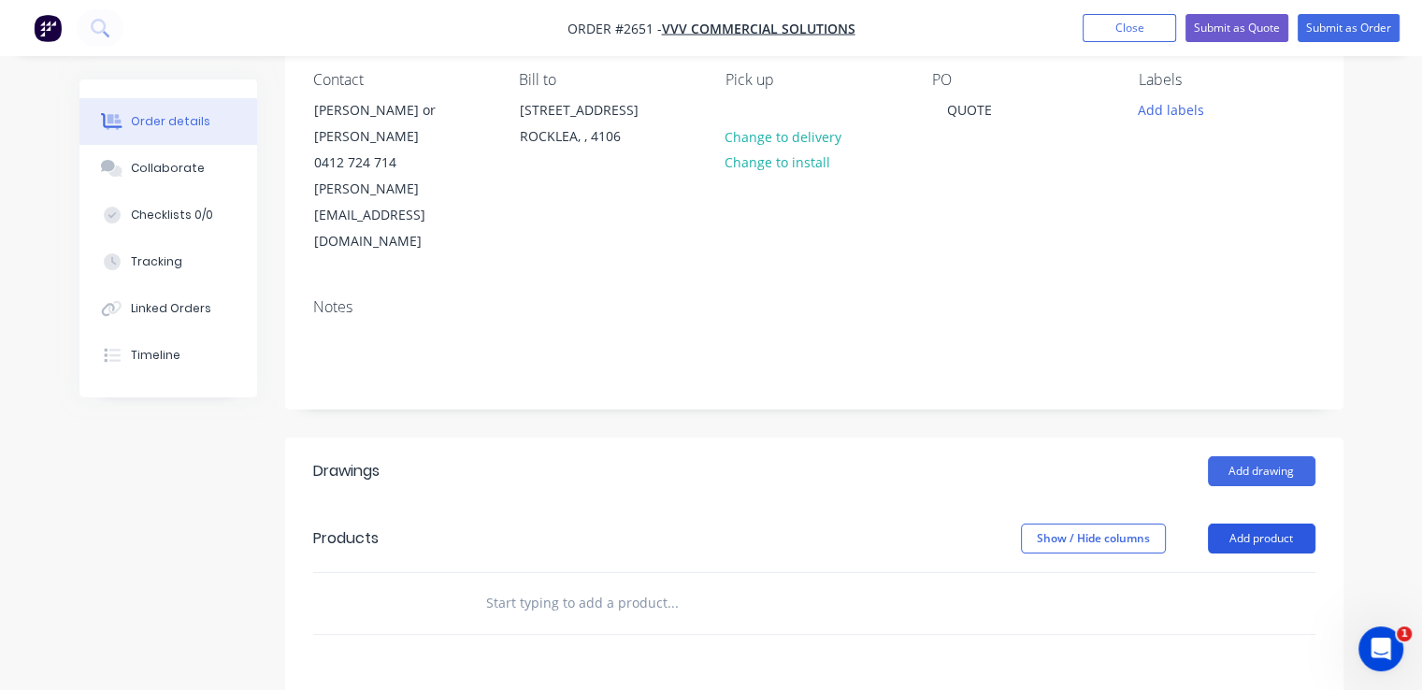
click at [1255, 523] on button "Add product" at bounding box center [1261, 538] width 107 height 30
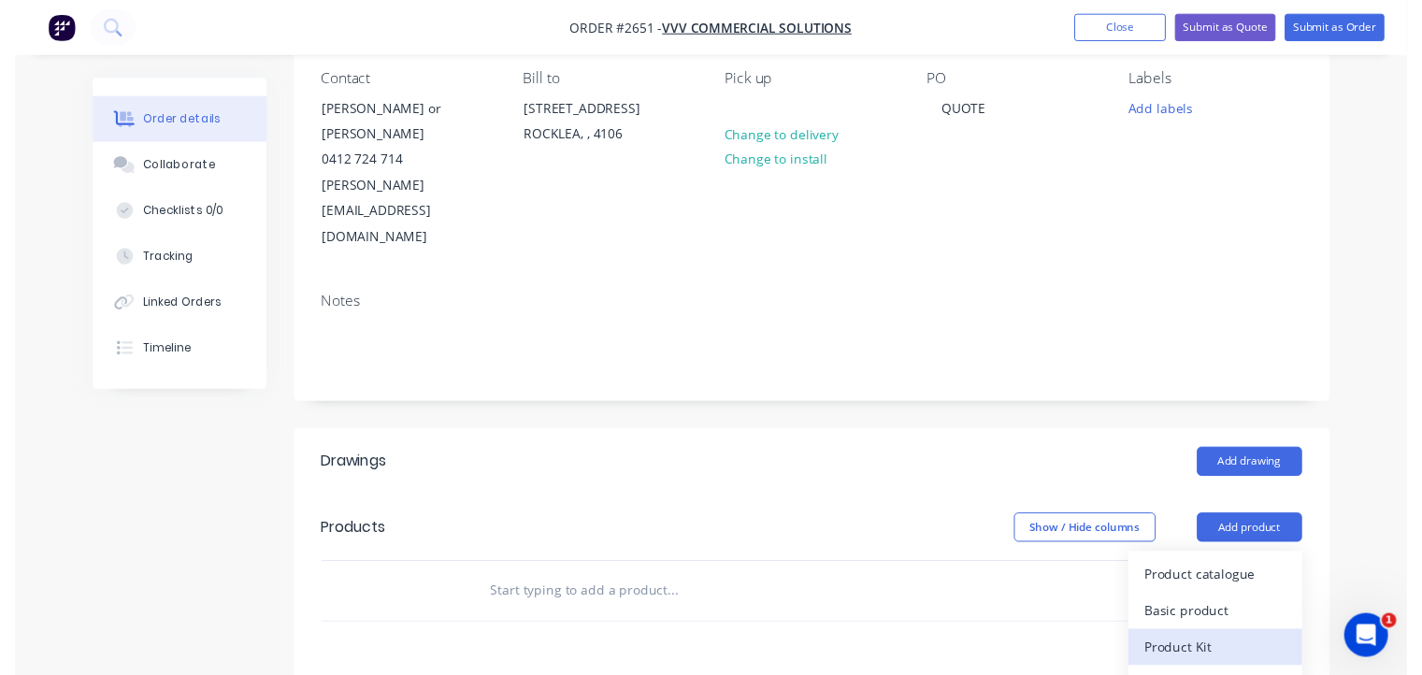
scroll to position [269, 0]
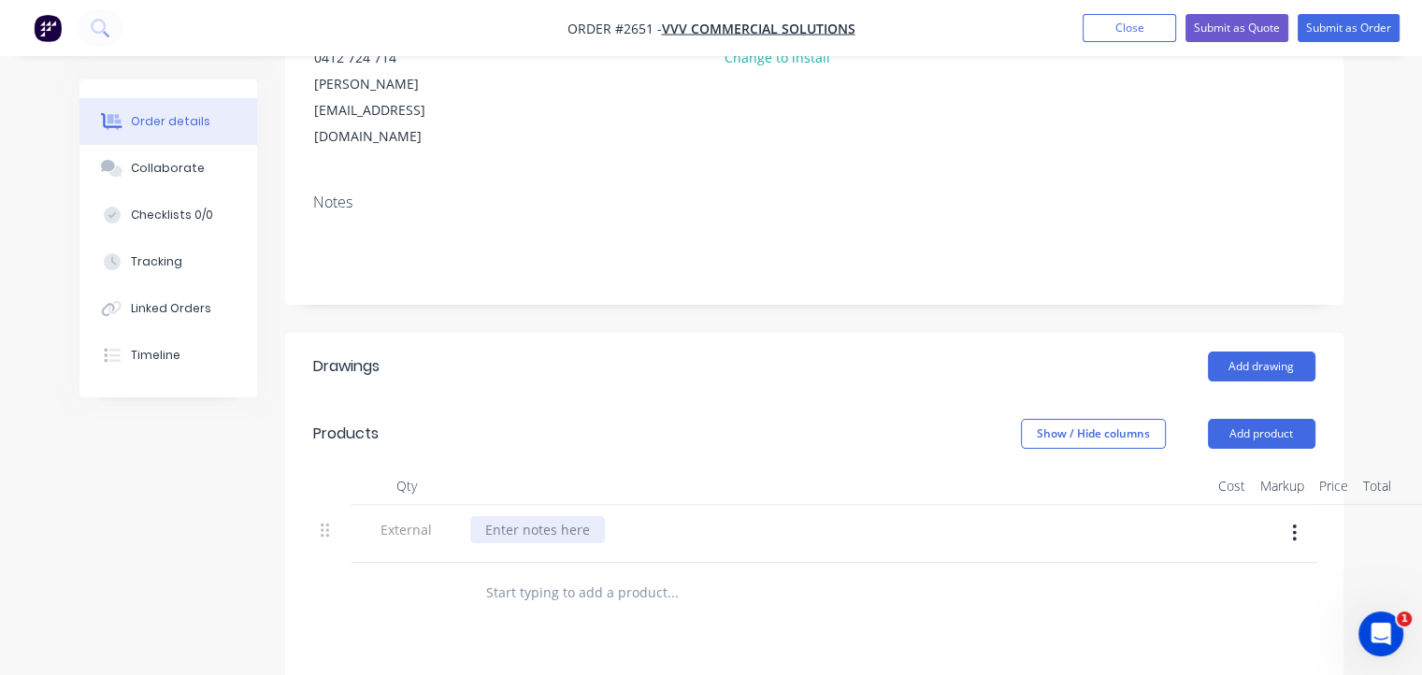
click at [576, 516] on div at bounding box center [537, 529] width 135 height 27
click at [574, 574] on input "text" at bounding box center [672, 592] width 374 height 37
type input "CYLINDER"
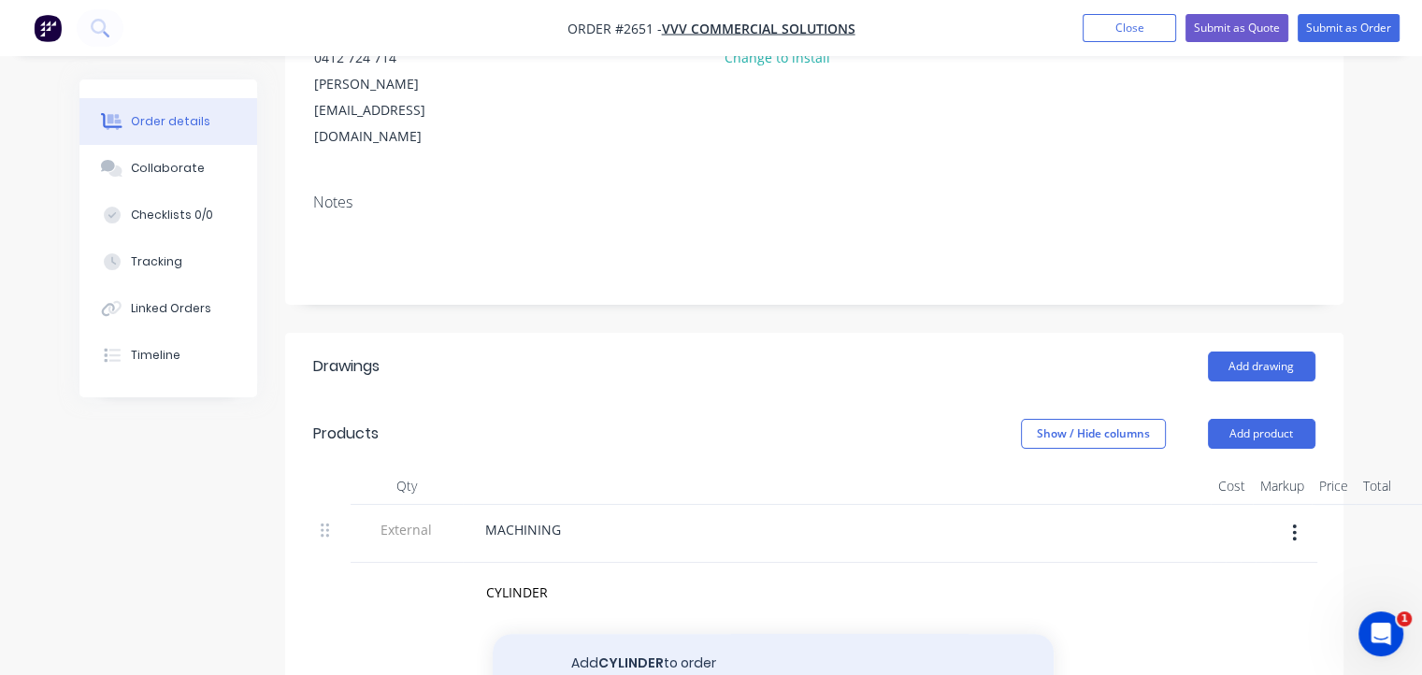
click at [620, 634] on button "Add CYLINDER to order" at bounding box center [773, 664] width 561 height 60
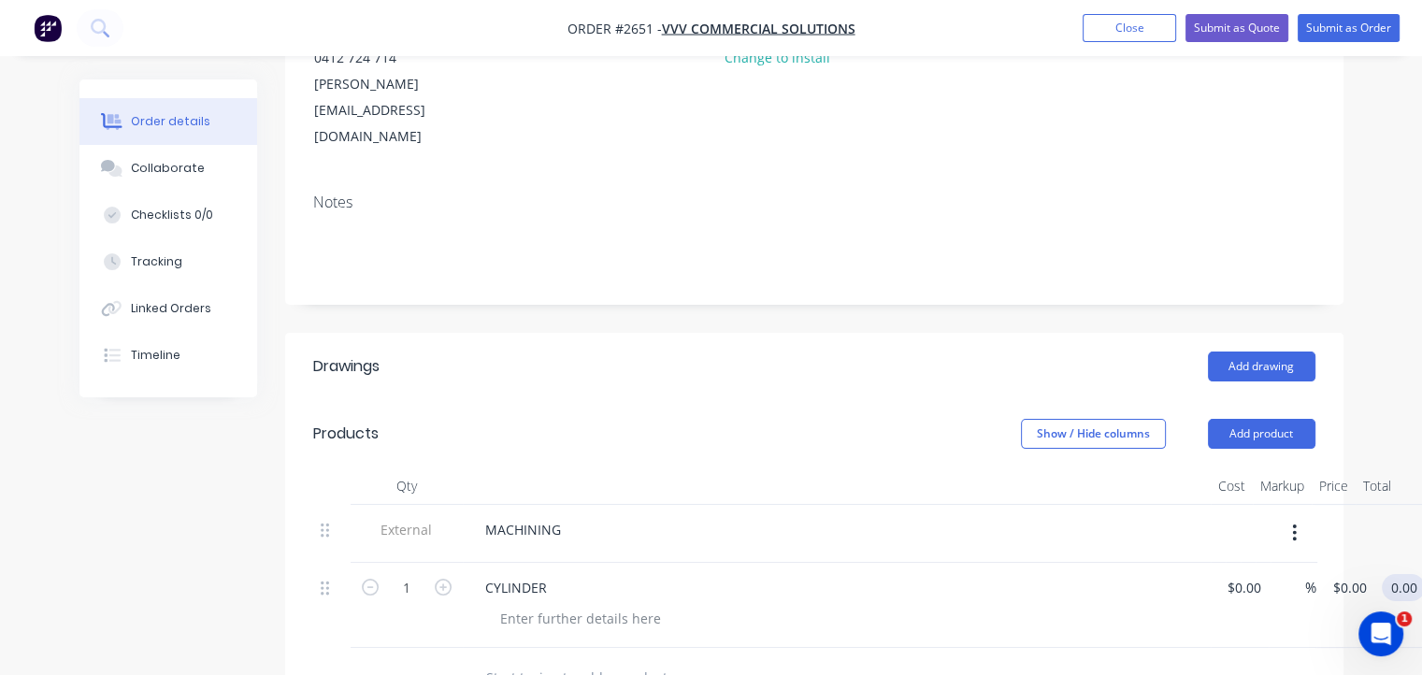
click at [1397, 574] on input "0.00" at bounding box center [1407, 587] width 36 height 27
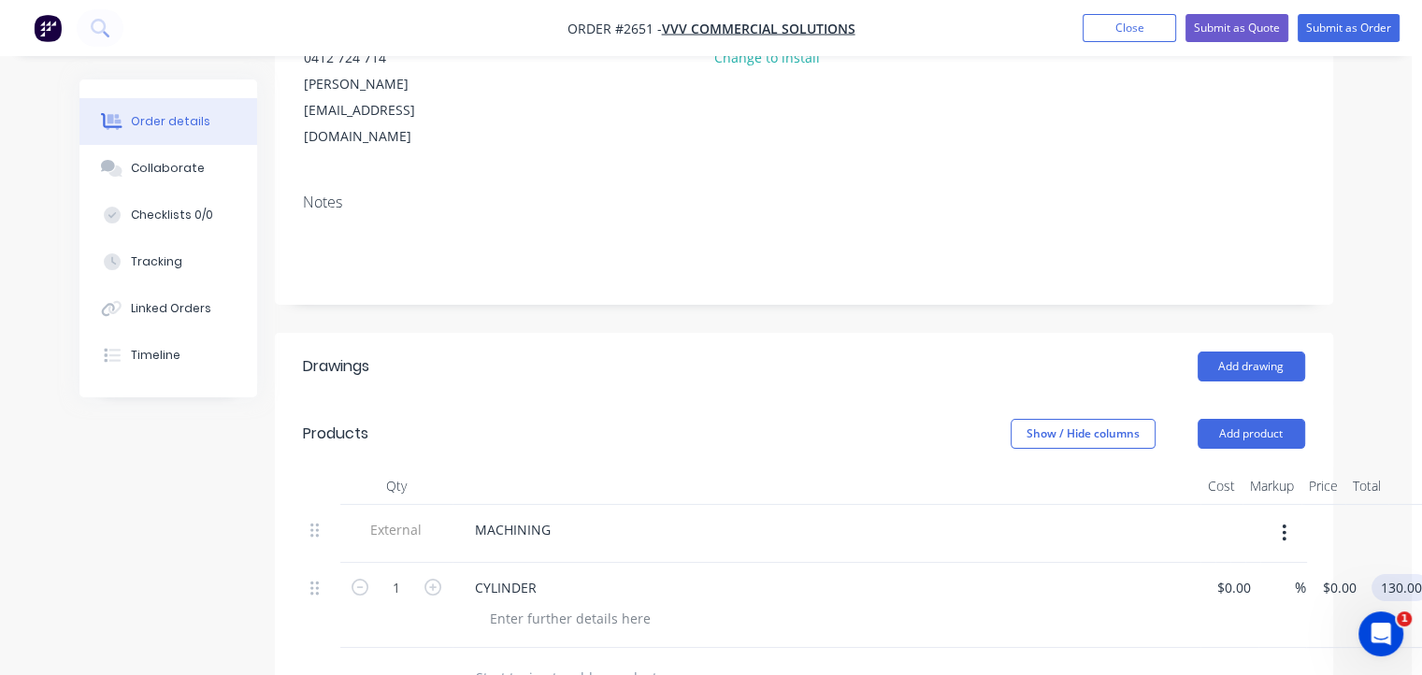
type input "130.00"
type input "$130.00"
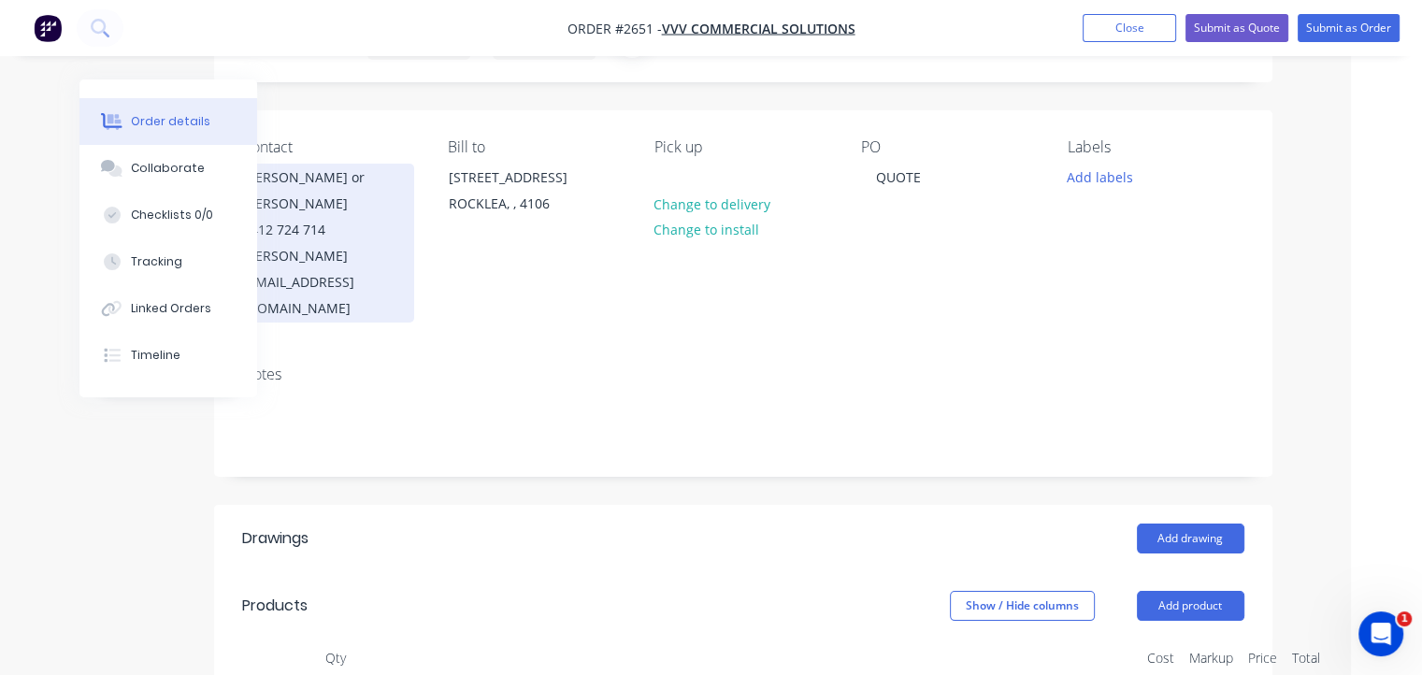
scroll to position [0, 71]
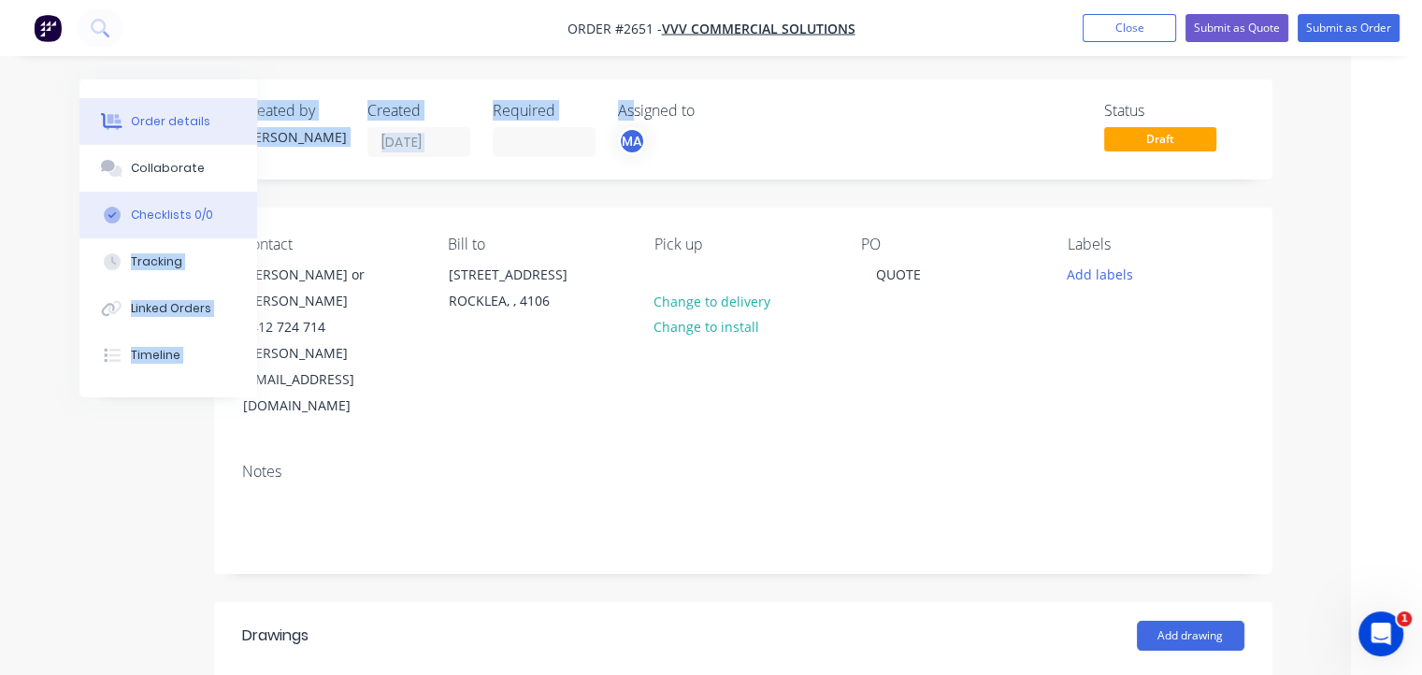
drag, startPoint x: 632, startPoint y: 107, endPoint x: 225, endPoint y: 195, distance: 416.0
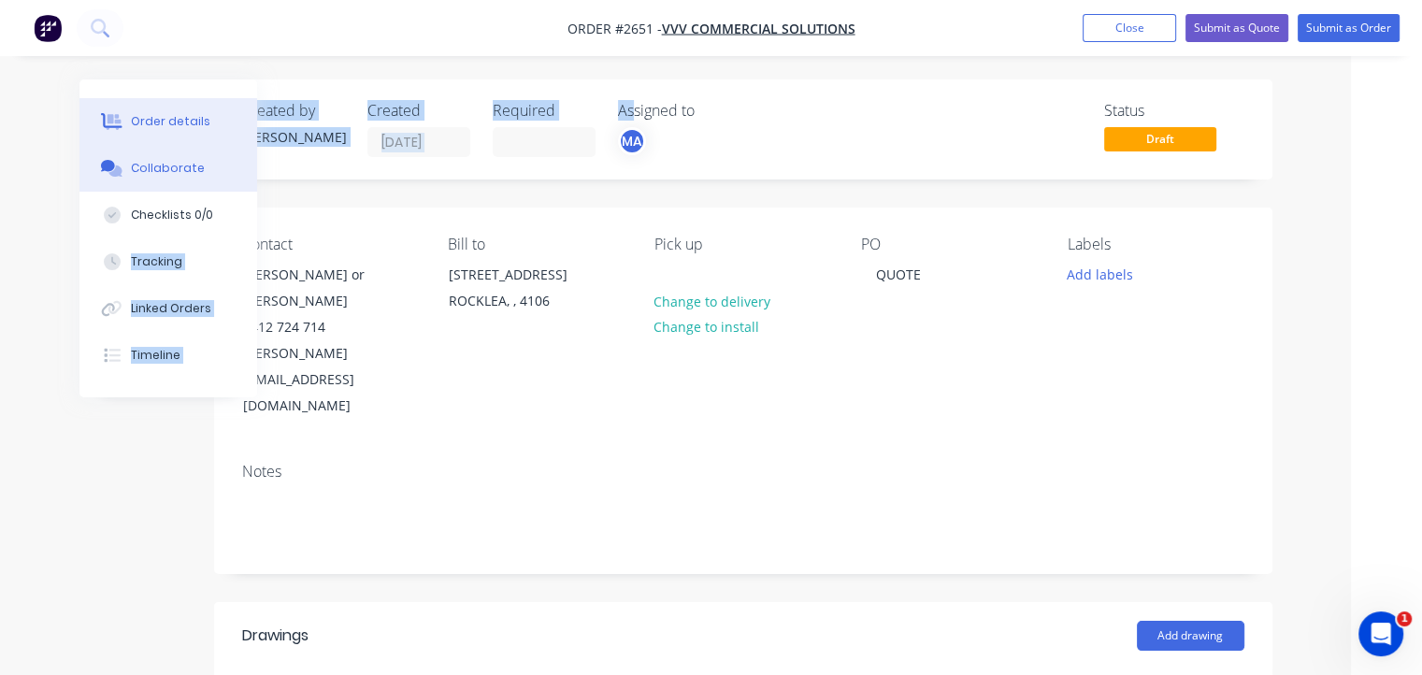
click at [150, 168] on div "Collaborate" at bounding box center [168, 168] width 74 height 17
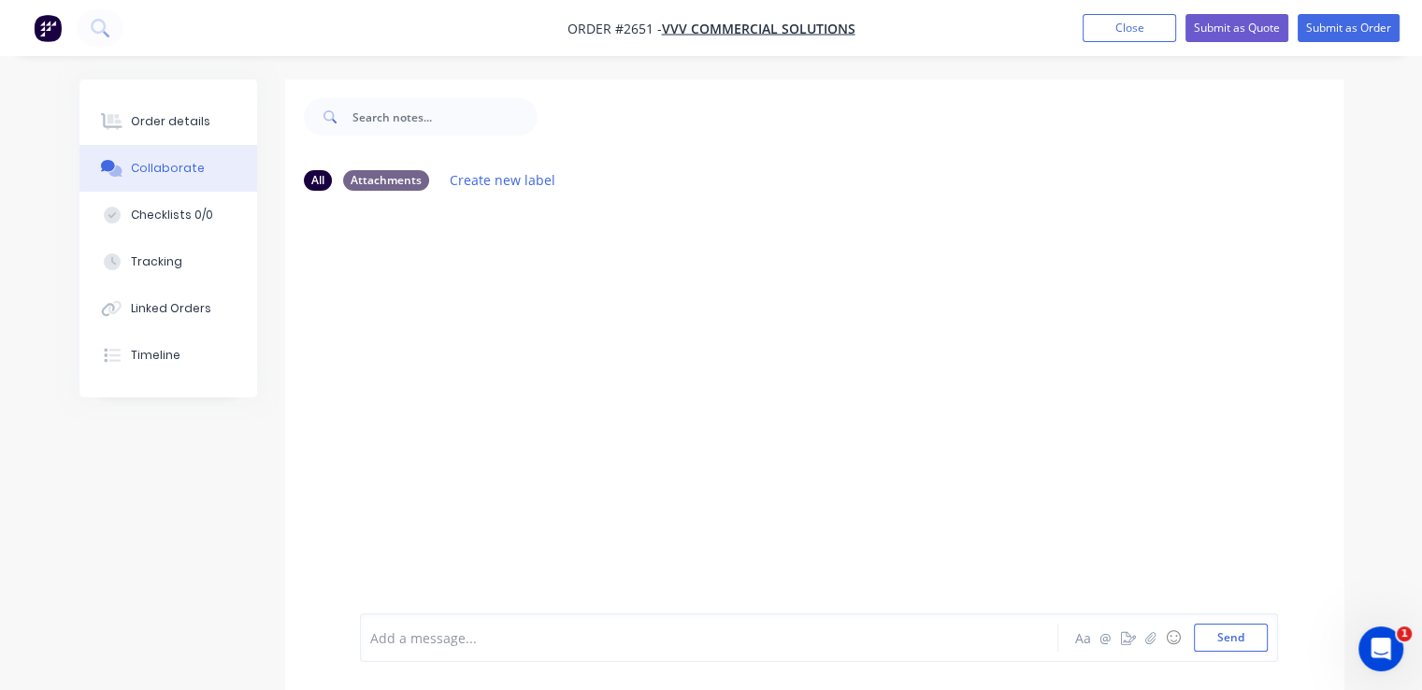
click at [538, 633] on div at bounding box center [707, 638] width 672 height 20
click at [1226, 633] on button "Send" at bounding box center [1231, 637] width 74 height 28
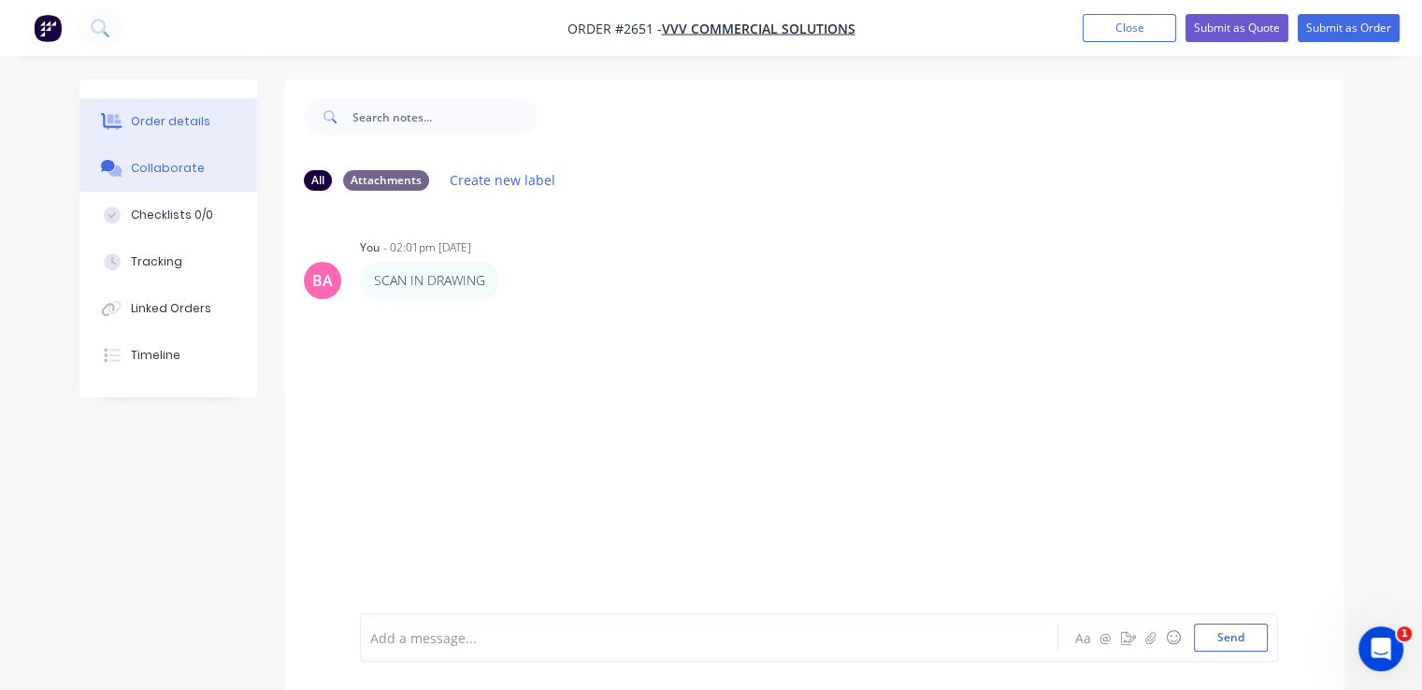
click at [165, 123] on div "Order details" at bounding box center [170, 121] width 79 height 17
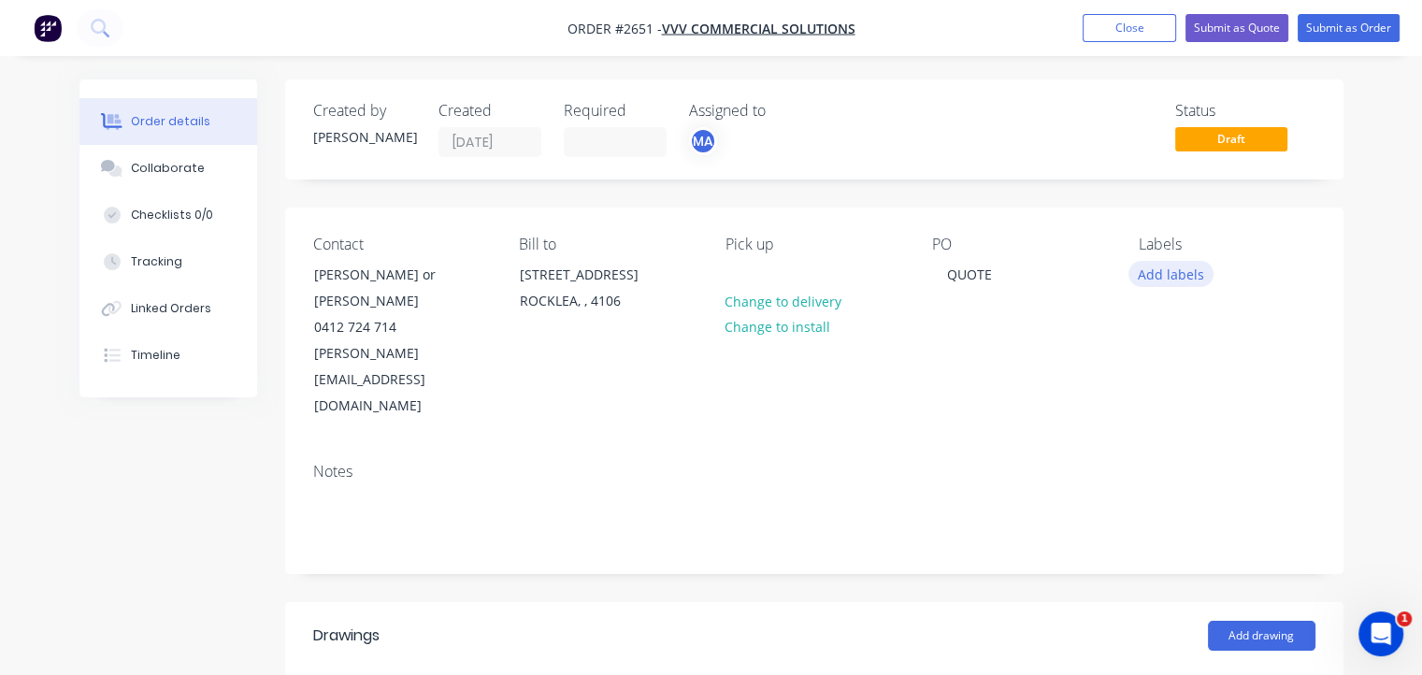
click at [1168, 277] on button "Add labels" at bounding box center [1171, 273] width 86 height 25
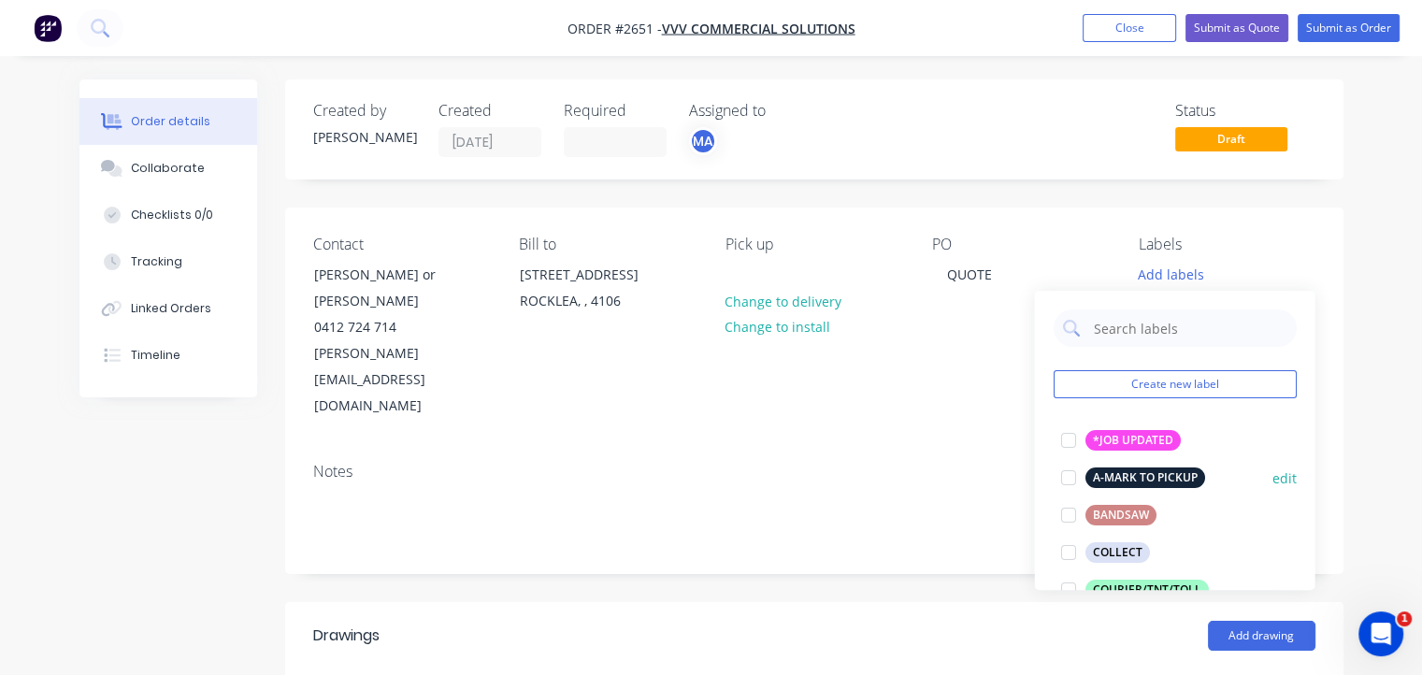
drag, startPoint x: 1192, startPoint y: 499, endPoint x: 1194, endPoint y: 476, distance: 23.4
click at [1194, 476] on div "Create new label *JOB UPDATED edit A-MARK TO PICKUP edit BANDSAW edit COLLECT e…" at bounding box center [1174, 440] width 280 height 299
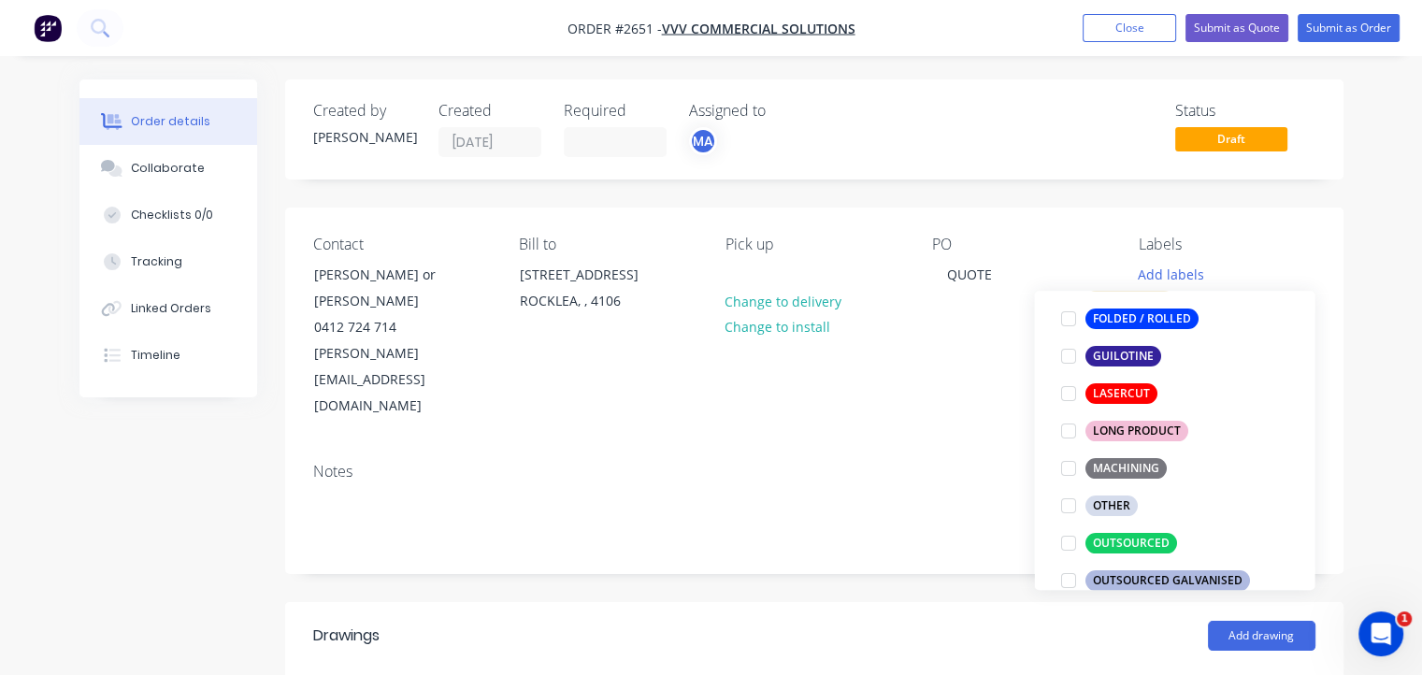
scroll to position [620, 0]
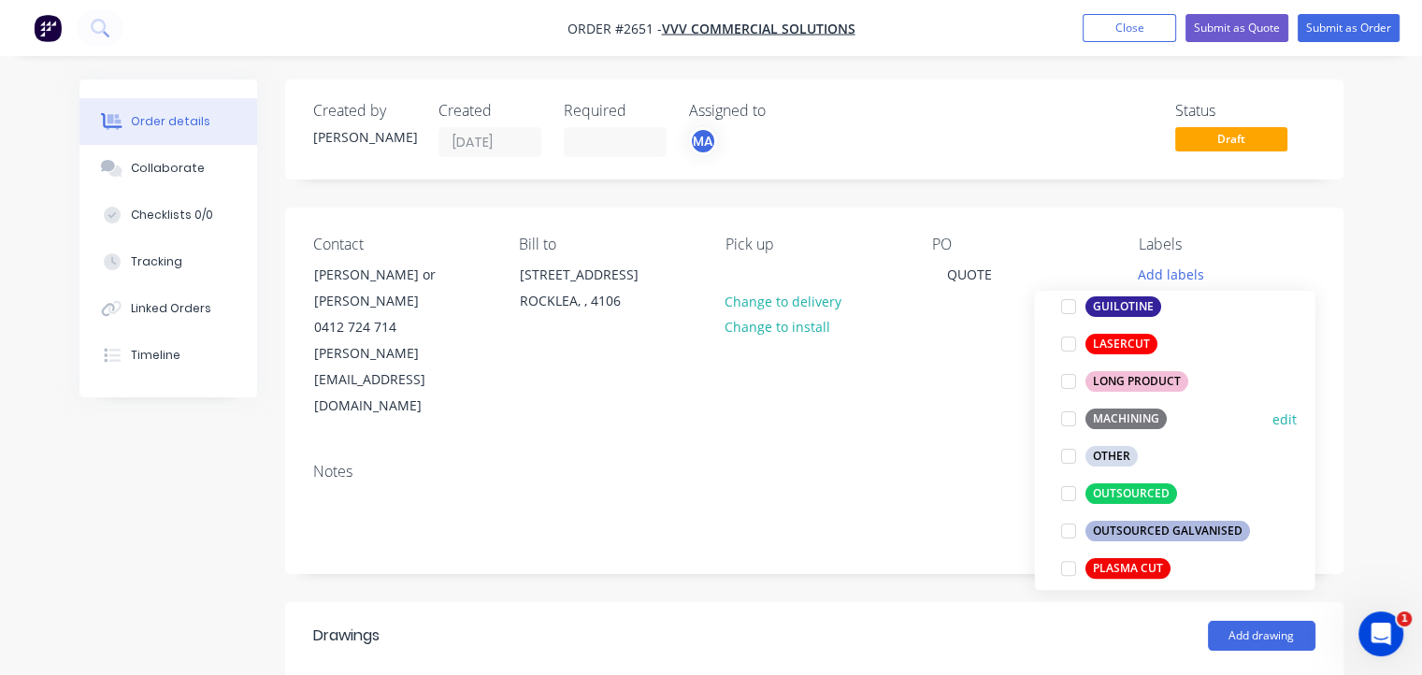
click at [1066, 420] on div at bounding box center [1067, 418] width 37 height 37
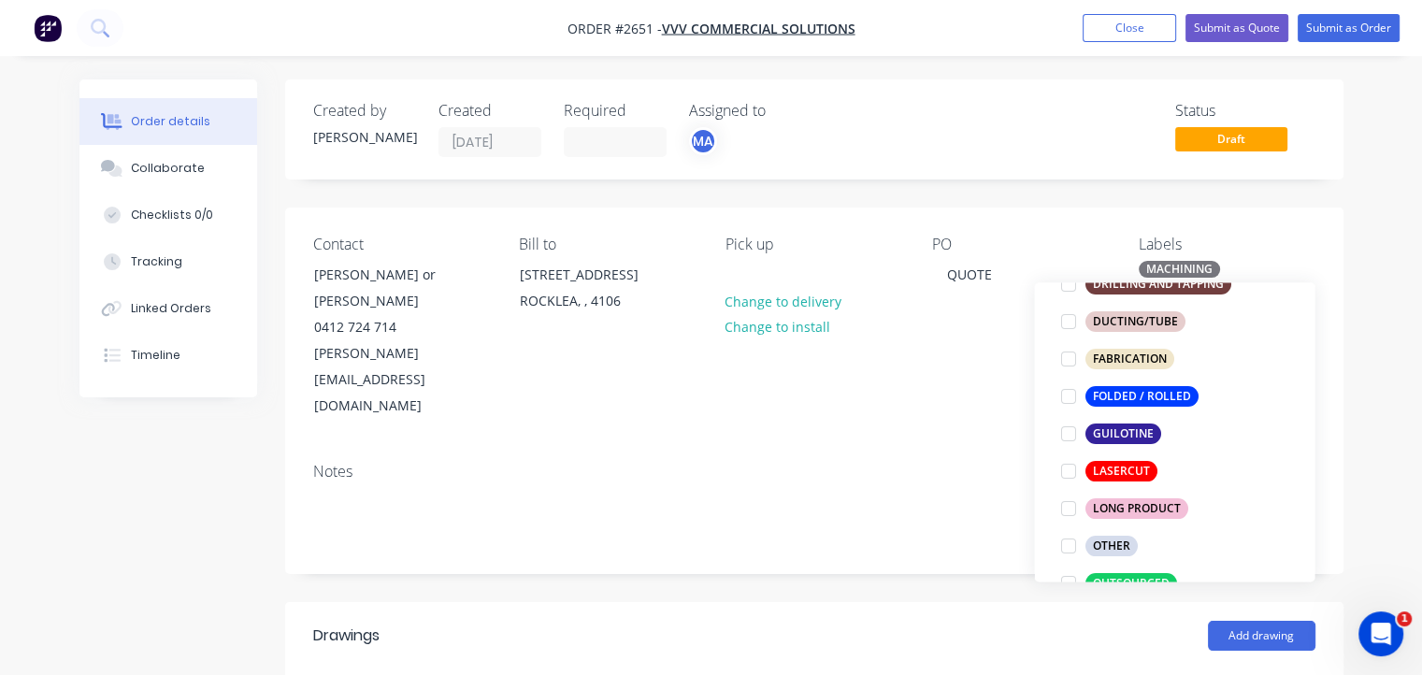
scroll to position [643, 0]
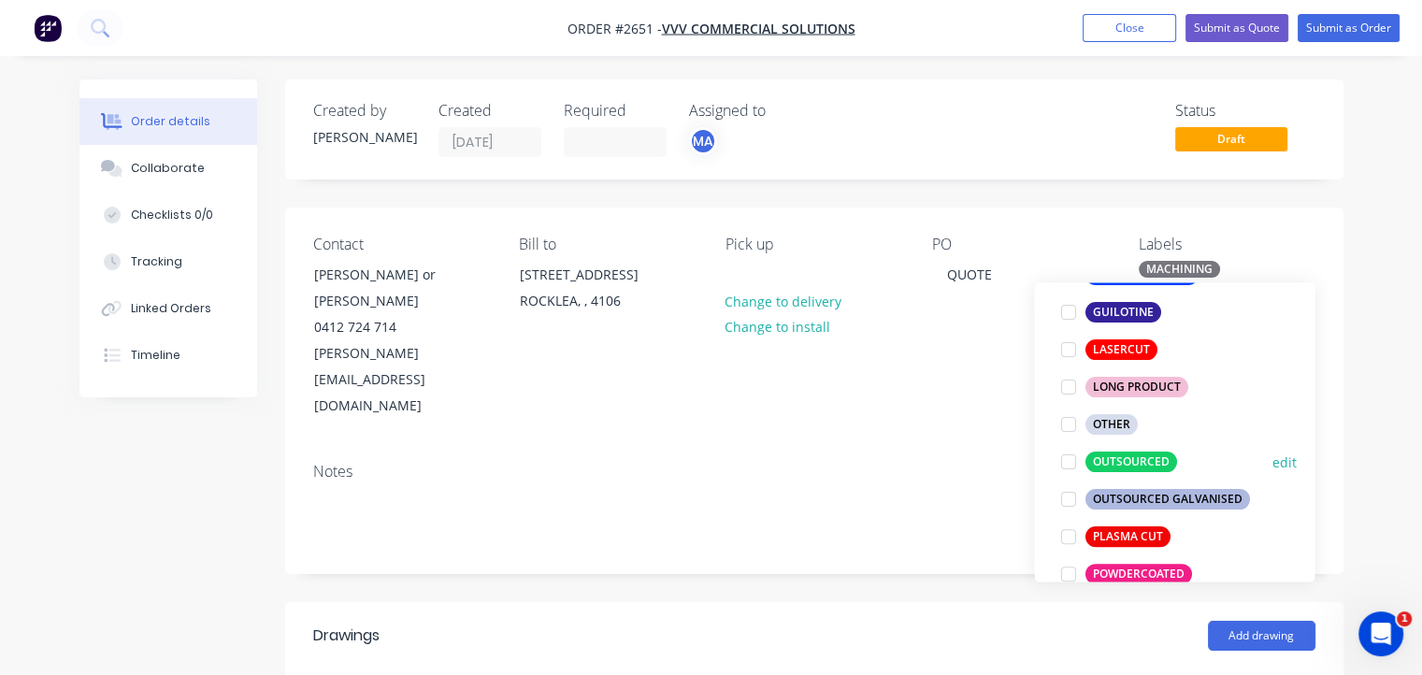
click at [1066, 461] on div at bounding box center [1067, 461] width 37 height 37
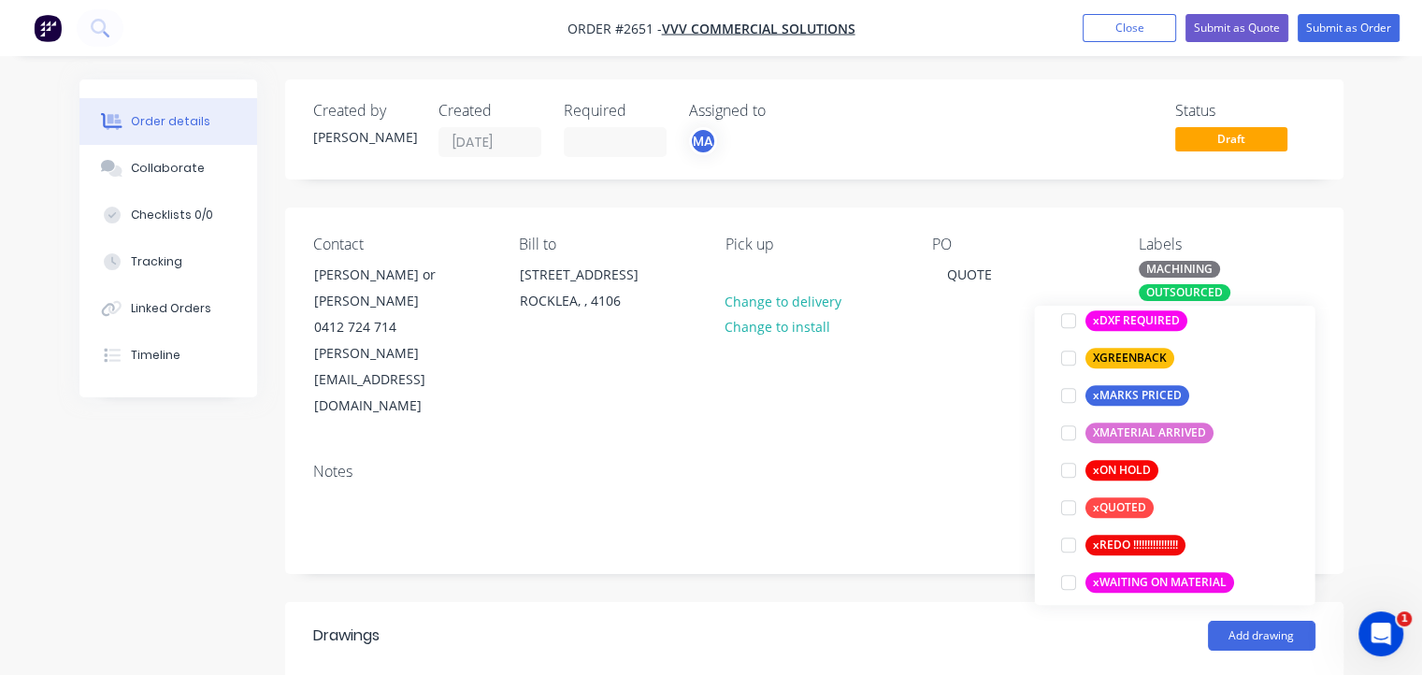
scroll to position [1608, 0]
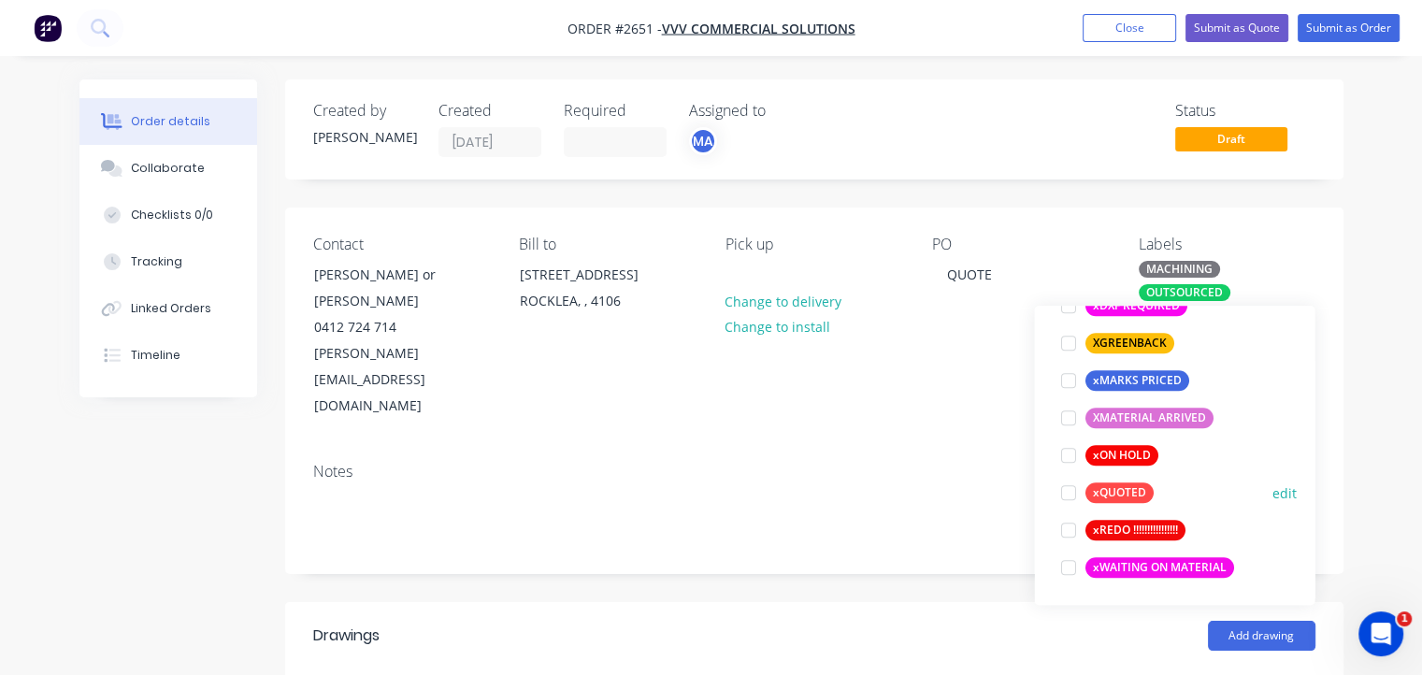
click at [1068, 491] on div at bounding box center [1067, 492] width 37 height 37
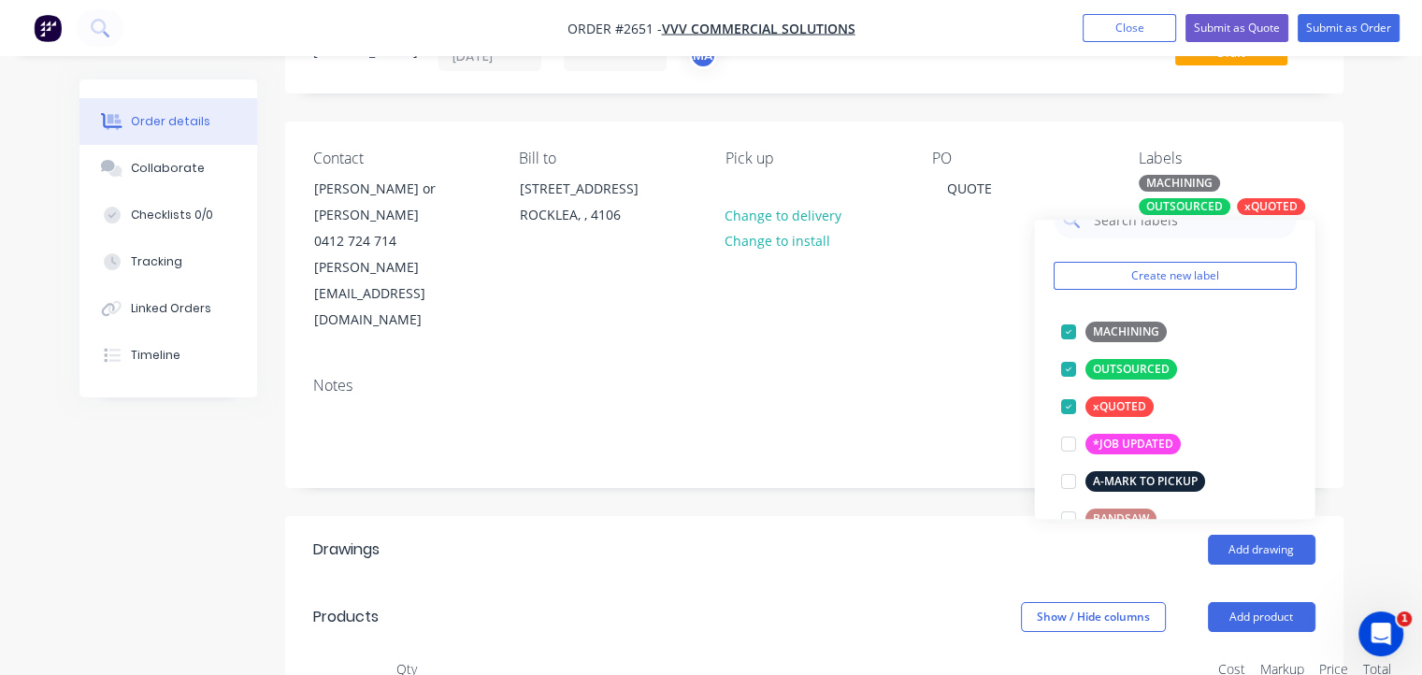
scroll to position [0, 0]
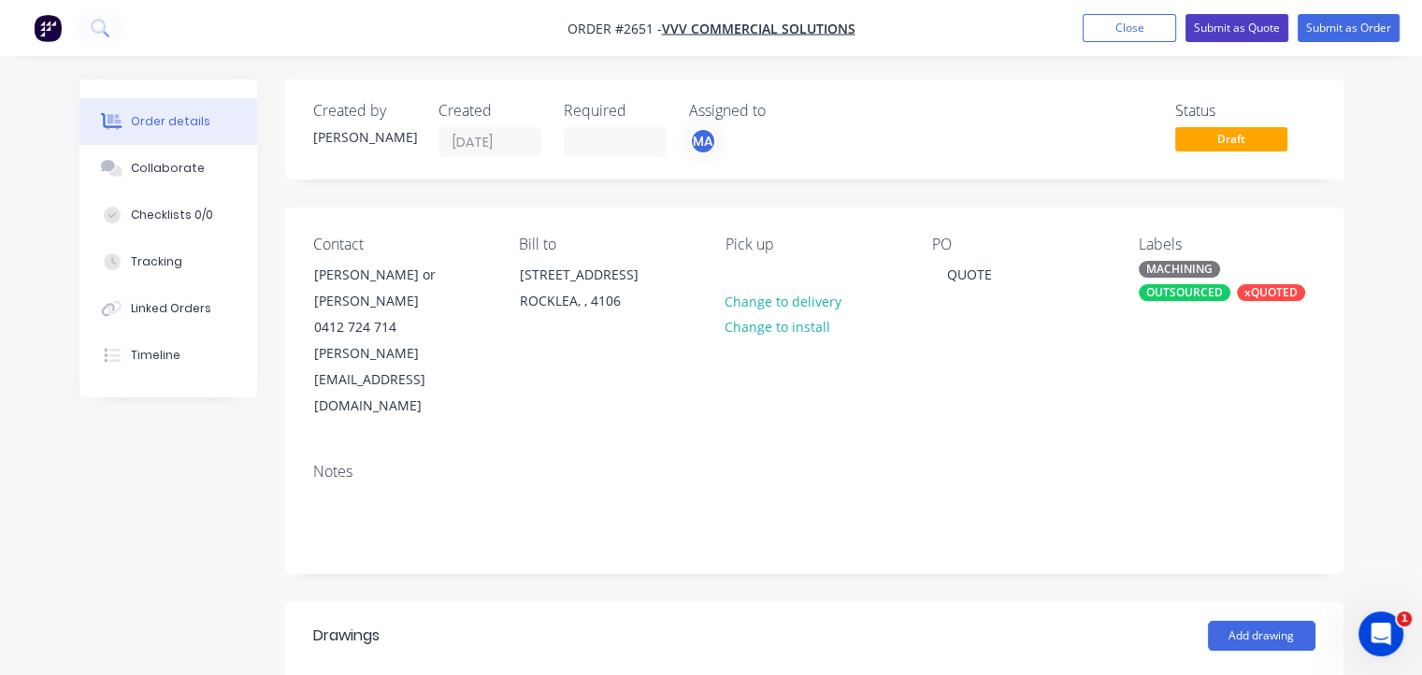
click at [1258, 22] on button "Submit as Quote" at bounding box center [1236, 28] width 103 height 28
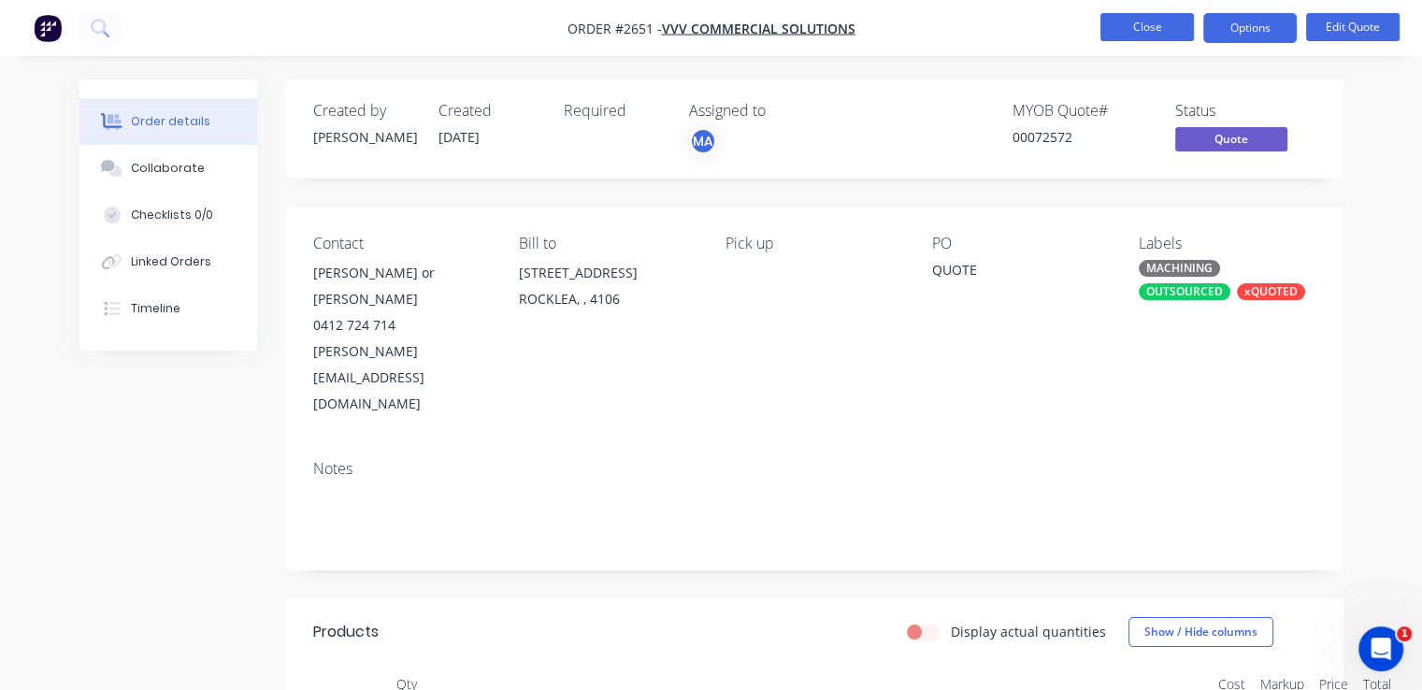
click at [1153, 21] on button "Close" at bounding box center [1146, 27] width 93 height 28
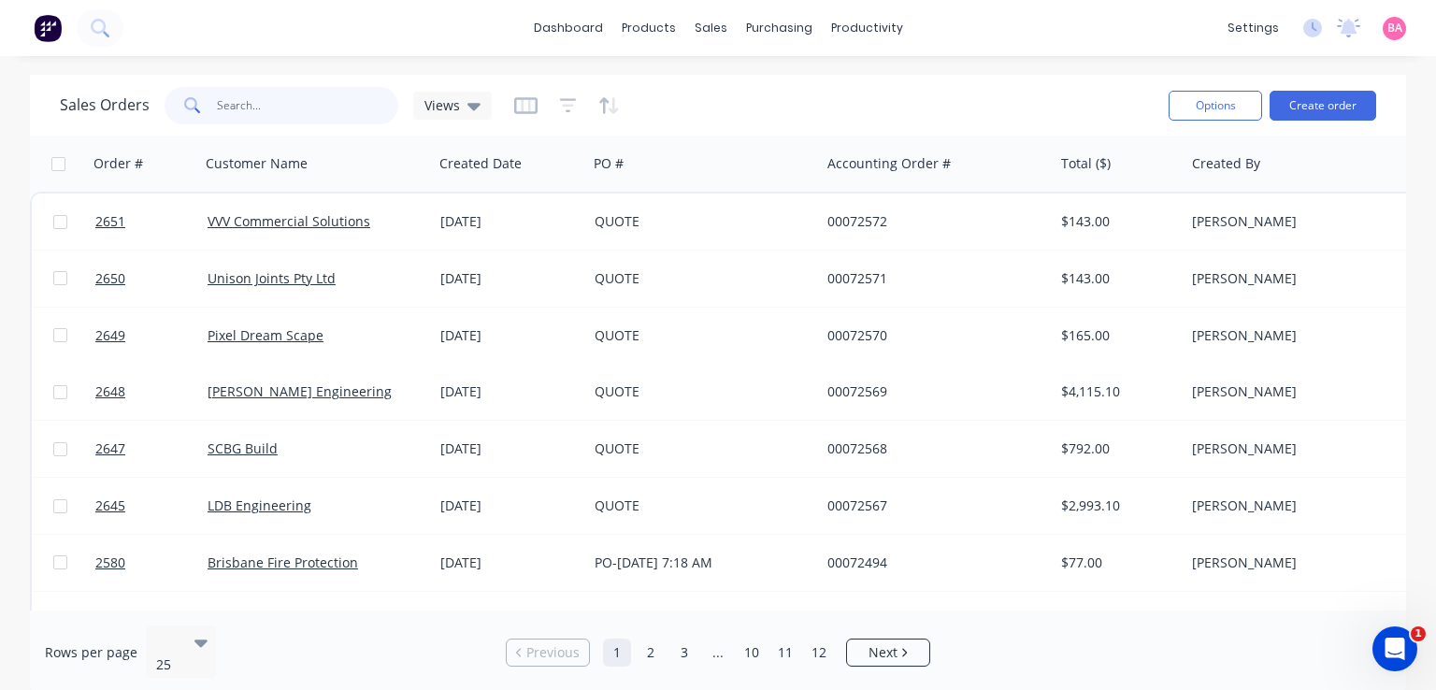
click at [335, 104] on input "text" at bounding box center [308, 105] width 182 height 37
type input "2537"
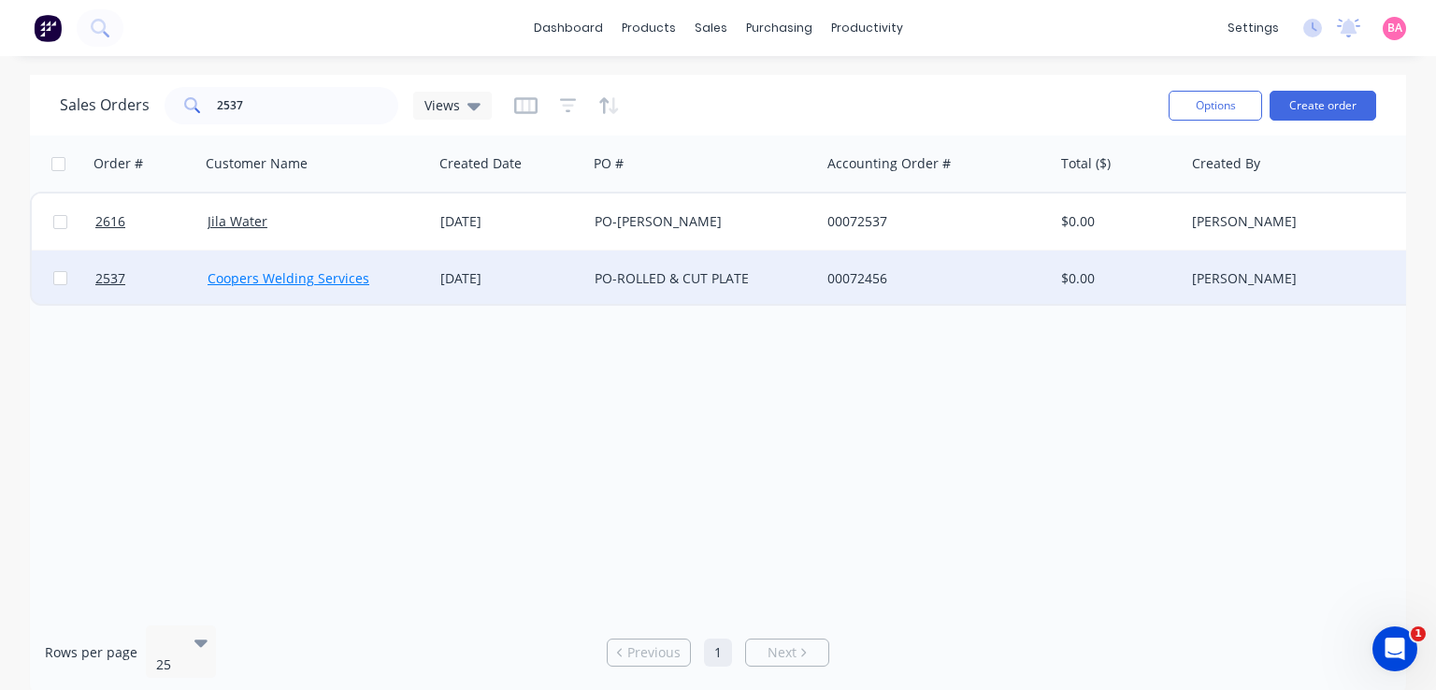
click at [259, 273] on link "Coopers Welding Services" at bounding box center [289, 278] width 162 height 18
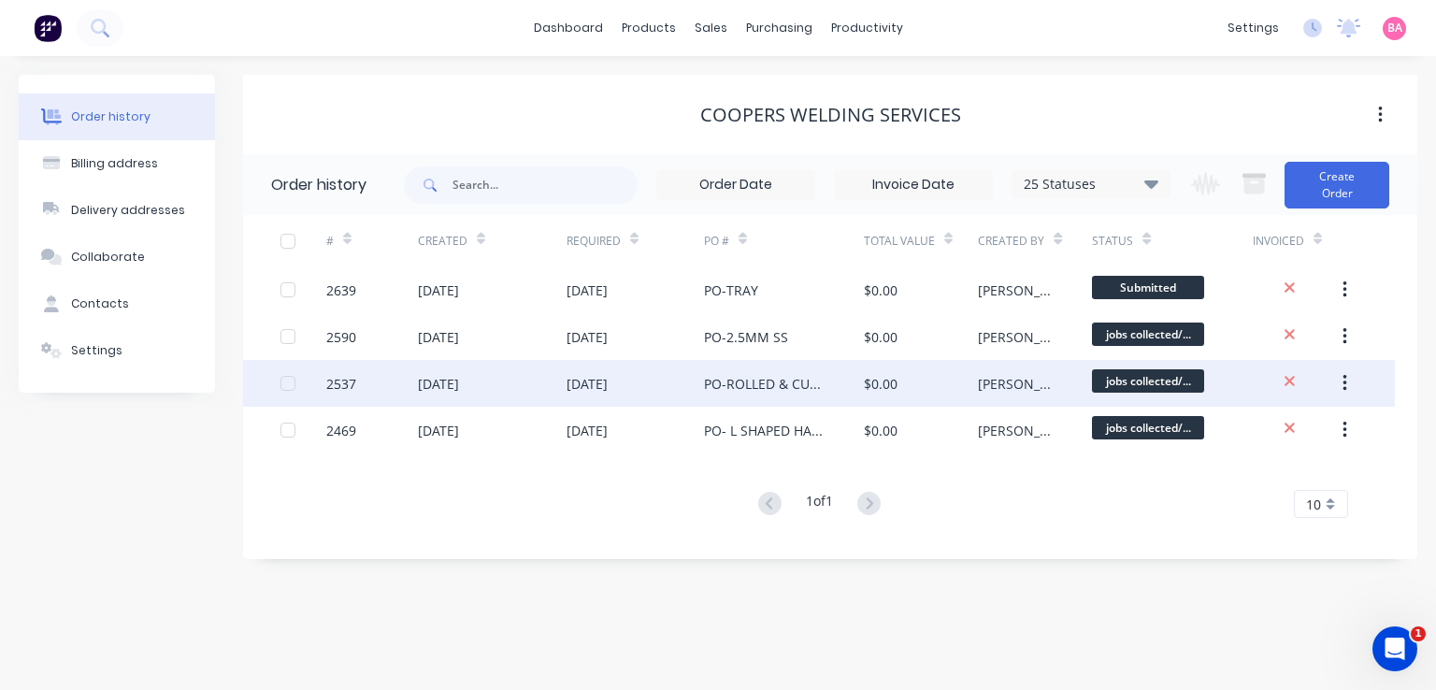
click at [459, 376] on div "[DATE]" at bounding box center [438, 384] width 41 height 20
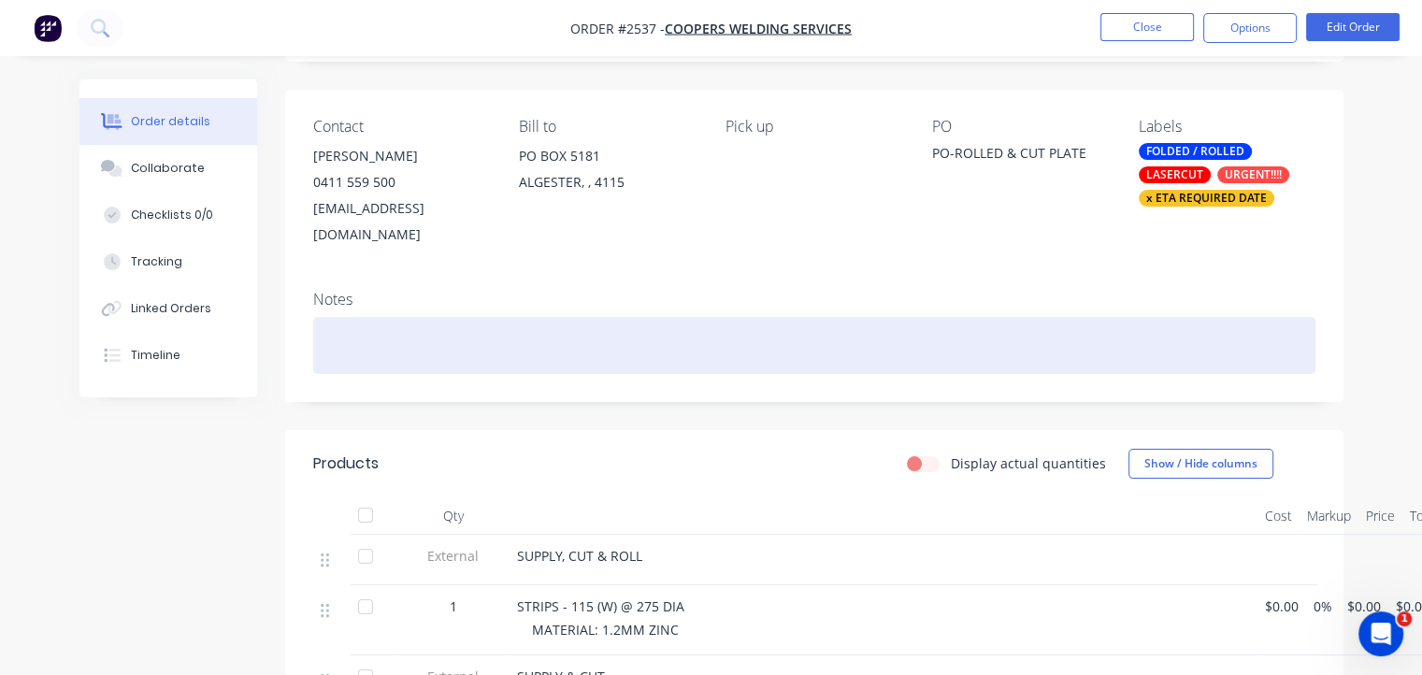
scroll to position [193, 0]
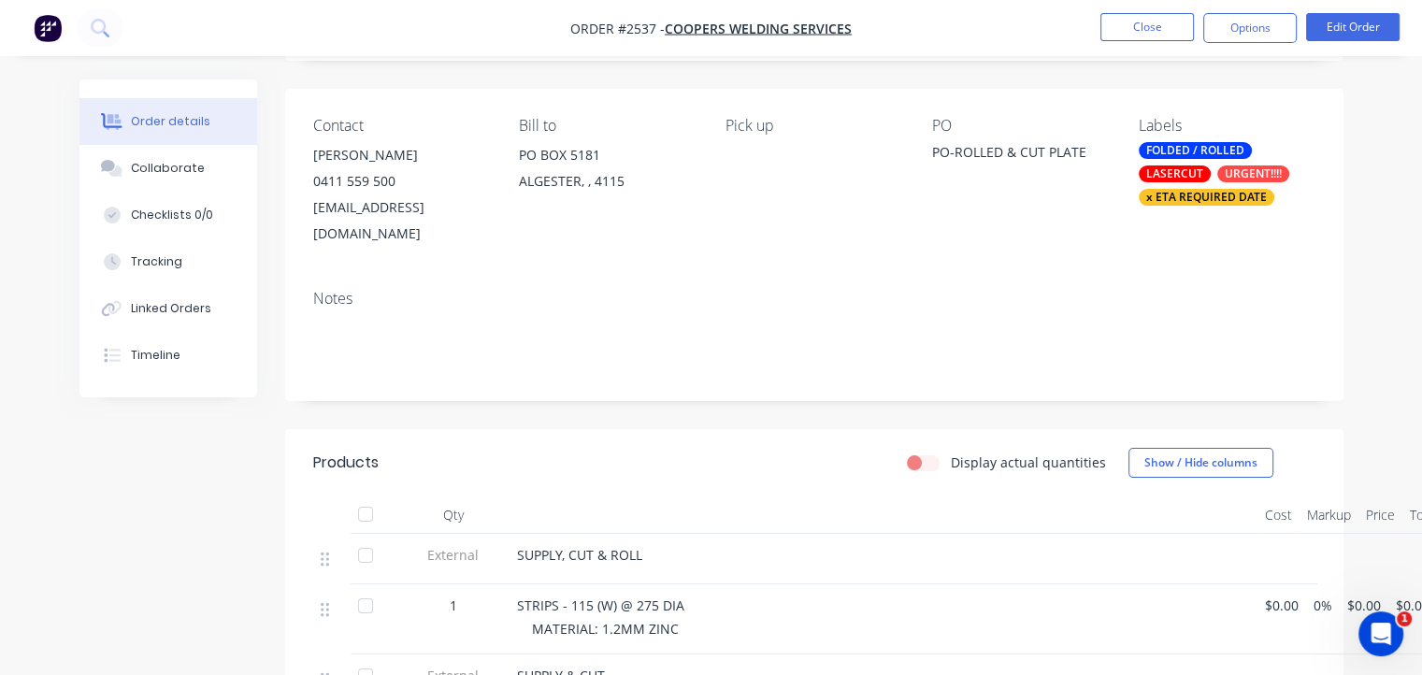
click at [1216, 191] on div "x ETA REQUIRED DATE" at bounding box center [1207, 197] width 136 height 17
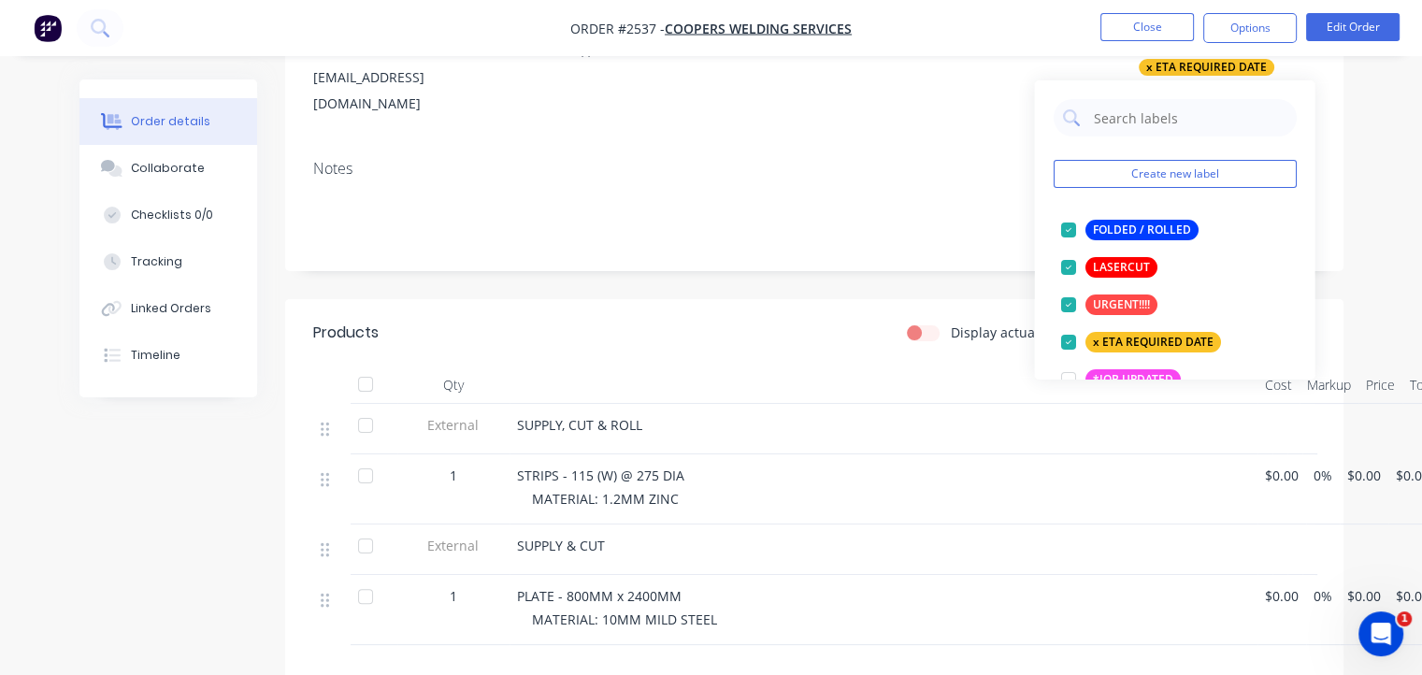
scroll to position [324, 0]
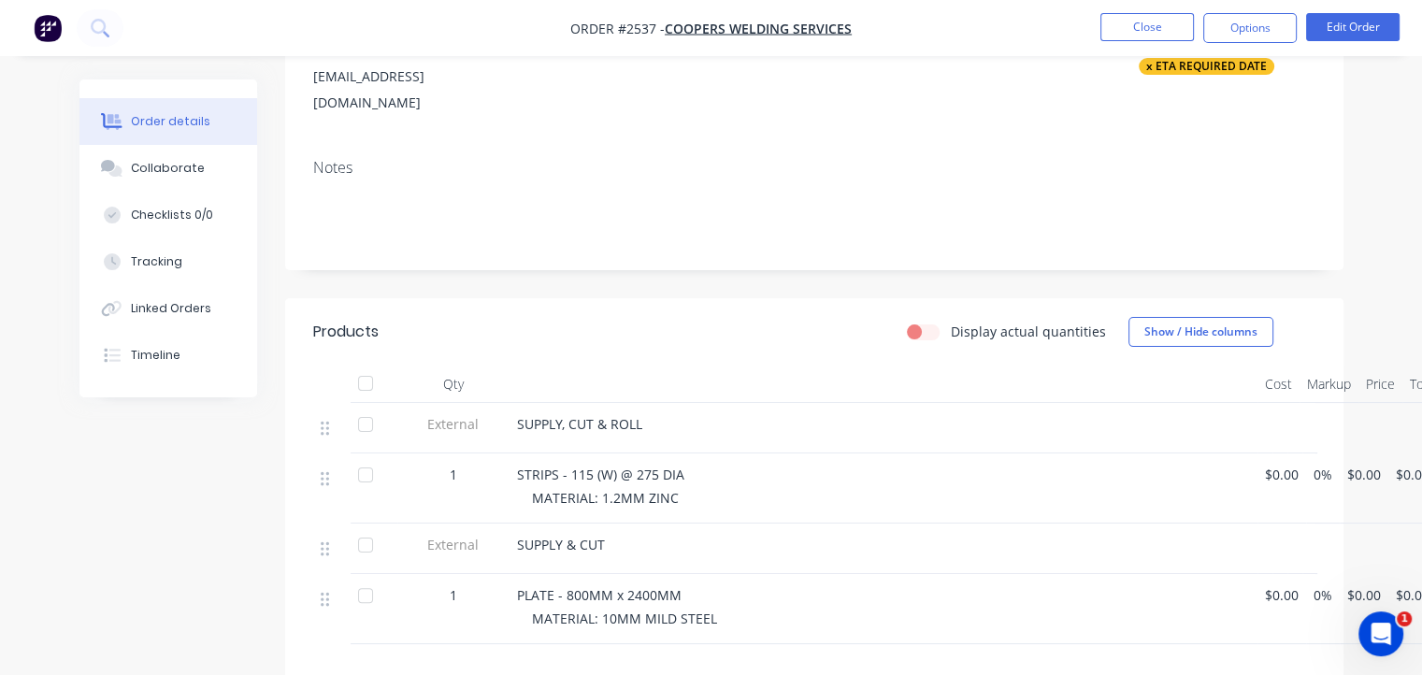
click at [1373, 465] on span "$0.00" at bounding box center [1364, 475] width 34 height 20
click at [1405, 465] on span "$0.00" at bounding box center [1413, 475] width 34 height 20
click at [1350, 16] on button "Edit Order" at bounding box center [1352, 27] width 93 height 28
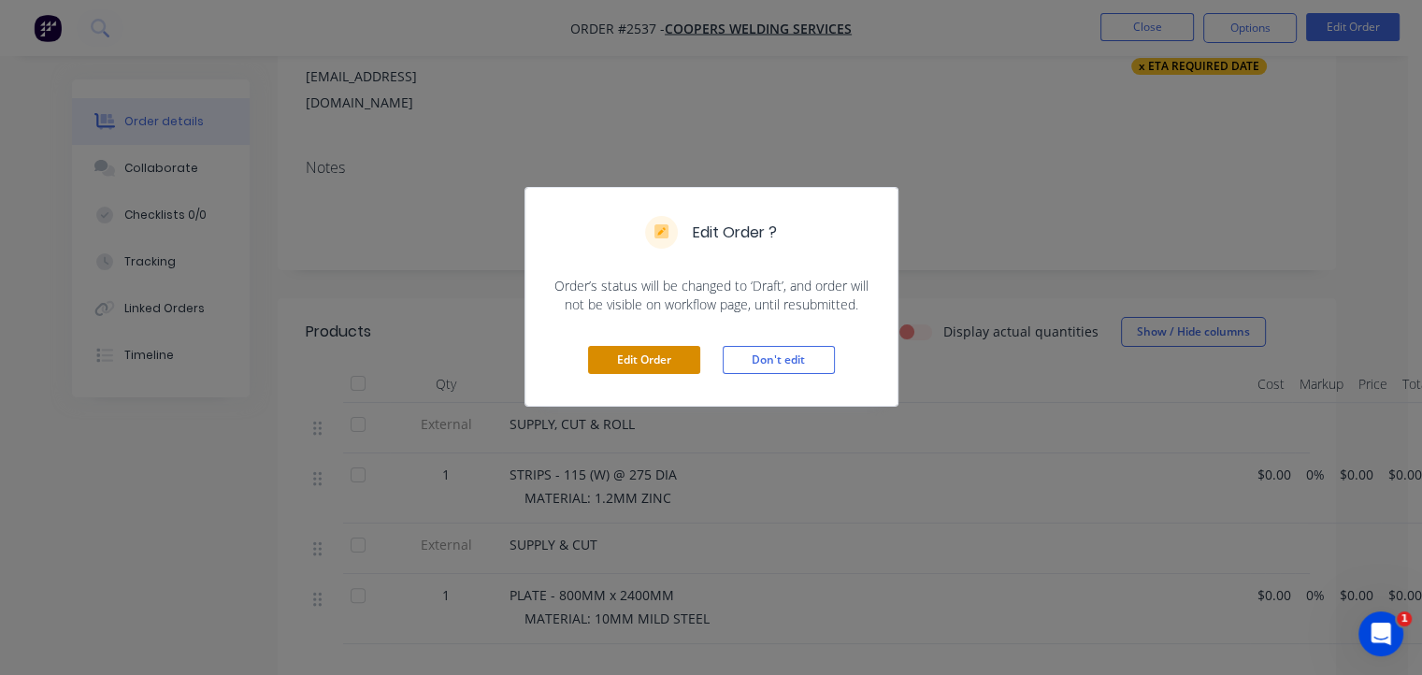
click at [639, 356] on button "Edit Order" at bounding box center [644, 360] width 112 height 28
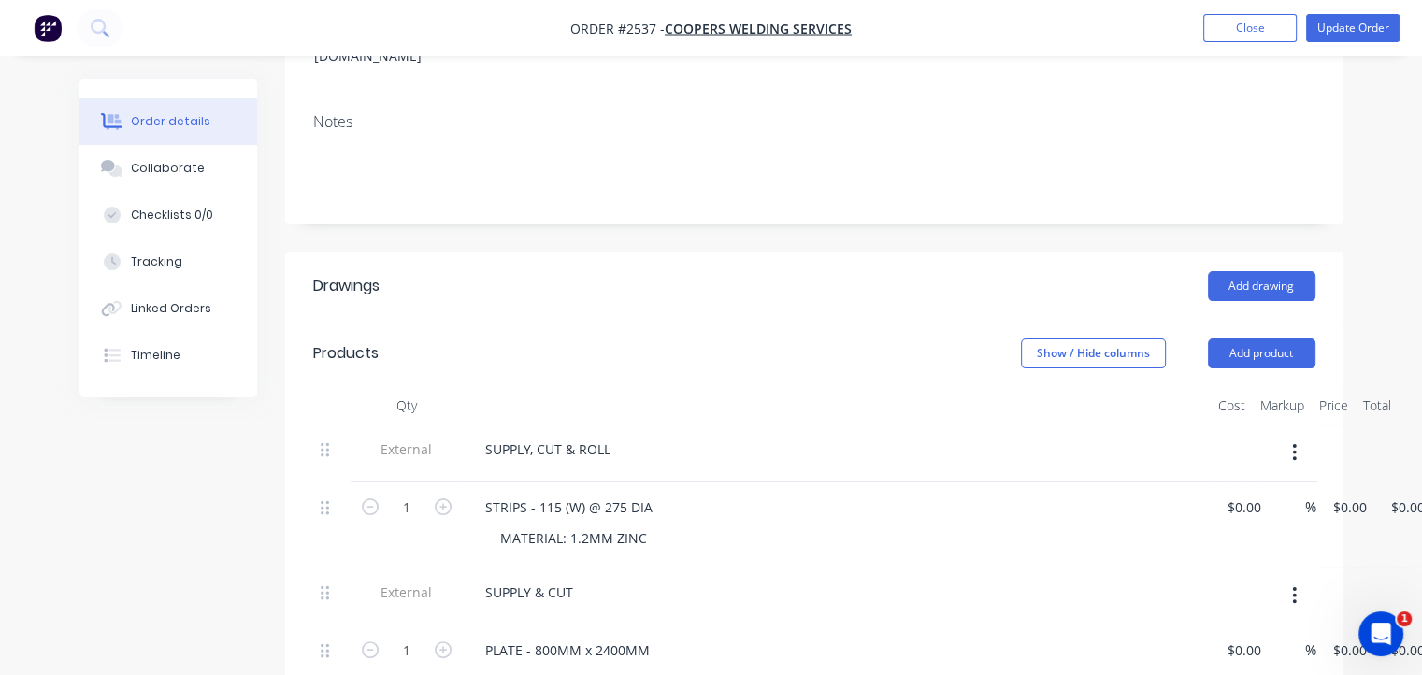
scroll to position [398, 0]
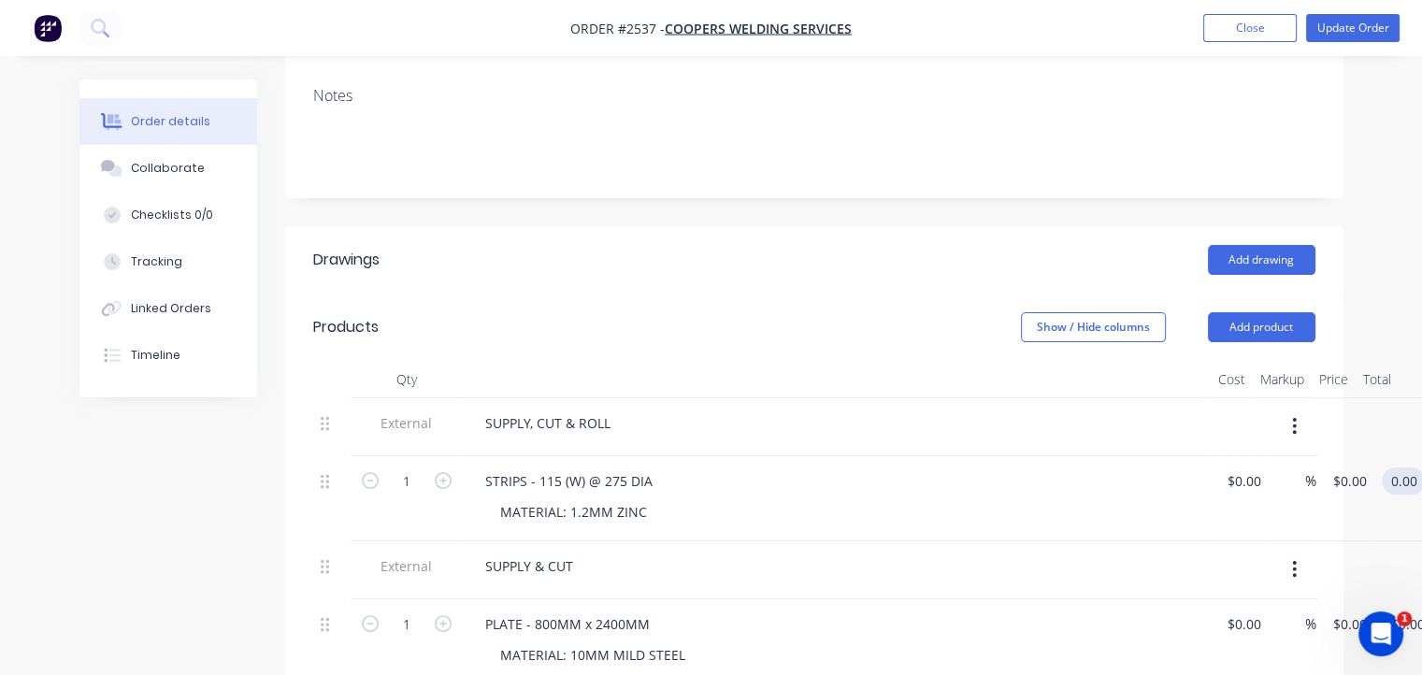
click at [1407, 467] on input "0.00" at bounding box center [1407, 480] width 36 height 27
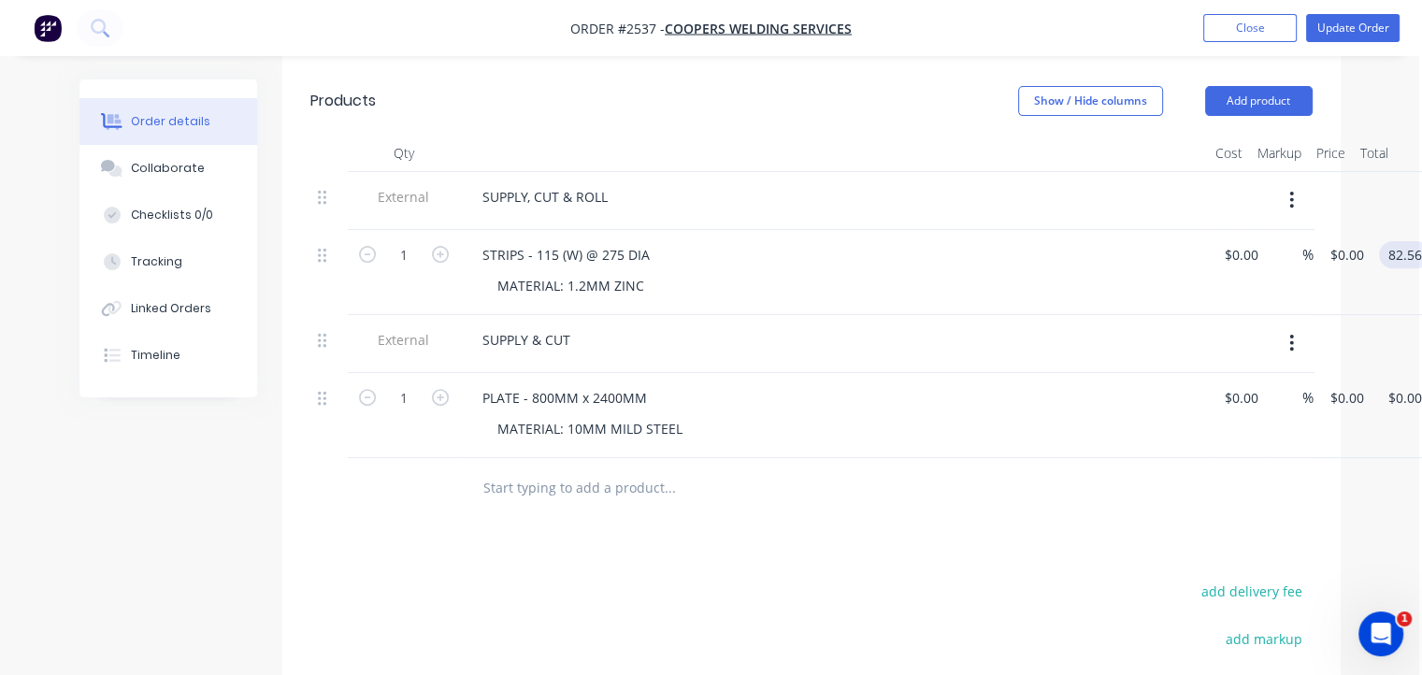
scroll to position [626, 3]
type input "82.56"
type input "$82.56"
click at [1398, 382] on input "0.00" at bounding box center [1407, 395] width 43 height 27
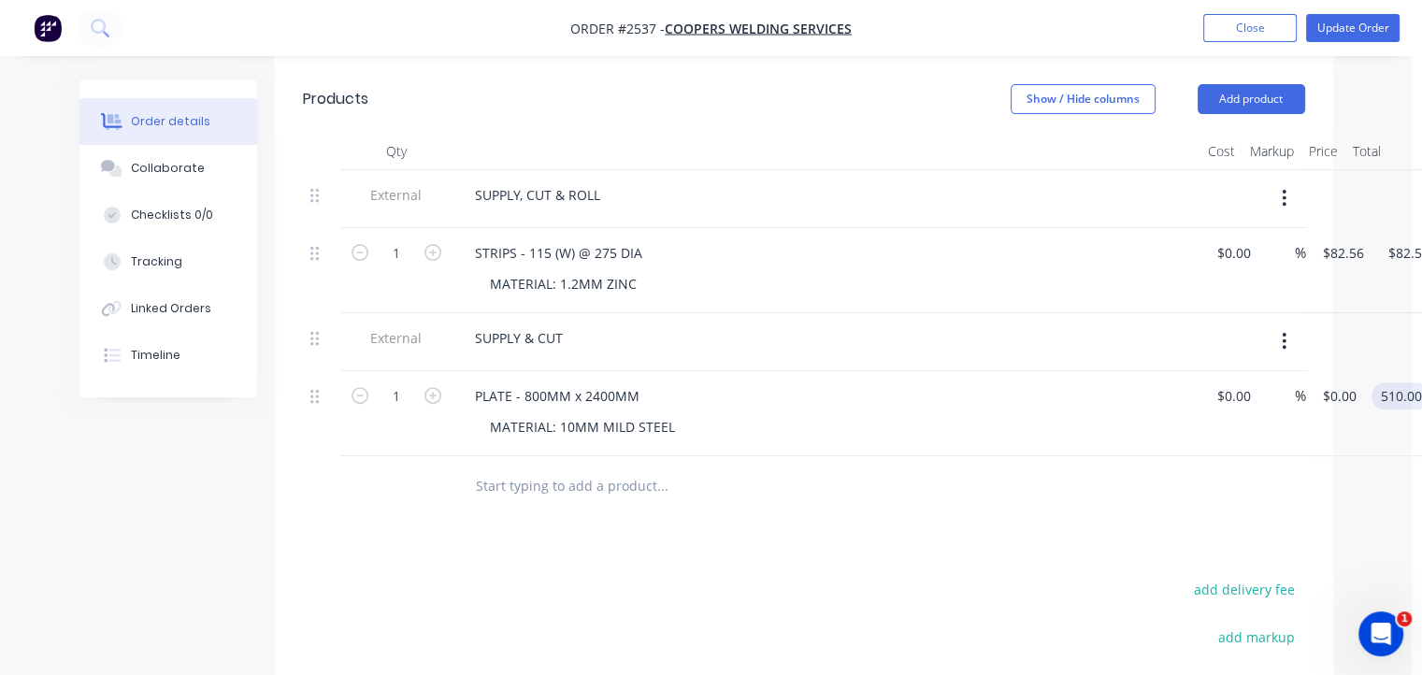
type input "510.00"
type input "$510.00"
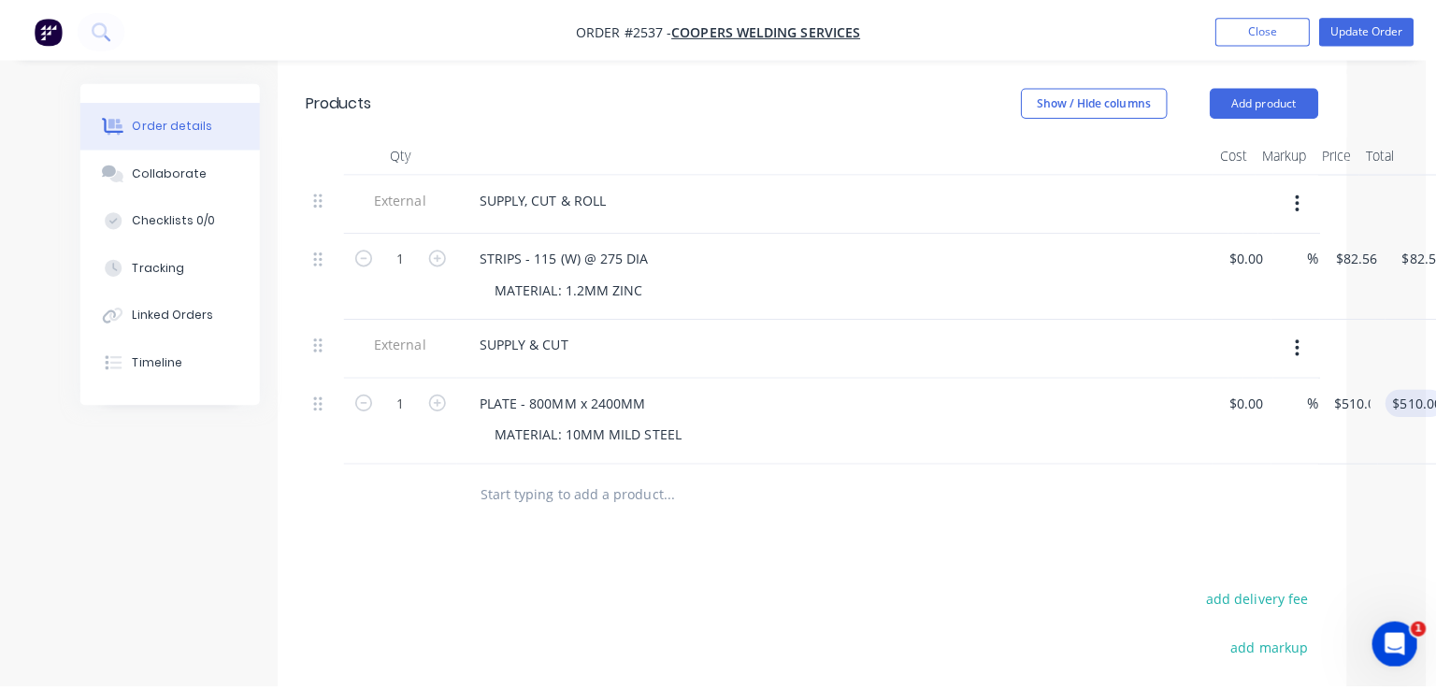
scroll to position [626, 71]
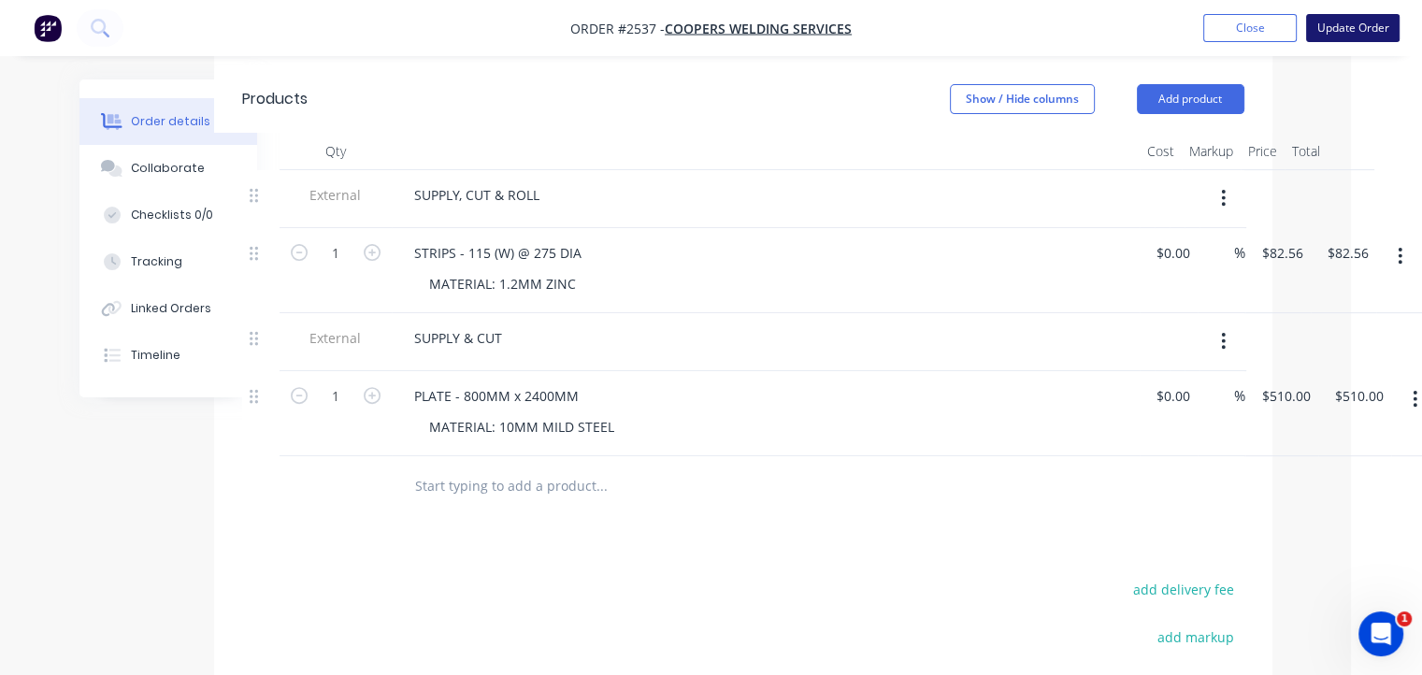
click at [1383, 23] on button "Update Order" at bounding box center [1352, 28] width 93 height 28
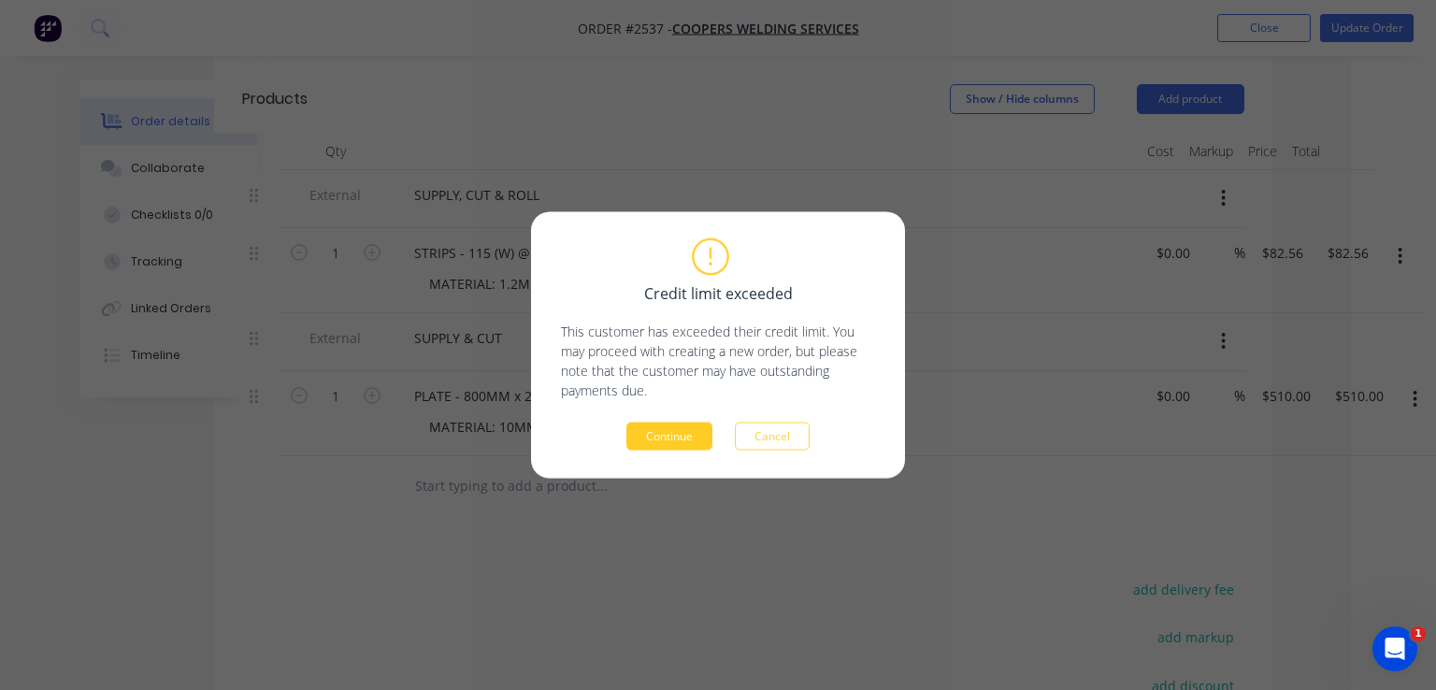
click at [655, 437] on button "Continue" at bounding box center [669, 437] width 86 height 28
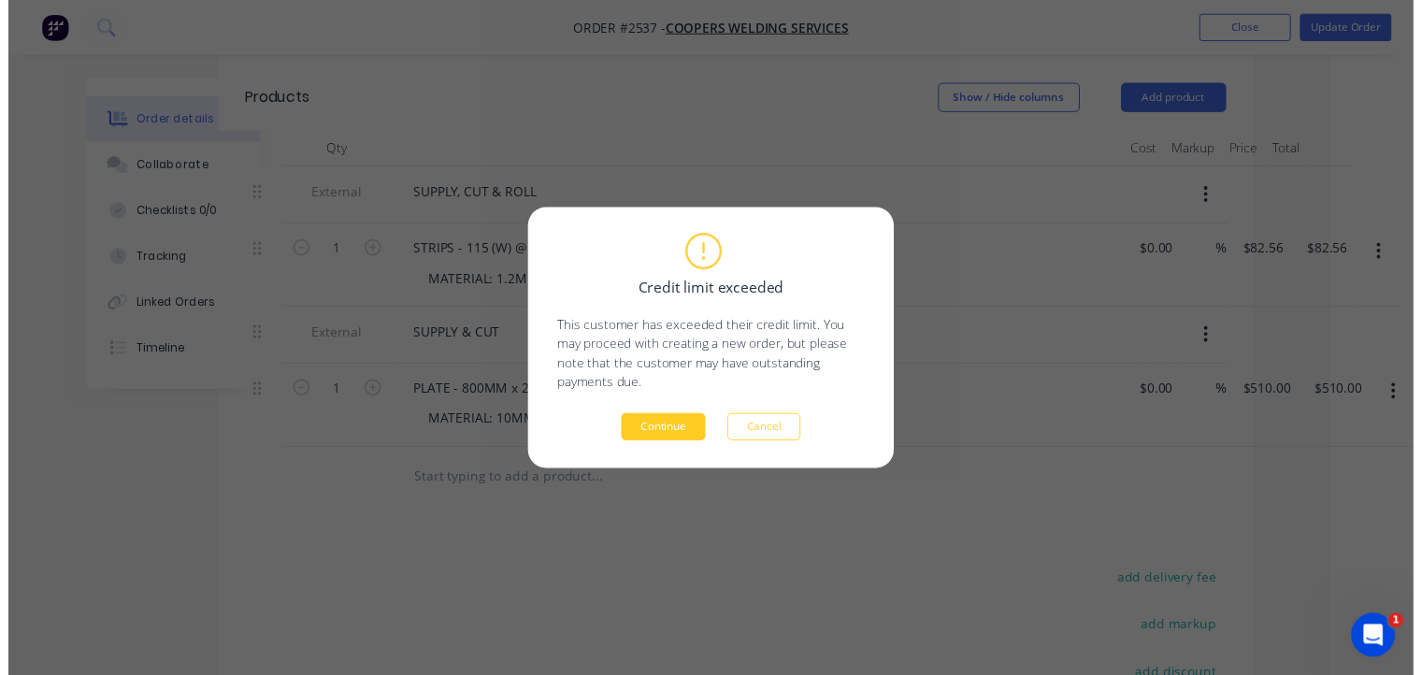
scroll to position [557, 29]
